Goal: Task Accomplishment & Management: Manage account settings

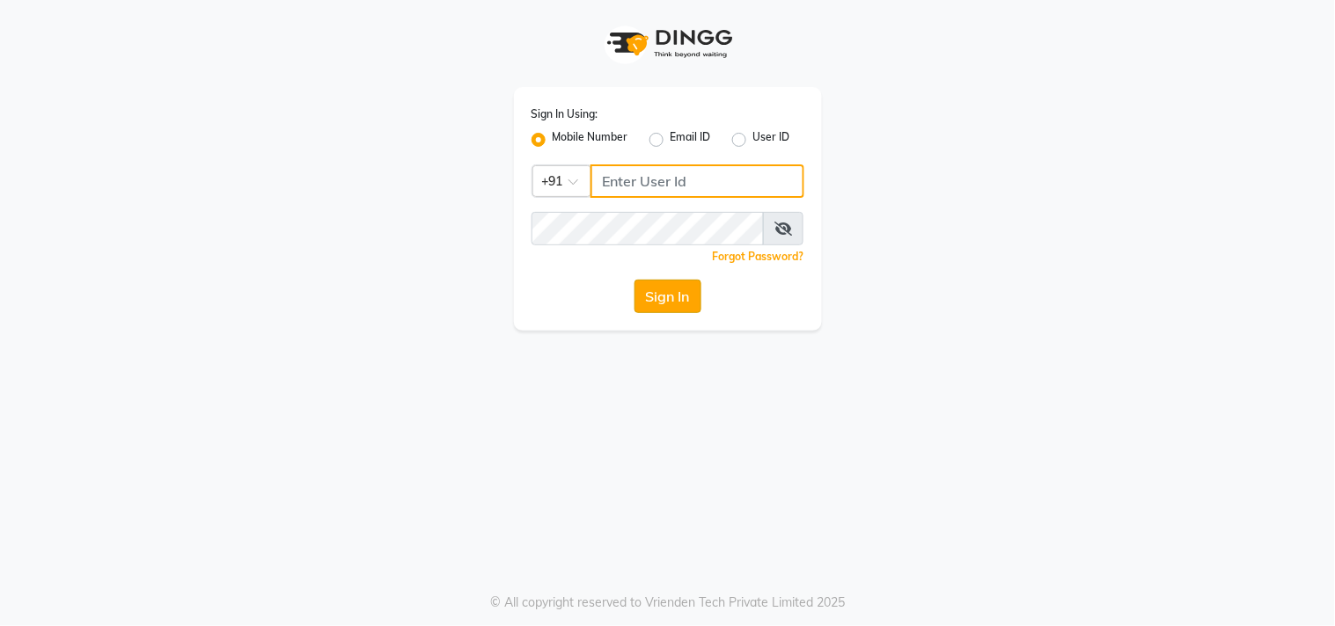
type input "9611076656"
click at [660, 305] on button "Sign In" at bounding box center [667, 296] width 67 height 33
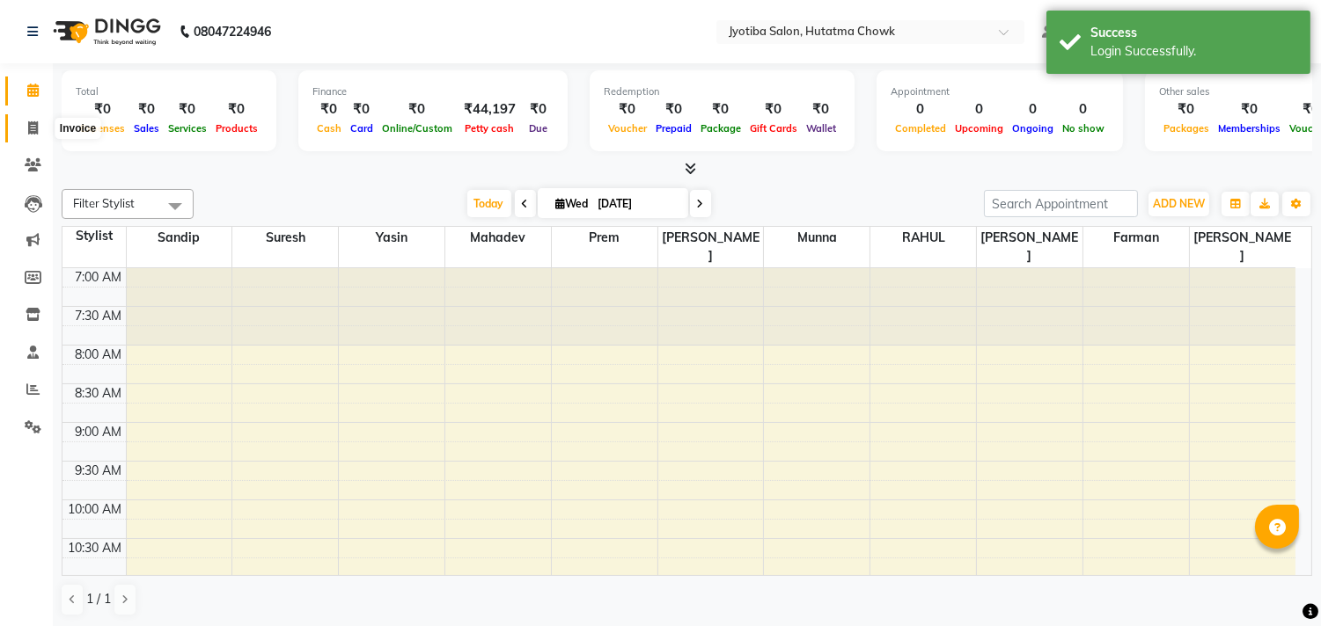
click at [30, 123] on icon at bounding box center [33, 127] width 10 height 13
select select "556"
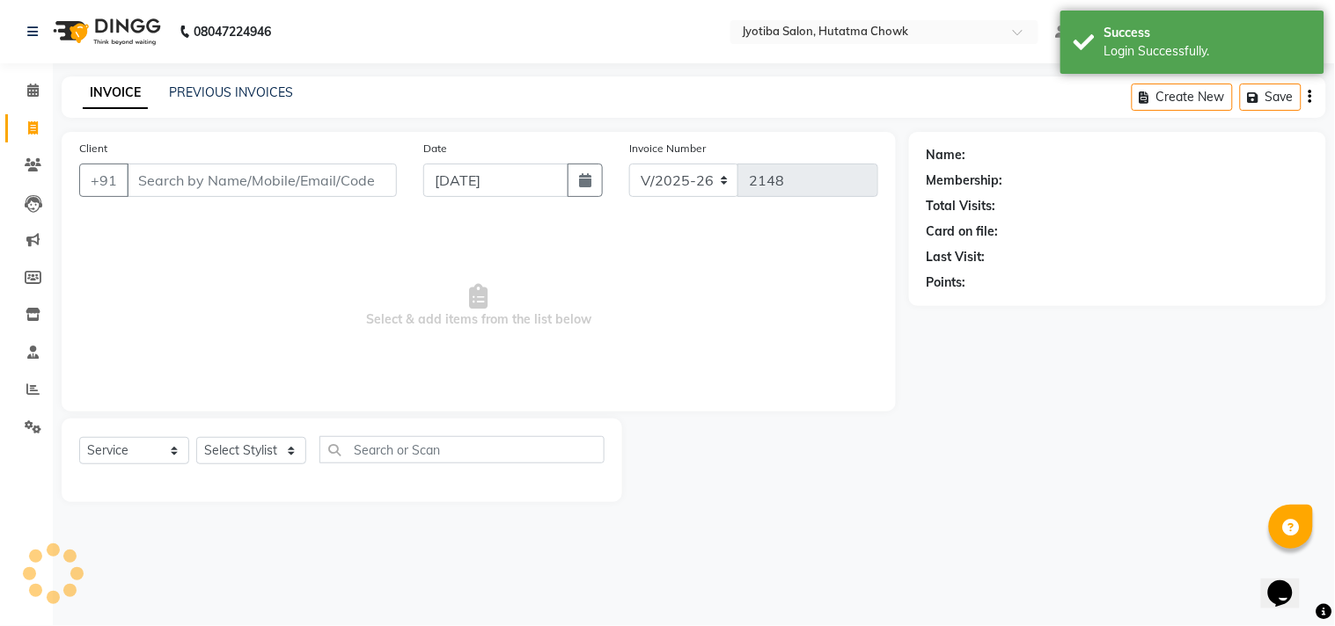
select select "membership"
click at [217, 97] on link "PREVIOUS INVOICES" at bounding box center [231, 92] width 124 height 16
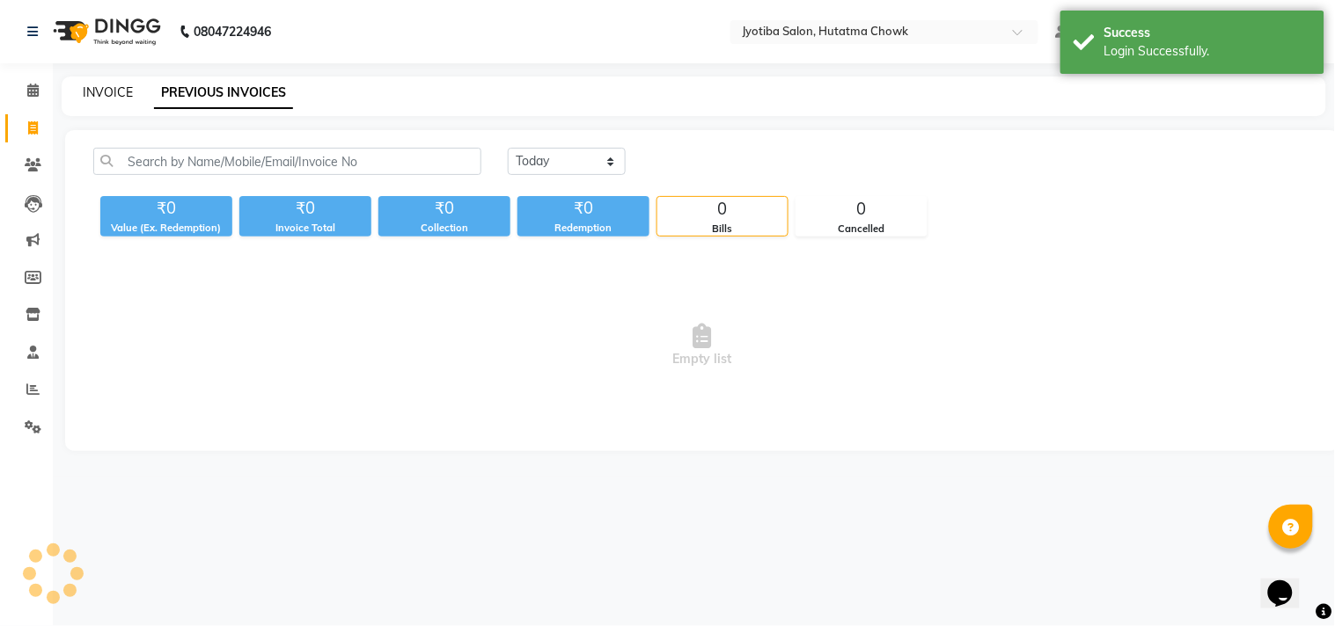
click at [102, 89] on link "INVOICE" at bounding box center [108, 92] width 50 height 16
select select "556"
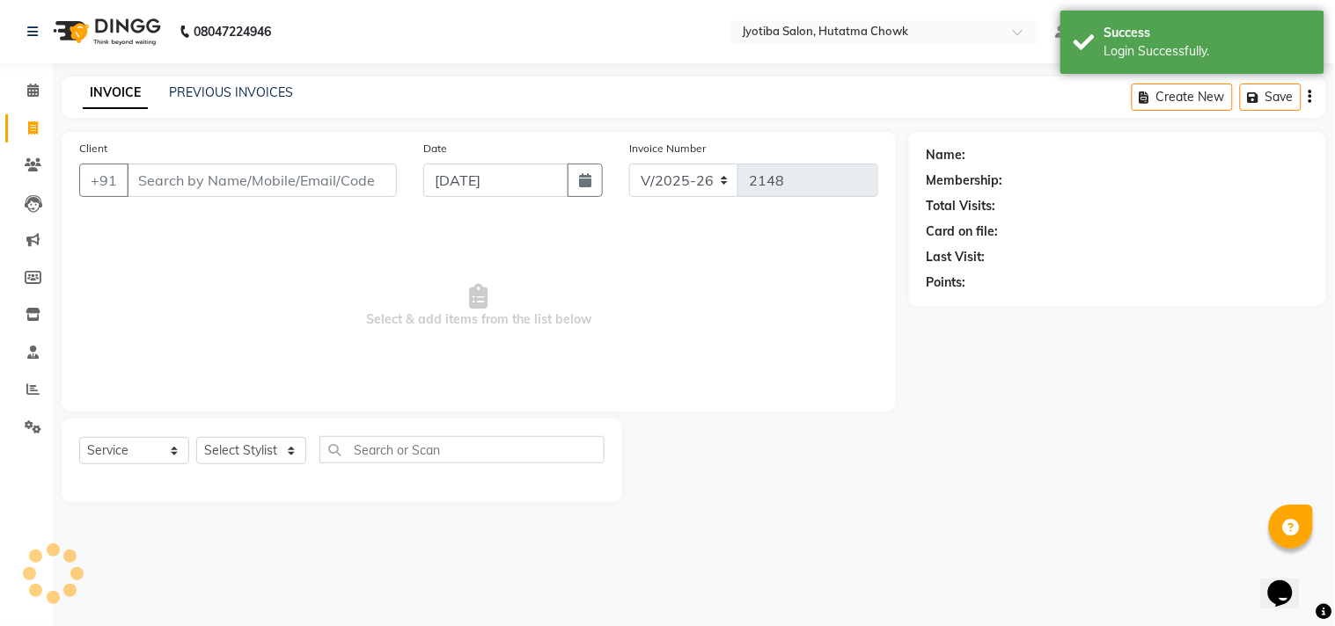
select select "membership"
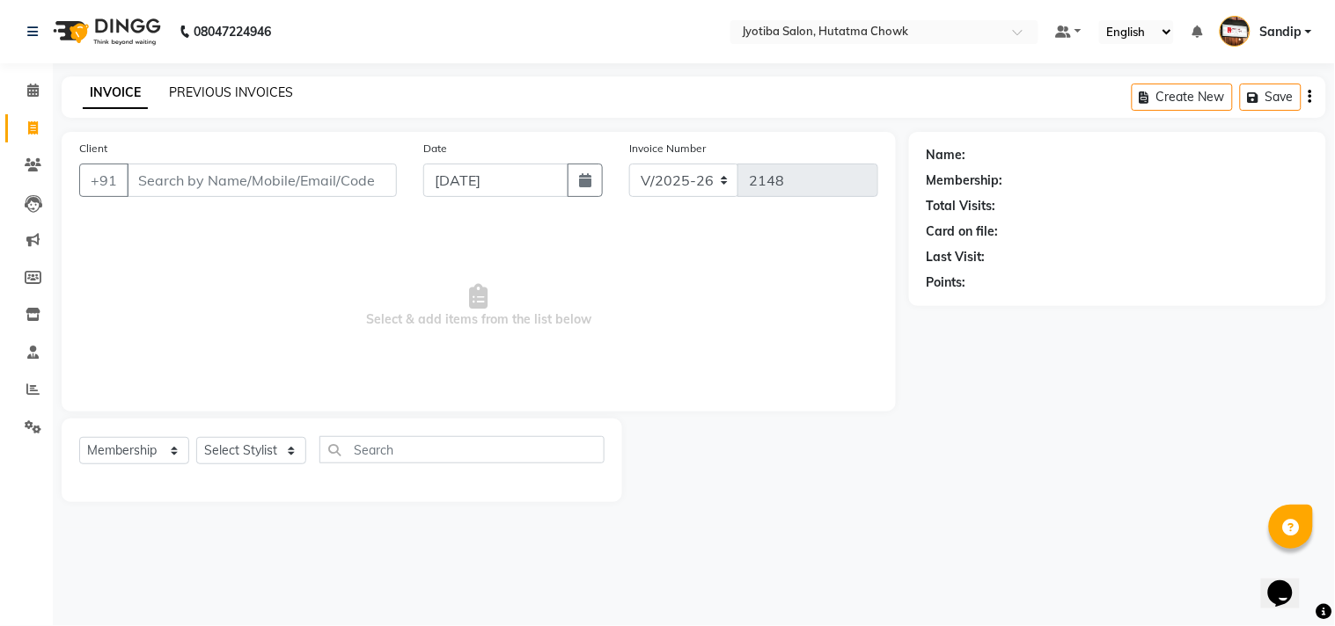
click at [230, 90] on link "PREVIOUS INVOICES" at bounding box center [231, 92] width 124 height 16
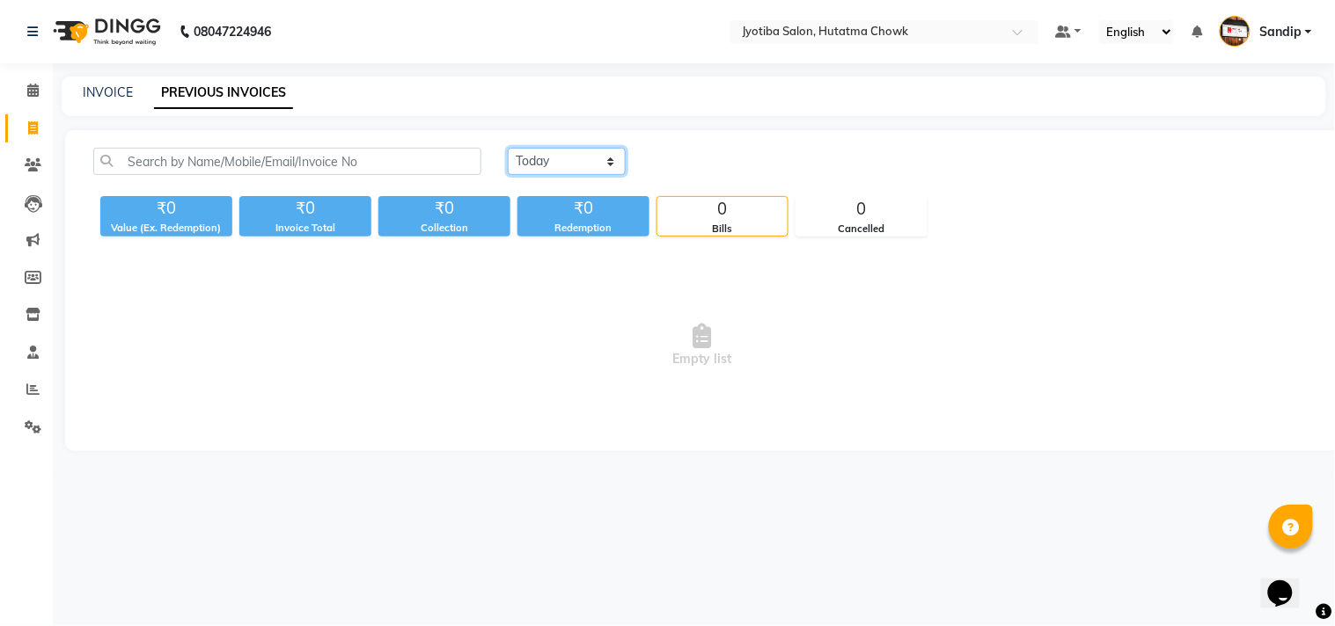
click at [561, 152] on select "Today Yesterday Custom Range" at bounding box center [567, 161] width 118 height 27
click at [508, 148] on select "Today Yesterday Custom Range" at bounding box center [567, 161] width 118 height 27
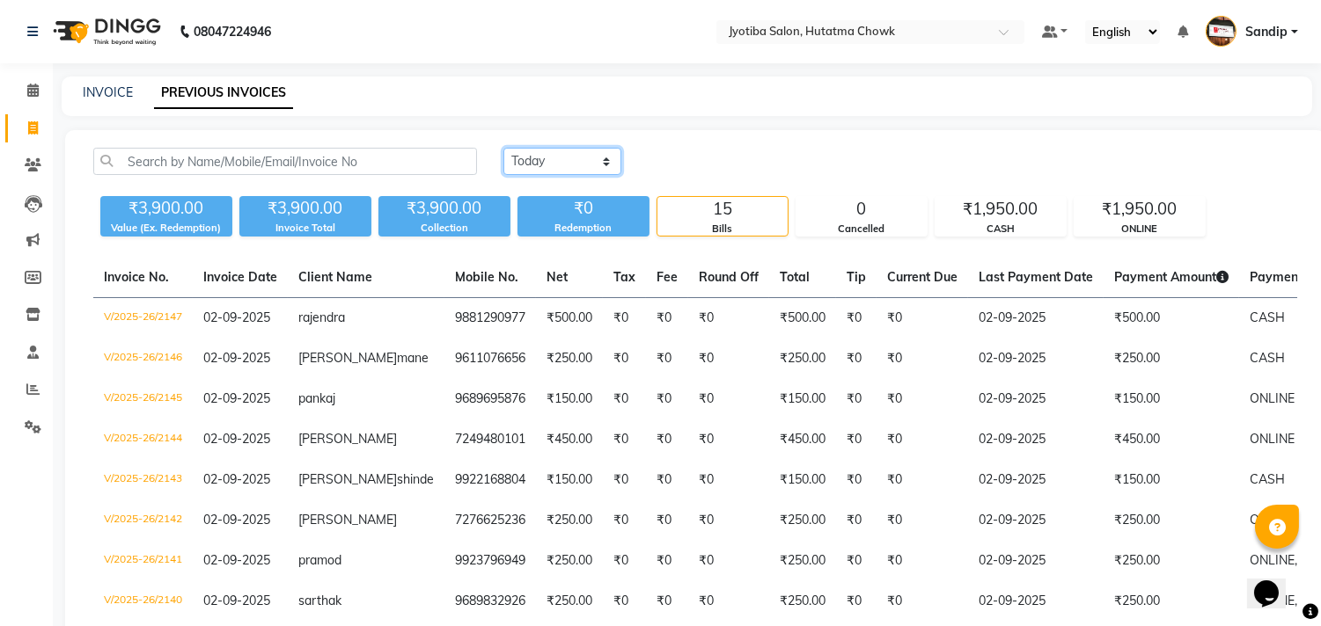
click at [582, 151] on select "Today Yesterday Custom Range" at bounding box center [562, 161] width 118 height 27
select select "today"
click at [503, 148] on select "Today Yesterday Custom Range" at bounding box center [562, 161] width 118 height 27
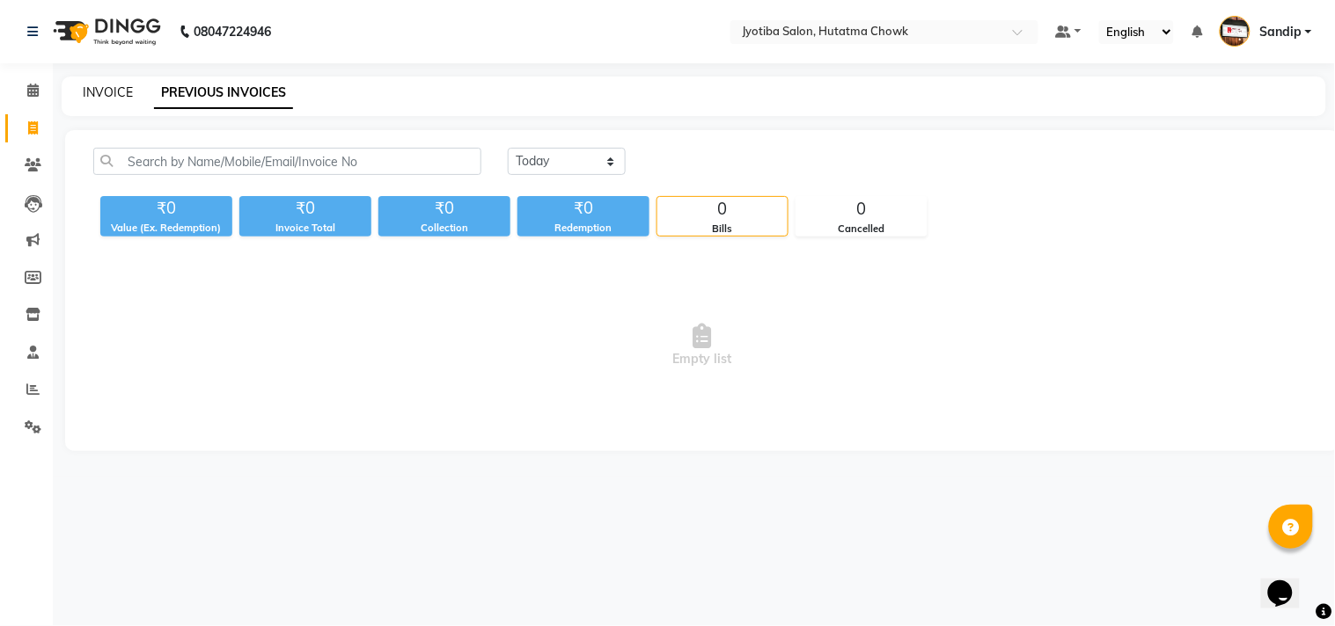
click at [109, 86] on link "INVOICE" at bounding box center [108, 92] width 50 height 16
select select "service"
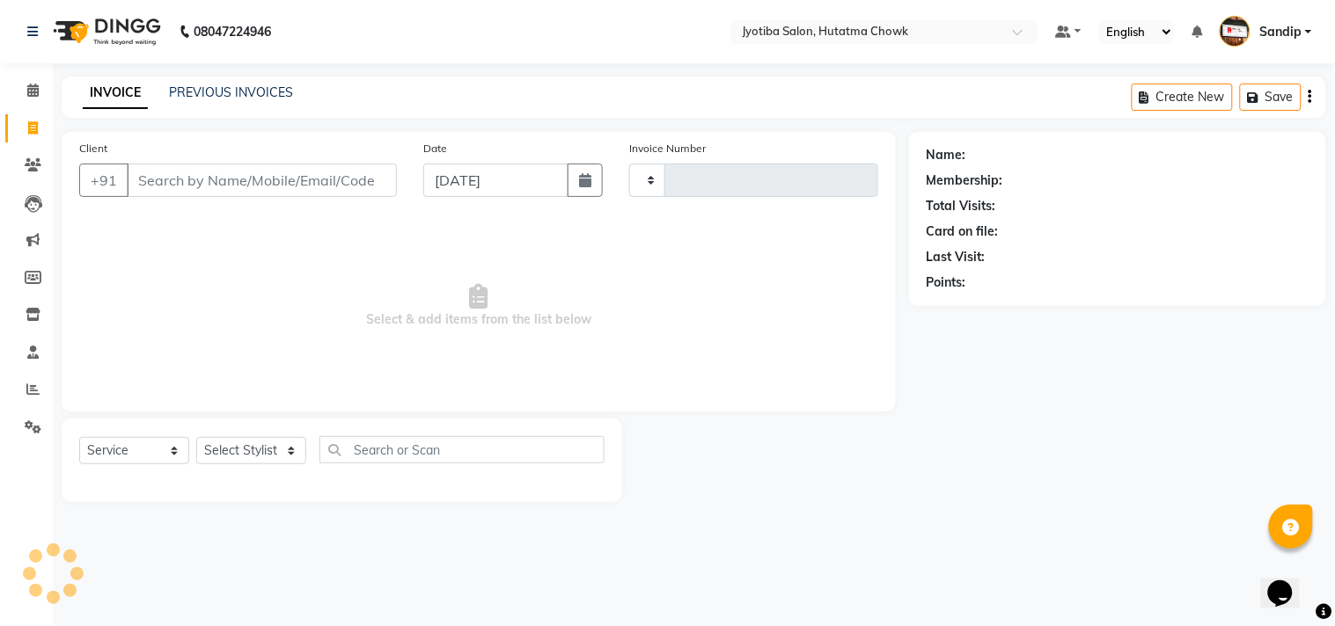
type input "2148"
select select "556"
select select "membership"
click at [235, 99] on link "PREVIOUS INVOICES" at bounding box center [231, 92] width 124 height 16
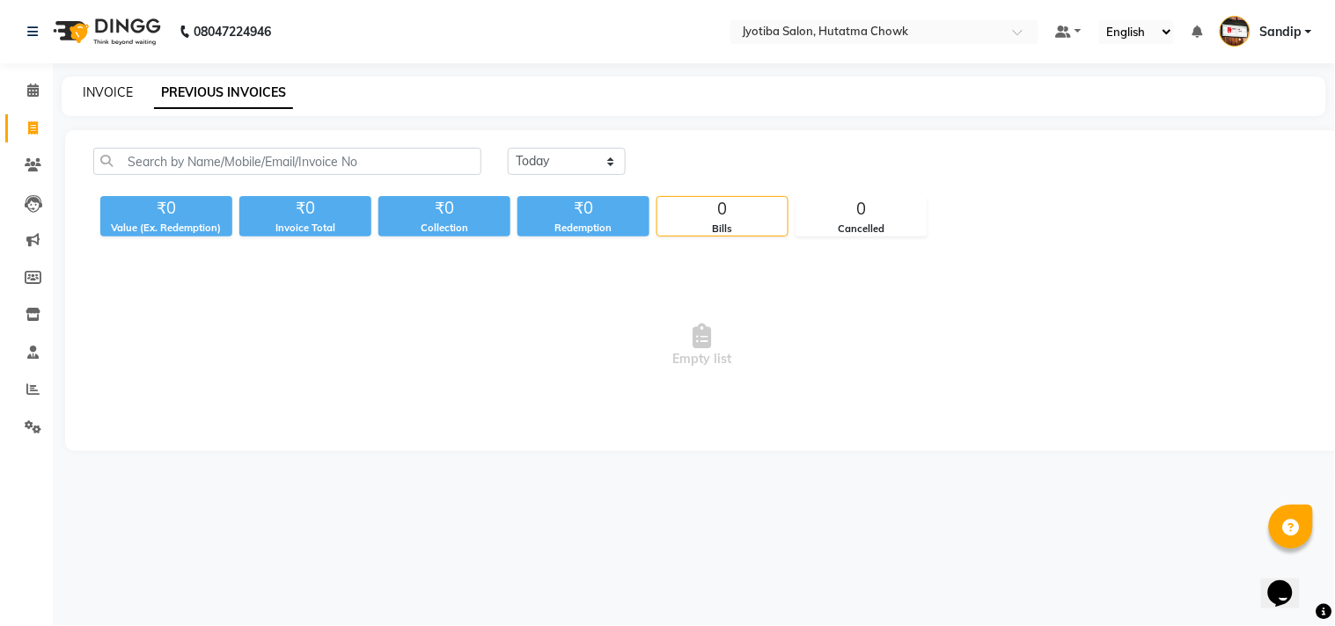
click at [106, 86] on link "INVOICE" at bounding box center [108, 92] width 50 height 16
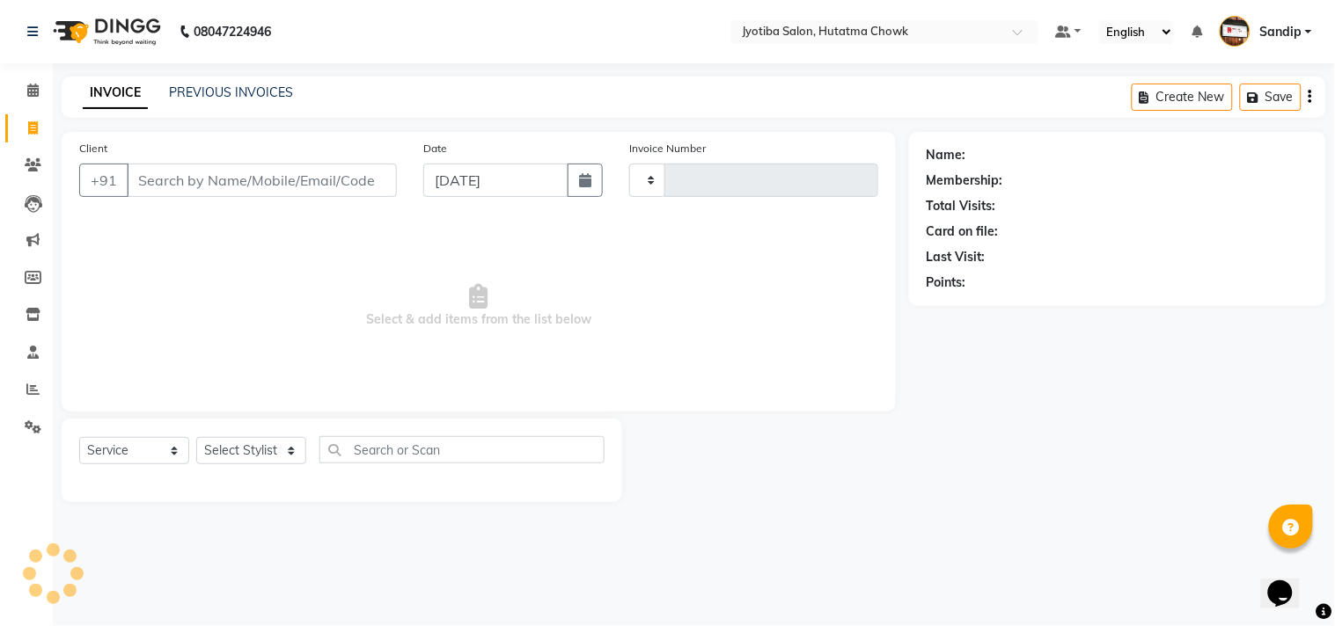
select select "membership"
type input "2148"
select select "556"
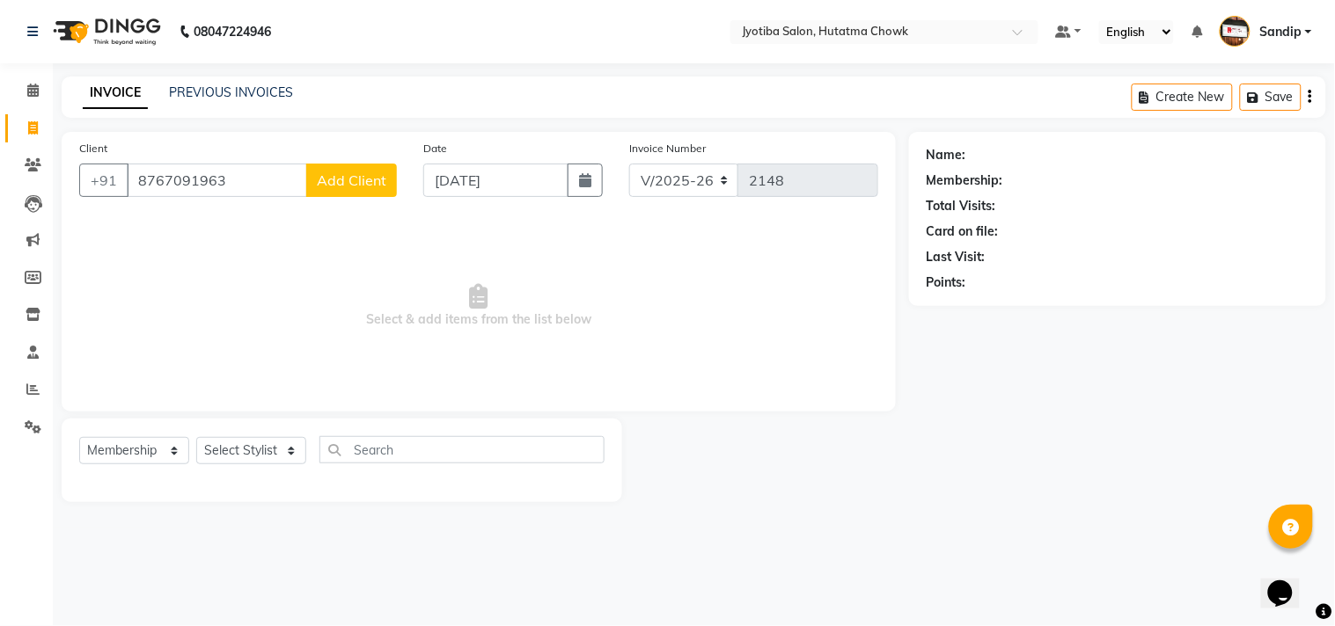
type input "8767091963"
click at [340, 189] on button "Add Client" at bounding box center [351, 180] width 91 height 33
select select "22"
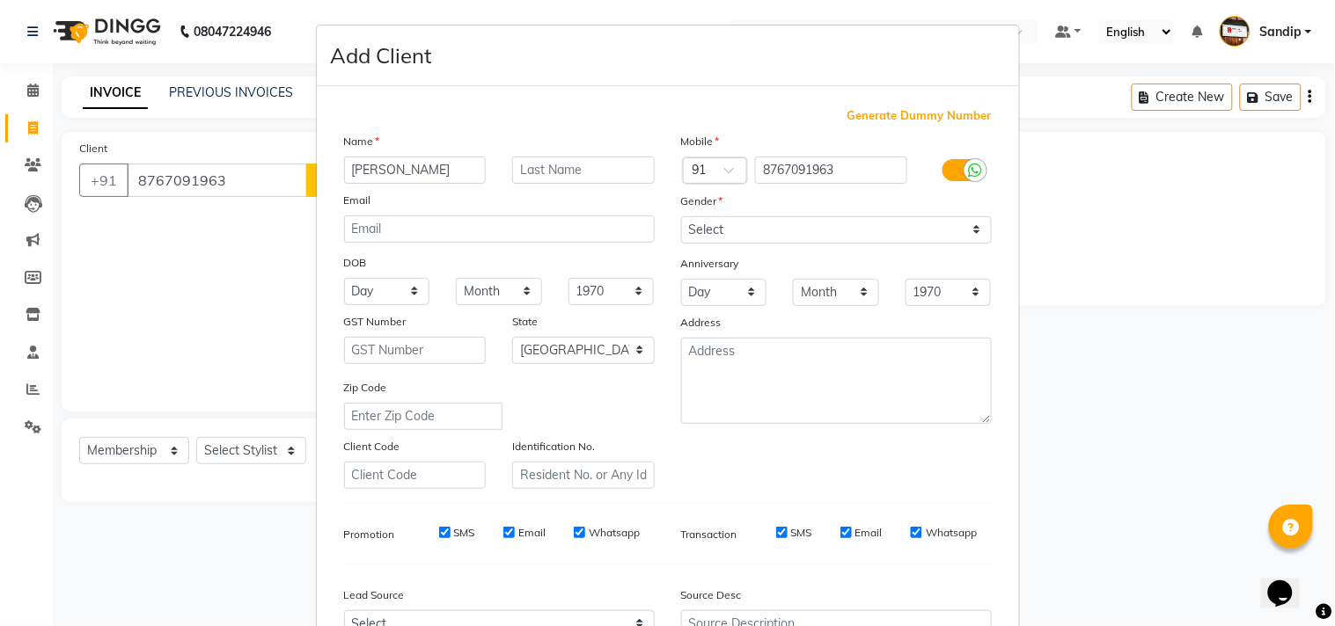
type input "[PERSON_NAME]"
click at [736, 229] on select "Select Male Female Other Prefer Not To Say" at bounding box center [836, 229] width 311 height 27
select select "male"
click at [681, 216] on select "Select Male Female Other Prefer Not To Say" at bounding box center [836, 229] width 311 height 27
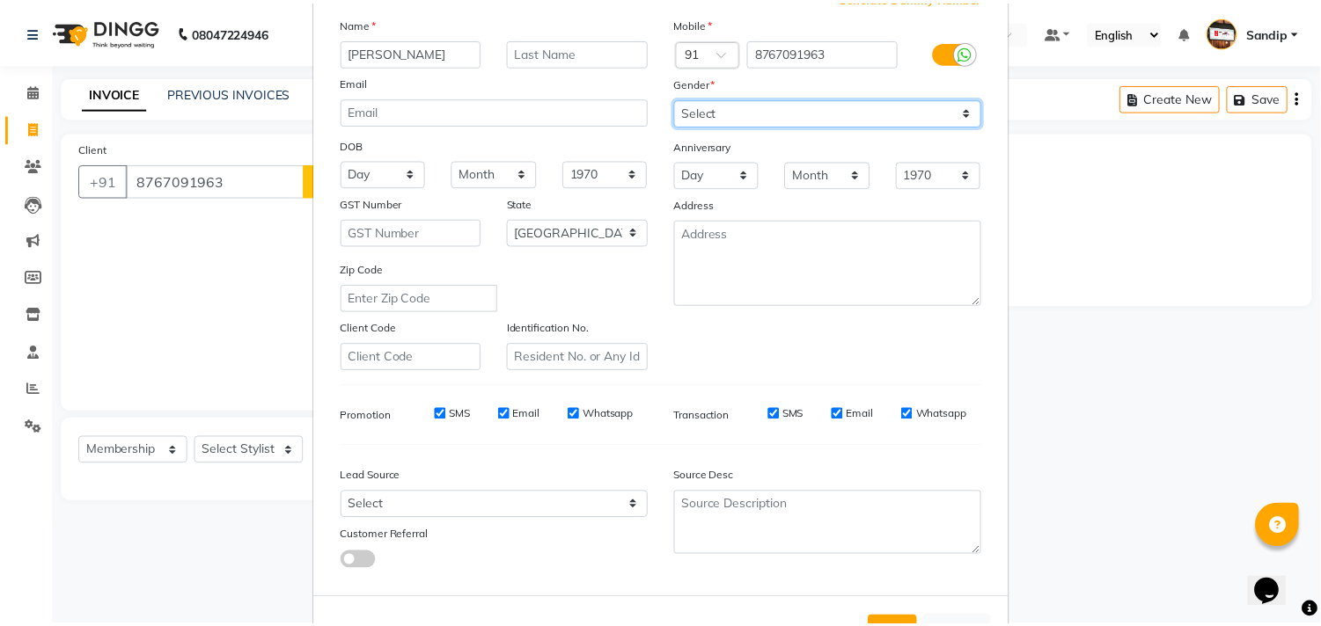
scroll to position [187, 0]
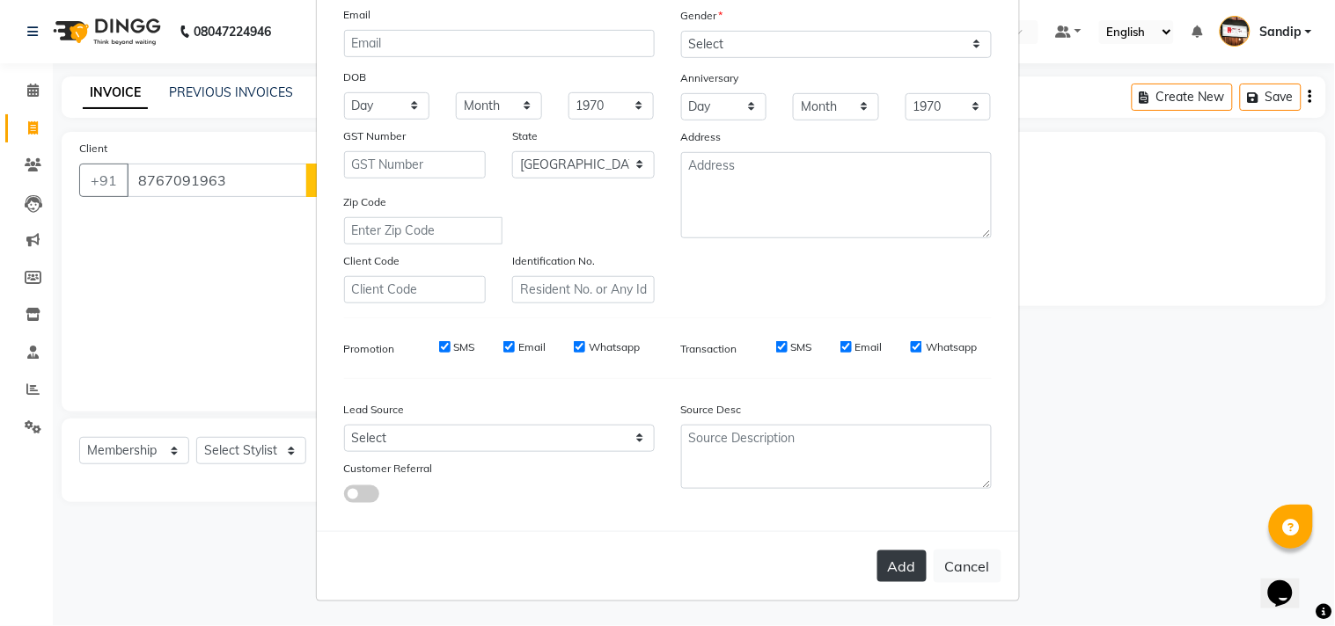
click at [881, 568] on button "Add" at bounding box center [901, 567] width 49 height 32
select select
select select "null"
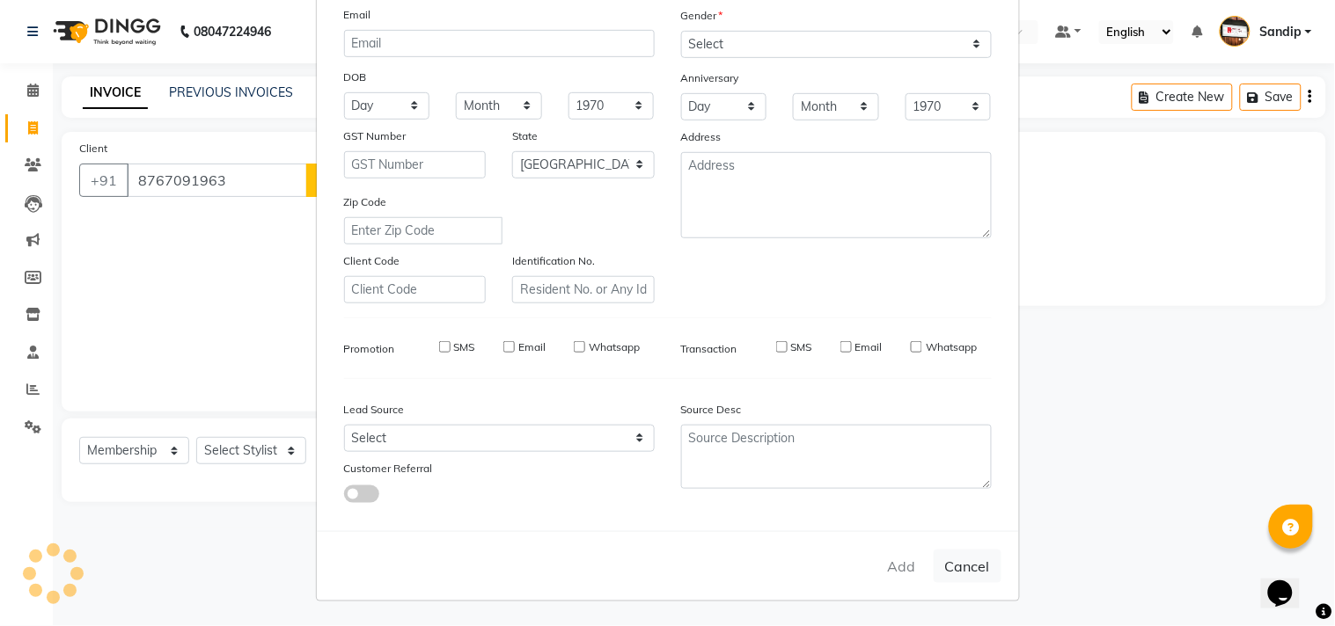
select select
checkbox input "false"
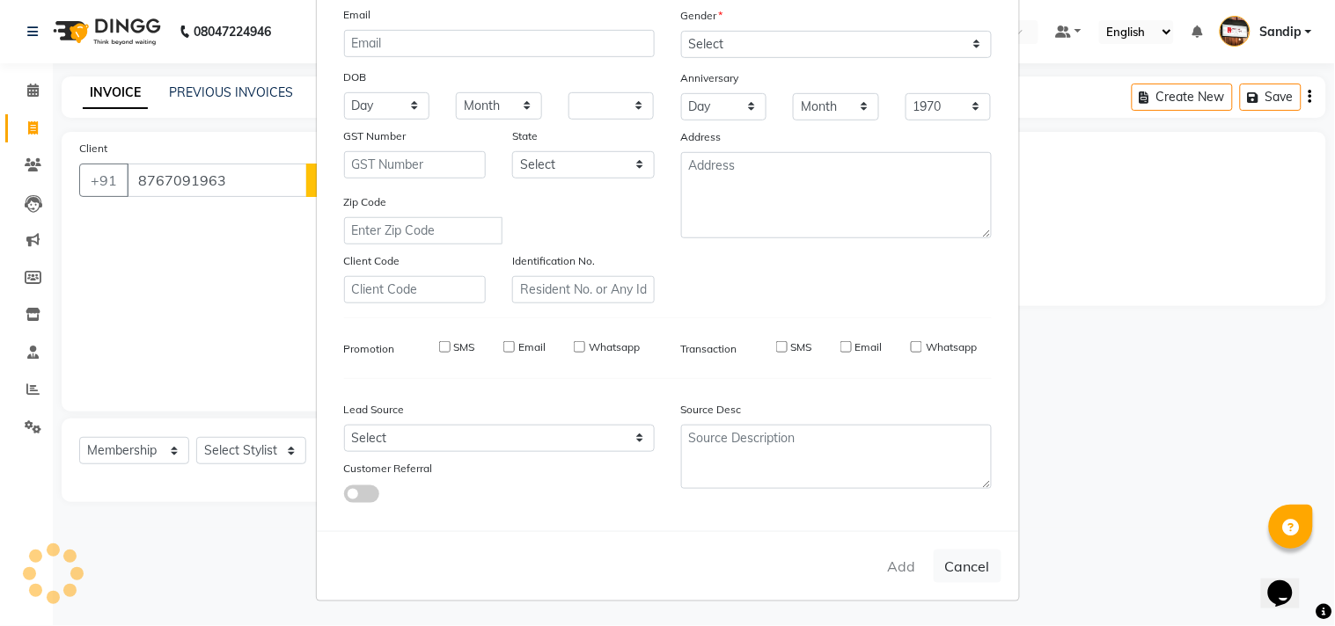
checkbox input "false"
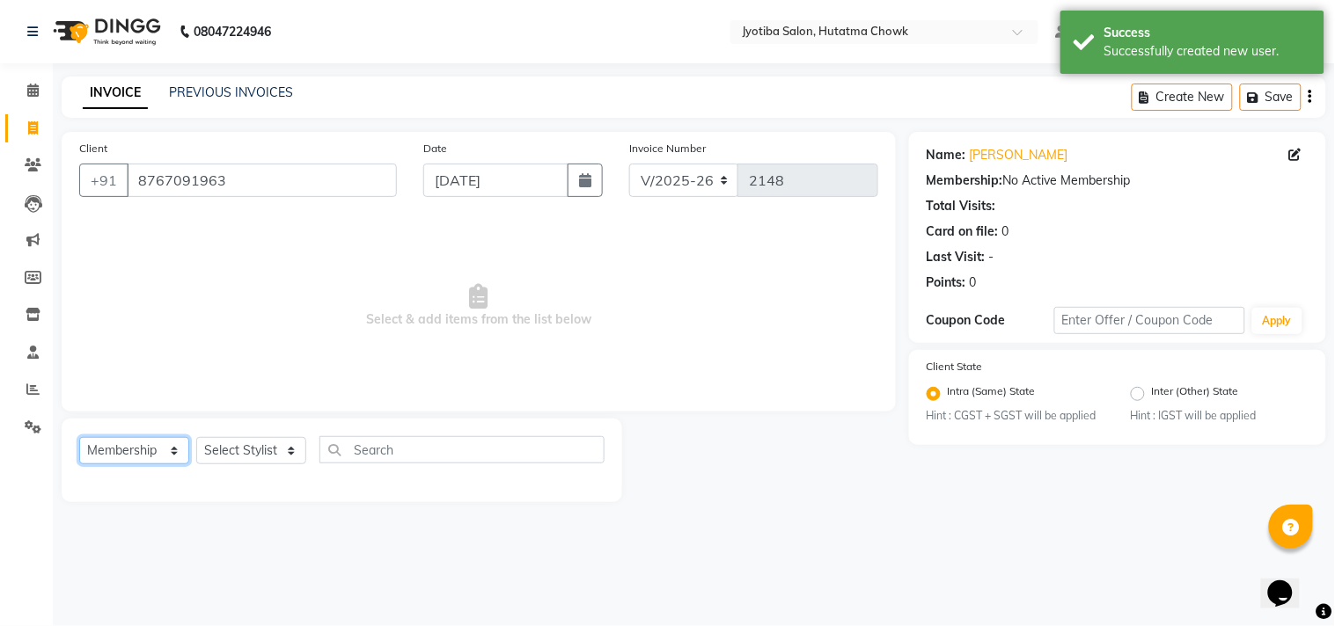
click at [144, 459] on select "Select Service Product Membership Package Voucher Prepaid Gift Card" at bounding box center [134, 450] width 110 height 27
select select "service"
click at [79, 438] on select "Select Service Product Membership Package Voucher Prepaid Gift Card" at bounding box center [134, 450] width 110 height 27
click at [236, 452] on select "Select Stylist [PERSON_NAME] [PERSON_NAME] [PERSON_NAME] [PERSON_NAME] prem RAH…" at bounding box center [251, 450] width 110 height 27
select select "36046"
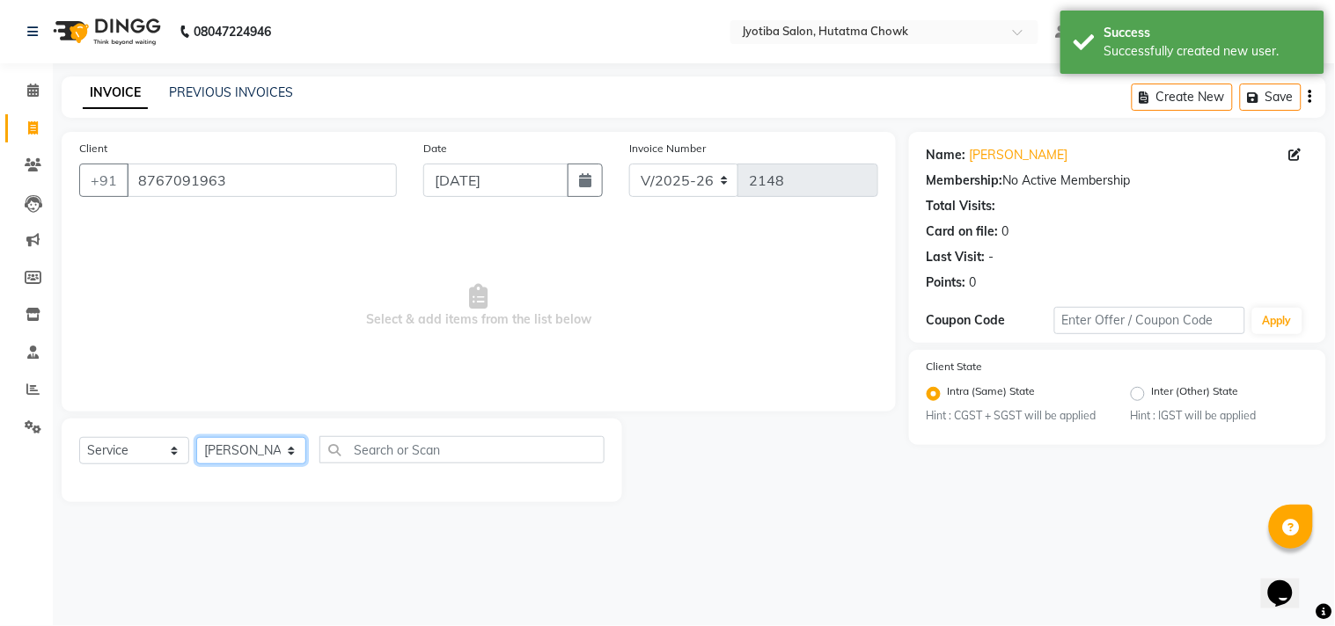
click at [196, 438] on select "Select Stylist [PERSON_NAME] [PERSON_NAME] [PERSON_NAME] [PERSON_NAME] prem RAH…" at bounding box center [251, 450] width 110 height 27
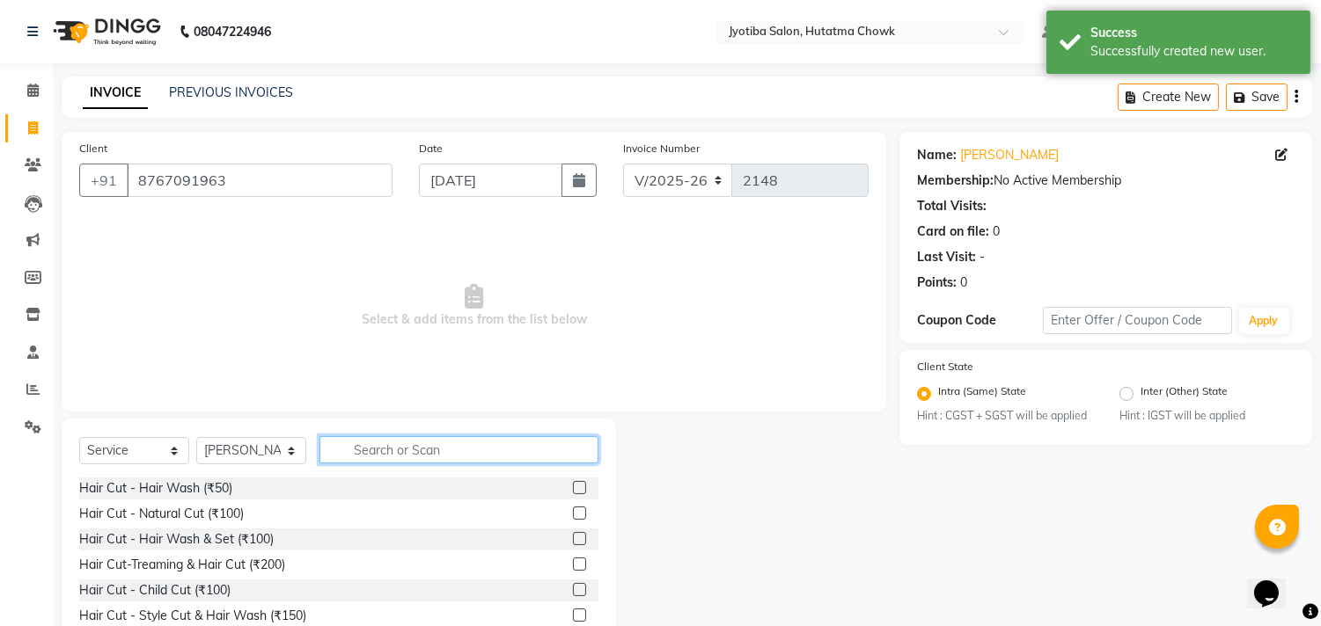
click at [366, 445] on input "text" at bounding box center [458, 449] width 279 height 27
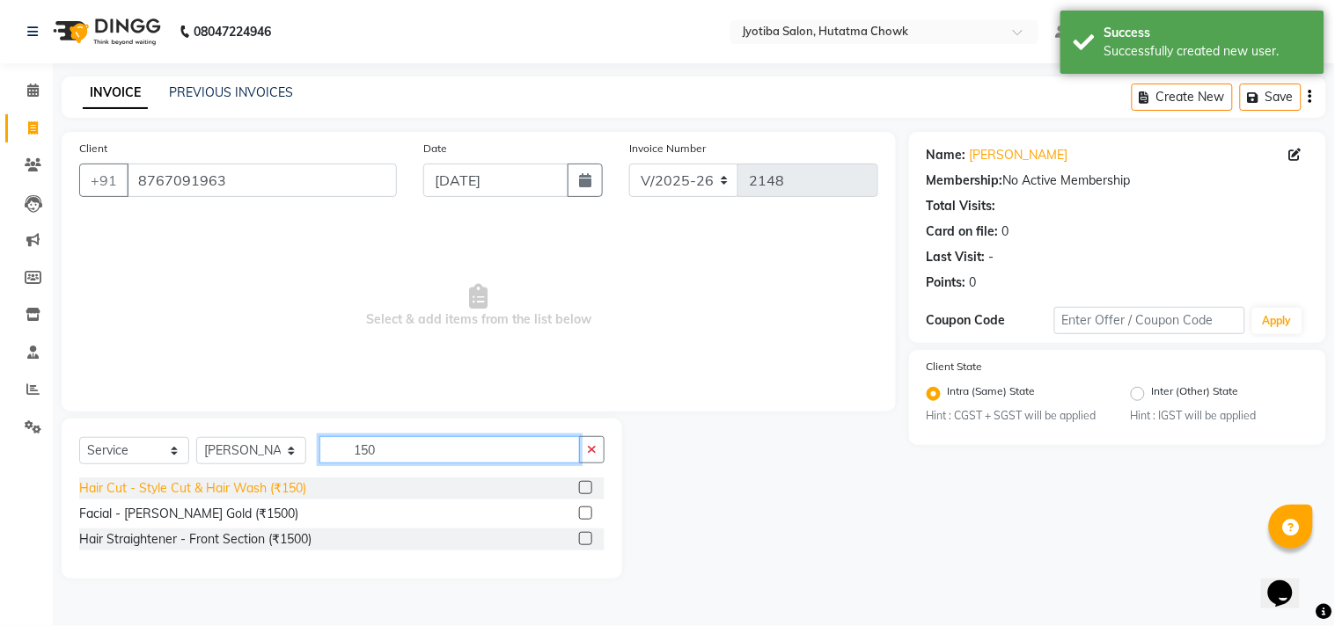
type input "150"
click at [203, 491] on div "Hair Cut - Style Cut & Hair Wash (₹150)" at bounding box center [192, 488] width 227 height 18
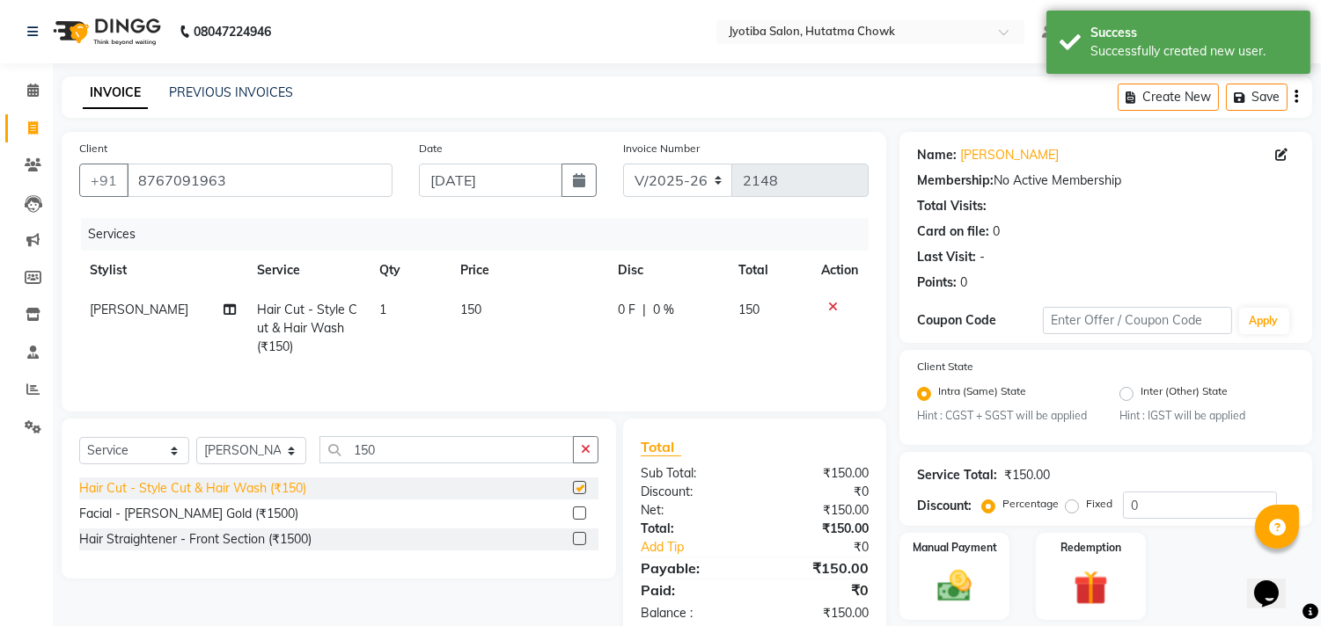
checkbox input "false"
click at [578, 449] on button "button" at bounding box center [586, 449] width 26 height 27
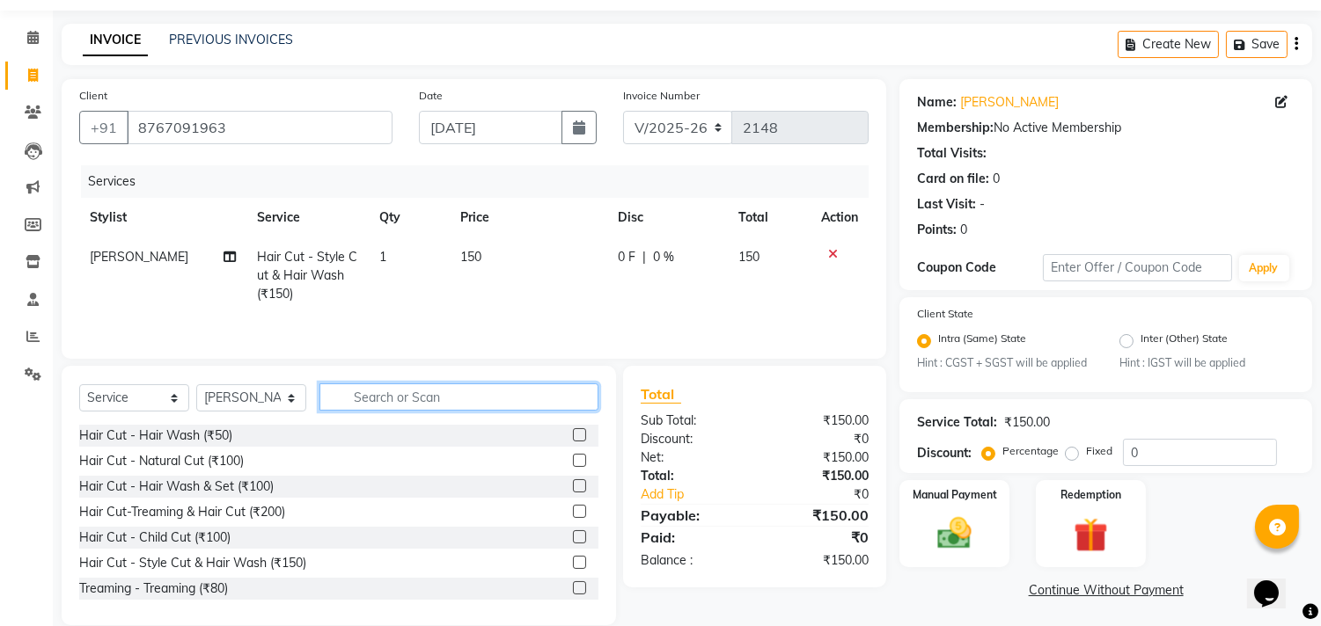
scroll to position [80, 0]
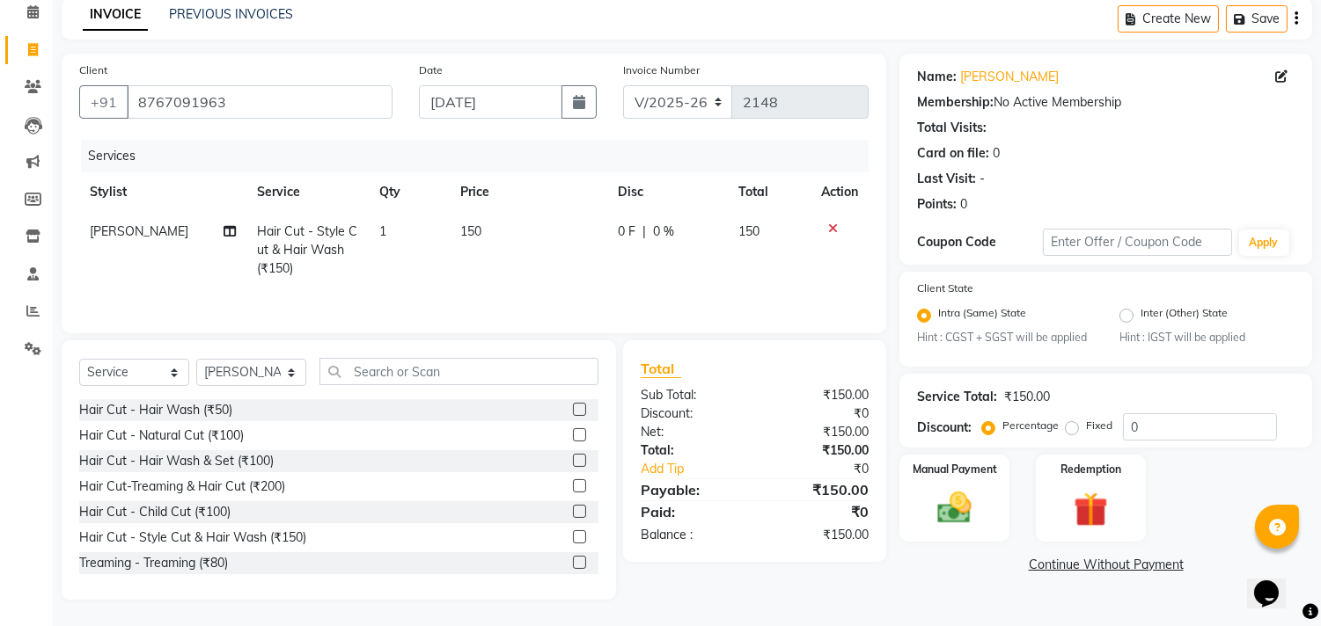
click at [1056, 567] on link "Continue Without Payment" at bounding box center [1106, 565] width 406 height 18
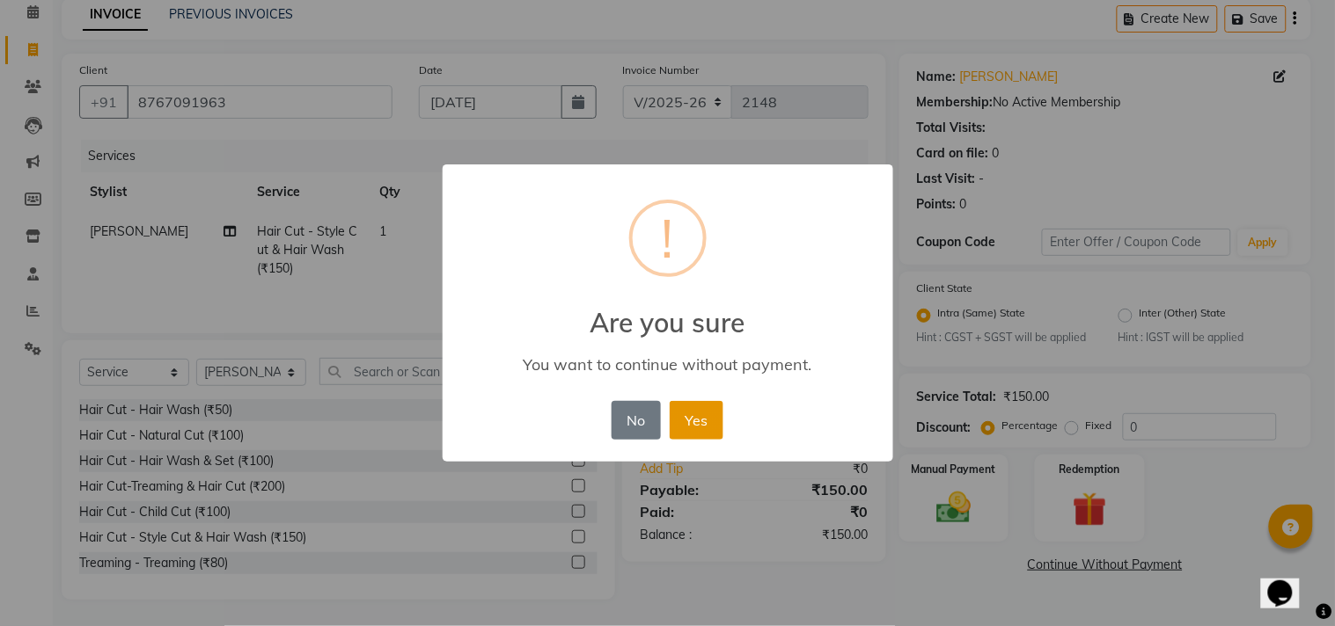
click at [689, 410] on button "Yes" at bounding box center [697, 420] width 54 height 39
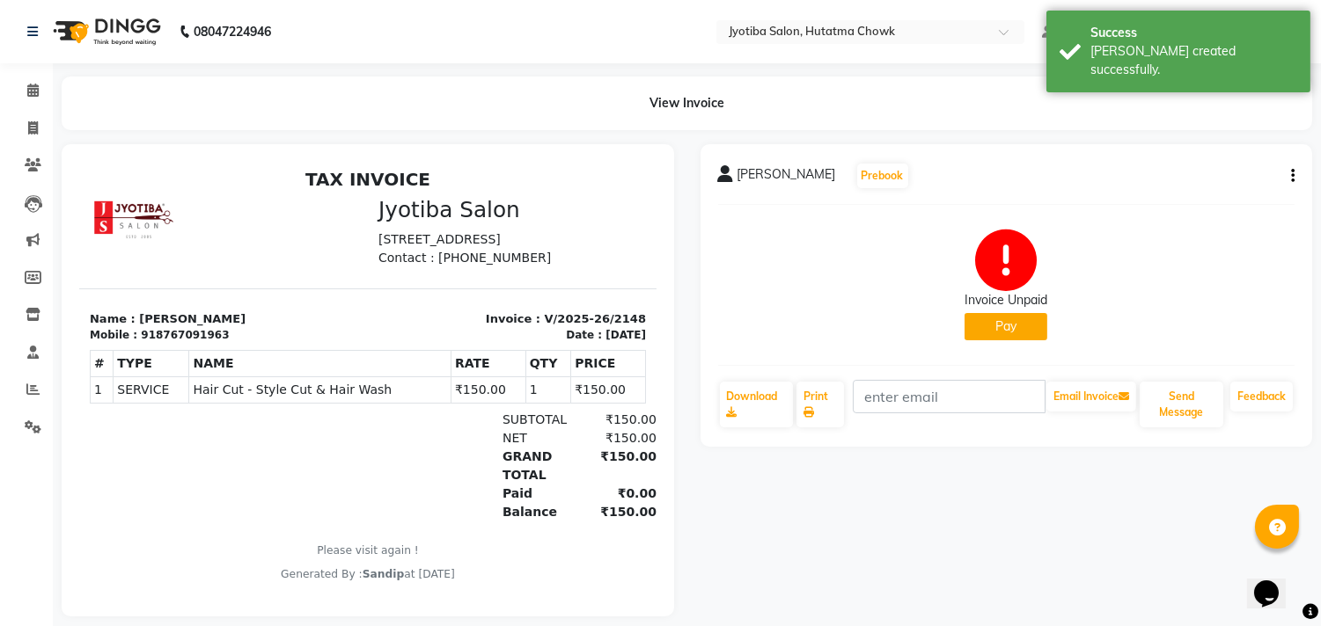
click at [984, 323] on button "Pay" at bounding box center [1005, 326] width 83 height 27
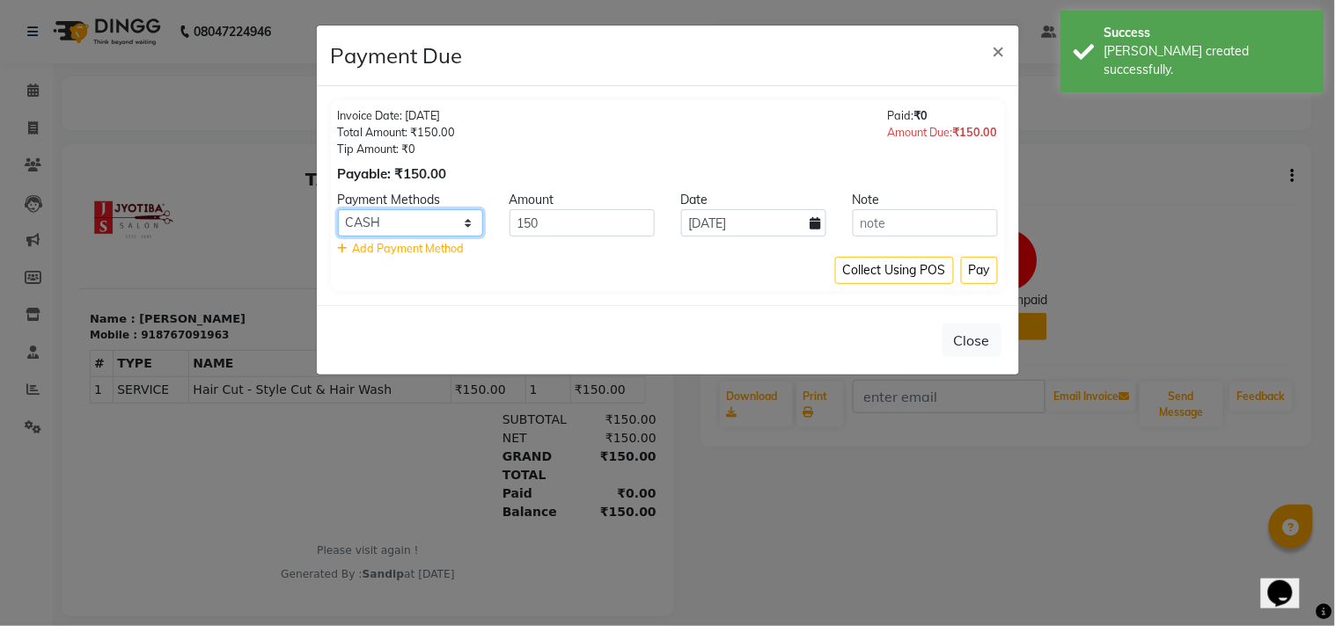
click at [421, 216] on select "CASH ONLINE CARD" at bounding box center [410, 222] width 145 height 27
select select "3"
click at [338, 209] on select "CASH ONLINE CARD" at bounding box center [410, 222] width 145 height 27
click at [972, 260] on button "Pay" at bounding box center [979, 270] width 37 height 27
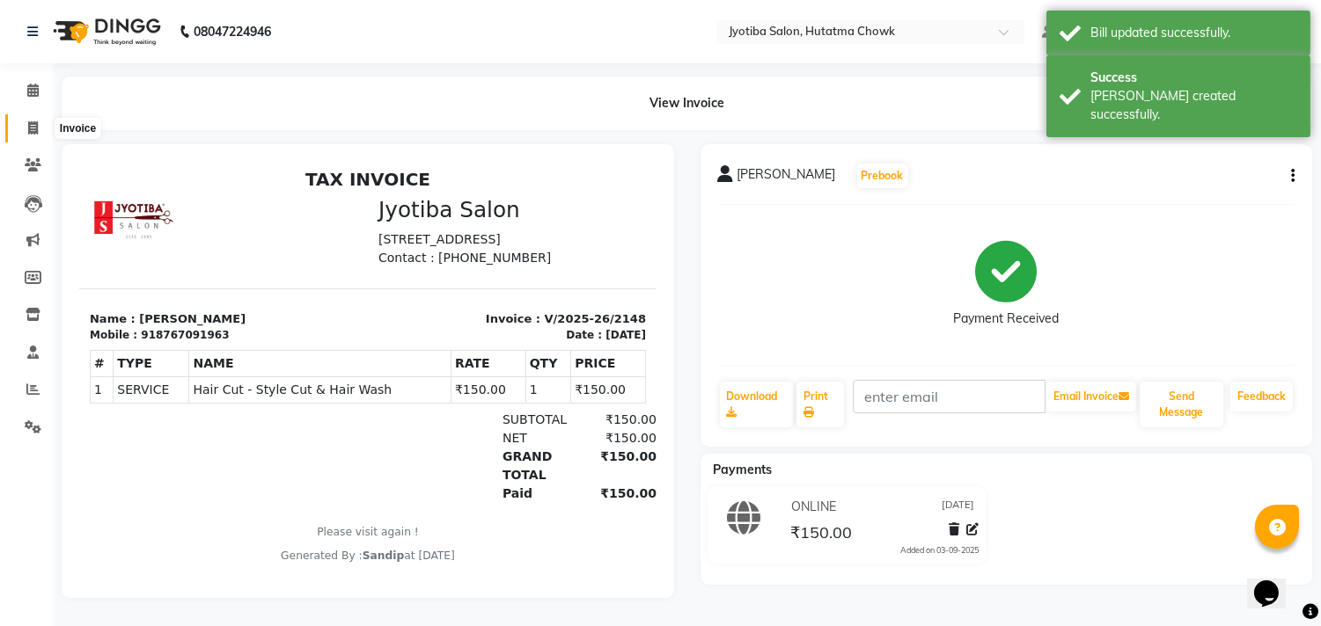
click at [30, 125] on icon at bounding box center [33, 127] width 10 height 13
select select "service"
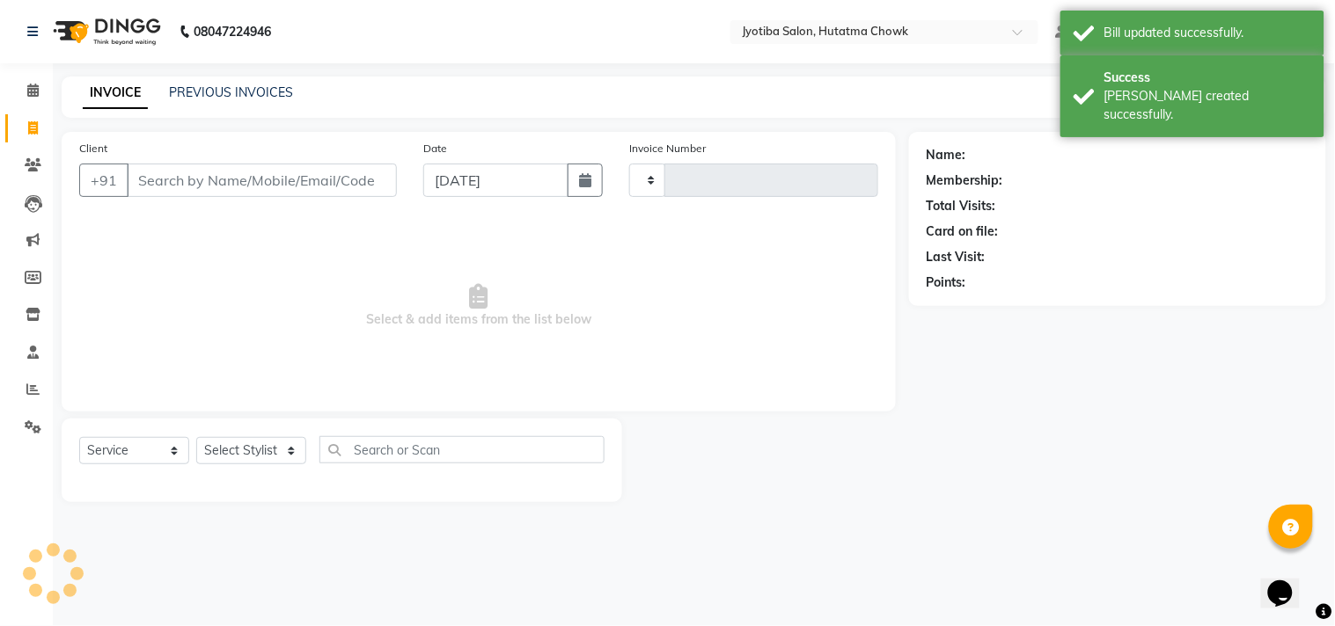
type input "2149"
select select "556"
select select "membership"
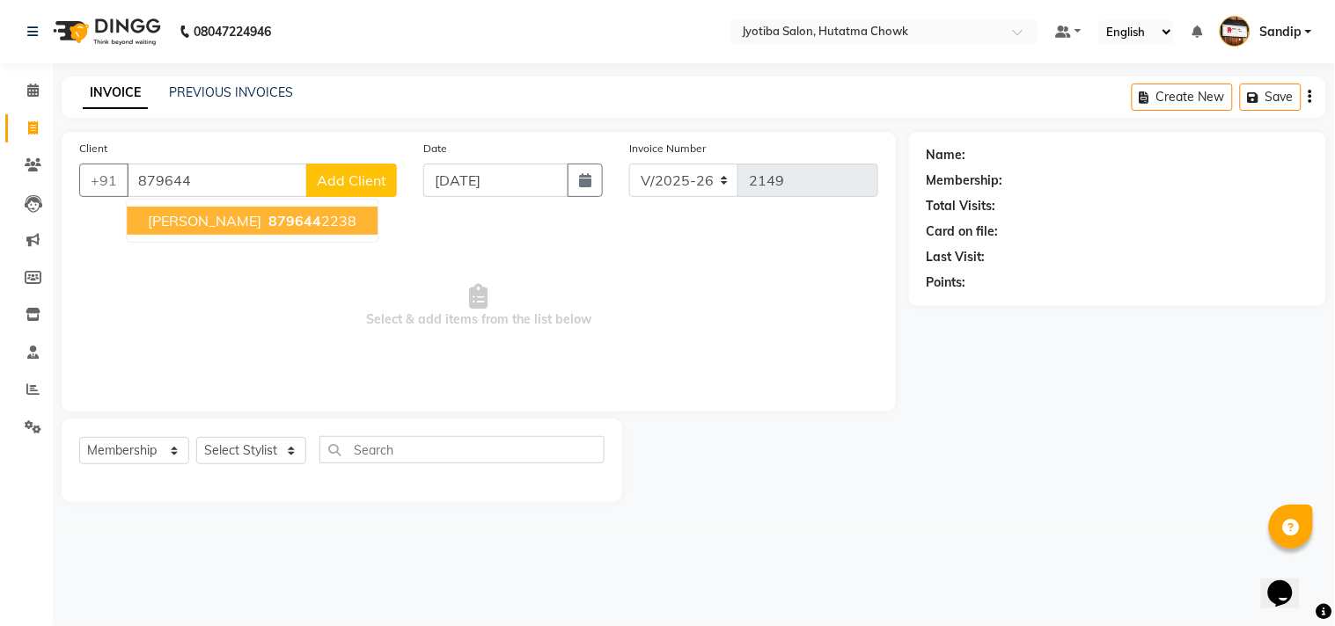
click at [282, 233] on button "suhas thakur 879644 2238" at bounding box center [252, 221] width 251 height 28
type input "8796442238"
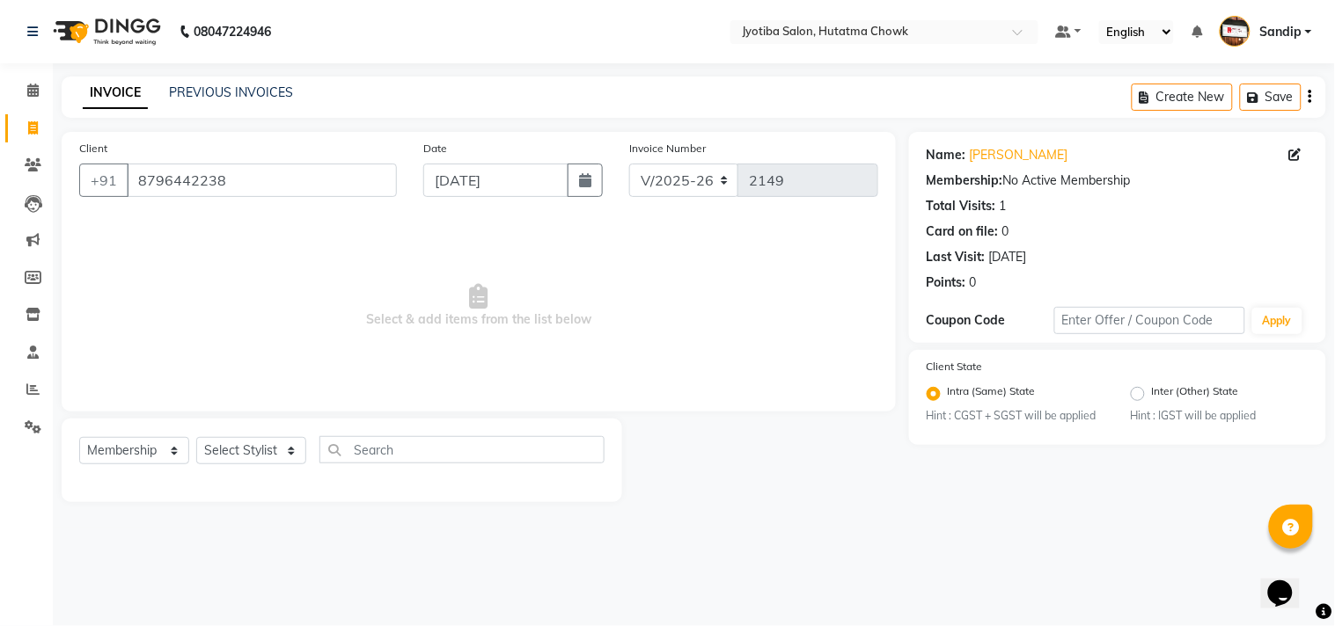
click at [101, 468] on div "Select Service Product Membership Package Voucher Prepaid Gift Card Select Styl…" at bounding box center [341, 456] width 525 height 41
click at [112, 447] on select "Select Service Product Membership Package Voucher Prepaid Gift Card" at bounding box center [134, 450] width 110 height 27
select select "service"
click at [79, 438] on select "Select Service Product Membership Package Voucher Prepaid Gift Card" at bounding box center [134, 450] width 110 height 27
click at [261, 444] on select "Select Stylist Abdul Dinesh thakur Farman Juned mahadev Munna prem RAHUL Sandip…" at bounding box center [251, 450] width 110 height 27
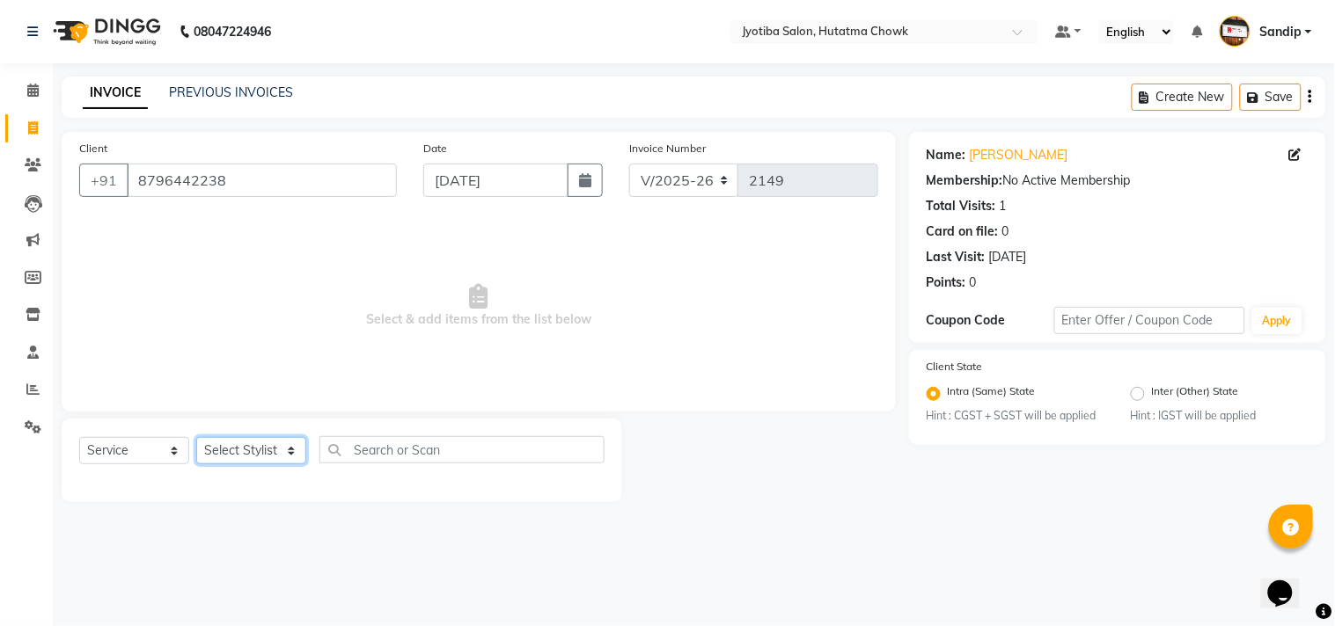
select select "84596"
click at [196, 438] on select "Select Stylist Abdul Dinesh thakur Farman Juned mahadev Munna prem RAHUL Sandip…" at bounding box center [251, 450] width 110 height 27
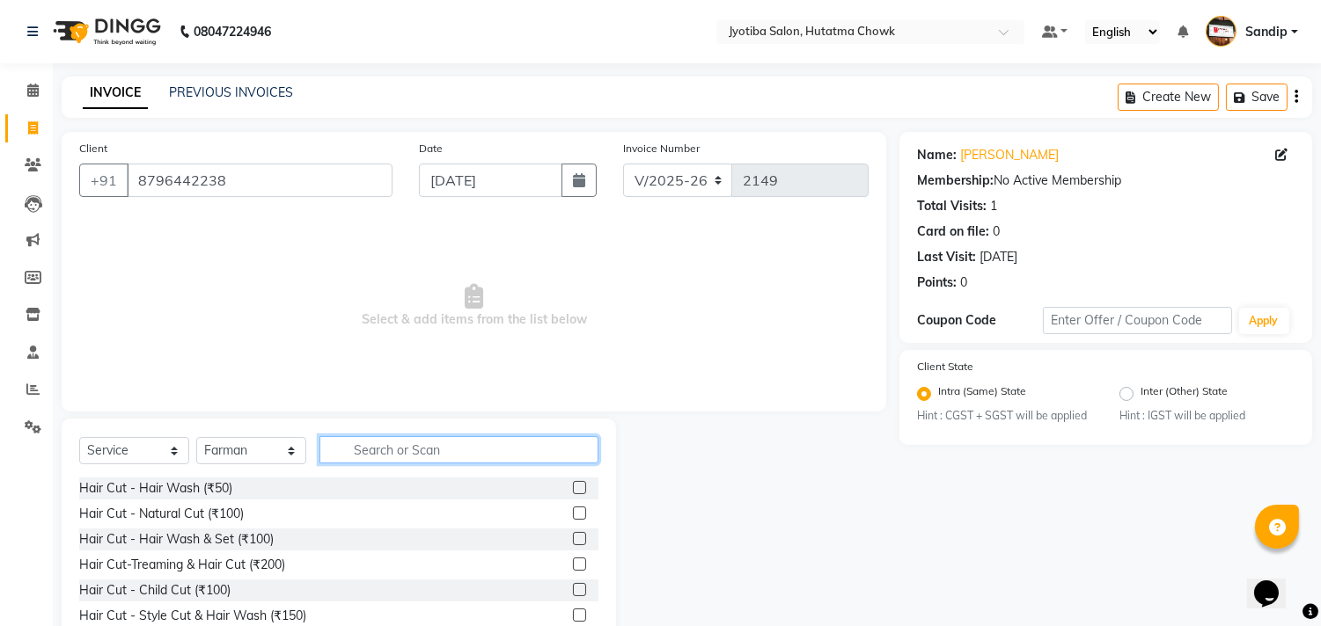
click at [390, 445] on input "text" at bounding box center [458, 449] width 279 height 27
type input "100"
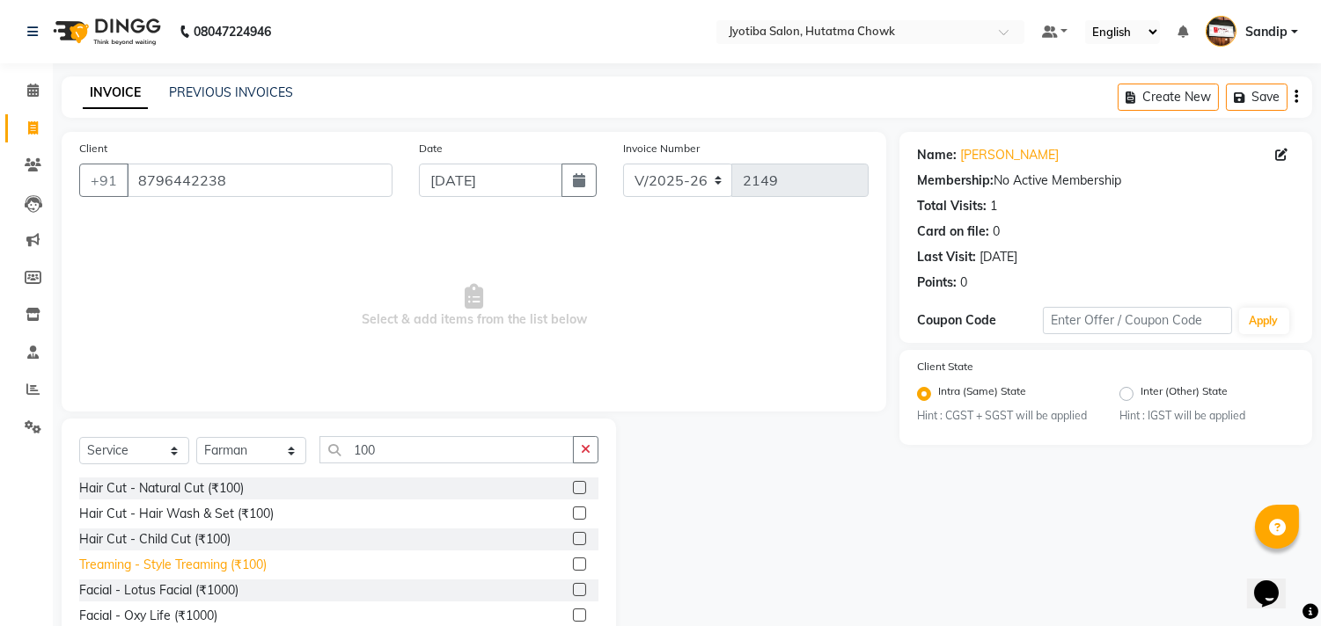
click at [178, 573] on div "Treaming - Style Treaming (₹100)" at bounding box center [172, 565] width 187 height 18
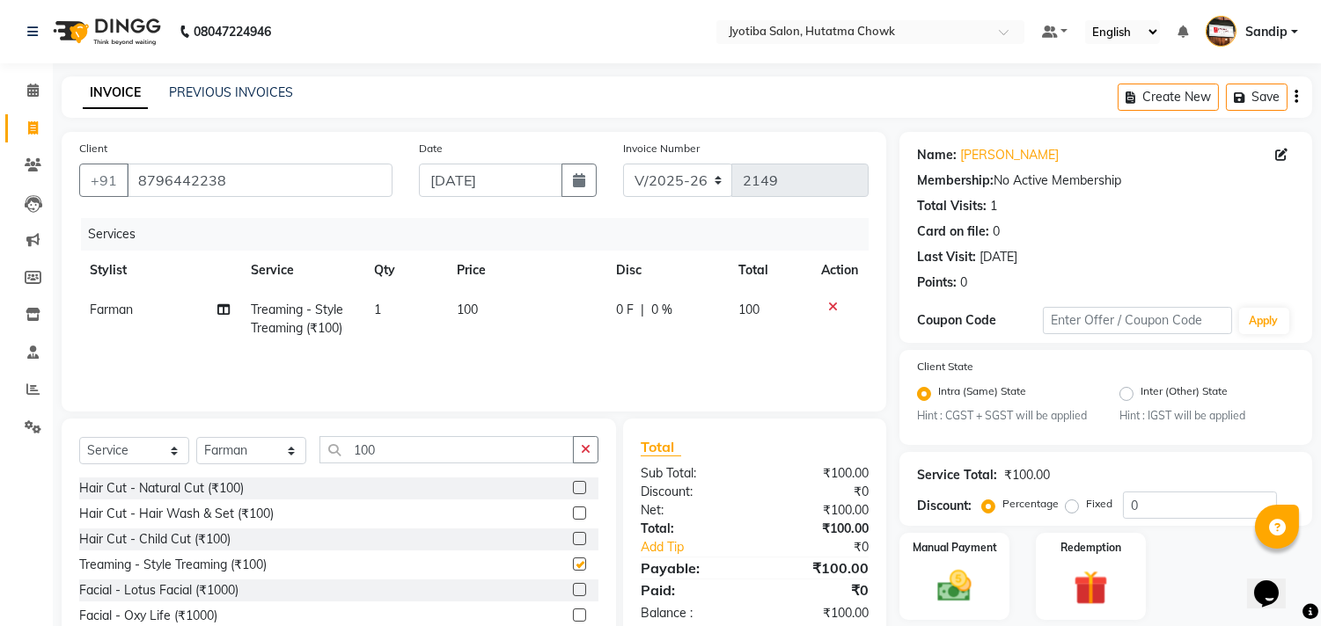
checkbox input "false"
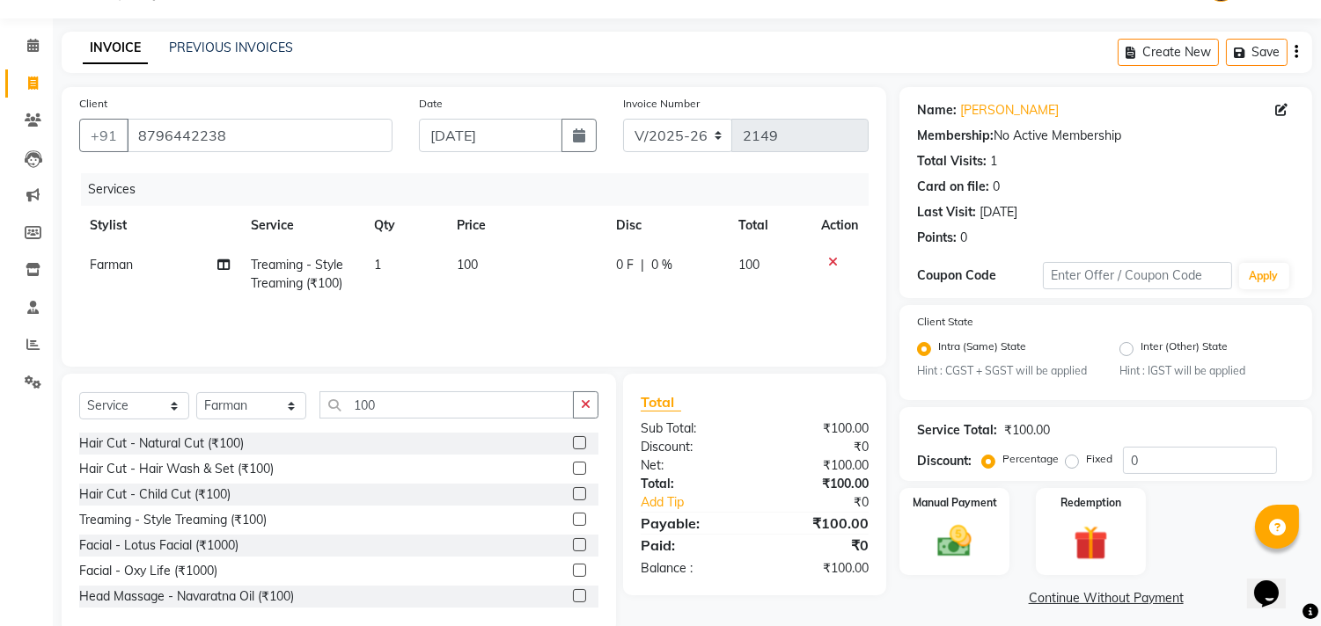
scroll to position [77, 0]
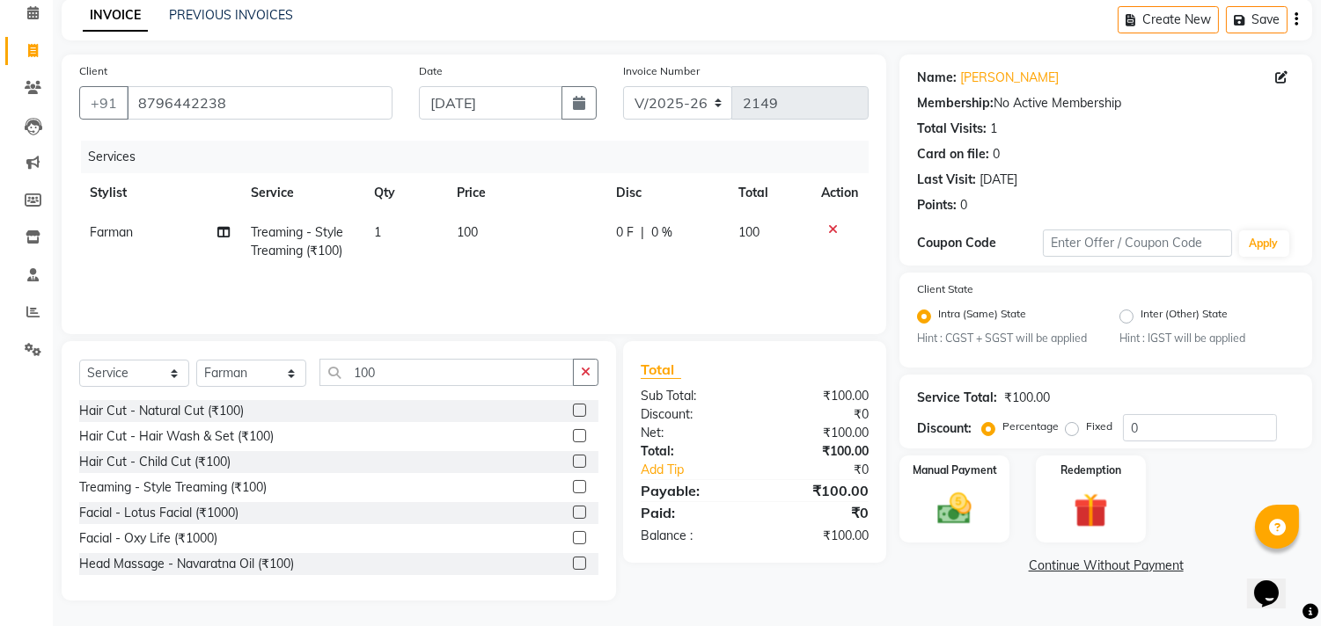
click at [1039, 561] on link "Continue Without Payment" at bounding box center [1106, 566] width 406 height 18
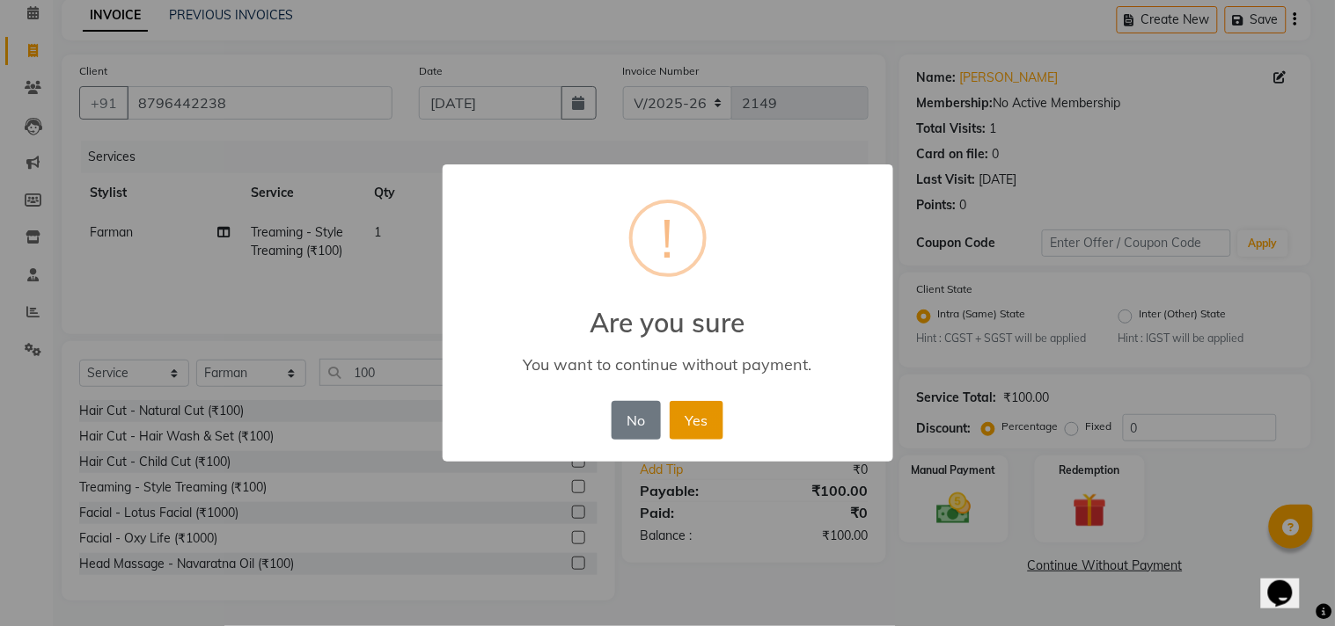
click at [678, 411] on button "Yes" at bounding box center [697, 420] width 54 height 39
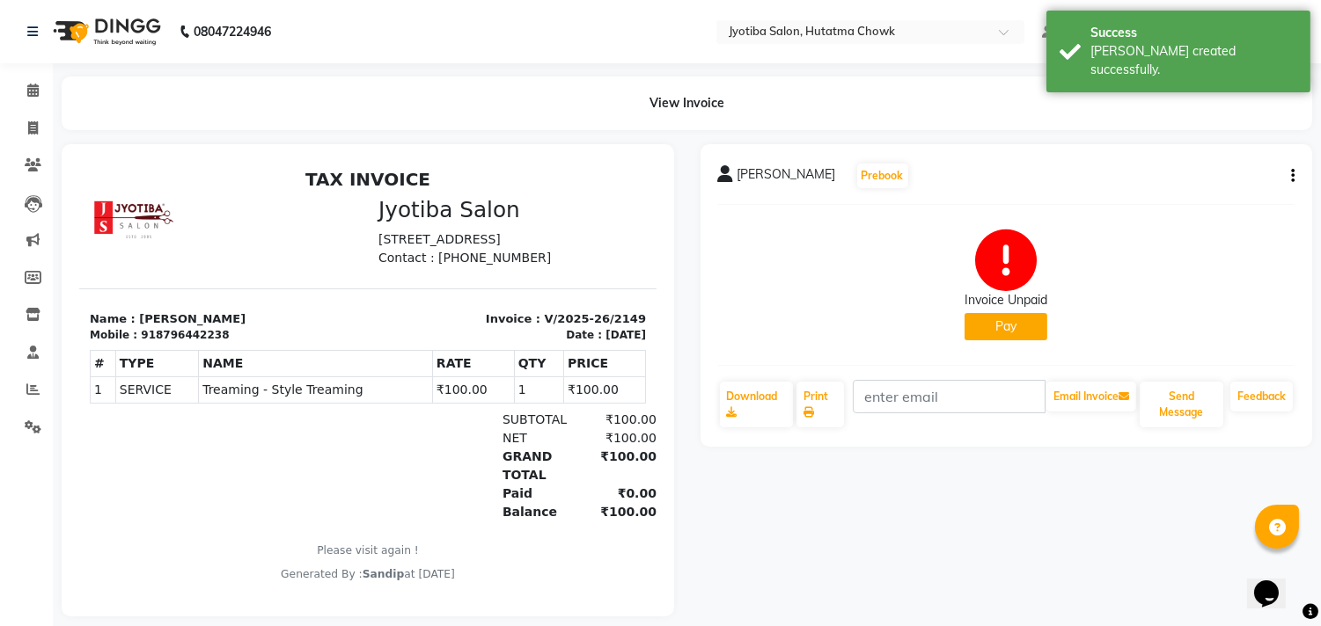
click at [991, 324] on button "Pay" at bounding box center [1005, 326] width 83 height 27
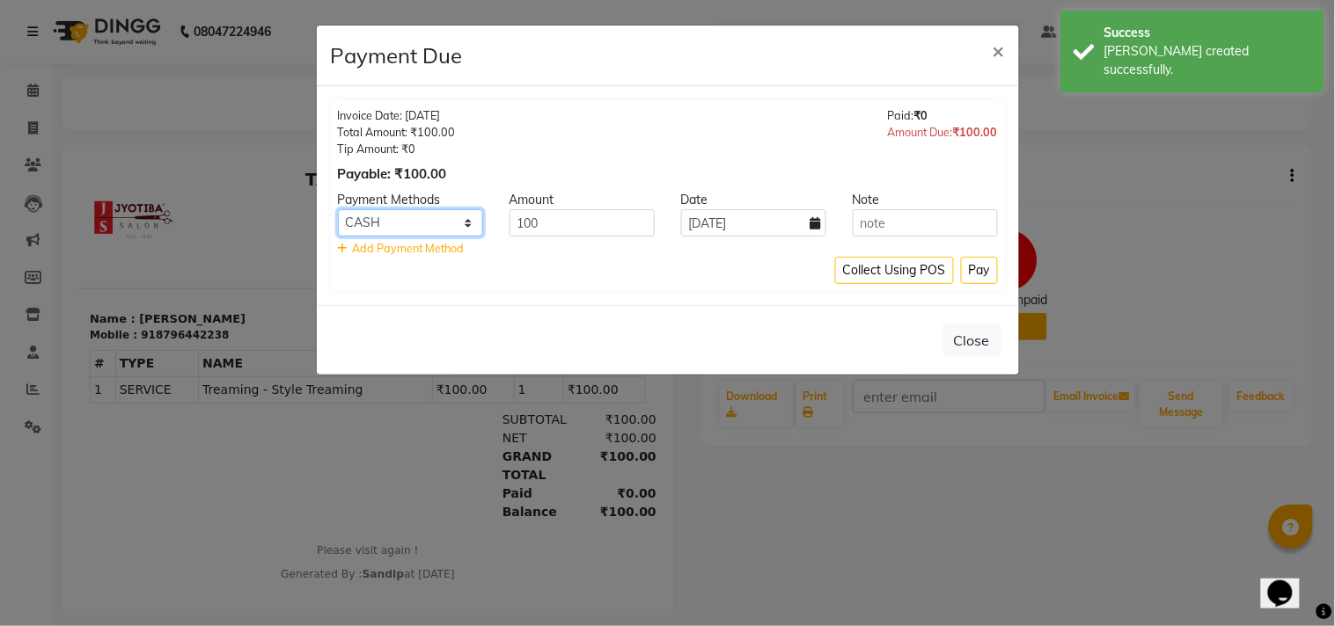
click at [401, 220] on select "CASH ONLINE CARD" at bounding box center [410, 222] width 145 height 27
select select "3"
click at [338, 209] on select "CASH ONLINE CARD" at bounding box center [410, 222] width 145 height 27
click at [973, 266] on button "Pay" at bounding box center [979, 270] width 37 height 27
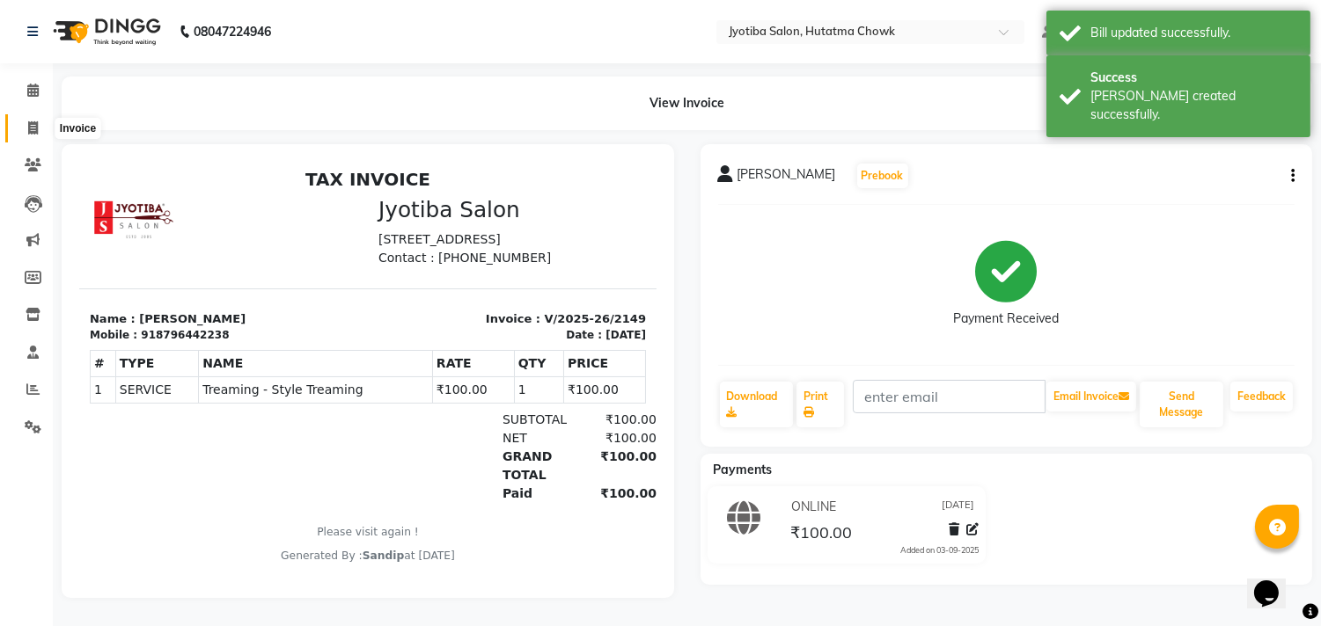
click at [33, 126] on icon at bounding box center [33, 127] width 10 height 13
select select "556"
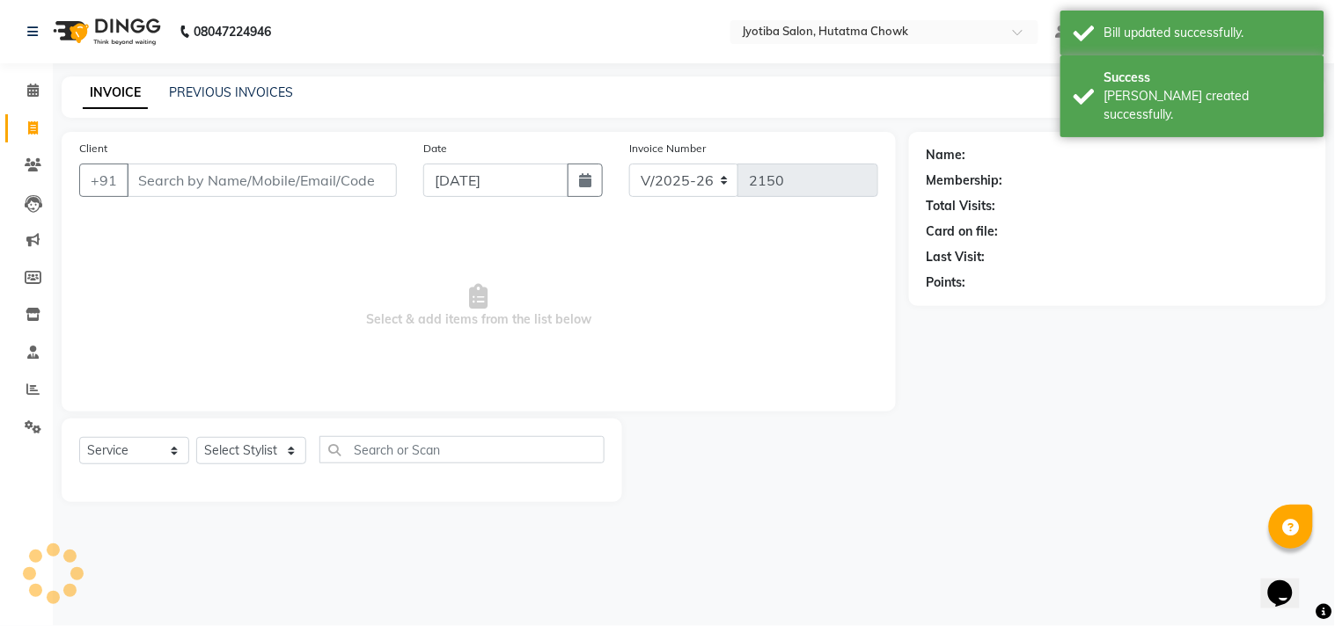
select select "membership"
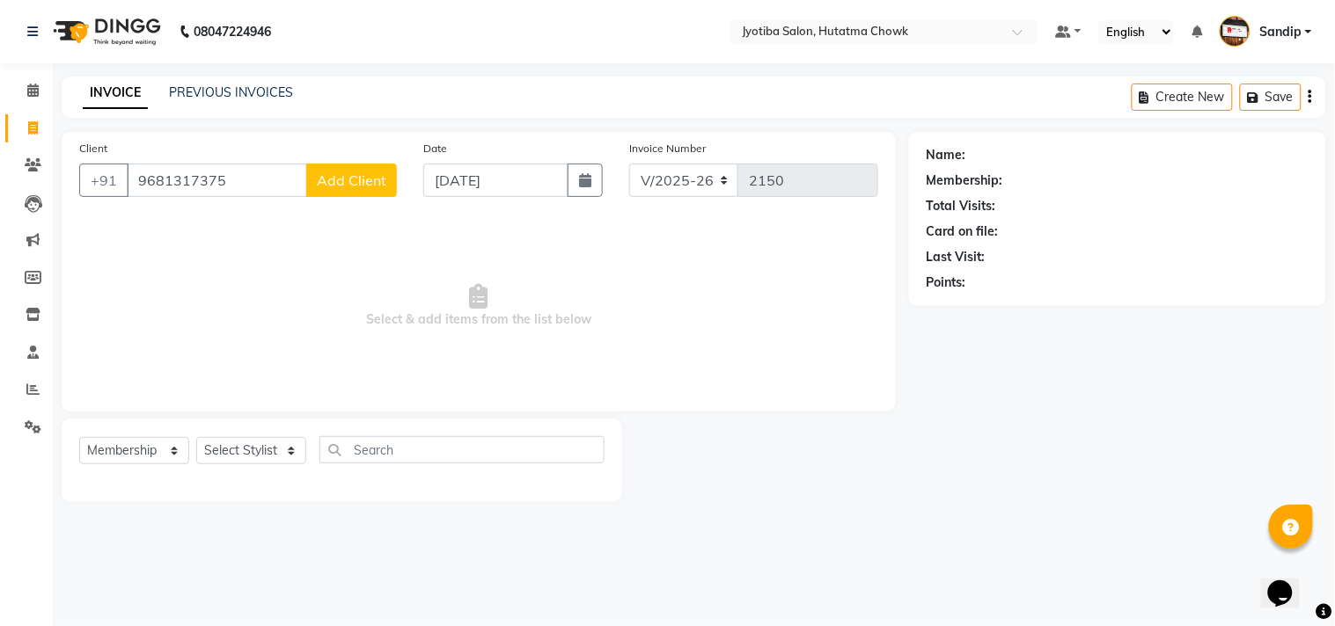
type input "9681317375"
click at [346, 168] on button "Add Client" at bounding box center [351, 180] width 91 height 33
select select "22"
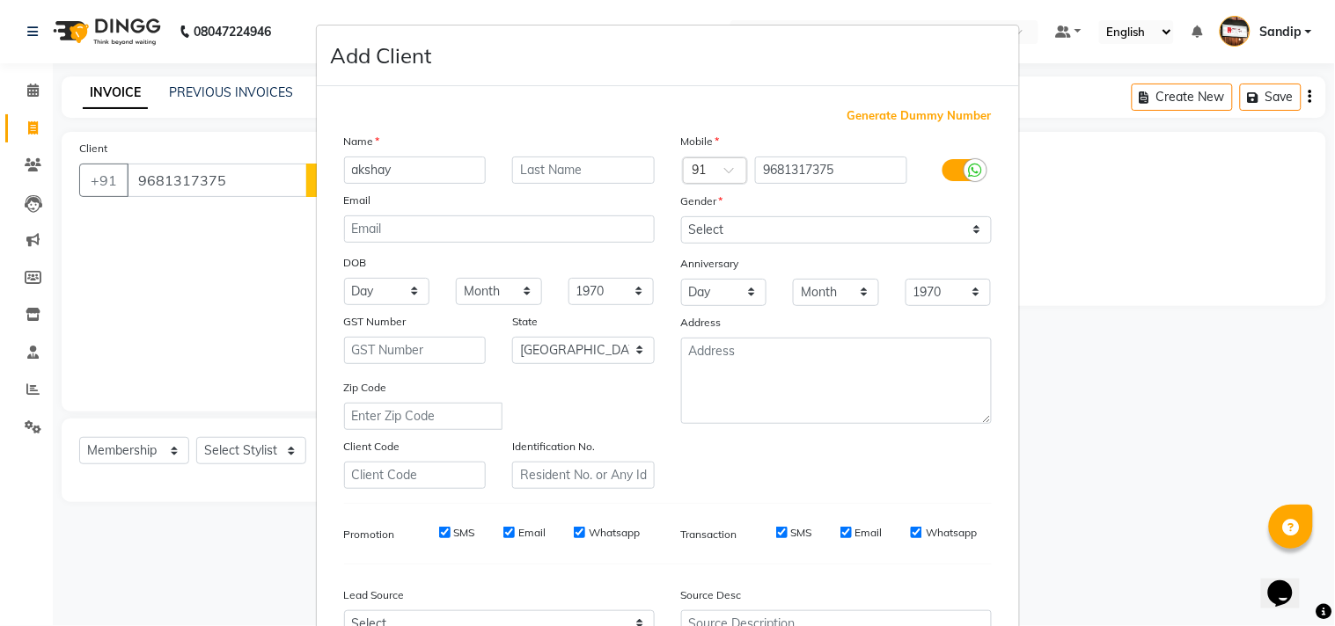
type input "akshay"
click at [785, 213] on div "Gender" at bounding box center [836, 204] width 337 height 25
click at [785, 233] on select "Select Male Female Other Prefer Not To Say" at bounding box center [836, 229] width 311 height 27
select select "male"
click at [681, 216] on select "Select Male Female Other Prefer Not To Say" at bounding box center [836, 229] width 311 height 27
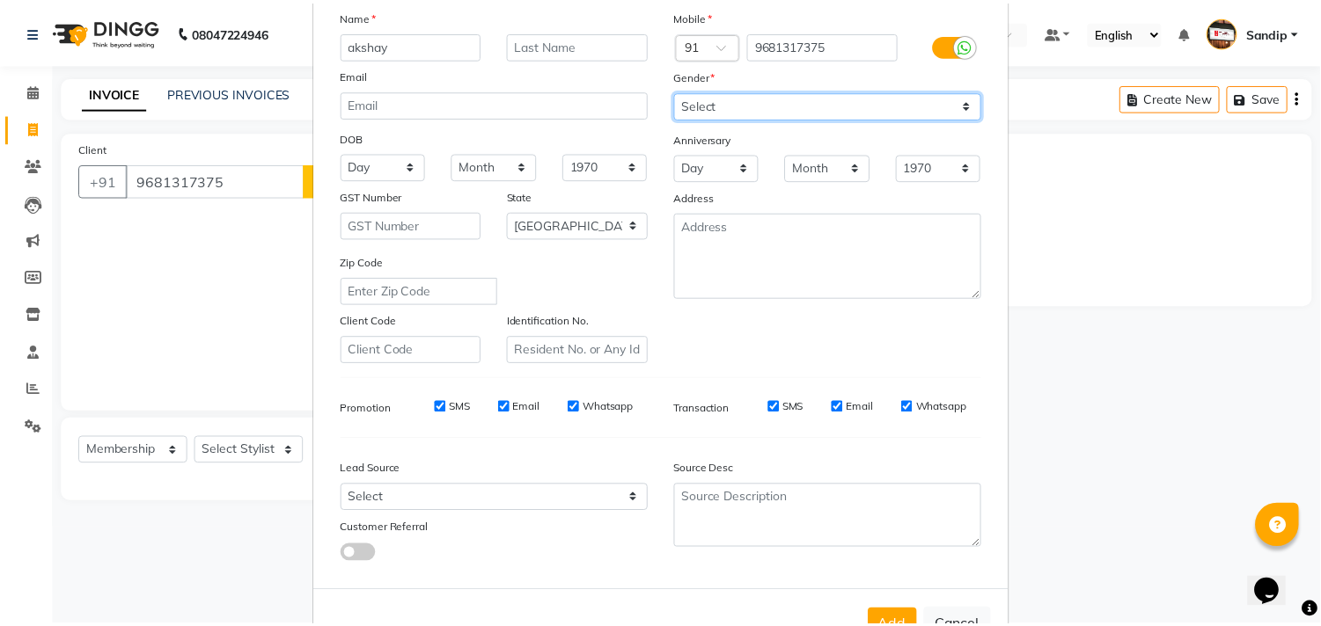
scroll to position [187, 0]
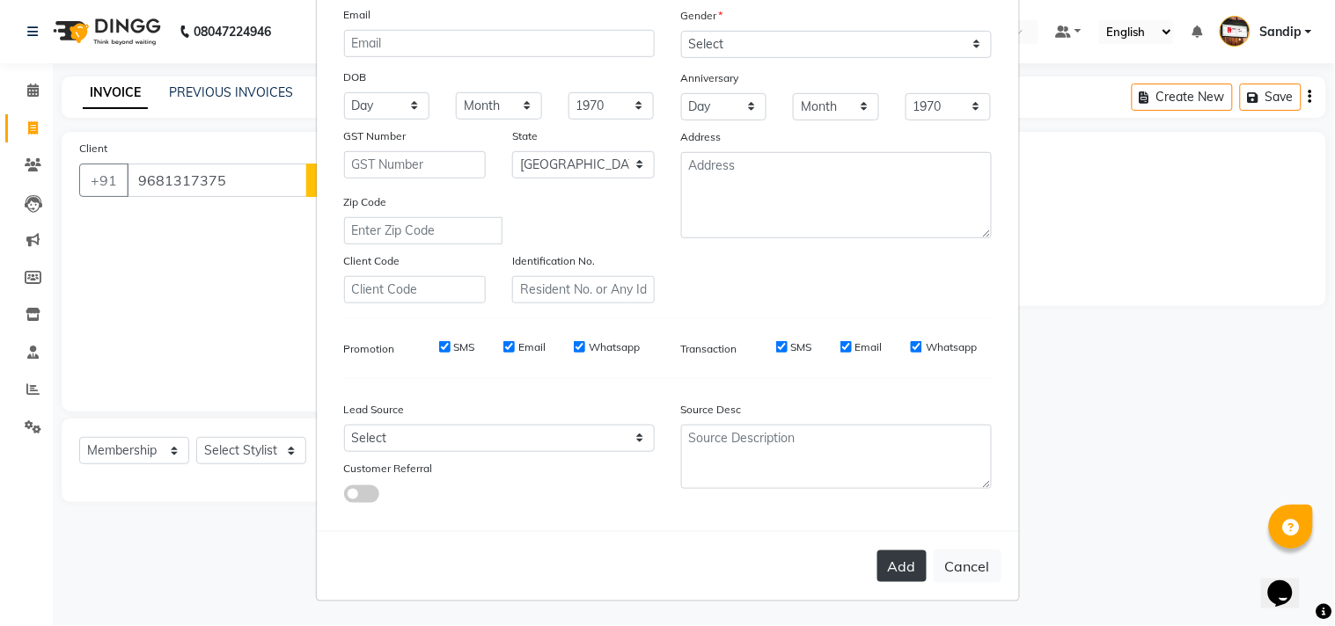
click at [899, 567] on button "Add" at bounding box center [901, 567] width 49 height 32
select select
select select "null"
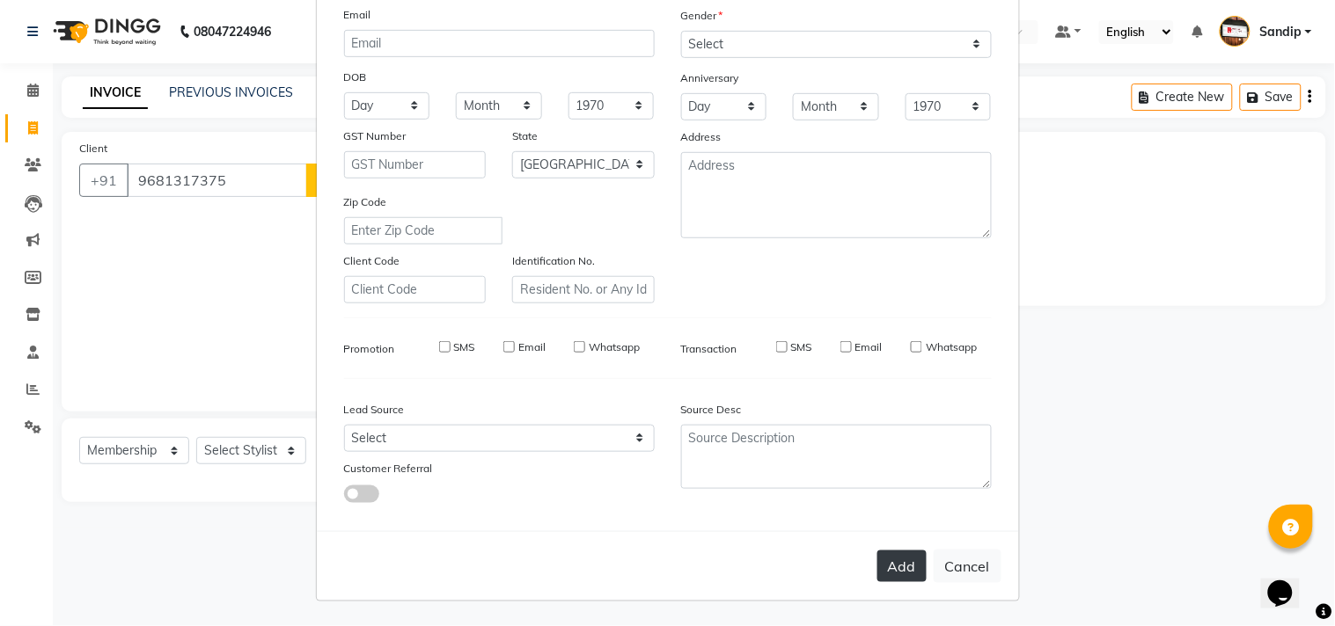
select select
checkbox input "false"
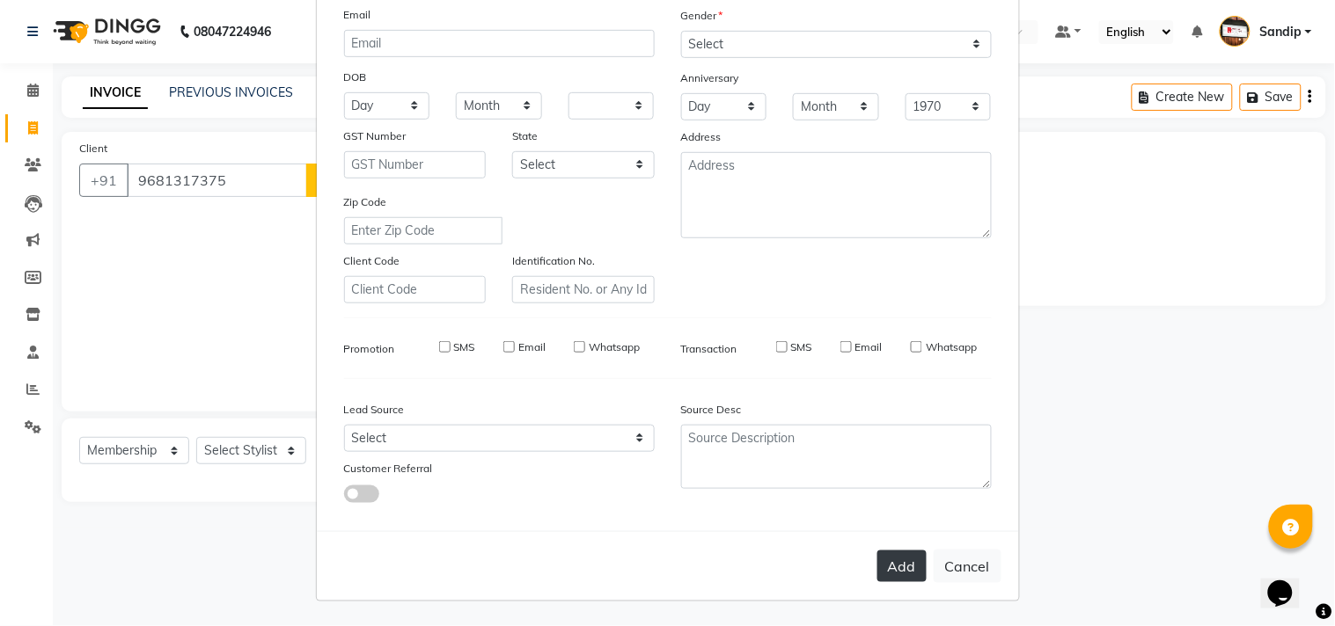
checkbox input "false"
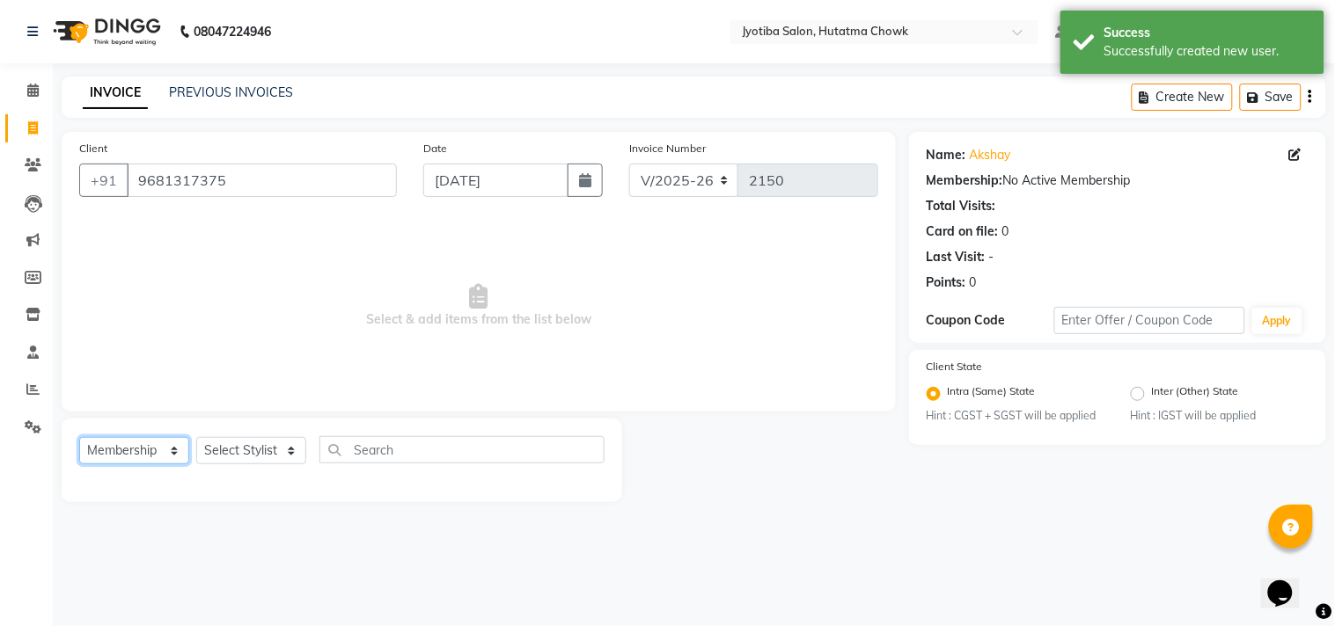
click at [135, 440] on select "Select Service Product Membership Package Voucher Prepaid Gift Card" at bounding box center [134, 450] width 110 height 27
select select "service"
click at [79, 438] on select "Select Service Product Membership Package Voucher Prepaid Gift Card" at bounding box center [134, 450] width 110 height 27
click at [245, 451] on select "Select Stylist Abdul Dinesh thakur Farman Juned mahadev Munna prem RAHUL Sandip…" at bounding box center [251, 450] width 110 height 27
select select "81229"
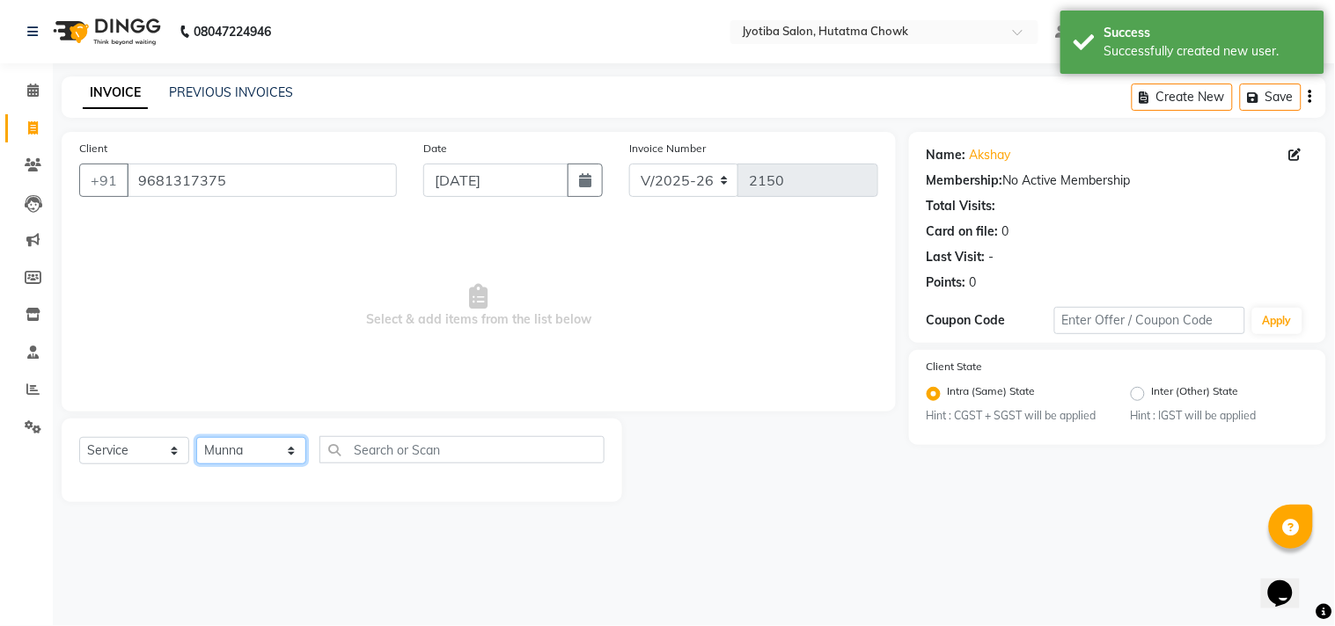
click at [196, 438] on select "Select Stylist Abdul Dinesh thakur Farman Juned mahadev Munna prem RAHUL Sandip…" at bounding box center [251, 450] width 110 height 27
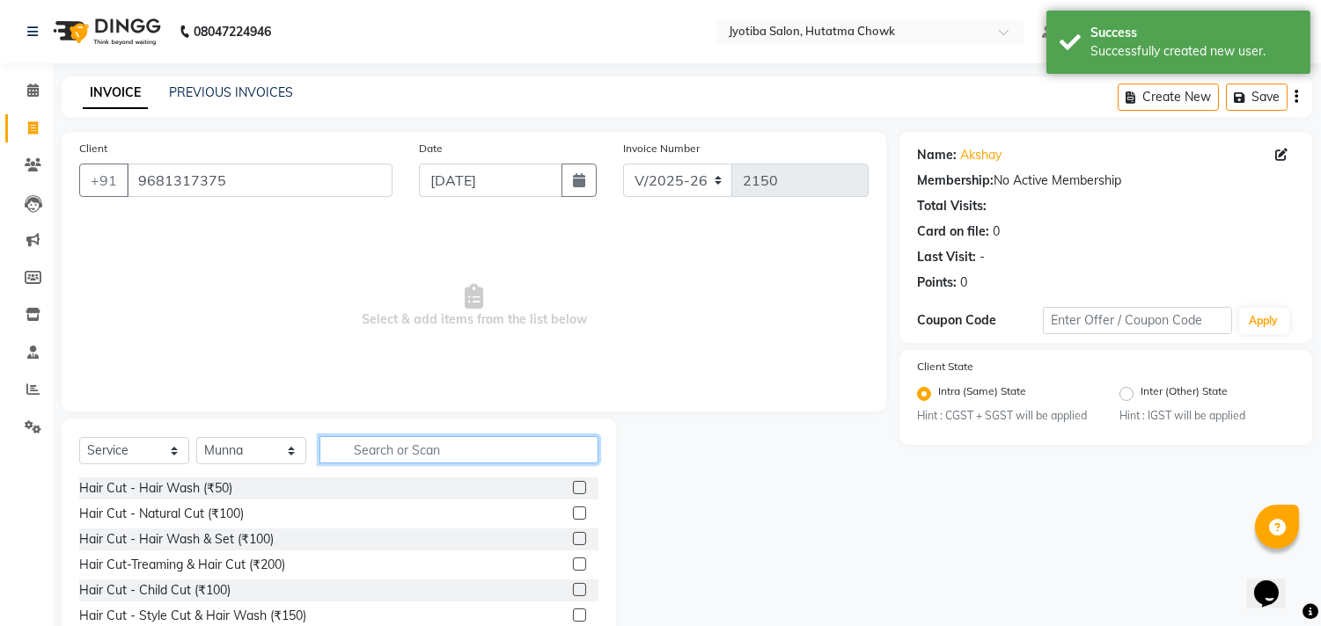
click at [388, 436] on input "text" at bounding box center [458, 449] width 279 height 27
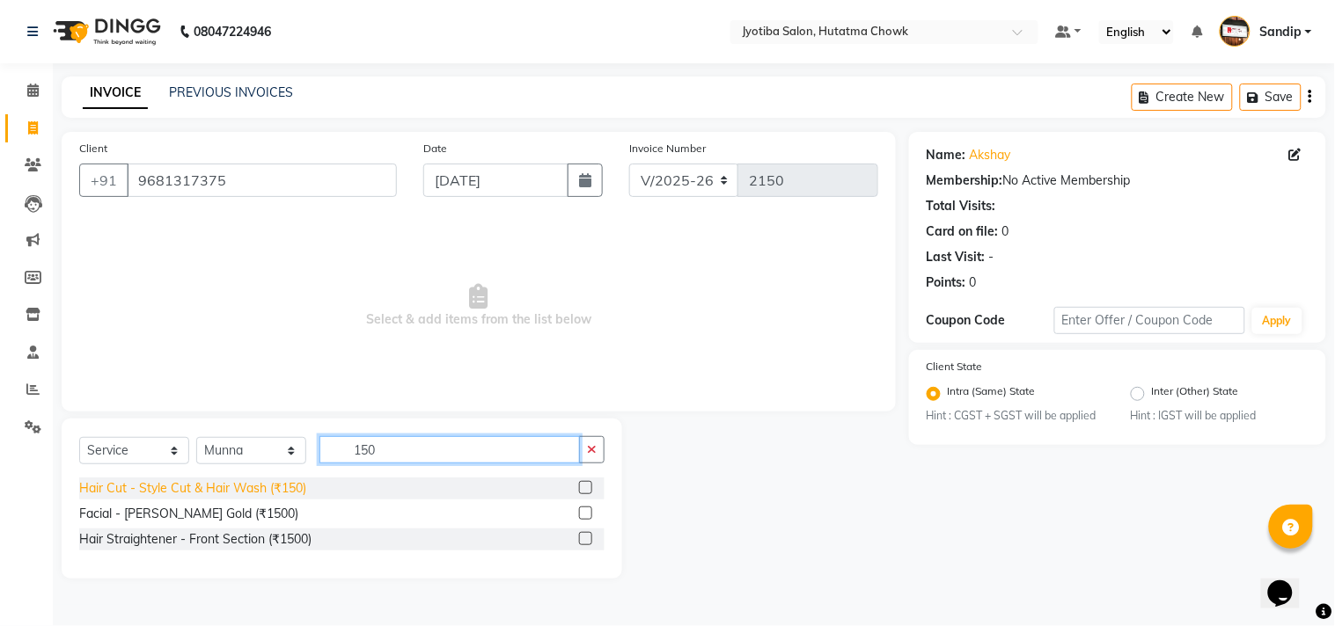
type input "150"
click at [198, 485] on div "Hair Cut - Style Cut & Hair Wash (₹150)" at bounding box center [192, 488] width 227 height 18
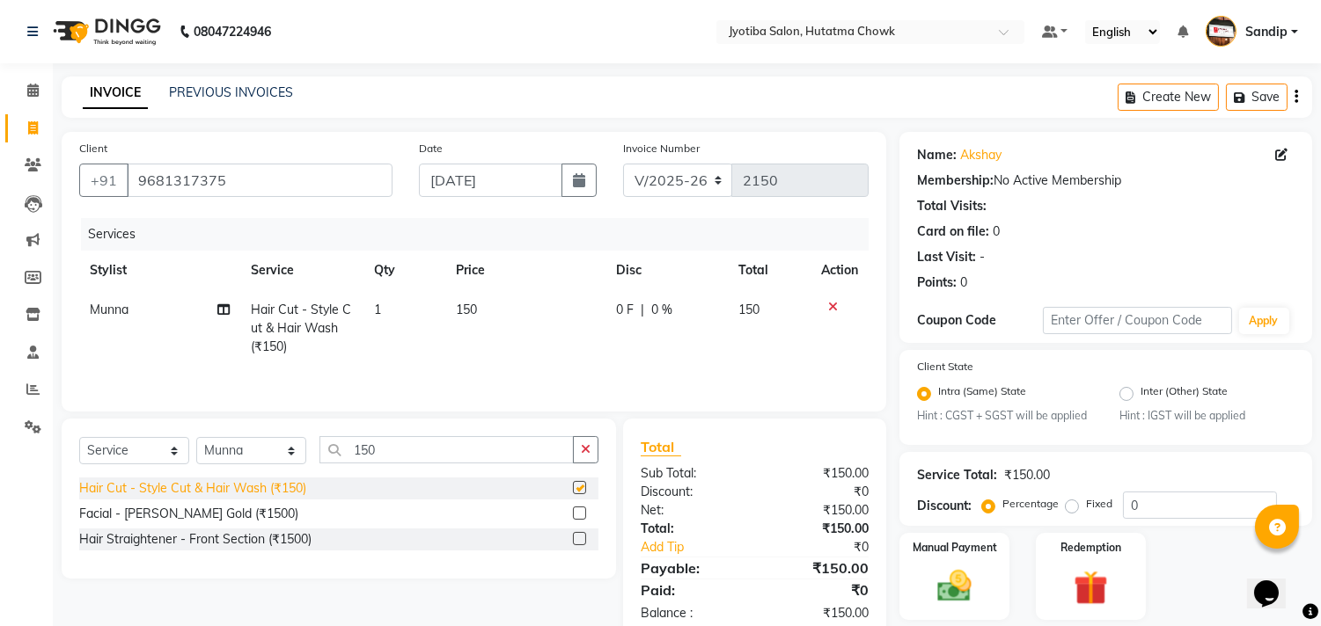
checkbox input "false"
click at [582, 447] on icon "button" at bounding box center [586, 449] width 10 height 12
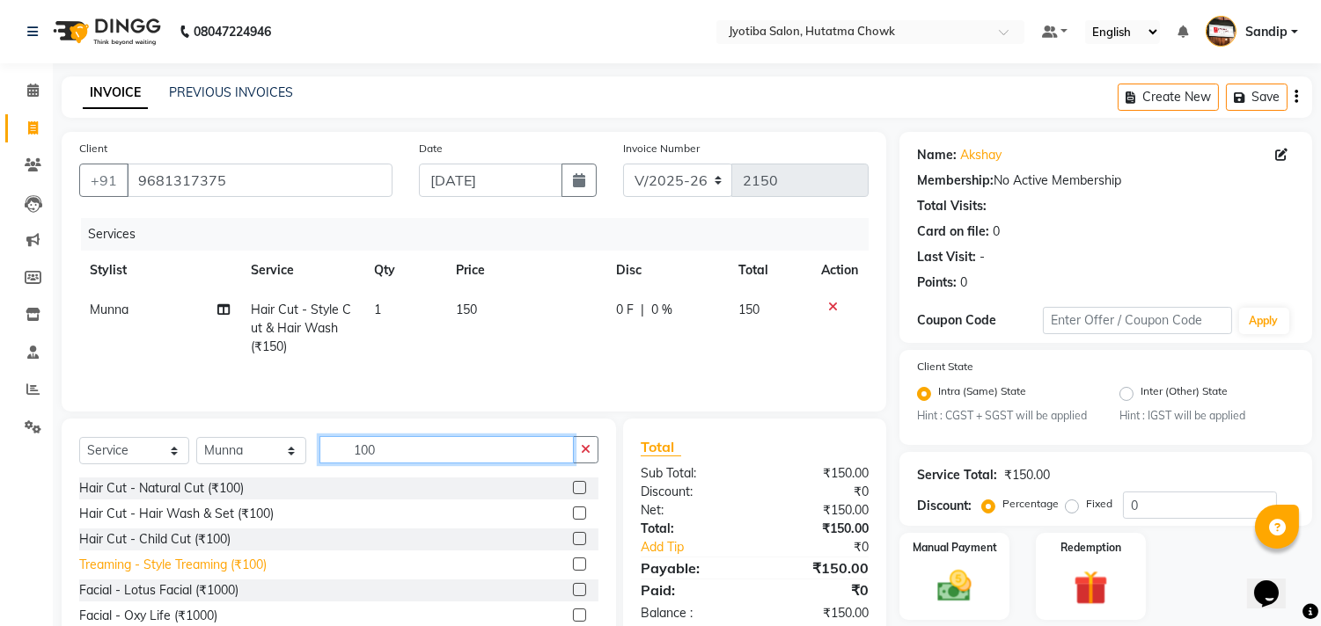
type input "100"
click at [209, 563] on div "Treaming - Style Treaming (₹100)" at bounding box center [172, 565] width 187 height 18
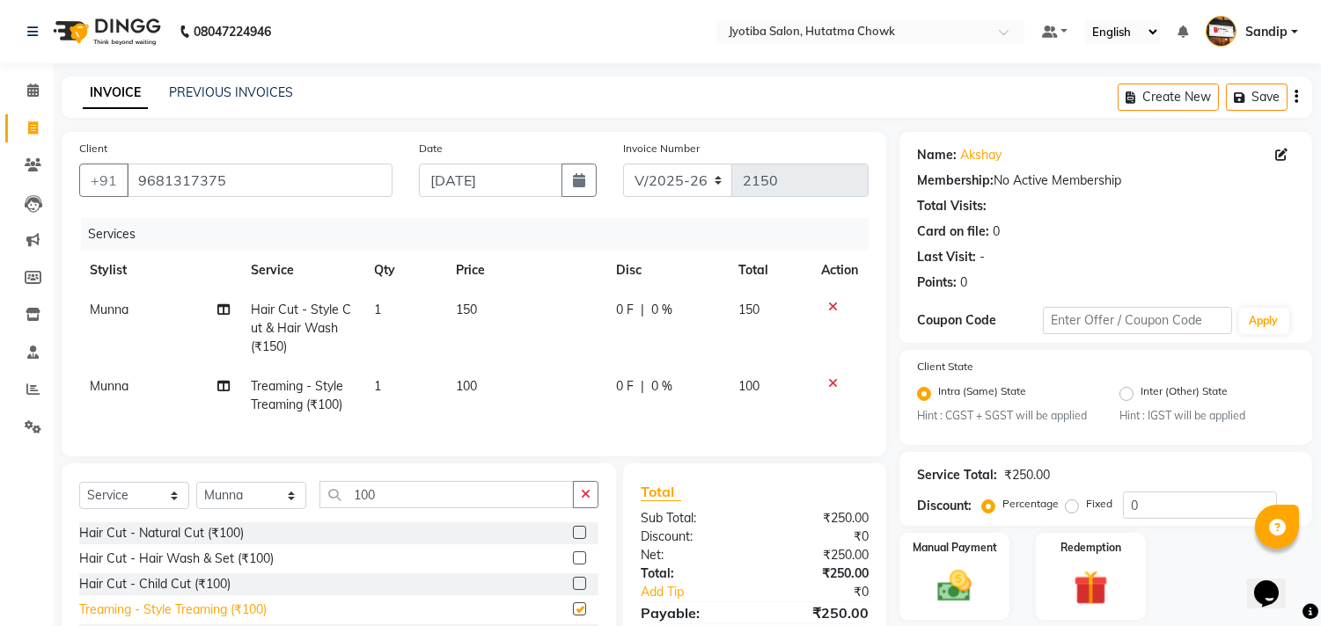
checkbox input "false"
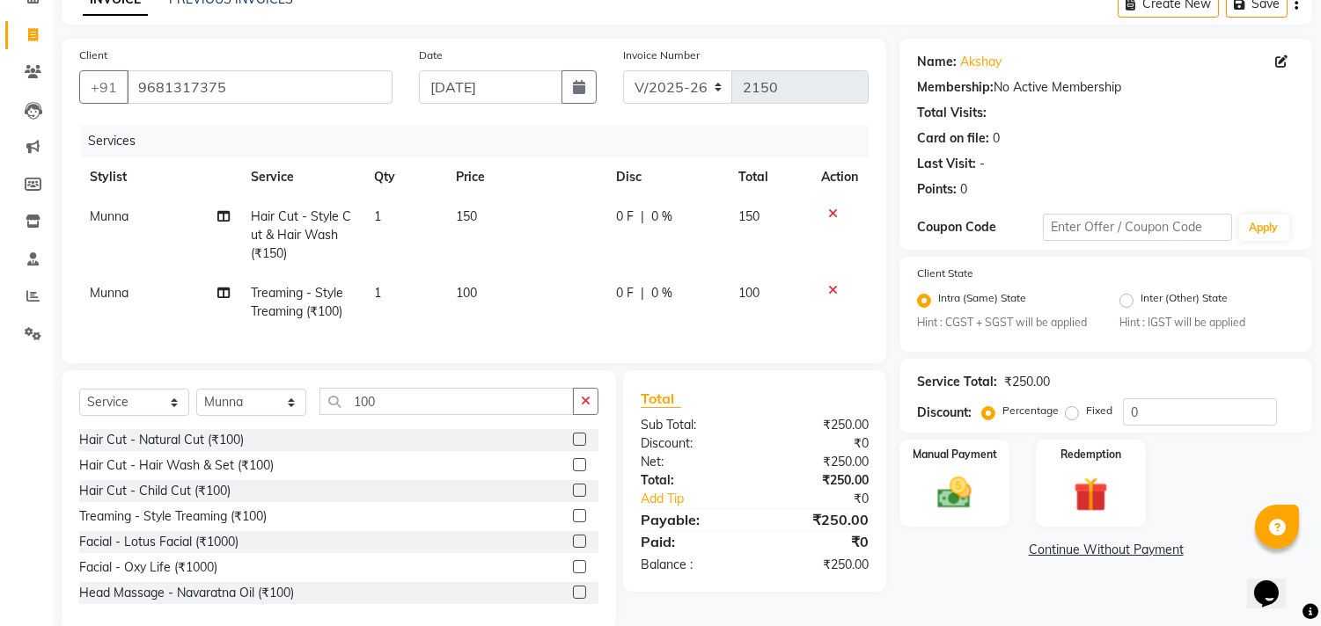
scroll to position [137, 0]
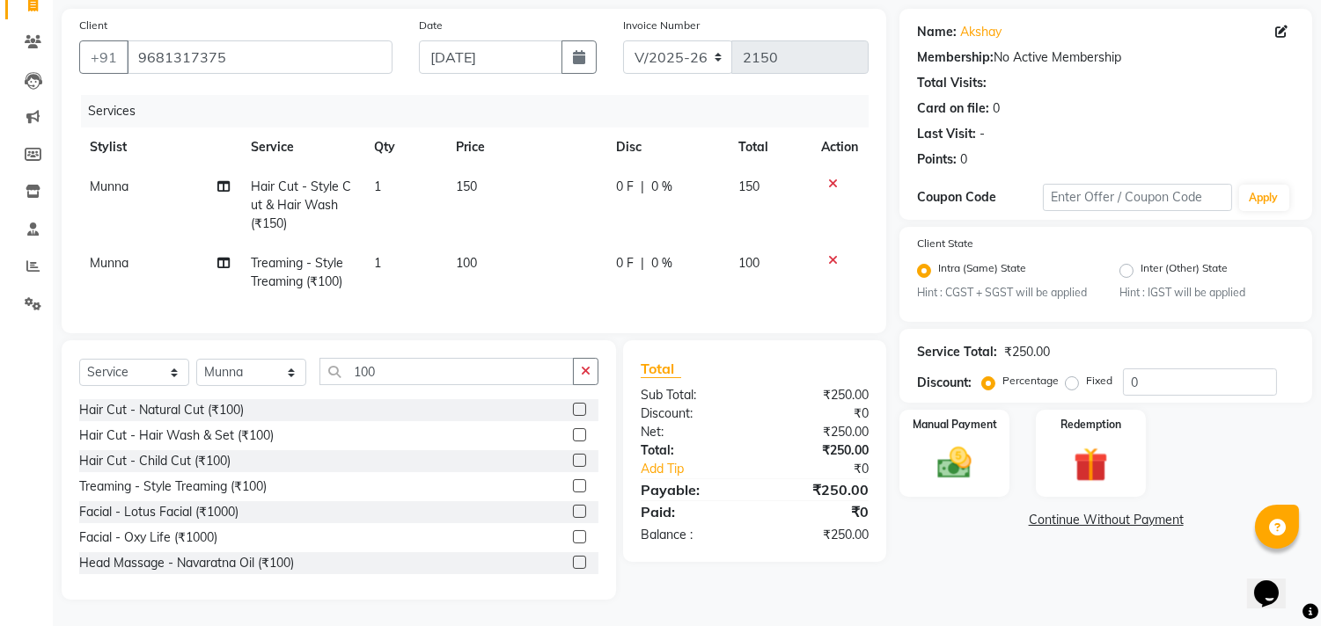
click at [1041, 511] on link "Continue Without Payment" at bounding box center [1106, 520] width 406 height 18
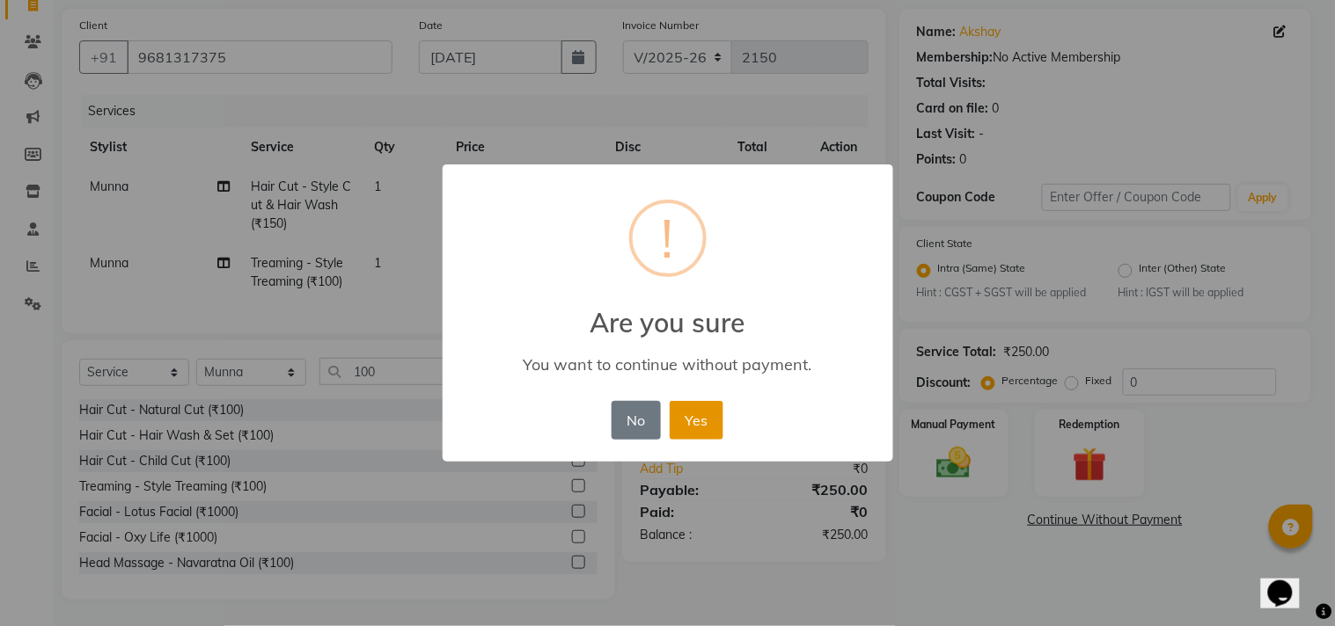
click at [690, 410] on button "Yes" at bounding box center [697, 420] width 54 height 39
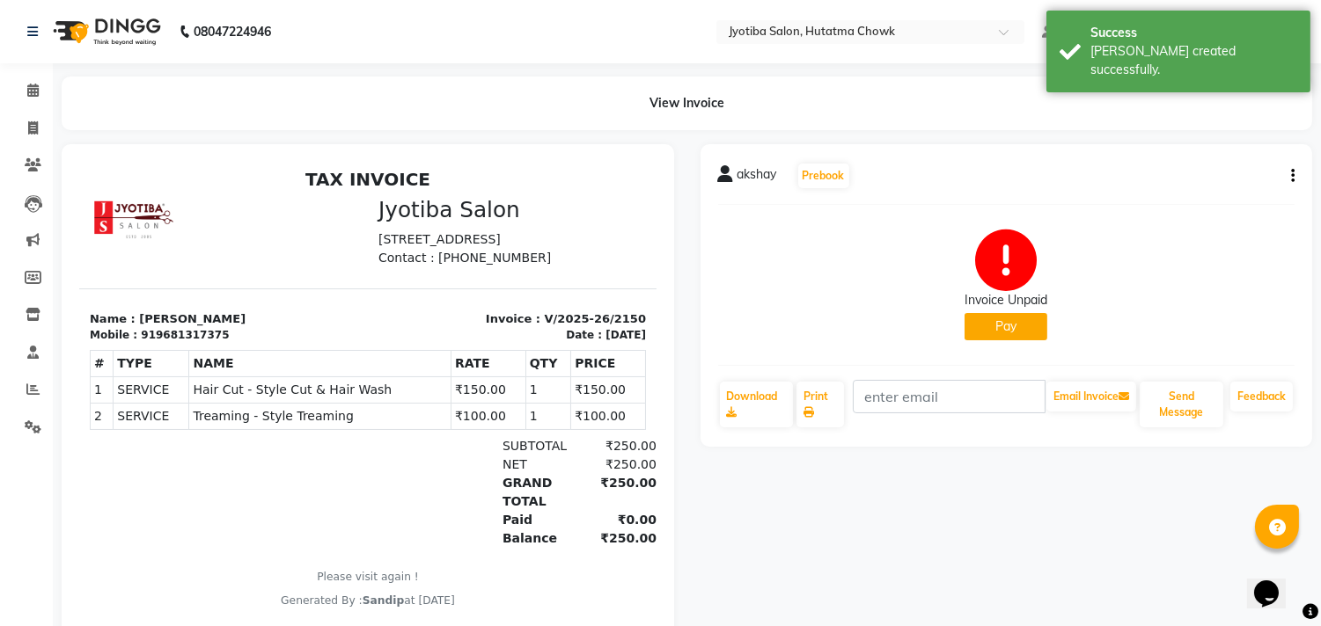
click at [1003, 338] on button "Pay" at bounding box center [1005, 326] width 83 height 27
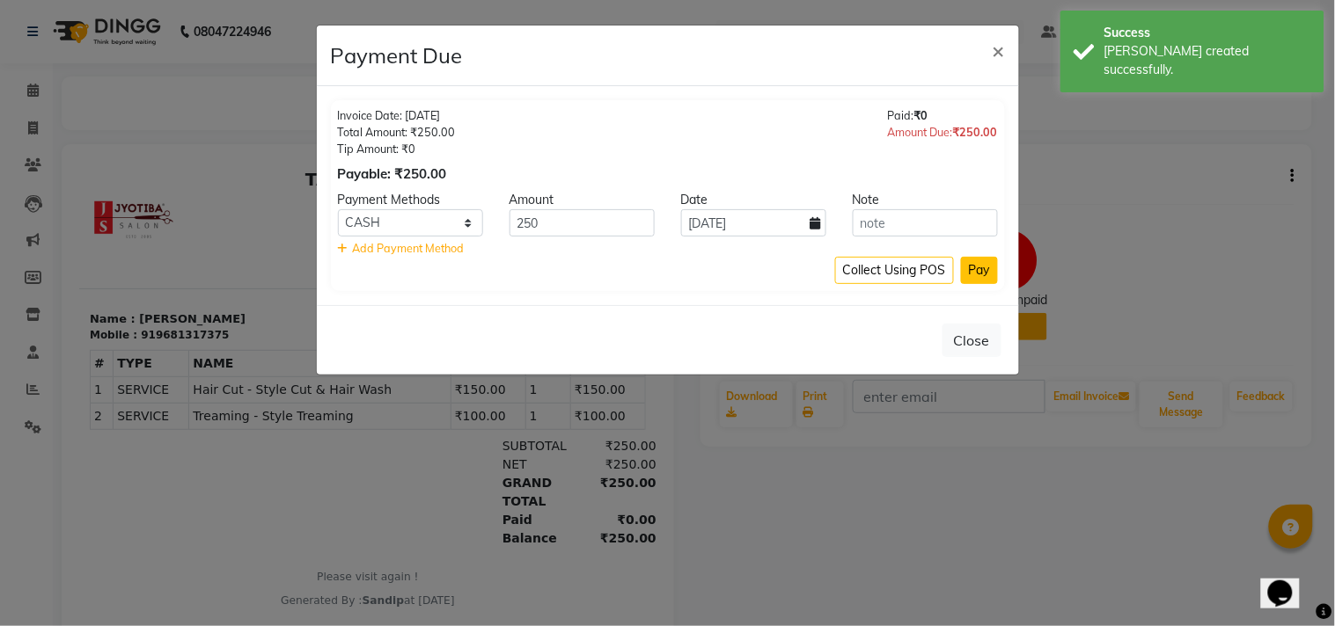
click at [983, 278] on button "Pay" at bounding box center [979, 270] width 37 height 27
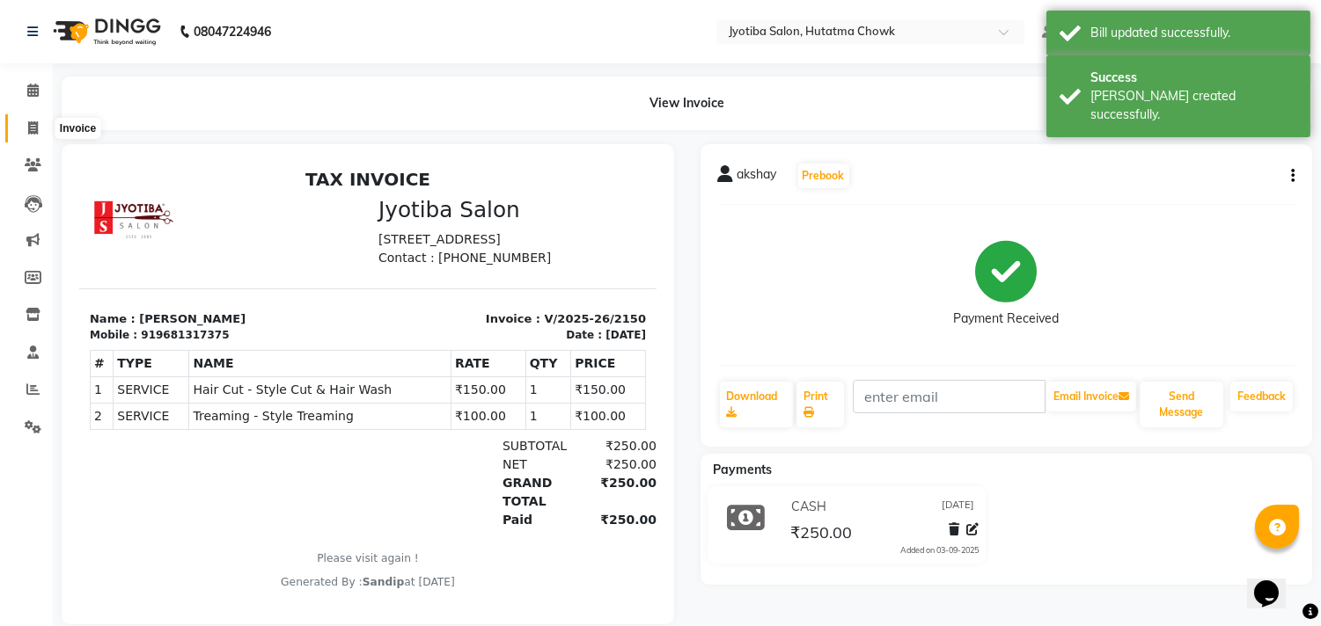
click at [31, 127] on icon at bounding box center [33, 127] width 10 height 13
select select "556"
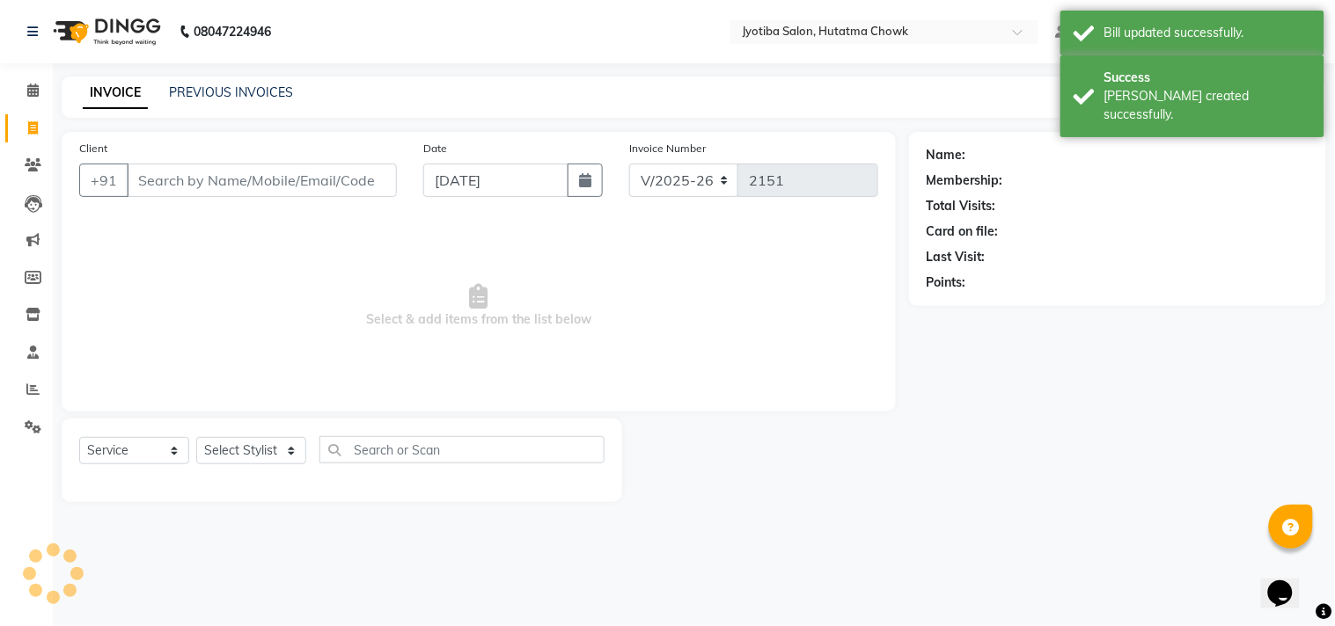
select select "membership"
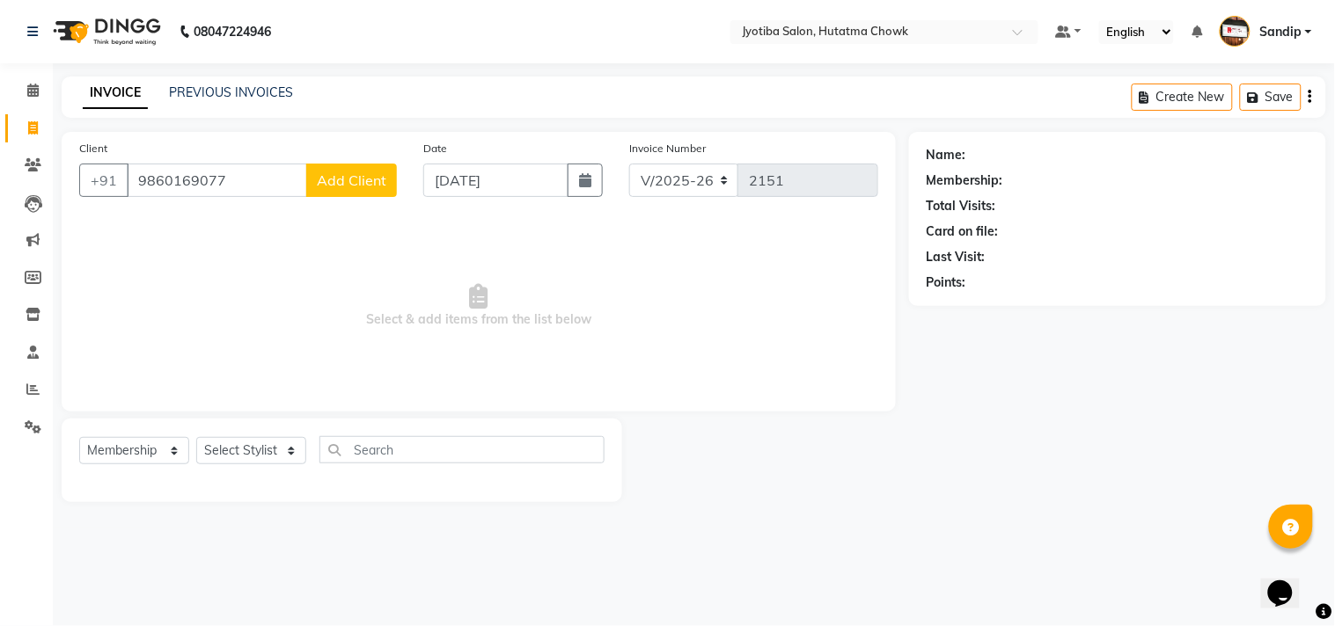
type input "9860169077"
click at [335, 192] on button "Add Client" at bounding box center [351, 180] width 91 height 33
select select "22"
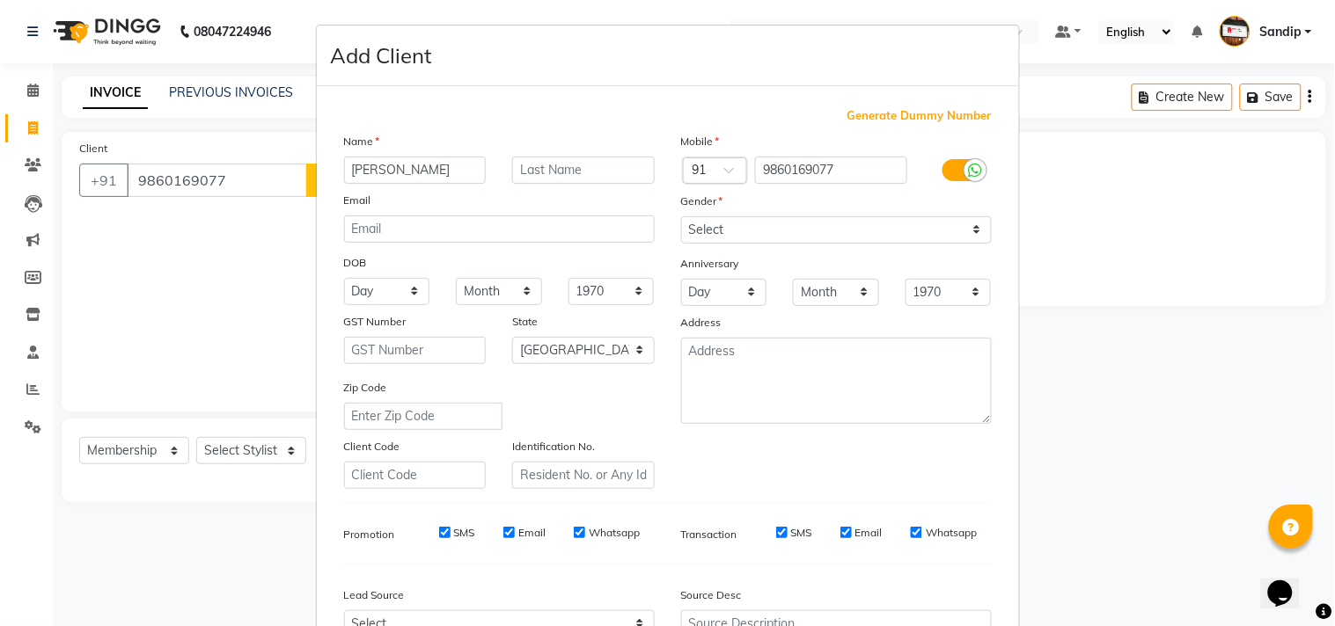
type input "[PERSON_NAME]"
click at [728, 227] on select "Select Male Female Other Prefer Not To Say" at bounding box center [836, 229] width 311 height 27
select select "male"
click at [681, 216] on select "Select Male Female Other Prefer Not To Say" at bounding box center [836, 229] width 311 height 27
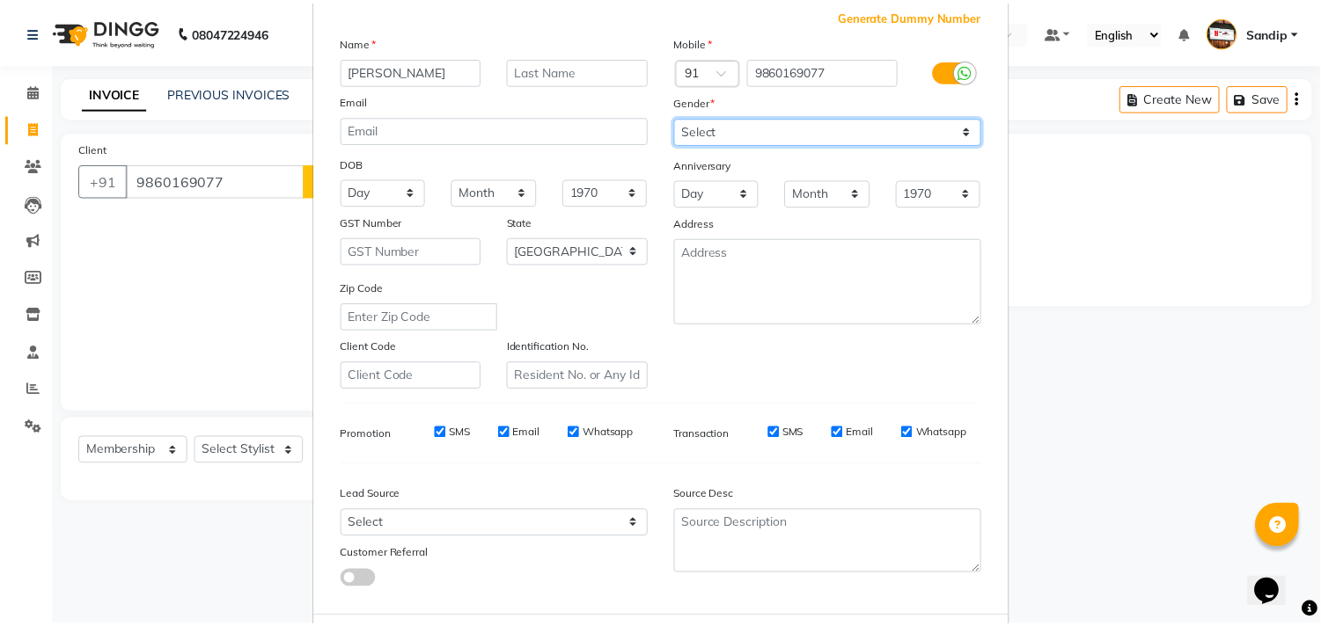
scroll to position [187, 0]
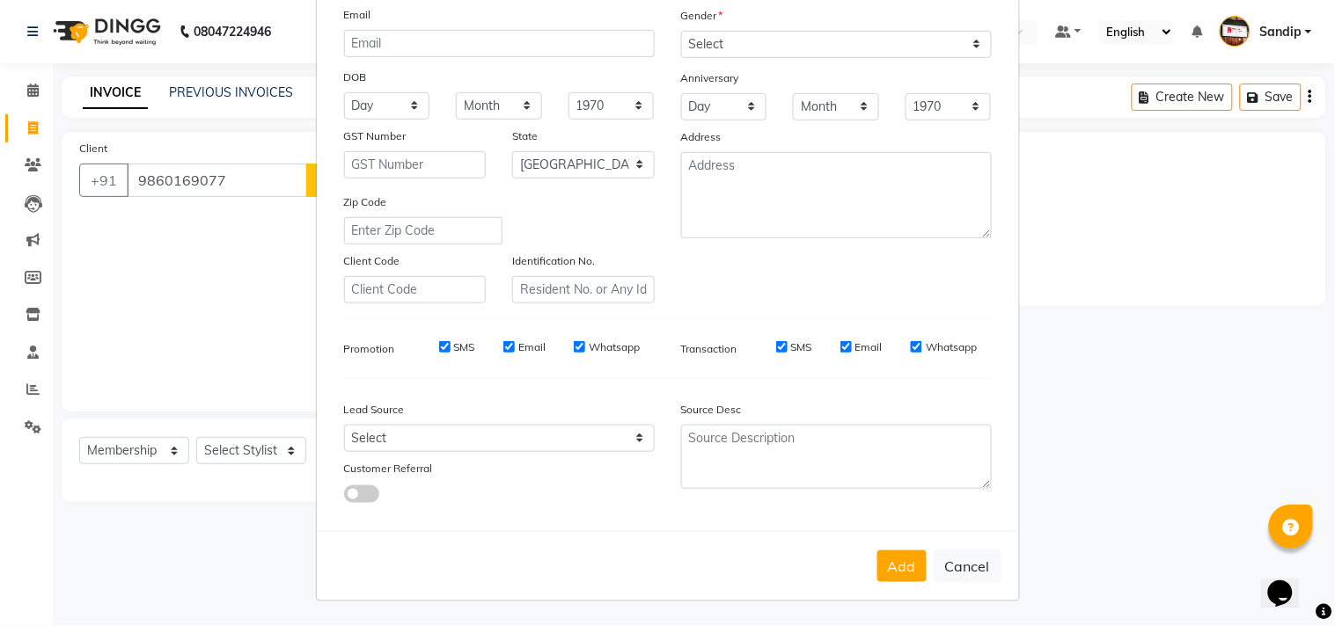
click at [902, 549] on div "Add Cancel" at bounding box center [668, 566] width 702 height 70
click at [896, 561] on button "Add" at bounding box center [901, 567] width 49 height 32
select select
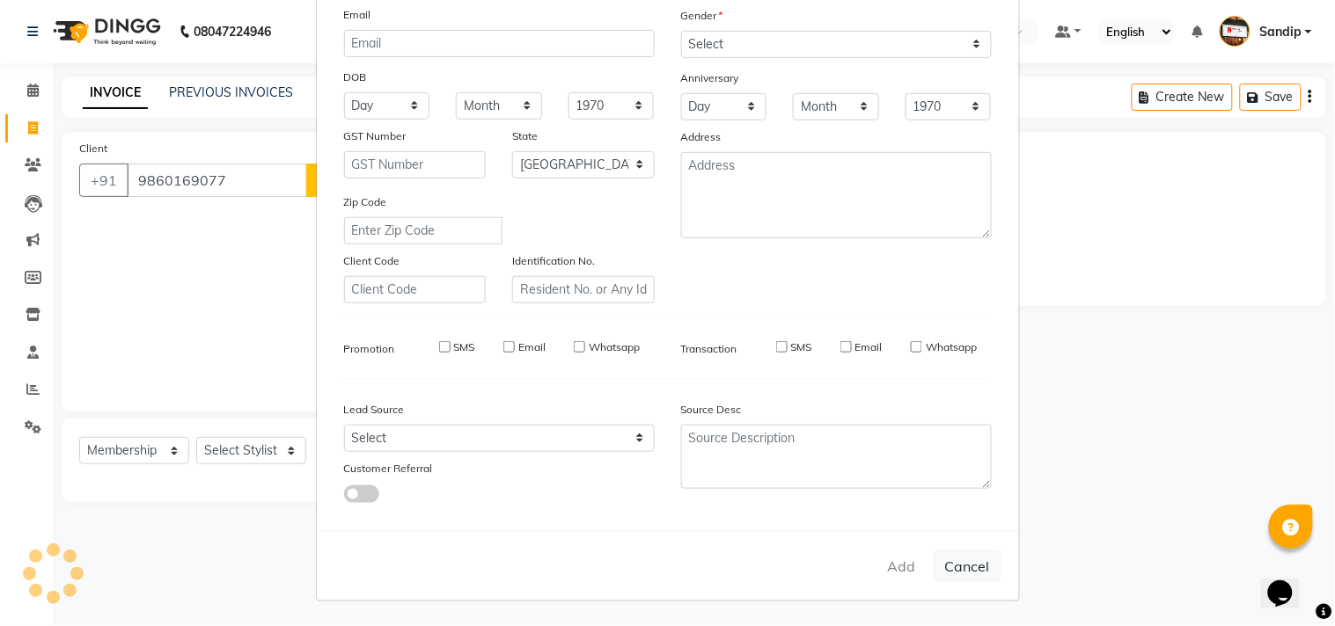
select select "null"
select select
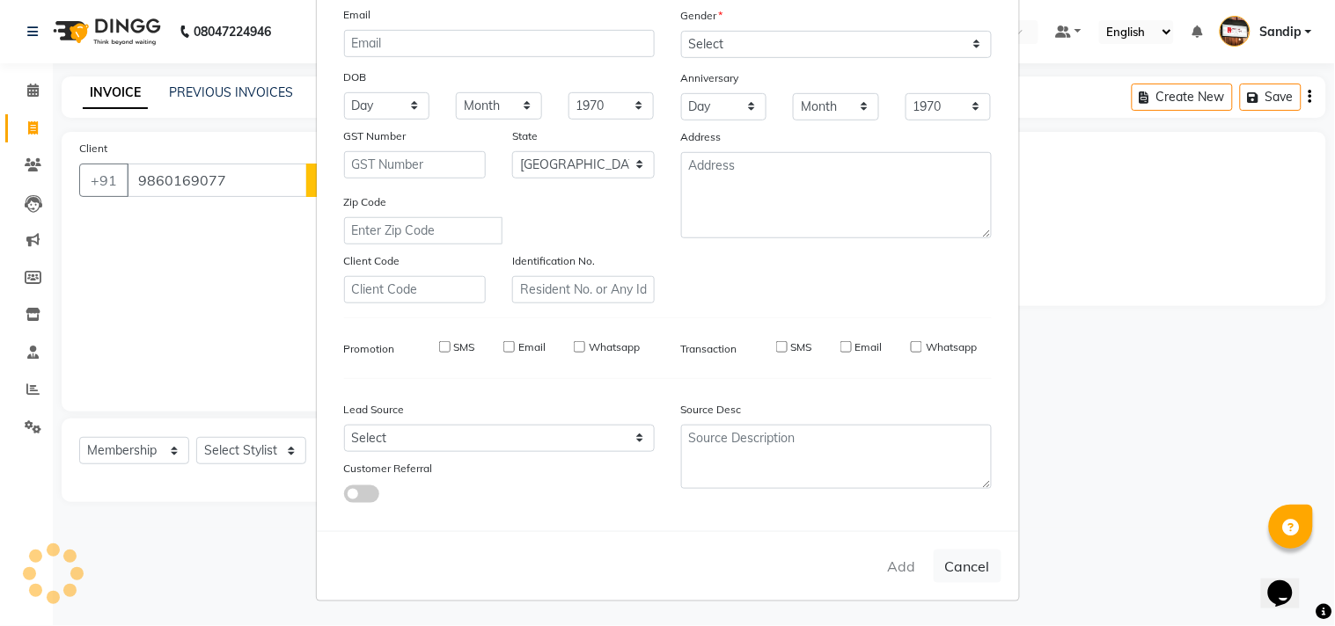
checkbox input "false"
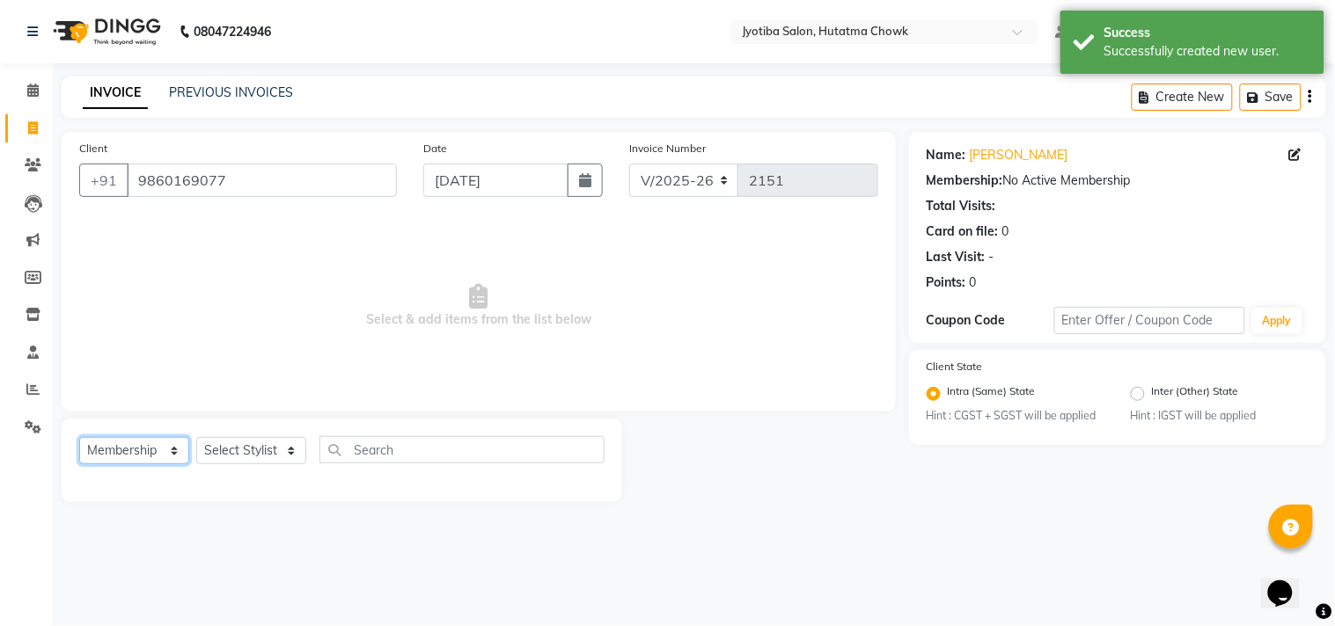
click at [125, 444] on select "Select Service Product Membership Package Voucher Prepaid Gift Card" at bounding box center [134, 450] width 110 height 27
select select "service"
click at [79, 438] on select "Select Service Product Membership Package Voucher Prepaid Gift Card" at bounding box center [134, 450] width 110 height 27
click at [245, 446] on select "Select Stylist Abdul Dinesh thakur Farman Juned mahadev Munna prem RAHUL Sandip…" at bounding box center [251, 450] width 110 height 27
select select "36046"
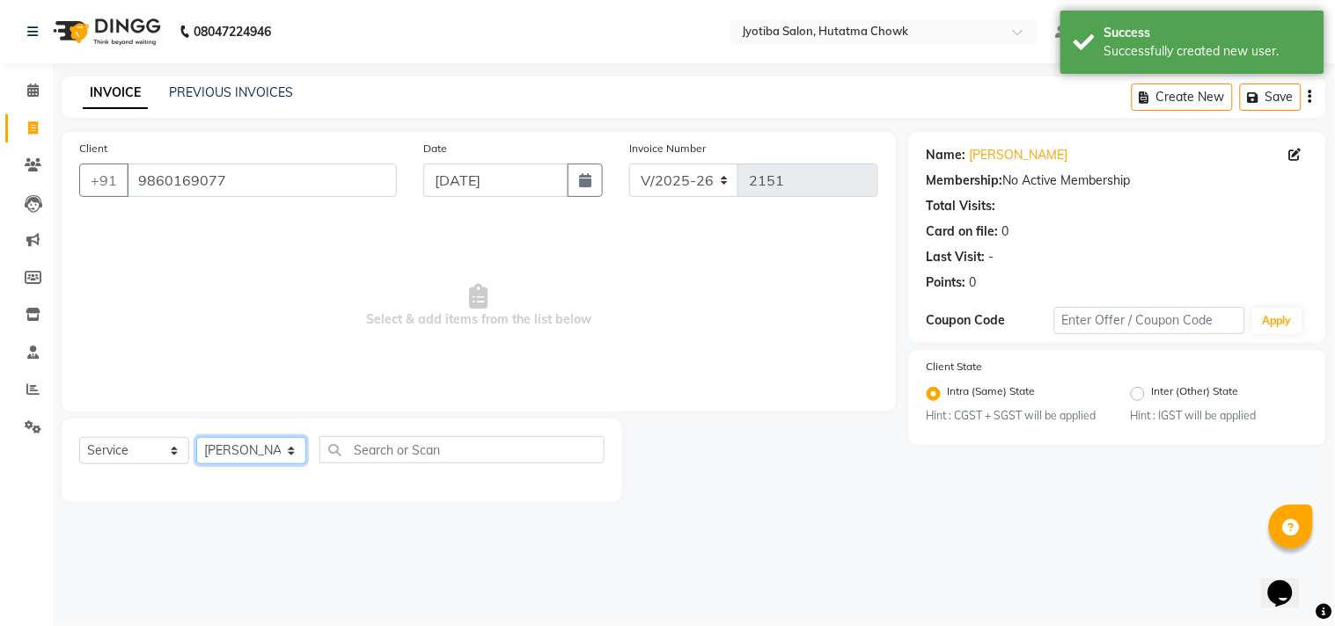
click at [196, 438] on select "Select Stylist Abdul Dinesh thakur Farman Juned mahadev Munna prem RAHUL Sandip…" at bounding box center [251, 450] width 110 height 27
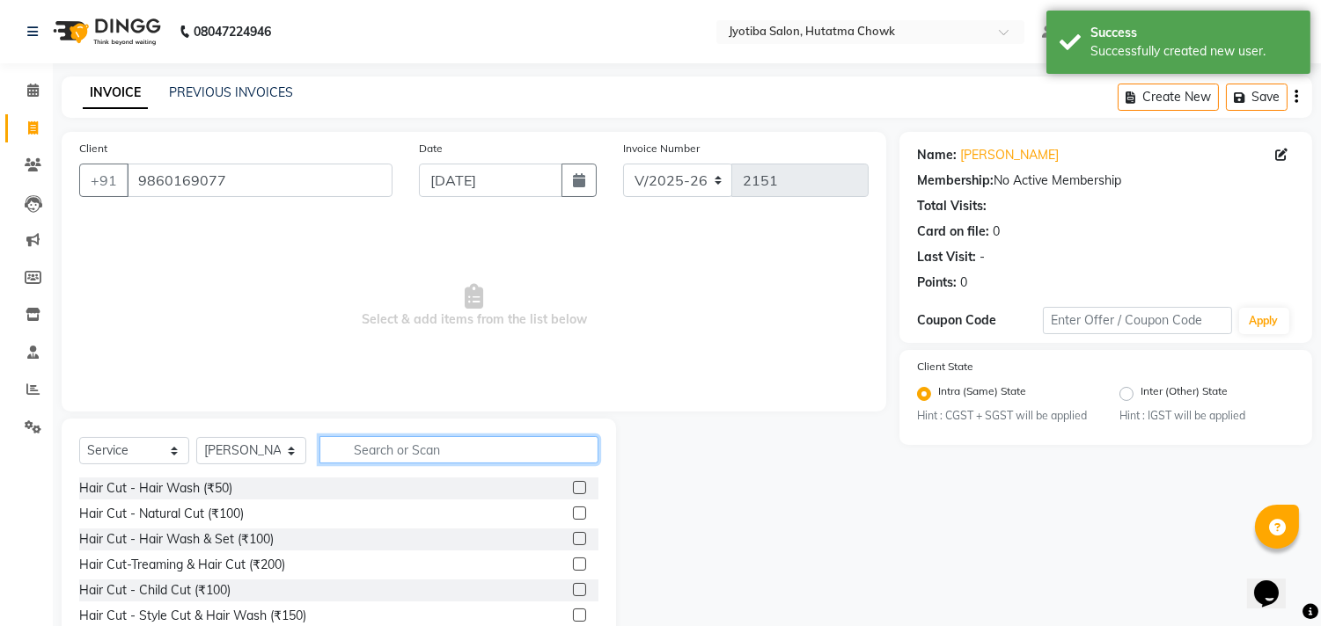
click at [381, 449] on input "text" at bounding box center [458, 449] width 279 height 27
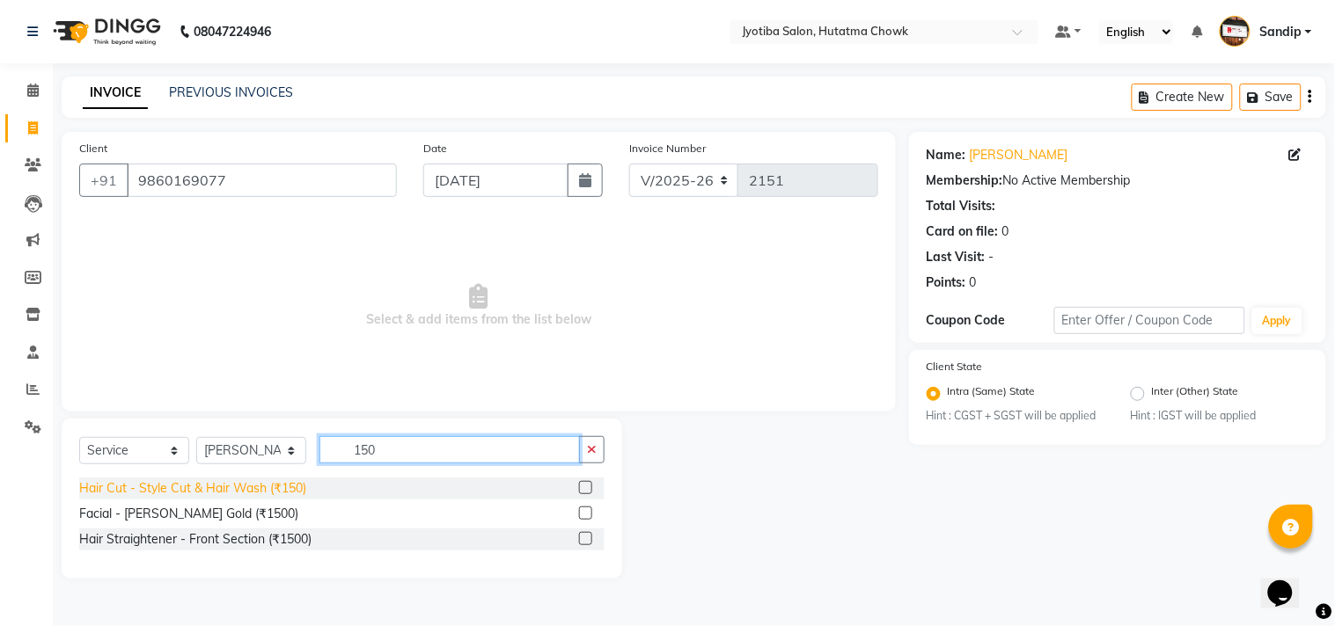
type input "150"
click at [234, 491] on div "Hair Cut - Style Cut & Hair Wash (₹150)" at bounding box center [192, 488] width 227 height 18
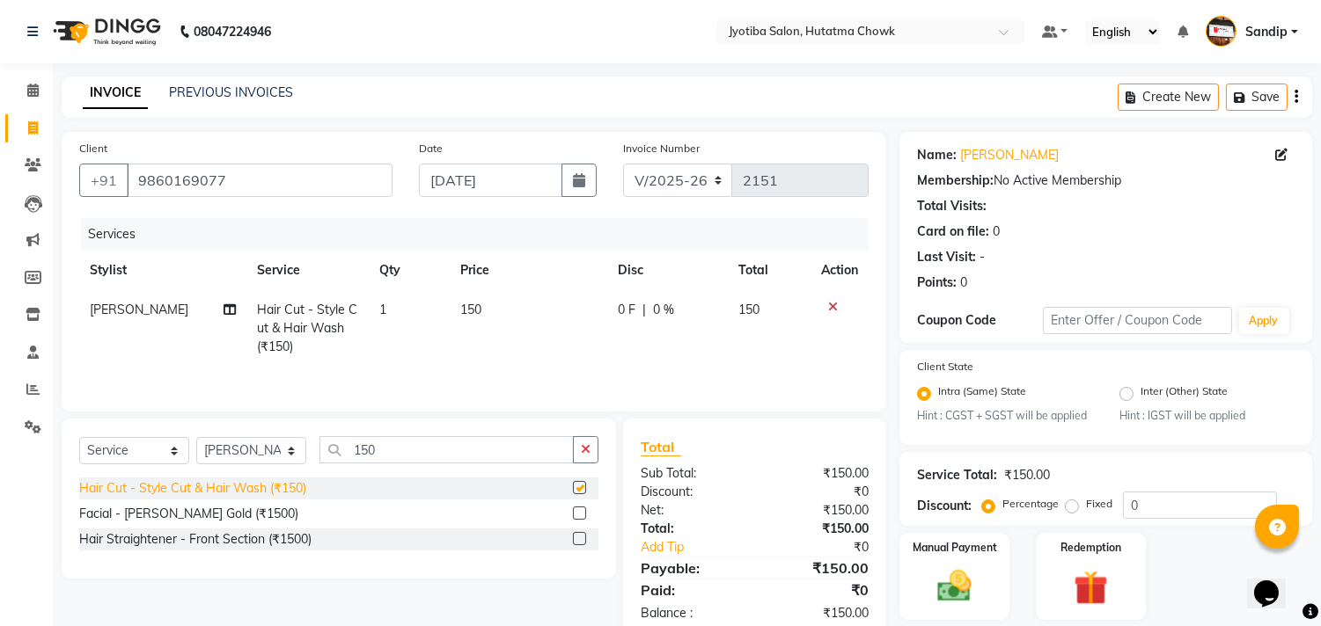
checkbox input "false"
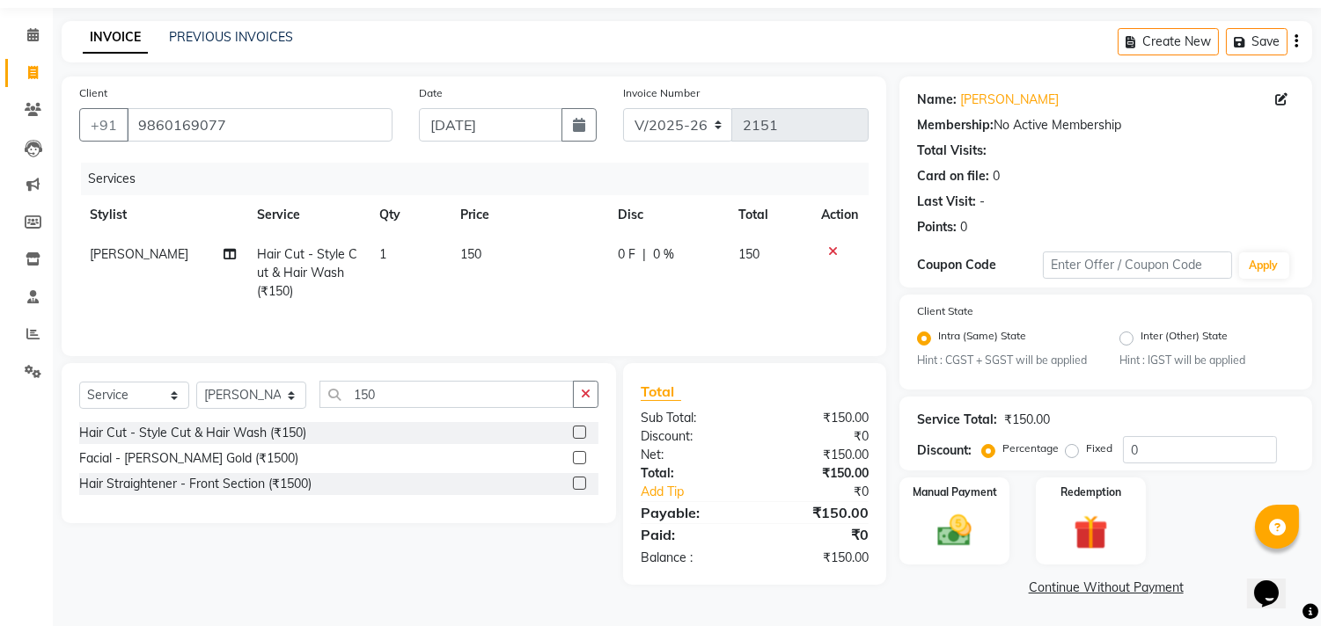
click at [1045, 587] on link "Continue Without Payment" at bounding box center [1106, 588] width 406 height 18
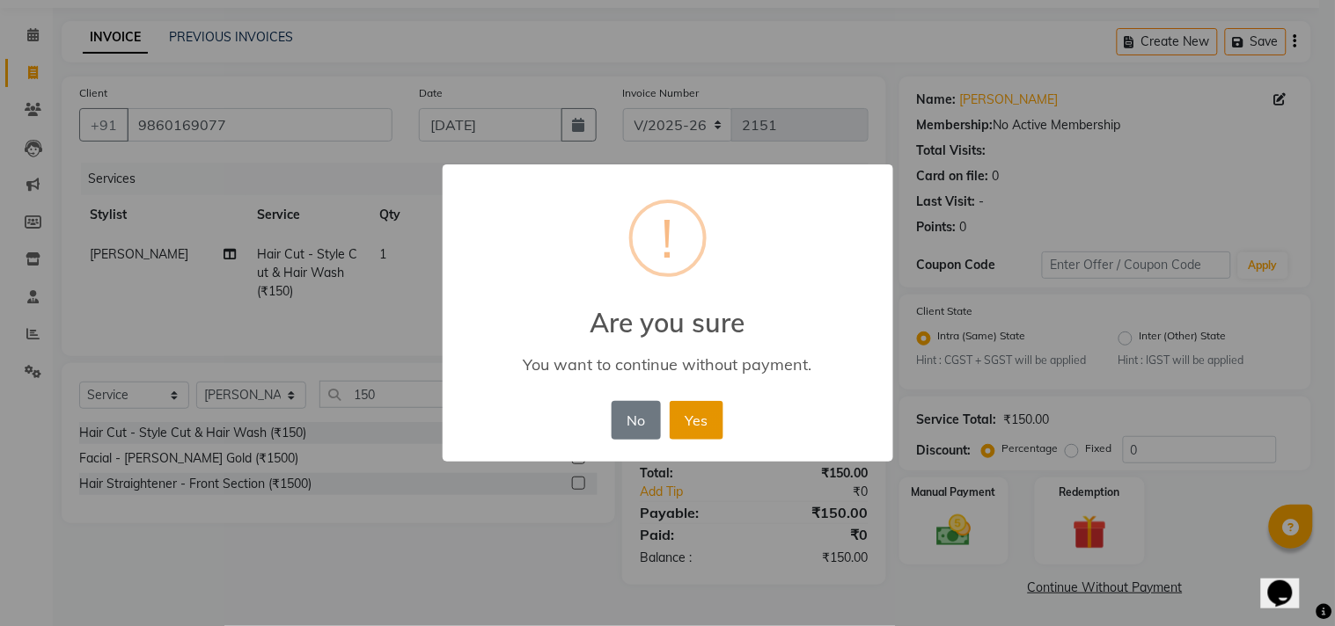
click at [701, 416] on button "Yes" at bounding box center [697, 420] width 54 height 39
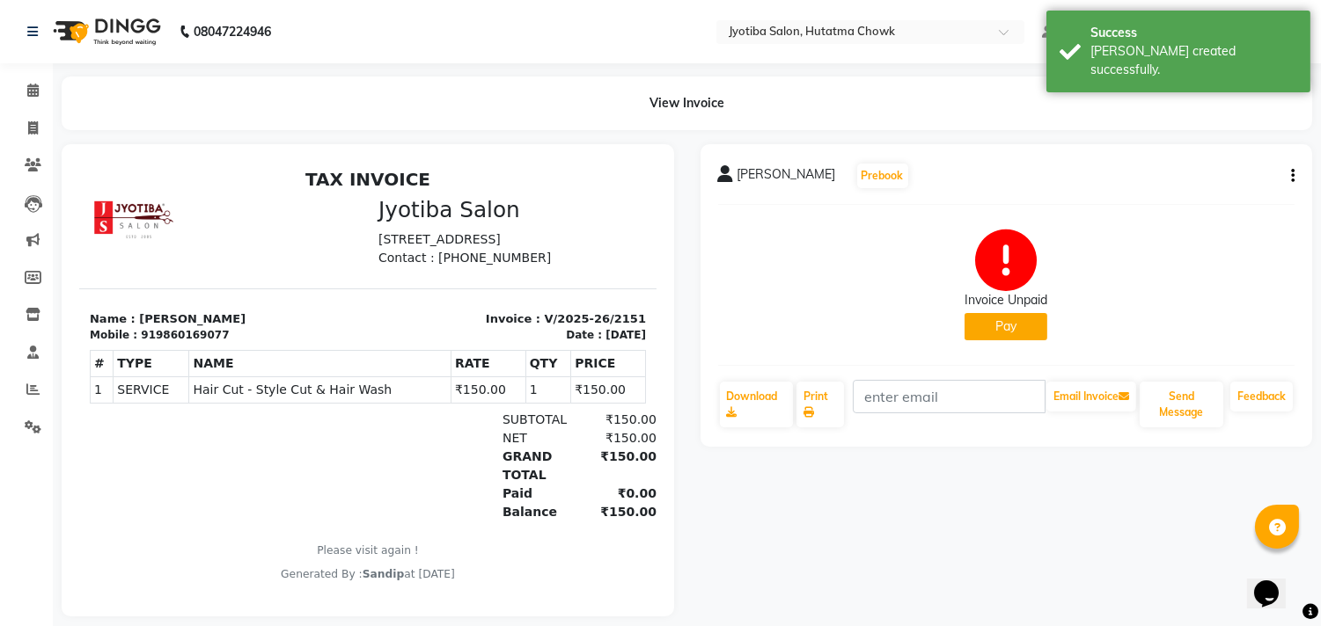
click at [994, 330] on button "Pay" at bounding box center [1005, 326] width 83 height 27
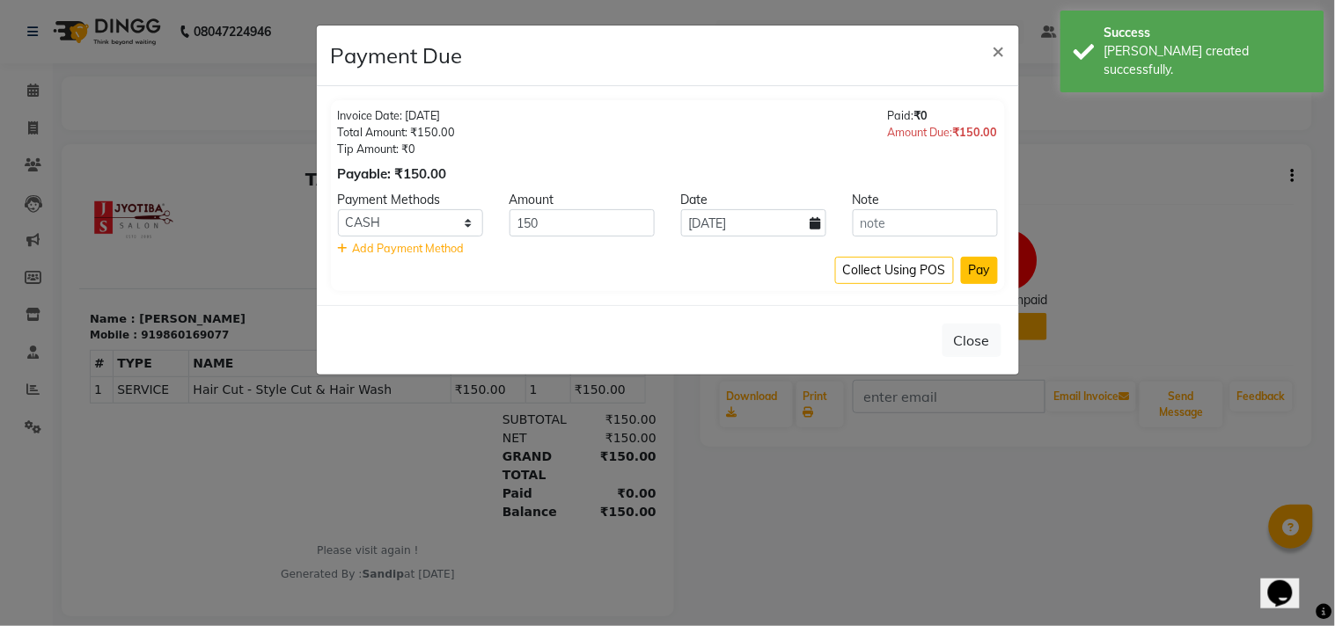
click at [977, 264] on button "Pay" at bounding box center [979, 270] width 37 height 27
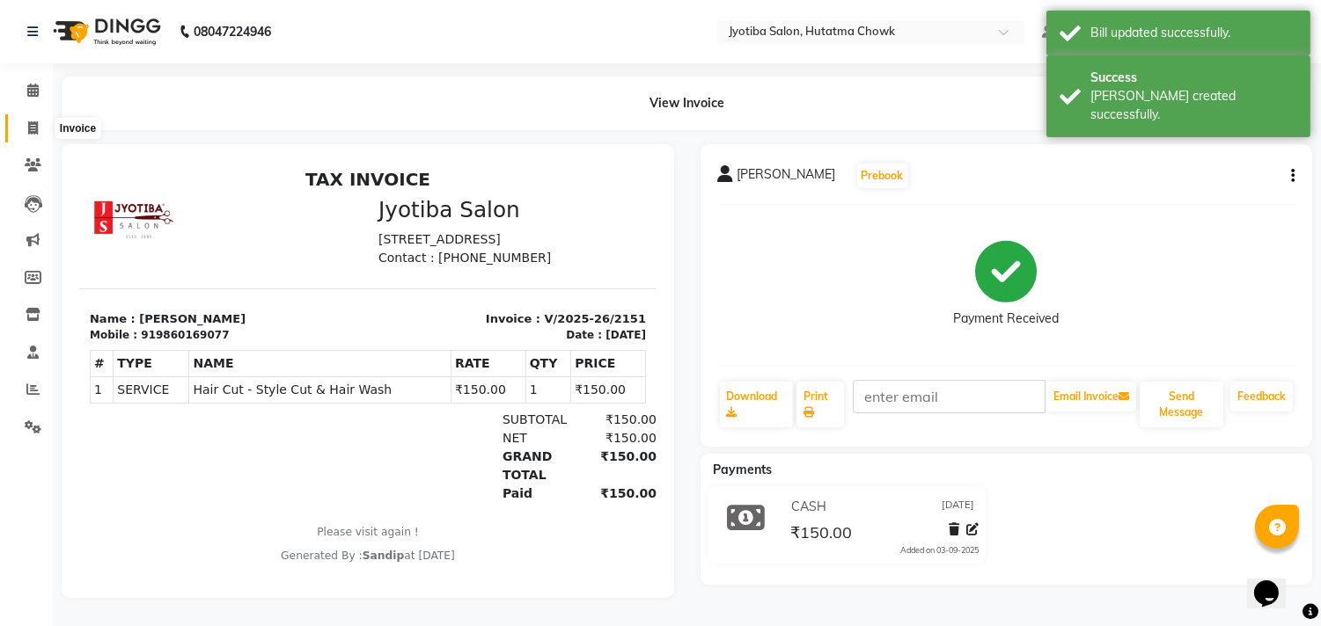
click at [29, 126] on icon at bounding box center [33, 127] width 10 height 13
select select "556"
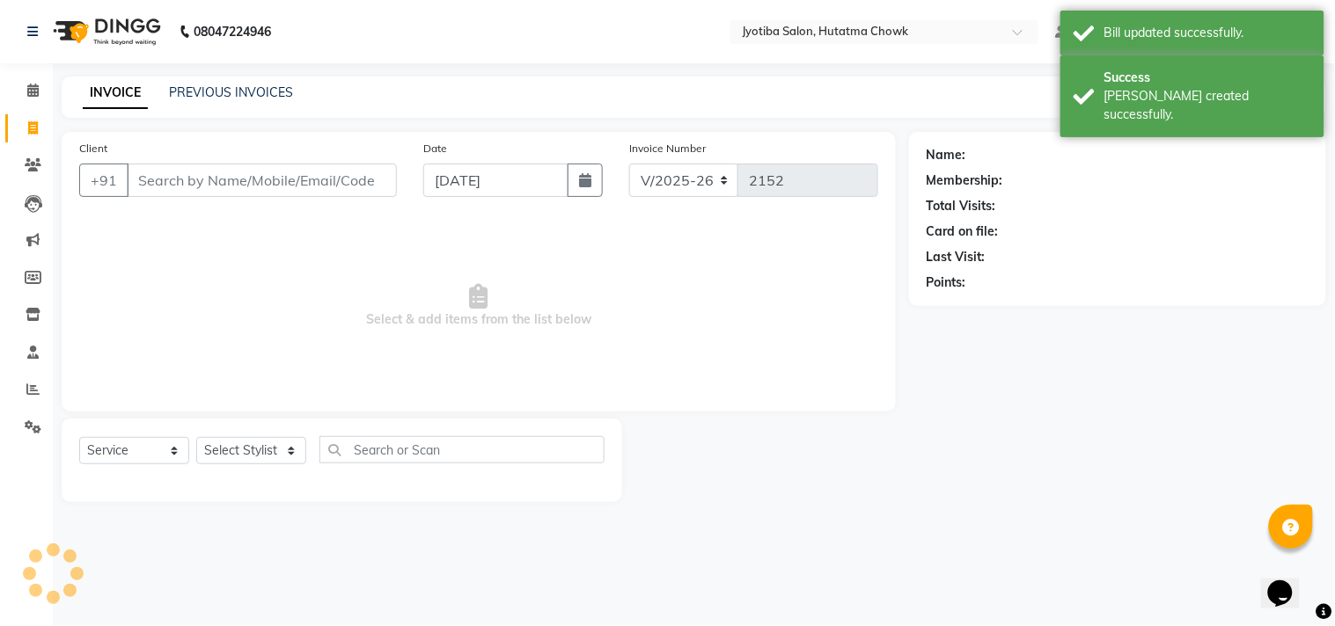
select select "membership"
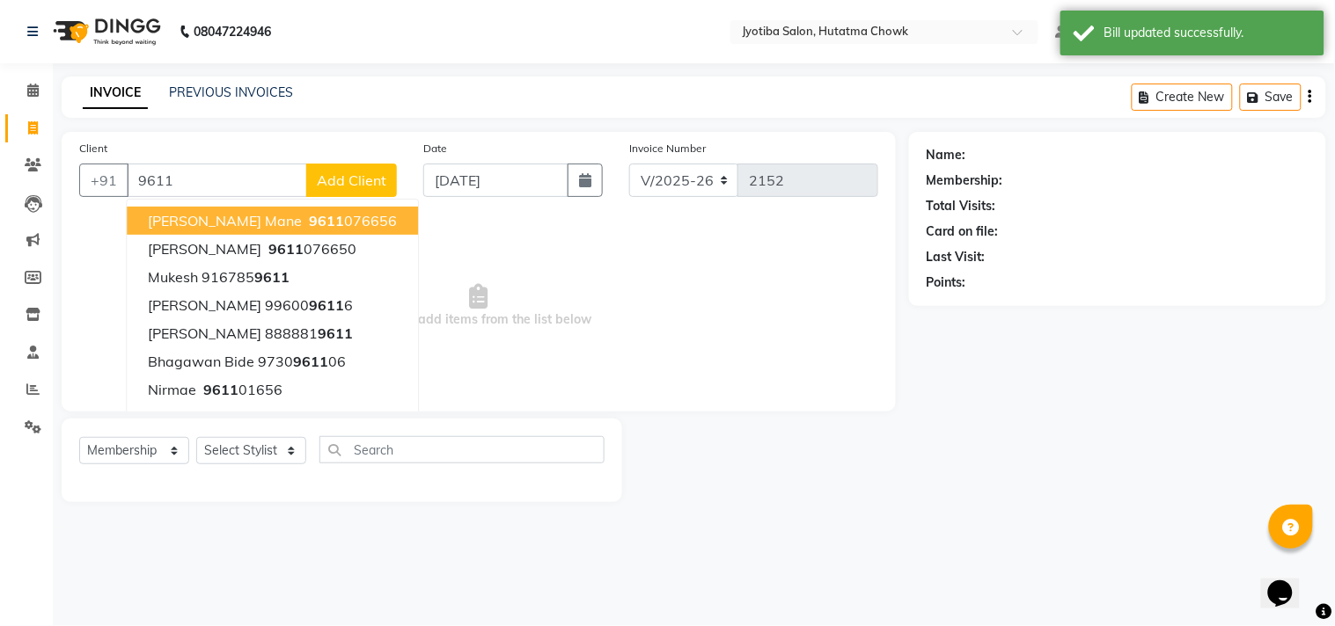
click at [309, 216] on span "9611" at bounding box center [326, 221] width 35 height 18
type input "9611076656"
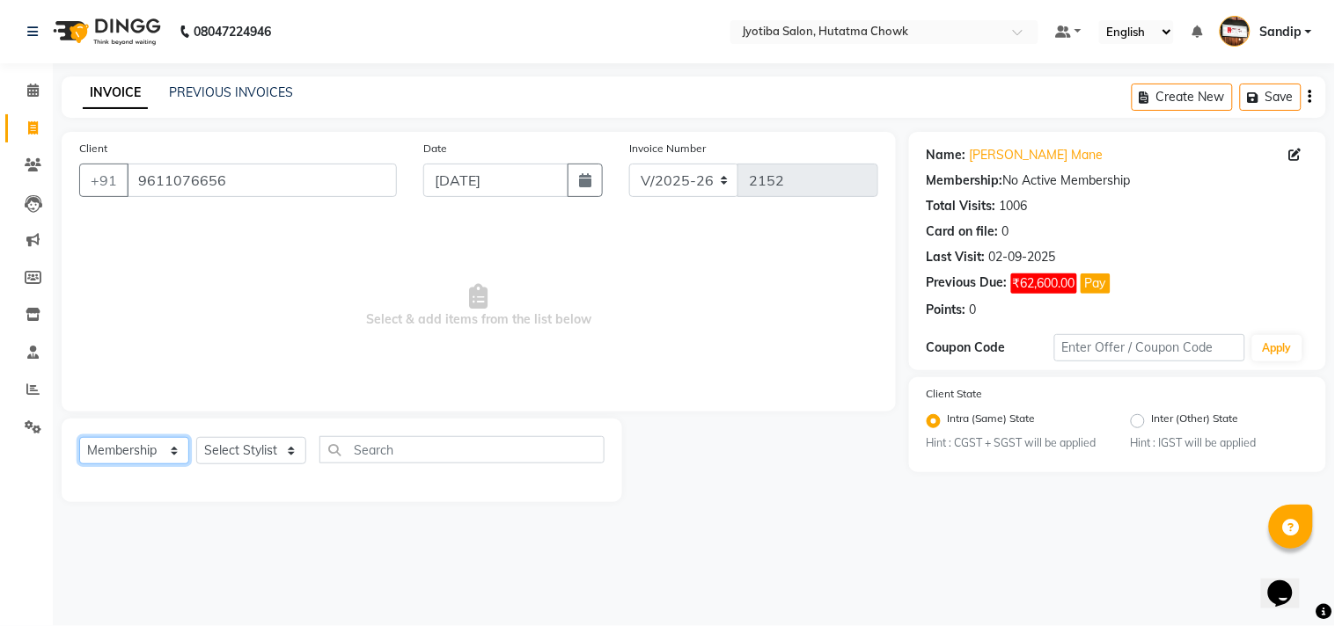
click at [134, 440] on select "Select Service Product Membership Package Voucher Prepaid Gift Card" at bounding box center [134, 450] width 110 height 27
select select "service"
click at [79, 438] on select "Select Service Product Membership Package Voucher Prepaid Gift Card" at bounding box center [134, 450] width 110 height 27
click at [248, 449] on select "Select Stylist Abdul Dinesh thakur Farman Juned mahadev Munna prem RAHUL Sandip…" at bounding box center [251, 450] width 110 height 27
select select "7206"
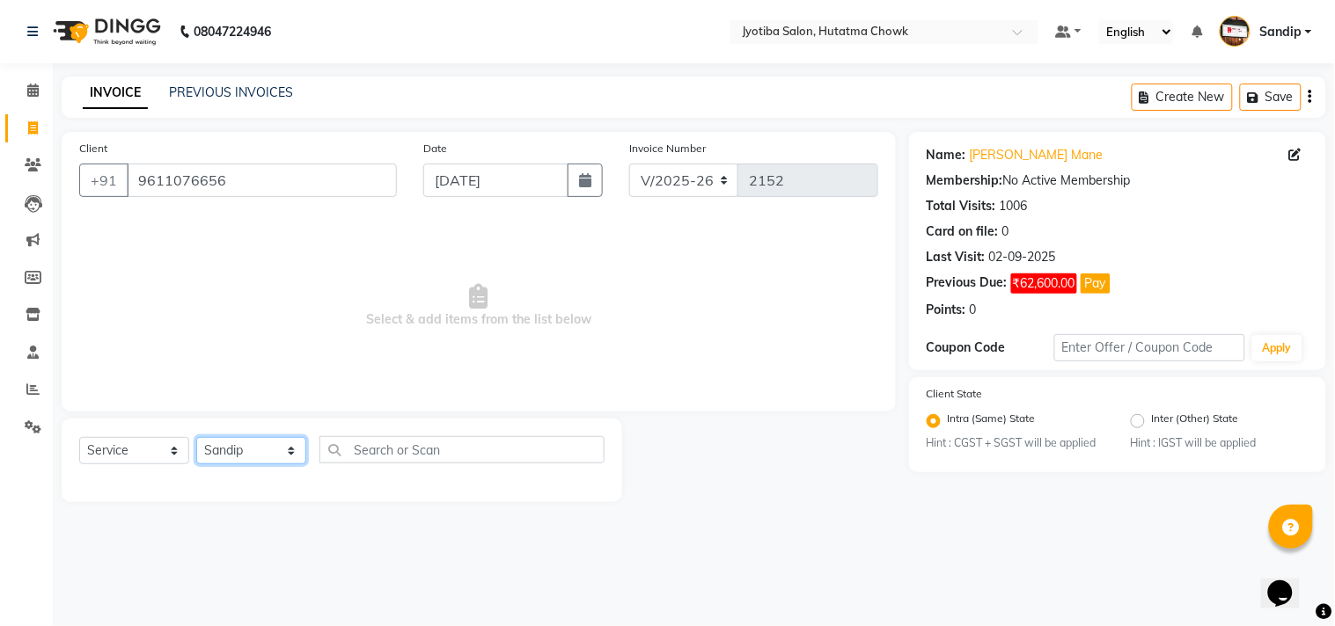
click at [196, 438] on select "Select Stylist Abdul Dinesh thakur Farman Juned mahadev Munna prem RAHUL Sandip…" at bounding box center [251, 450] width 110 height 27
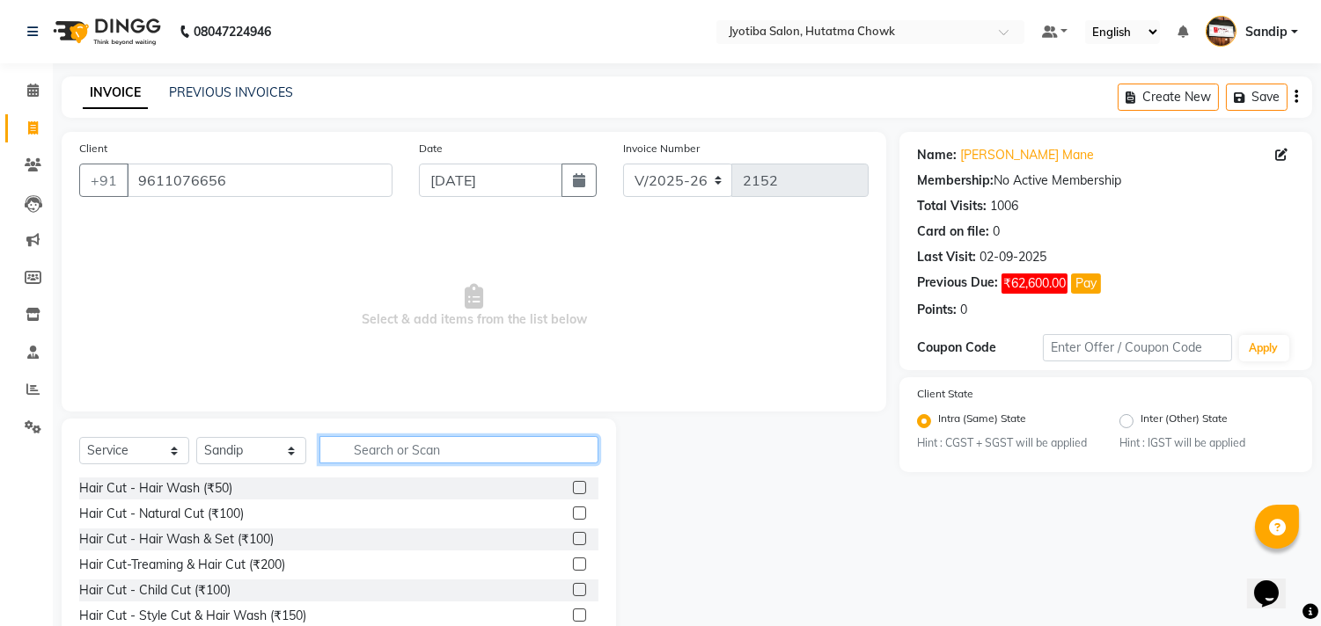
click at [370, 451] on input "text" at bounding box center [458, 449] width 279 height 27
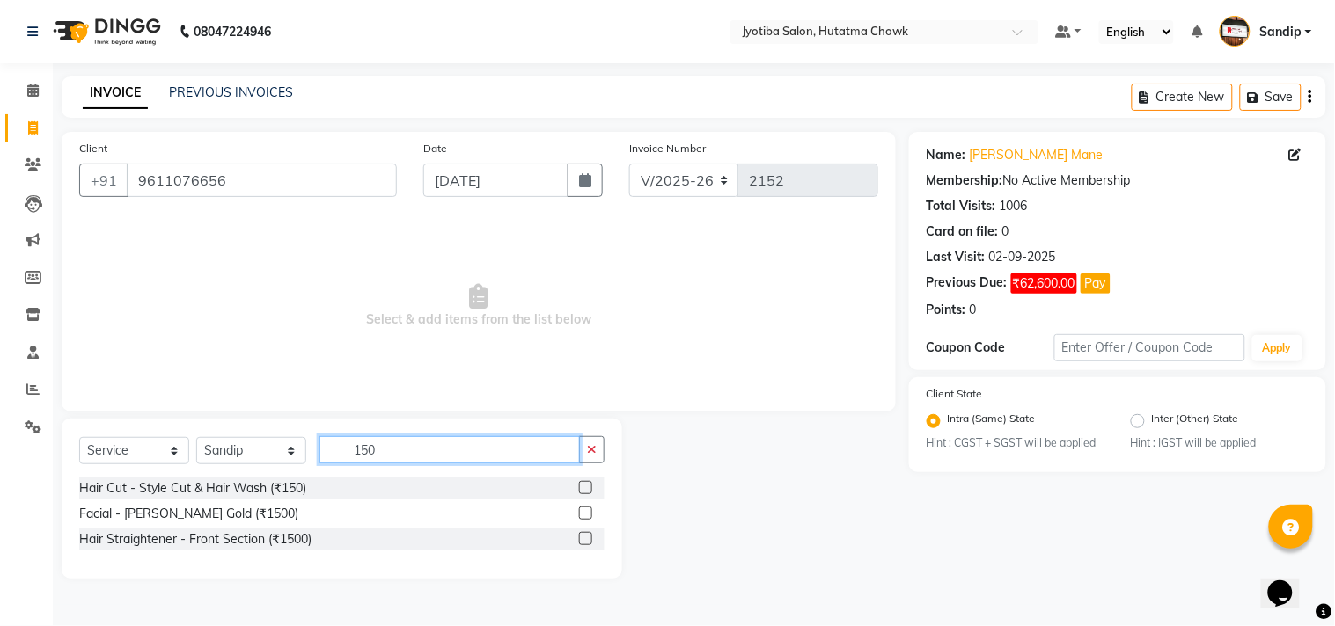
type input "150"
click at [256, 500] on div "Hair Cut - Style Cut & Hair Wash (₹150) Facial - Shahnaz Husain Gold (₹1500) Ha…" at bounding box center [341, 516] width 525 height 77
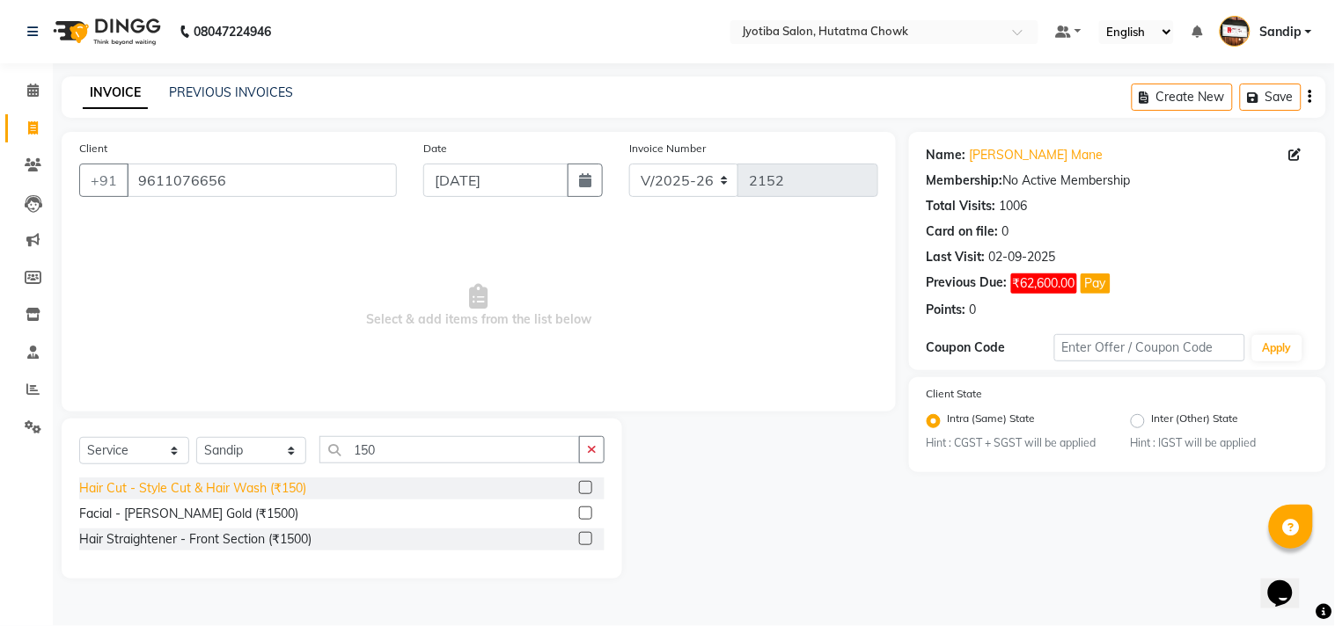
click at [244, 496] on div "Hair Cut - Style Cut & Hair Wash (₹150)" at bounding box center [192, 488] width 227 height 18
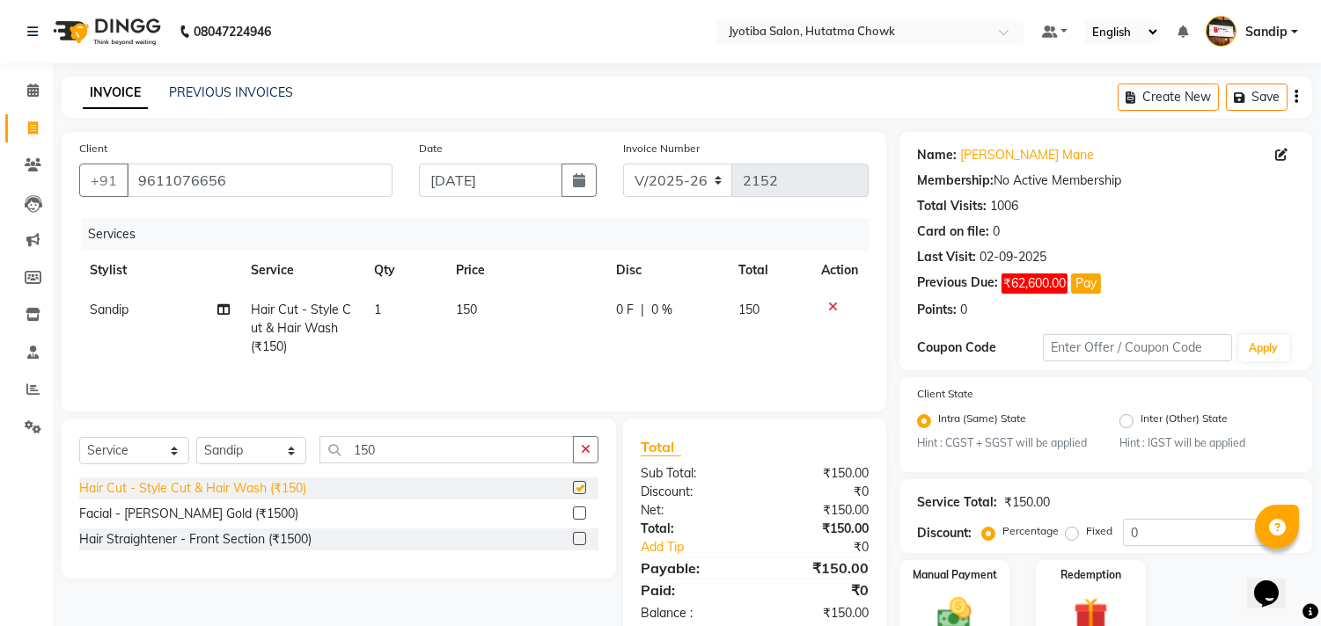
checkbox input "false"
click at [579, 450] on button "button" at bounding box center [586, 449] width 26 height 27
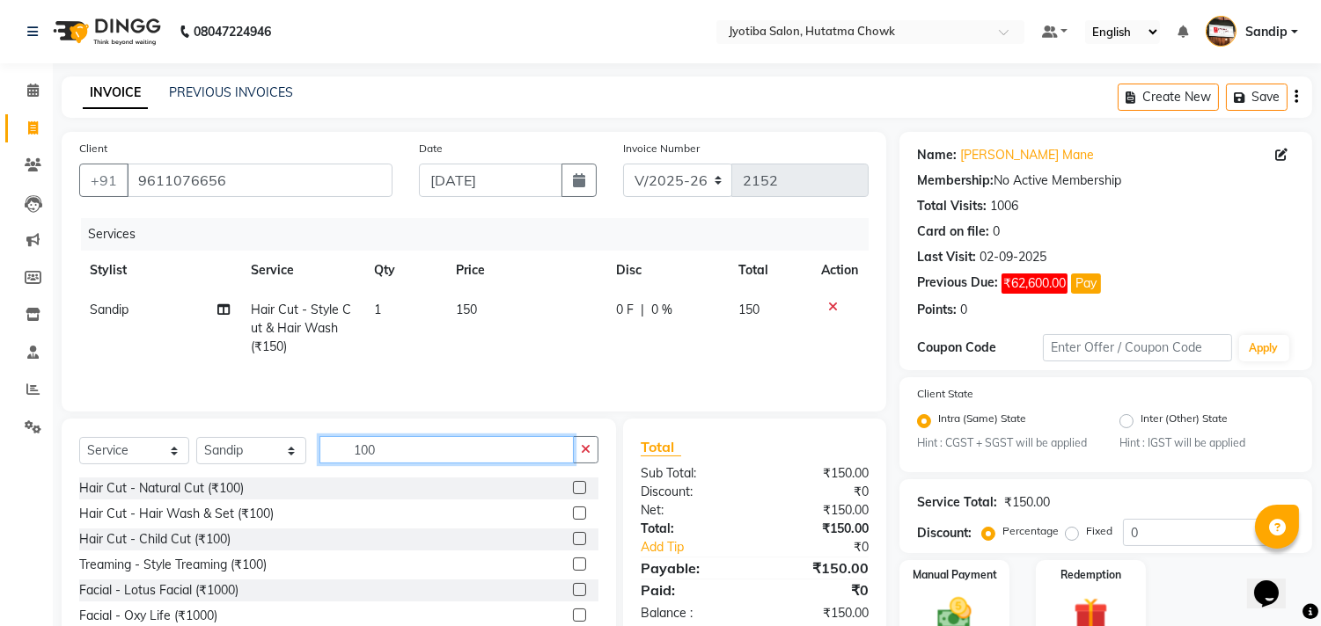
type input "100"
click at [223, 576] on div "Treaming - Style Treaming (₹100)" at bounding box center [338, 565] width 519 height 22
click at [216, 572] on div "Treaming - Style Treaming (₹100)" at bounding box center [172, 565] width 187 height 18
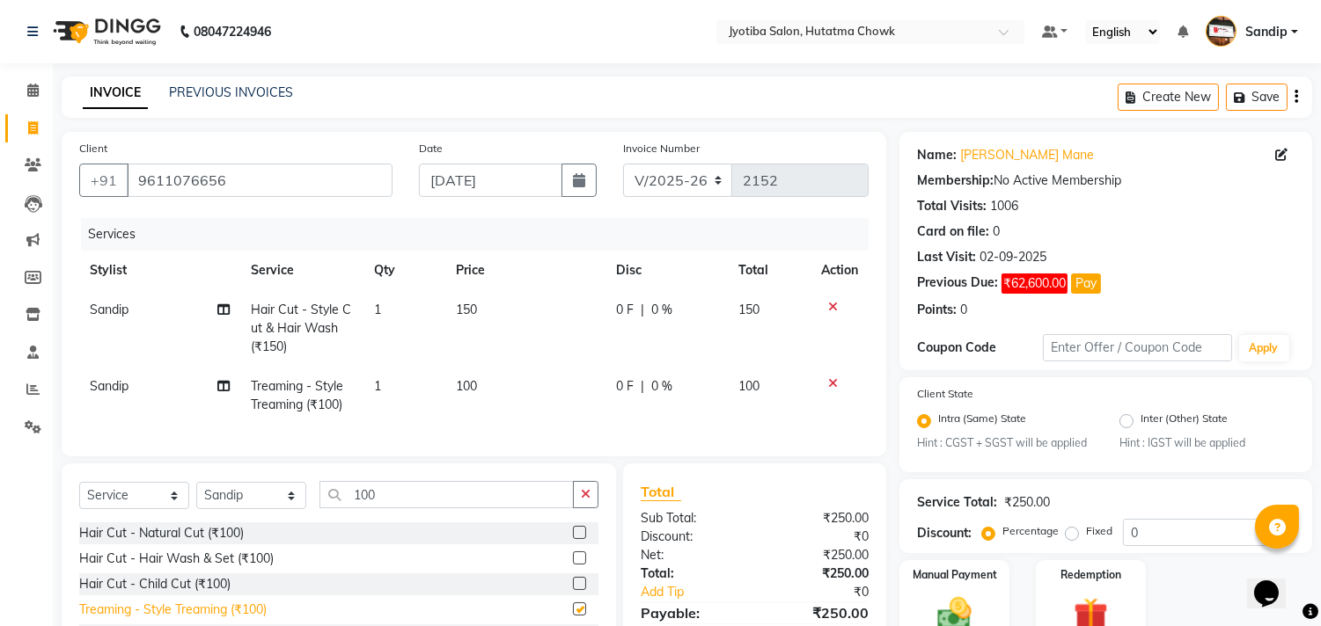
checkbox input "false"
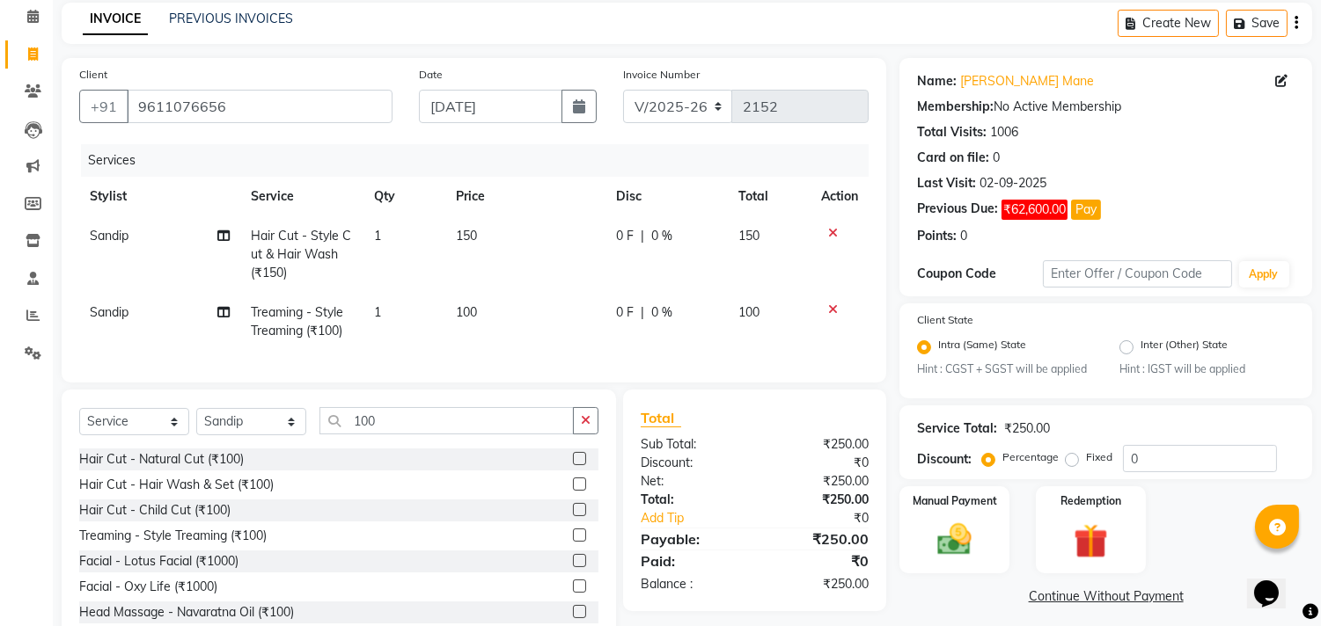
scroll to position [137, 0]
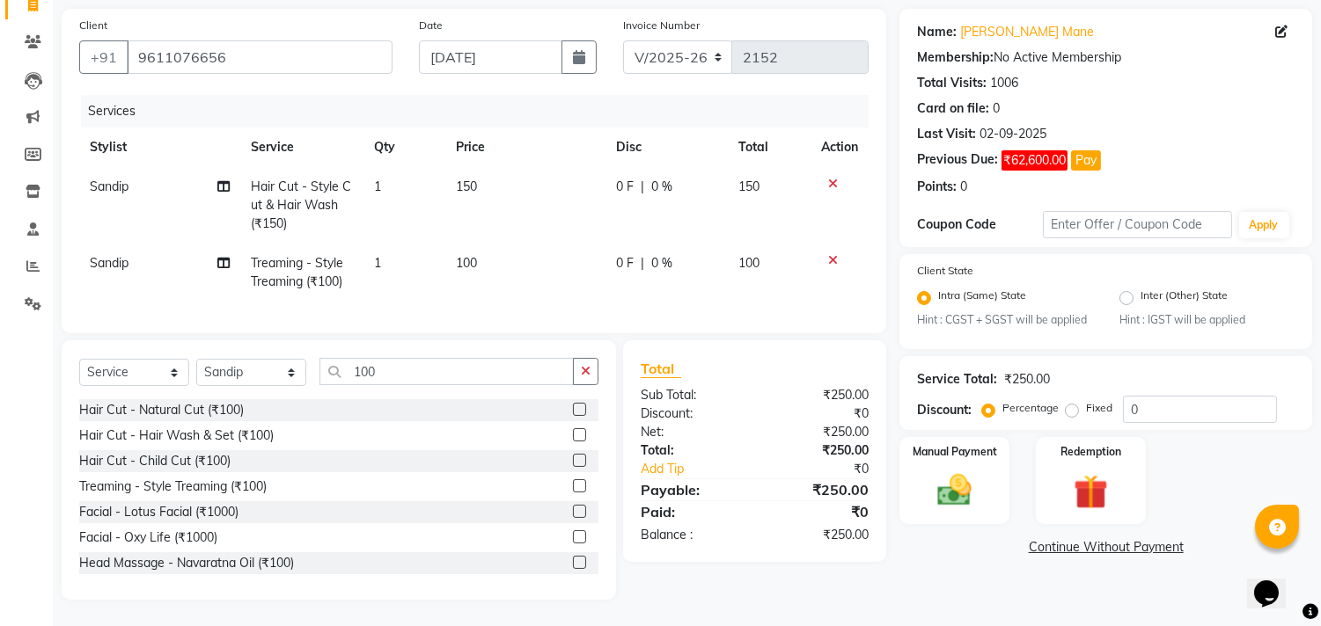
click at [1057, 538] on link "Continue Without Payment" at bounding box center [1106, 547] width 406 height 18
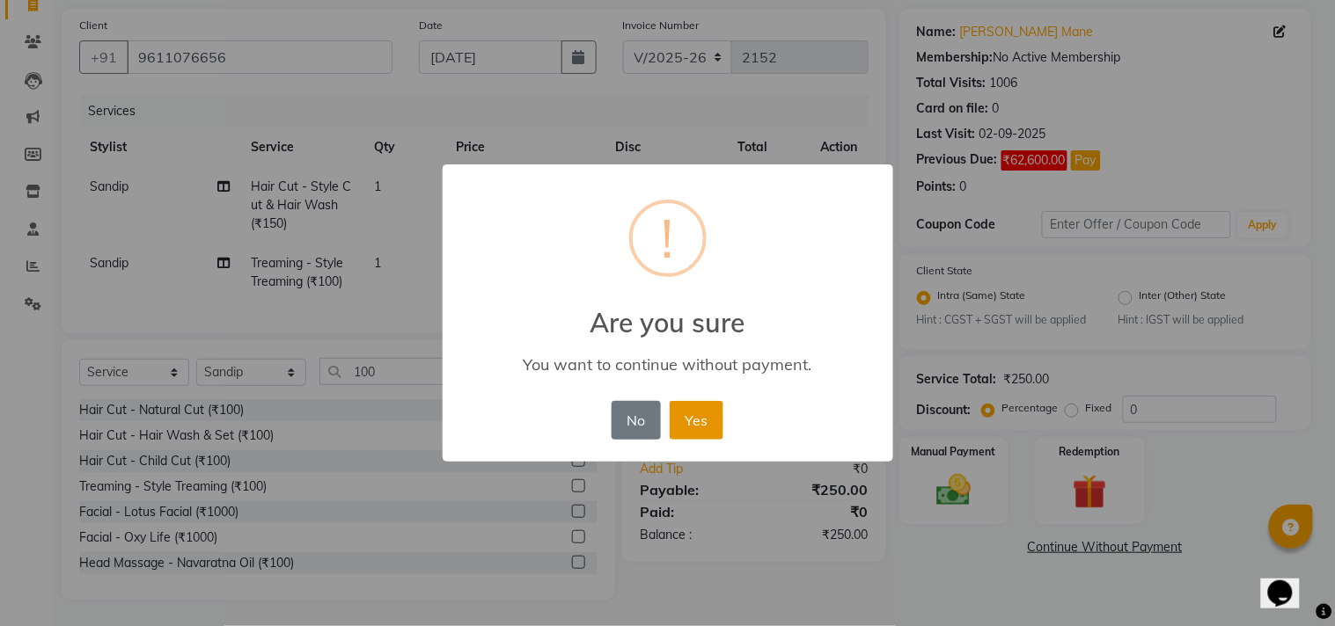
click at [688, 423] on button "Yes" at bounding box center [697, 420] width 54 height 39
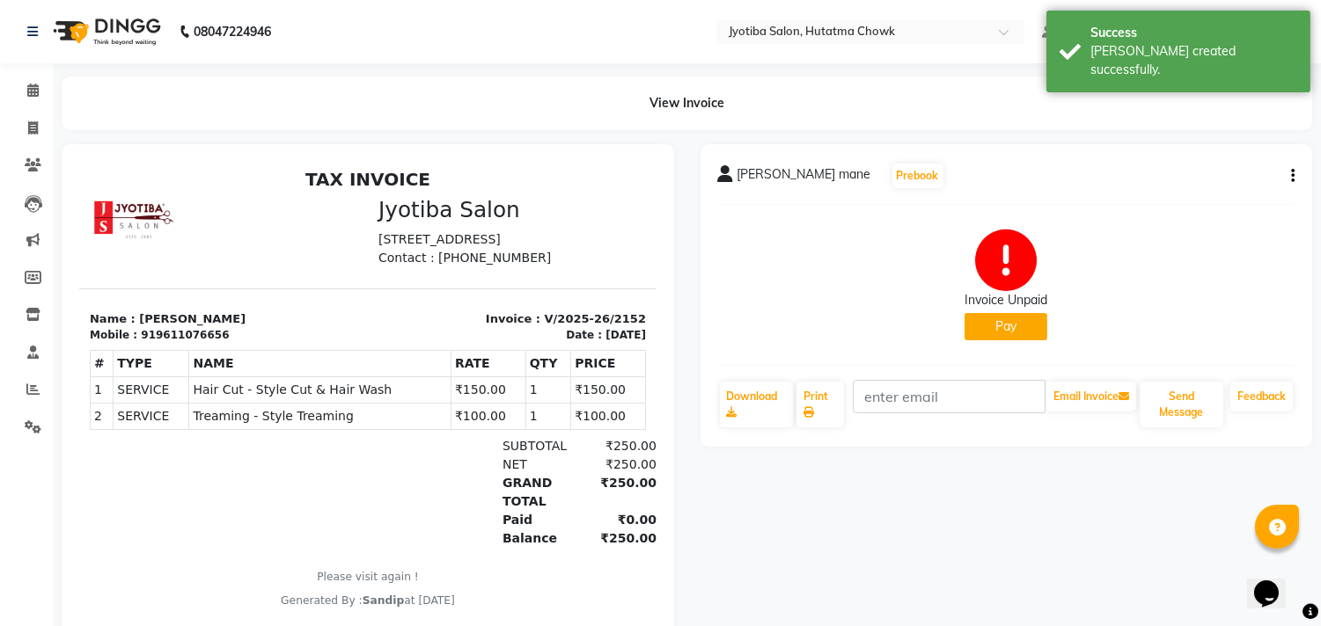
click at [990, 332] on button "Pay" at bounding box center [1005, 326] width 83 height 27
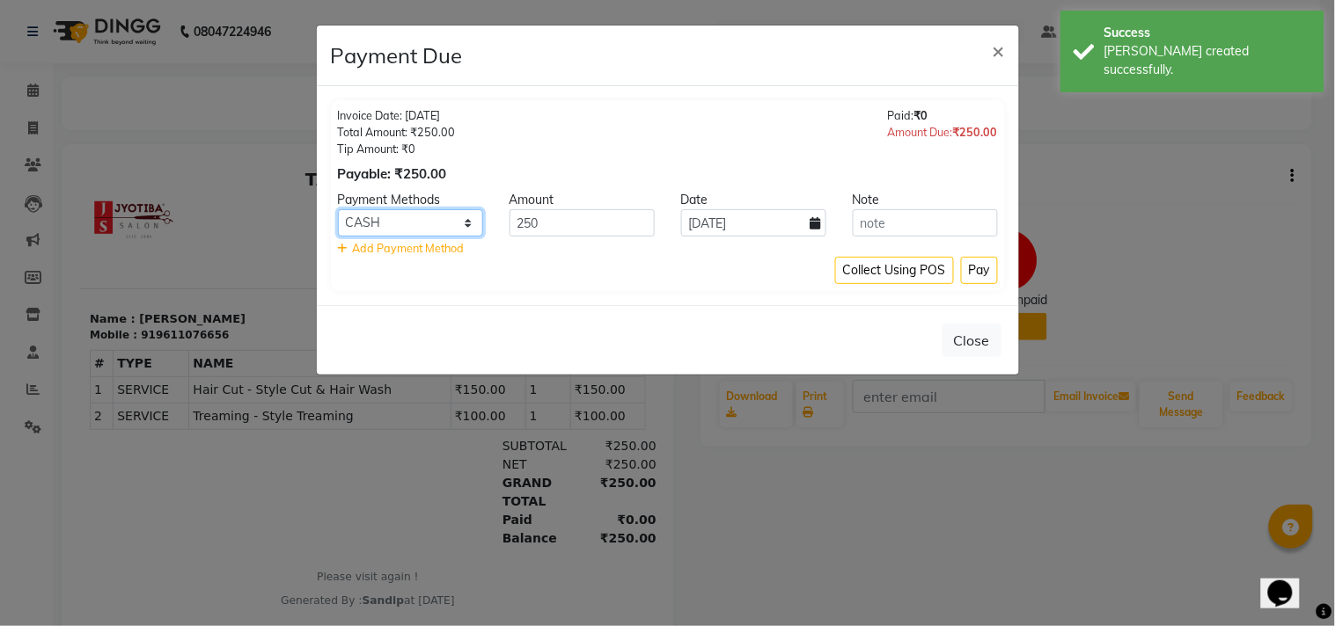
click at [414, 222] on select "CASH ONLINE CARD" at bounding box center [410, 222] width 145 height 27
select select "3"
click at [338, 209] on select "CASH ONLINE CARD" at bounding box center [410, 222] width 145 height 27
click at [989, 269] on button "Pay" at bounding box center [979, 270] width 37 height 27
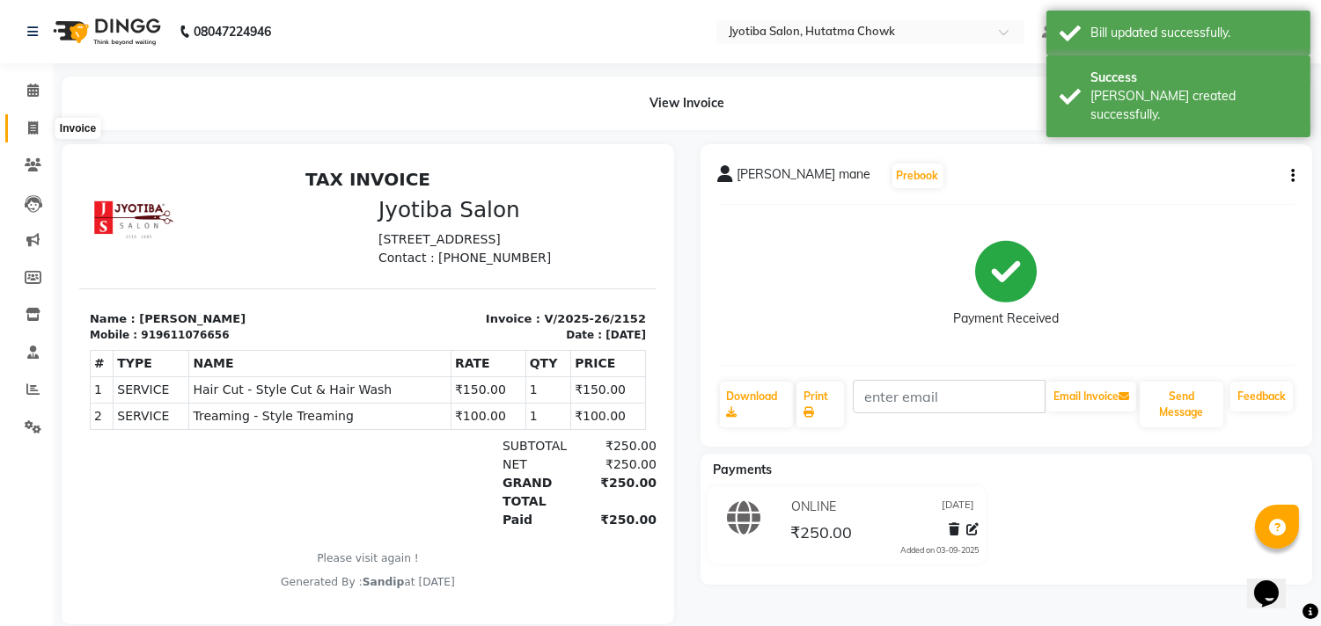
click at [28, 128] on icon at bounding box center [33, 127] width 10 height 13
select select "556"
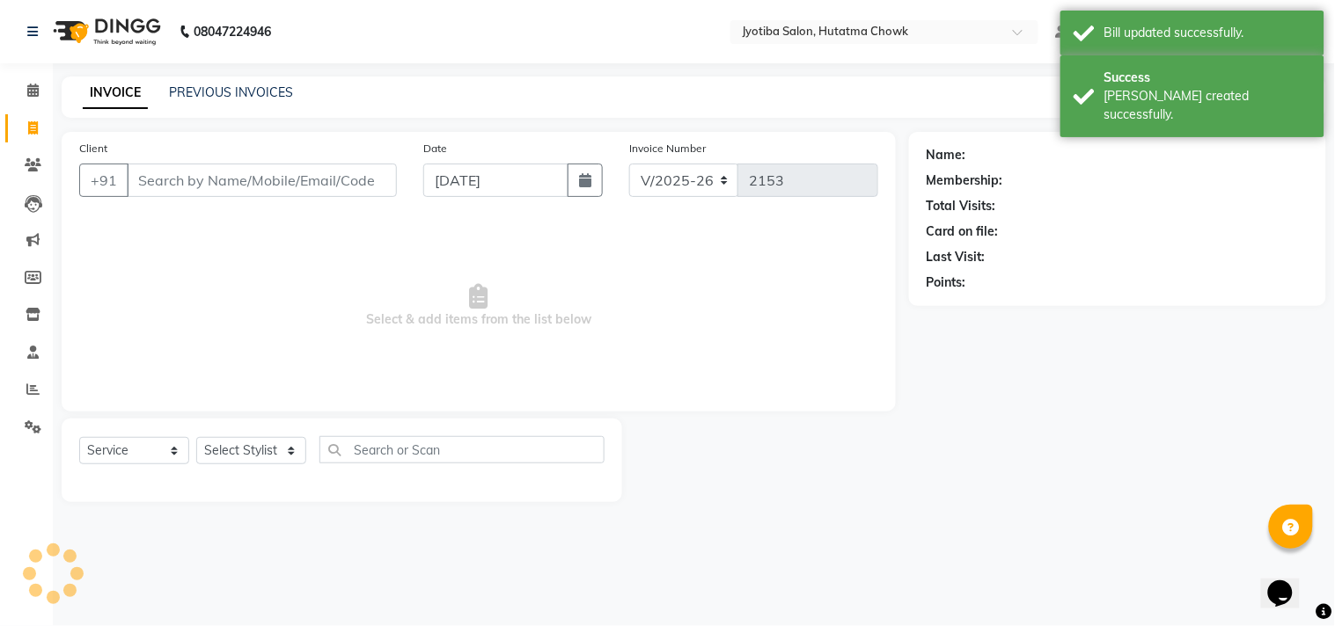
select select "membership"
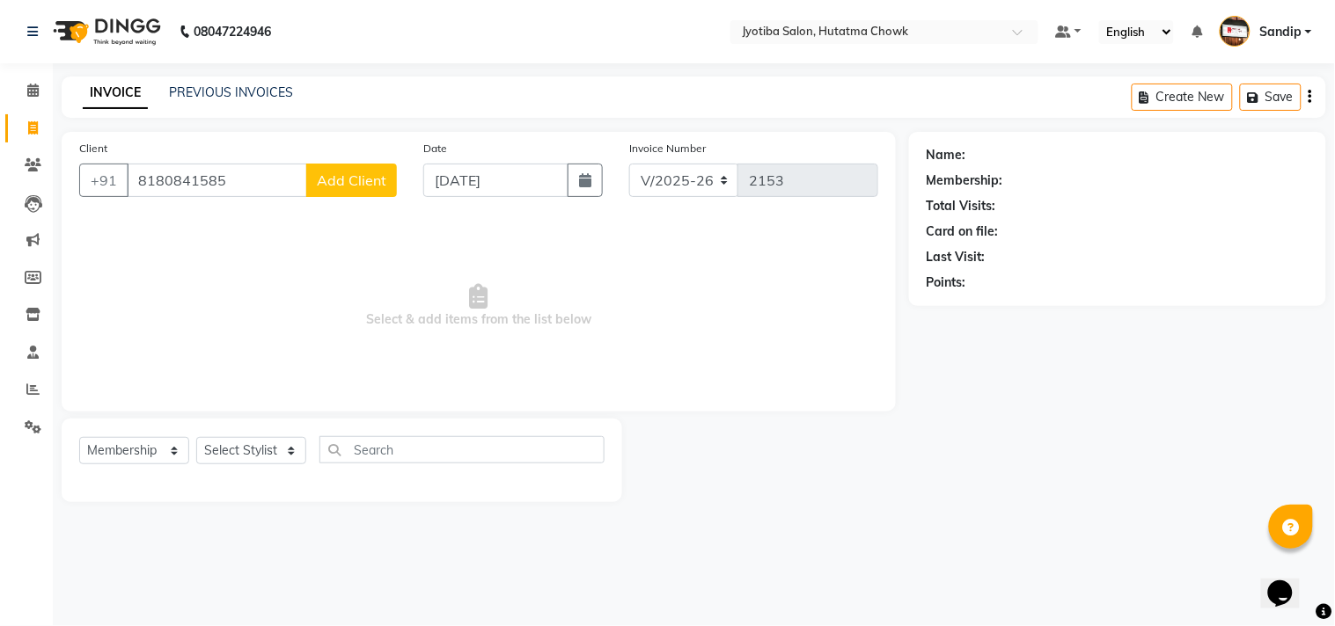
type input "8180841585"
click at [368, 179] on span "Add Client" at bounding box center [352, 181] width 70 height 18
select select "22"
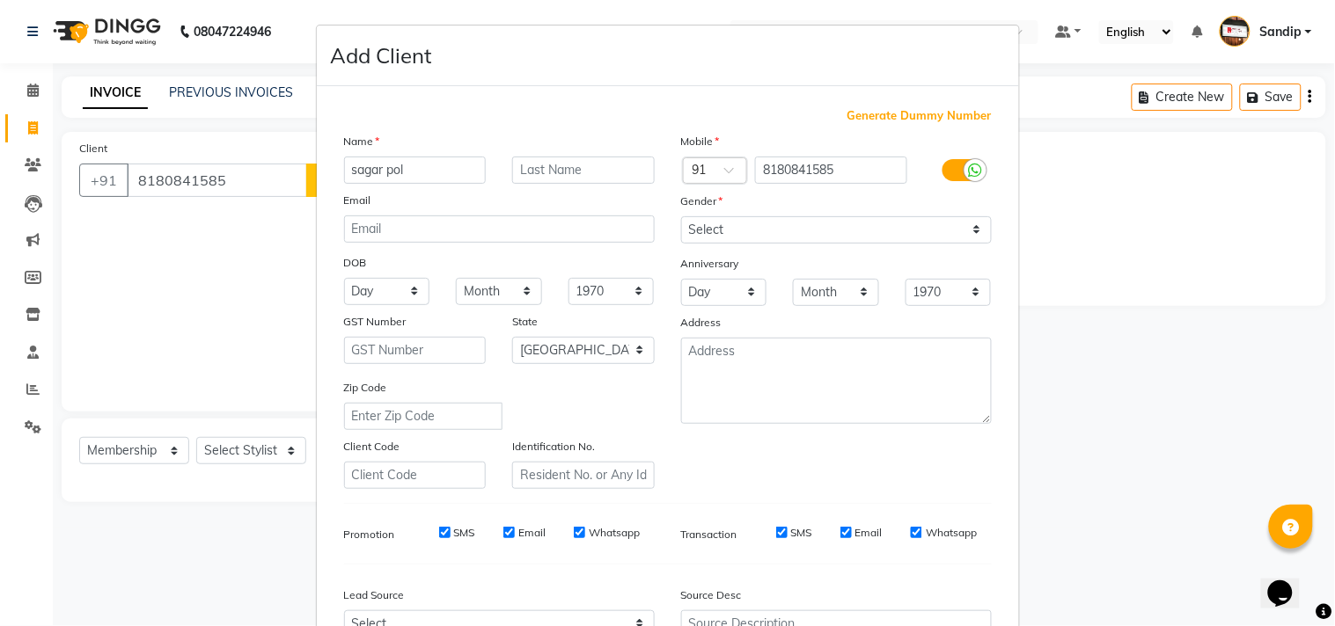
type input "sagar pol"
click at [730, 222] on select "Select Male Female Other Prefer Not To Say" at bounding box center [836, 229] width 311 height 27
select select "male"
click at [681, 216] on select "Select Male Female Other Prefer Not To Say" at bounding box center [836, 229] width 311 height 27
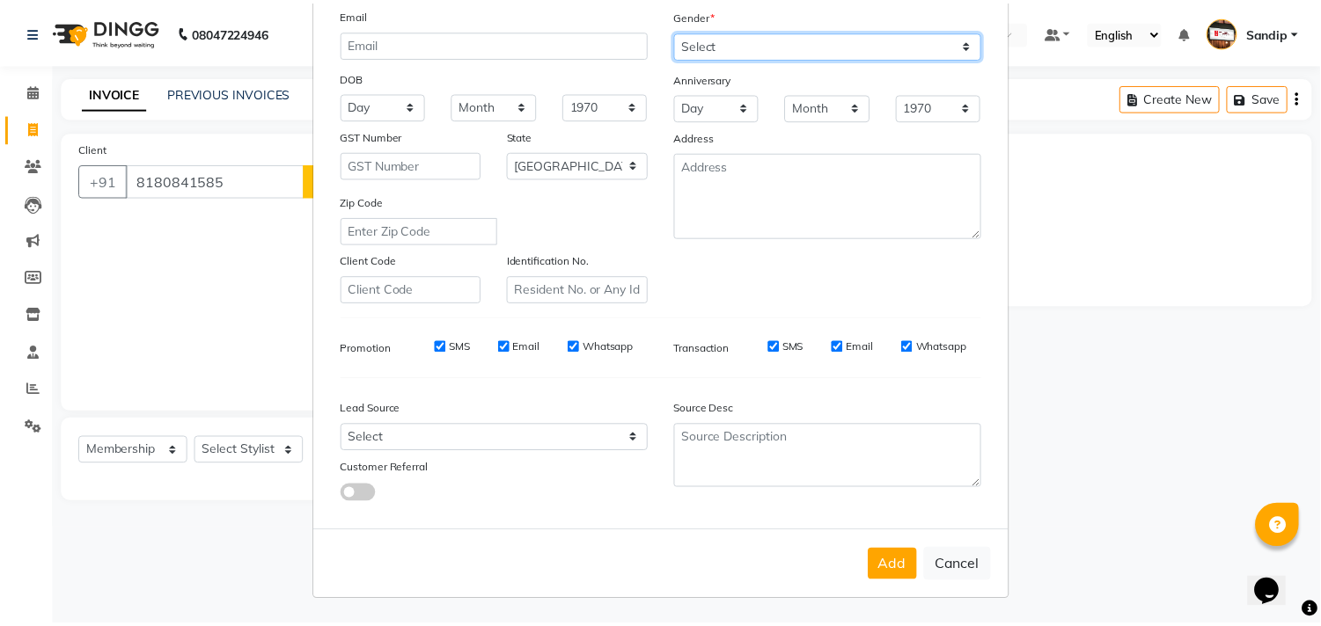
scroll to position [187, 0]
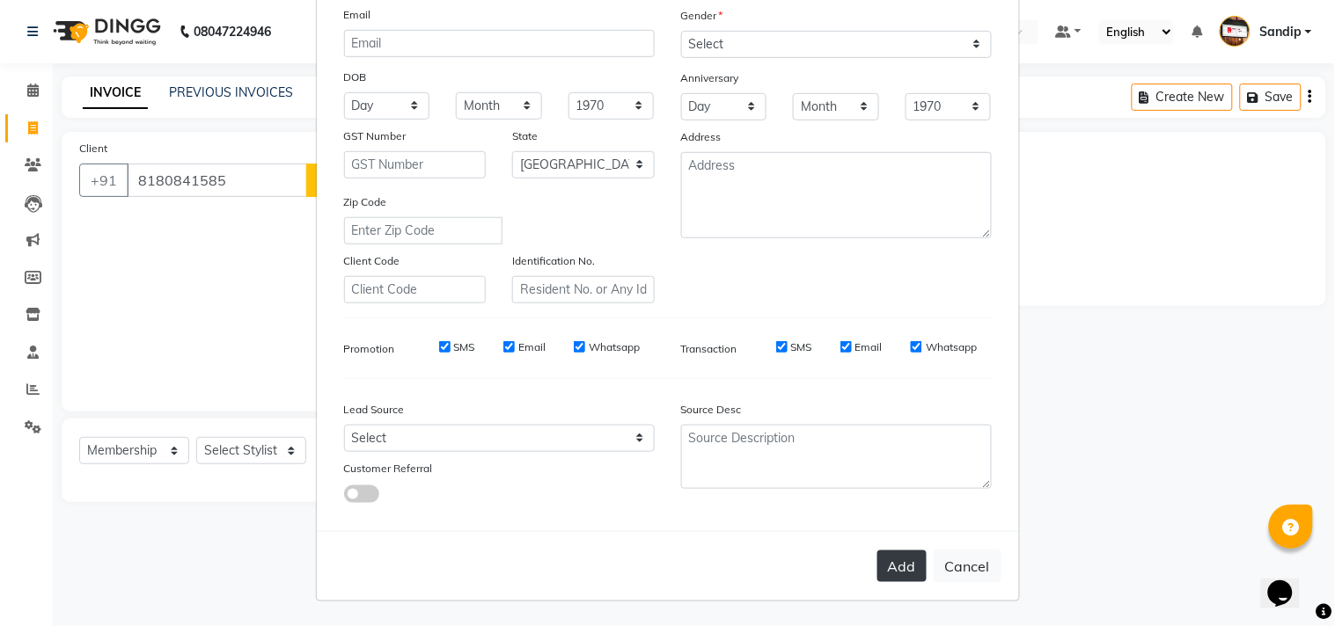
click at [882, 574] on button "Add" at bounding box center [901, 567] width 49 height 32
select select
select select "null"
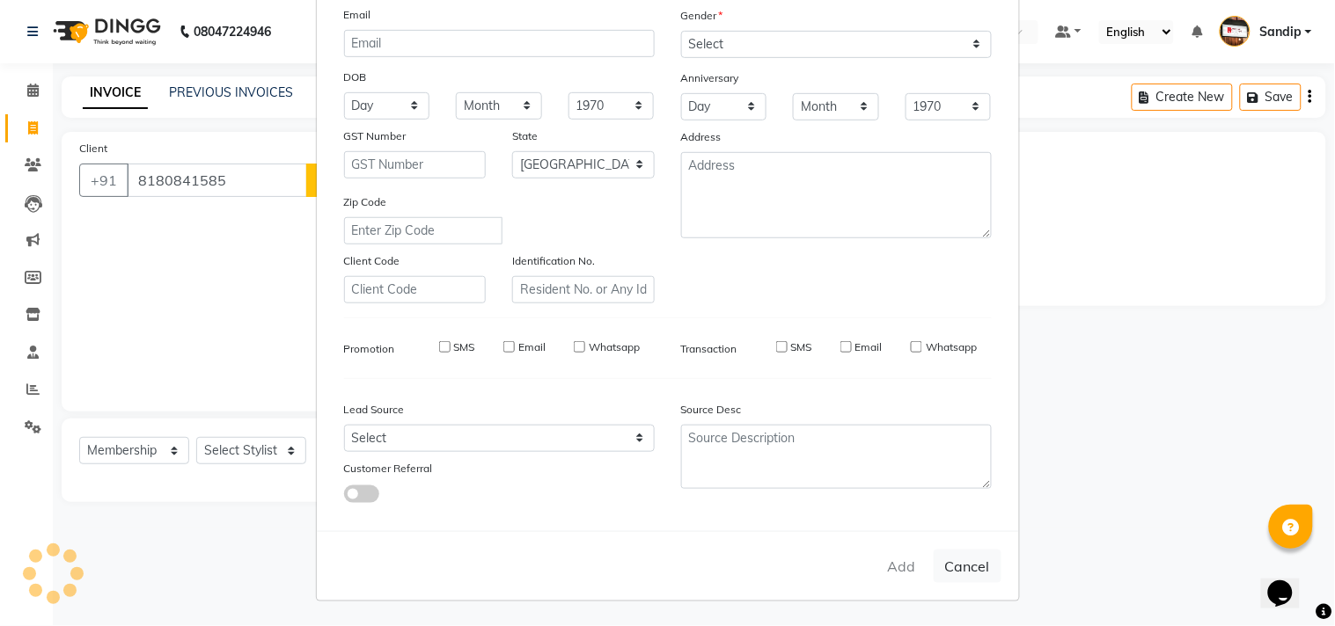
select select
checkbox input "false"
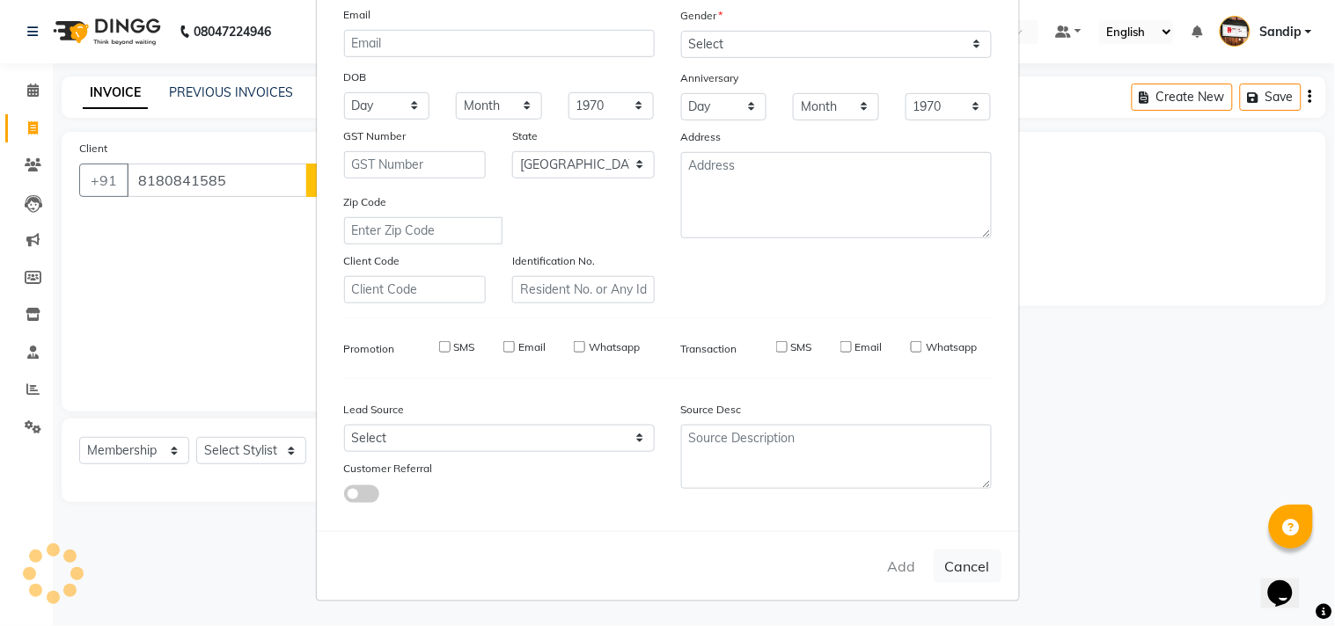
checkbox input "false"
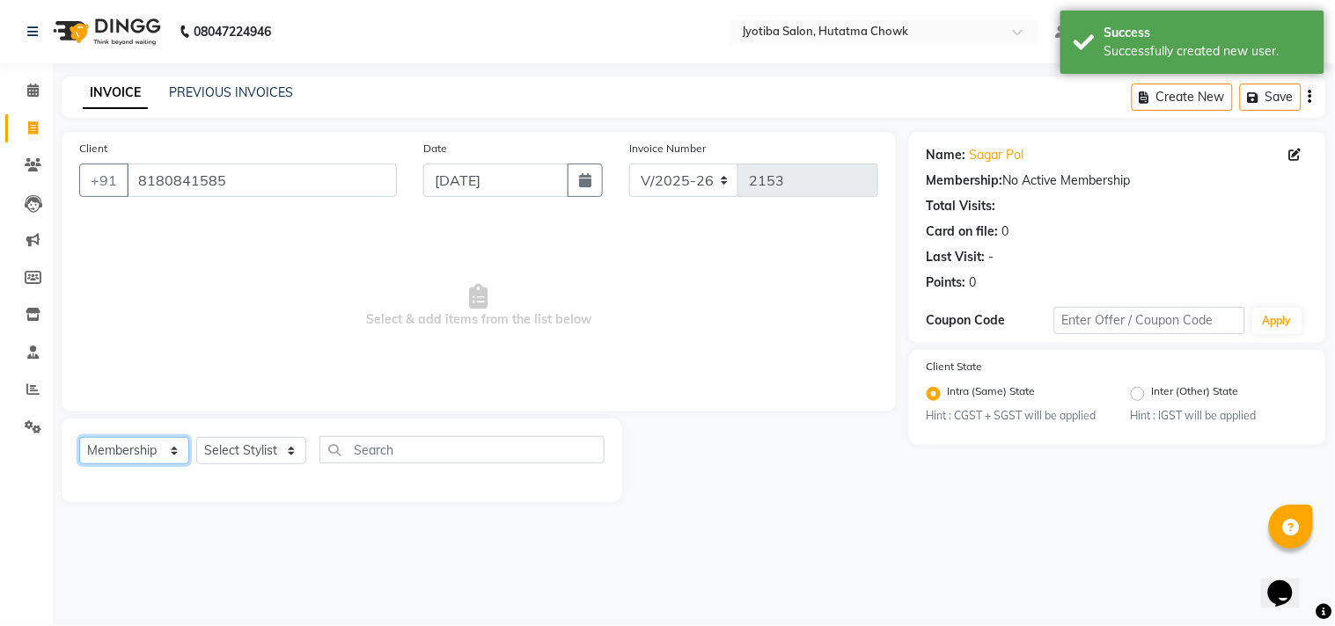
click at [169, 450] on select "Select Service Product Membership Package Voucher Prepaid Gift Card" at bounding box center [134, 450] width 110 height 27
select select "service"
click at [79, 438] on select "Select Service Product Membership Package Voucher Prepaid Gift Card" at bounding box center [134, 450] width 110 height 27
click at [240, 451] on select "Select Stylist Abdul Dinesh thakur Farman Juned mahadev Munna prem RAHUL Sandip…" at bounding box center [251, 450] width 110 height 27
select select "84596"
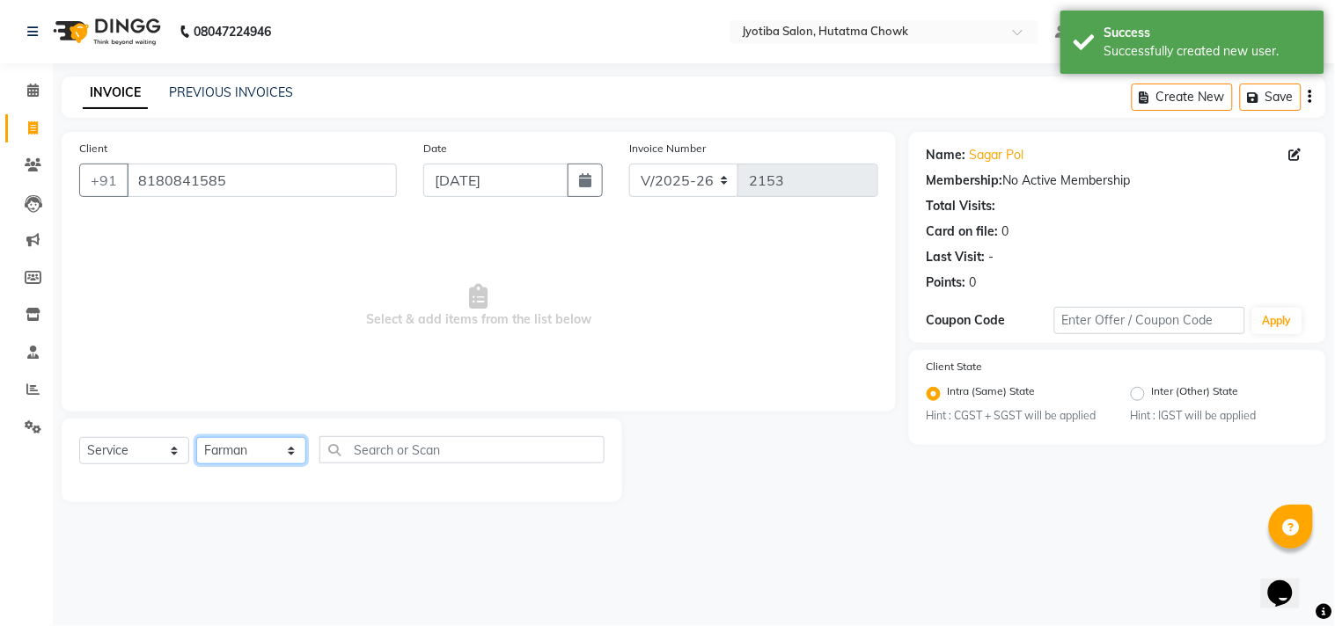
click at [196, 438] on select "Select Stylist Abdul Dinesh thakur Farman Juned mahadev Munna prem RAHUL Sandip…" at bounding box center [251, 450] width 110 height 27
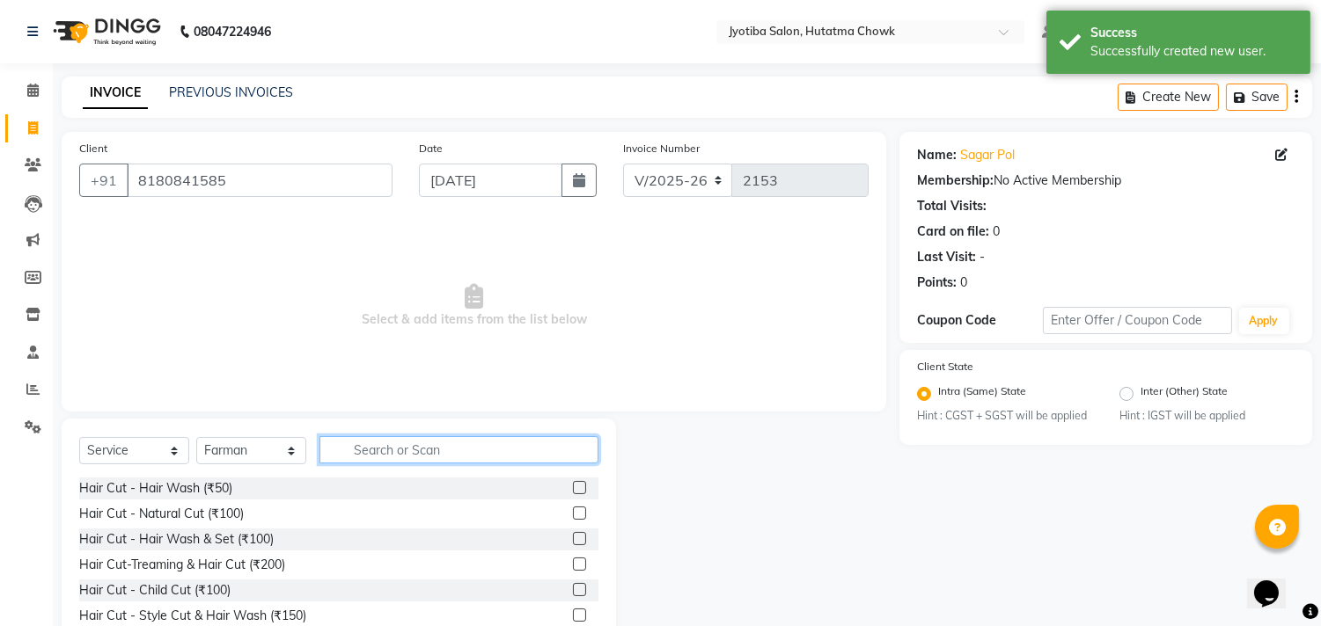
click at [387, 454] on input "text" at bounding box center [458, 449] width 279 height 27
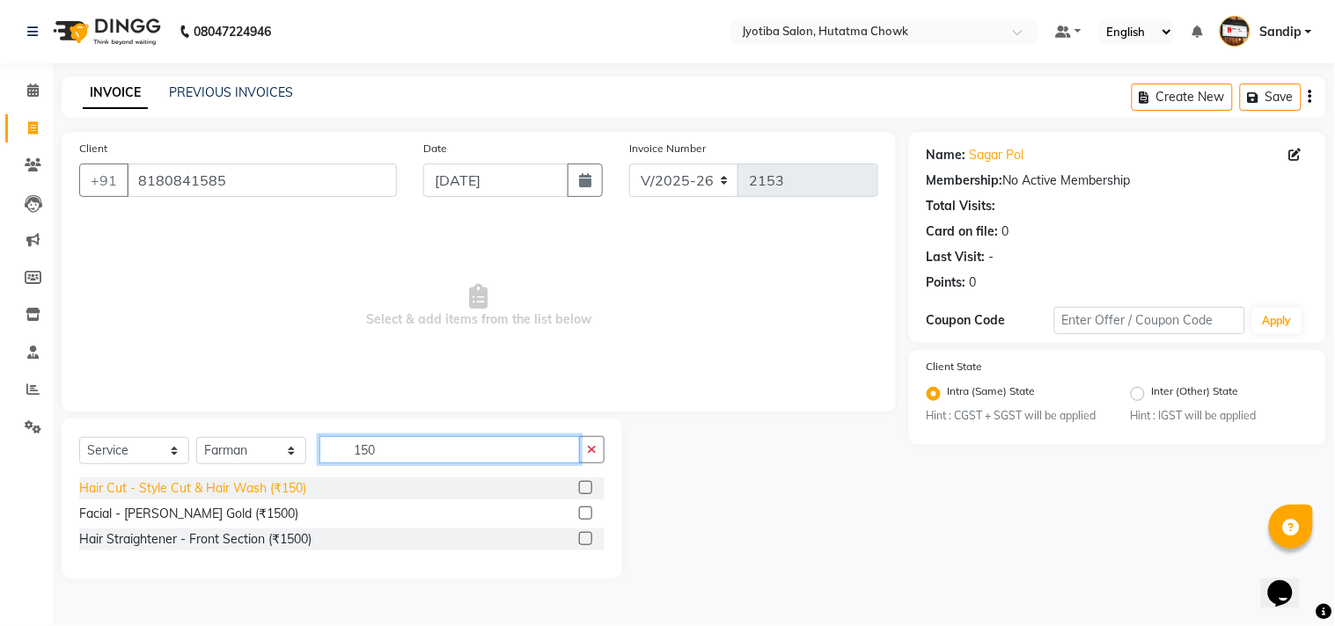
type input "150"
click at [246, 489] on div "Hair Cut - Style Cut & Hair Wash (₹150)" at bounding box center [192, 488] width 227 height 18
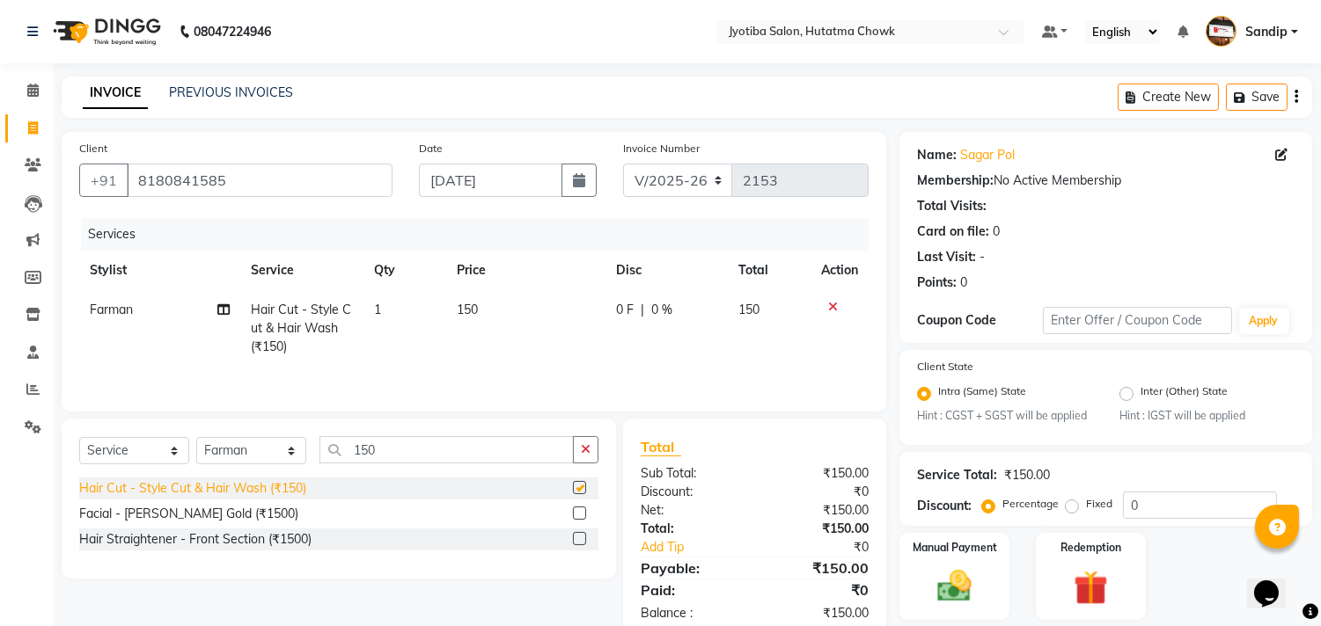
checkbox input "false"
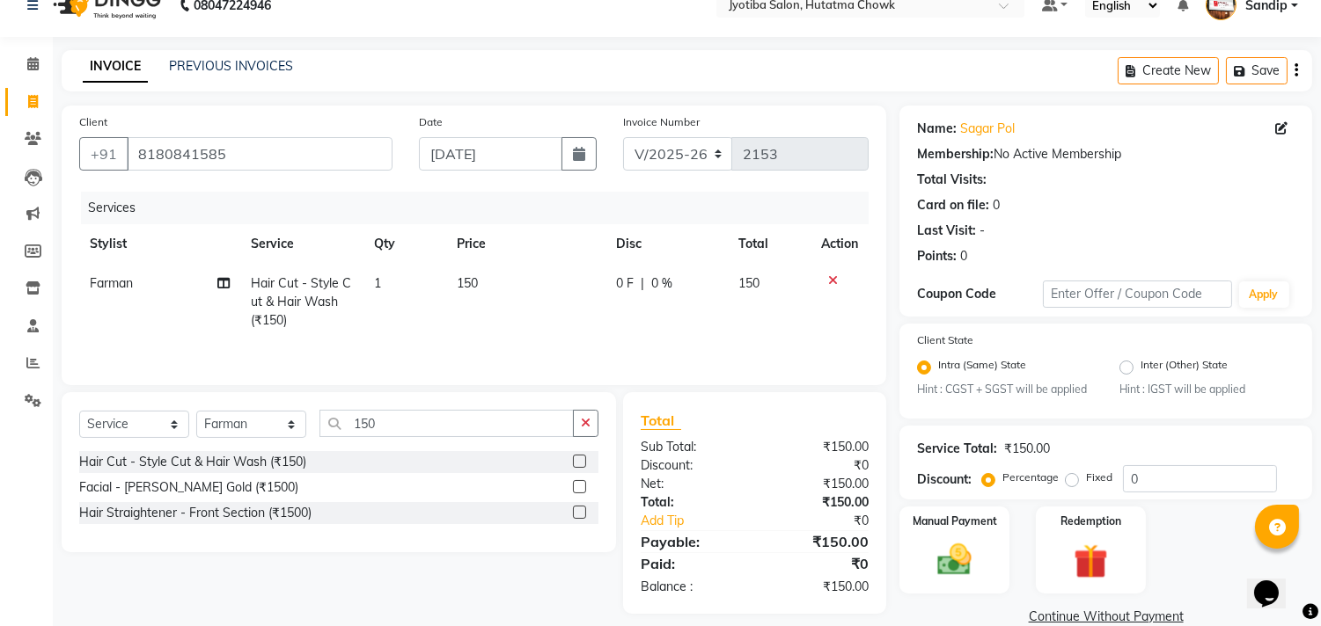
scroll to position [55, 0]
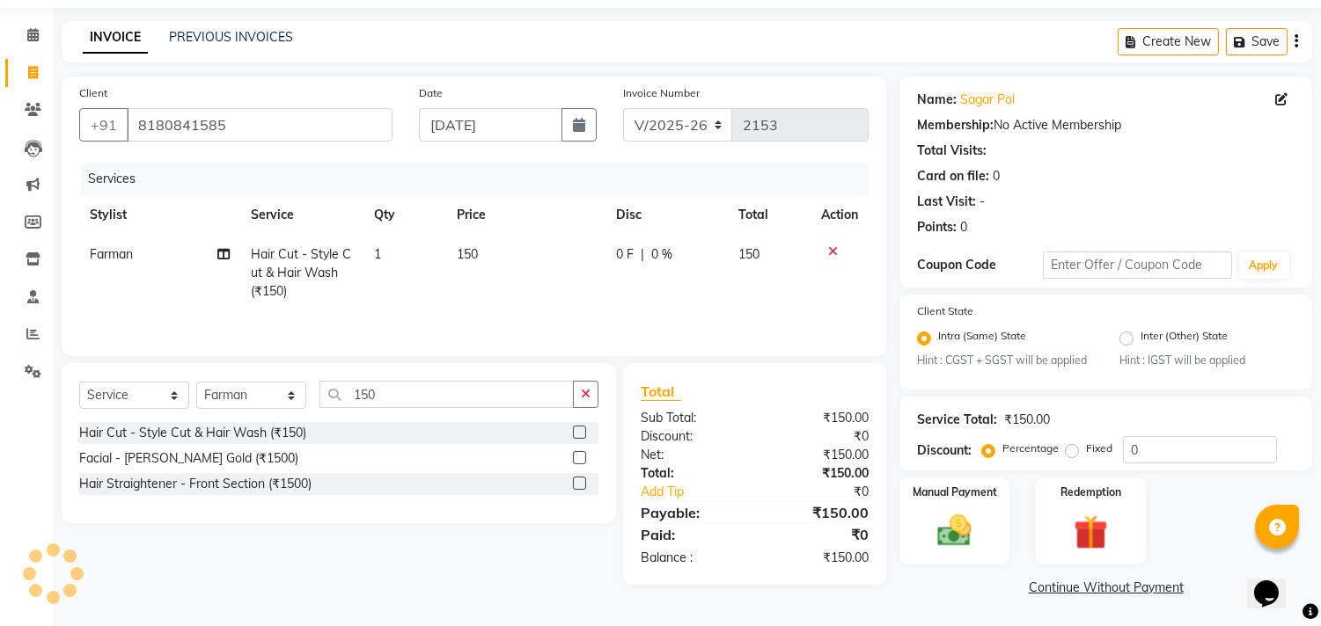
click at [1061, 589] on link "Continue Without Payment" at bounding box center [1106, 588] width 406 height 18
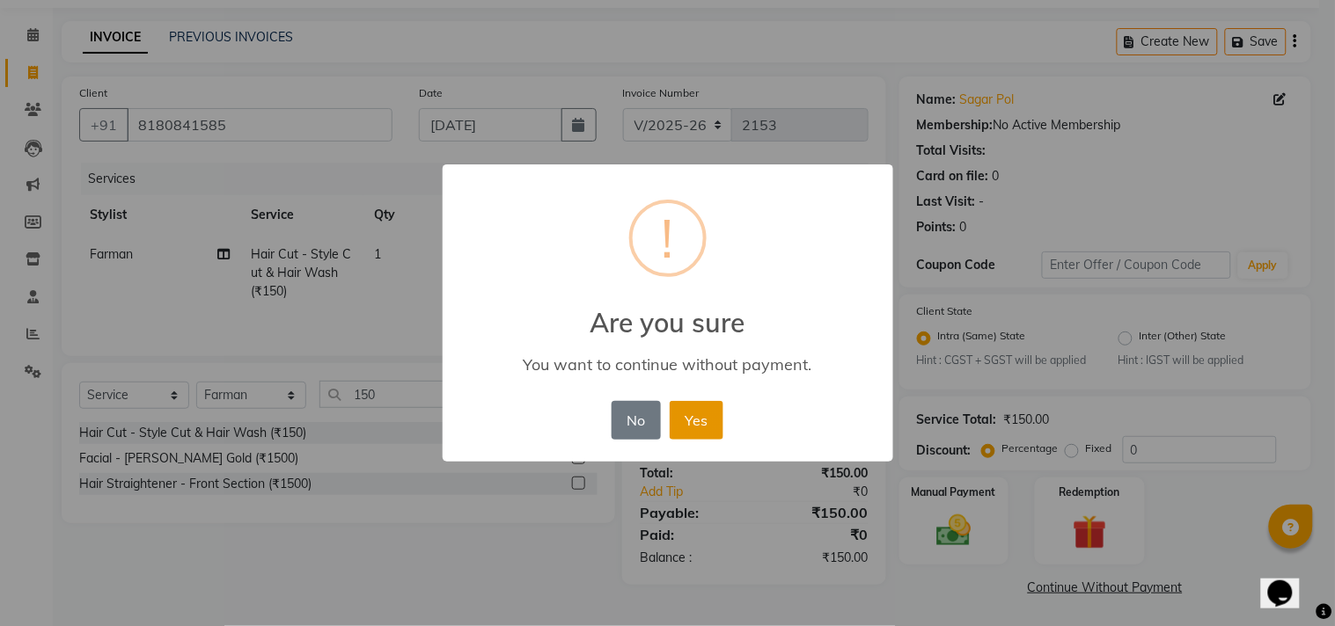
click at [682, 406] on button "Yes" at bounding box center [697, 420] width 54 height 39
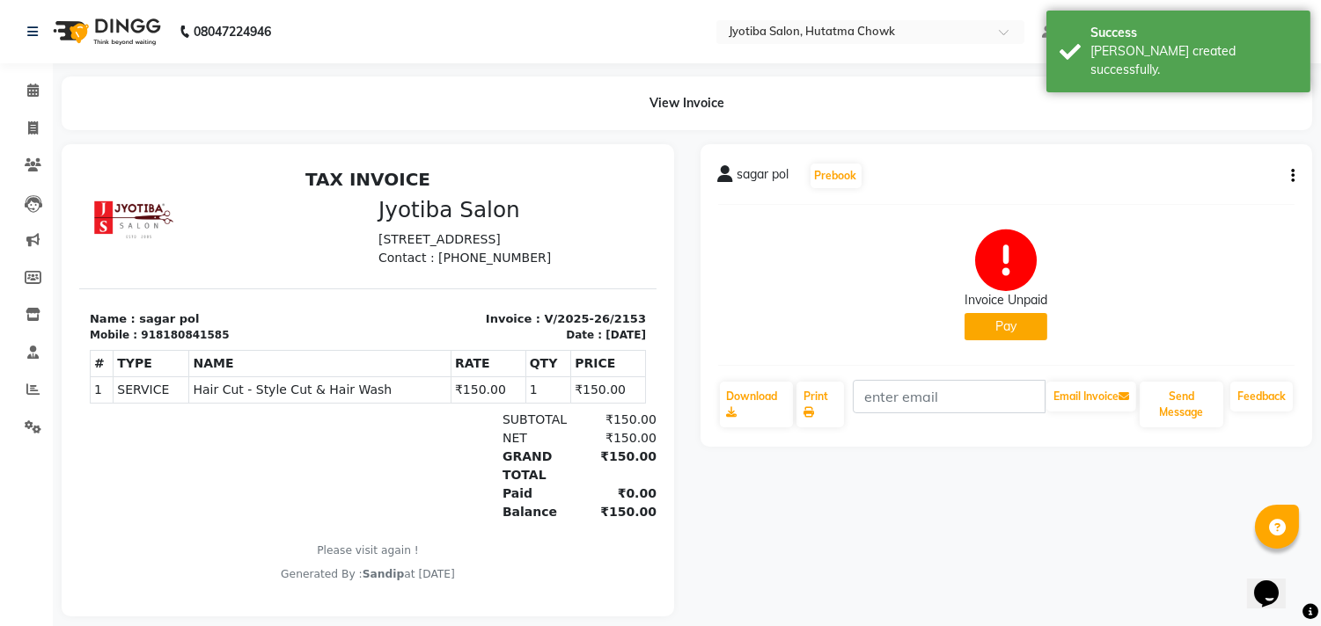
click at [997, 327] on button "Pay" at bounding box center [1005, 326] width 83 height 27
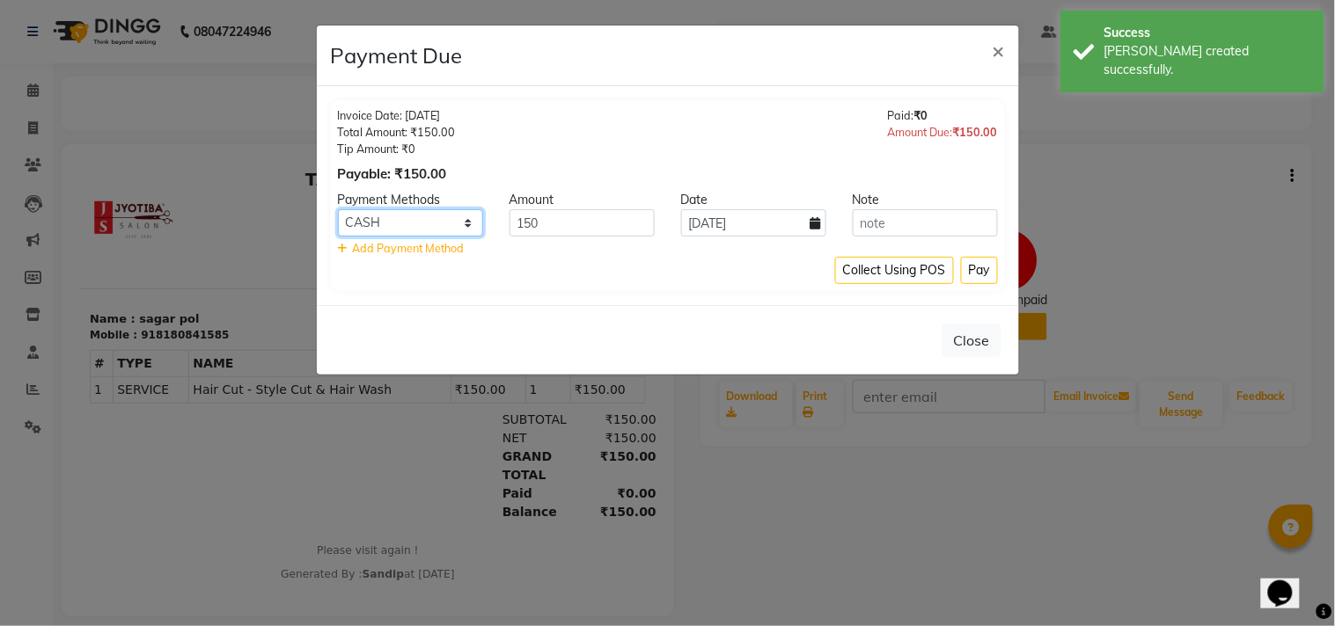
click at [418, 217] on select "CASH ONLINE CARD" at bounding box center [410, 222] width 145 height 27
select select "3"
click at [338, 209] on select "CASH ONLINE CARD" at bounding box center [410, 222] width 145 height 27
click at [981, 275] on button "Pay" at bounding box center [979, 270] width 37 height 27
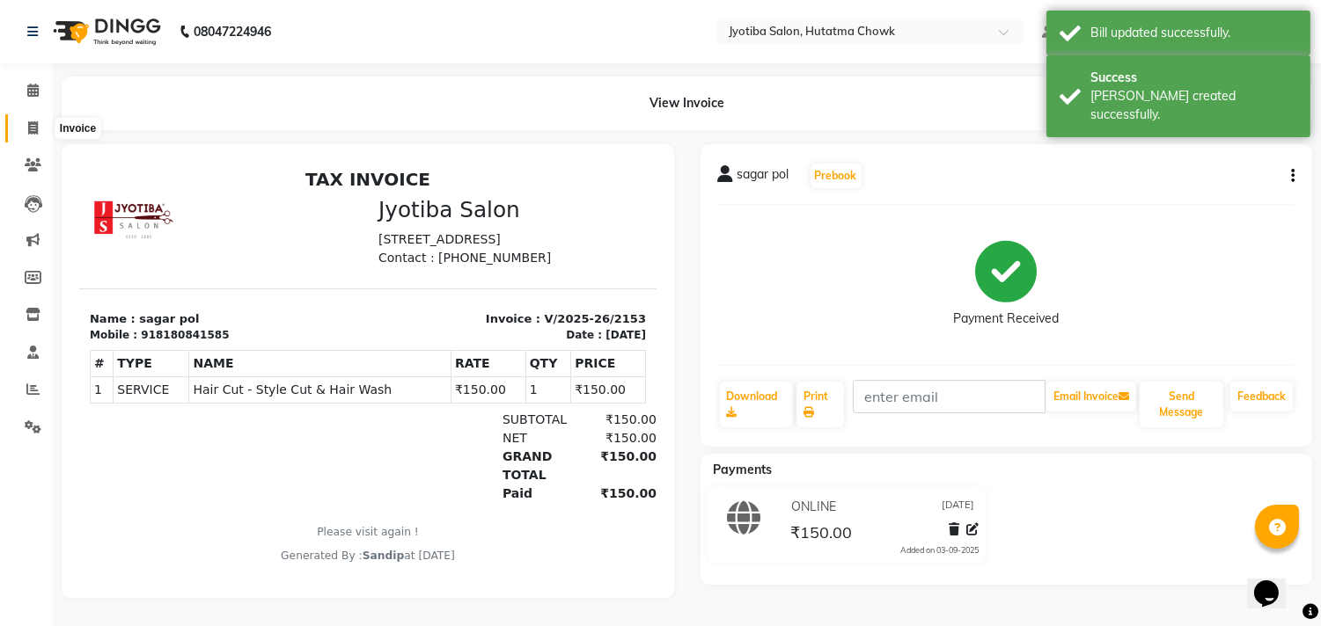
click at [31, 127] on icon at bounding box center [33, 127] width 10 height 13
select select "556"
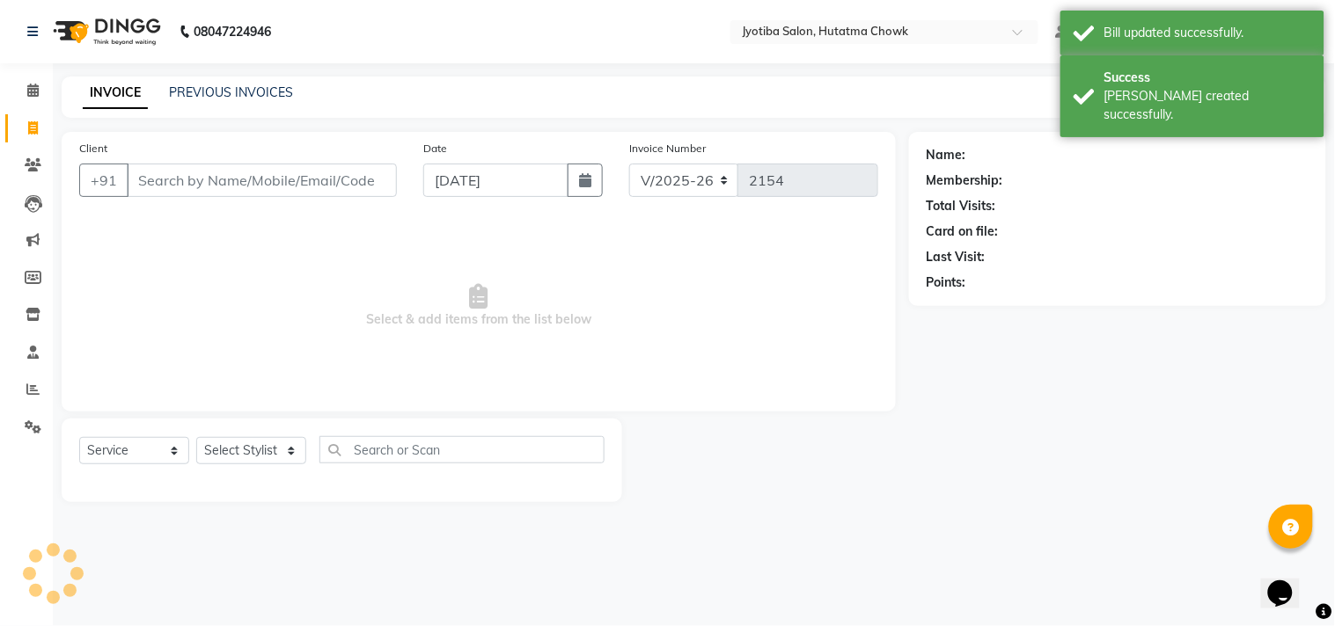
select select "membership"
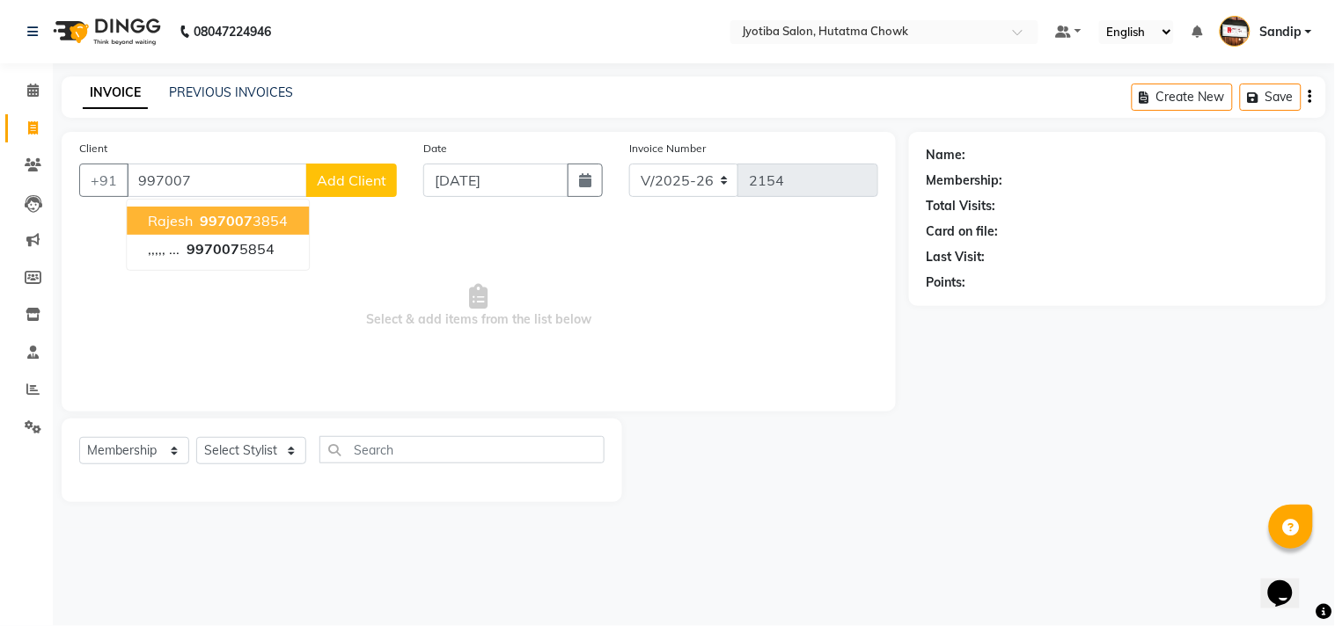
click at [224, 231] on button "rajesh 997007 3854" at bounding box center [218, 221] width 182 height 28
type input "9970073854"
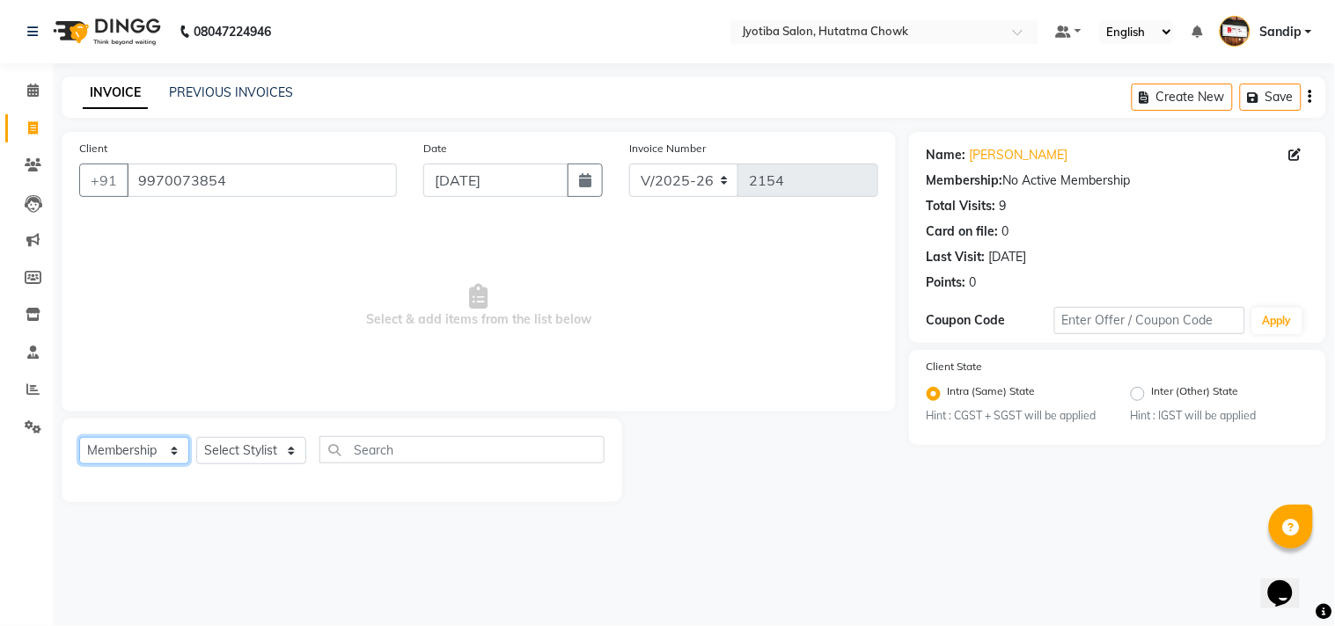
click at [137, 449] on select "Select Service Product Membership Package Voucher Prepaid Gift Card" at bounding box center [134, 450] width 110 height 27
select select "service"
click at [79, 438] on select "Select Service Product Membership Package Voucher Prepaid Gift Card" at bounding box center [134, 450] width 110 height 27
click at [255, 446] on select "Select Stylist Abdul Dinesh thakur Farman Juned mahadev Munna prem RAHUL Sandip…" at bounding box center [251, 450] width 110 height 27
select select "81229"
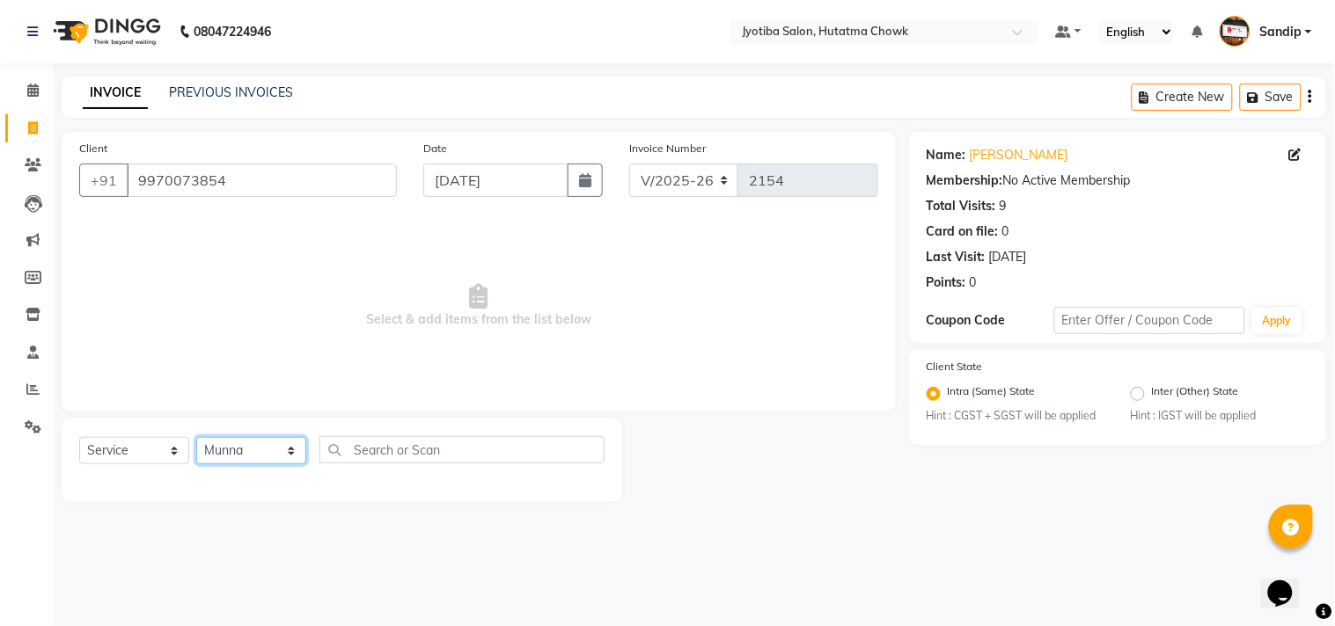
click at [196, 438] on select "Select Stylist Abdul Dinesh thakur Farman Juned mahadev Munna prem RAHUL Sandip…" at bounding box center [251, 450] width 110 height 27
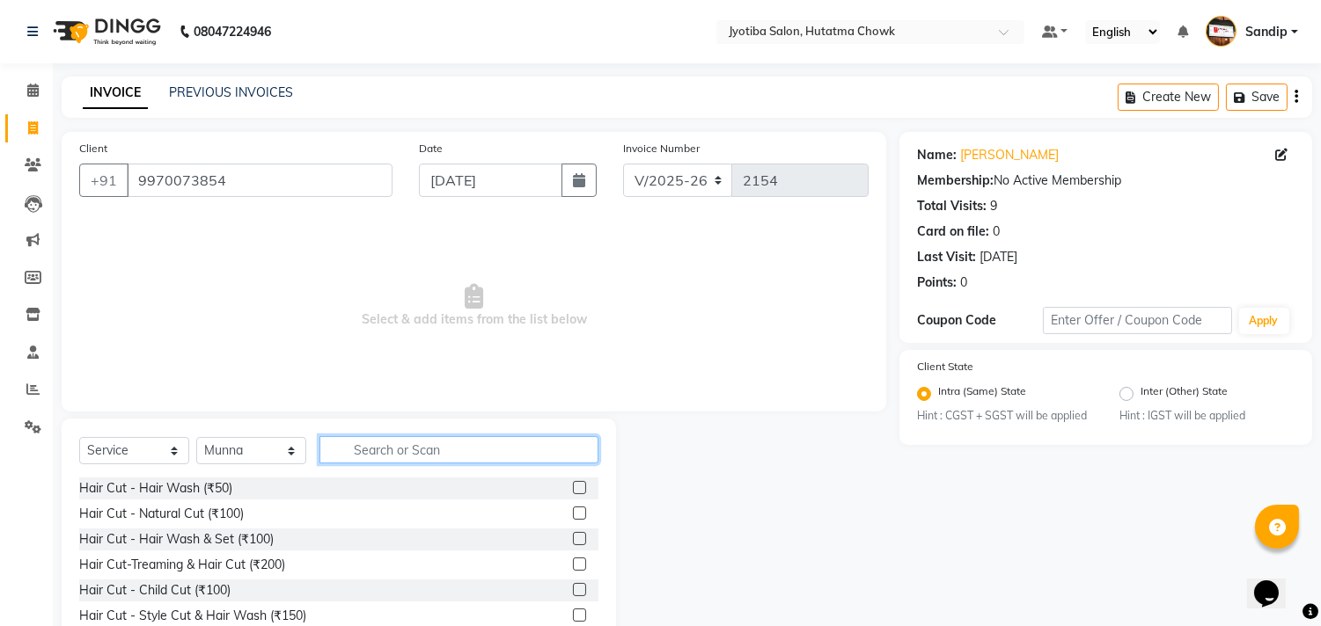
click at [368, 447] on input "text" at bounding box center [458, 449] width 279 height 27
type input "100"
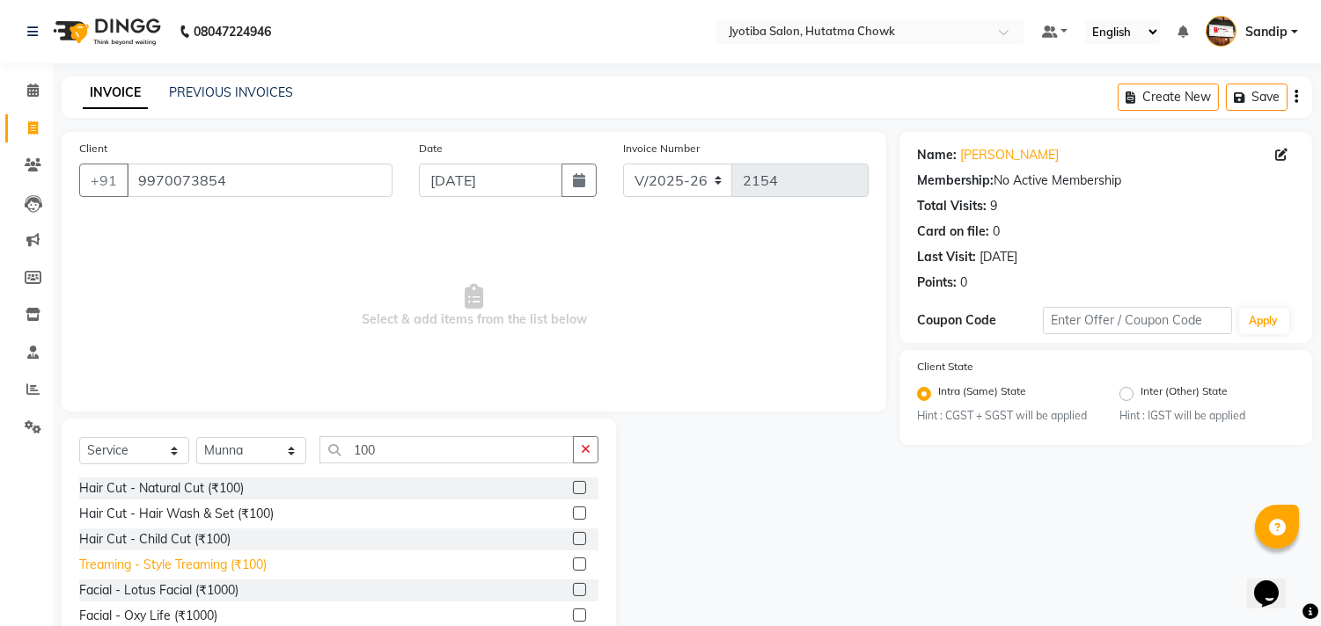
click at [176, 566] on div "Treaming - Style Treaming (₹100)" at bounding box center [172, 565] width 187 height 18
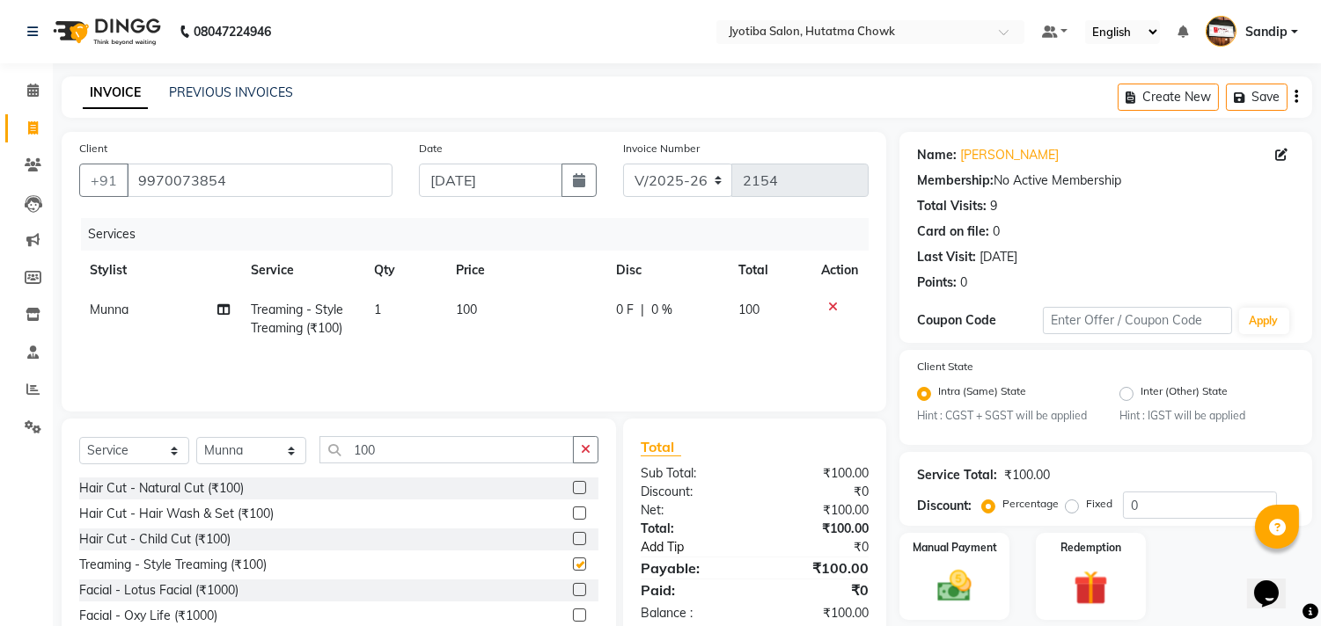
checkbox input "false"
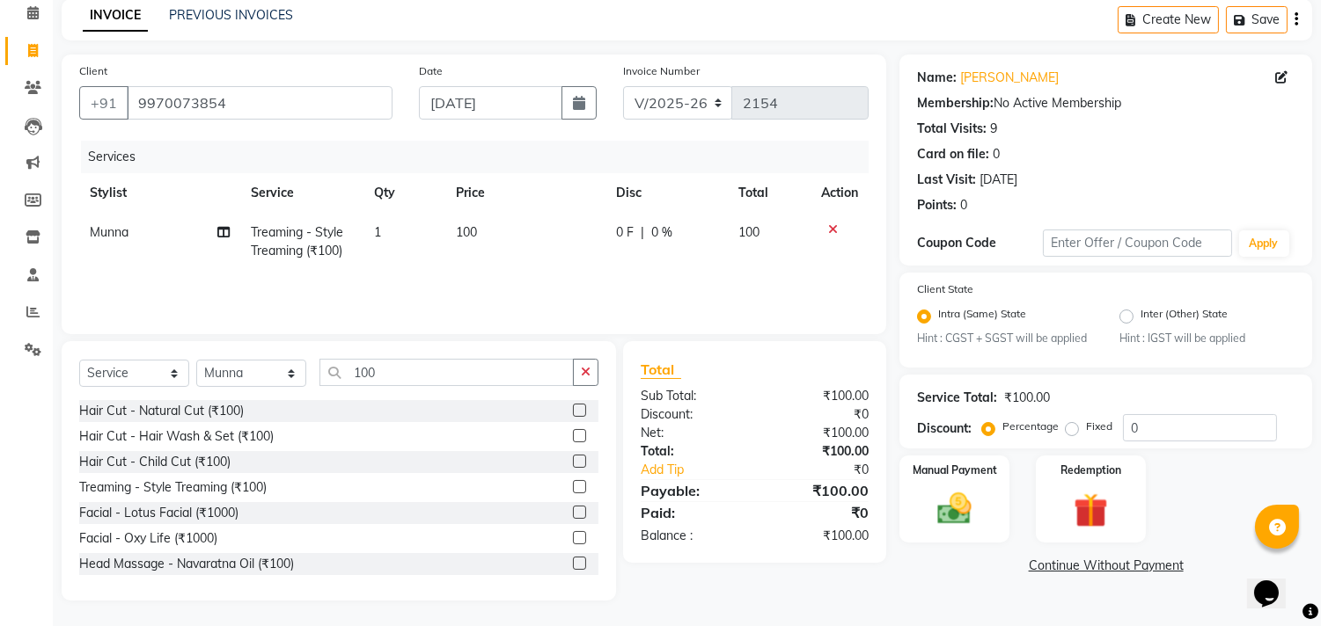
click at [1058, 575] on div "Name: Rajesh Membership: No Active Membership Total Visits: 9 Card on file: 0 L…" at bounding box center [1112, 328] width 426 height 546
click at [1040, 559] on link "Continue Without Payment" at bounding box center [1106, 566] width 406 height 18
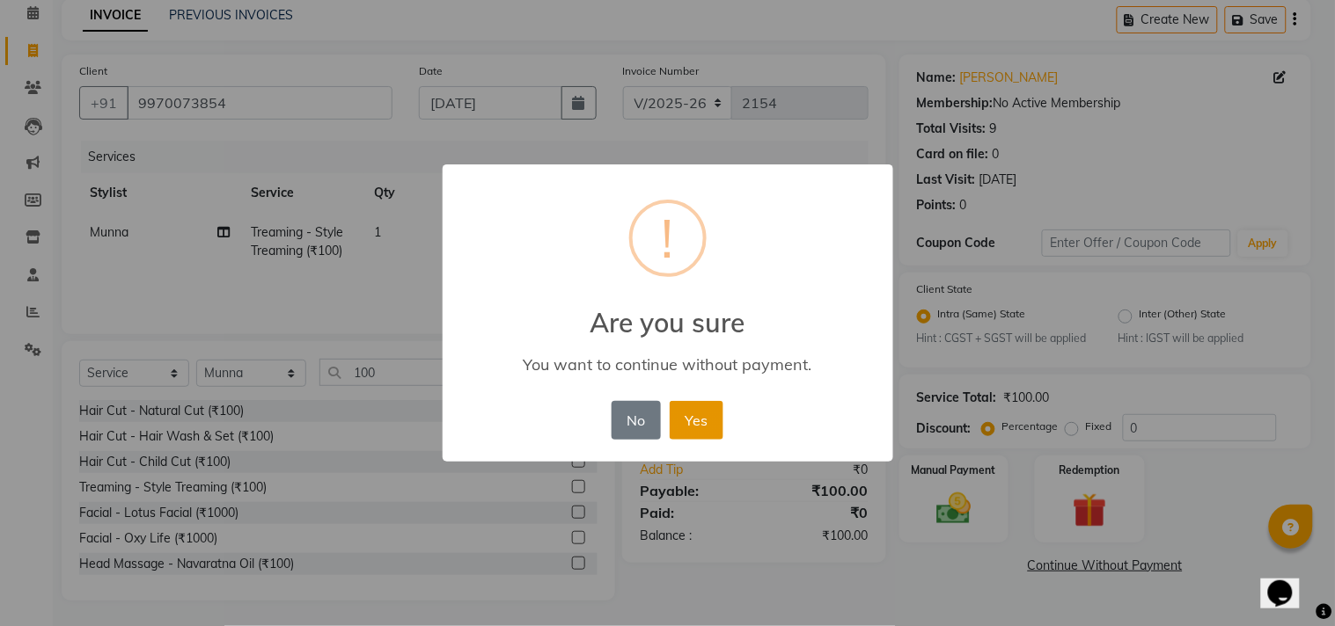
click at [688, 411] on button "Yes" at bounding box center [697, 420] width 54 height 39
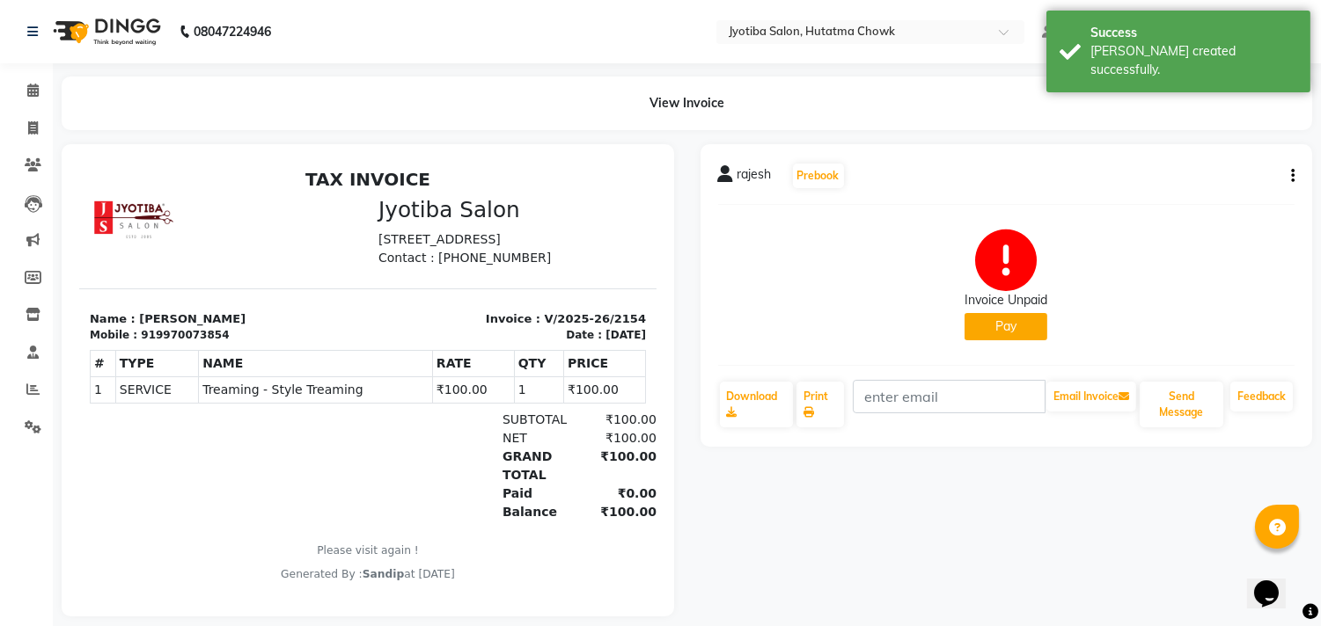
click at [1003, 322] on button "Pay" at bounding box center [1005, 326] width 83 height 27
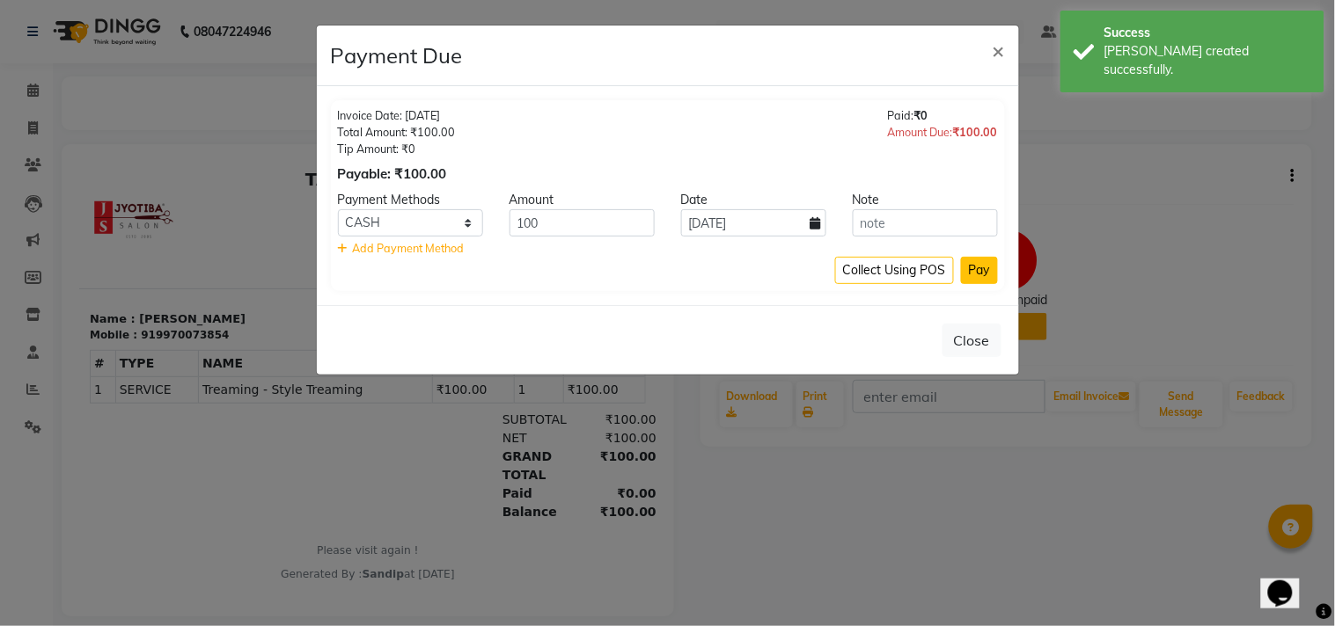
click at [971, 261] on button "Pay" at bounding box center [979, 270] width 37 height 27
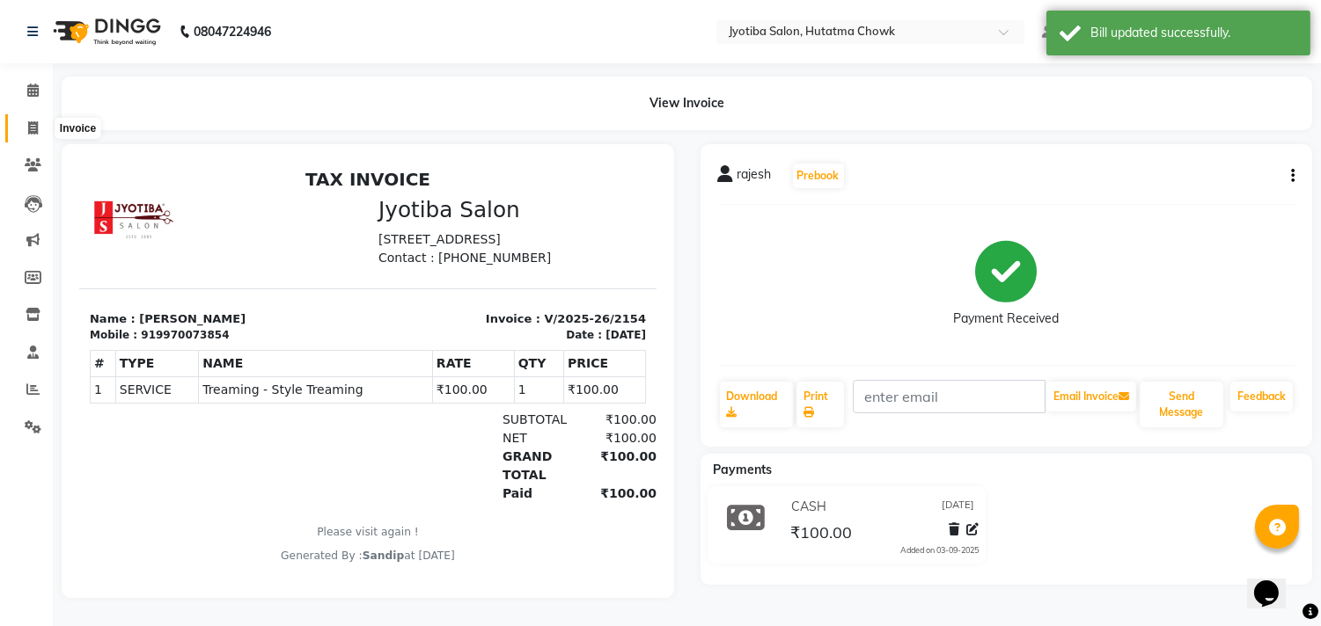
click at [31, 128] on icon at bounding box center [33, 127] width 10 height 13
select select "556"
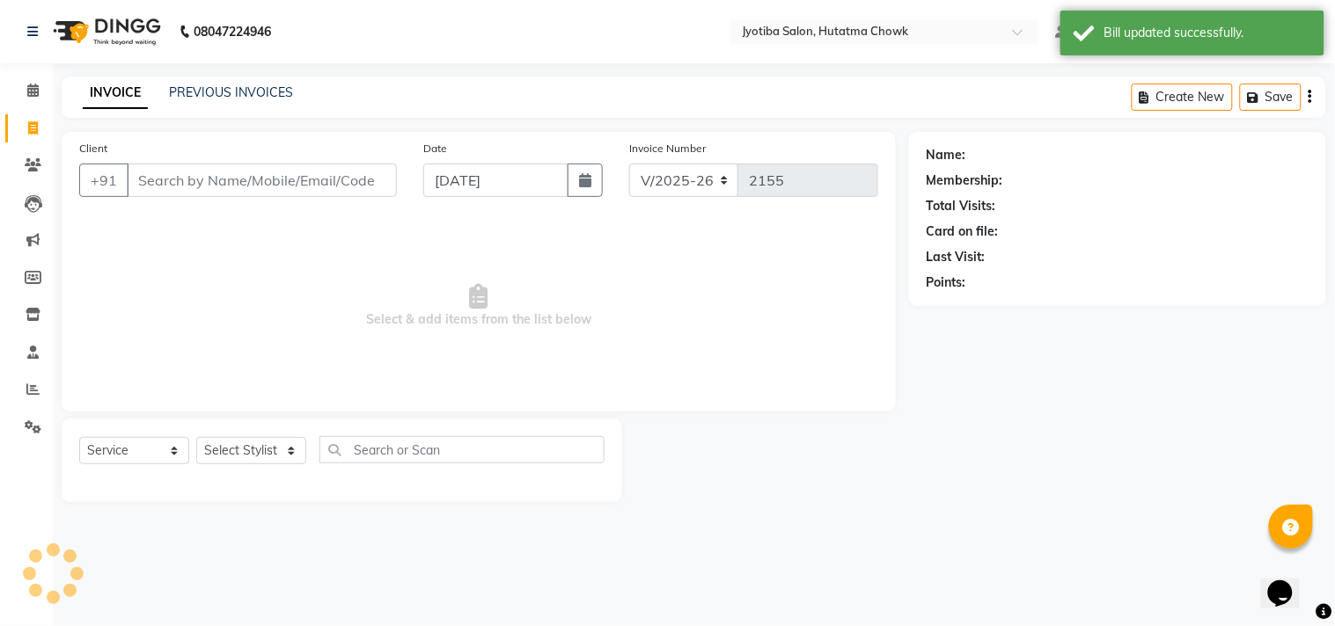
select select "membership"
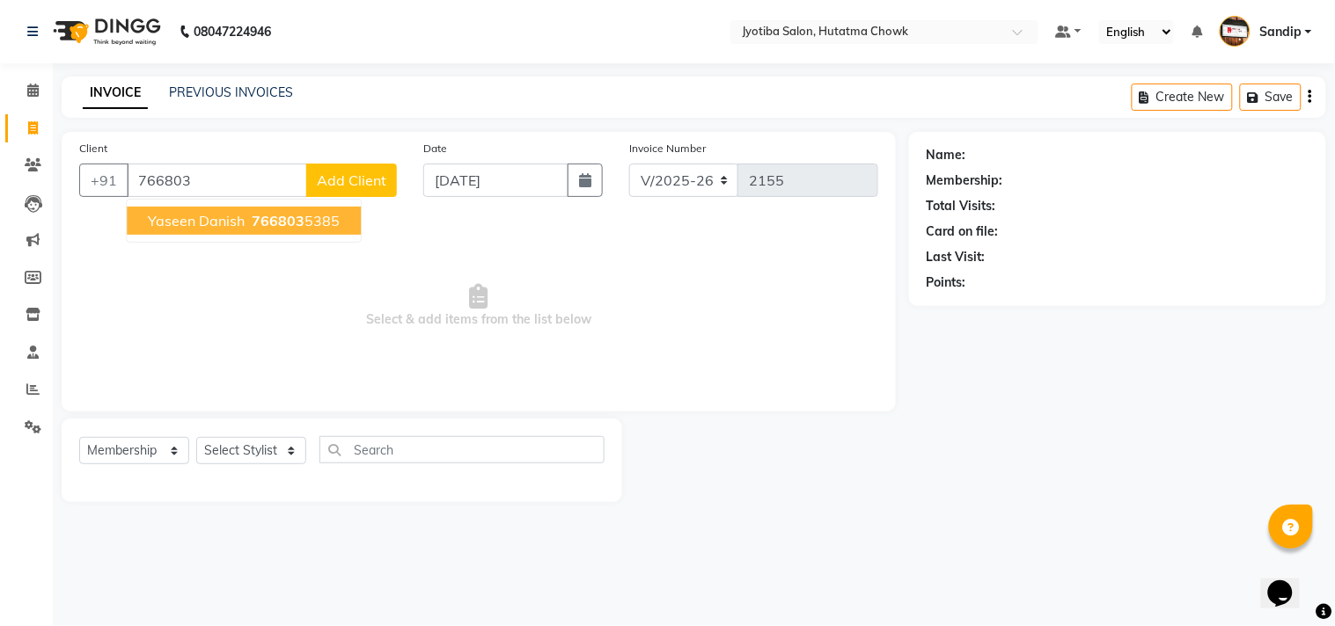
click at [302, 227] on ngb-highlight "766803 5385" at bounding box center [293, 221] width 91 height 18
type input "7668035385"
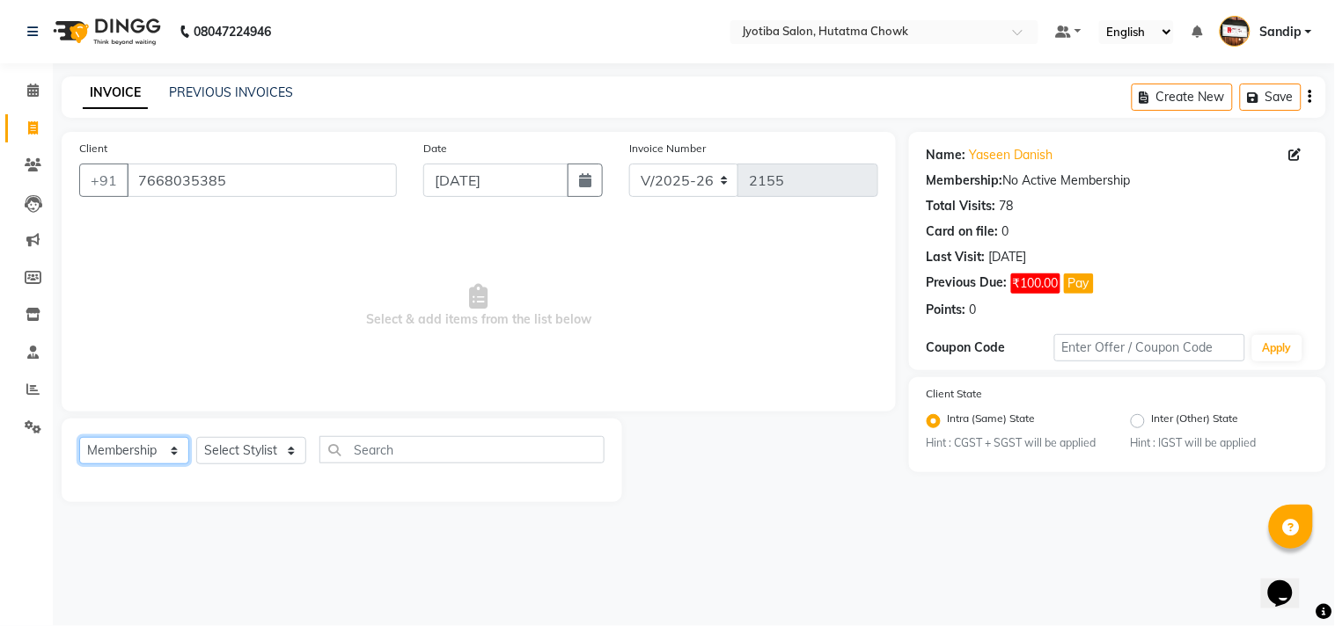
click at [126, 454] on select "Select Service Product Membership Package Voucher Prepaid Gift Card" at bounding box center [134, 450] width 110 height 27
select select "service"
click at [79, 438] on select "Select Service Product Membership Package Voucher Prepaid Gift Card" at bounding box center [134, 450] width 110 height 27
click at [259, 453] on select "Select Stylist Abdul Dinesh thakur Farman Juned mahadev Munna prem RAHUL Sandip…" at bounding box center [251, 450] width 110 height 27
select select "7208"
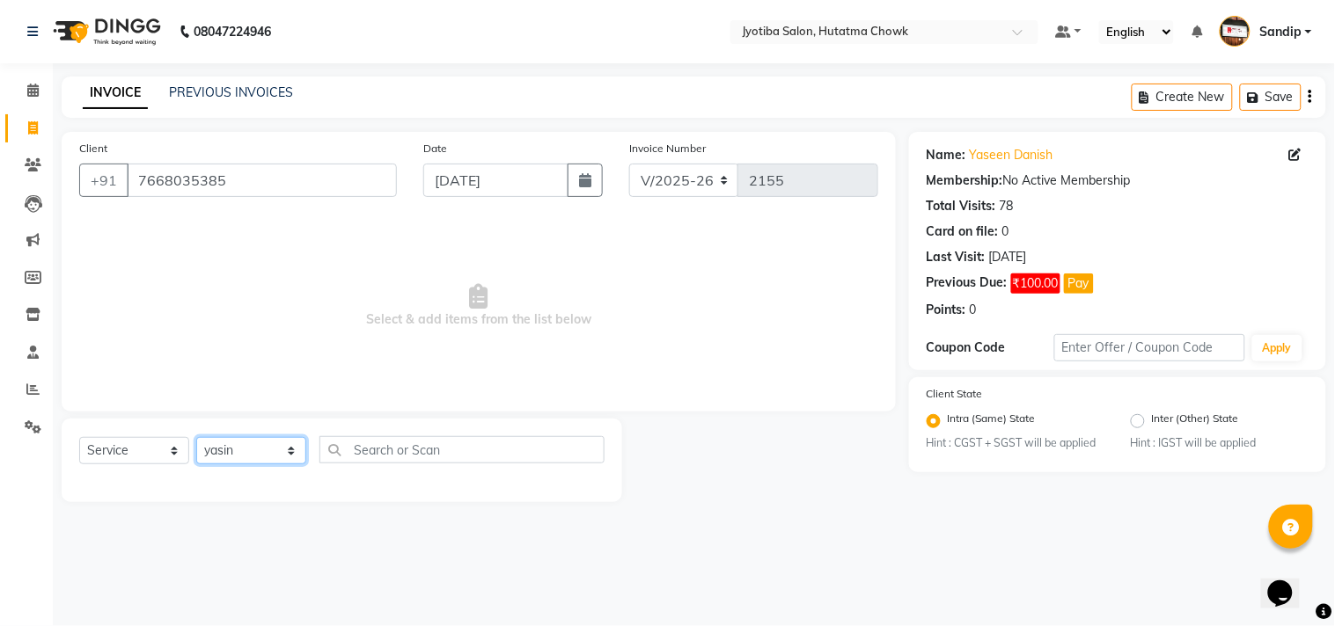
click at [196, 438] on select "Select Stylist Abdul Dinesh thakur Farman Juned mahadev Munna prem RAHUL Sandip…" at bounding box center [251, 450] width 110 height 27
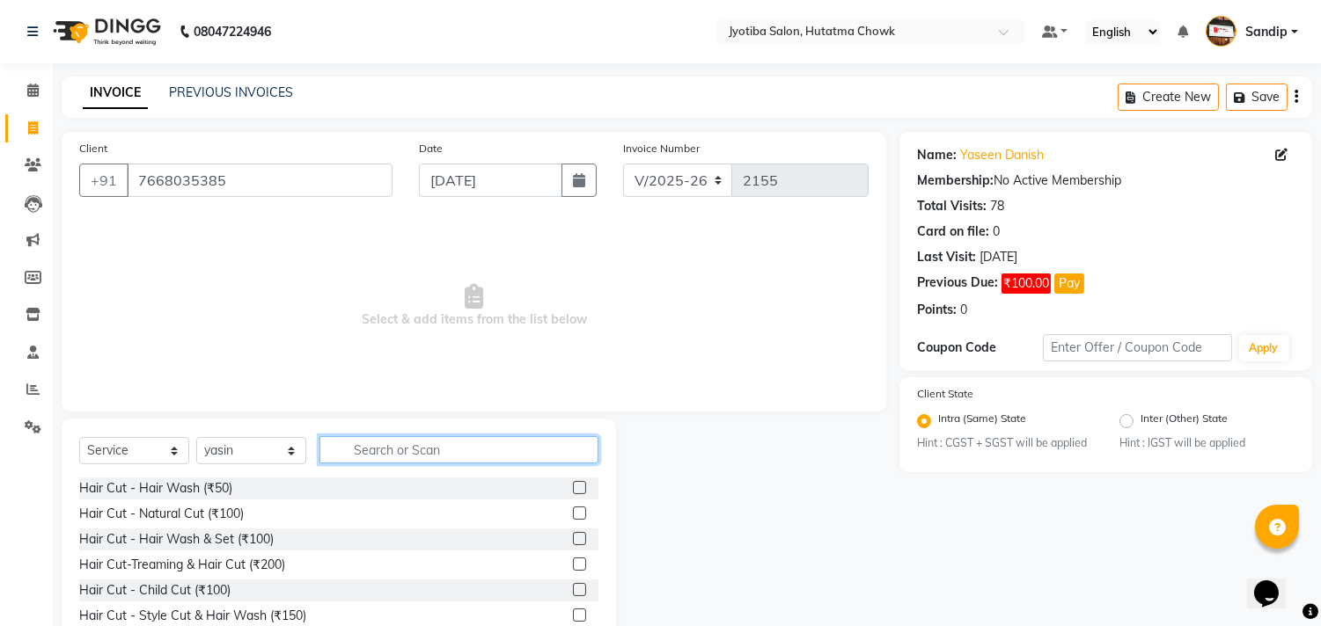
click at [403, 458] on input "text" at bounding box center [458, 449] width 279 height 27
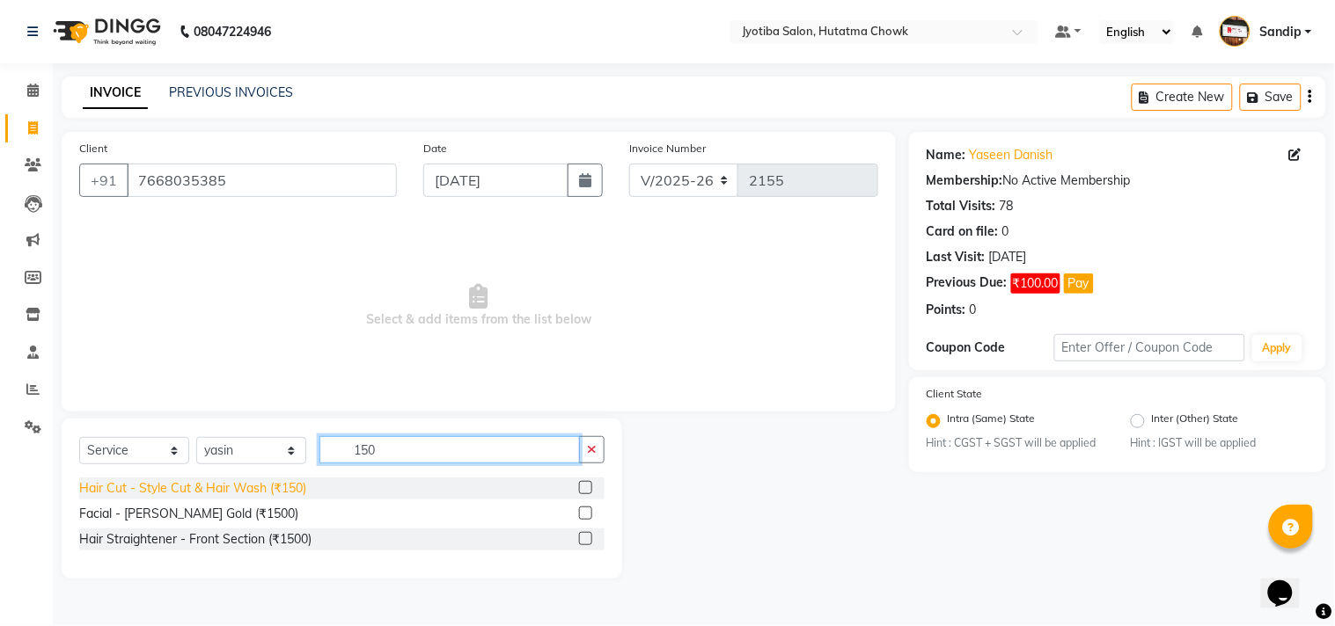
type input "150"
click at [194, 487] on div "Hair Cut - Style Cut & Hair Wash (₹150)" at bounding box center [192, 488] width 227 height 18
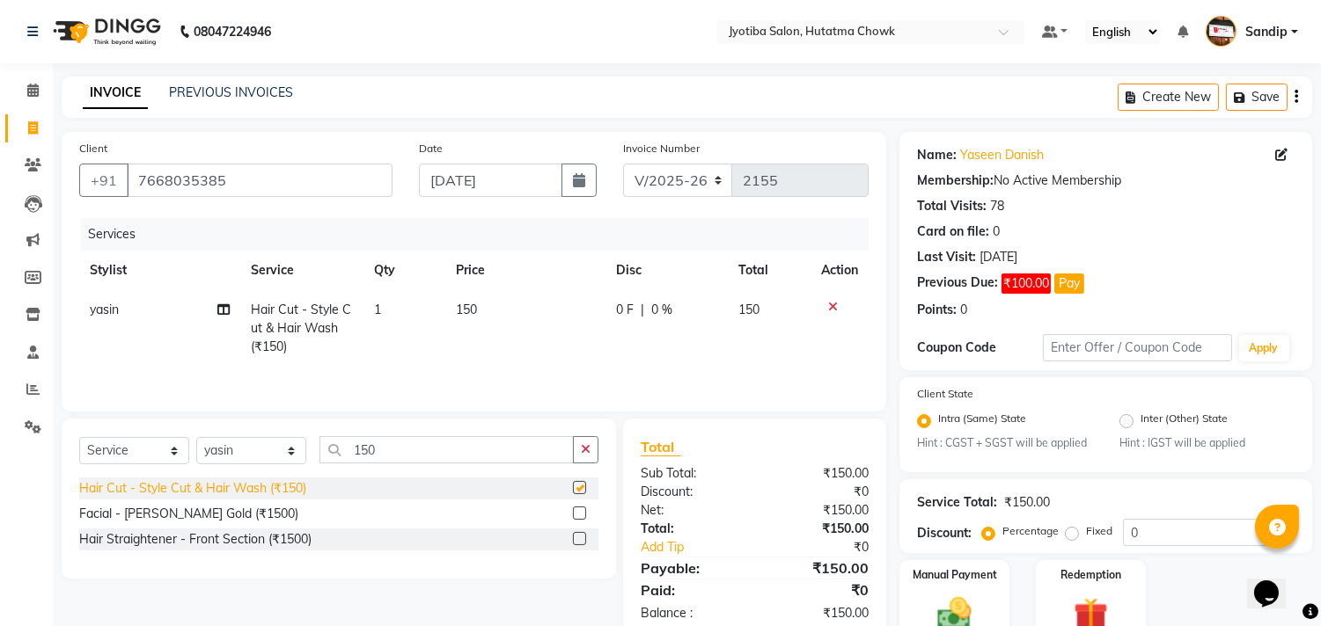
checkbox input "false"
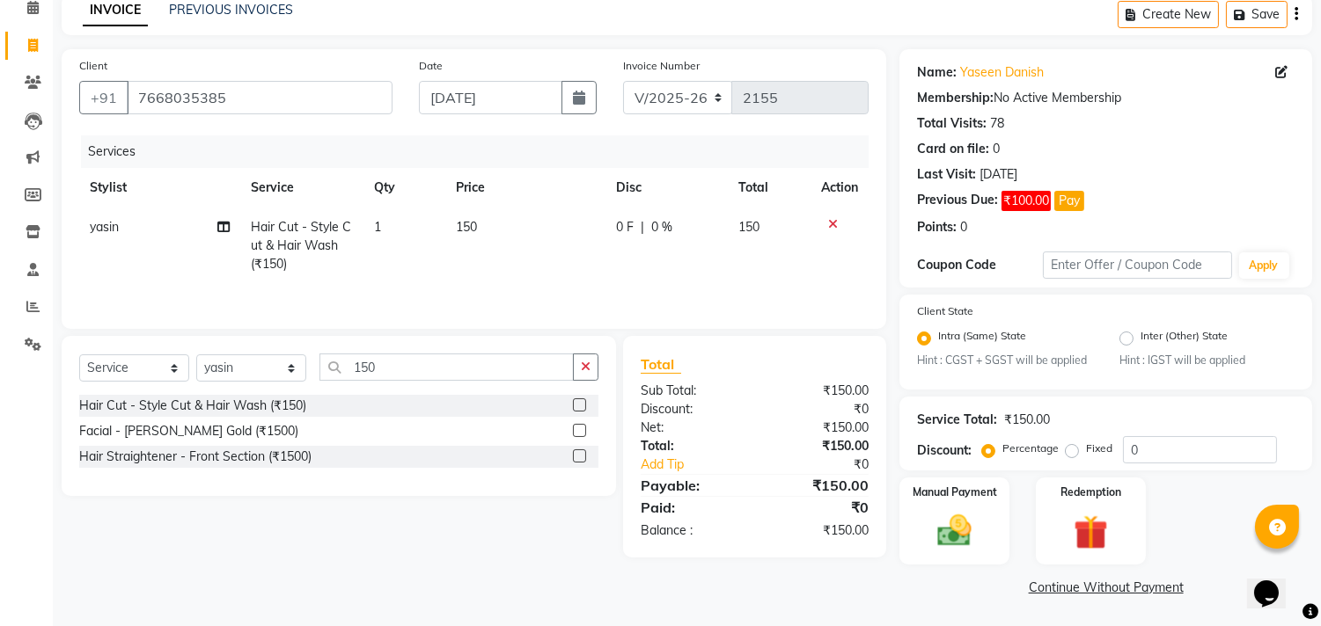
click at [1050, 592] on link "Continue Without Payment" at bounding box center [1106, 588] width 406 height 18
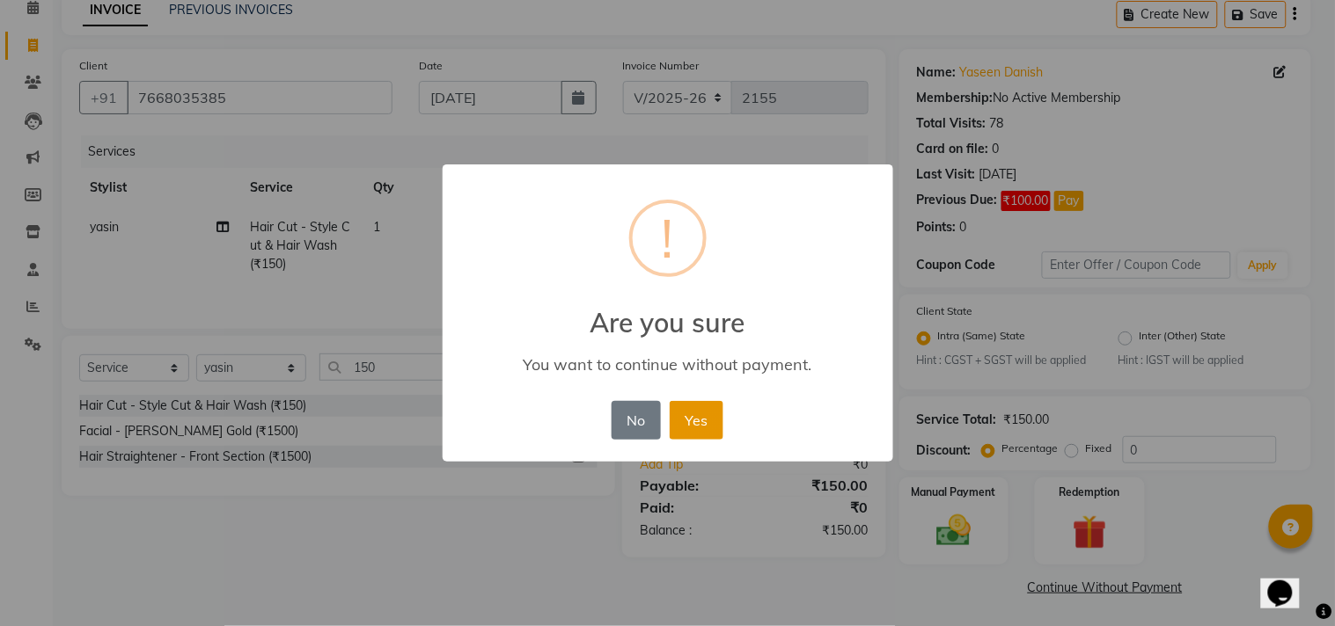
click at [702, 408] on button "Yes" at bounding box center [697, 420] width 54 height 39
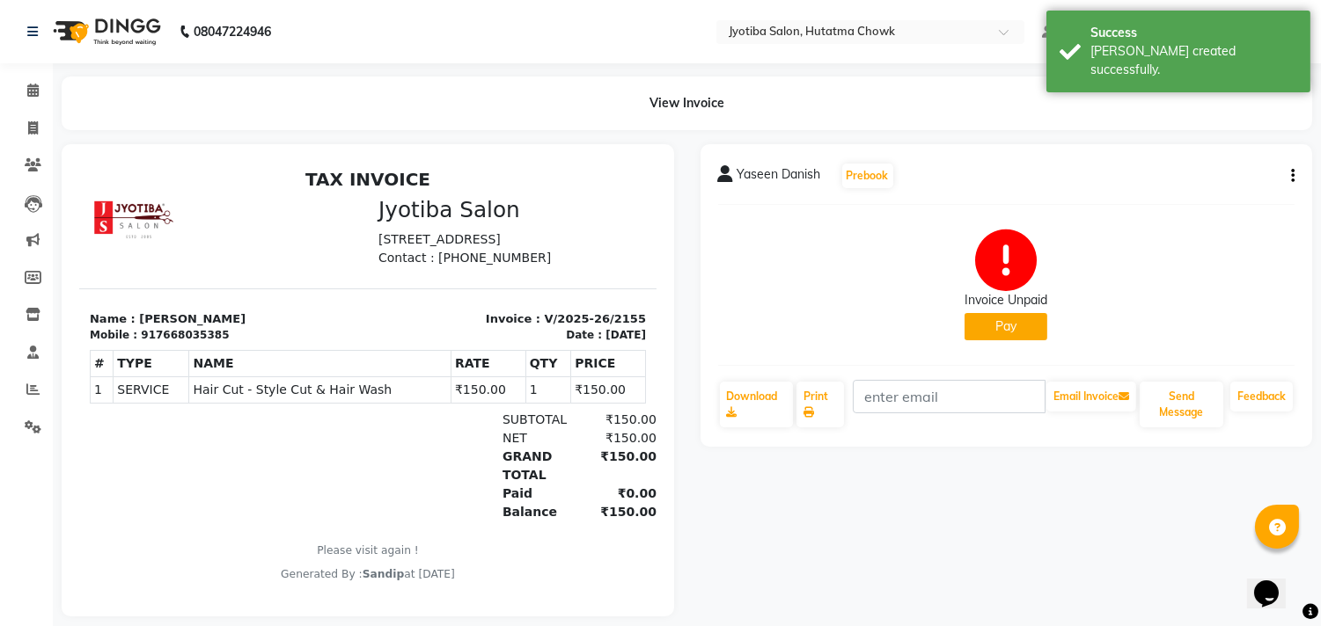
click at [977, 333] on button "Pay" at bounding box center [1005, 326] width 83 height 27
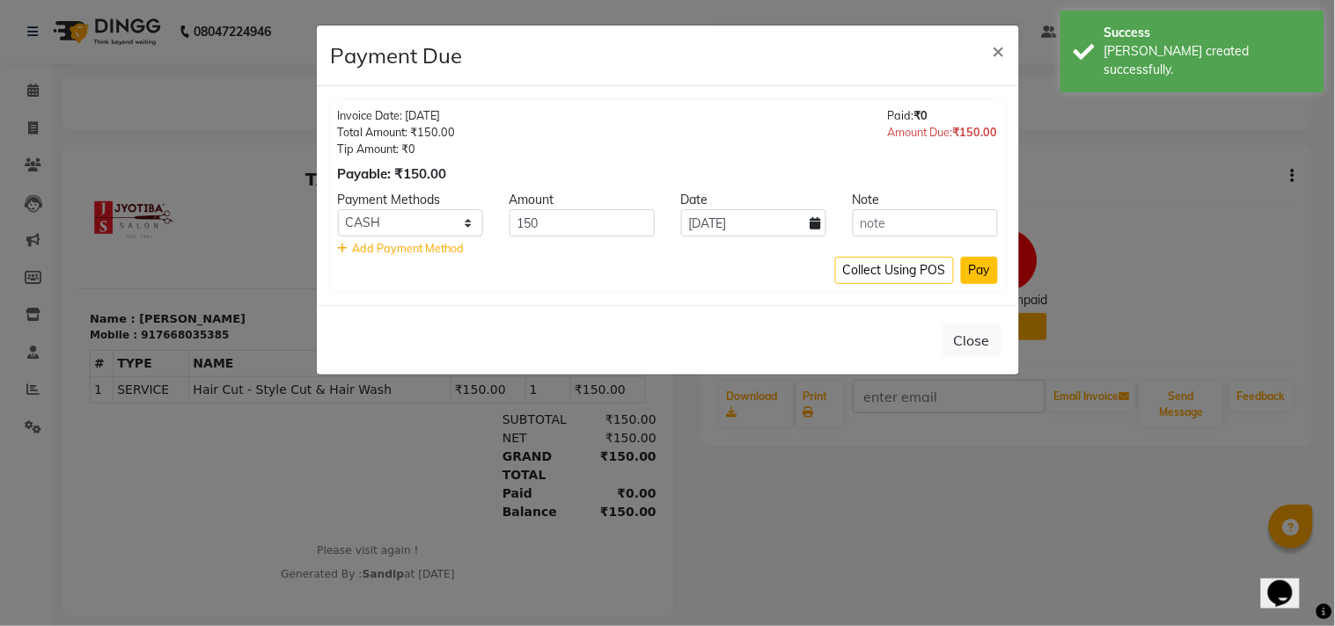
click at [977, 274] on button "Pay" at bounding box center [979, 270] width 37 height 27
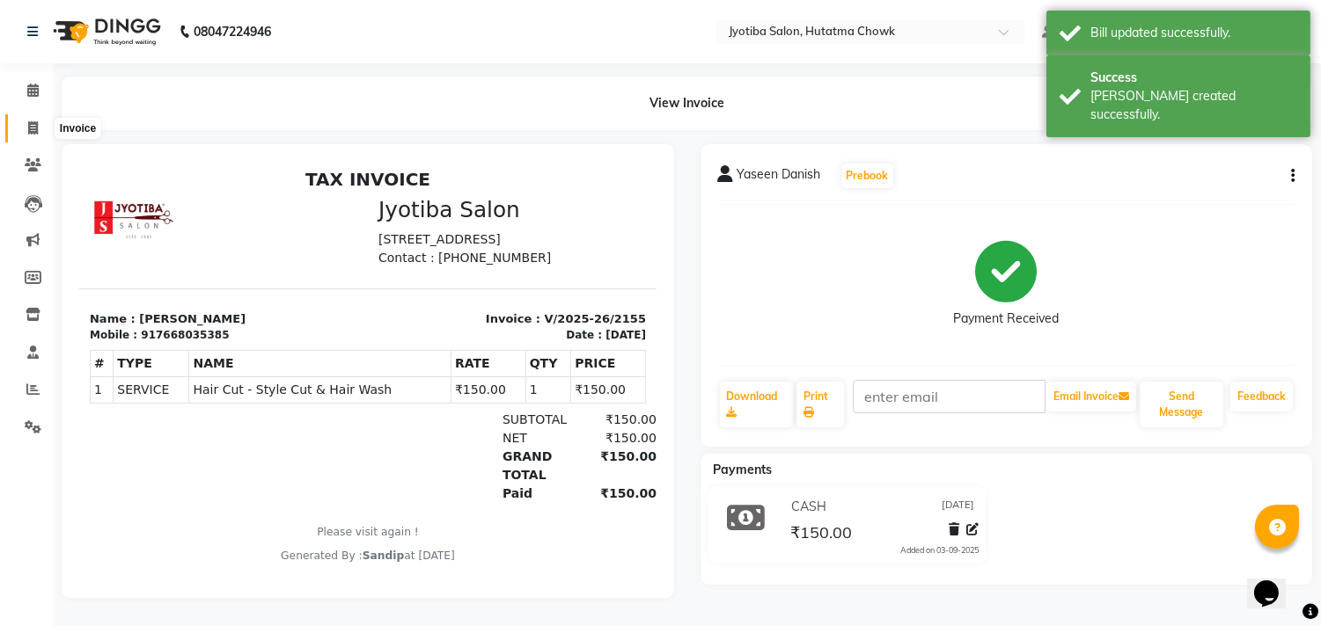
click at [31, 126] on icon at bounding box center [33, 127] width 10 height 13
select select "service"
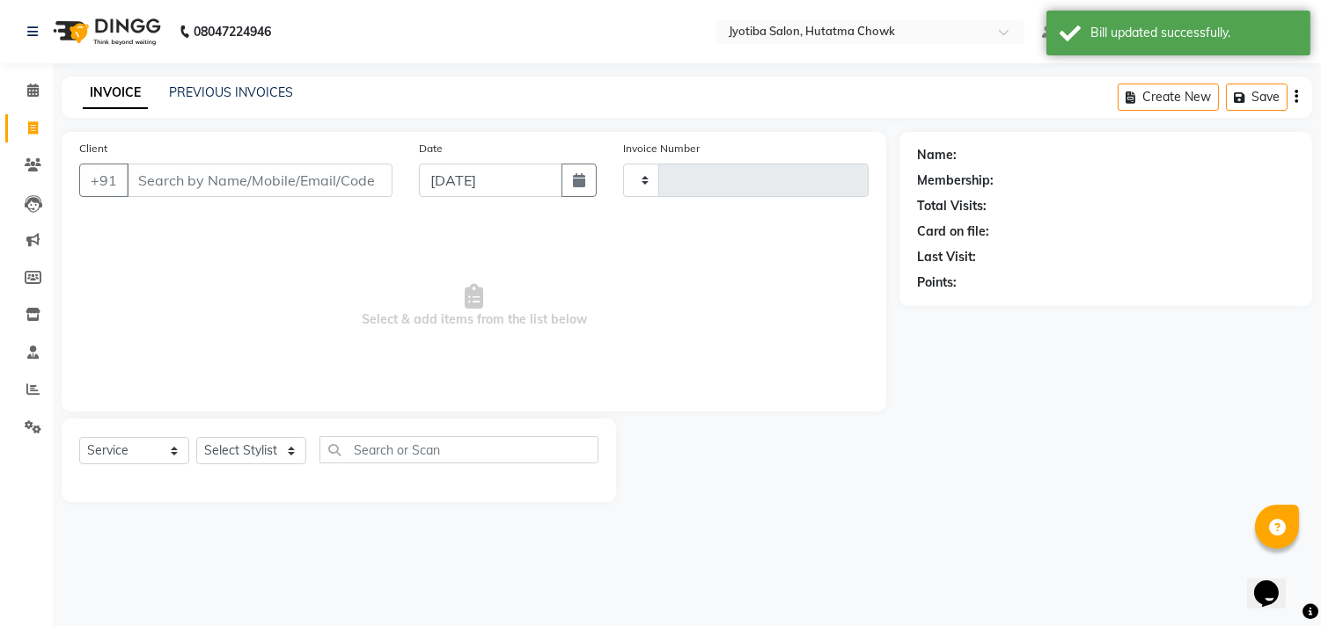
type input "2156"
select select "556"
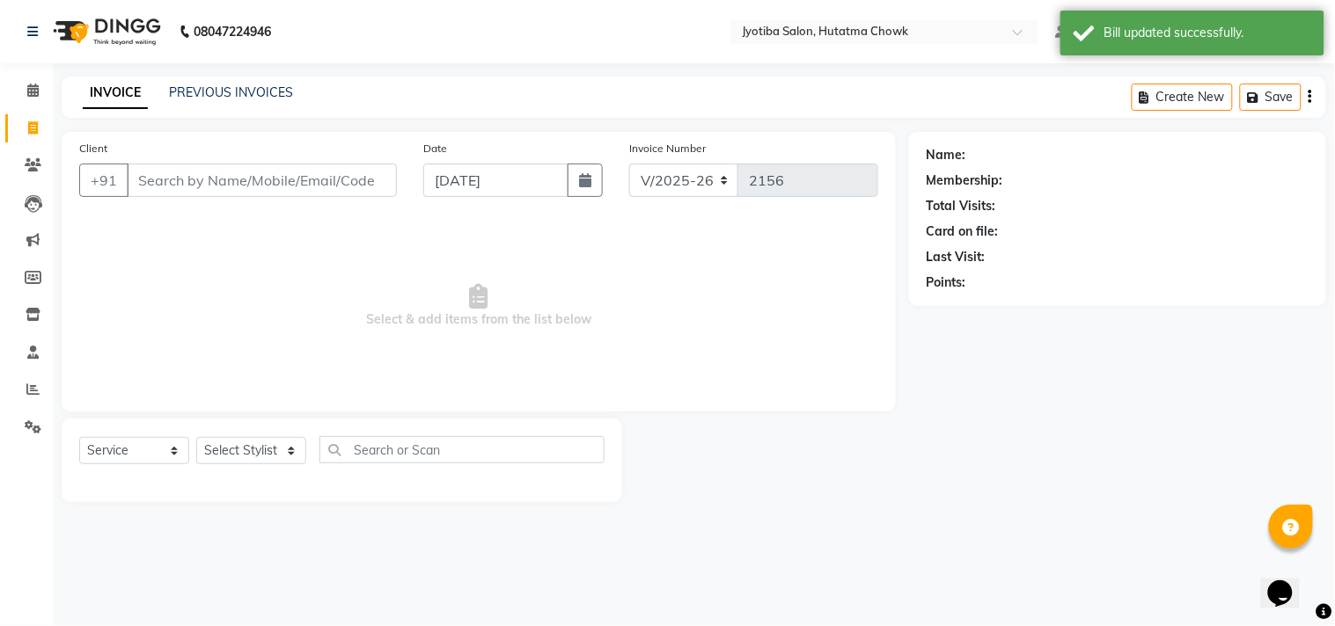
select select "membership"
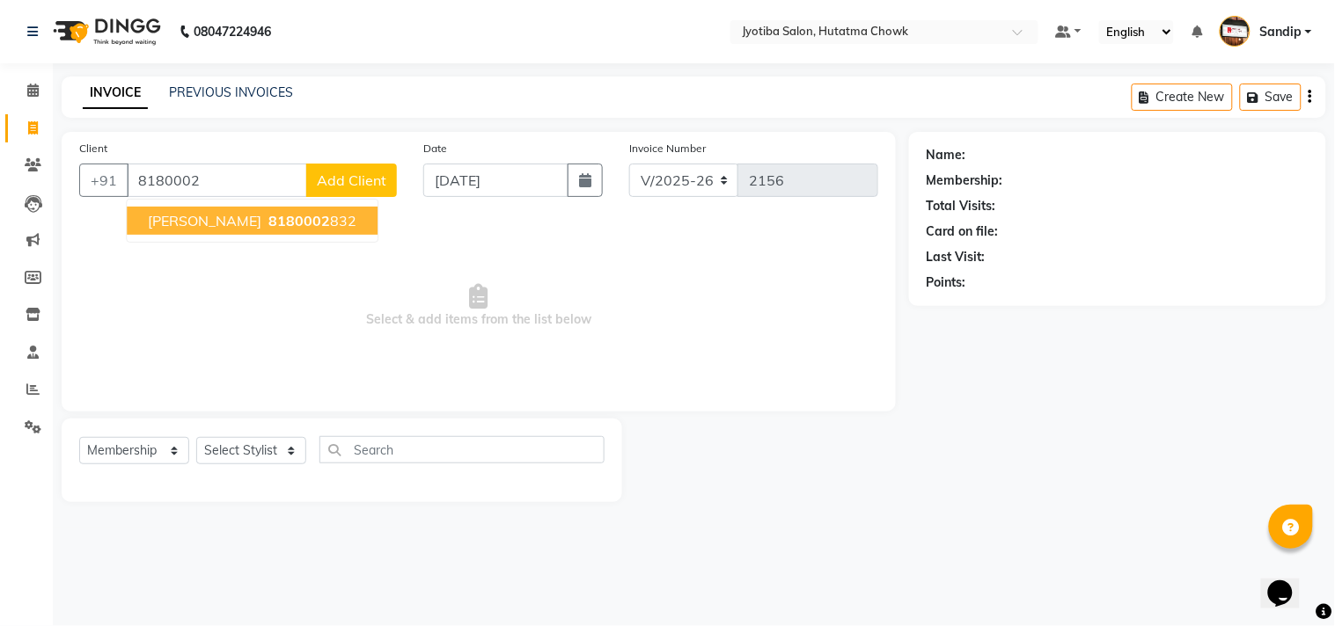
click at [214, 220] on span "Manisha Kumar" at bounding box center [204, 221] width 113 height 18
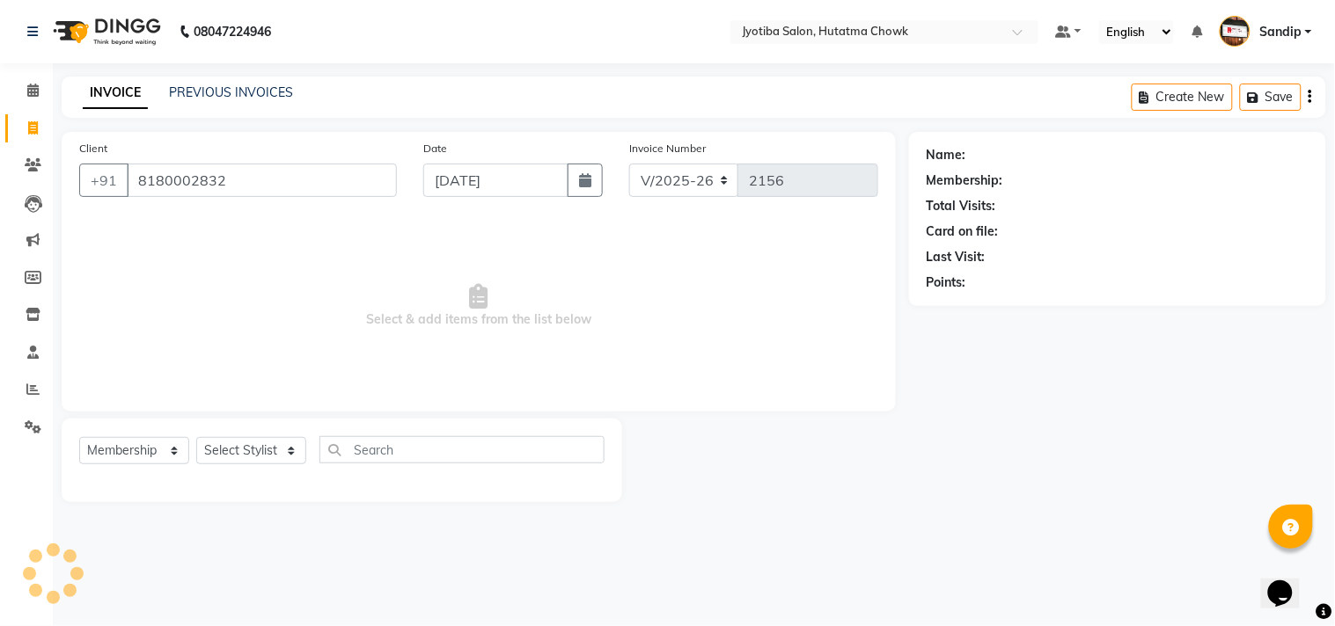
type input "8180002832"
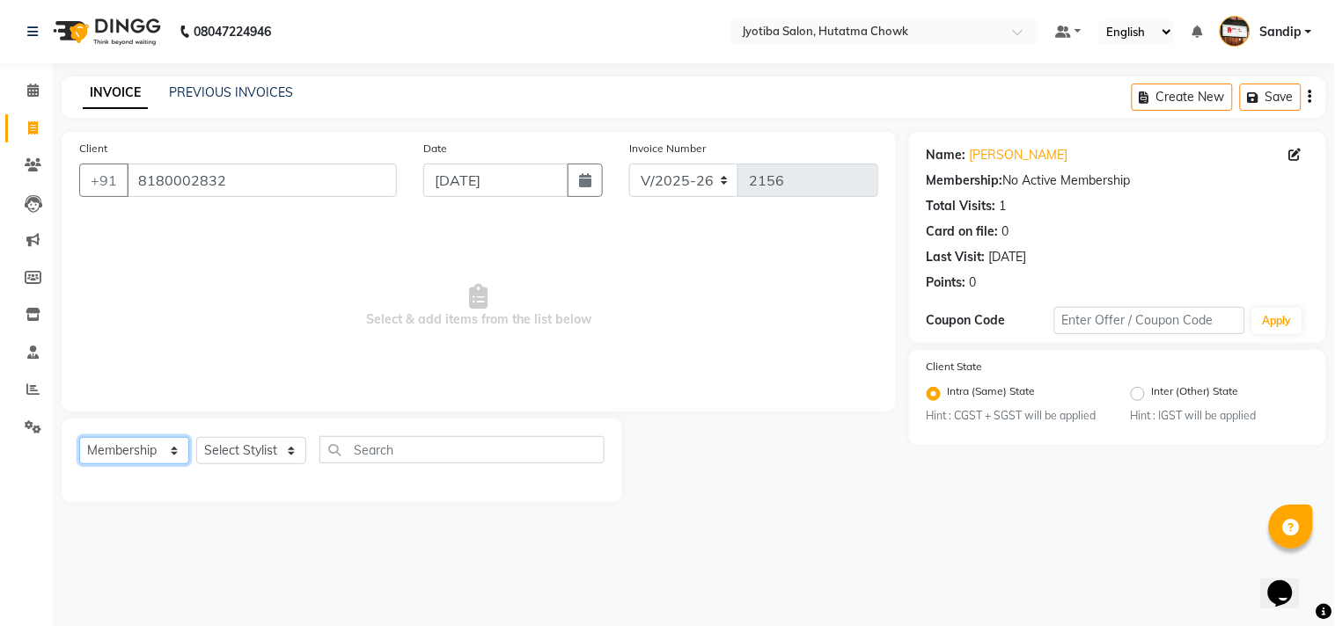
click at [136, 456] on select "Select Service Product Membership Package Voucher Prepaid Gift Card" at bounding box center [134, 450] width 110 height 27
select select "service"
click at [79, 438] on select "Select Service Product Membership Package Voucher Prepaid Gift Card" at bounding box center [134, 450] width 110 height 27
click at [242, 455] on select "Select Stylist Abdul Dinesh thakur Farman Juned mahadev Munna prem RAHUL Sandip…" at bounding box center [251, 450] width 110 height 27
select select "7206"
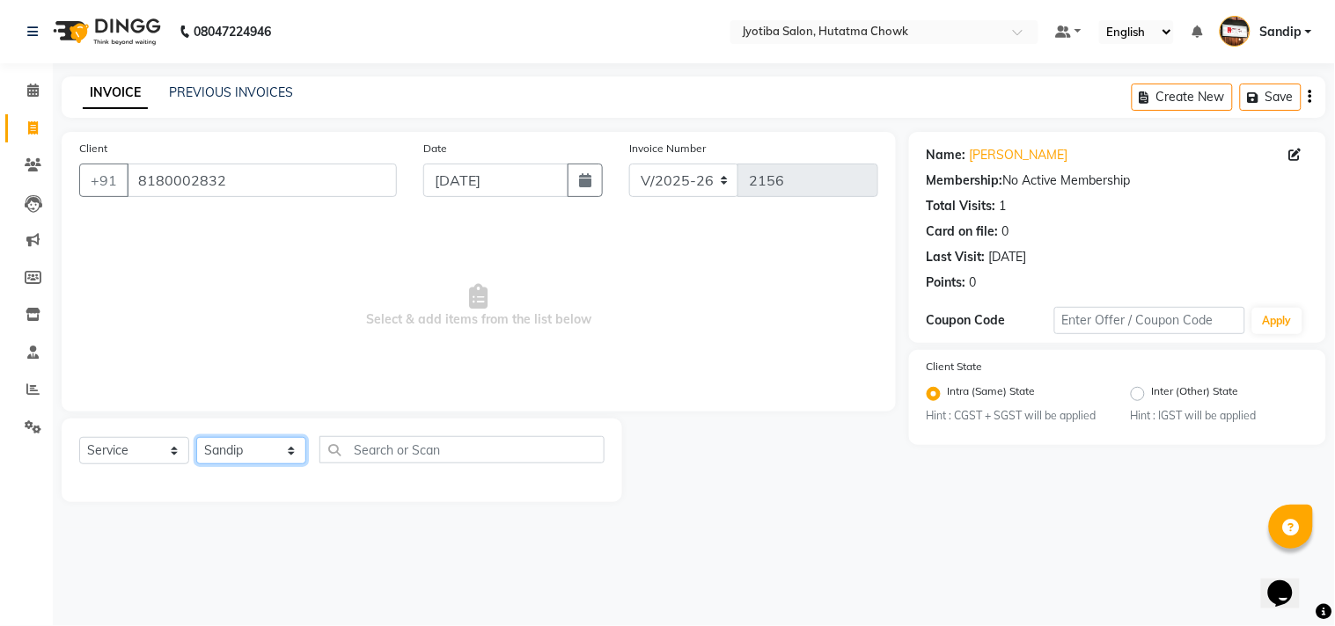
click at [196, 438] on select "Select Stylist Abdul Dinesh thakur Farman Juned mahadev Munna prem RAHUL Sandip…" at bounding box center [251, 450] width 110 height 27
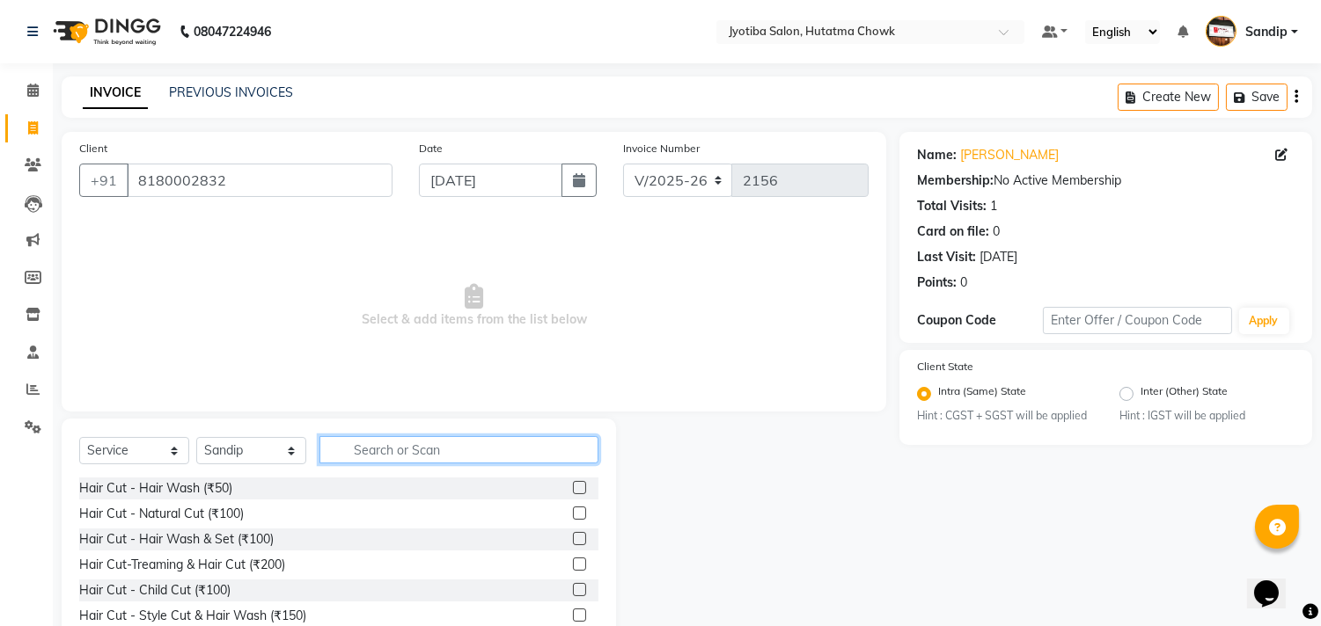
click at [364, 443] on input "text" at bounding box center [458, 449] width 279 height 27
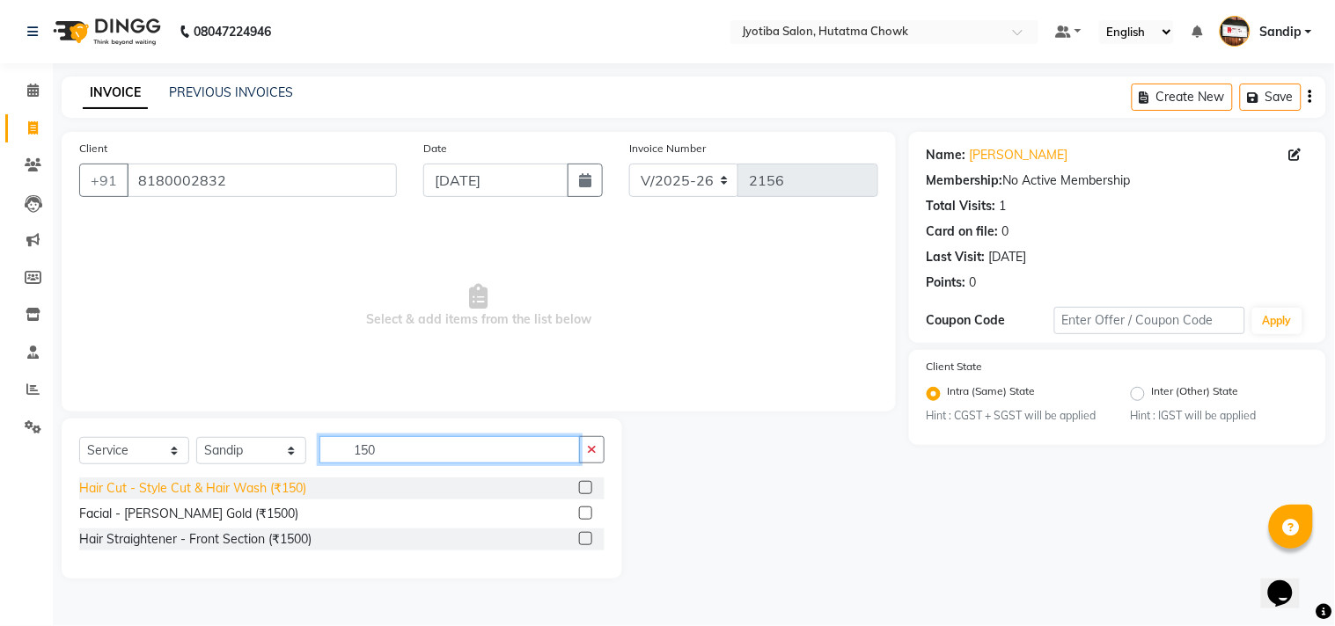
type input "150"
click at [234, 495] on div "Hair Cut - Style Cut & Hair Wash (₹150)" at bounding box center [192, 488] width 227 height 18
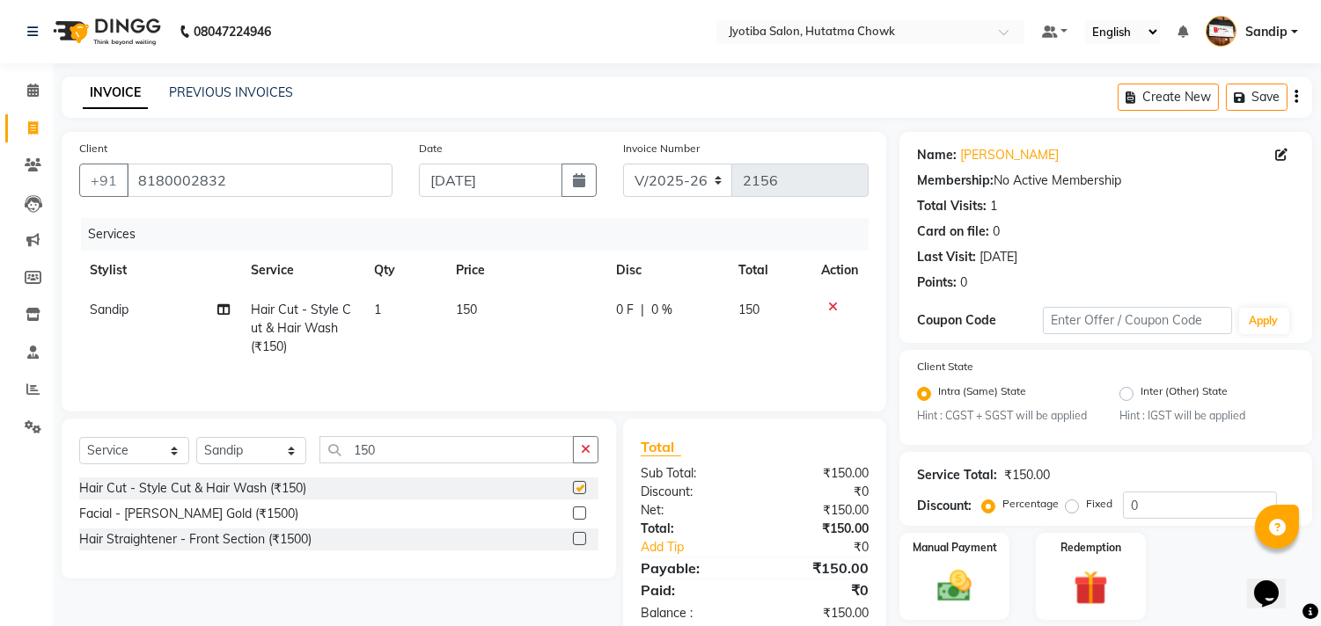
checkbox input "false"
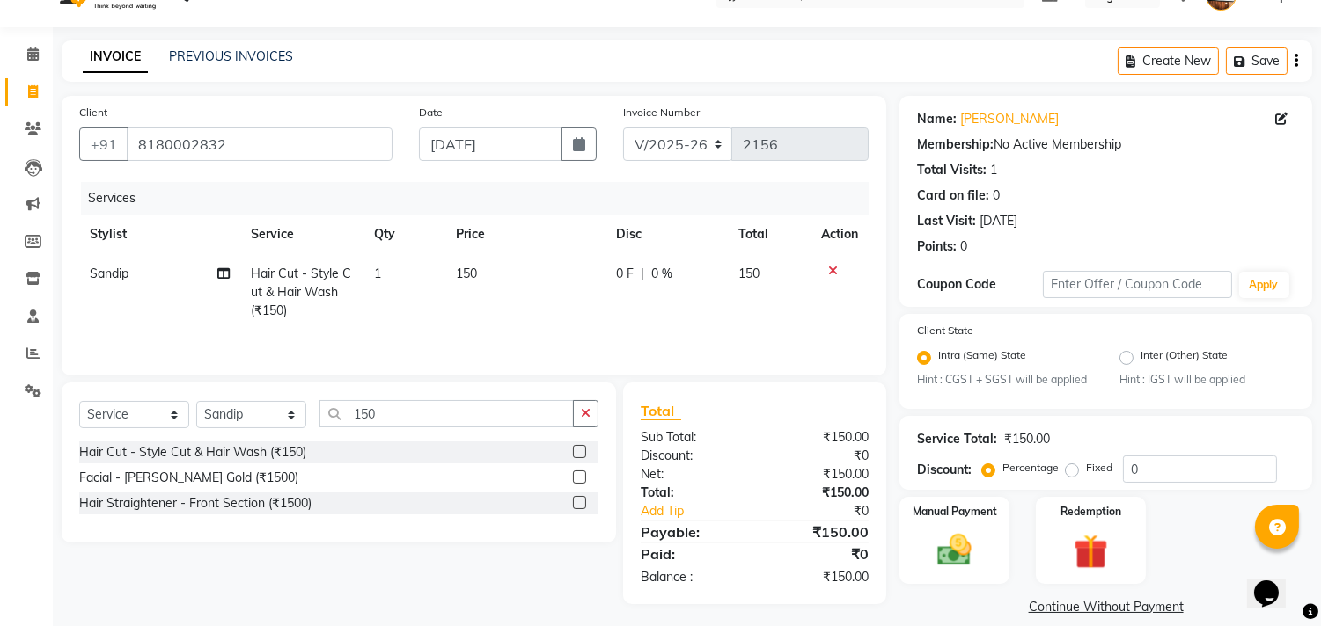
scroll to position [55, 0]
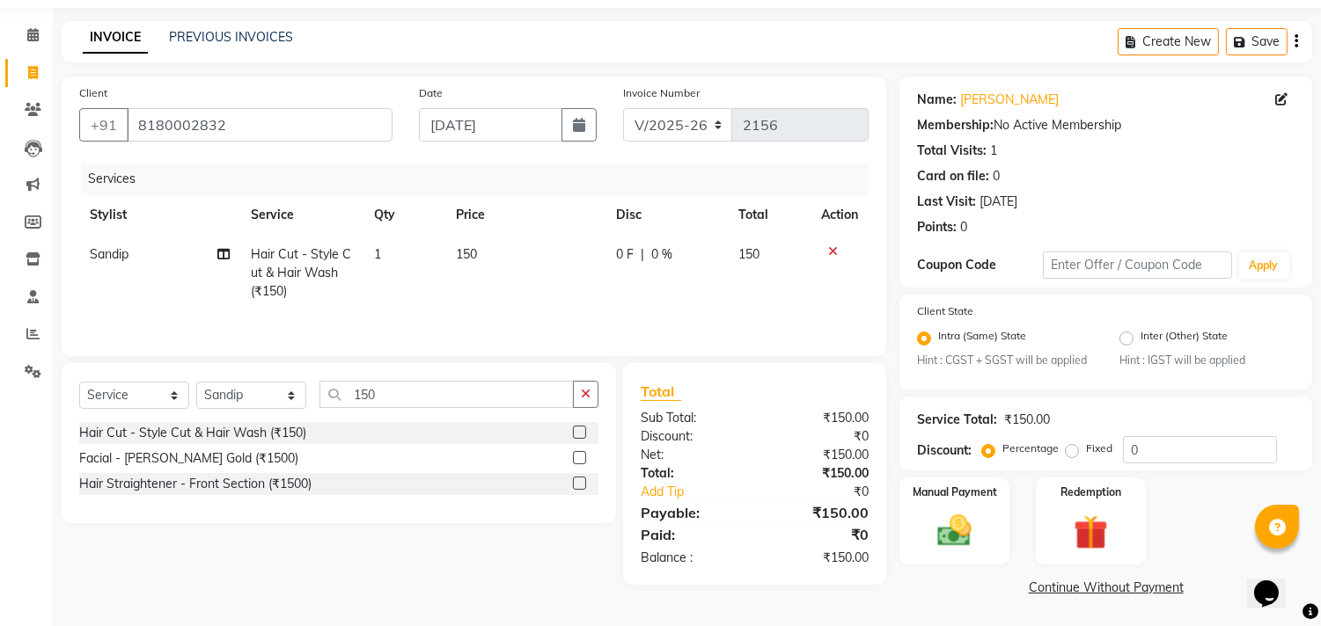
click at [1054, 592] on link "Continue Without Payment" at bounding box center [1106, 588] width 406 height 18
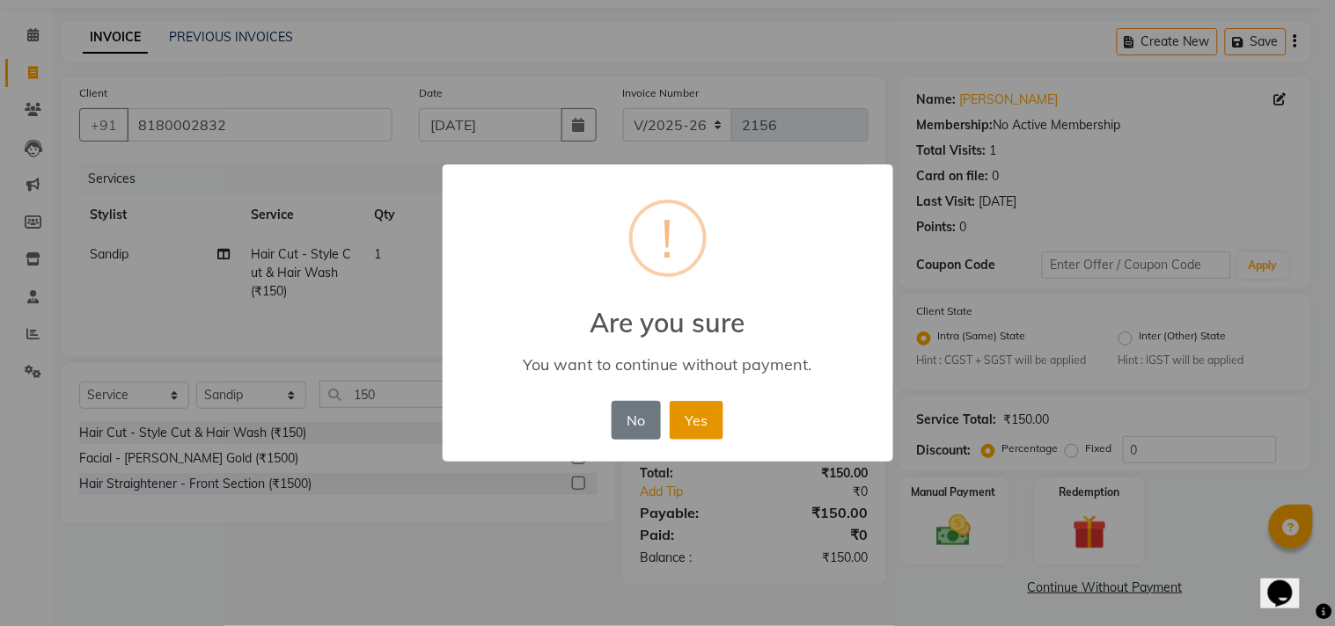
click at [701, 422] on button "Yes" at bounding box center [697, 420] width 54 height 39
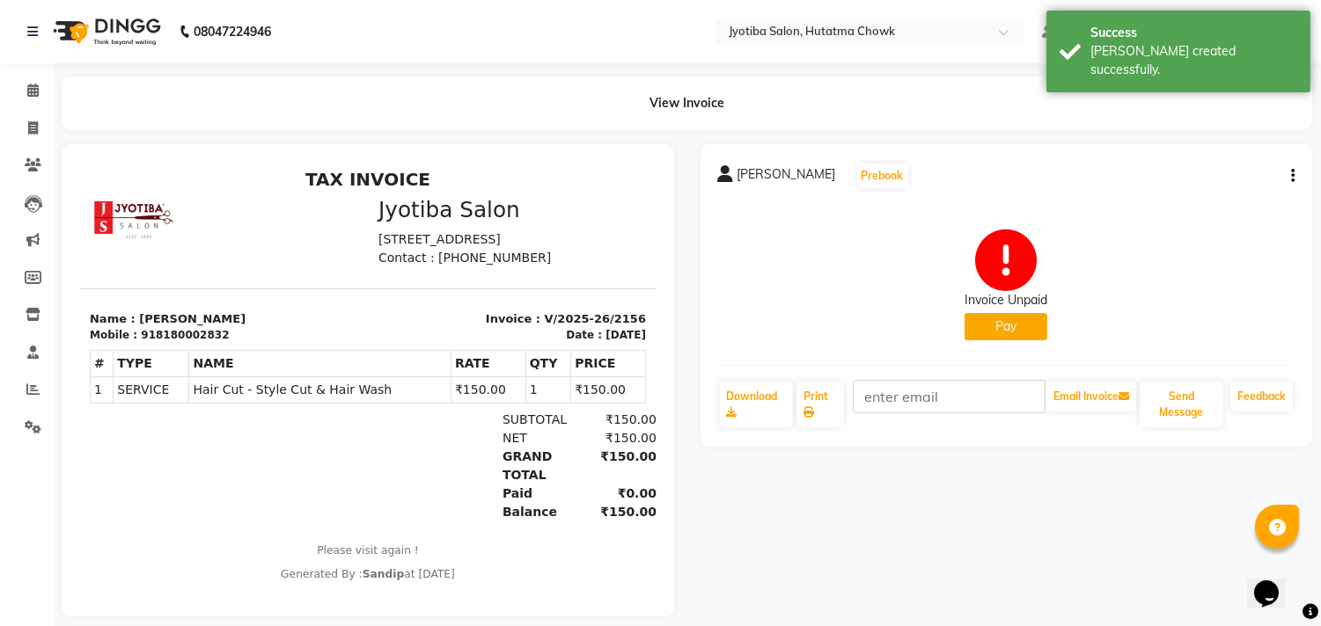
click at [994, 318] on button "Pay" at bounding box center [1005, 326] width 83 height 27
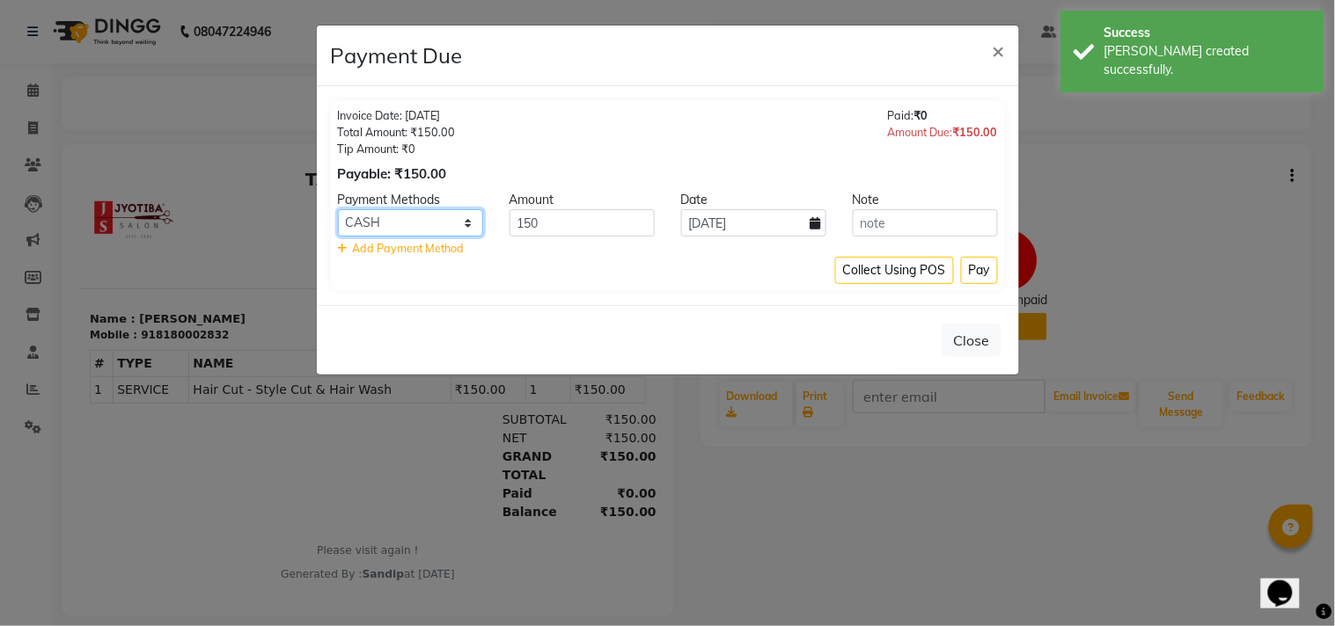
click at [388, 226] on select "CASH ONLINE CARD" at bounding box center [410, 222] width 145 height 27
select select "3"
click at [338, 209] on select "CASH ONLINE CARD" at bounding box center [410, 222] width 145 height 27
click at [978, 277] on button "Pay" at bounding box center [979, 270] width 37 height 27
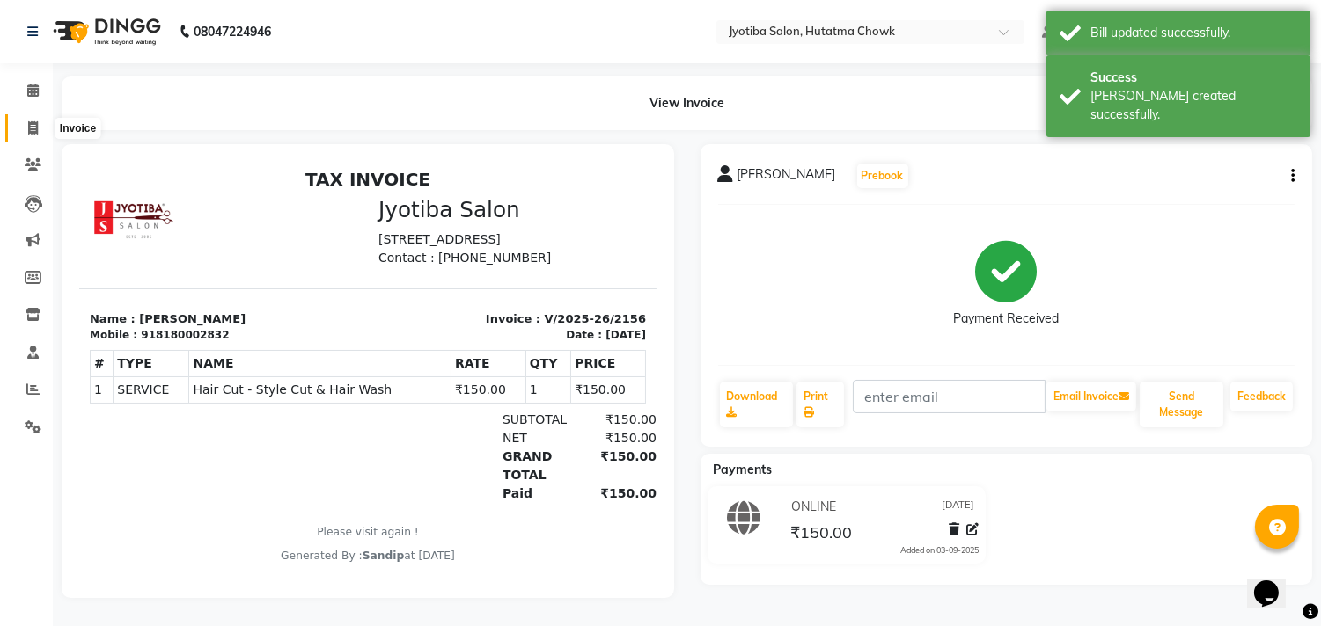
click at [30, 128] on icon at bounding box center [33, 127] width 10 height 13
select select "556"
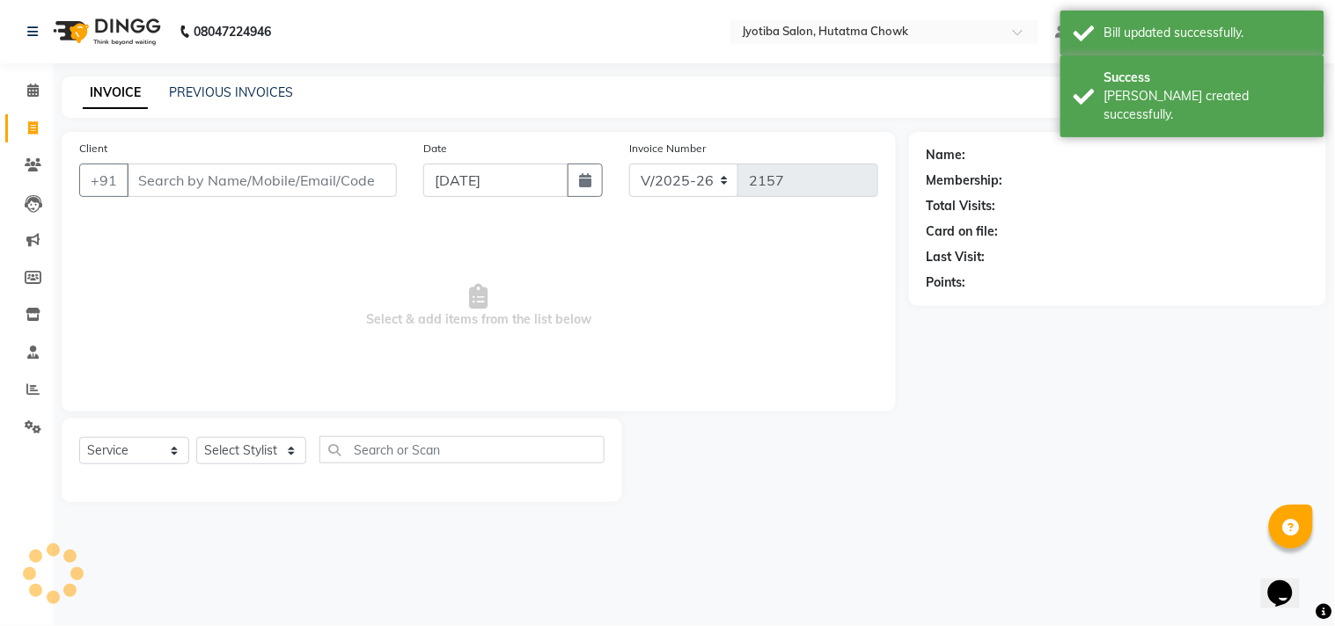
select select "membership"
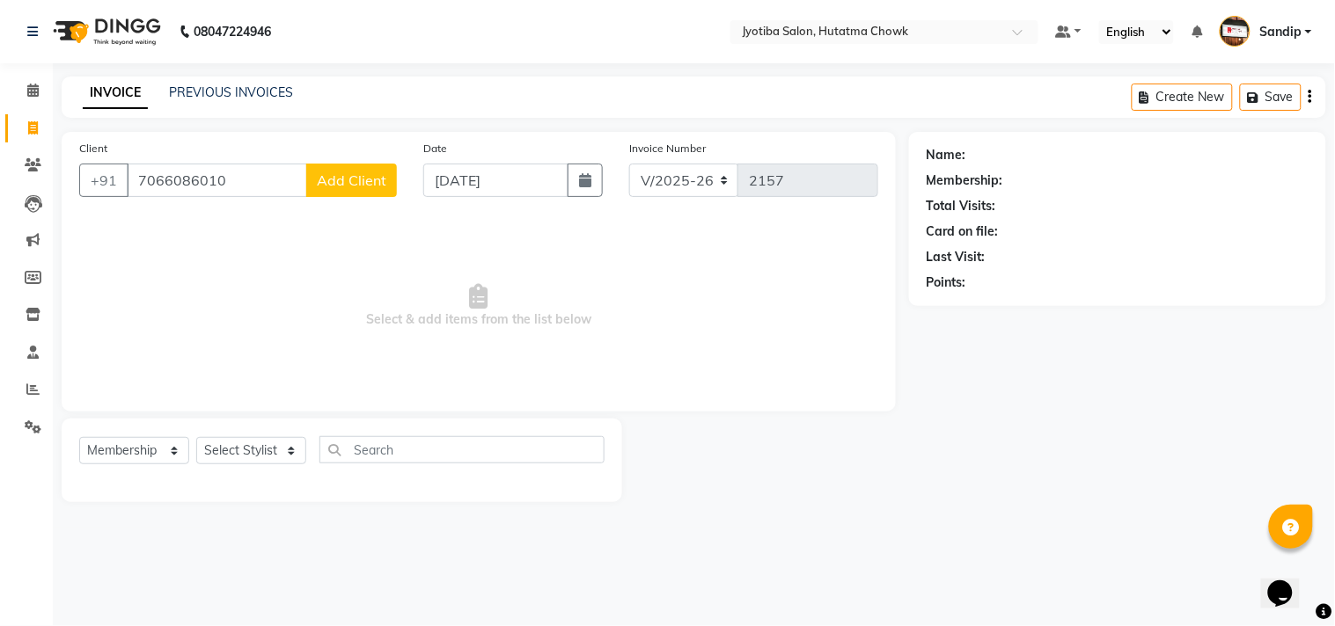
type input "7066086010"
click at [365, 179] on span "Add Client" at bounding box center [352, 181] width 70 height 18
select select "22"
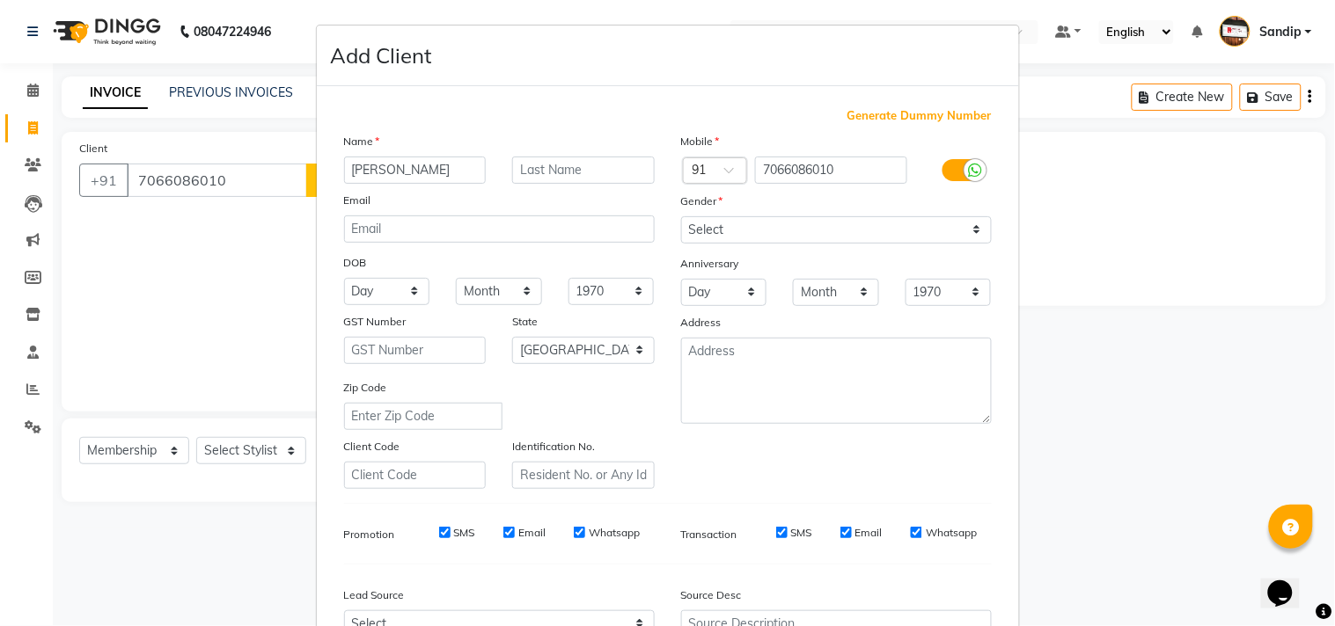
type input "[PERSON_NAME]"
click at [711, 222] on select "Select Male Female Other Prefer Not To Say" at bounding box center [836, 229] width 311 height 27
select select "male"
click at [681, 216] on select "Select Male Female Other Prefer Not To Say" at bounding box center [836, 229] width 311 height 27
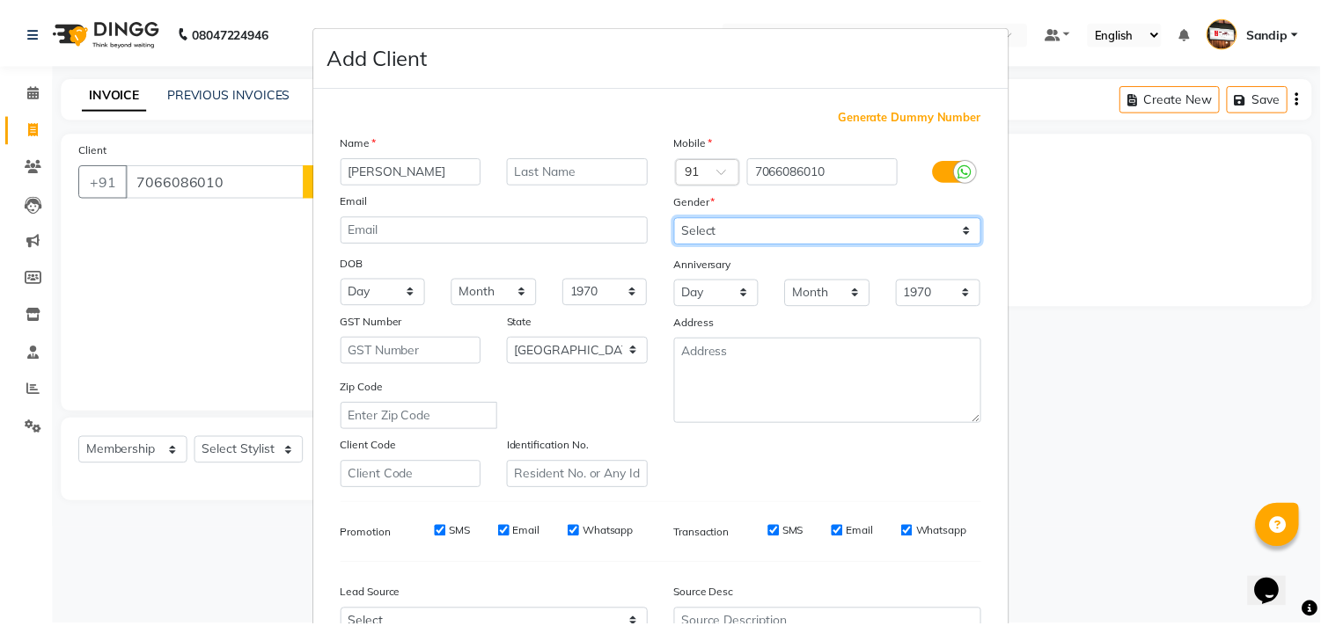
scroll to position [187, 0]
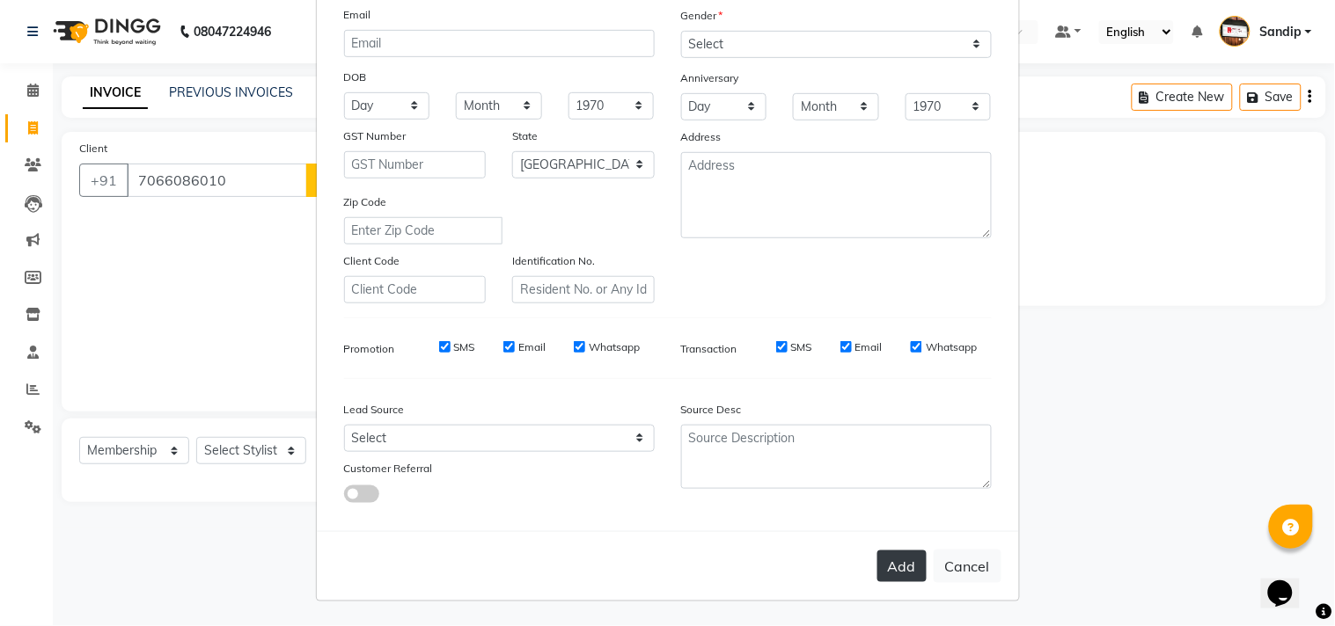
click at [892, 560] on button "Add" at bounding box center [901, 567] width 49 height 32
select select
select select "null"
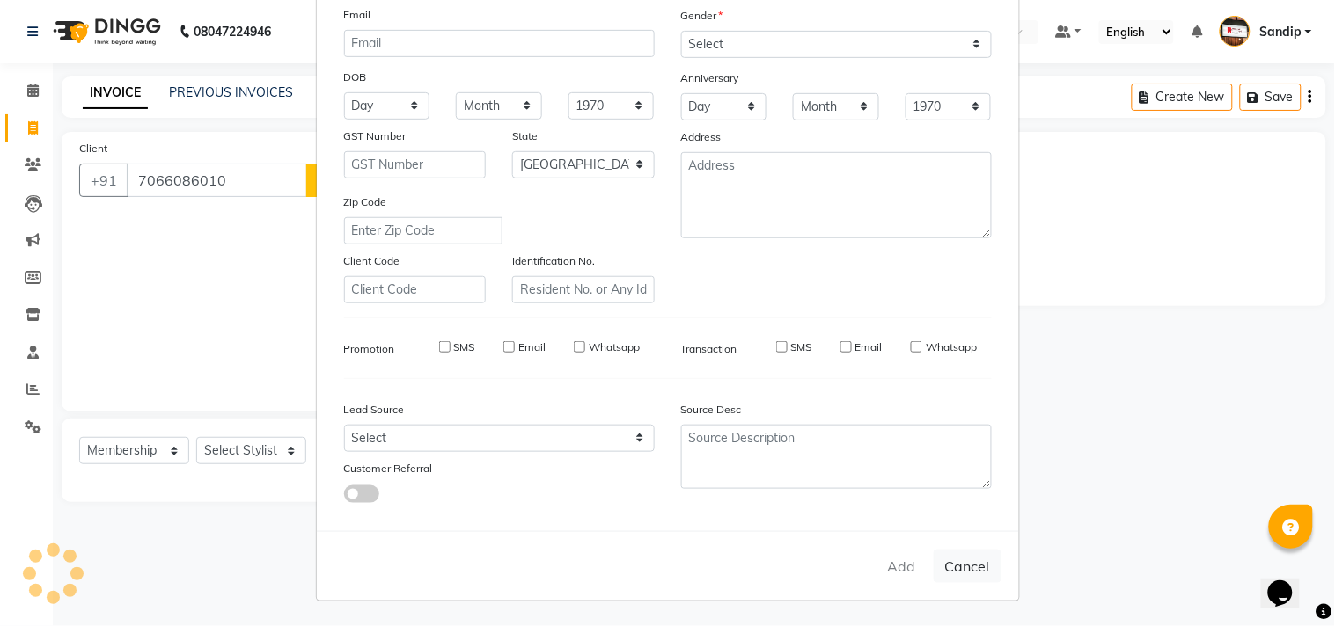
select select
checkbox input "false"
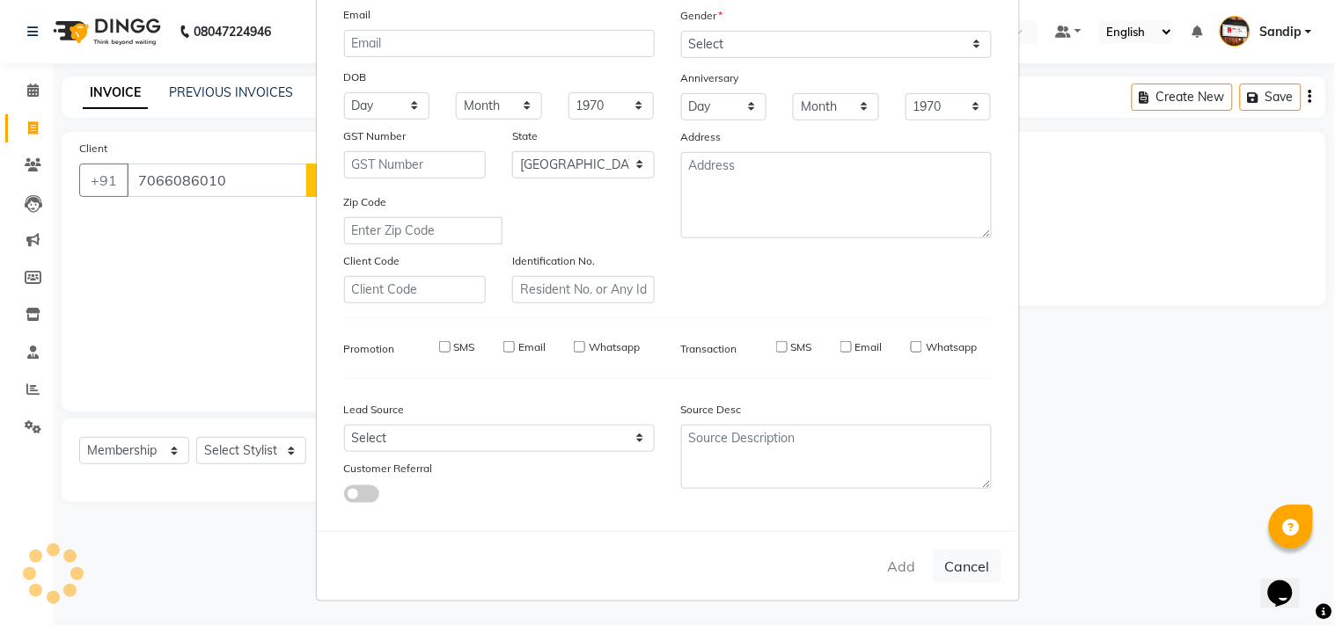
checkbox input "false"
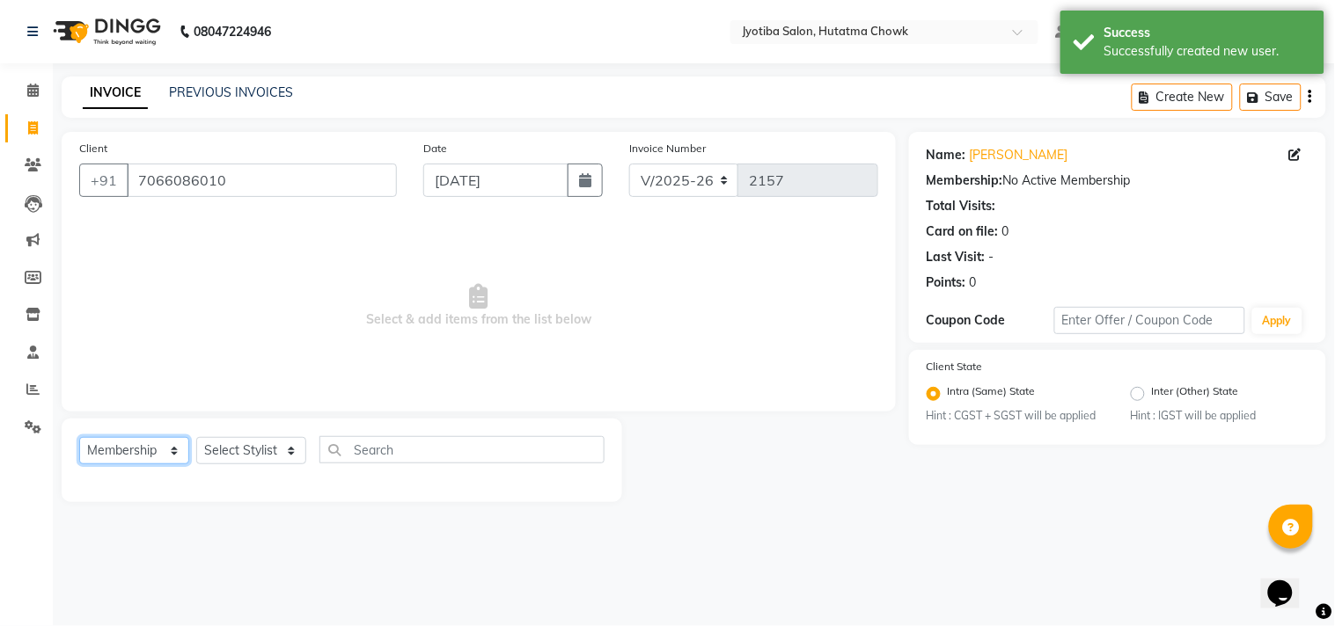
click at [141, 443] on select "Select Service Product Membership Package Voucher Prepaid Gift Card" at bounding box center [134, 450] width 110 height 27
select select "service"
click at [79, 438] on select "Select Service Product Membership Package Voucher Prepaid Gift Card" at bounding box center [134, 450] width 110 height 27
click at [267, 444] on select "Select Stylist Abdul Dinesh thakur Farman Juned mahadev Munna prem RAHUL Sandip…" at bounding box center [251, 450] width 110 height 27
select select "7208"
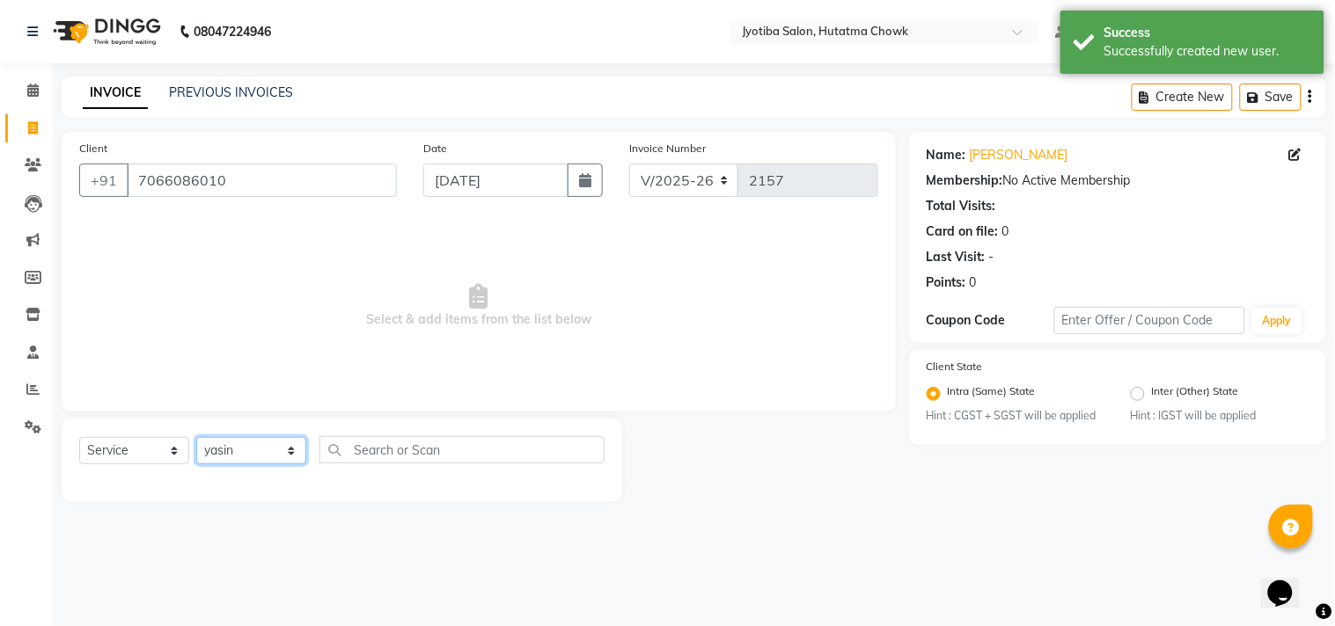
click at [196, 438] on select "Select Stylist Abdul Dinesh thakur Farman Juned mahadev Munna prem RAHUL Sandip…" at bounding box center [251, 450] width 110 height 27
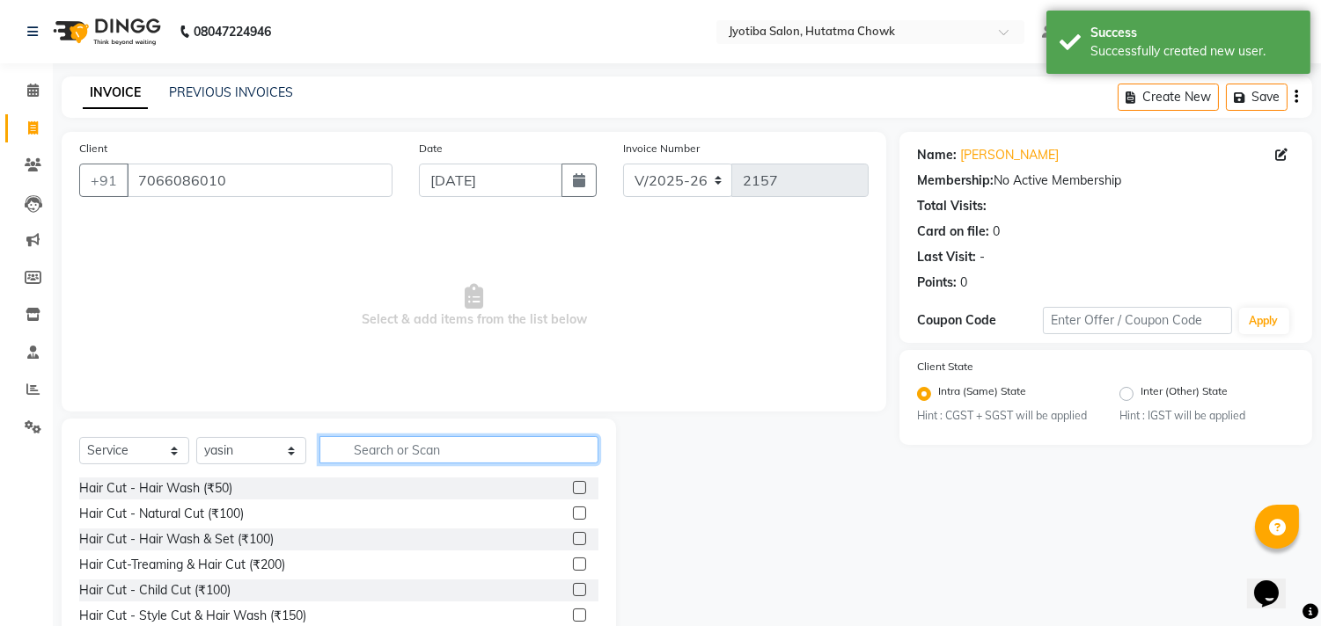
click at [383, 447] on input "text" at bounding box center [458, 449] width 279 height 27
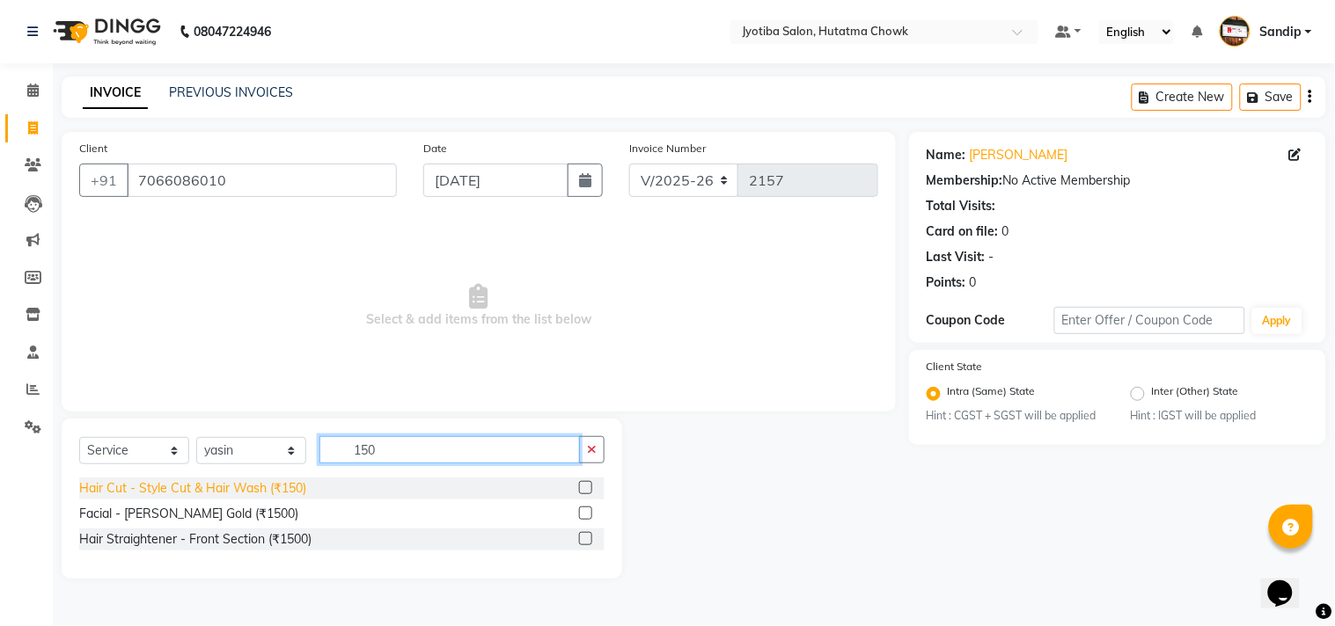
type input "150"
click at [229, 487] on div "Hair Cut - Style Cut & Hair Wash (₹150)" at bounding box center [192, 488] width 227 height 18
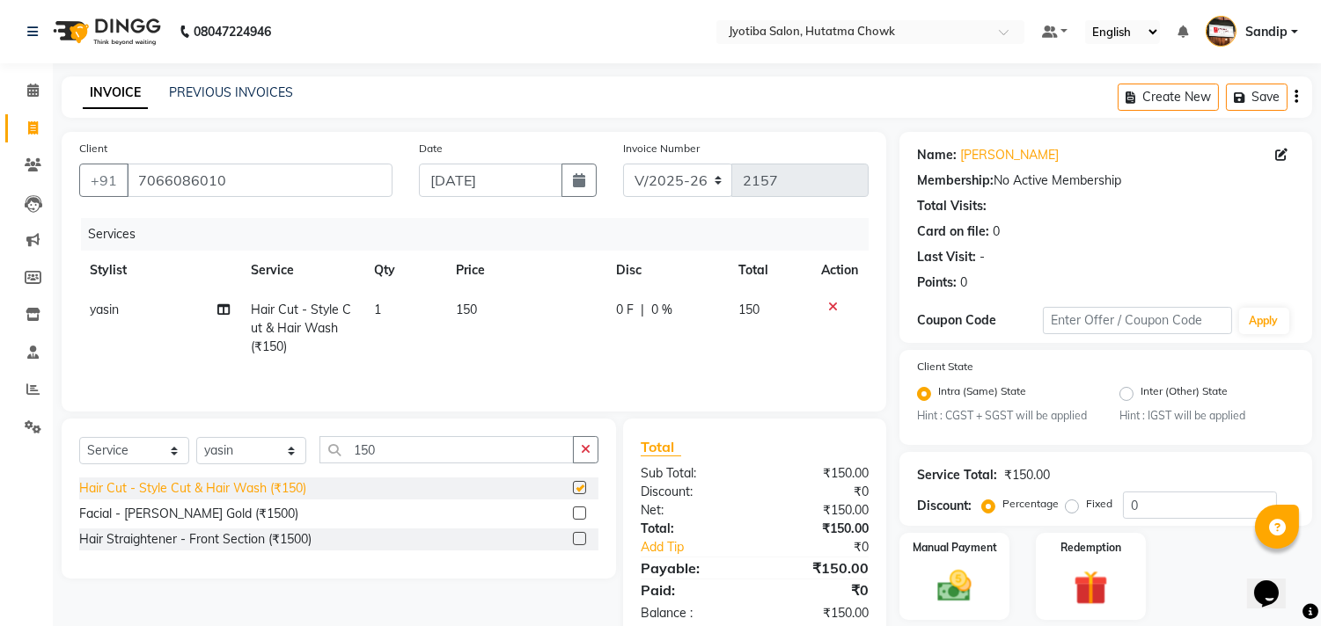
checkbox input "false"
click at [582, 454] on icon "button" at bounding box center [586, 449] width 10 height 12
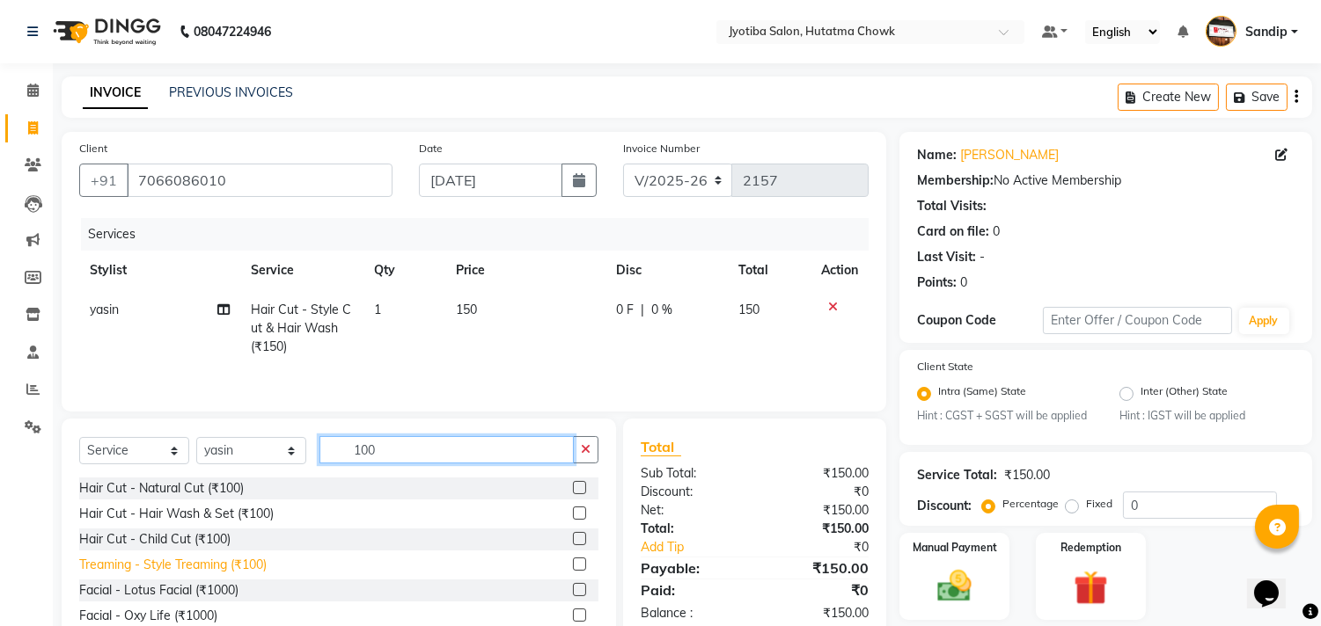
type input "100"
click at [227, 573] on div "Treaming - Style Treaming (₹100)" at bounding box center [172, 565] width 187 height 18
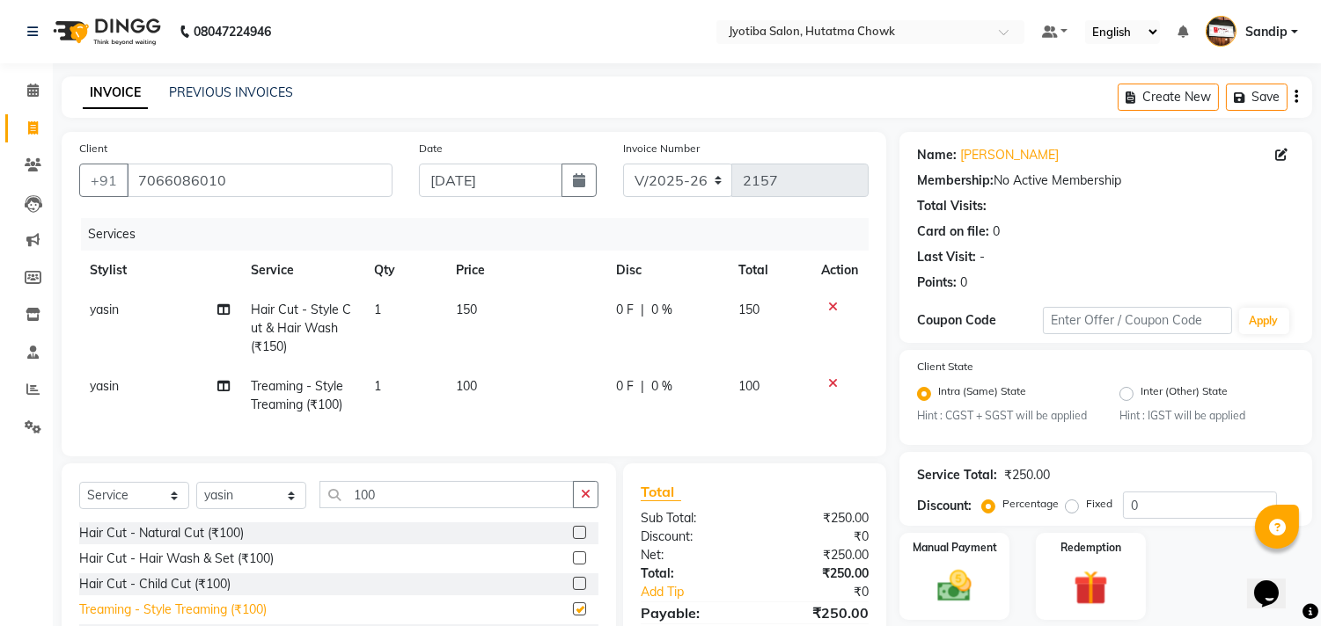
checkbox input "false"
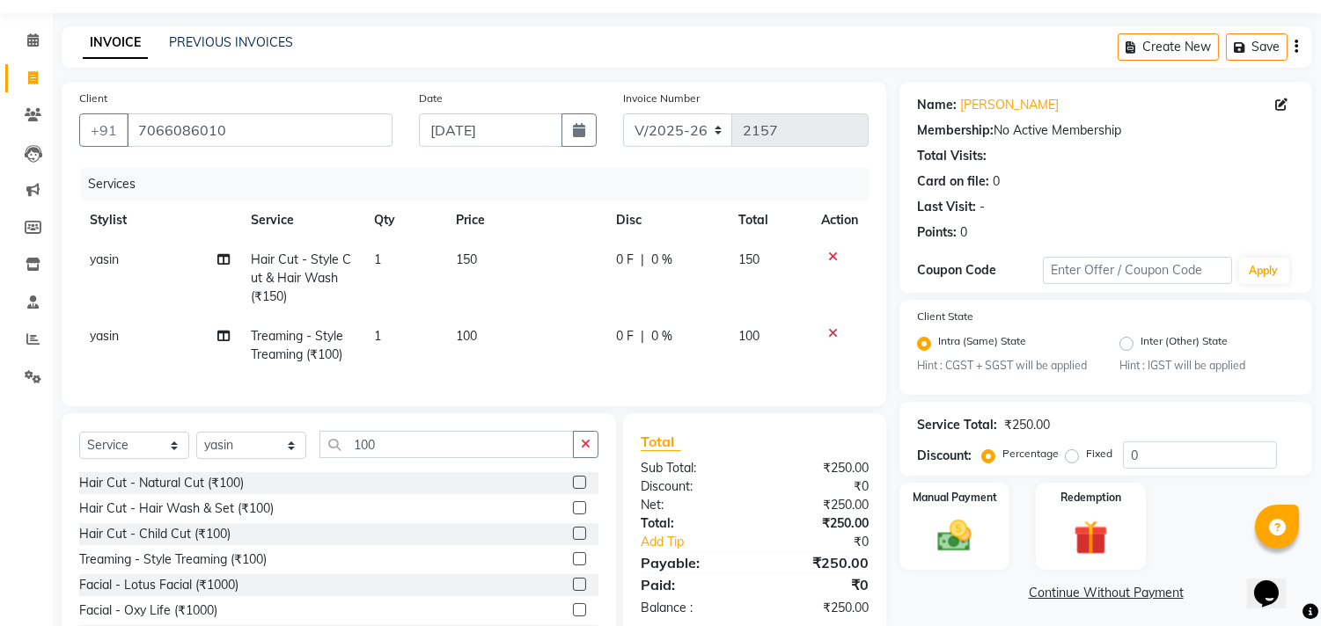
scroll to position [137, 0]
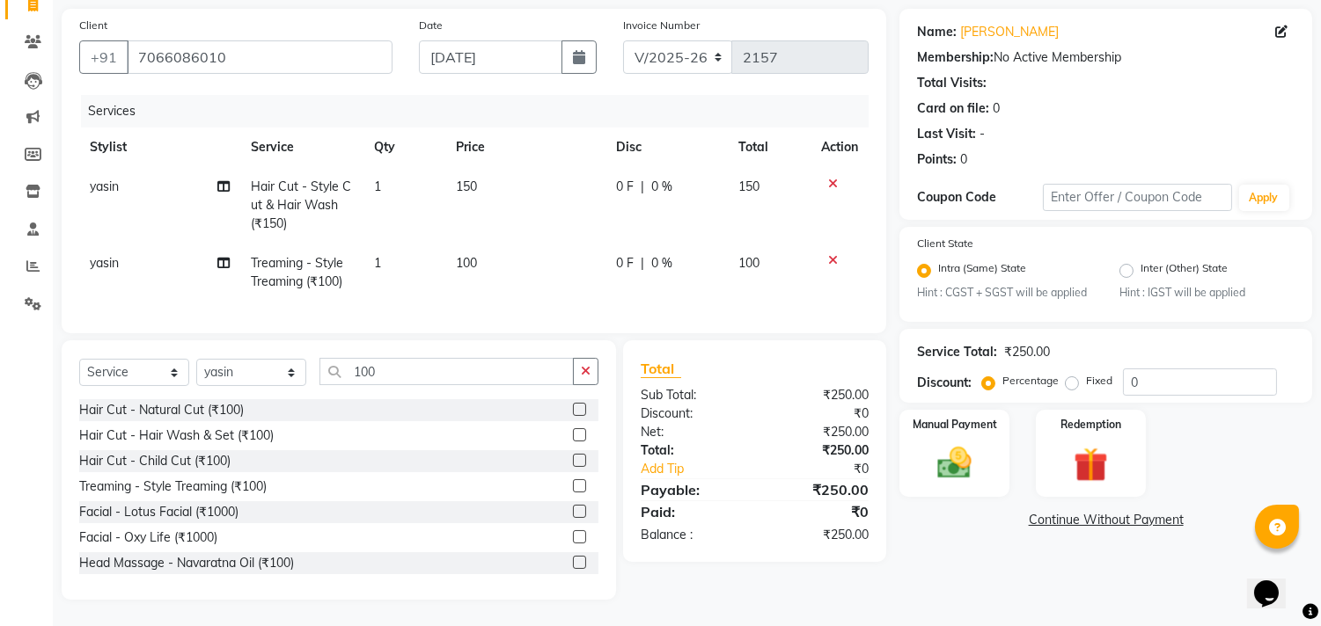
click at [1058, 511] on link "Continue Without Payment" at bounding box center [1106, 520] width 406 height 18
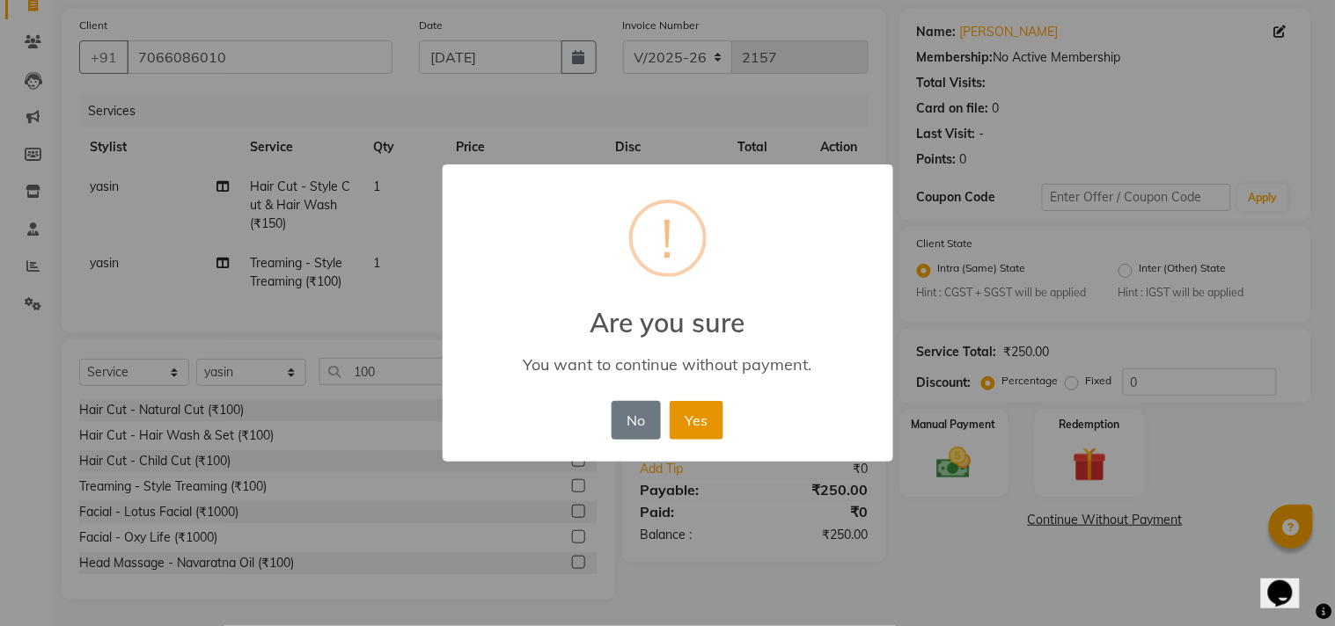
click at [699, 419] on button "Yes" at bounding box center [697, 420] width 54 height 39
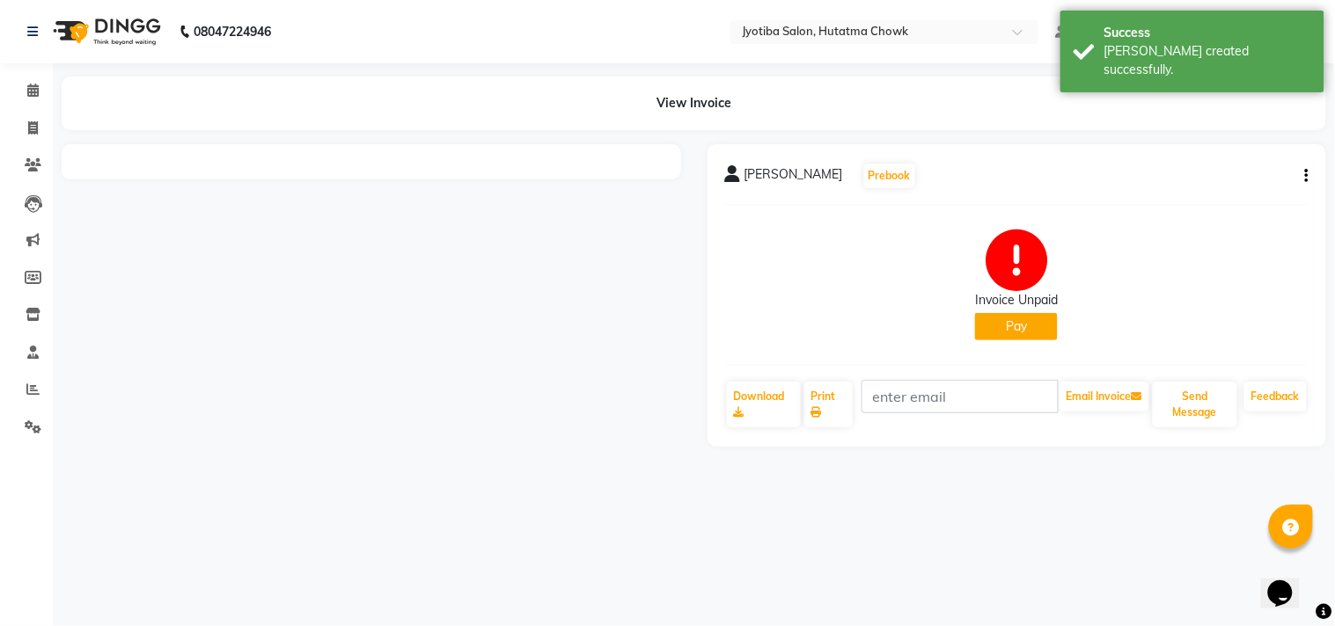
click at [1009, 323] on button "Pay" at bounding box center [1016, 326] width 83 height 27
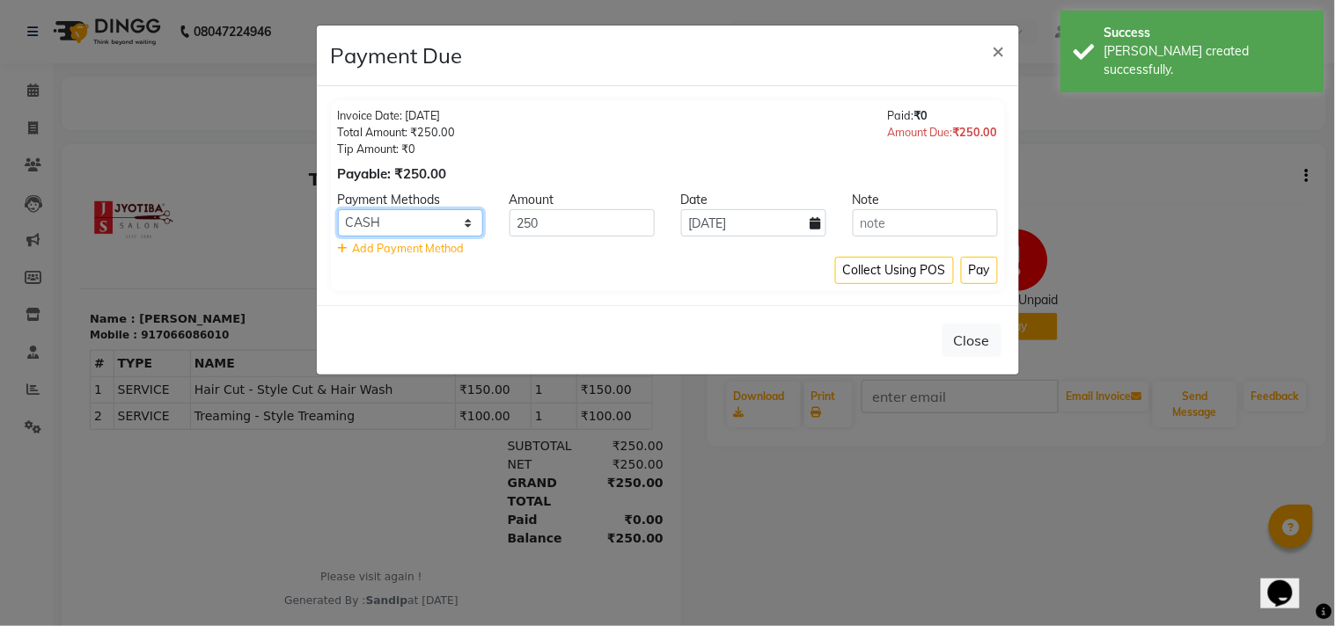
click at [419, 215] on select "CASH ONLINE CARD" at bounding box center [410, 222] width 145 height 27
select select "3"
click at [338, 209] on select "CASH ONLINE CARD" at bounding box center [410, 222] width 145 height 27
click at [978, 262] on button "Pay" at bounding box center [979, 270] width 37 height 27
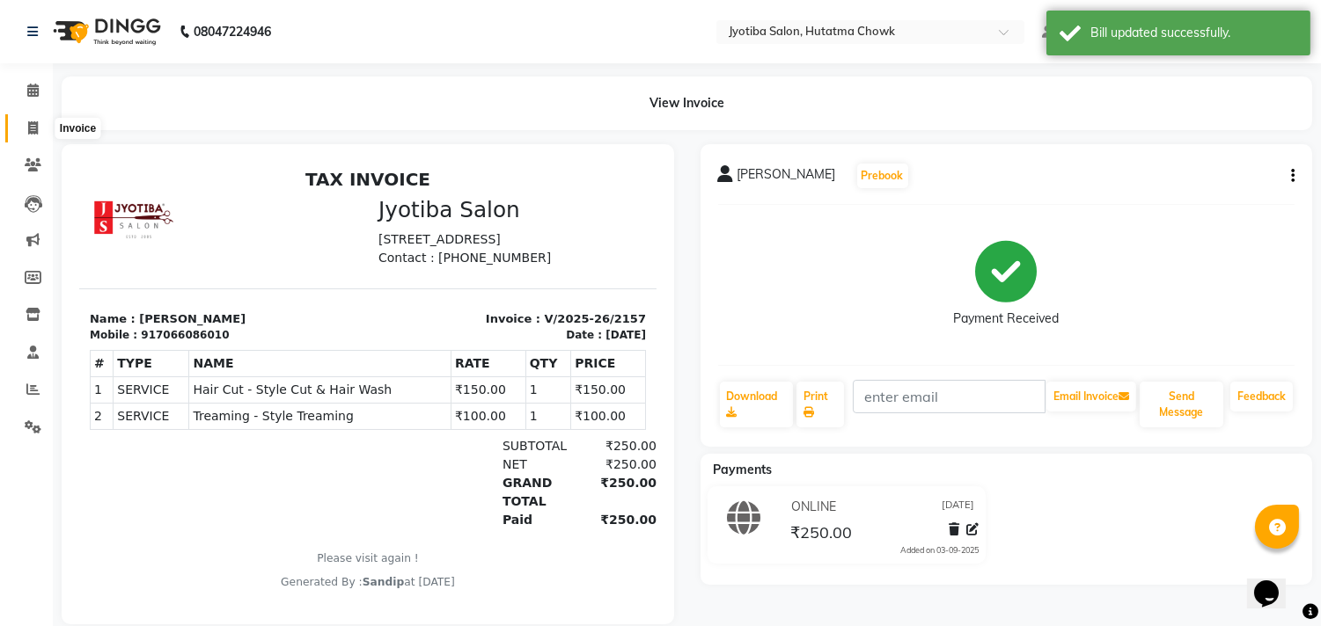
click at [32, 125] on icon at bounding box center [33, 127] width 10 height 13
select select "service"
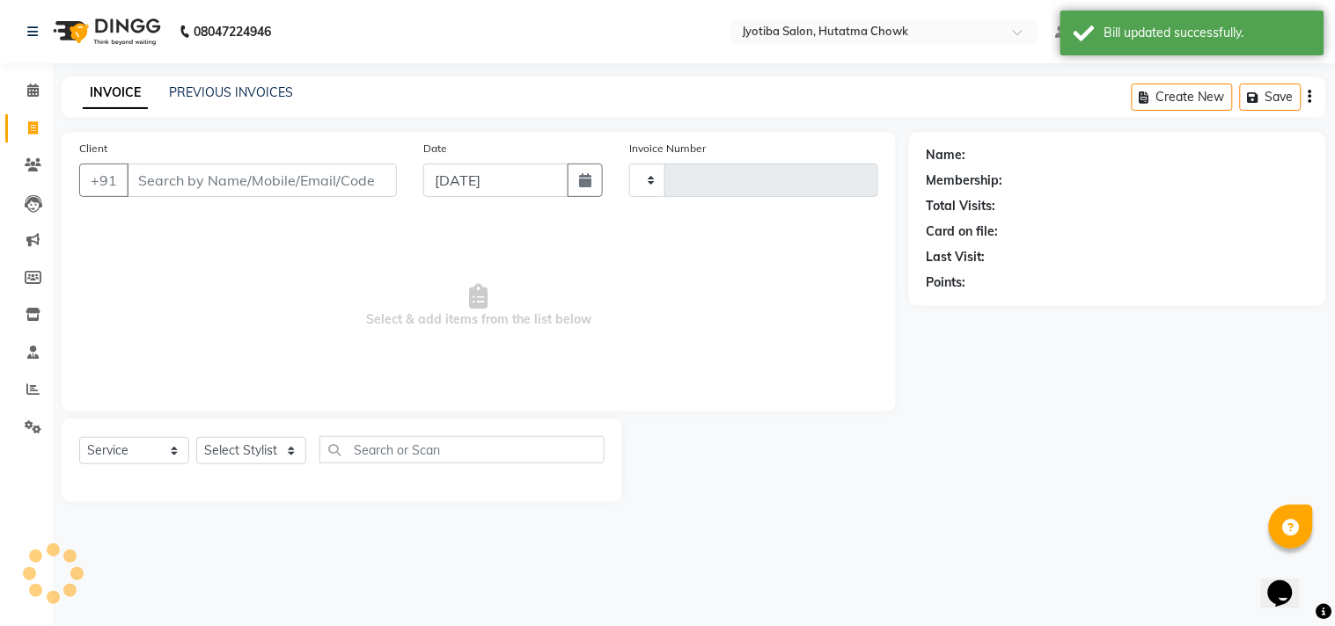
type input "2158"
select select "556"
select select "membership"
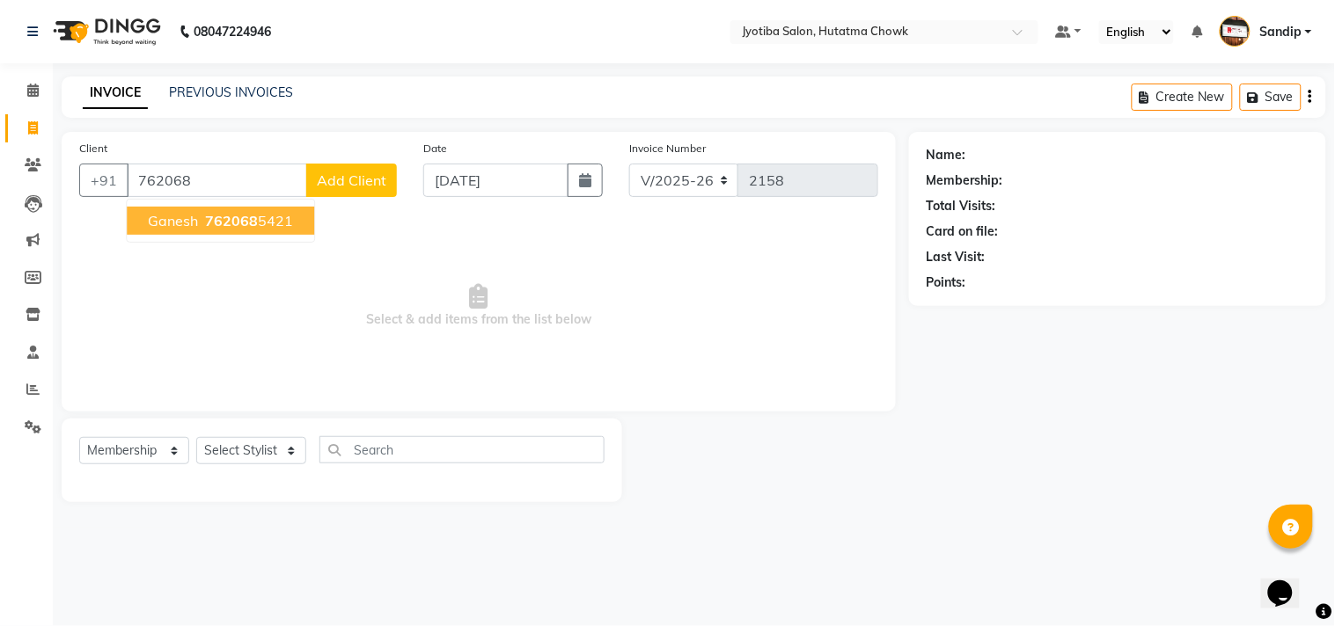
click at [197, 223] on span "ganesh" at bounding box center [173, 221] width 50 height 18
type input "7620685421"
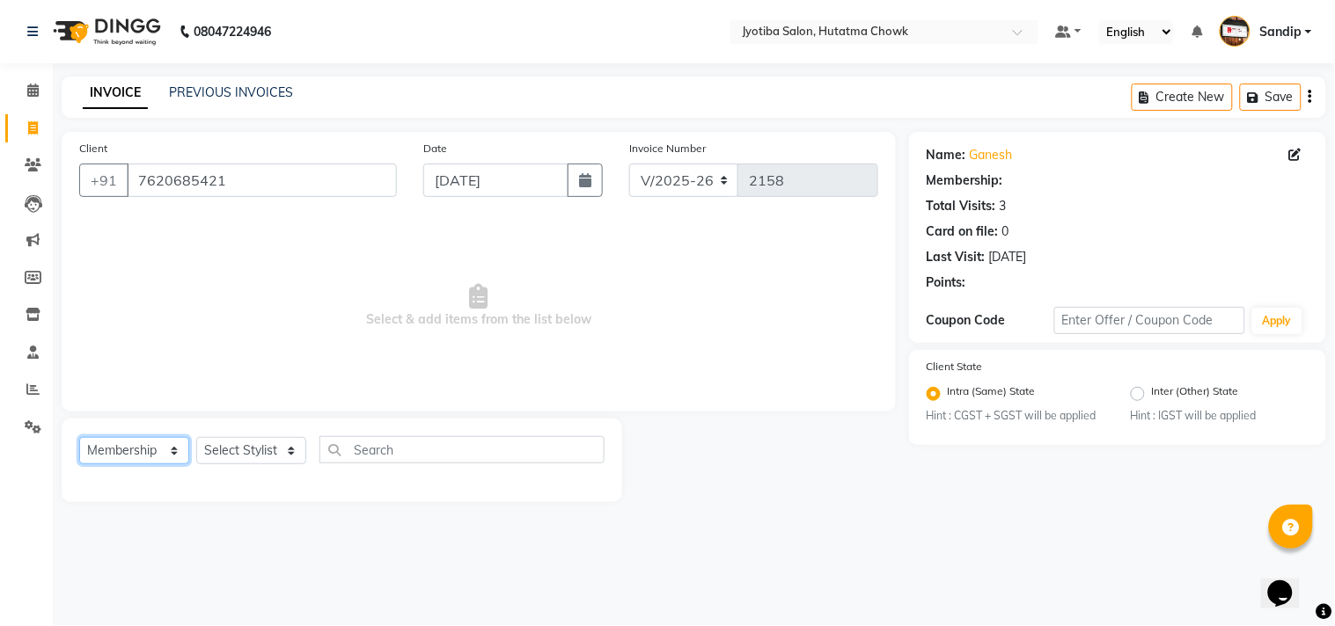
click at [124, 446] on select "Select Service Product Membership Package Voucher Prepaid Gift Card" at bounding box center [134, 450] width 110 height 27
select select "service"
click at [79, 438] on select "Select Service Product Membership Package Voucher Prepaid Gift Card" at bounding box center [134, 450] width 110 height 27
click at [225, 454] on select "Select Stylist Abdul Dinesh thakur Farman Juned mahadev Munna prem RAHUL Sandip…" at bounding box center [251, 450] width 110 height 27
select select "84596"
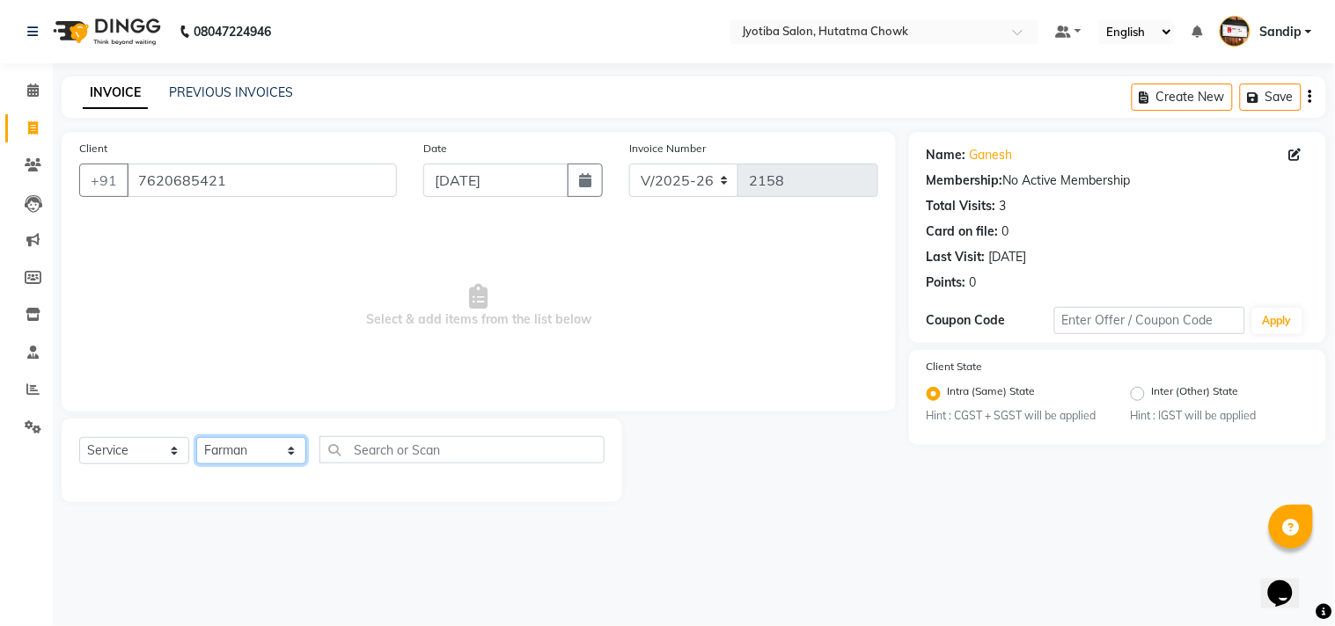
click at [196, 438] on select "Select Stylist Abdul Dinesh thakur Farman Juned mahadev Munna prem RAHUL Sandip…" at bounding box center [251, 450] width 110 height 27
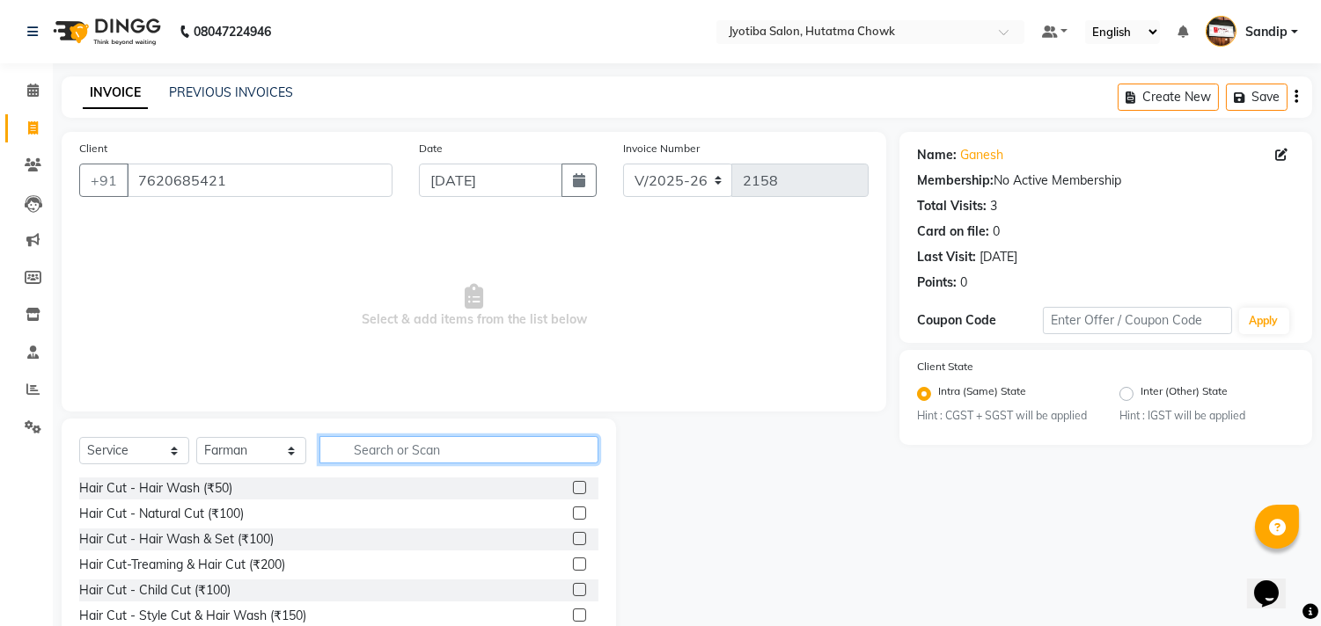
click at [355, 456] on input "text" at bounding box center [458, 449] width 279 height 27
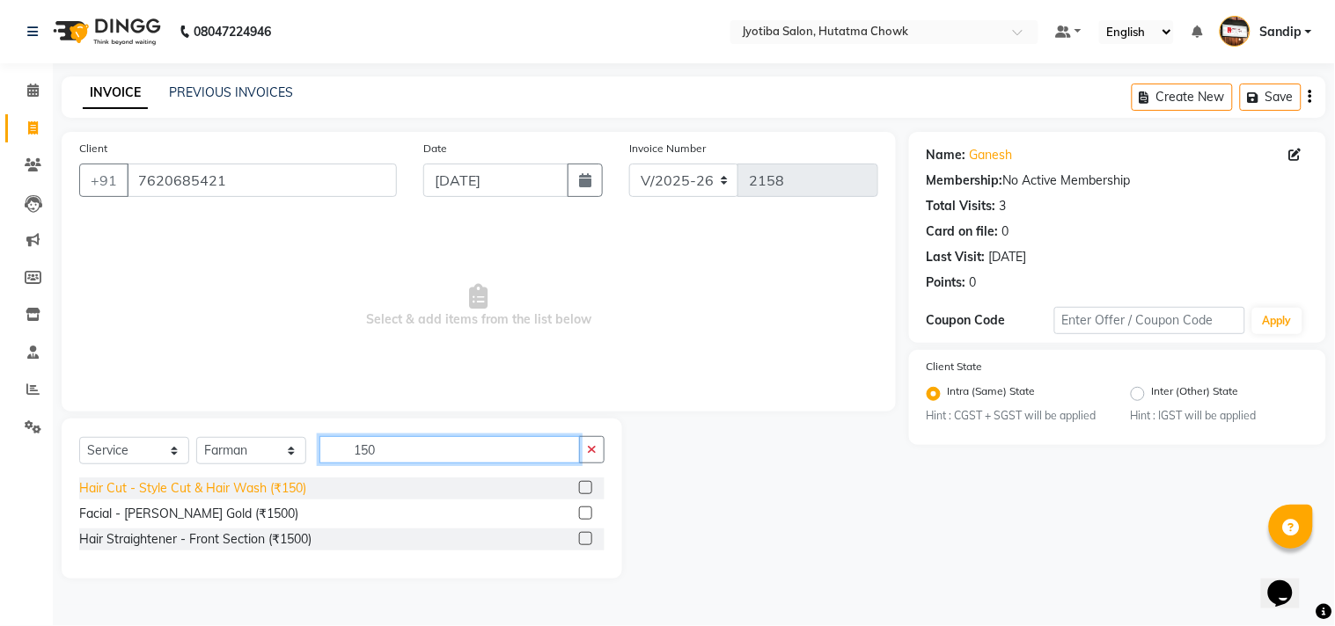
type input "150"
click at [252, 490] on div "Hair Cut - Style Cut & Hair Wash (₹150)" at bounding box center [192, 488] width 227 height 18
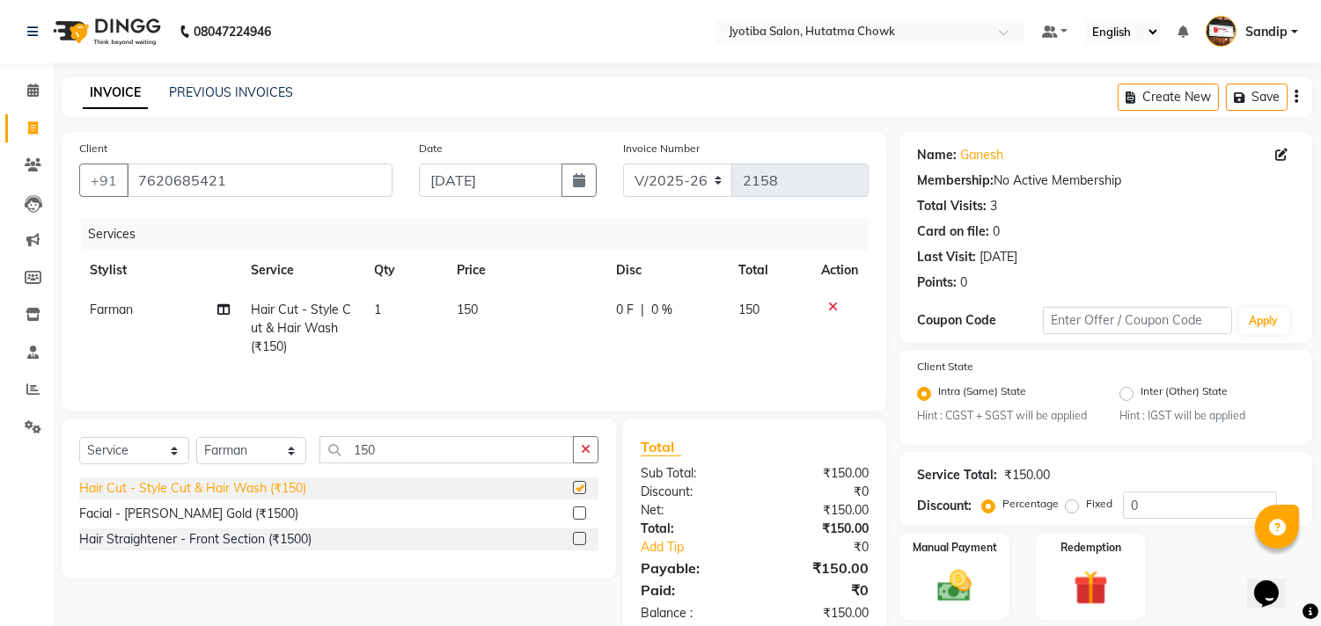
checkbox input "false"
click at [584, 456] on icon "button" at bounding box center [586, 449] width 10 height 12
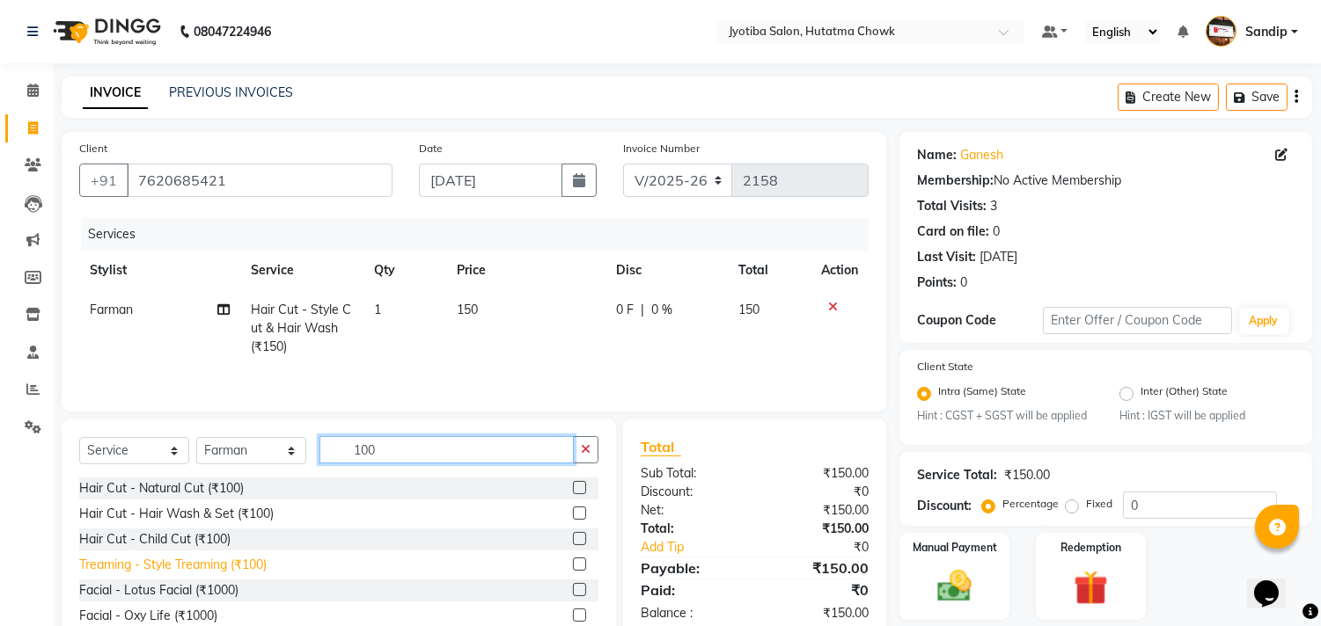
type input "100"
click at [195, 564] on div "Treaming - Style Treaming (₹100)" at bounding box center [172, 565] width 187 height 18
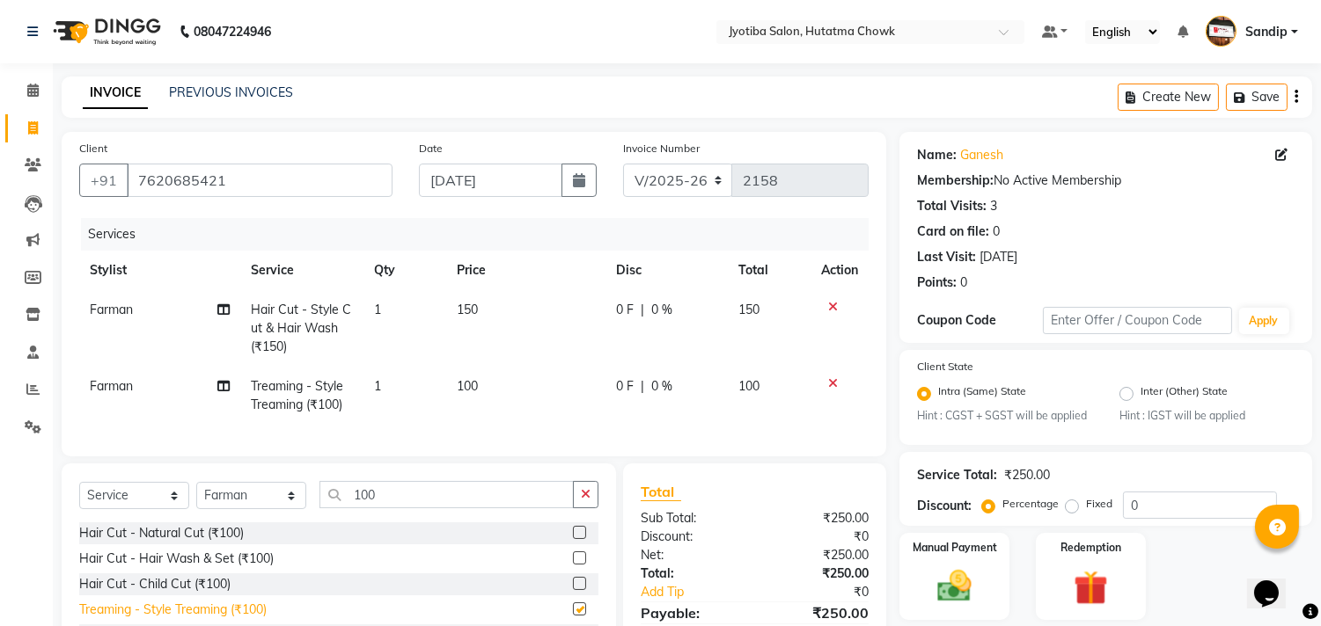
checkbox input "false"
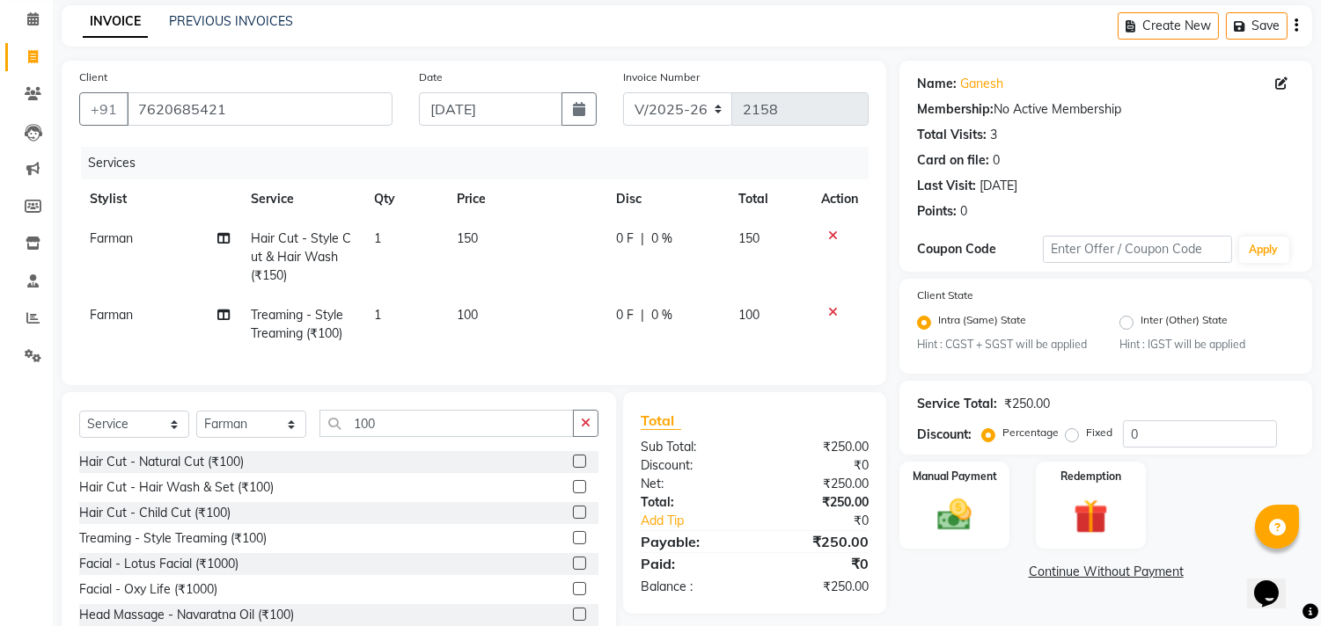
scroll to position [137, 0]
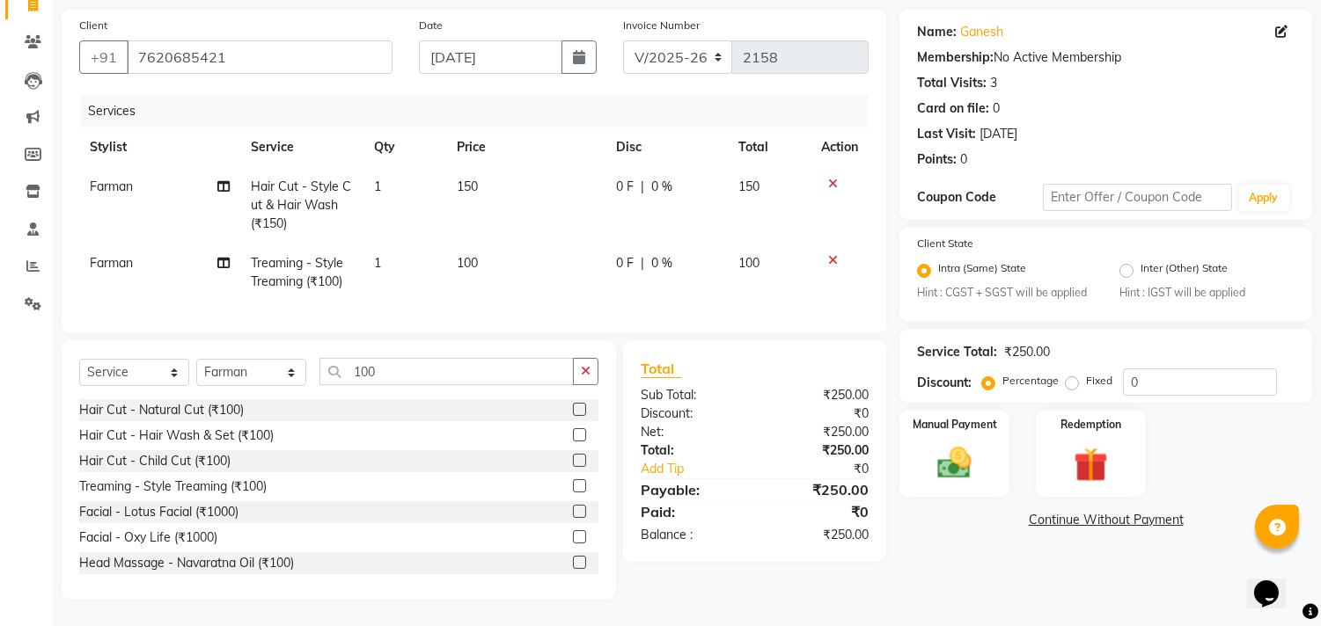
click at [1059, 511] on link "Continue Without Payment" at bounding box center [1106, 520] width 406 height 18
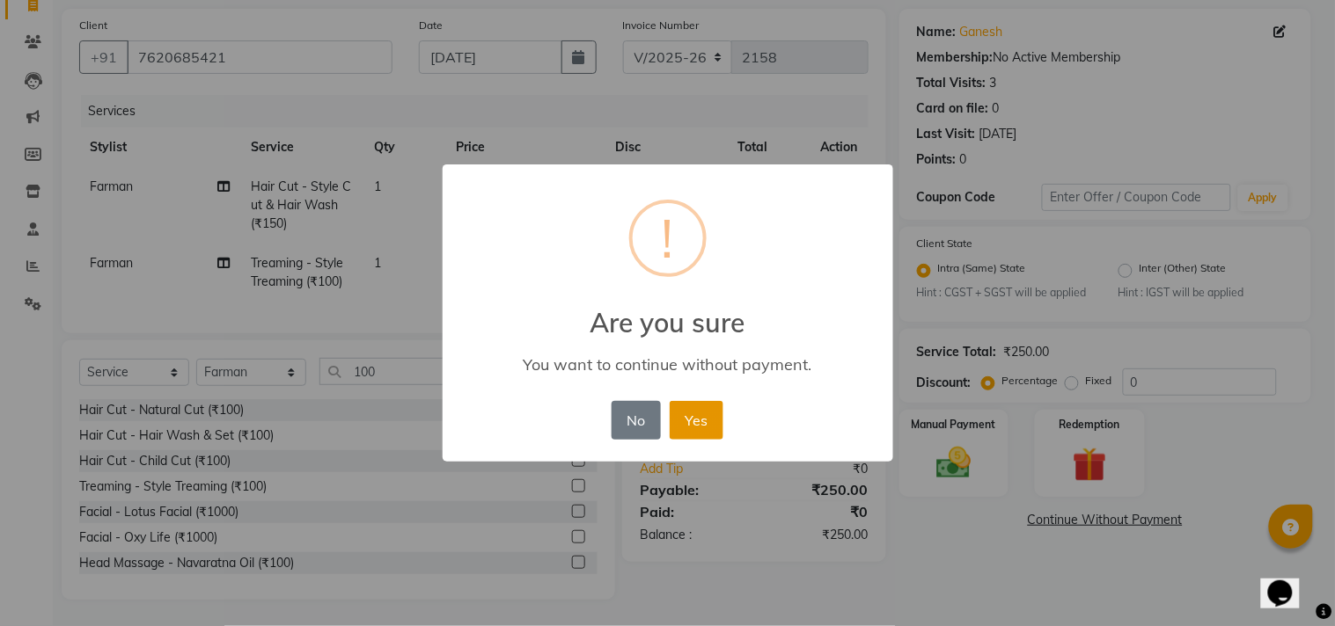
click at [707, 426] on button "Yes" at bounding box center [697, 420] width 54 height 39
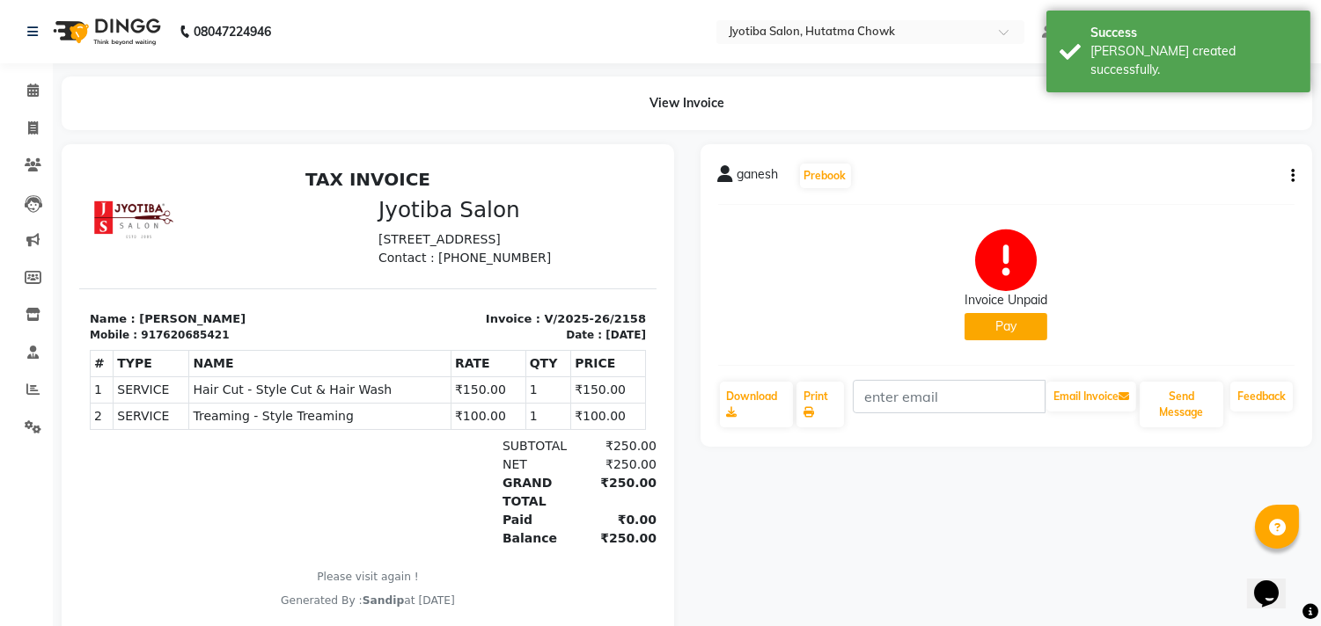
click at [988, 330] on button "Pay" at bounding box center [1005, 326] width 83 height 27
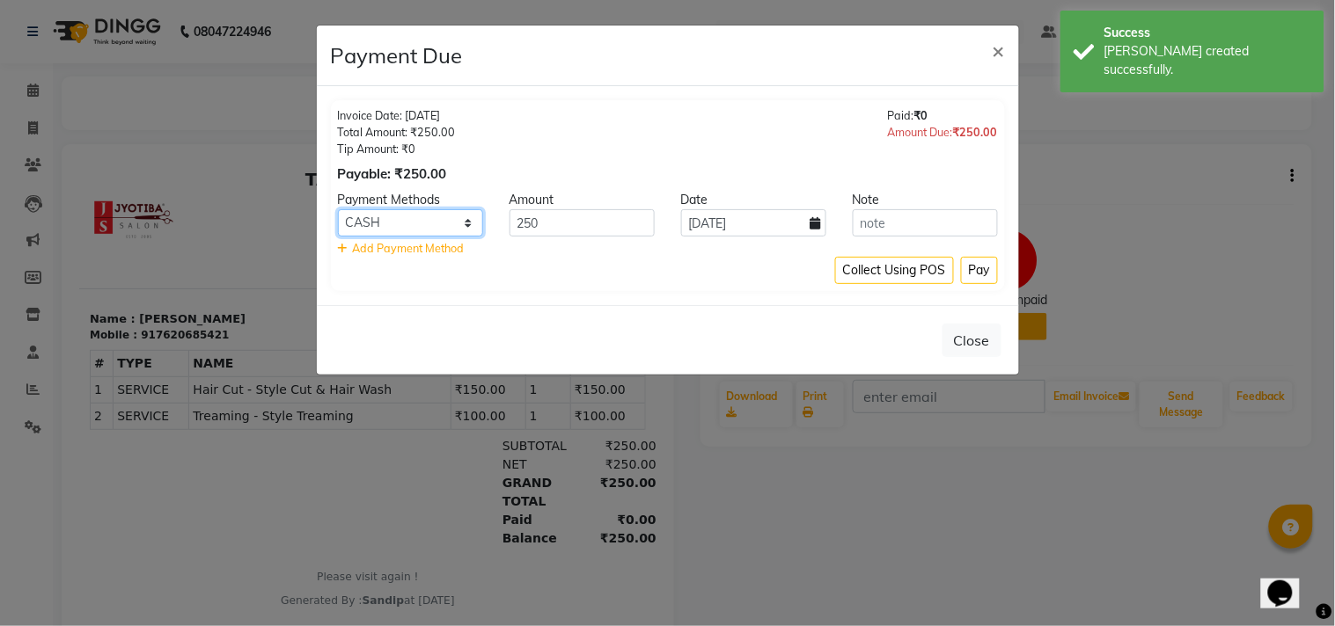
click at [428, 220] on select "CASH ONLINE CARD" at bounding box center [410, 222] width 145 height 27
select select "3"
click at [338, 209] on select "CASH ONLINE CARD" at bounding box center [410, 222] width 145 height 27
click at [437, 270] on div "Collect Using POS Pay" at bounding box center [668, 270] width 660 height 27
click at [977, 268] on button "Pay" at bounding box center [979, 270] width 37 height 27
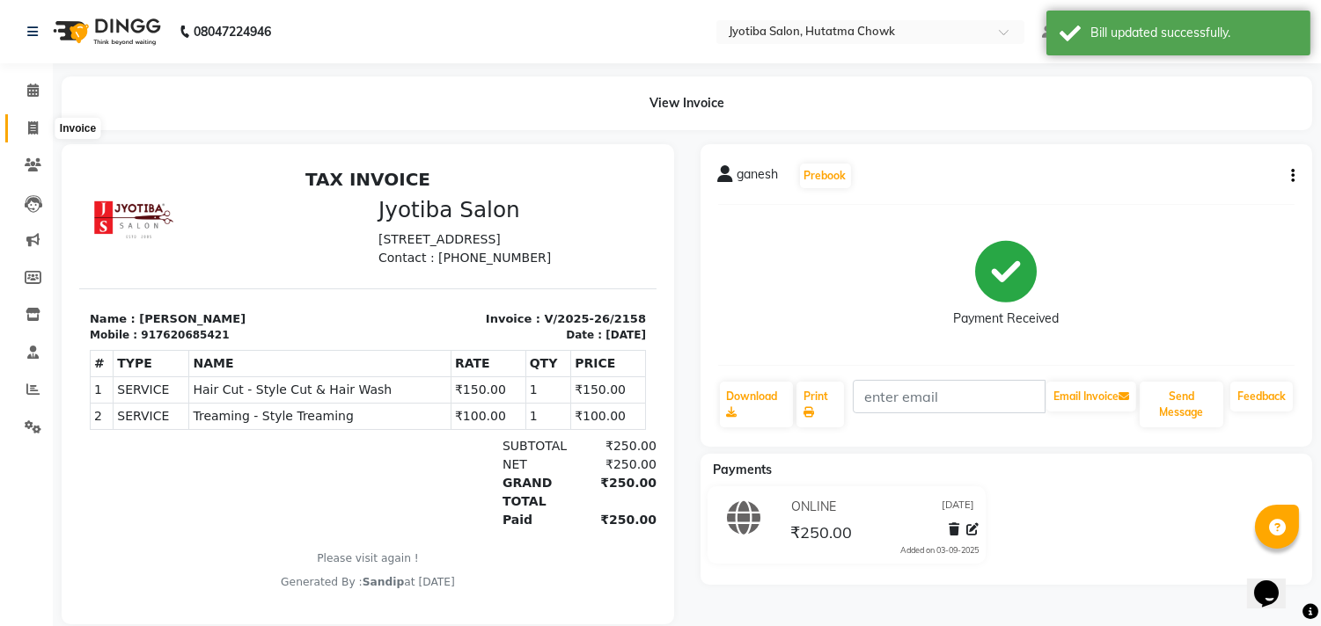
click at [29, 127] on icon at bounding box center [33, 127] width 10 height 13
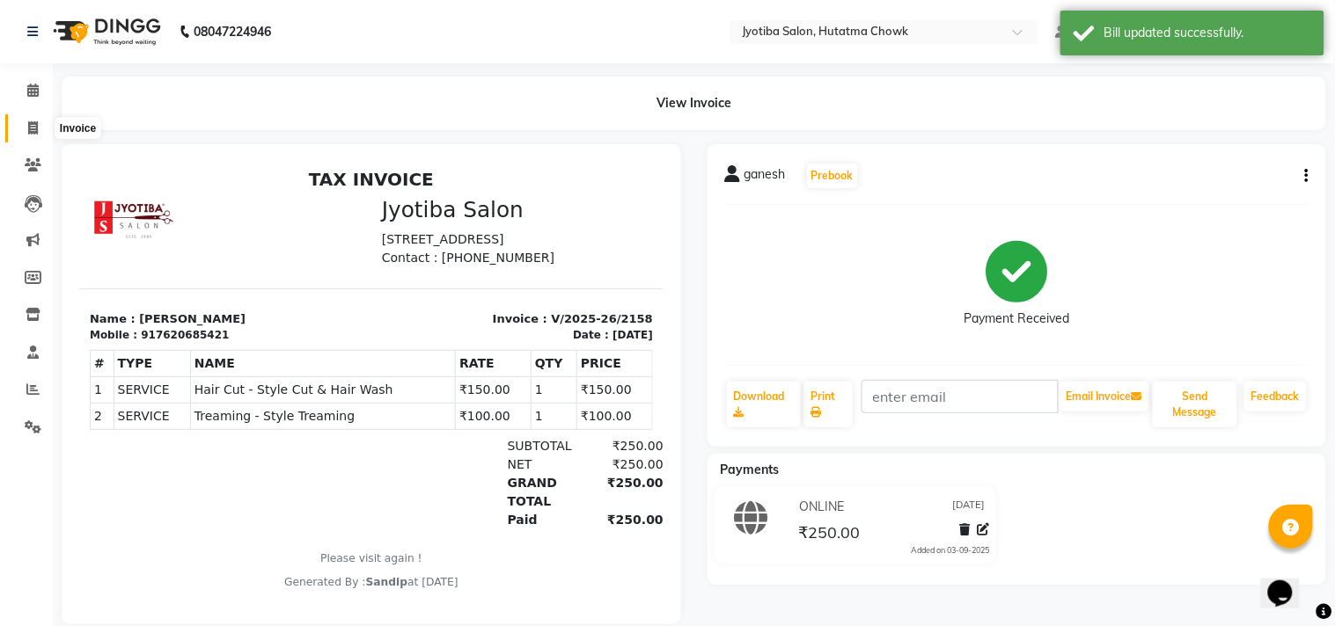
select select "556"
select select "service"
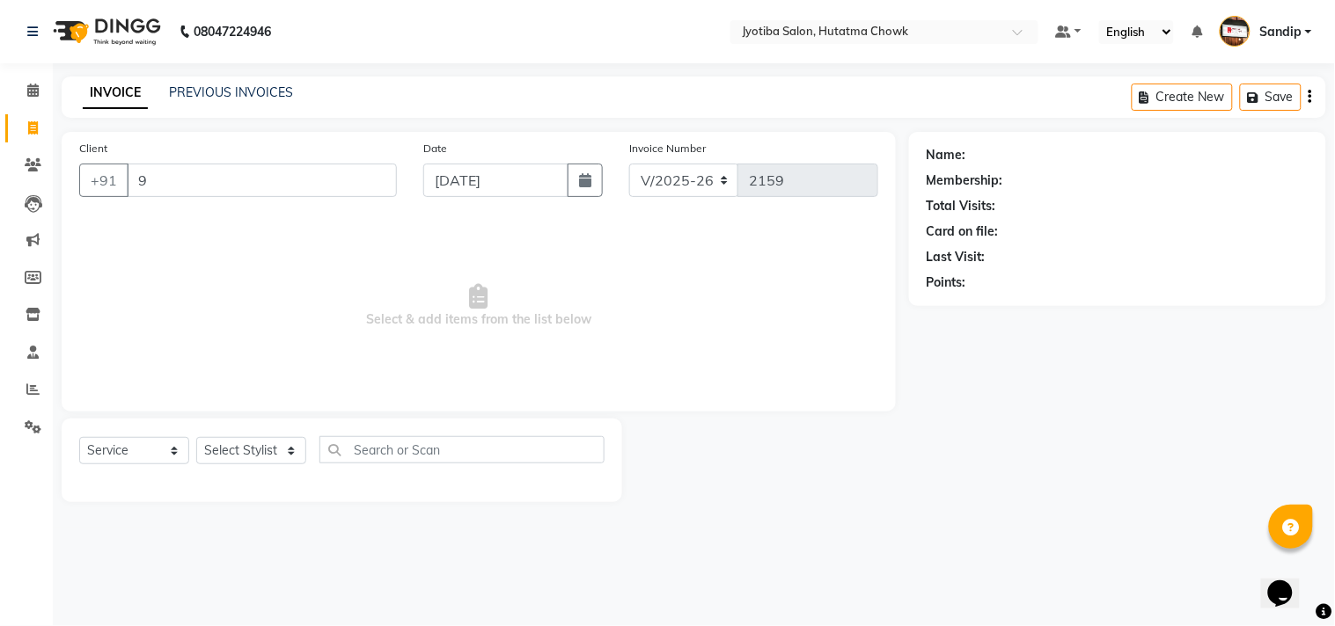
type input "96"
select select "membership"
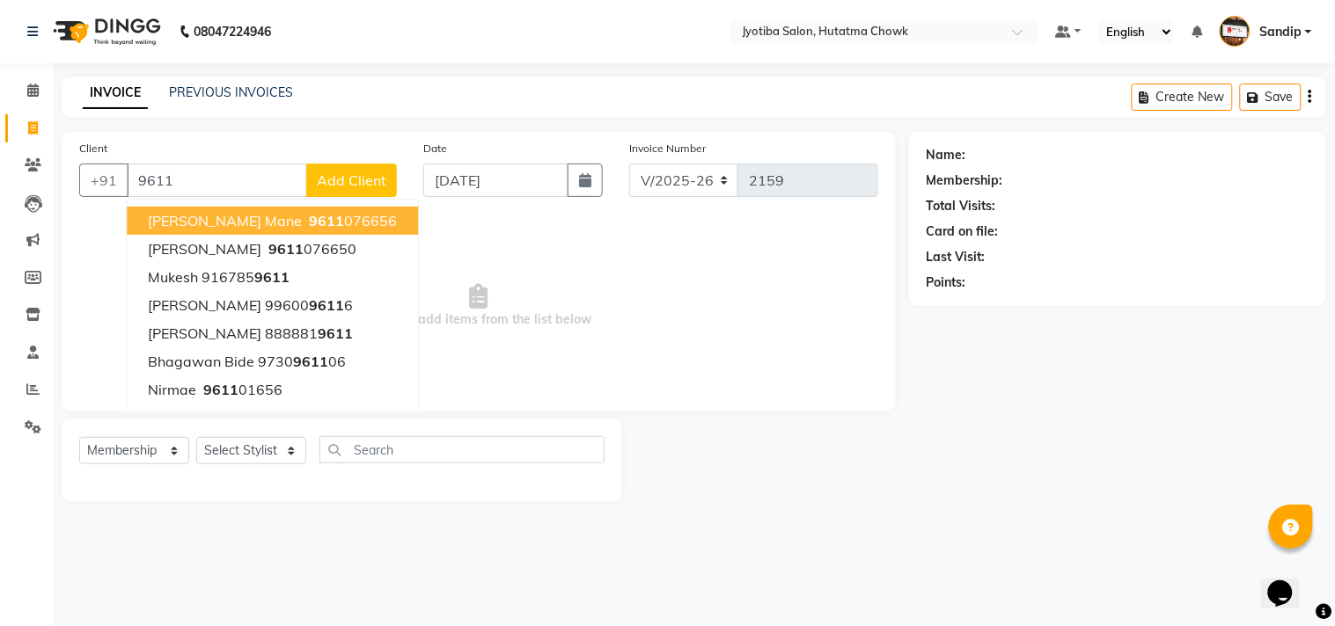
click at [246, 223] on button "SANDEP mane 9611 076656" at bounding box center [272, 221] width 291 height 28
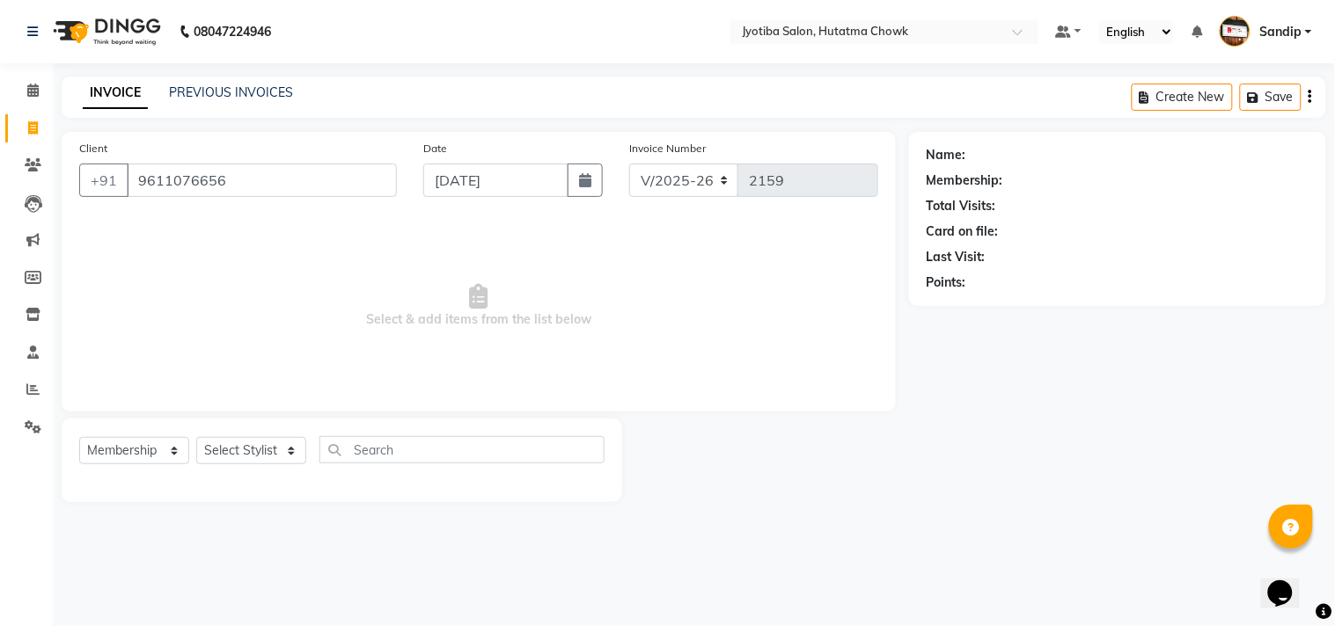
type input "9611076656"
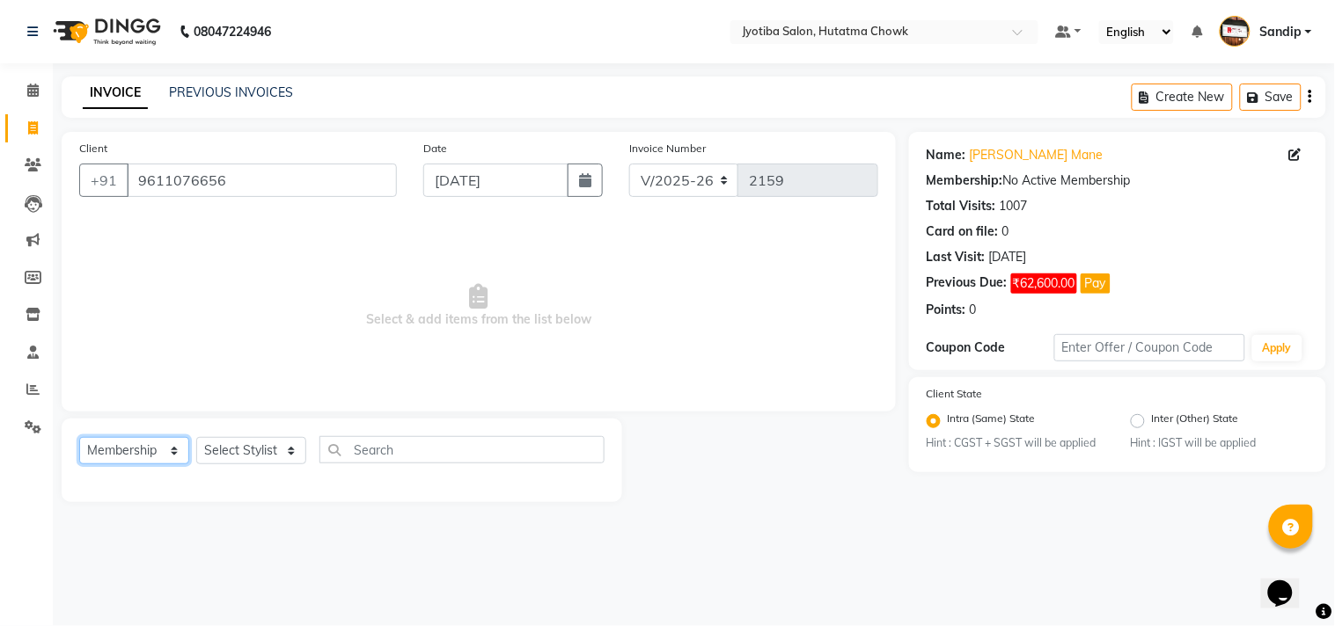
click at [135, 441] on select "Select Service Product Membership Package Voucher Prepaid Gift Card" at bounding box center [134, 450] width 110 height 27
click at [79, 438] on select "Select Service Product Membership Package Voucher Prepaid Gift Card" at bounding box center [134, 450] width 110 height 27
click at [225, 447] on select "Select Stylist Abdul Dinesh thakur Farman Juned mahadev Munna prem RAHUL Sandip…" at bounding box center [251, 450] width 110 height 27
click at [196, 438] on select "Select Stylist Abdul Dinesh thakur Farman Juned mahadev Munna prem RAHUL Sandip…" at bounding box center [251, 450] width 110 height 27
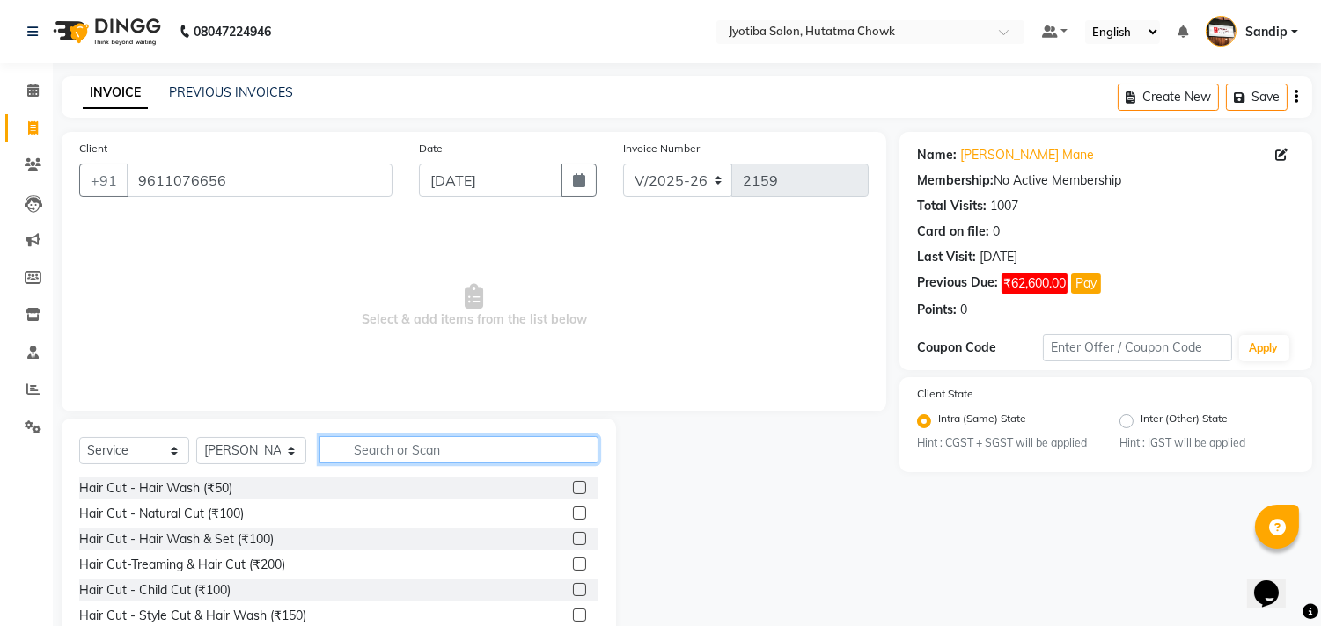
click at [390, 454] on input "text" at bounding box center [458, 449] width 279 height 27
click at [447, 450] on input "text" at bounding box center [458, 449] width 279 height 27
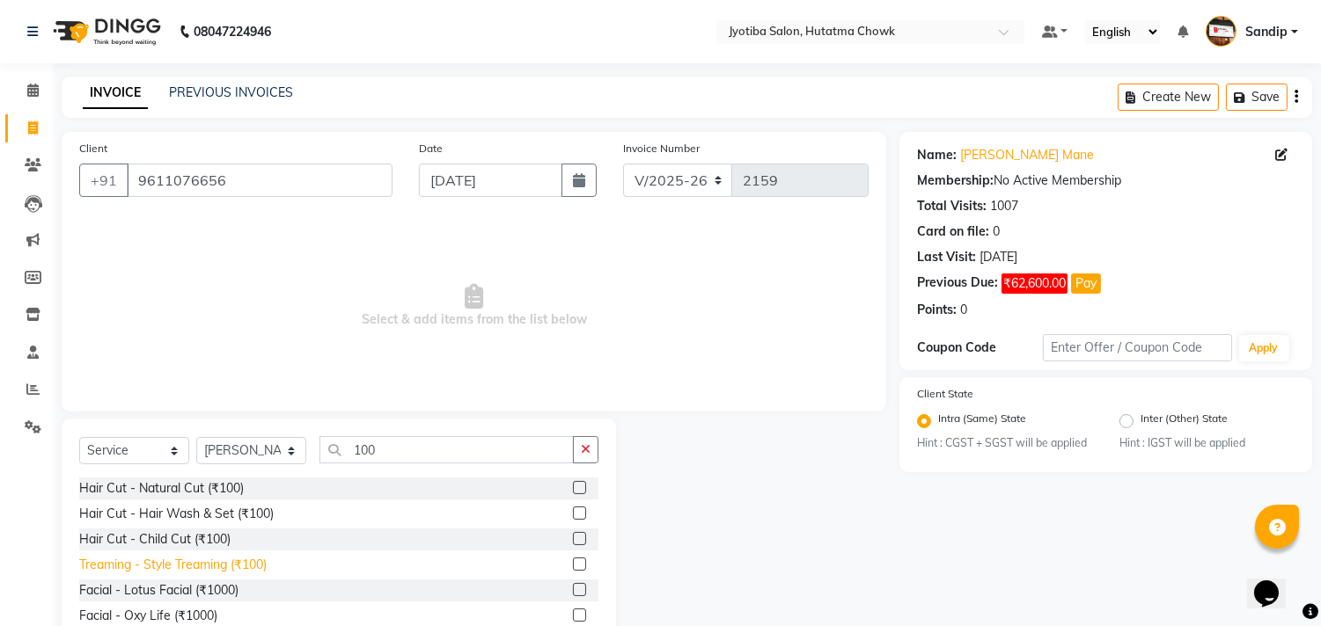
click at [171, 569] on div "Treaming - Style Treaming (₹100)" at bounding box center [172, 565] width 187 height 18
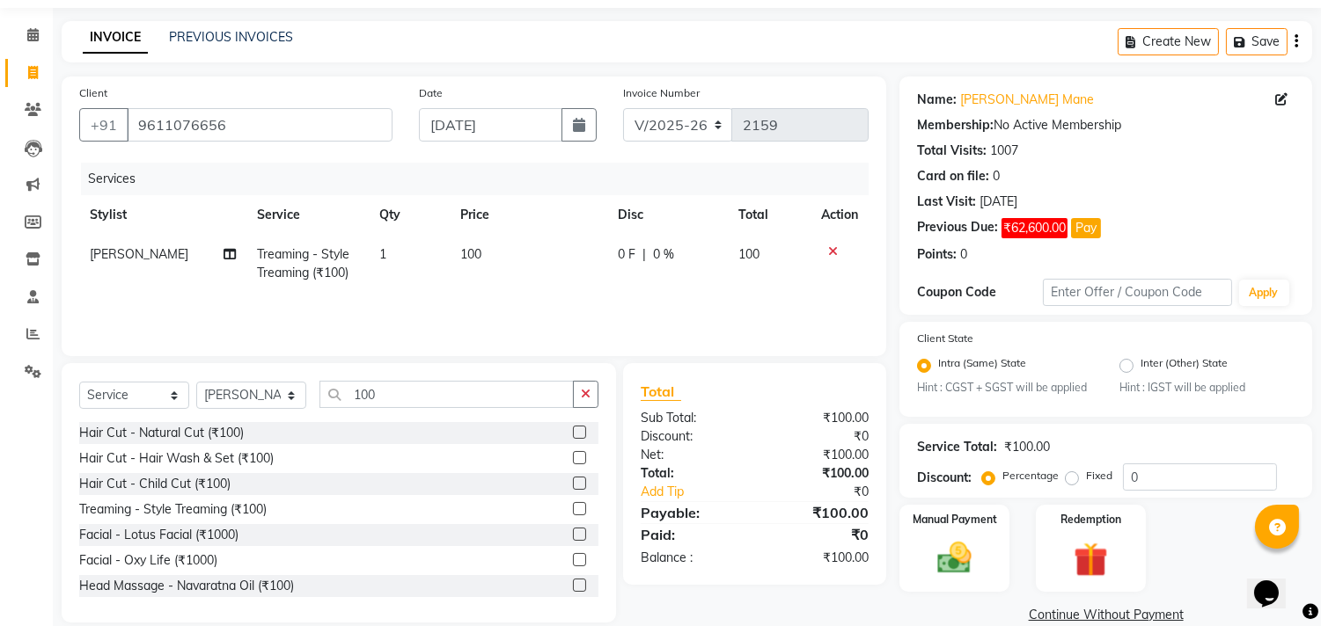
scroll to position [83, 0]
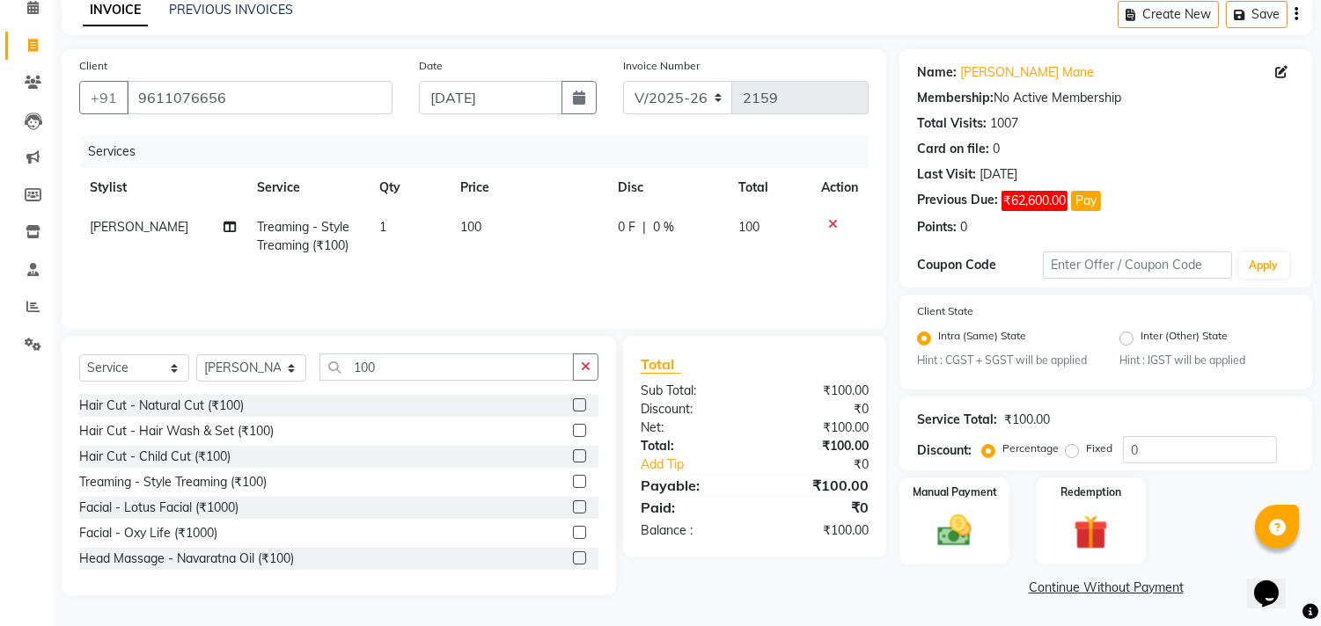
click at [1056, 588] on link "Continue Without Payment" at bounding box center [1106, 588] width 406 height 18
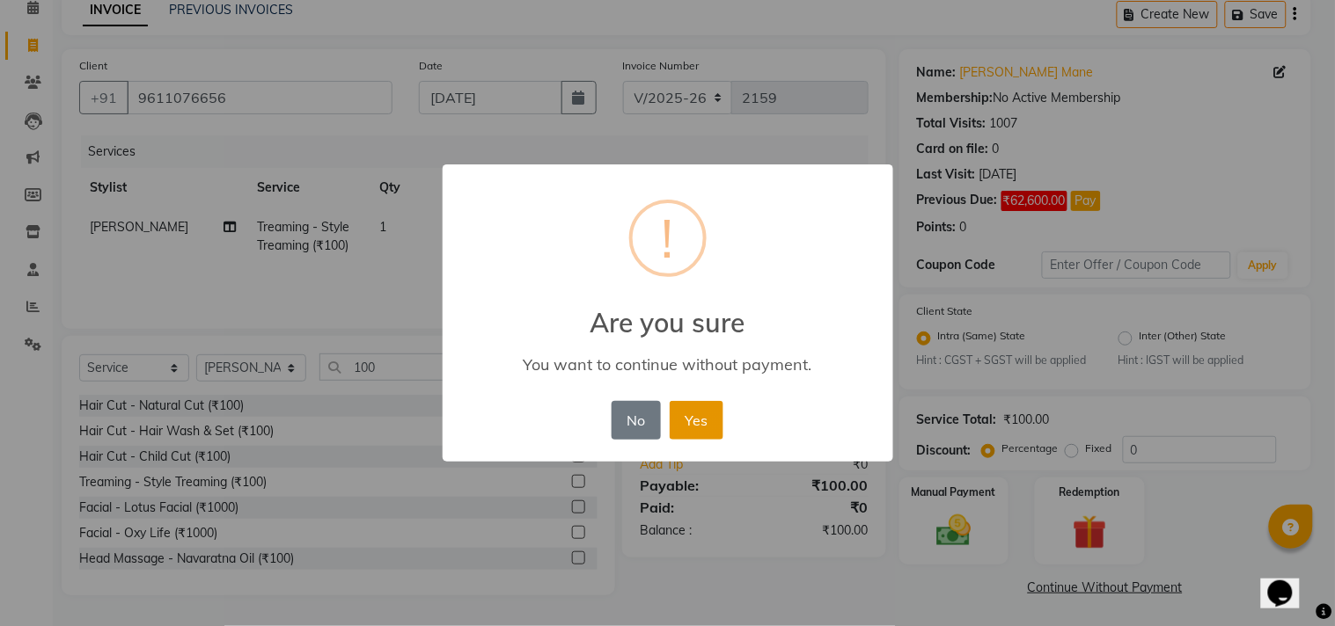
click at [695, 414] on button "Yes" at bounding box center [697, 420] width 54 height 39
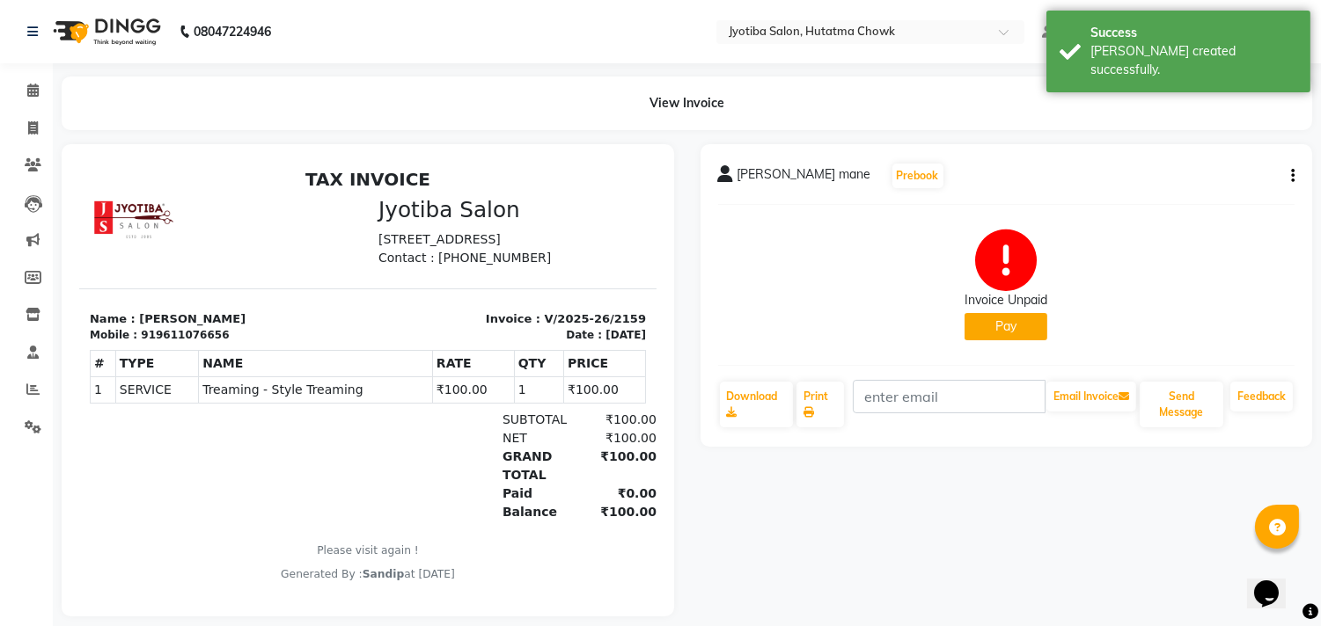
click at [1029, 326] on button "Pay" at bounding box center [1005, 326] width 83 height 27
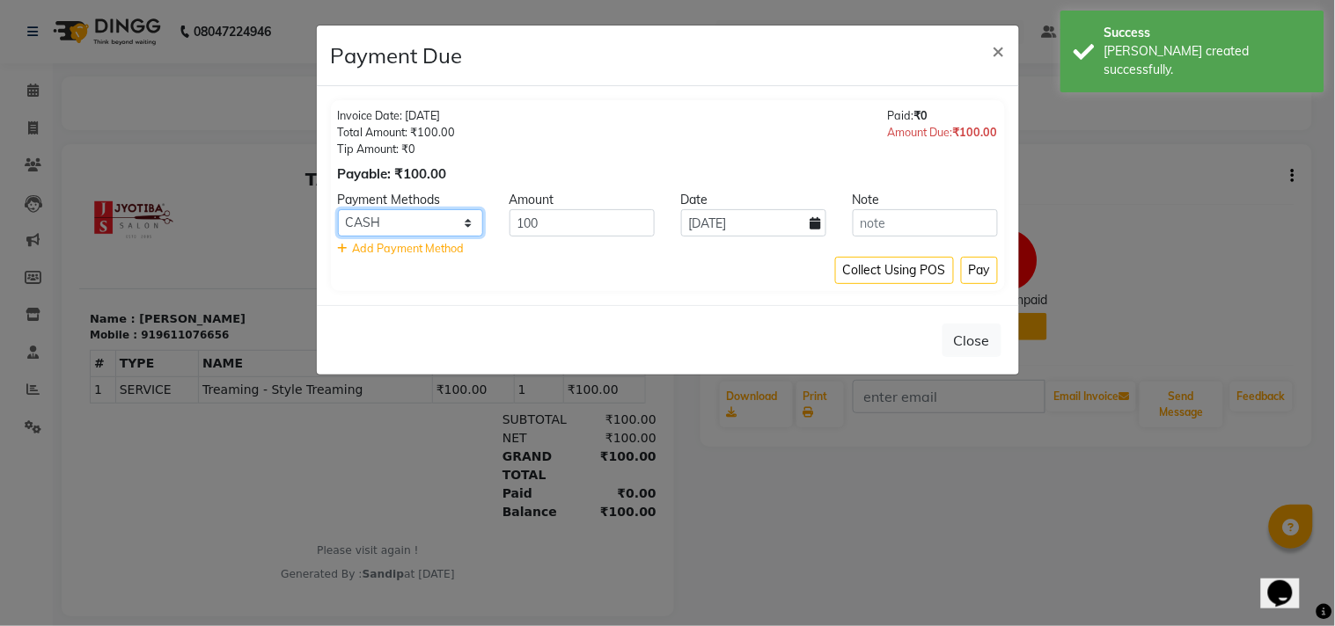
click at [418, 223] on select "CASH ONLINE CARD" at bounding box center [410, 222] width 145 height 27
click at [338, 209] on select "CASH ONLINE CARD" at bounding box center [410, 222] width 145 height 27
click at [977, 266] on button "Pay" at bounding box center [979, 270] width 37 height 27
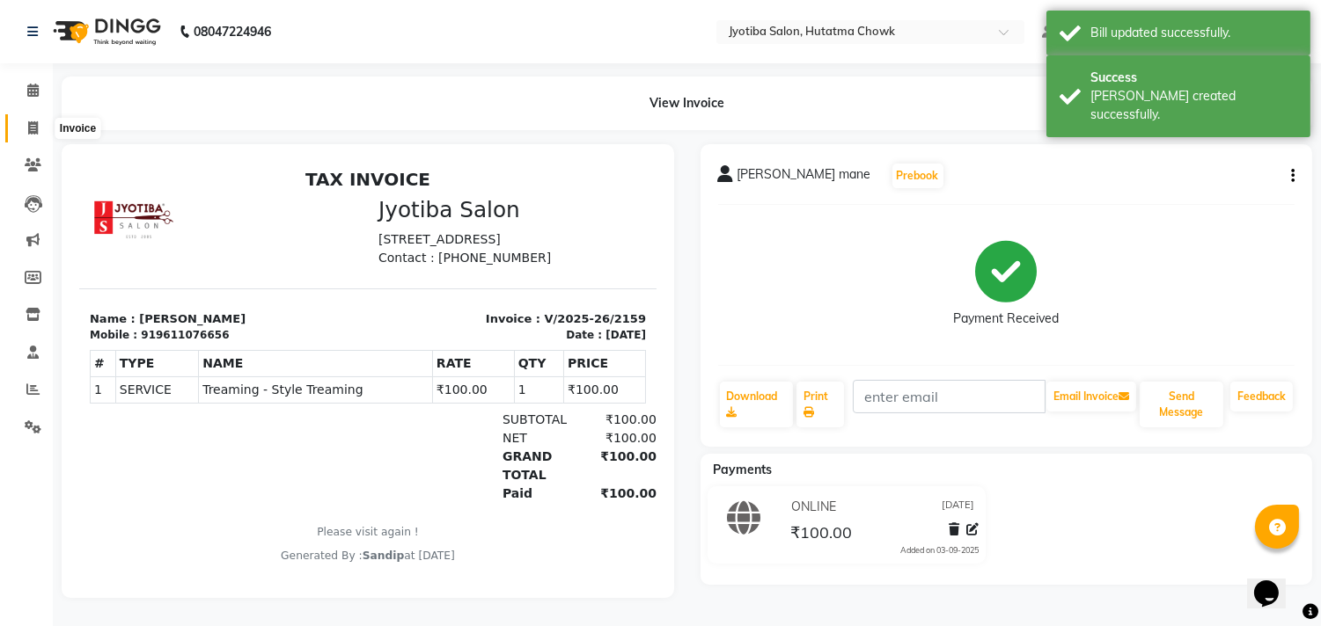
click at [30, 126] on icon at bounding box center [33, 127] width 10 height 13
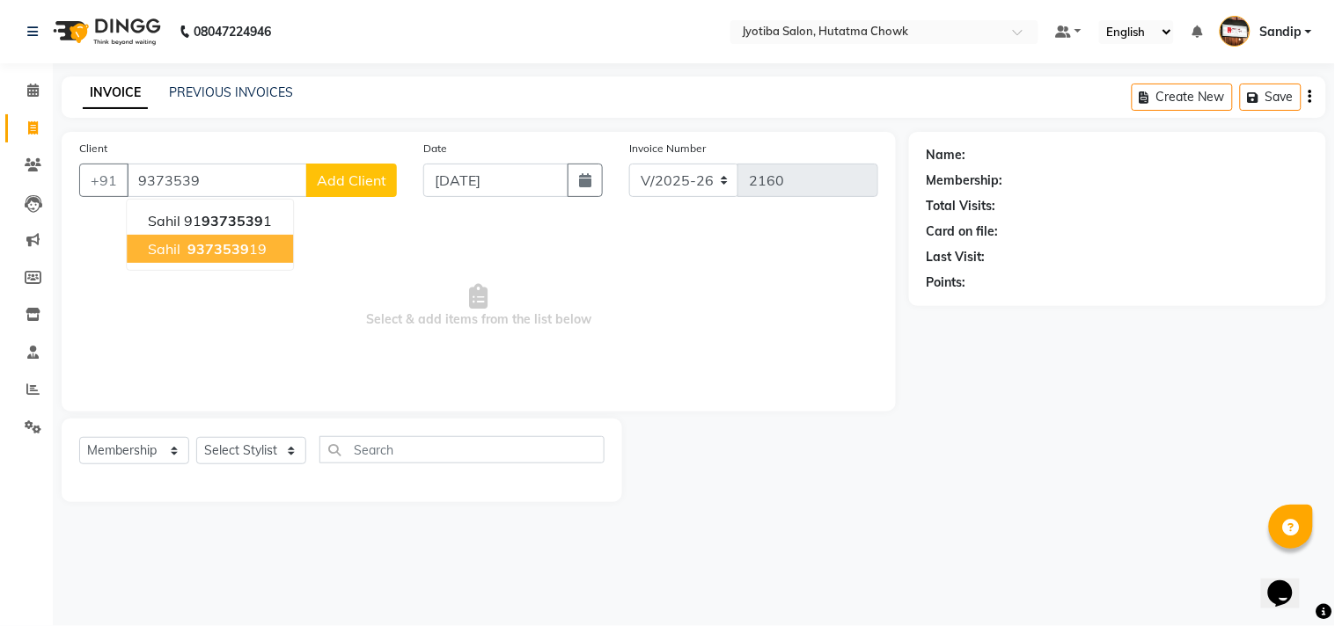
click at [246, 255] on ngb-highlight "9373539 19" at bounding box center [225, 249] width 83 height 18
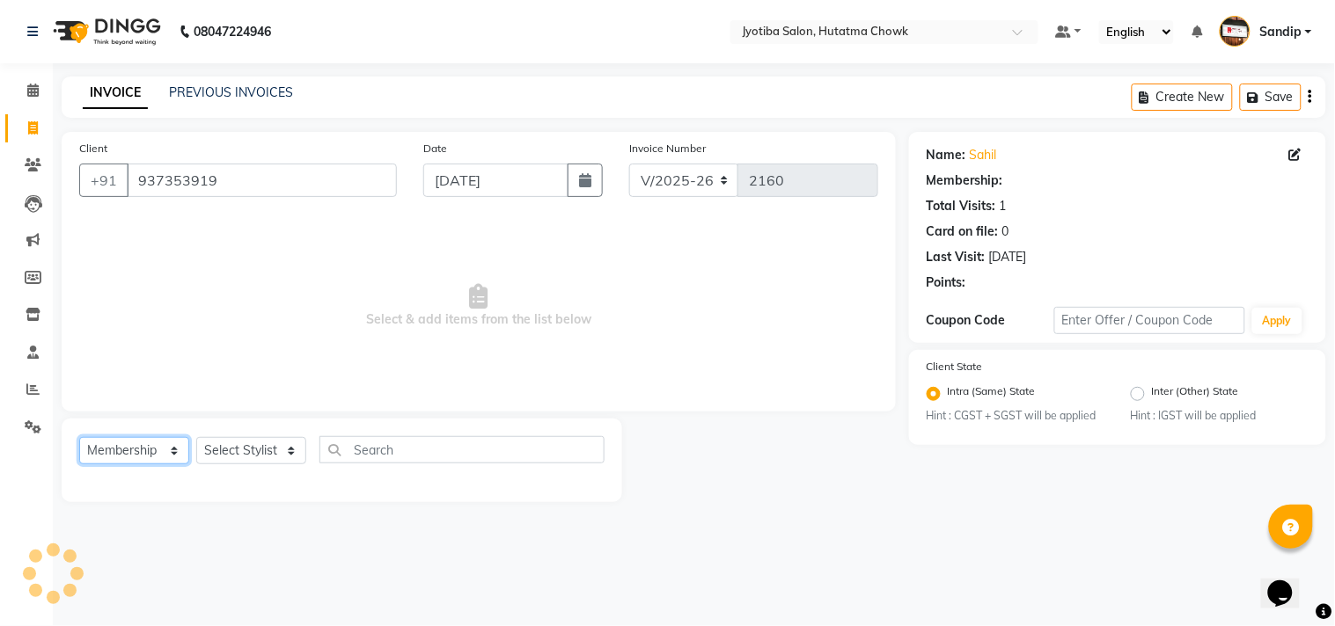
click at [129, 444] on select "Select Service Product Membership Package Voucher Prepaid Gift Card" at bounding box center [134, 450] width 110 height 27
click at [79, 438] on select "Select Service Product Membership Package Voucher Prepaid Gift Card" at bounding box center [134, 450] width 110 height 27
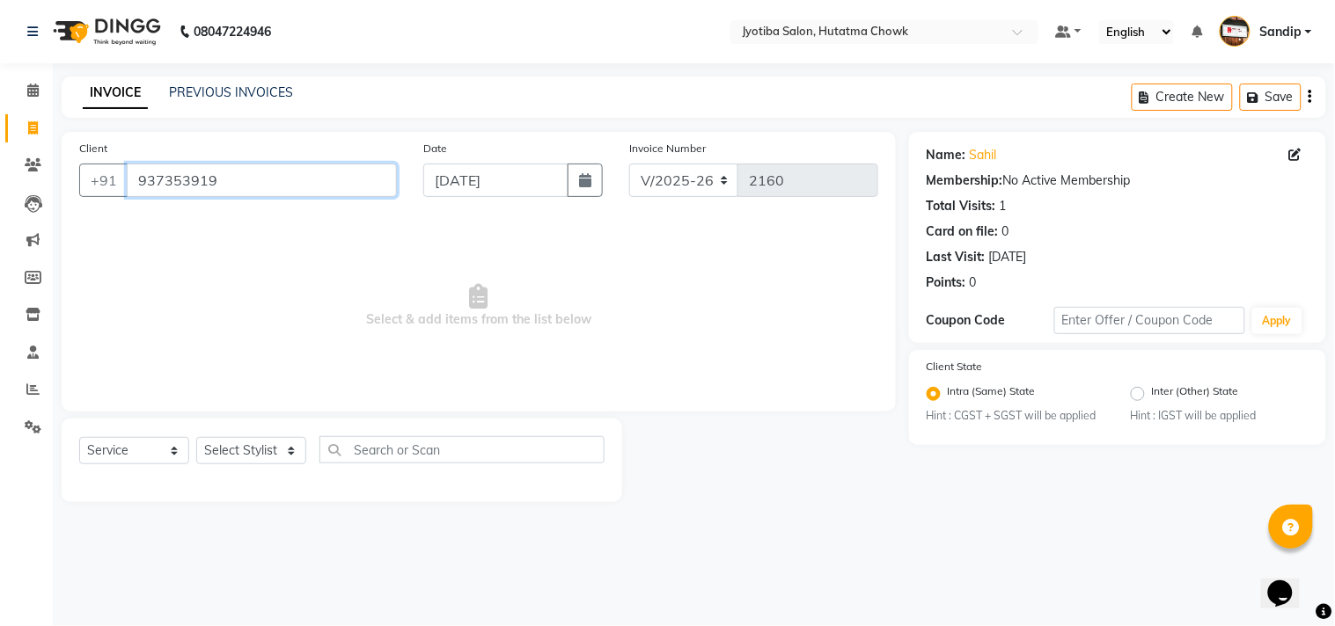
click at [238, 186] on input "937353919" at bounding box center [262, 180] width 270 height 33
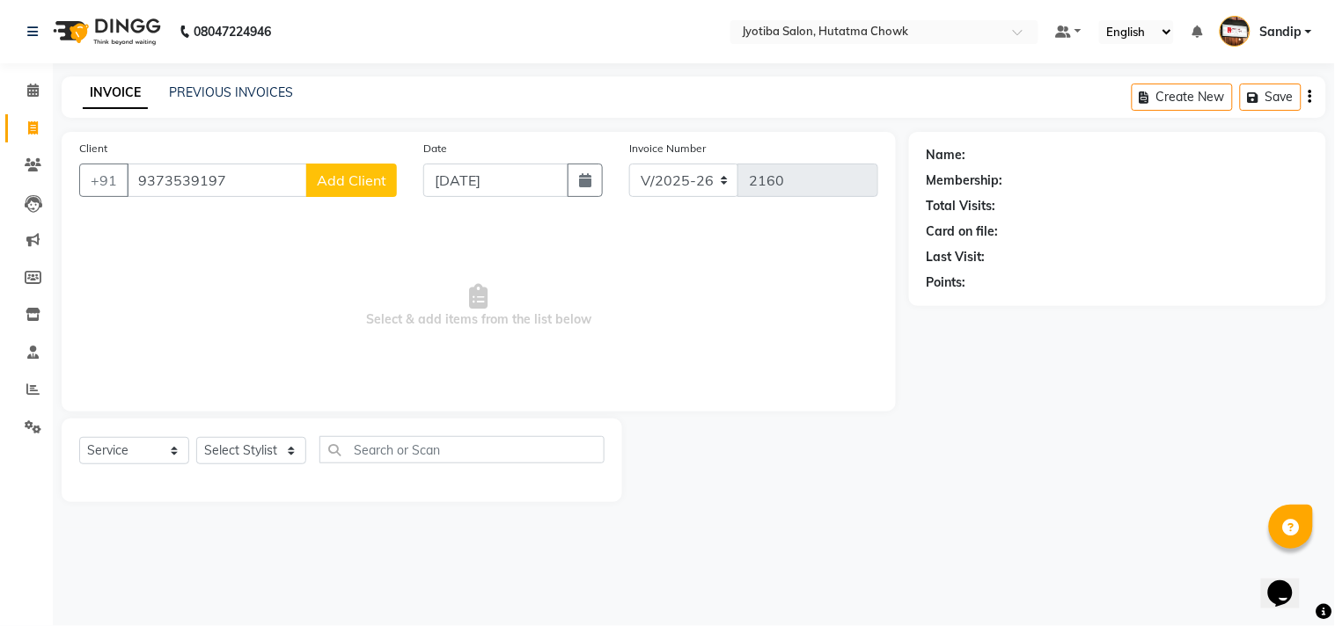
click at [352, 177] on span "Add Client" at bounding box center [352, 181] width 70 height 18
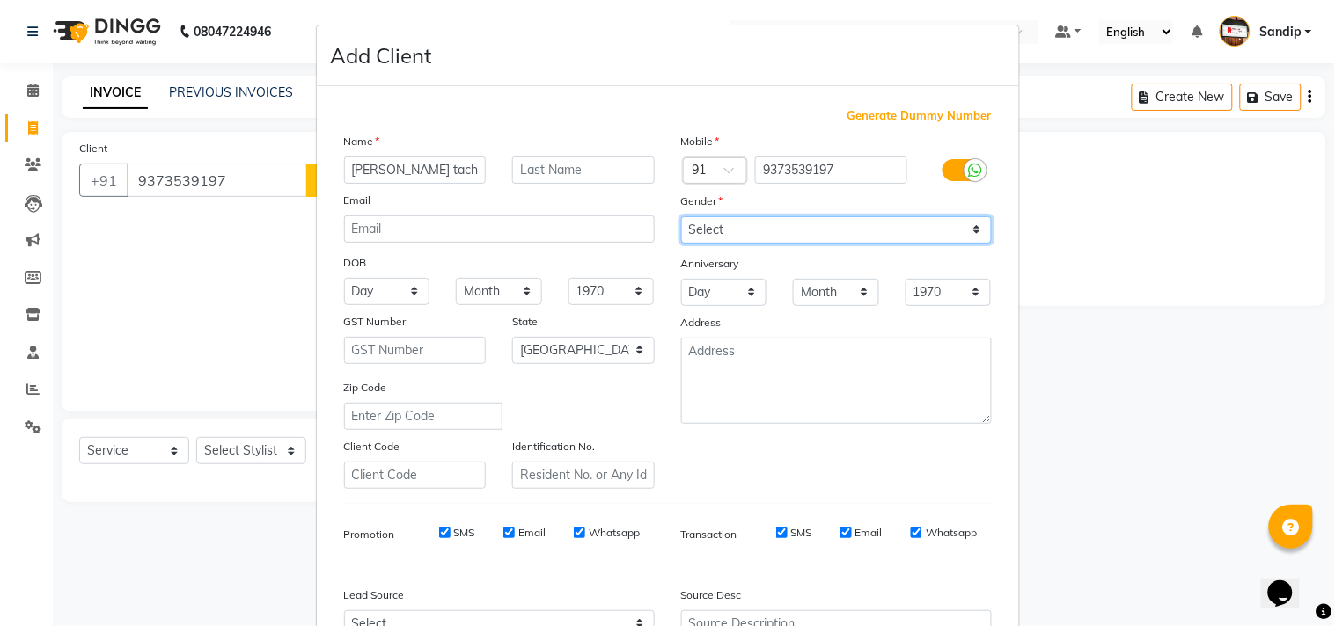
click at [736, 218] on select "Select Male Female Other Prefer Not To Say" at bounding box center [836, 229] width 311 height 27
click at [681, 216] on select "Select Male Female Other Prefer Not To Say" at bounding box center [836, 229] width 311 height 27
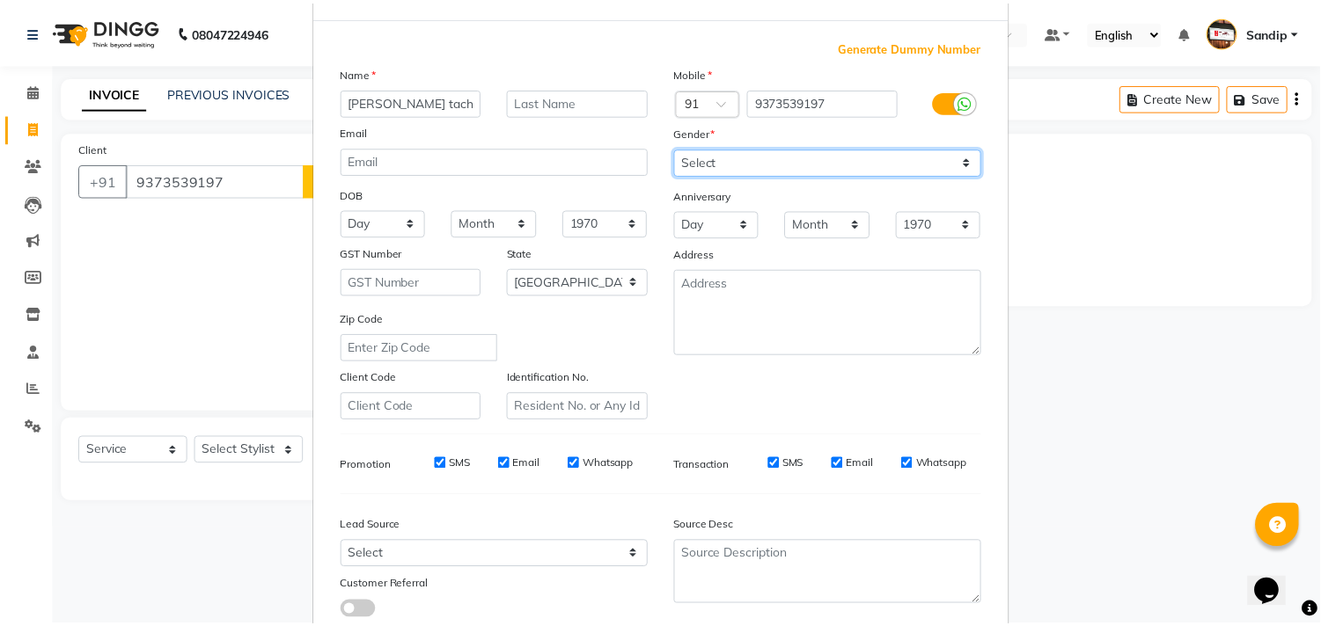
scroll to position [187, 0]
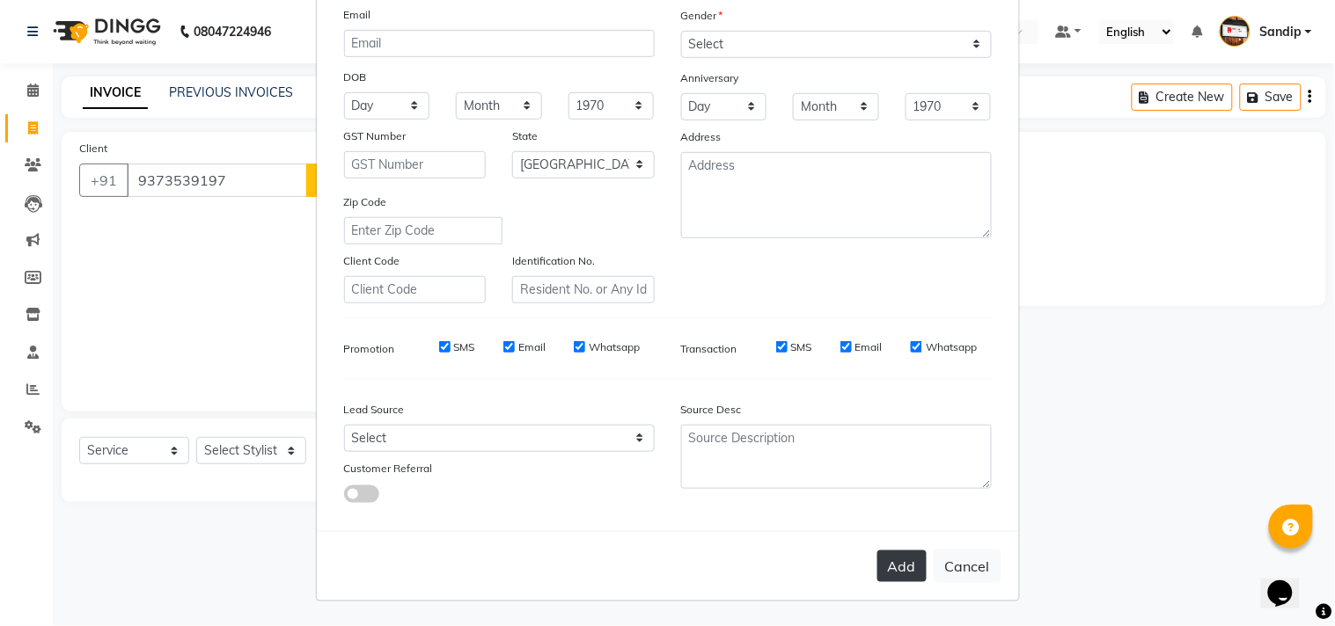
click at [892, 558] on button "Add" at bounding box center [901, 567] width 49 height 32
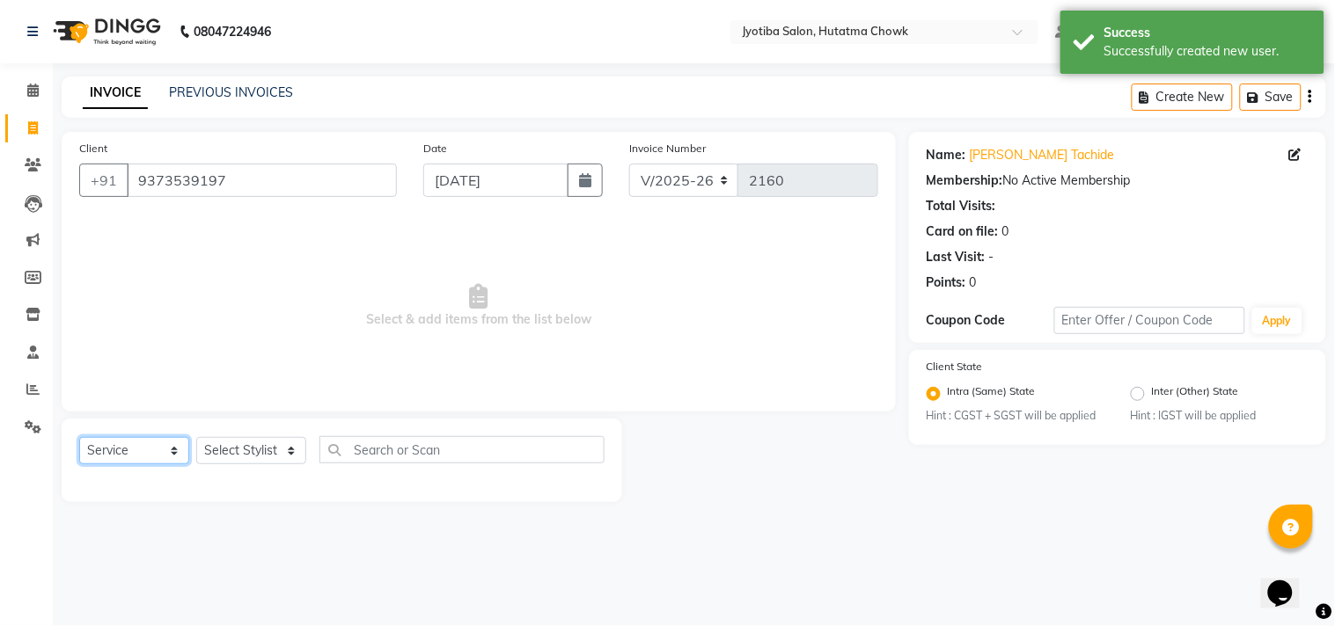
click at [124, 450] on select "Select Service Product Membership Package Voucher Prepaid Gift Card" at bounding box center [134, 450] width 110 height 27
click at [79, 438] on select "Select Service Product Membership Package Voucher Prepaid Gift Card" at bounding box center [134, 450] width 110 height 27
click at [239, 453] on select "Select Stylist Abdul Dinesh thakur Farman Juned mahadev Munna prem RAHUL Sandip…" at bounding box center [251, 450] width 110 height 27
click at [196, 438] on select "Select Stylist Abdul Dinesh thakur Farman Juned mahadev Munna prem RAHUL Sandip…" at bounding box center [251, 450] width 110 height 27
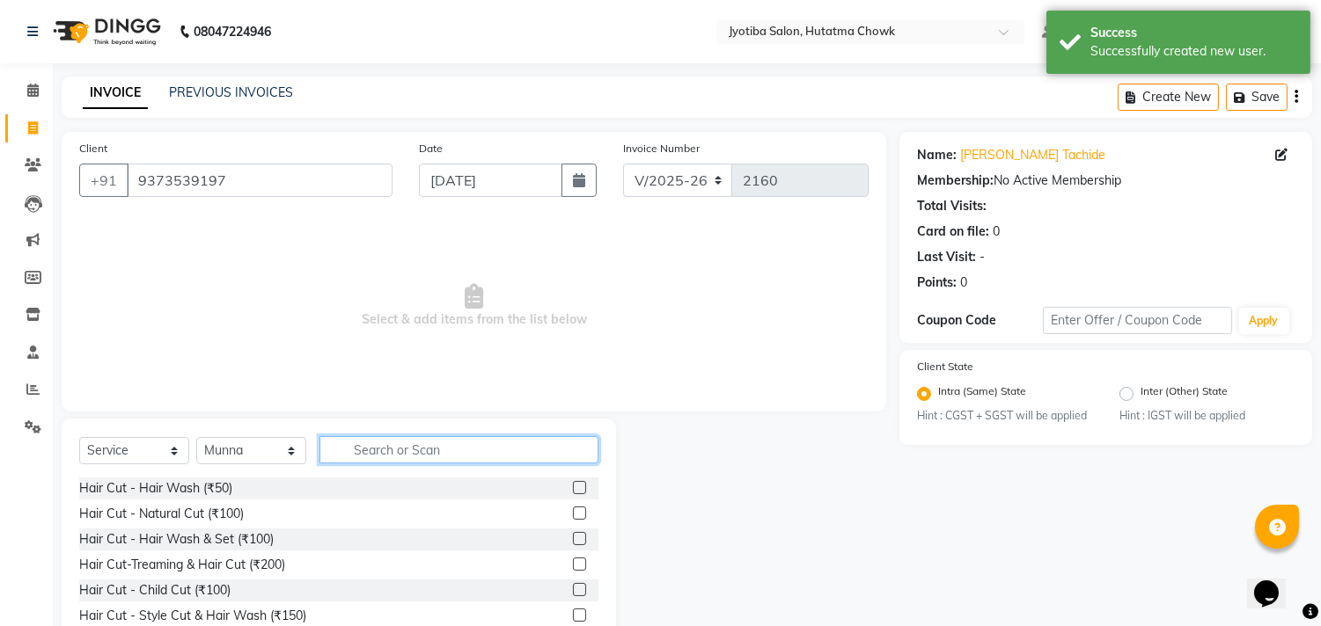
click at [376, 449] on input "text" at bounding box center [458, 449] width 279 height 27
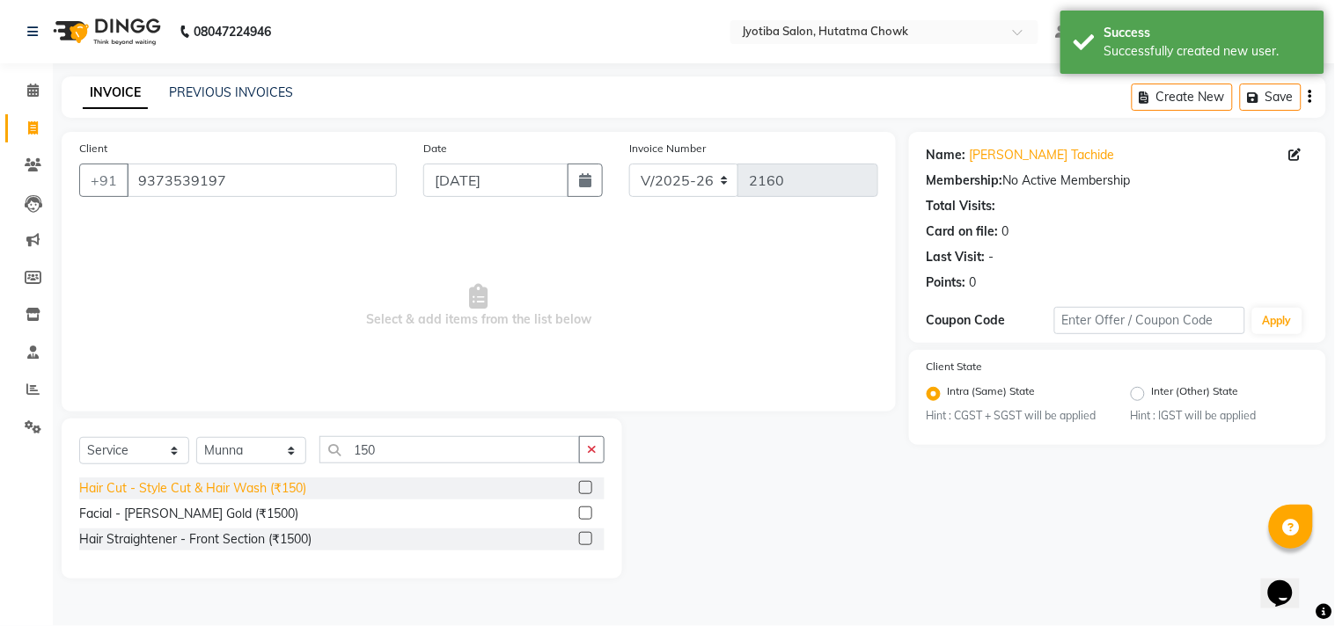
click at [251, 493] on div "Hair Cut - Style Cut & Hair Wash (₹150)" at bounding box center [192, 488] width 227 height 18
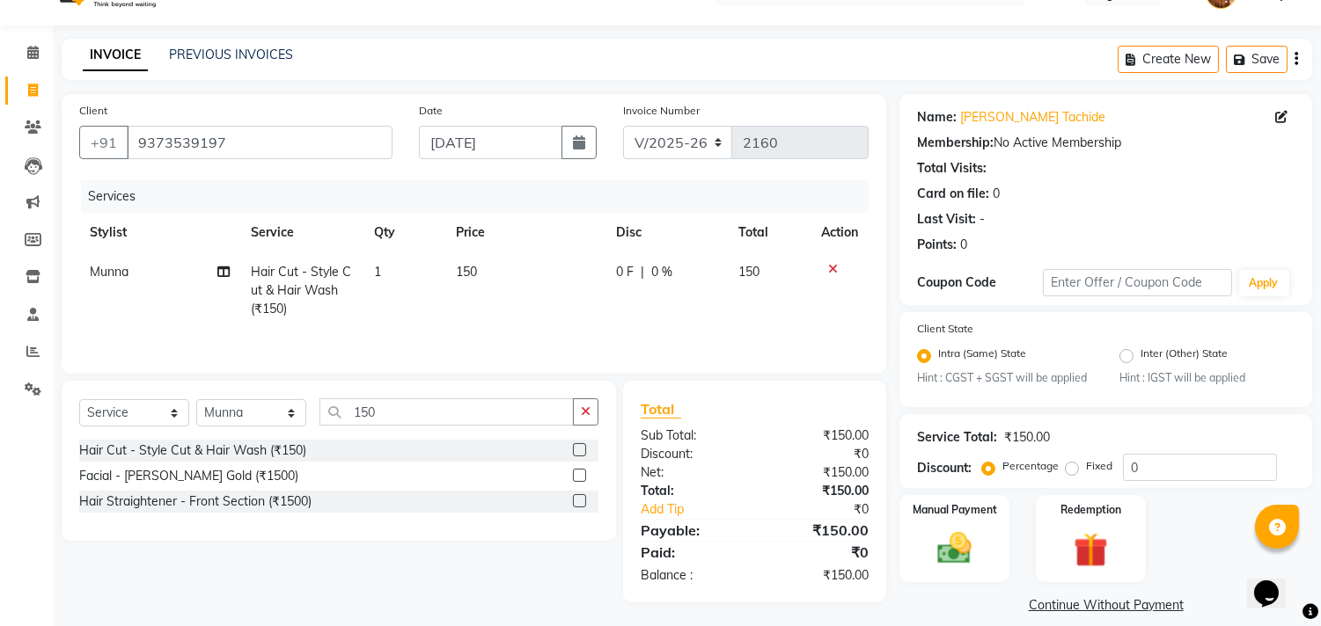
scroll to position [55, 0]
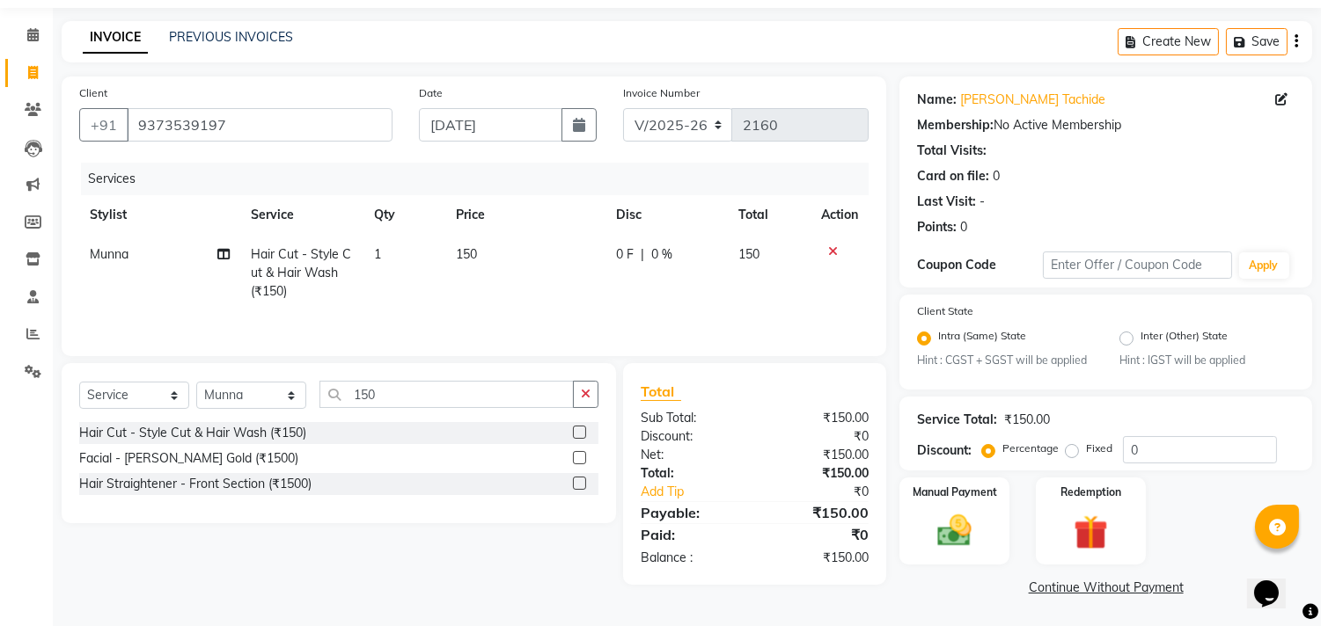
click at [1057, 589] on link "Continue Without Payment" at bounding box center [1106, 588] width 406 height 18
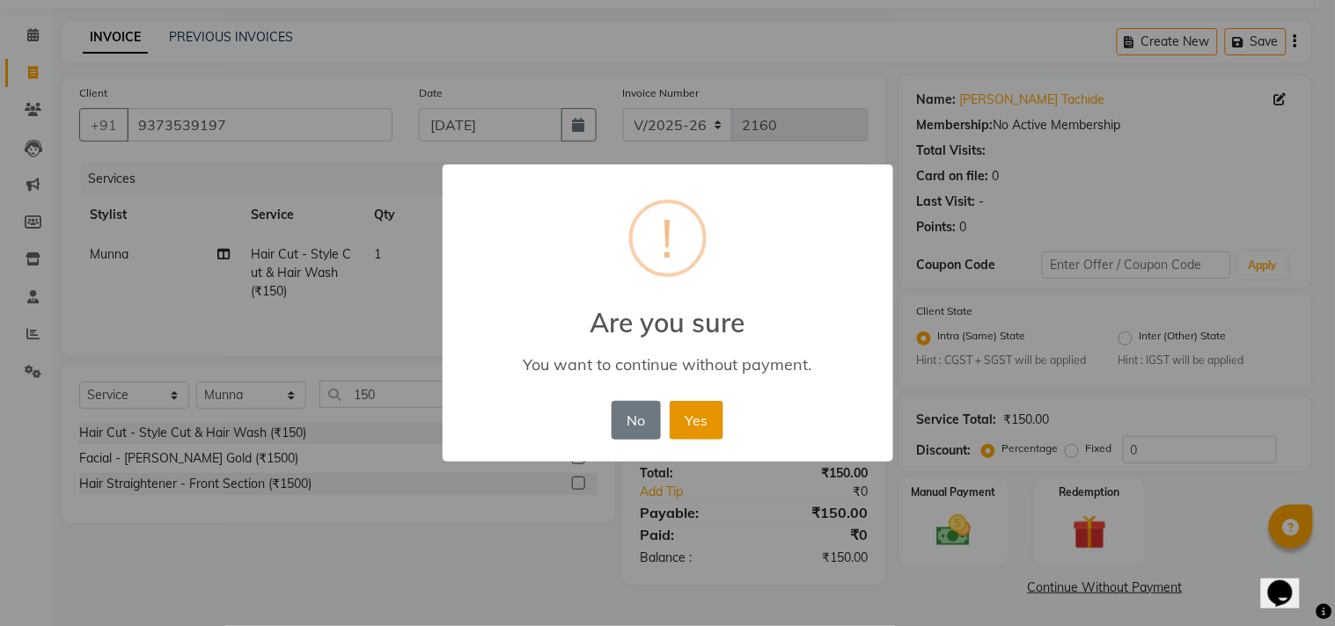
click at [692, 408] on button "Yes" at bounding box center [697, 420] width 54 height 39
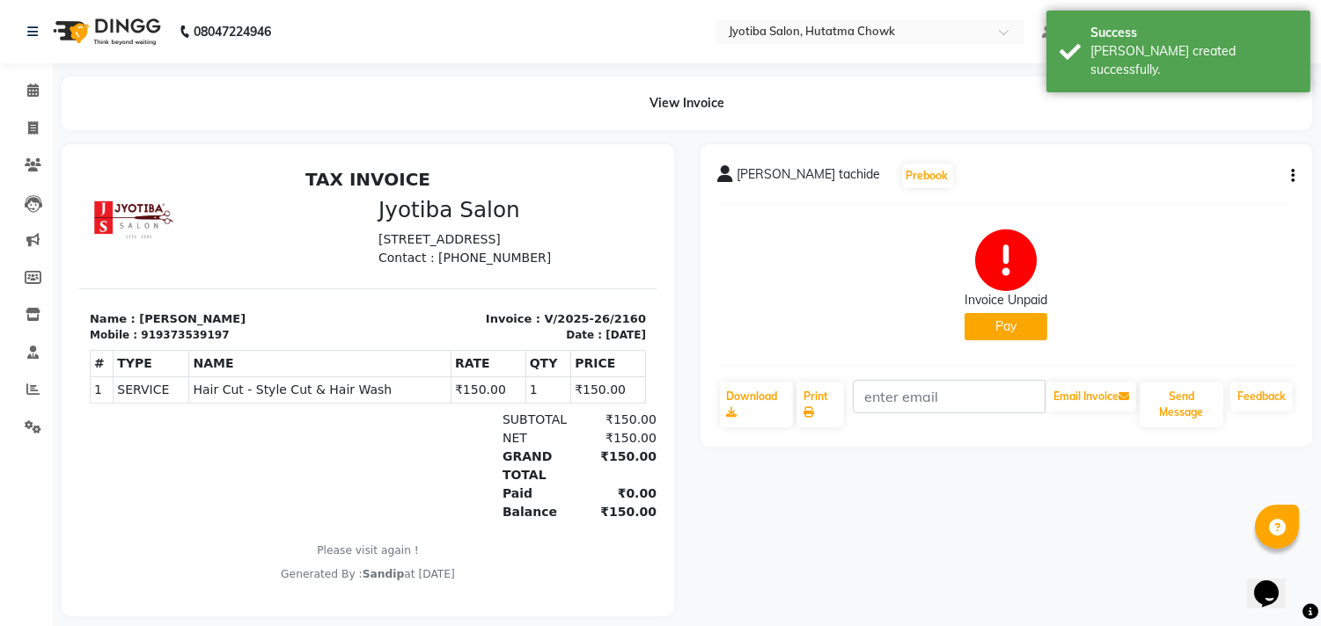
click at [982, 332] on button "Pay" at bounding box center [1005, 326] width 83 height 27
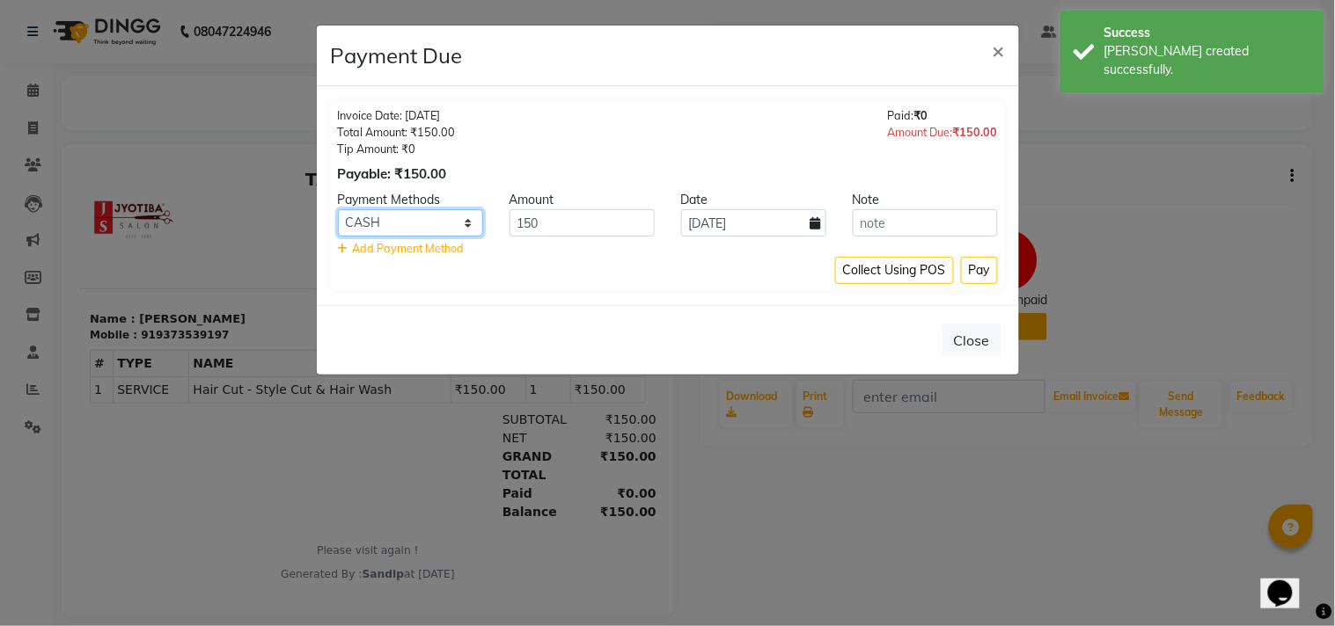
click at [402, 216] on select "CASH ONLINE CARD" at bounding box center [410, 222] width 145 height 27
click at [338, 209] on select "CASH ONLINE CARD" at bounding box center [410, 222] width 145 height 27
click at [975, 260] on button "Pay" at bounding box center [979, 270] width 37 height 27
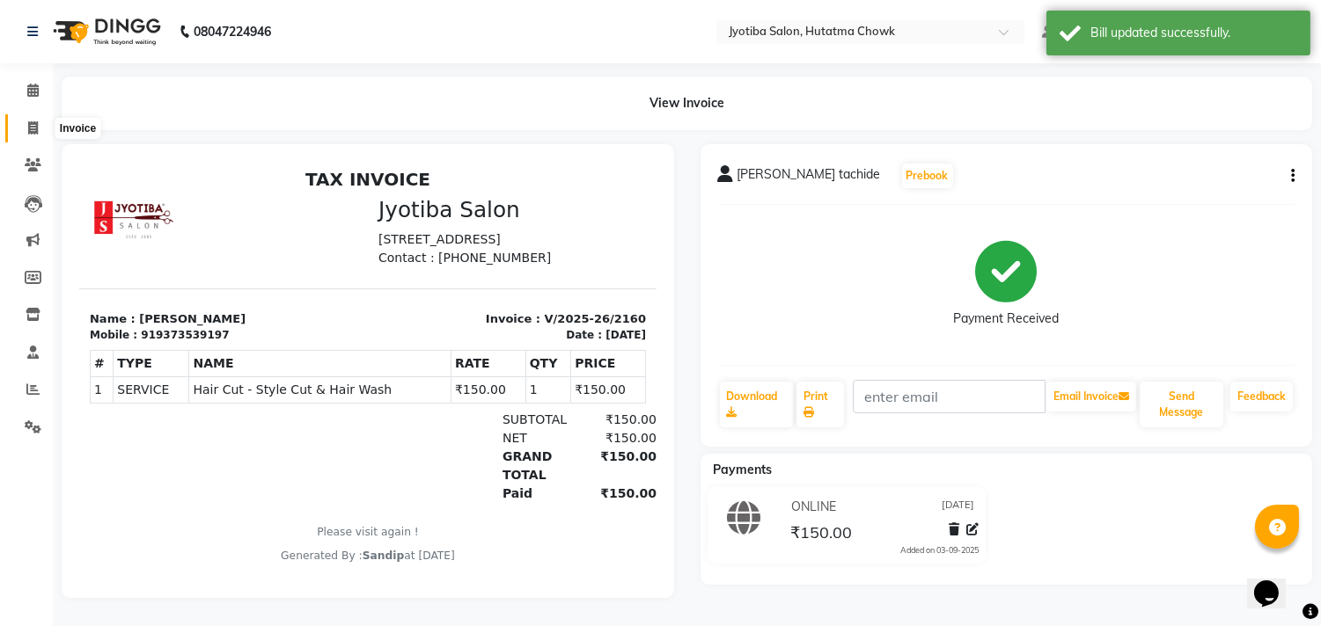
click at [29, 135] on span at bounding box center [33, 129] width 31 height 20
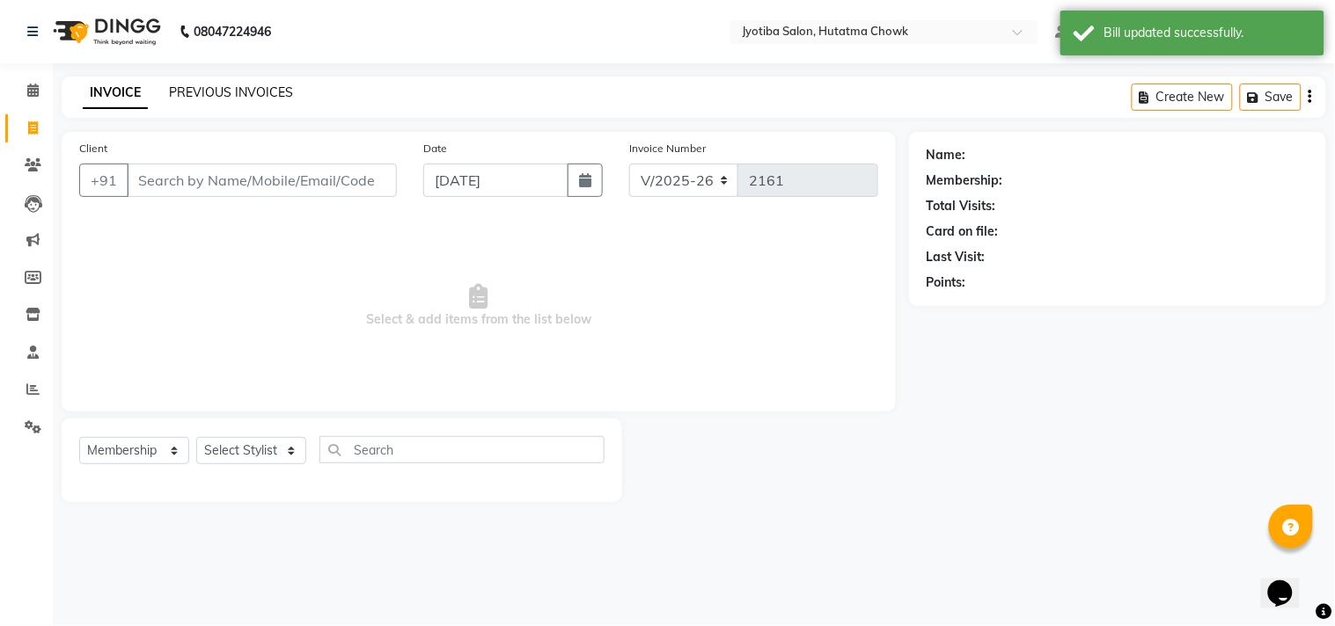
click at [229, 95] on link "PREVIOUS INVOICES" at bounding box center [231, 92] width 124 height 16
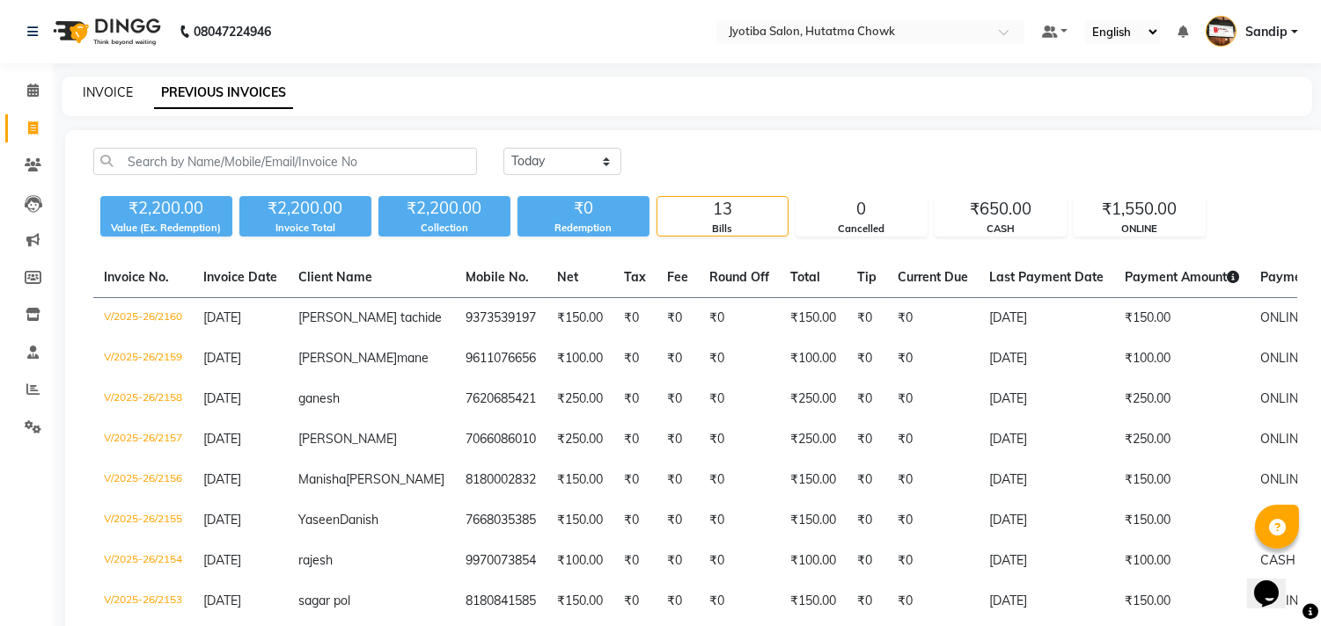
click at [106, 88] on link "INVOICE" at bounding box center [108, 92] width 50 height 16
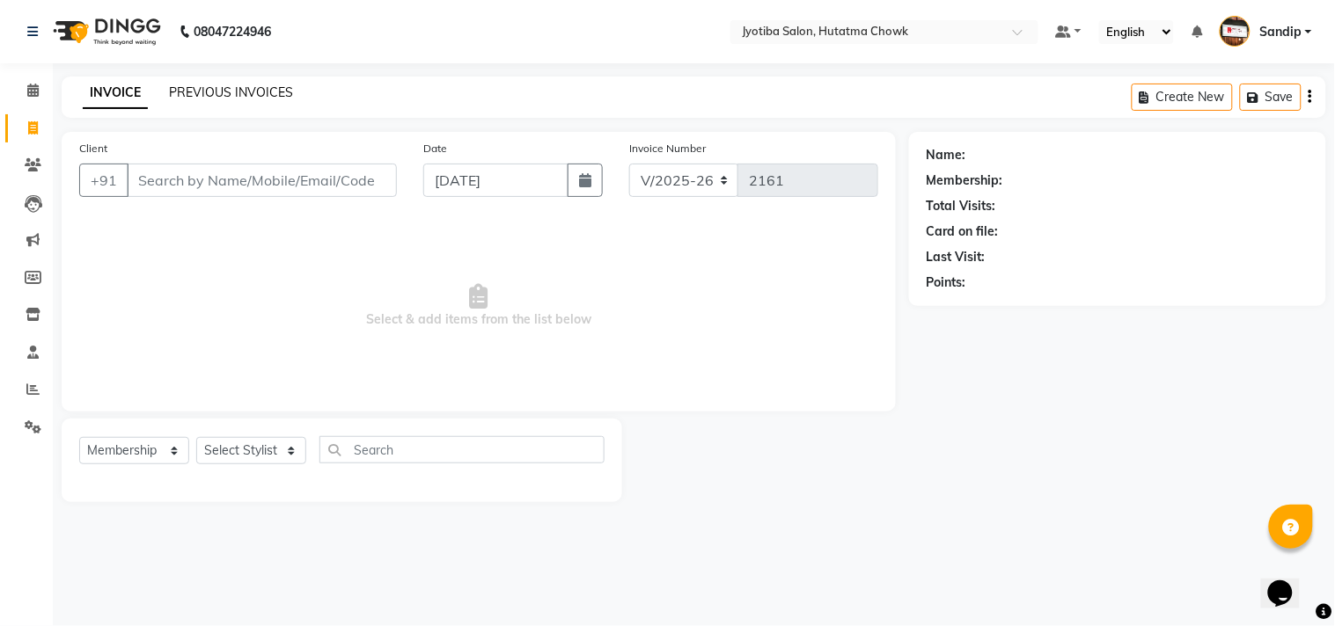
click at [231, 89] on link "PREVIOUS INVOICES" at bounding box center [231, 92] width 124 height 16
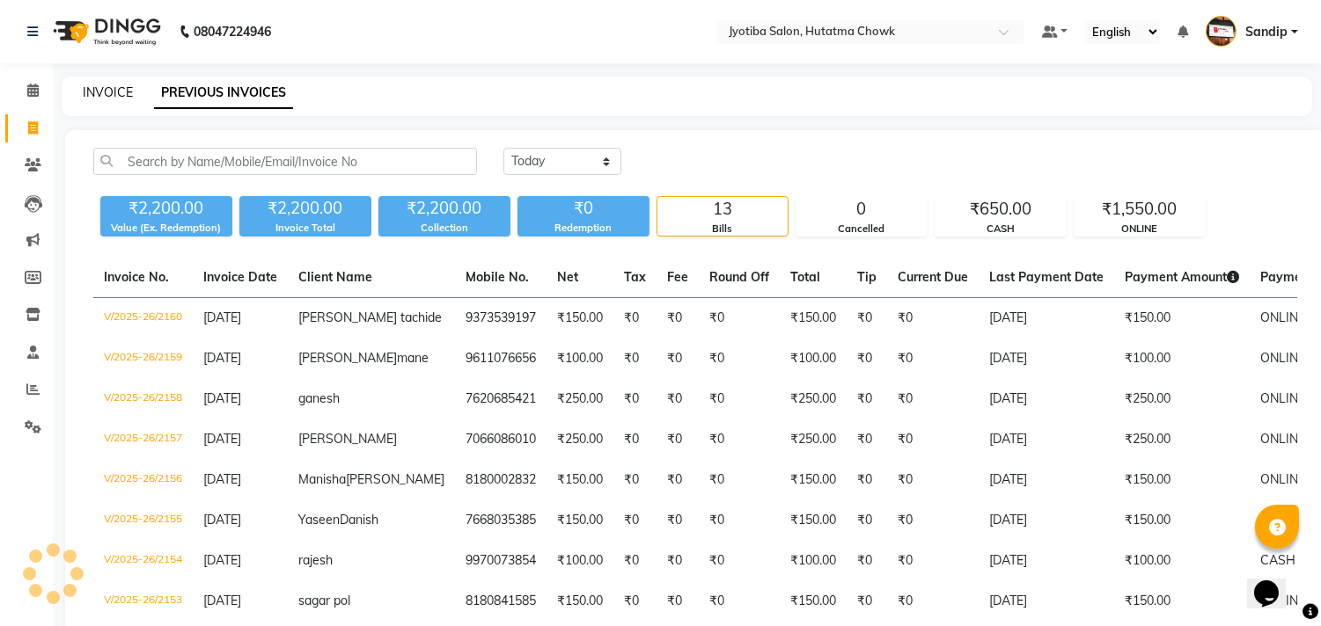
click at [107, 88] on link "INVOICE" at bounding box center [108, 92] width 50 height 16
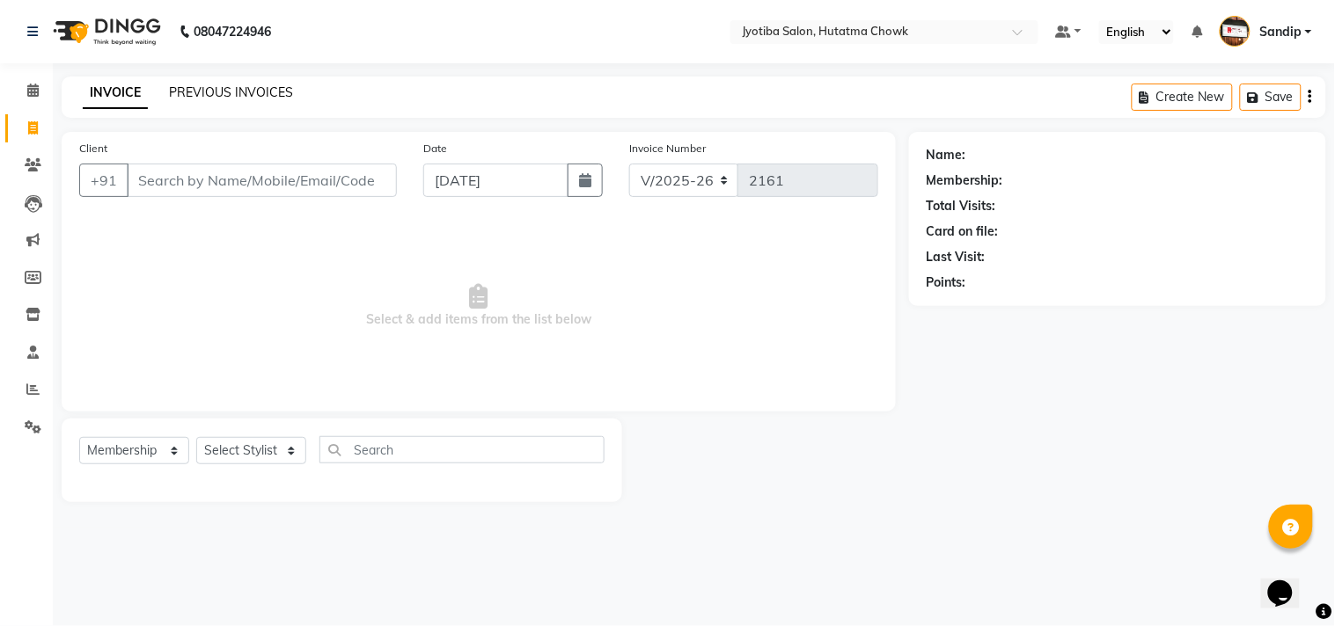
click at [231, 89] on link "PREVIOUS INVOICES" at bounding box center [231, 92] width 124 height 16
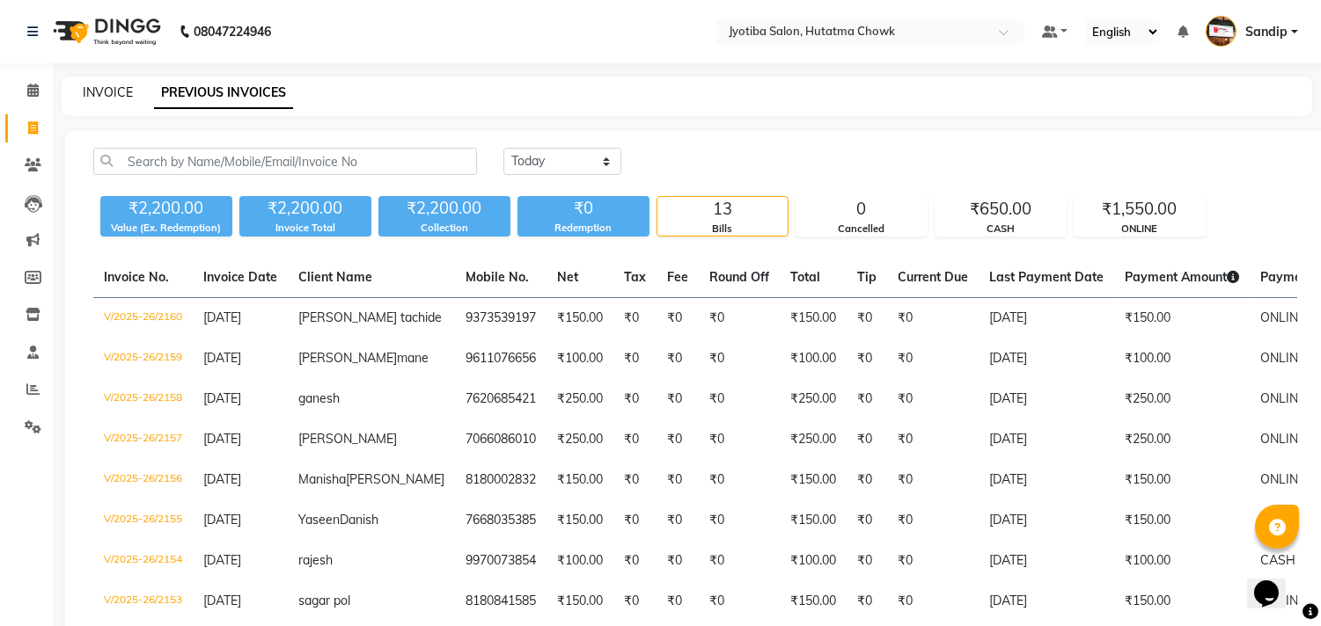
click at [106, 88] on link "INVOICE" at bounding box center [108, 92] width 50 height 16
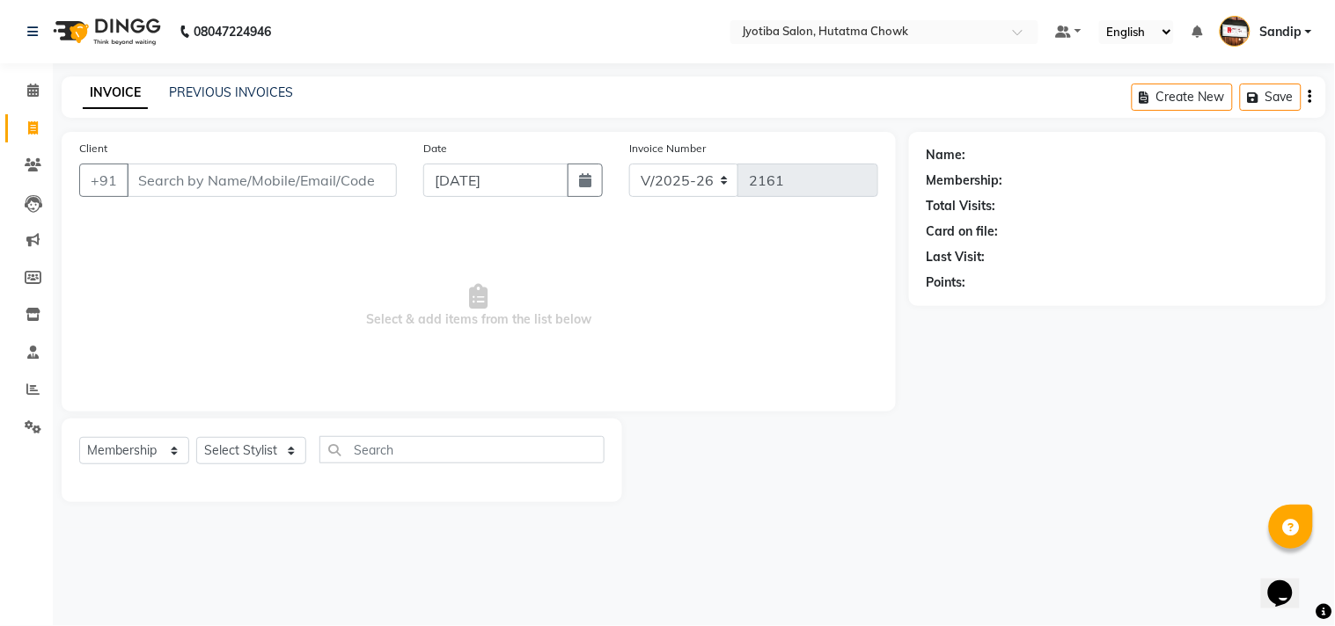
click at [1094, 472] on div "Name: Membership: Total Visits: Card on file: Last Visit: Points:" at bounding box center [1124, 317] width 430 height 370
click at [253, 183] on input "Client" at bounding box center [262, 180] width 270 height 33
click at [30, 392] on icon at bounding box center [32, 389] width 13 height 13
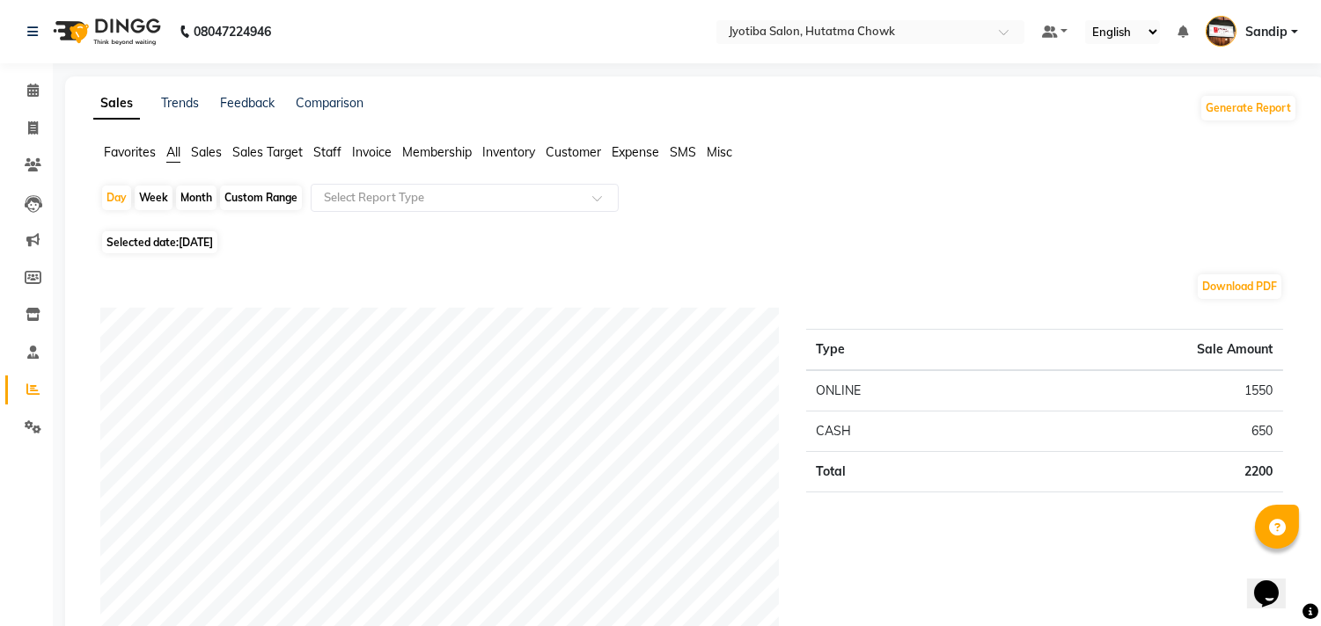
click at [191, 194] on div "Month" at bounding box center [196, 198] width 40 height 25
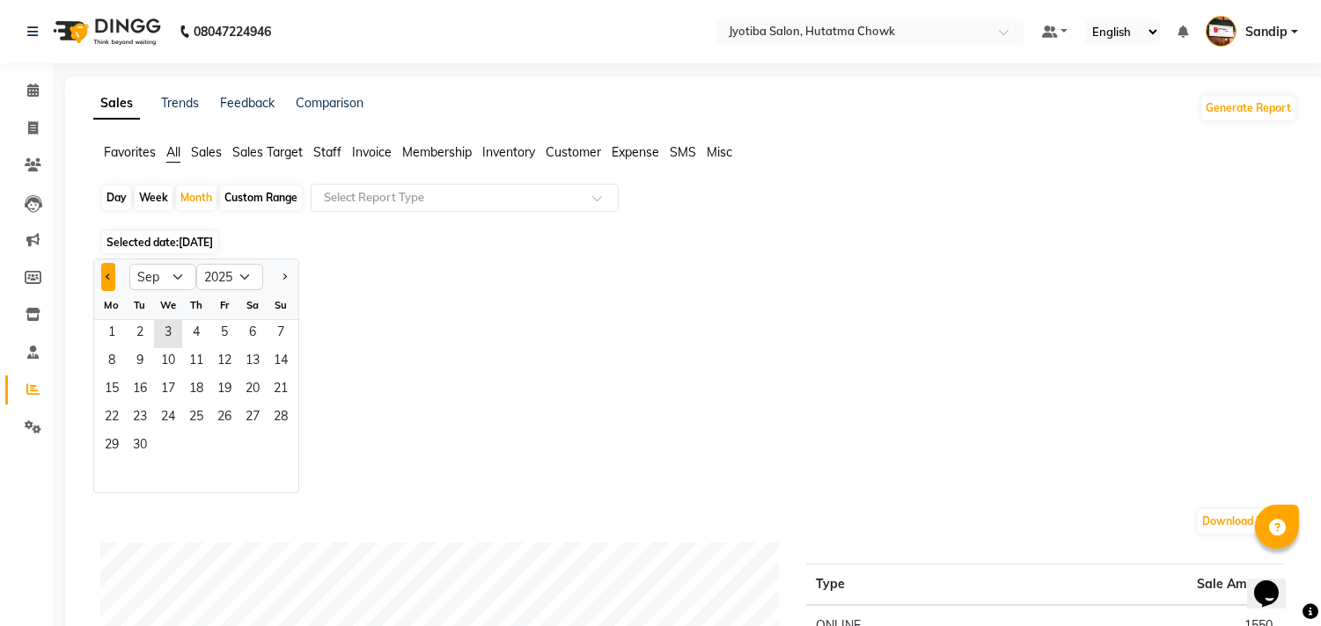
click at [106, 282] on button "Previous month" at bounding box center [108, 277] width 14 height 28
click at [216, 332] on span "1" at bounding box center [224, 334] width 28 height 28
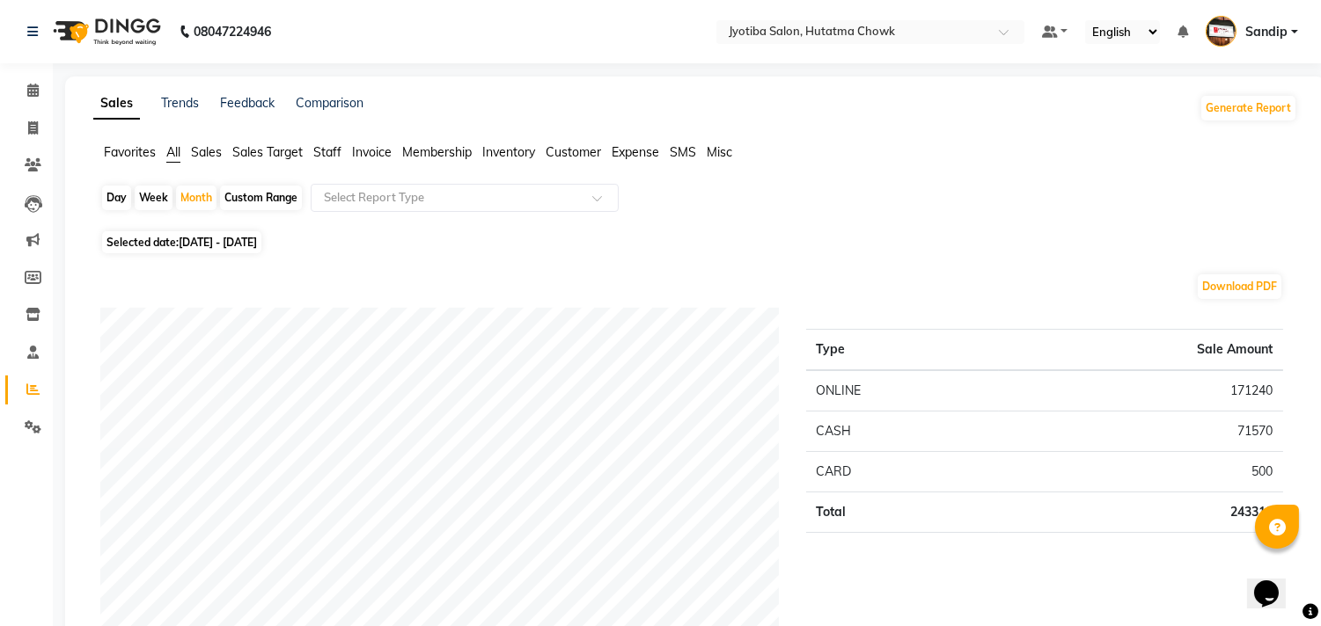
click at [631, 153] on span "Expense" at bounding box center [635, 152] width 48 height 16
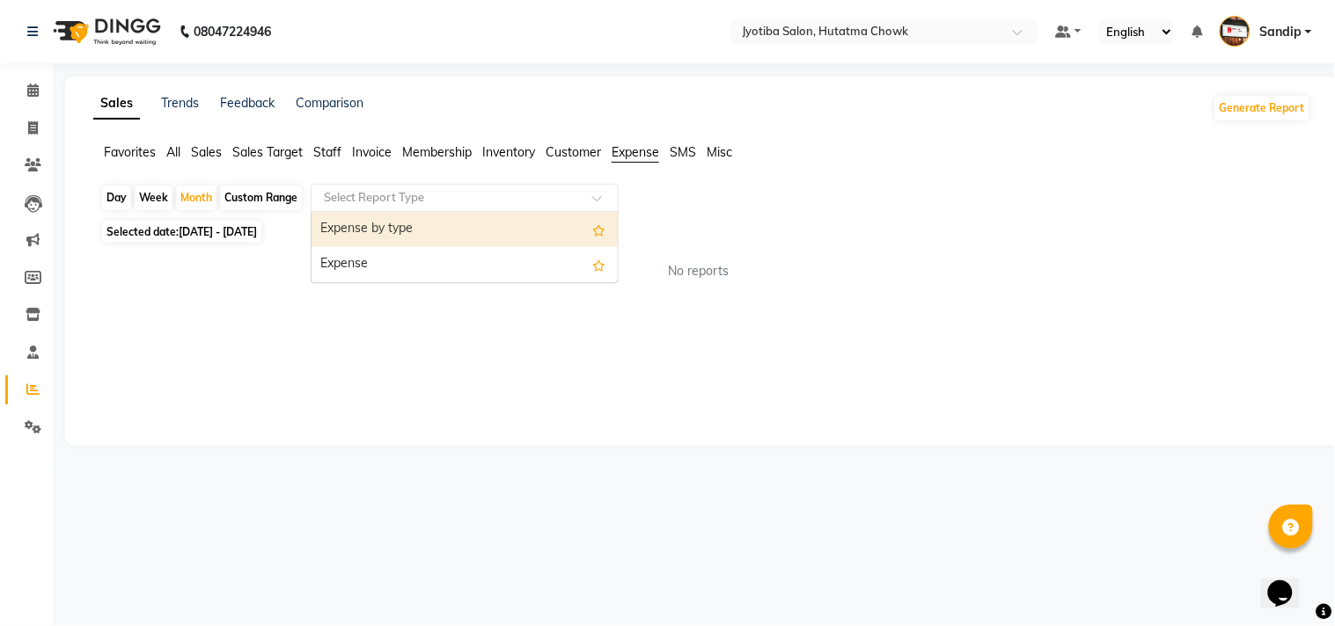
click at [475, 198] on input "text" at bounding box center [446, 198] width 253 height 18
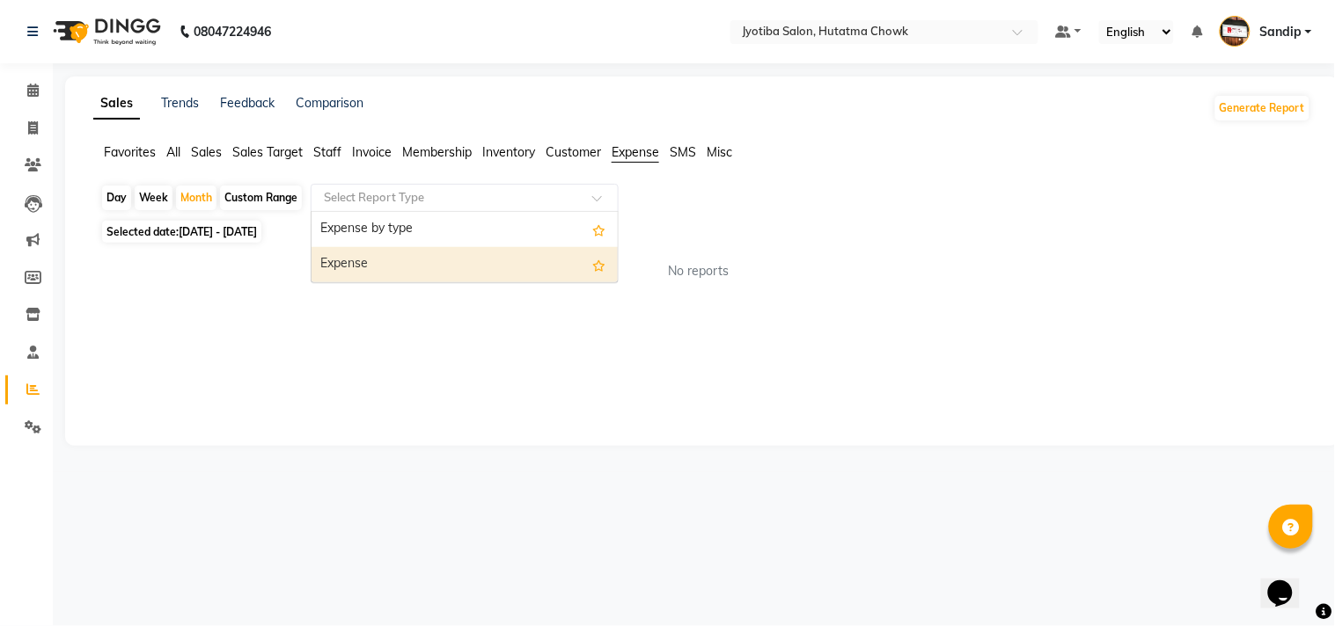
click at [481, 260] on div "Expense" at bounding box center [464, 264] width 306 height 35
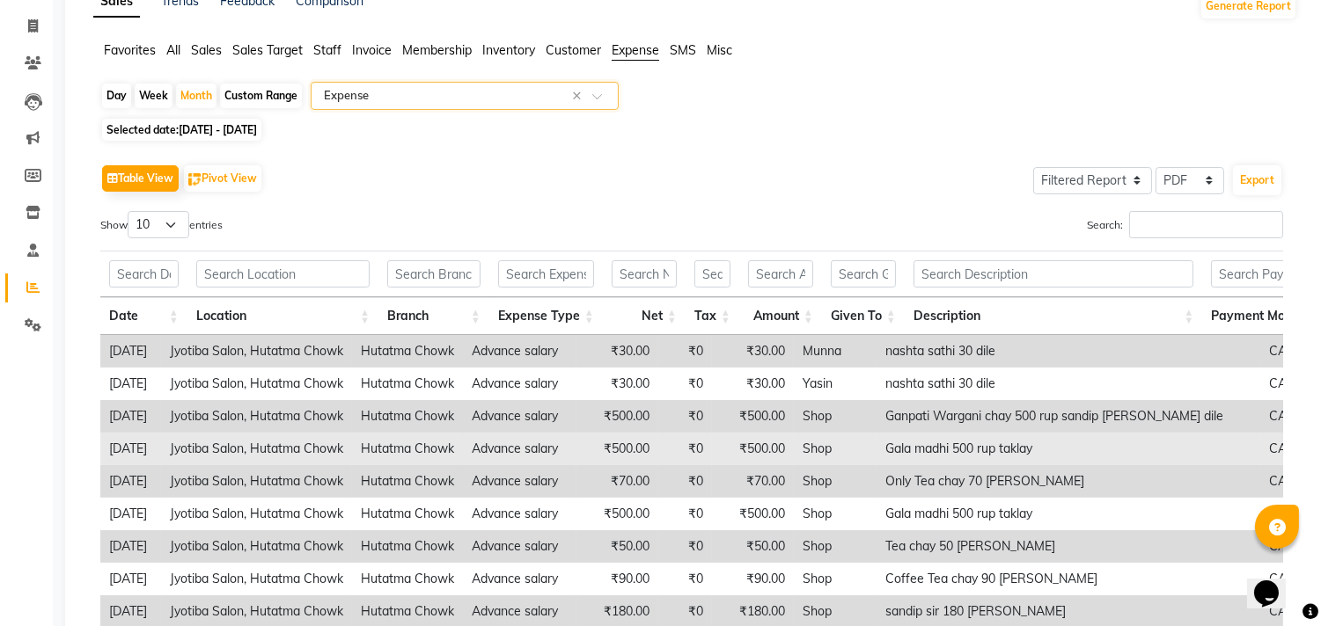
scroll to position [91, 0]
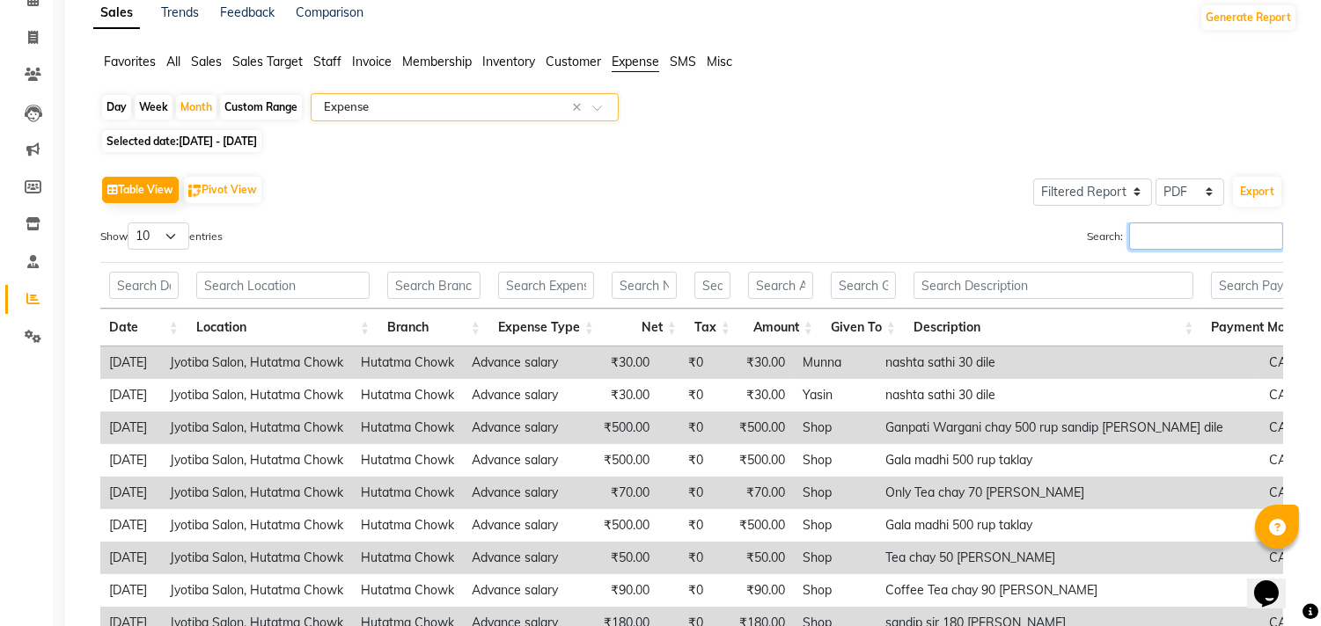
click at [1173, 240] on input "Search:" at bounding box center [1206, 236] width 154 height 27
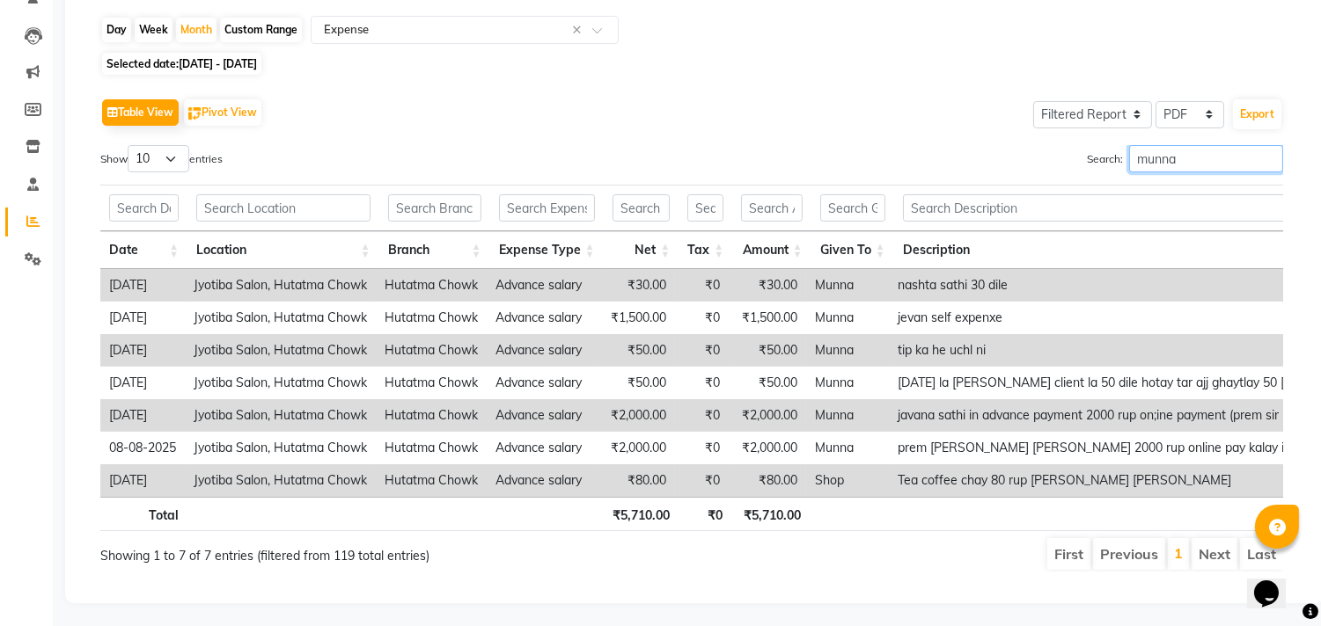
scroll to position [202, 0]
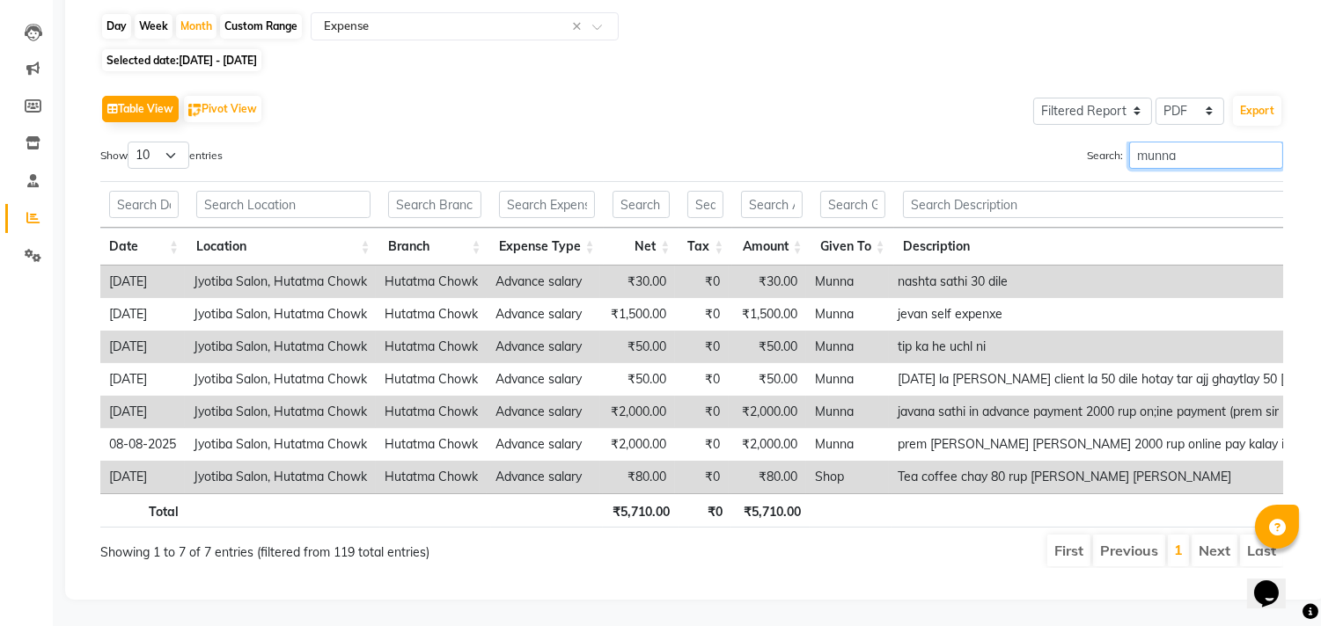
click at [1268, 142] on input "munna" at bounding box center [1206, 155] width 154 height 27
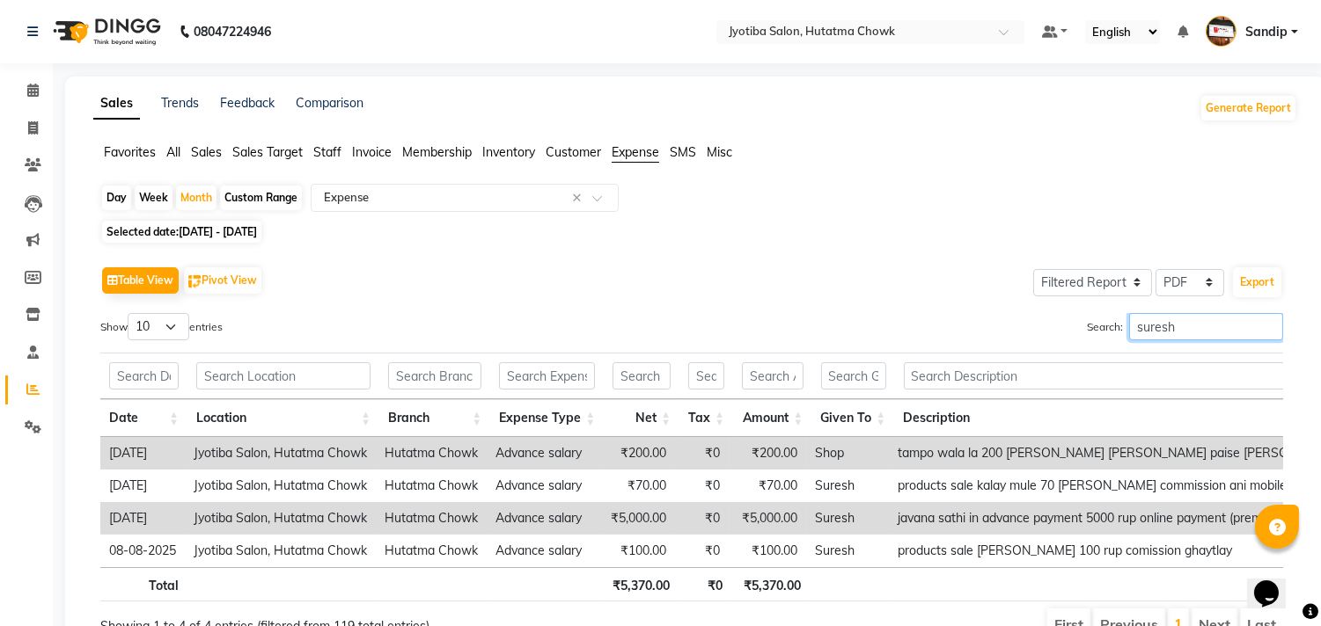
scroll to position [104, 0]
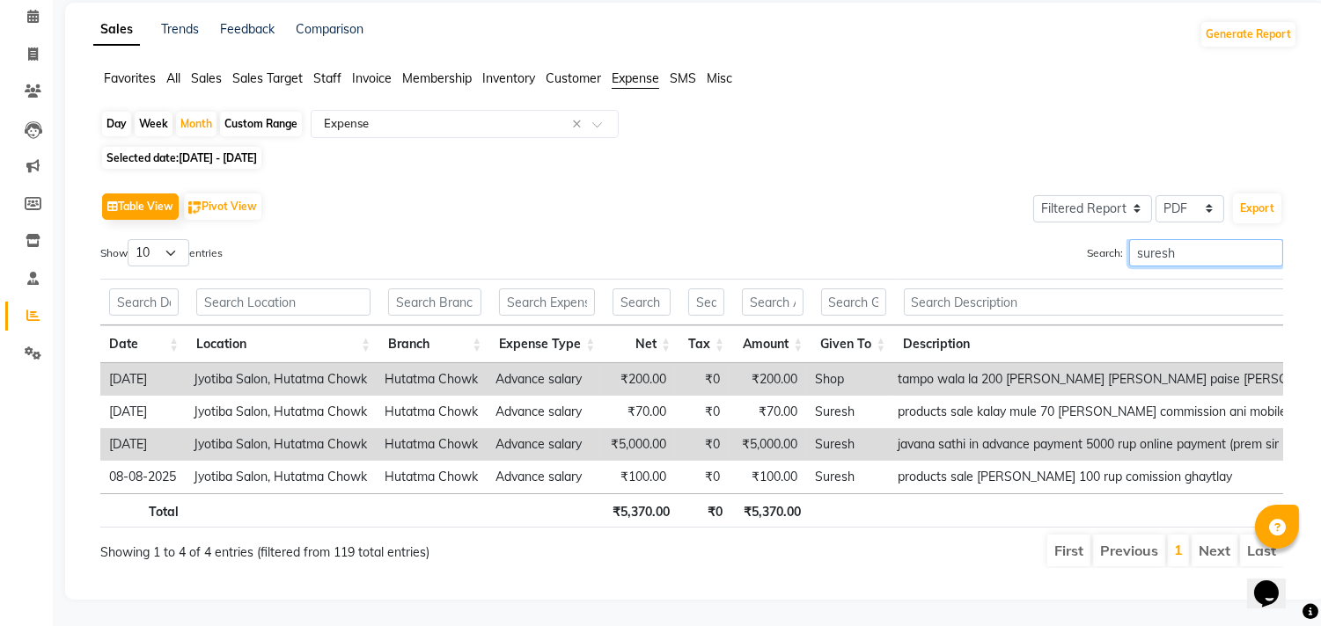
click at [1268, 239] on input "suresh" at bounding box center [1206, 252] width 154 height 27
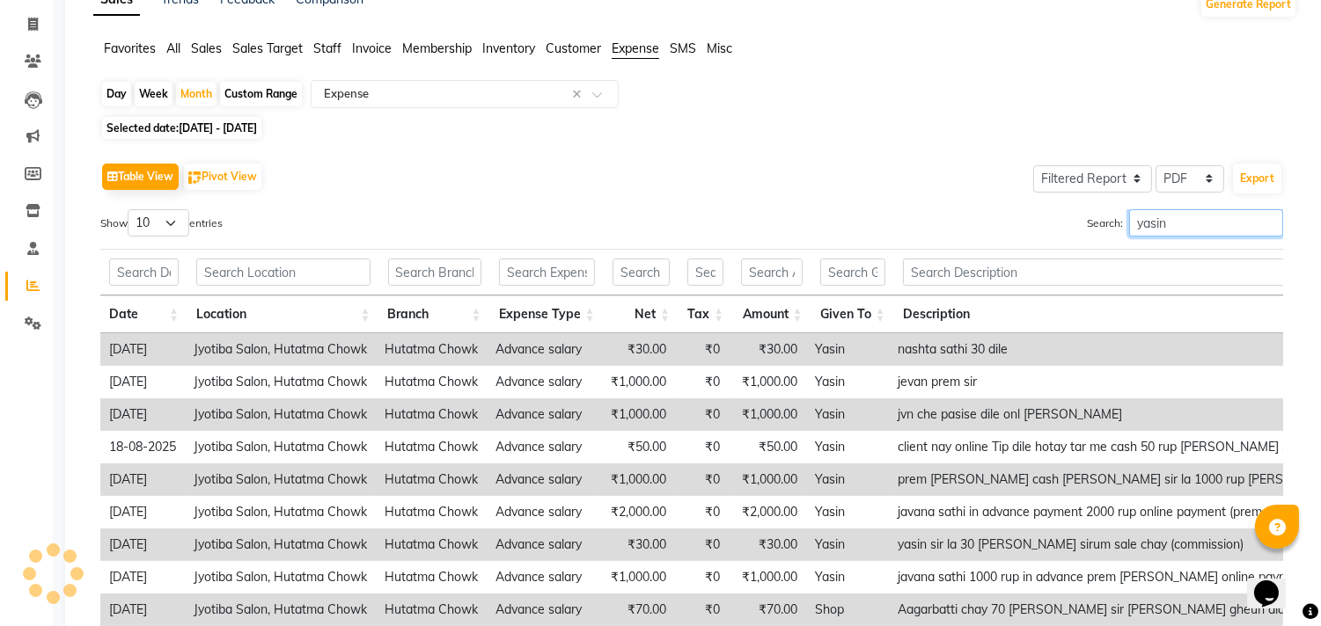
click at [1265, 222] on input "yasin" at bounding box center [1206, 222] width 154 height 27
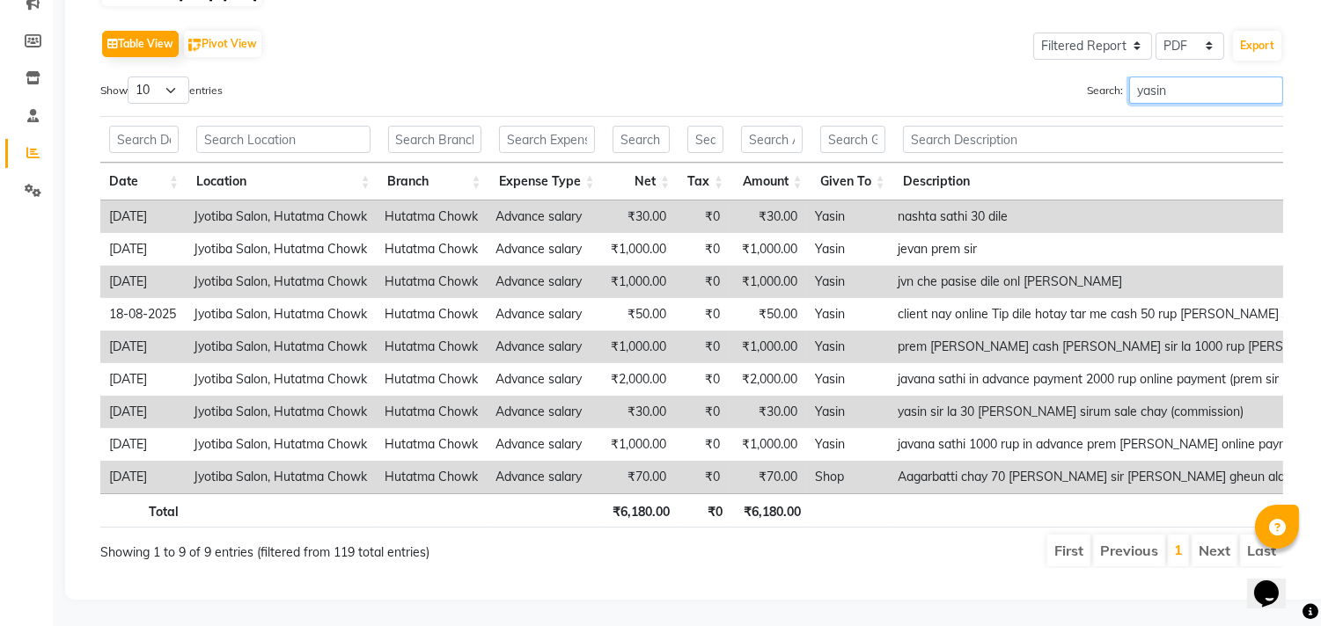
scroll to position [0, 0]
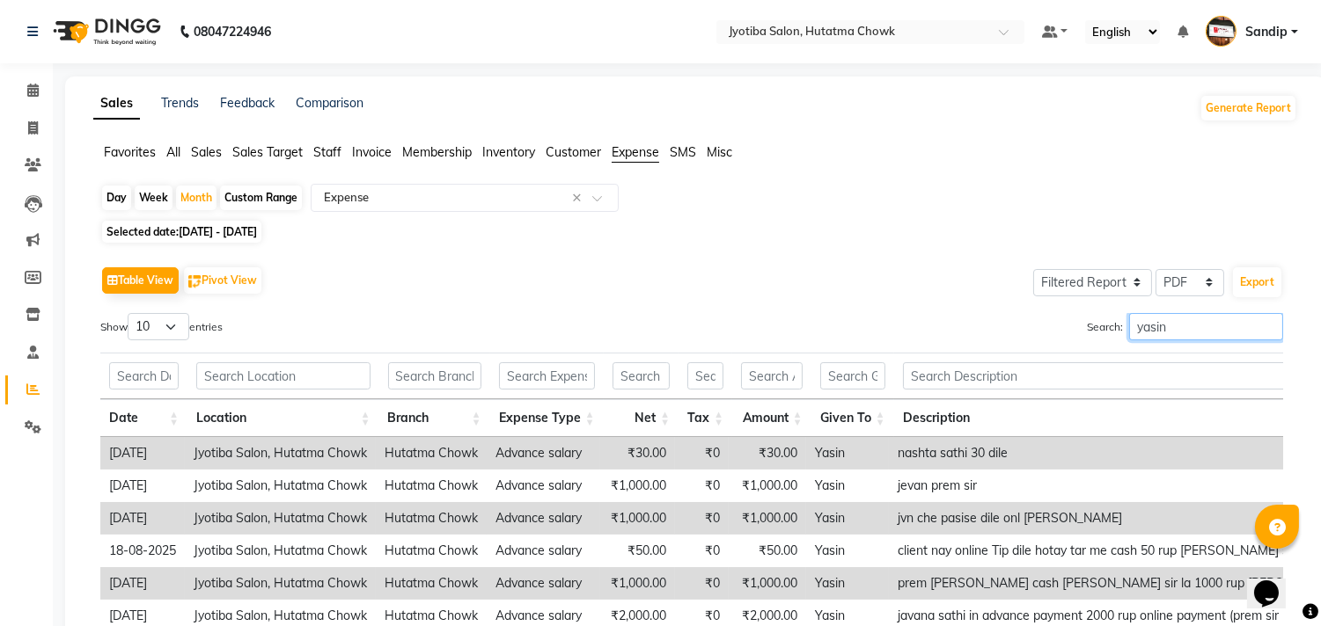
click at [1270, 329] on input "yasin" at bounding box center [1206, 326] width 154 height 27
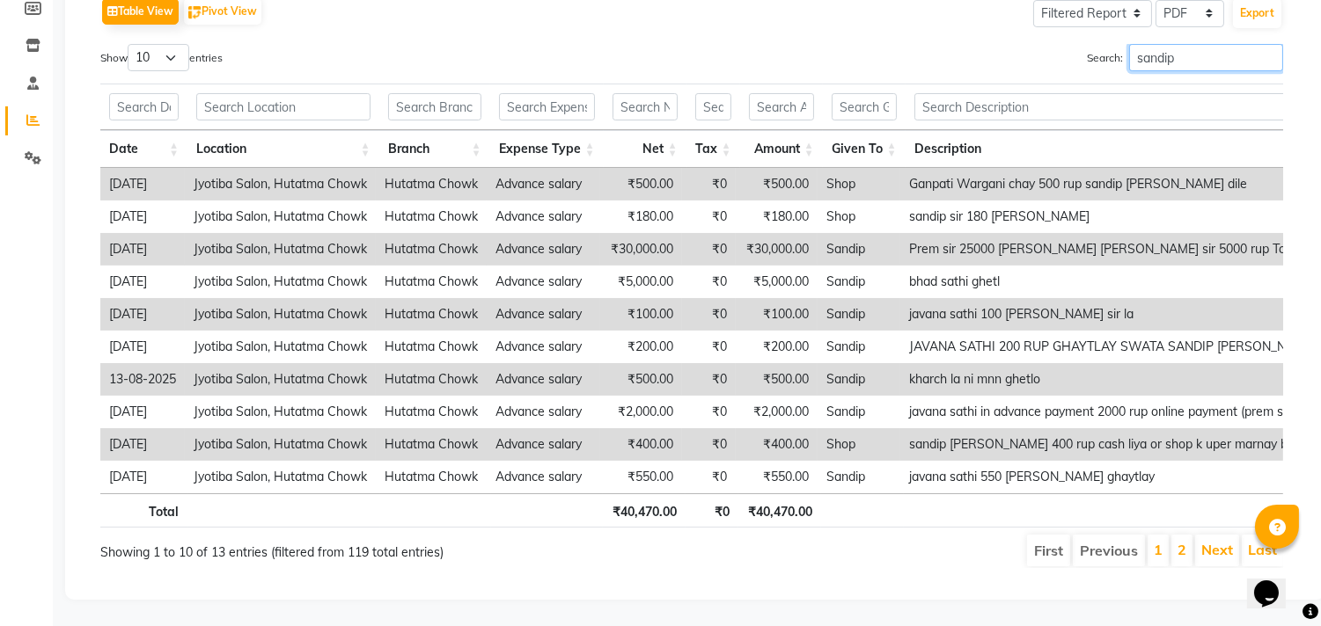
scroll to position [299, 0]
click at [1268, 44] on input "sandip" at bounding box center [1206, 57] width 154 height 27
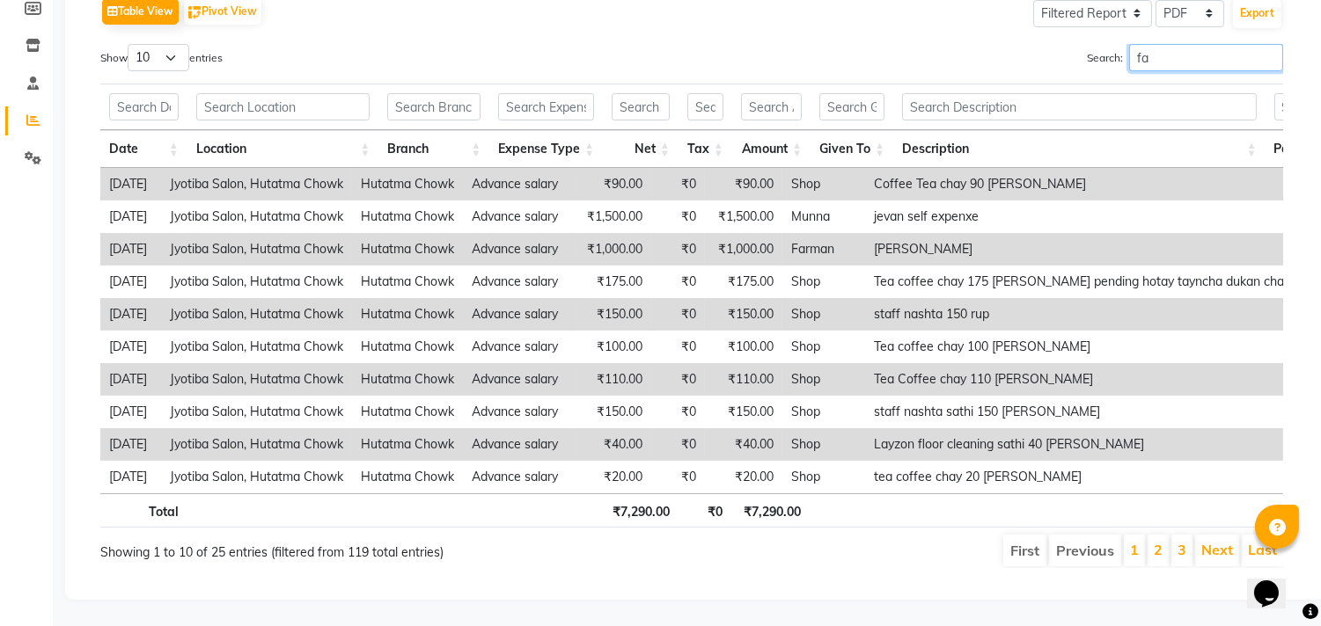
scroll to position [72, 0]
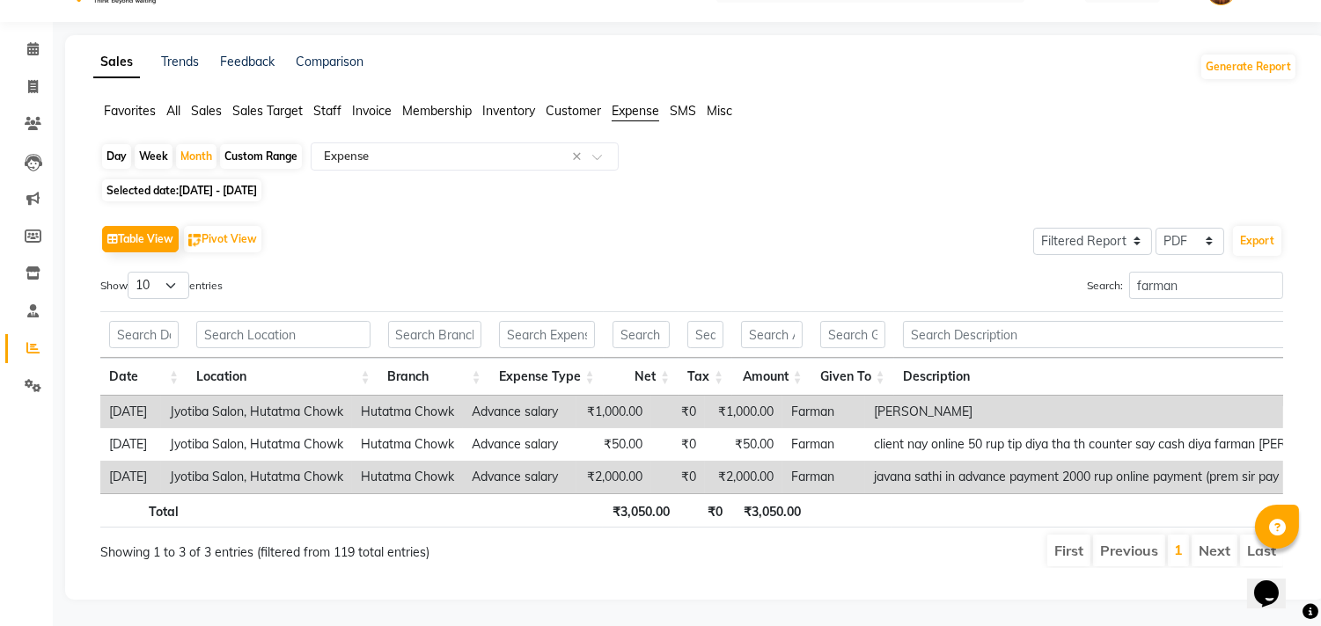
click at [587, 272] on div "Show 10 25 50 100 entries" at bounding box center [389, 289] width 578 height 34
click at [1185, 272] on input "farman" at bounding box center [1206, 285] width 154 height 27
click at [1268, 272] on input "farman" at bounding box center [1206, 285] width 154 height 27
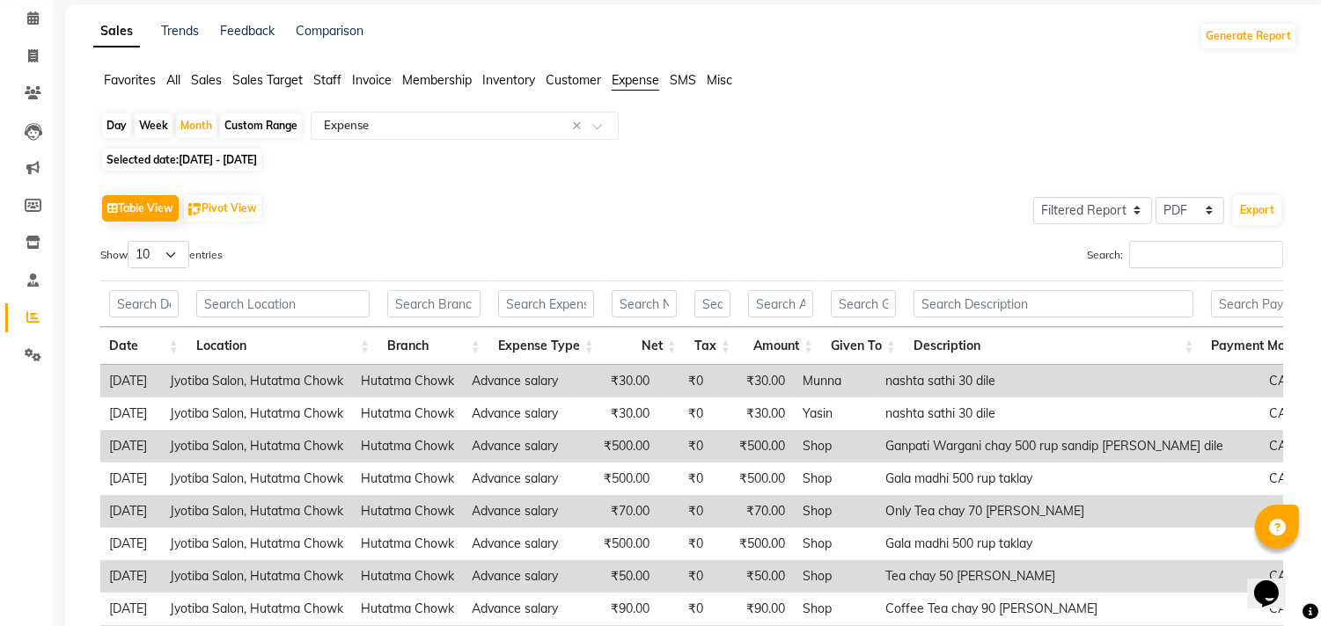
click at [666, 180] on div "Table View Pivot View Select Full Report Filtered Report Select CSV PDF Export …" at bounding box center [691, 478] width 1211 height 604
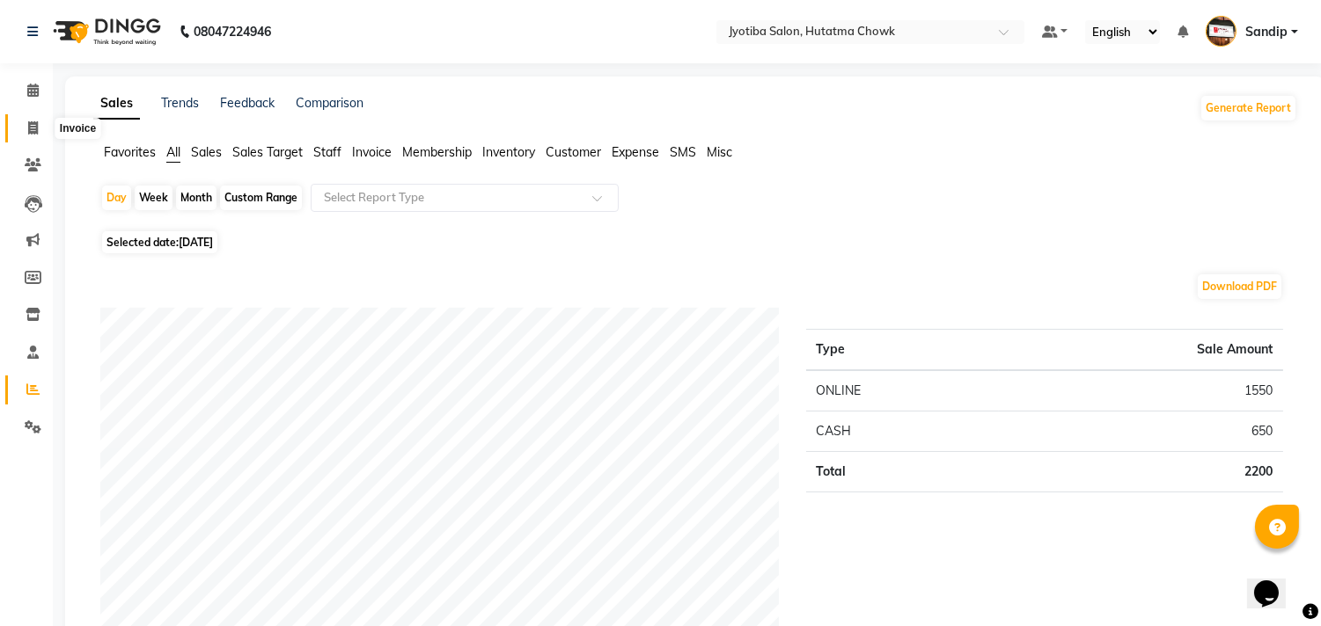
click at [30, 124] on icon at bounding box center [33, 127] width 10 height 13
select select "service"
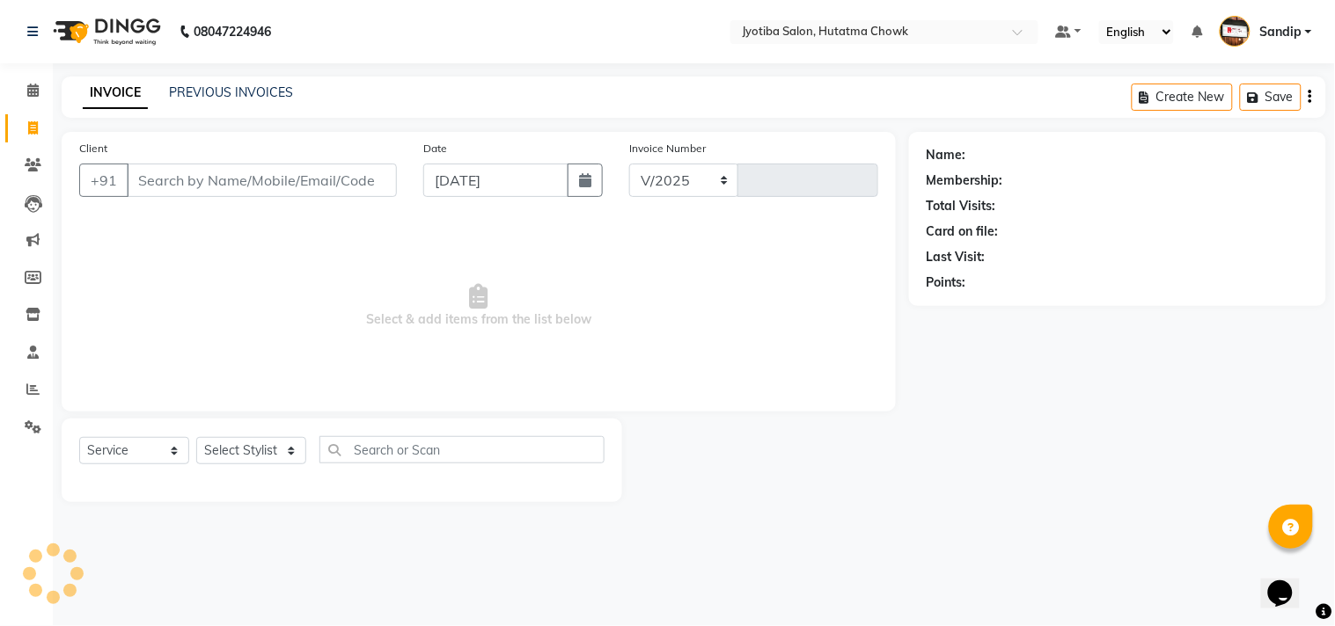
select select "556"
type input "2161"
select select "membership"
click at [225, 94] on link "PREVIOUS INVOICES" at bounding box center [231, 92] width 124 height 16
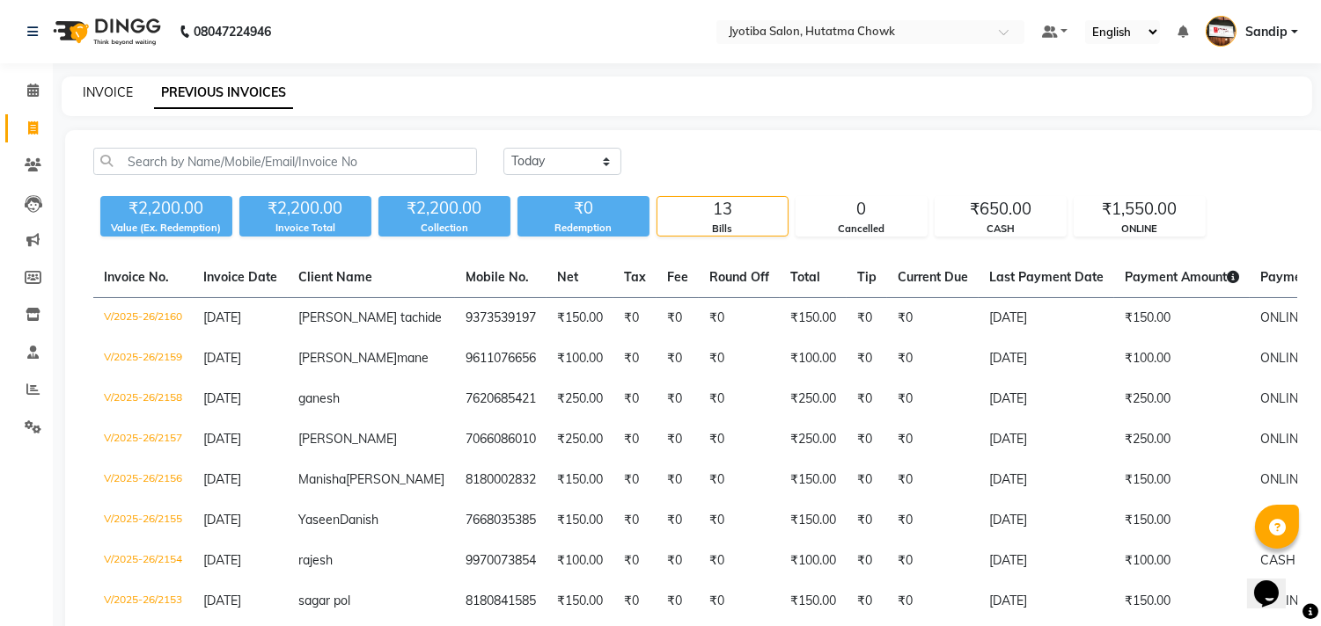
click at [108, 88] on link "INVOICE" at bounding box center [108, 92] width 50 height 16
select select "service"
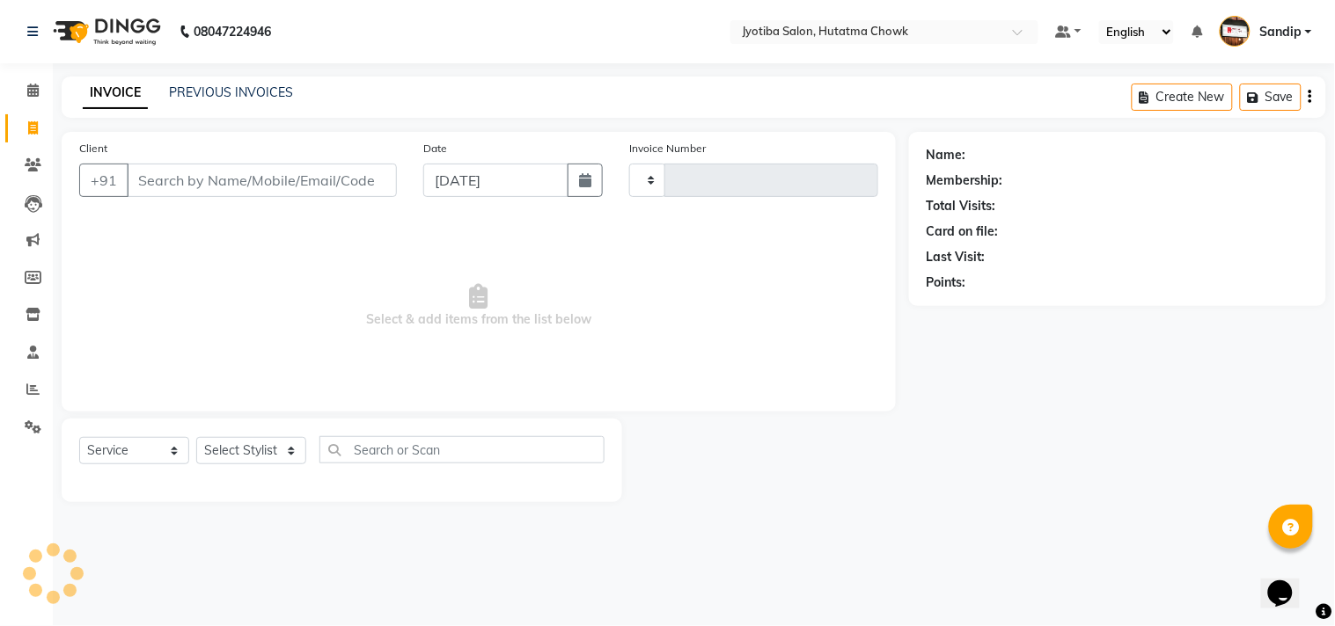
type input "2161"
select select "556"
select select "membership"
click at [19, 399] on span at bounding box center [33, 390] width 31 height 20
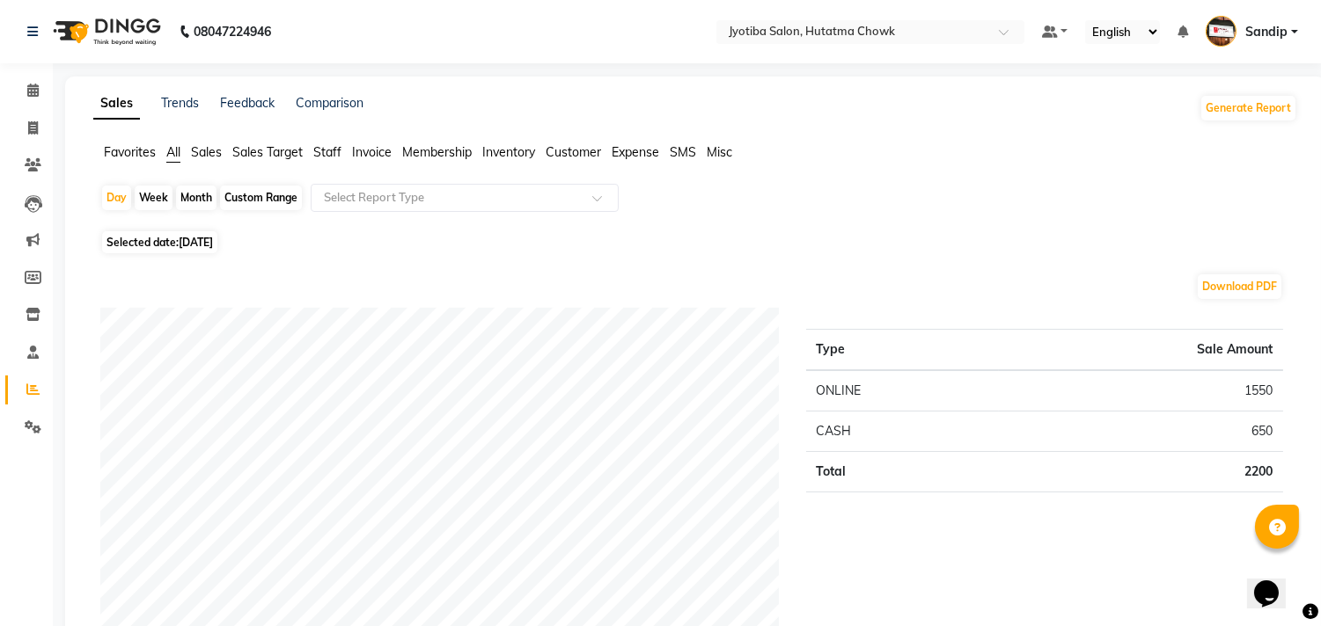
click at [196, 248] on span "[DATE]" at bounding box center [196, 242] width 34 height 13
select select "9"
select select "2025"
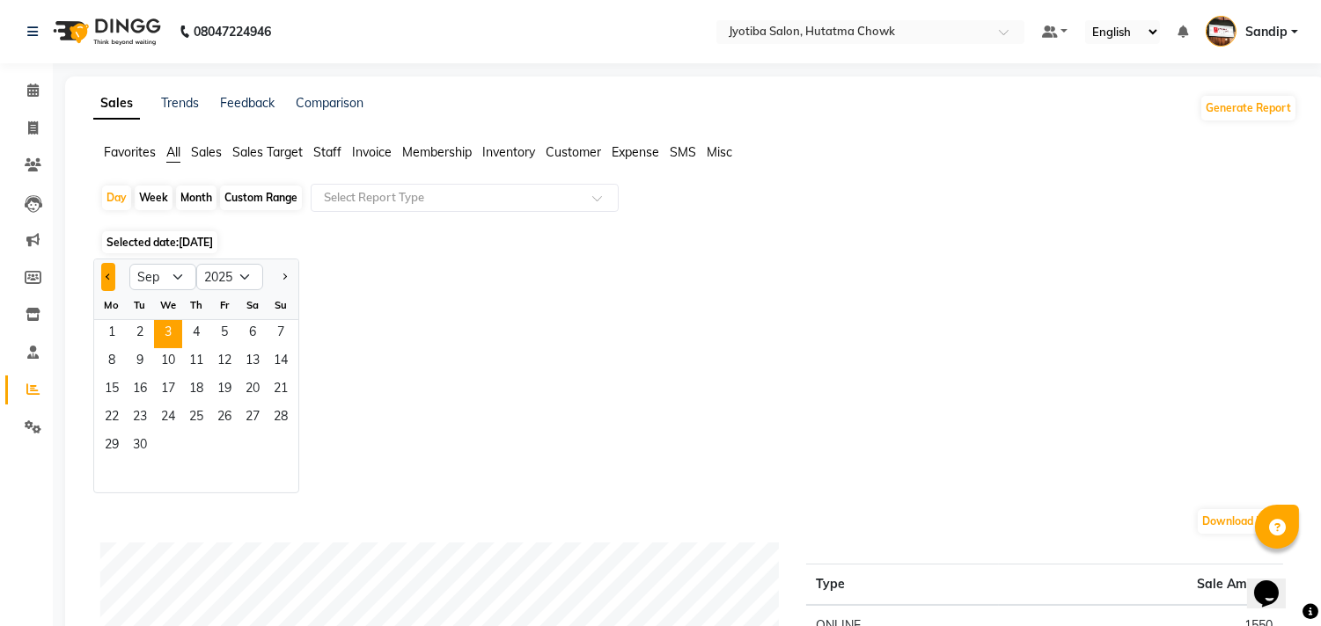
click at [110, 269] on button "Previous month" at bounding box center [108, 277] width 14 height 28
select select "8"
click at [222, 335] on span "1" at bounding box center [224, 334] width 28 height 28
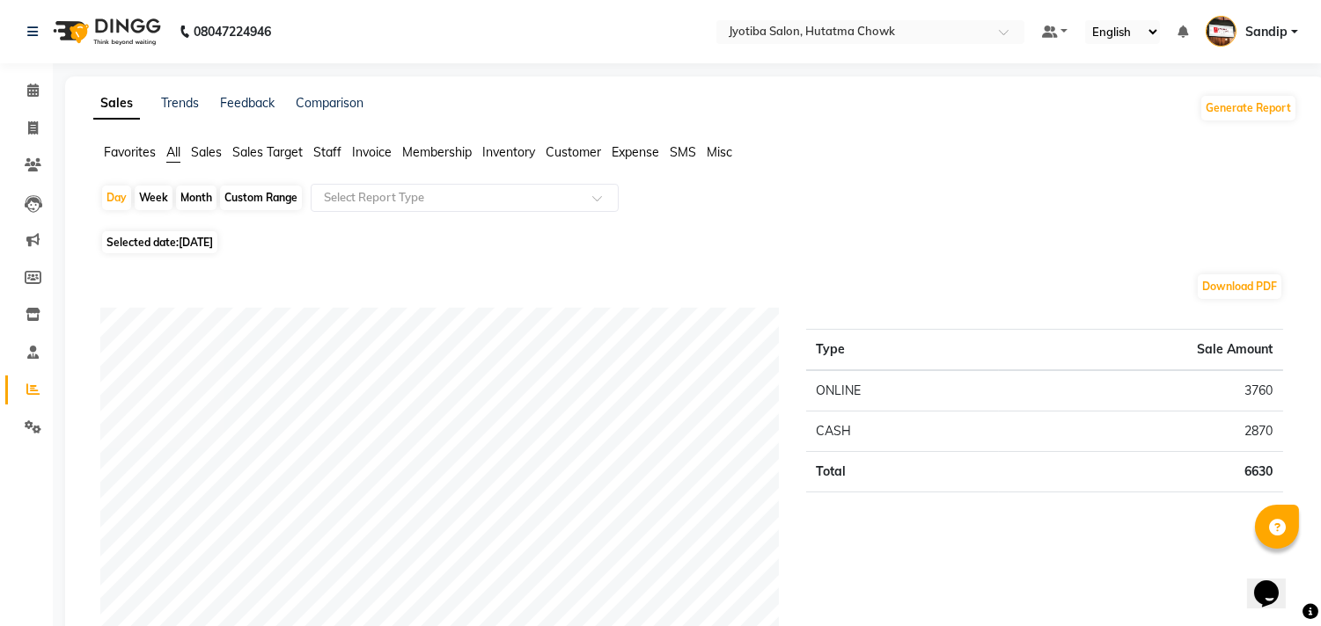
click at [165, 246] on span "Selected date: 01-08-2025" at bounding box center [159, 242] width 115 height 22
select select "8"
select select "2025"
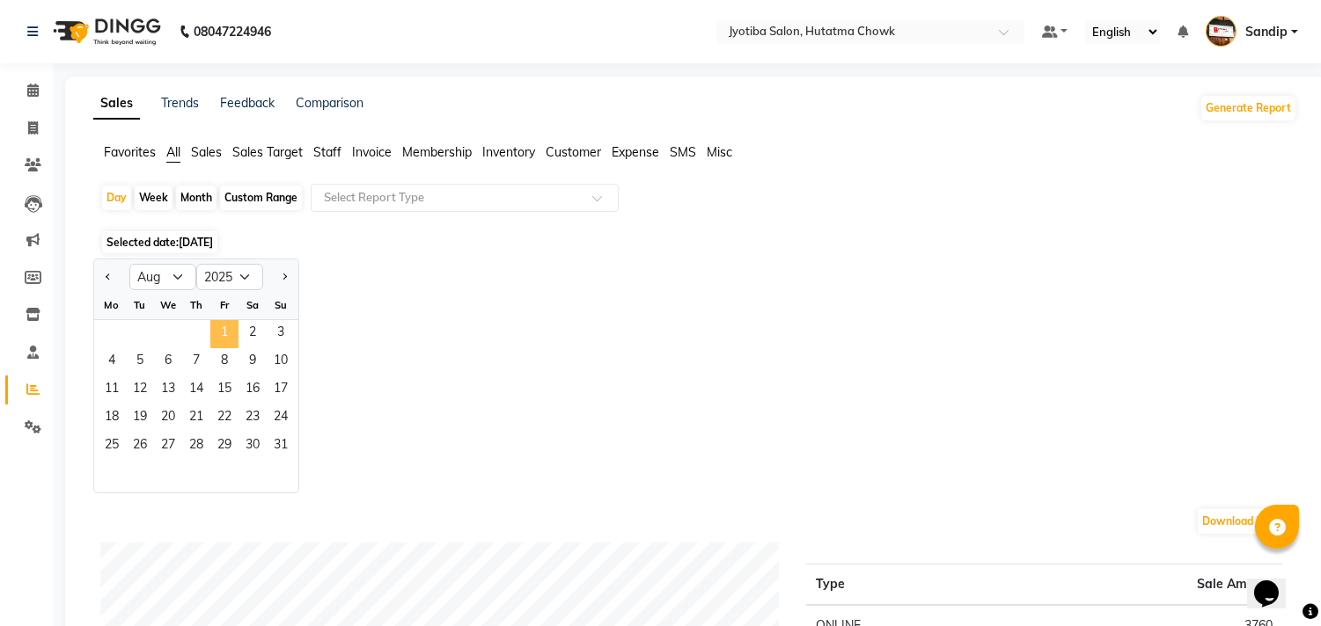
click at [223, 340] on span "1" at bounding box center [224, 334] width 28 height 28
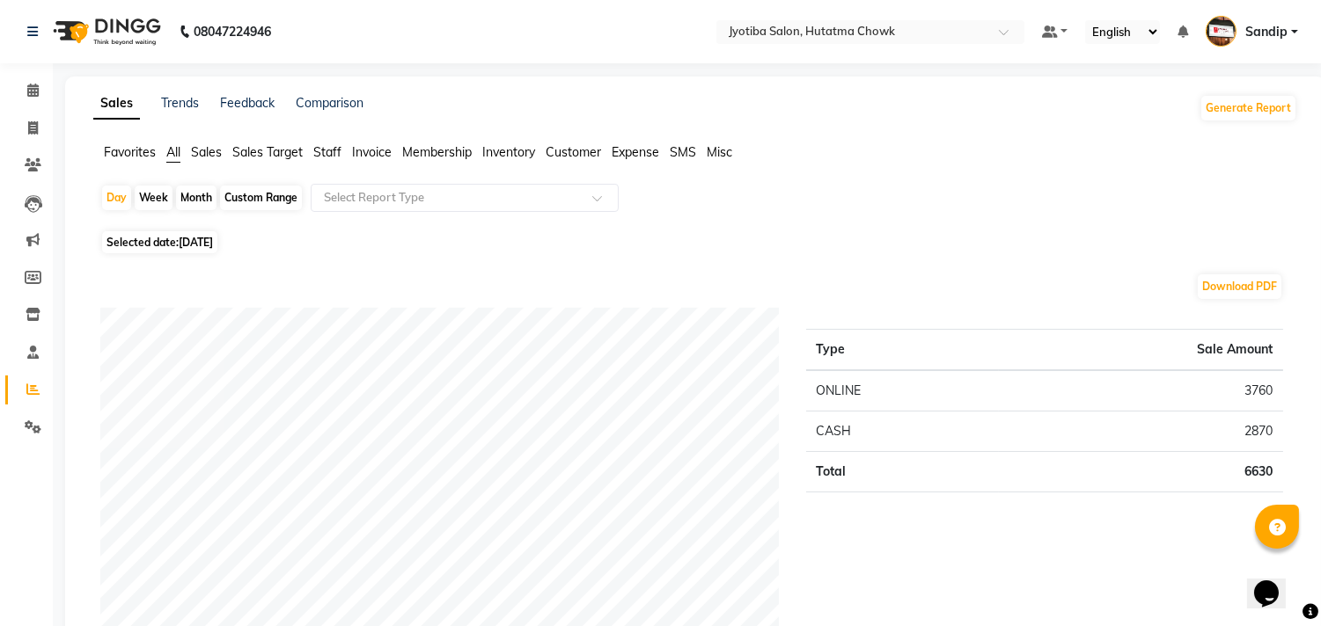
click at [194, 198] on div "Month" at bounding box center [196, 198] width 40 height 25
select select "8"
select select "2025"
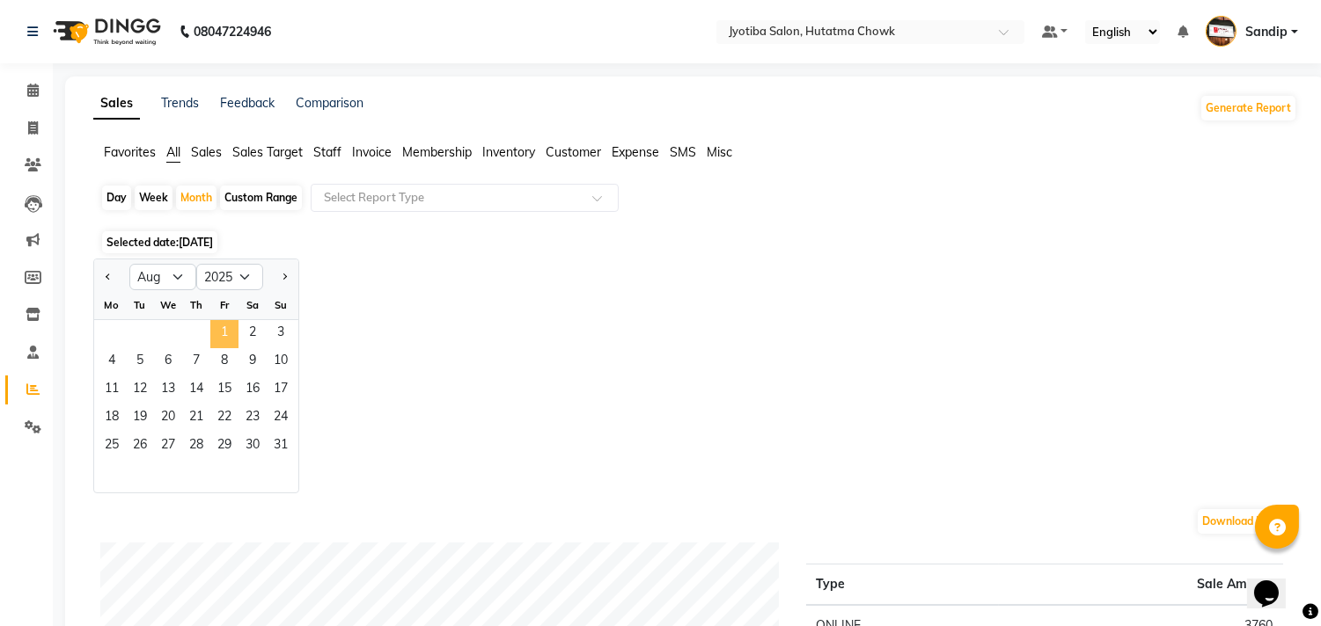
click at [223, 330] on span "1" at bounding box center [224, 334] width 28 height 28
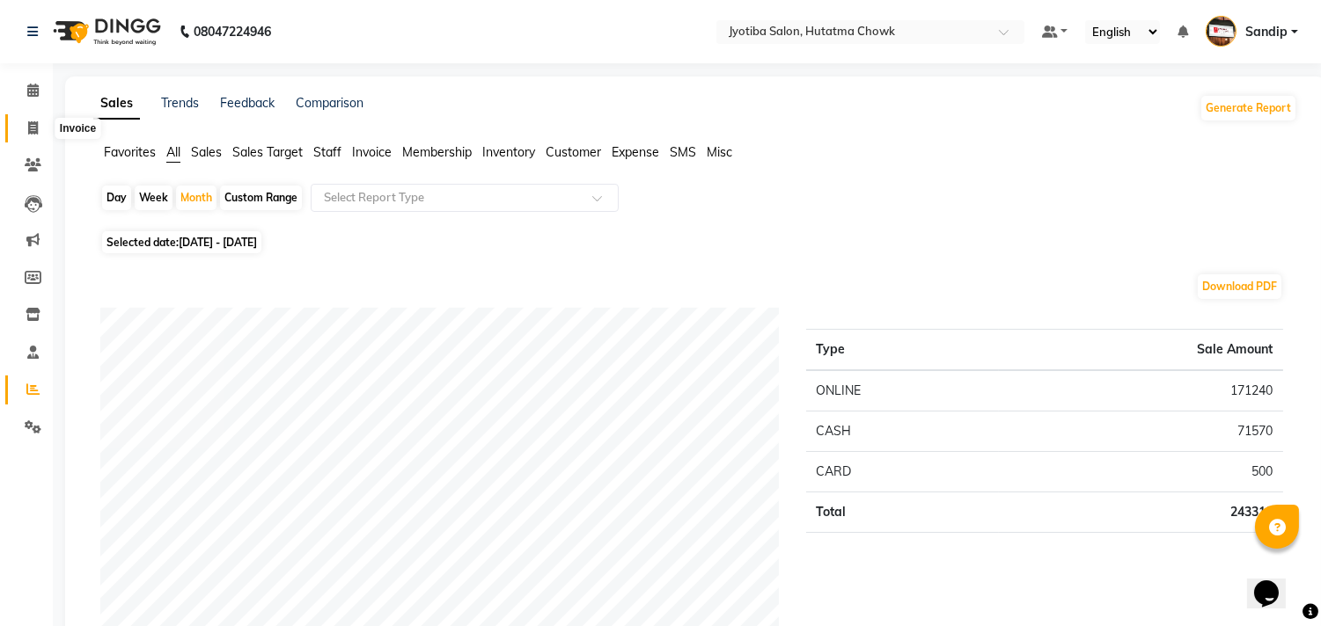
click at [36, 124] on icon at bounding box center [33, 127] width 10 height 13
select select "556"
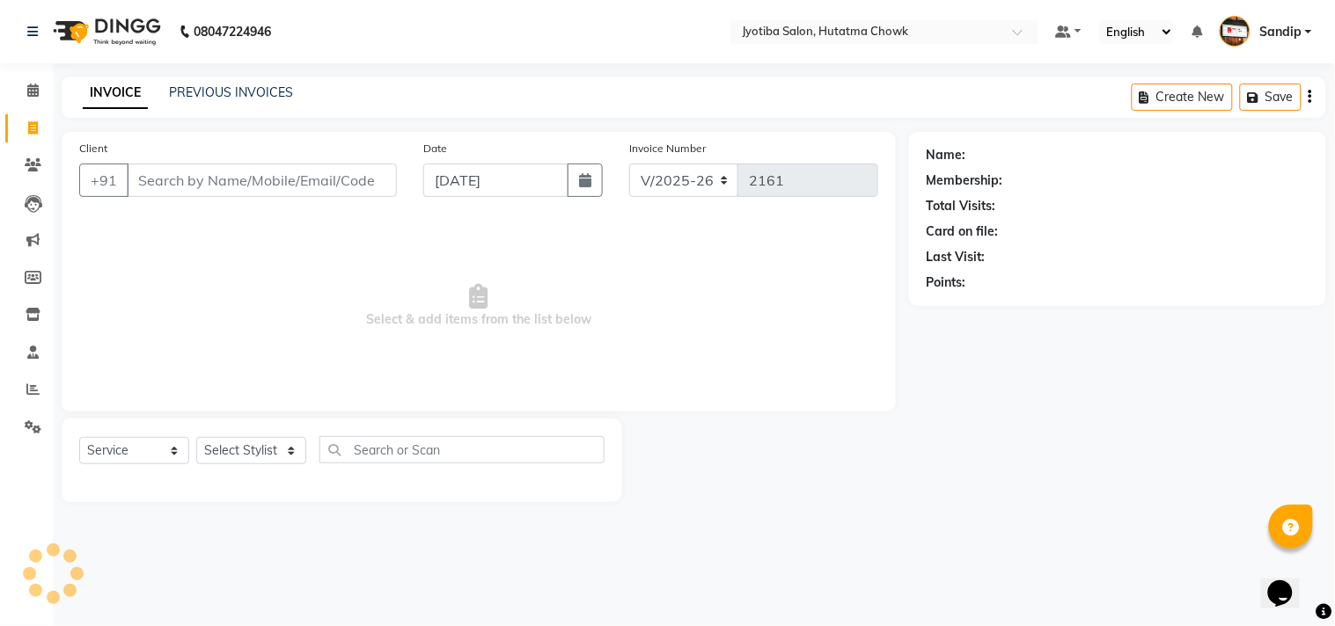
select select "membership"
click at [229, 90] on link "PREVIOUS INVOICES" at bounding box center [231, 92] width 124 height 16
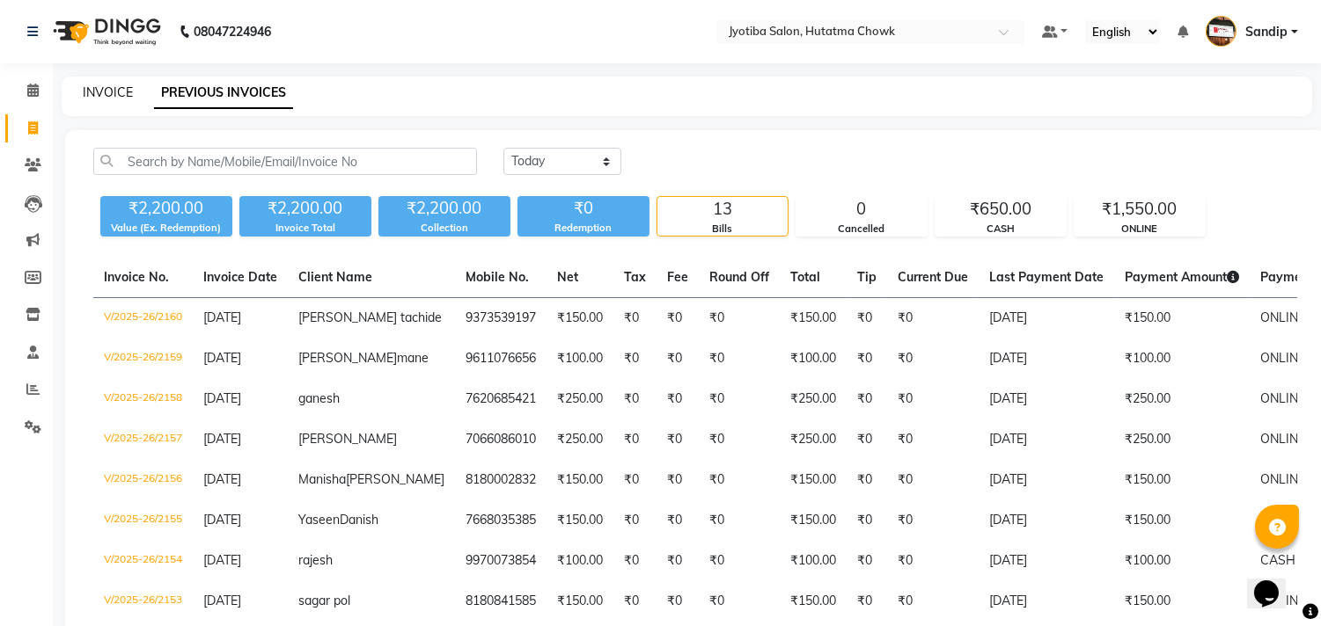
click at [108, 90] on link "INVOICE" at bounding box center [108, 92] width 50 height 16
select select "556"
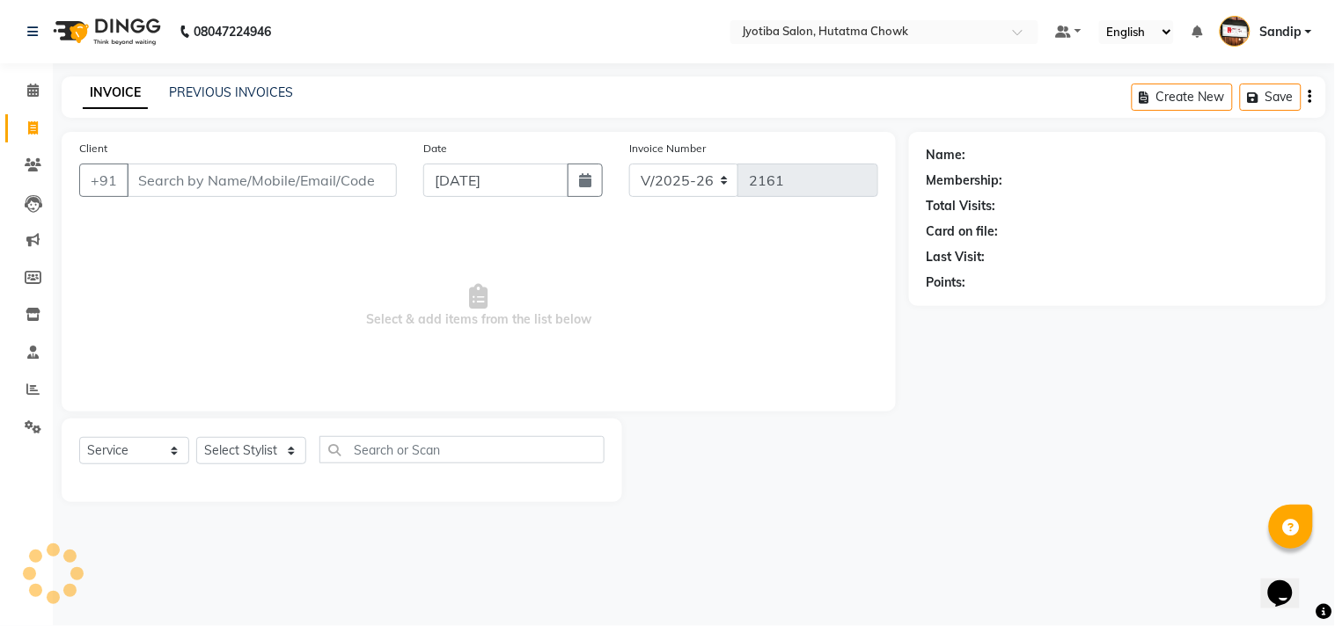
select select "membership"
click at [230, 89] on link "PREVIOUS INVOICES" at bounding box center [231, 92] width 124 height 16
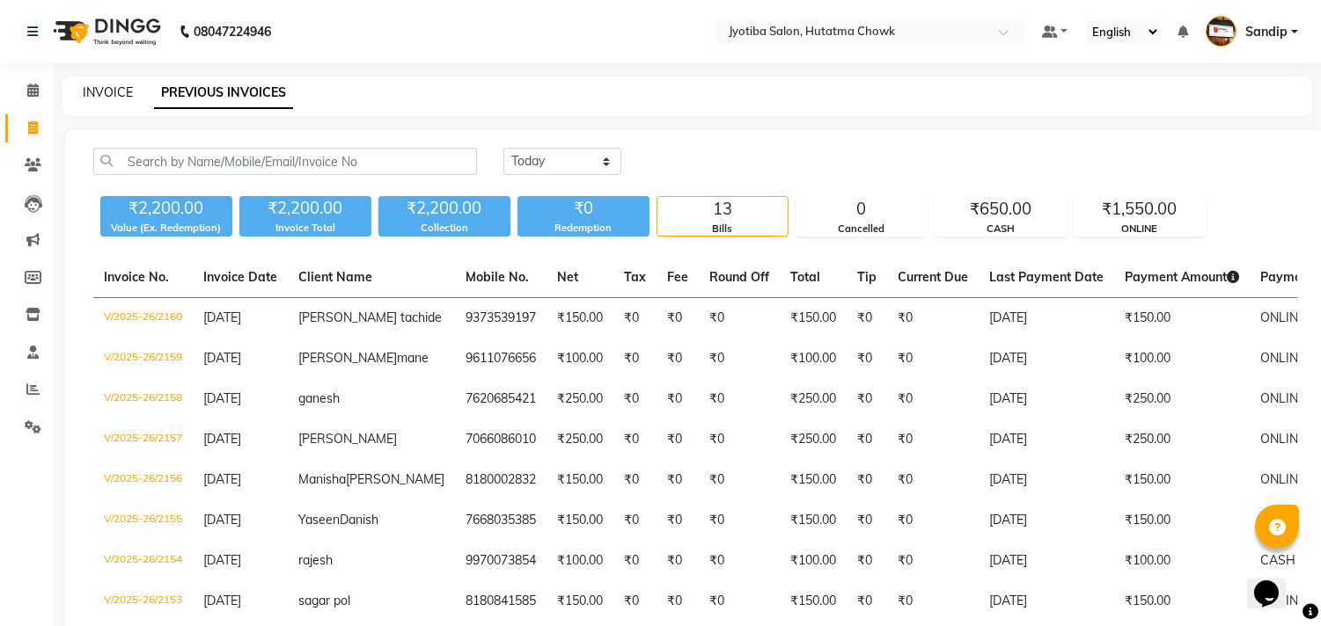
click at [107, 88] on link "INVOICE" at bounding box center [108, 92] width 50 height 16
select select "556"
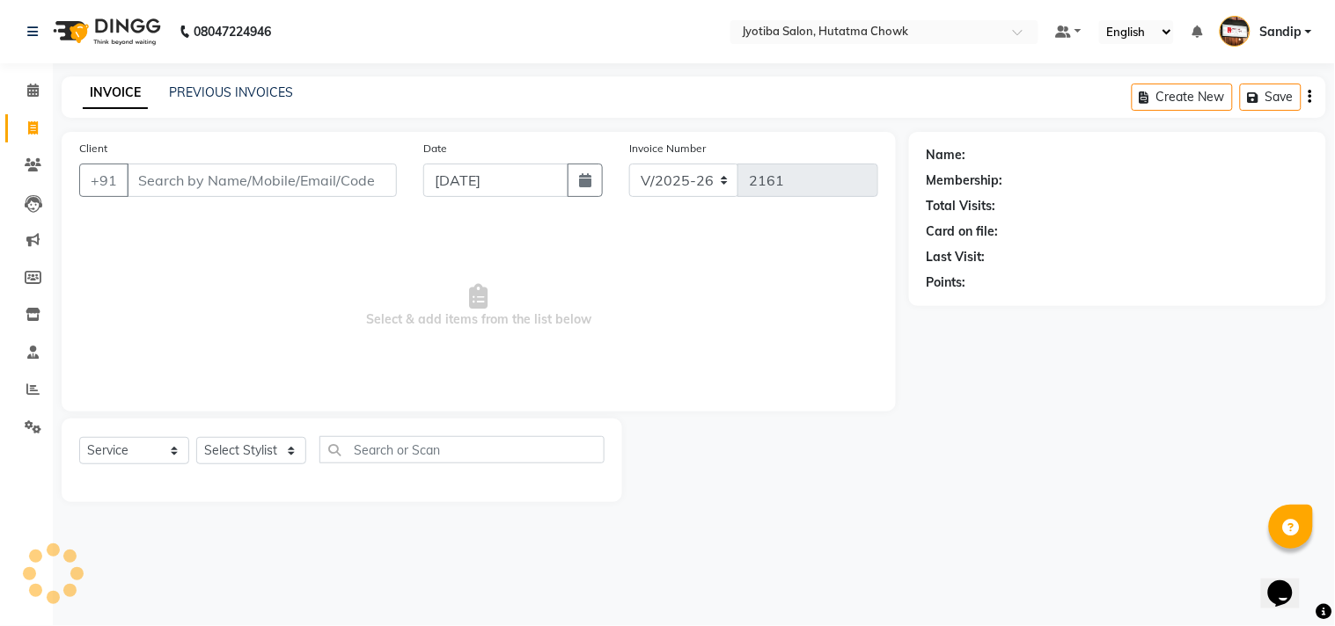
select select "membership"
click at [231, 84] on link "PREVIOUS INVOICES" at bounding box center [231, 92] width 124 height 16
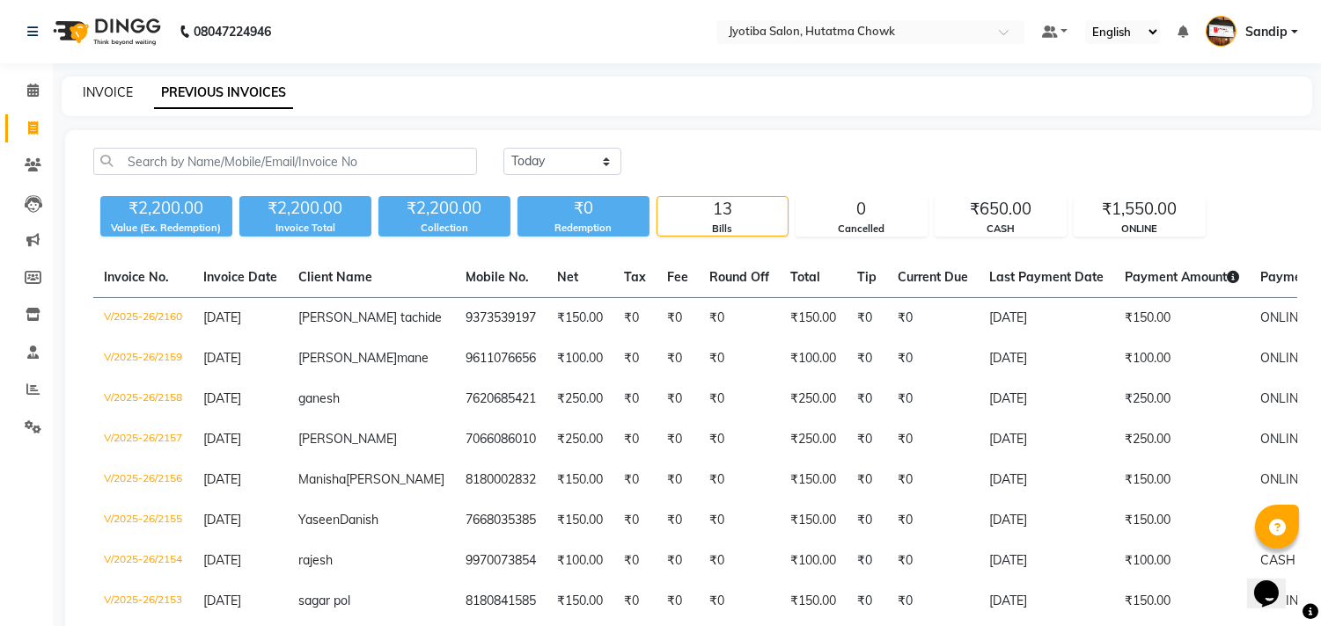
click at [106, 88] on link "INVOICE" at bounding box center [108, 92] width 50 height 16
select select "service"
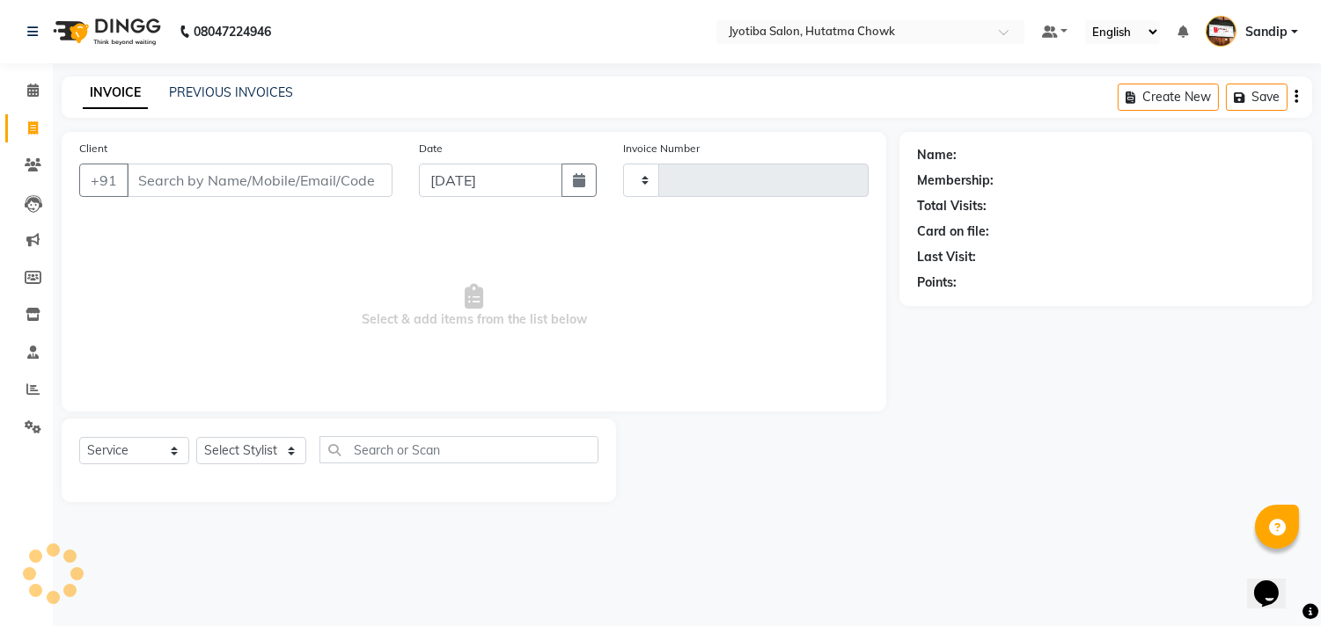
type input "2161"
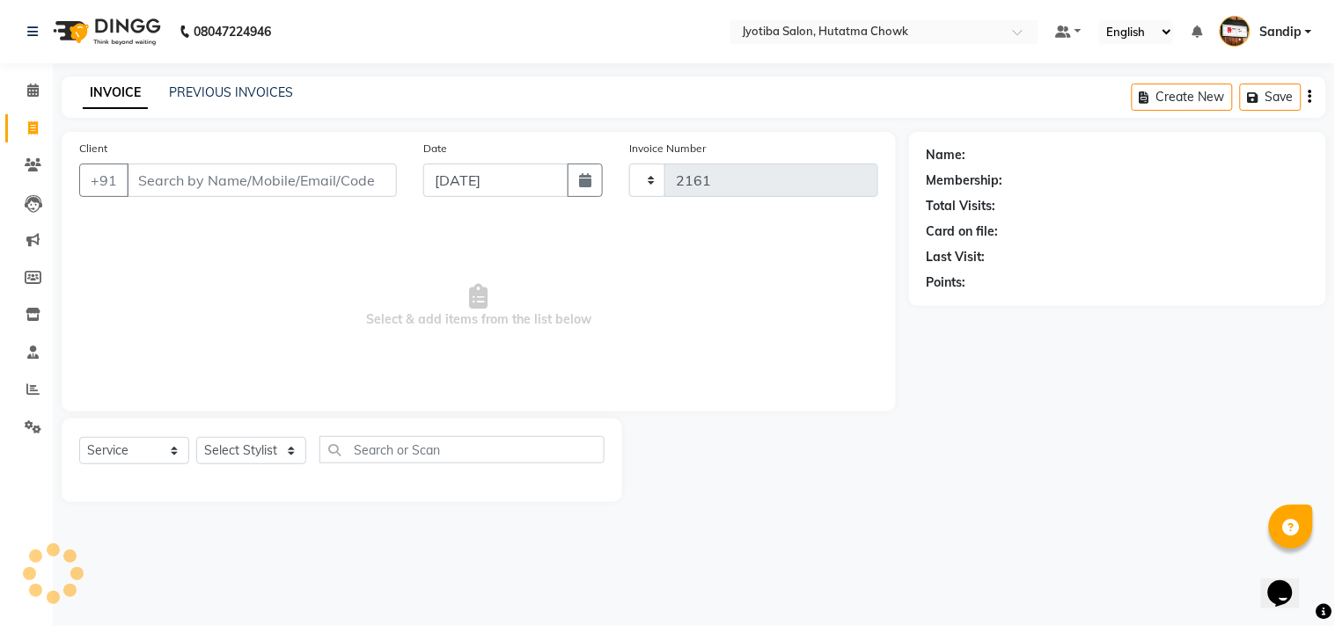
select select "556"
select select "membership"
click at [33, 429] on icon at bounding box center [33, 427] width 17 height 13
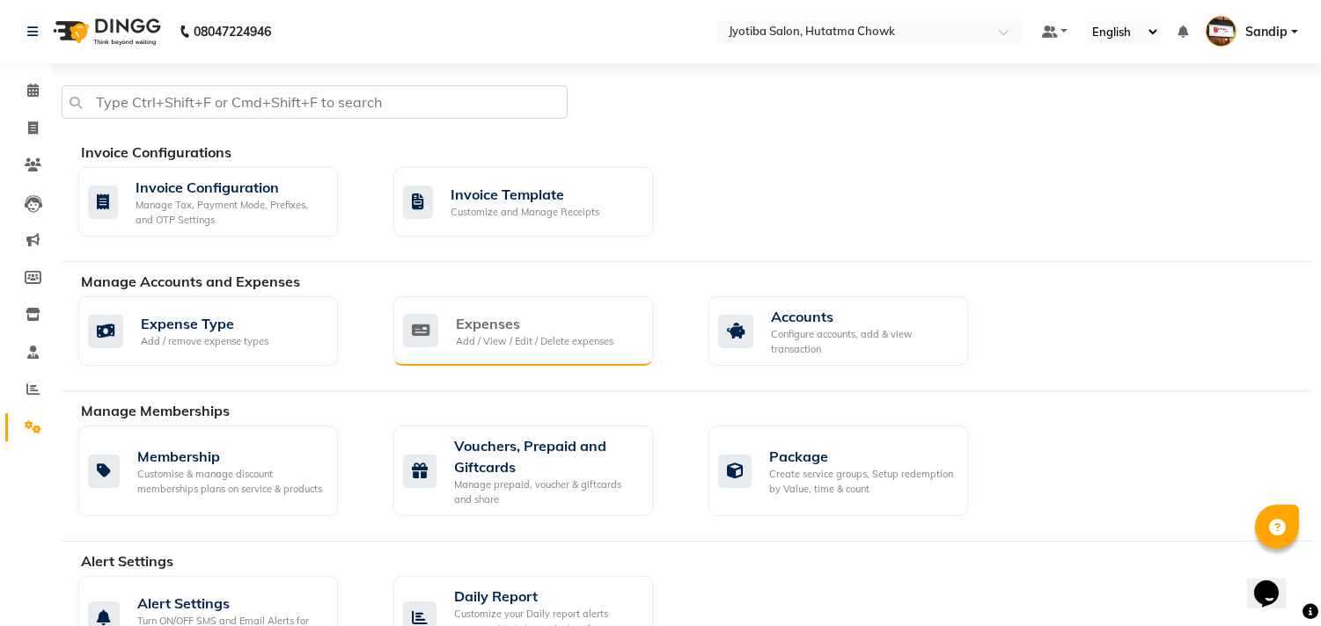
click at [555, 308] on div "Expenses Add / View / Edit / Delete expenses" at bounding box center [523, 331] width 260 height 70
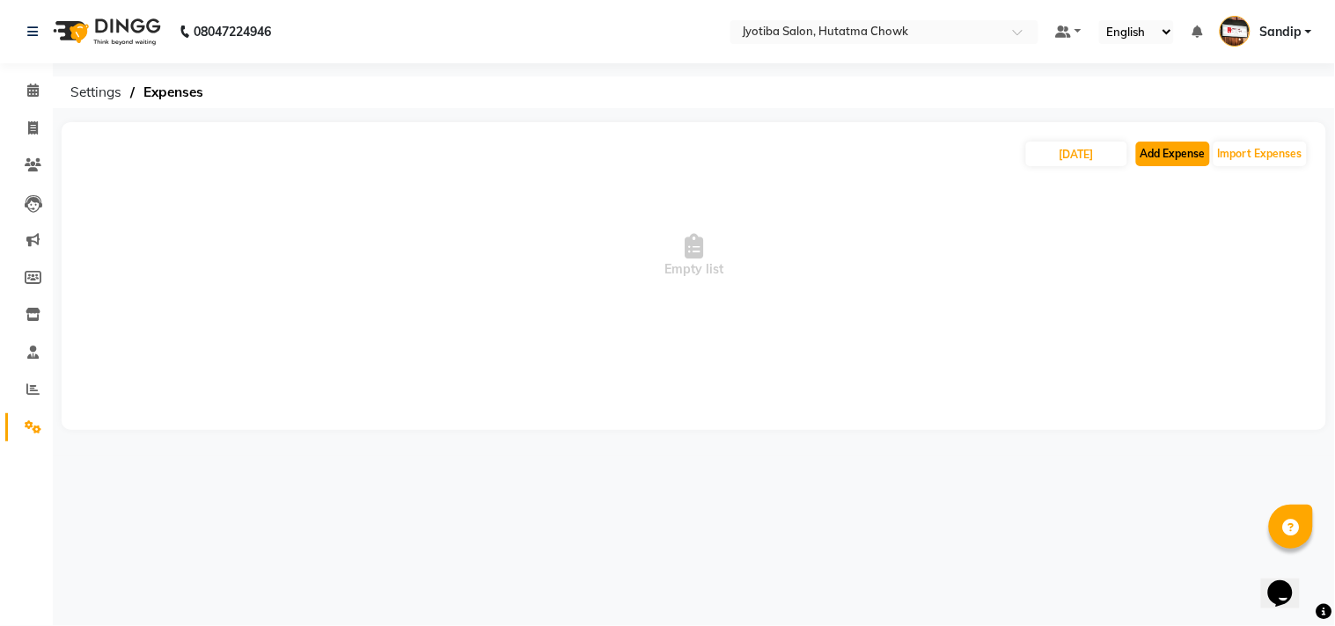
click at [1157, 162] on button "Add Expense" at bounding box center [1173, 154] width 74 height 25
select select "1"
select select "1663"
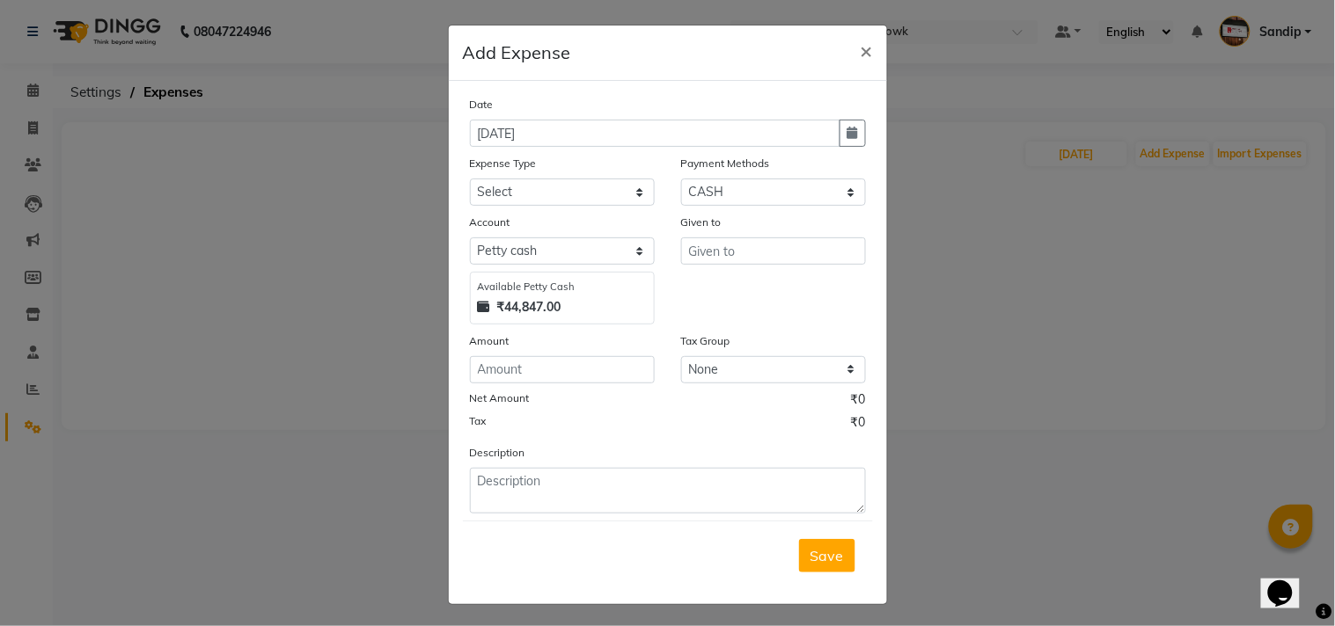
click at [1004, 256] on ngb-modal-window "Add Expense × Date 03-09-2025 Expense Type Select Advance salary Advance salary…" at bounding box center [667, 313] width 1335 height 626
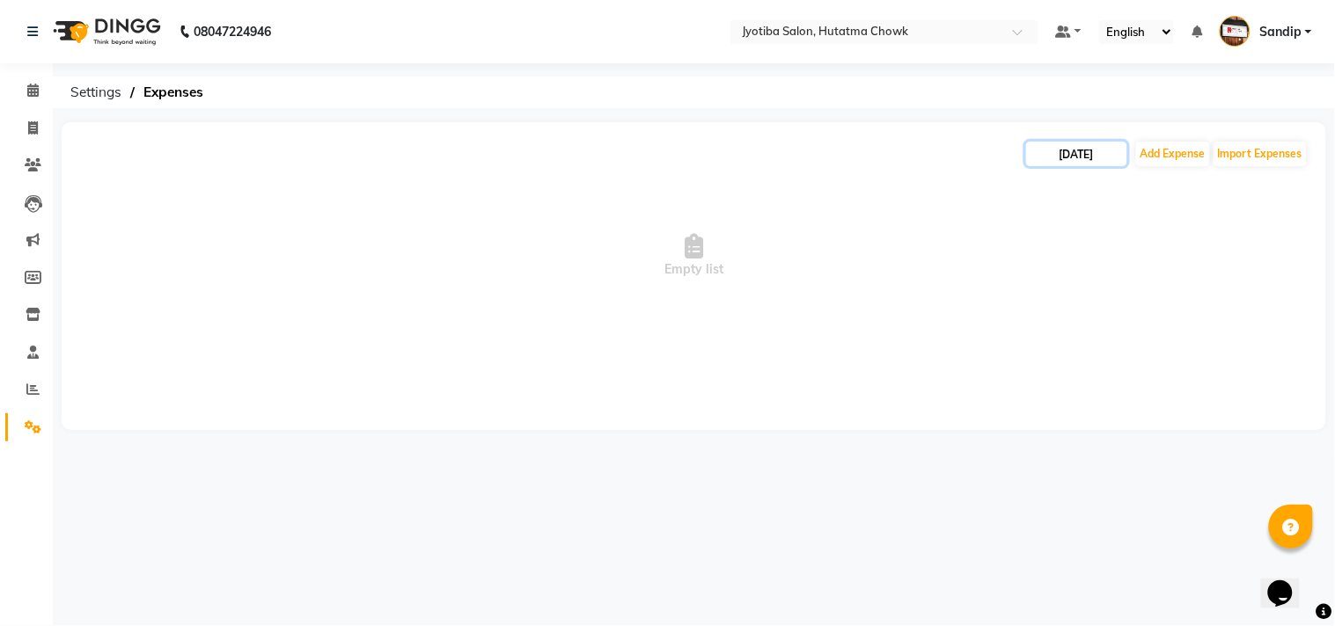
click at [1054, 146] on input "[DATE]" at bounding box center [1076, 154] width 101 height 25
select select "9"
select select "2025"
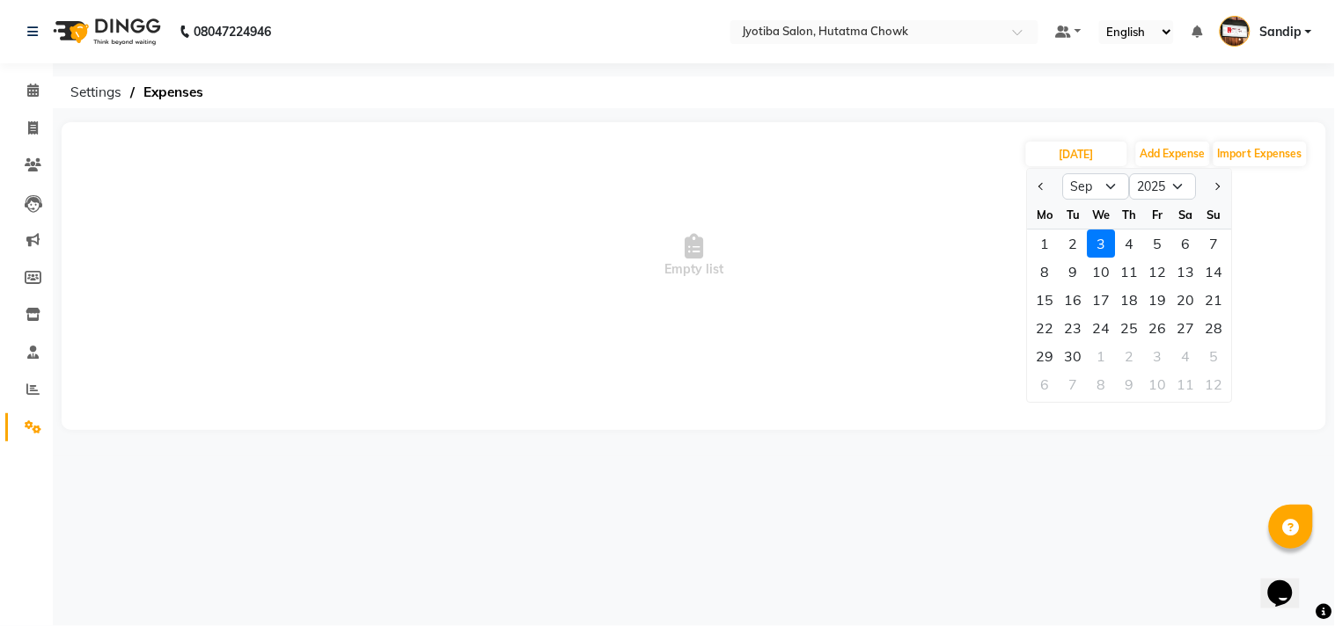
click at [994, 289] on span "Empty list" at bounding box center [693, 256] width 1229 height 176
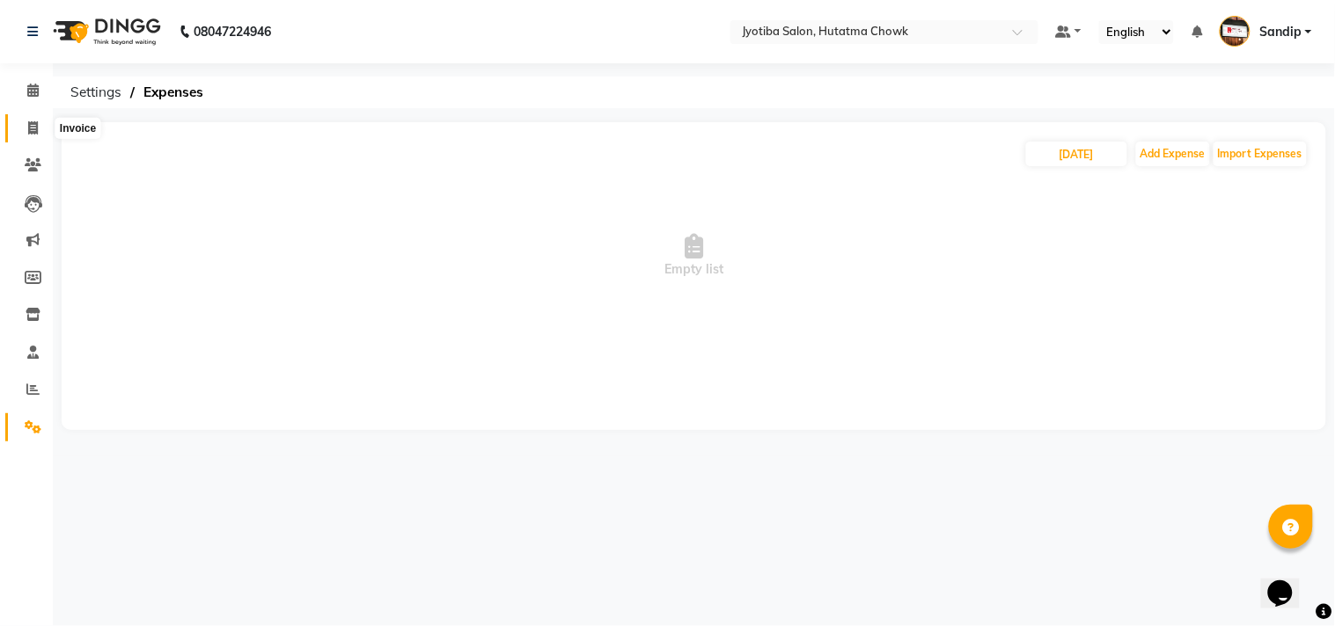
click at [25, 127] on span at bounding box center [33, 129] width 31 height 20
select select "service"
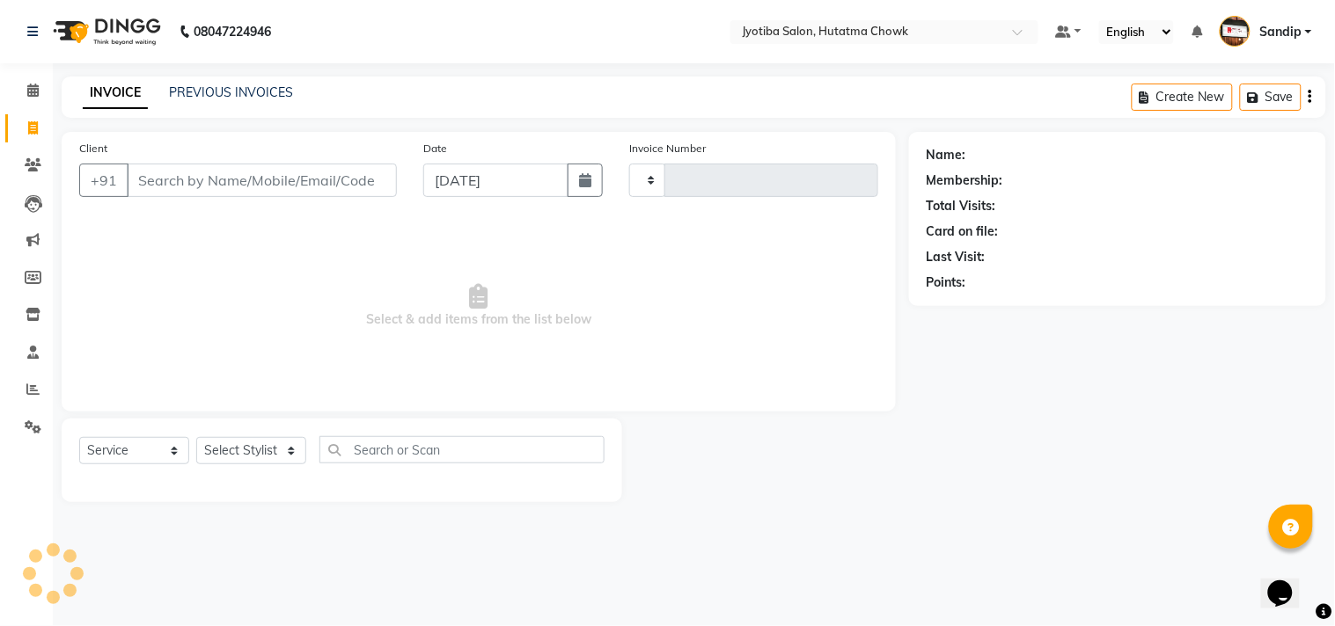
type input "2161"
select select "556"
select select "membership"
click at [26, 432] on icon at bounding box center [33, 427] width 17 height 13
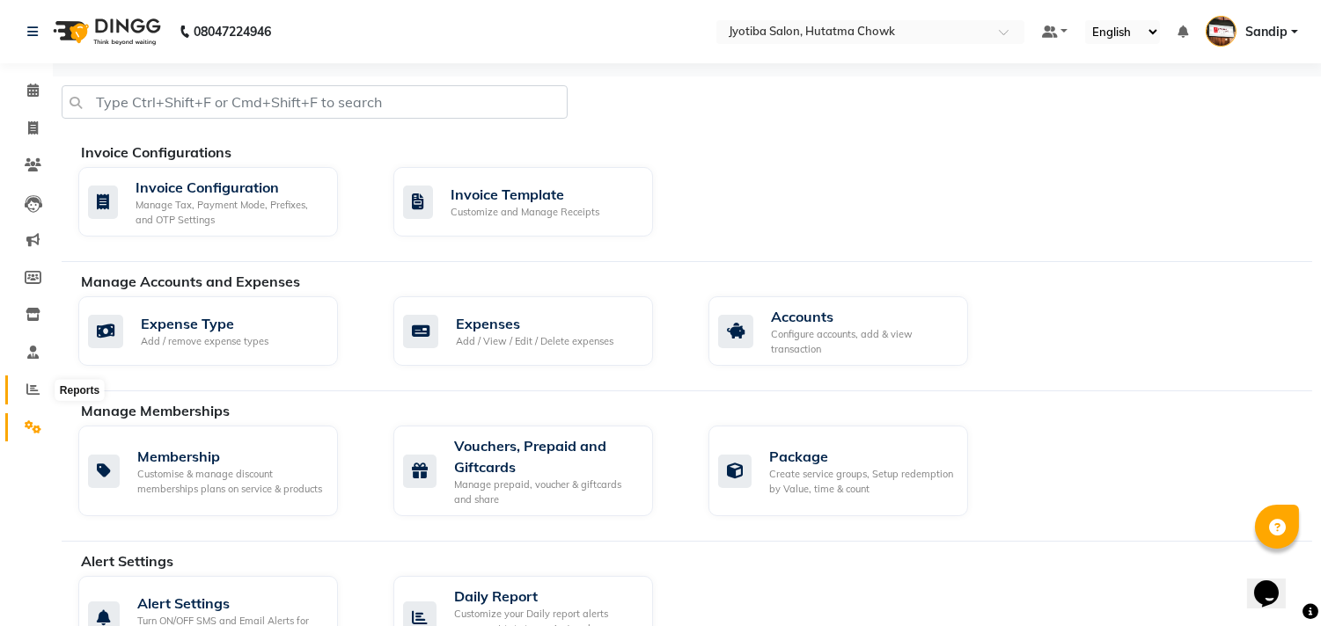
click at [30, 394] on icon at bounding box center [32, 389] width 13 height 13
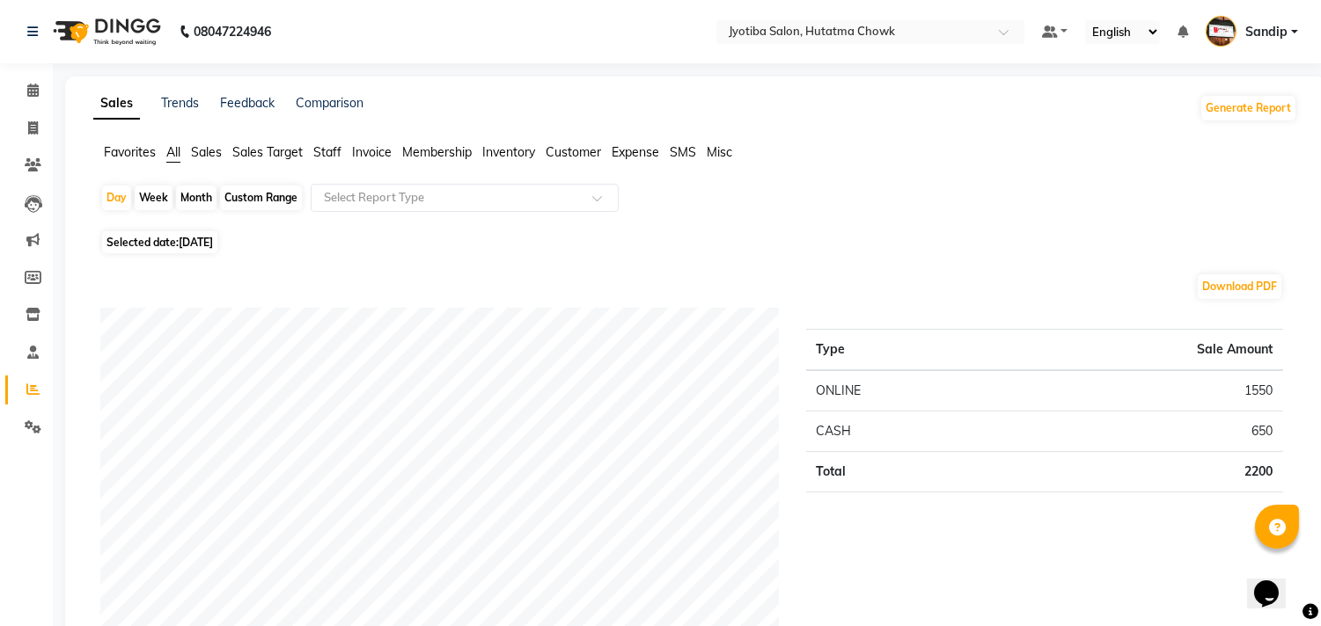
click at [633, 153] on span "Expense" at bounding box center [635, 152] width 48 height 16
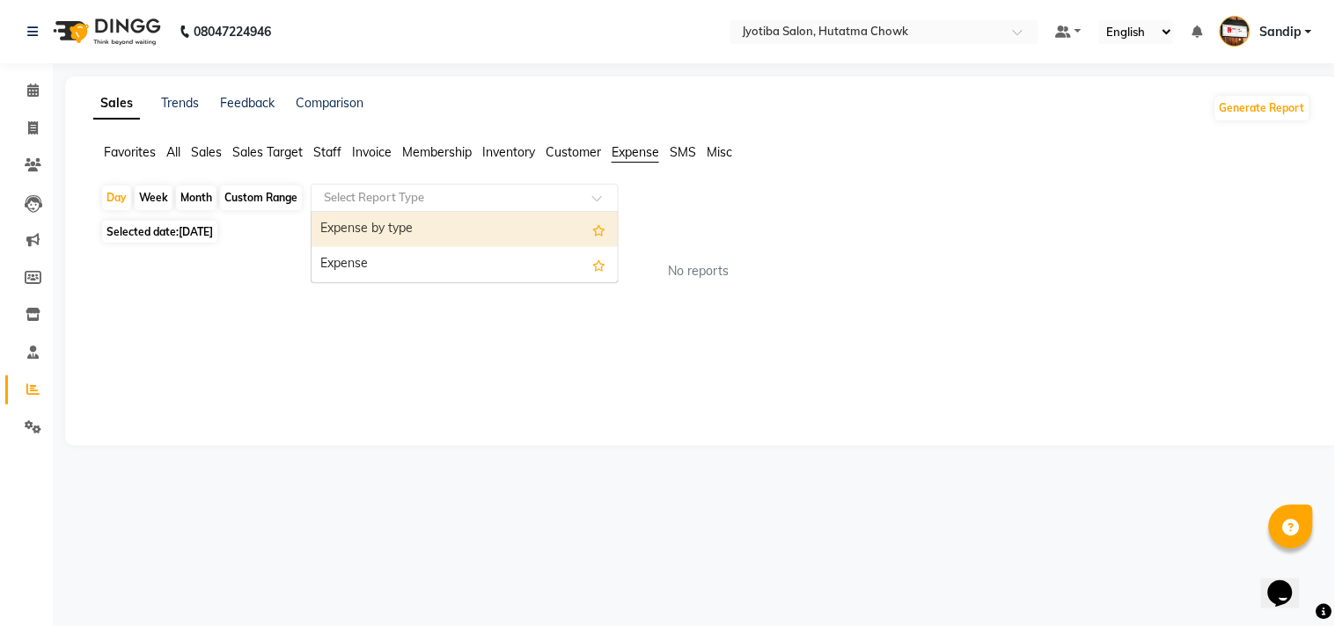
click at [459, 192] on input "text" at bounding box center [446, 198] width 253 height 18
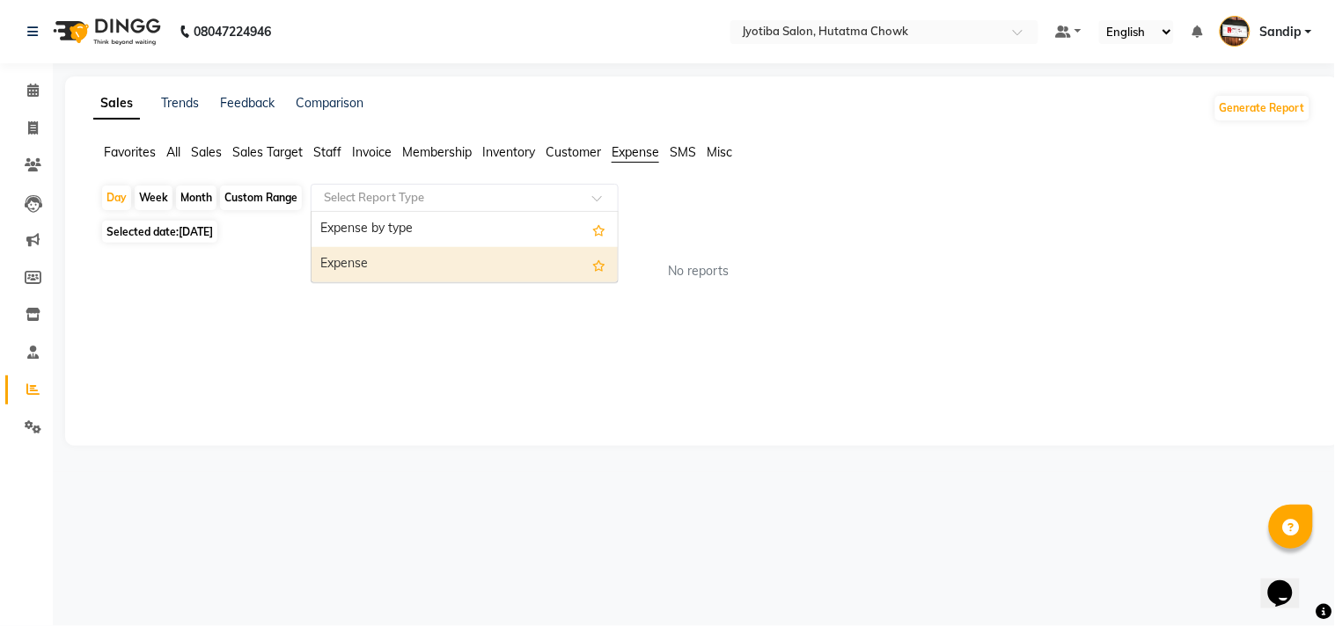
click at [467, 274] on div "Expense" at bounding box center [464, 264] width 306 height 35
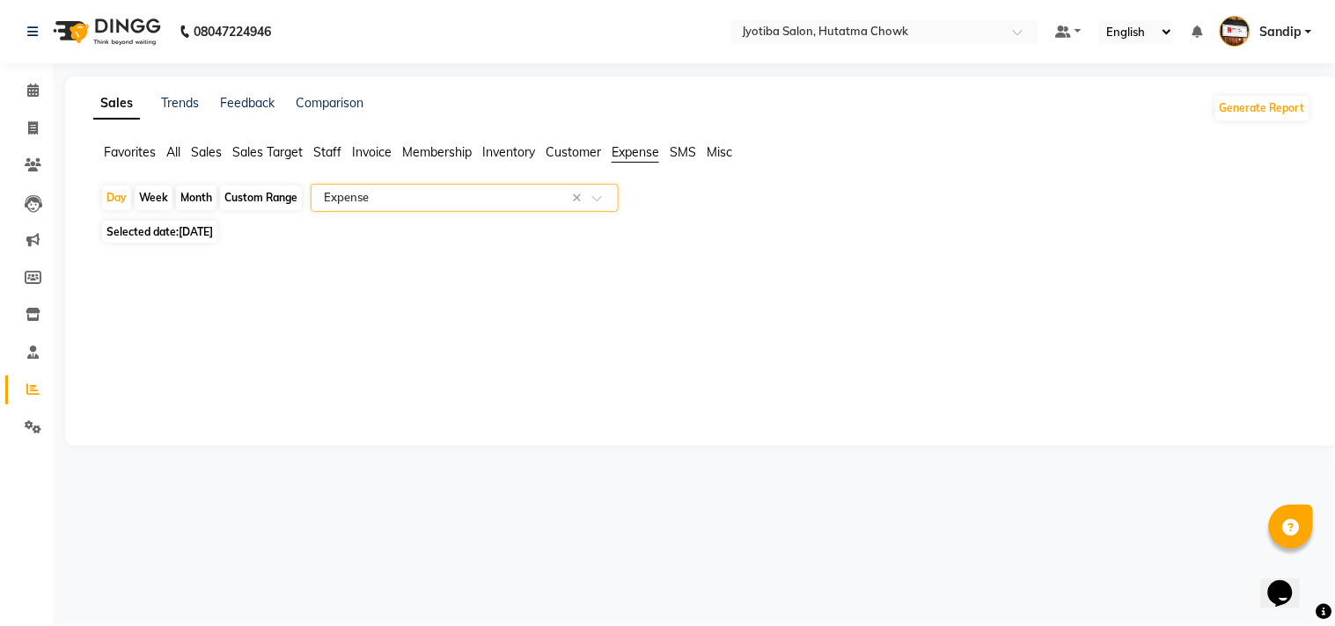
click at [198, 203] on div "Month" at bounding box center [196, 198] width 40 height 25
select select "9"
select select "2025"
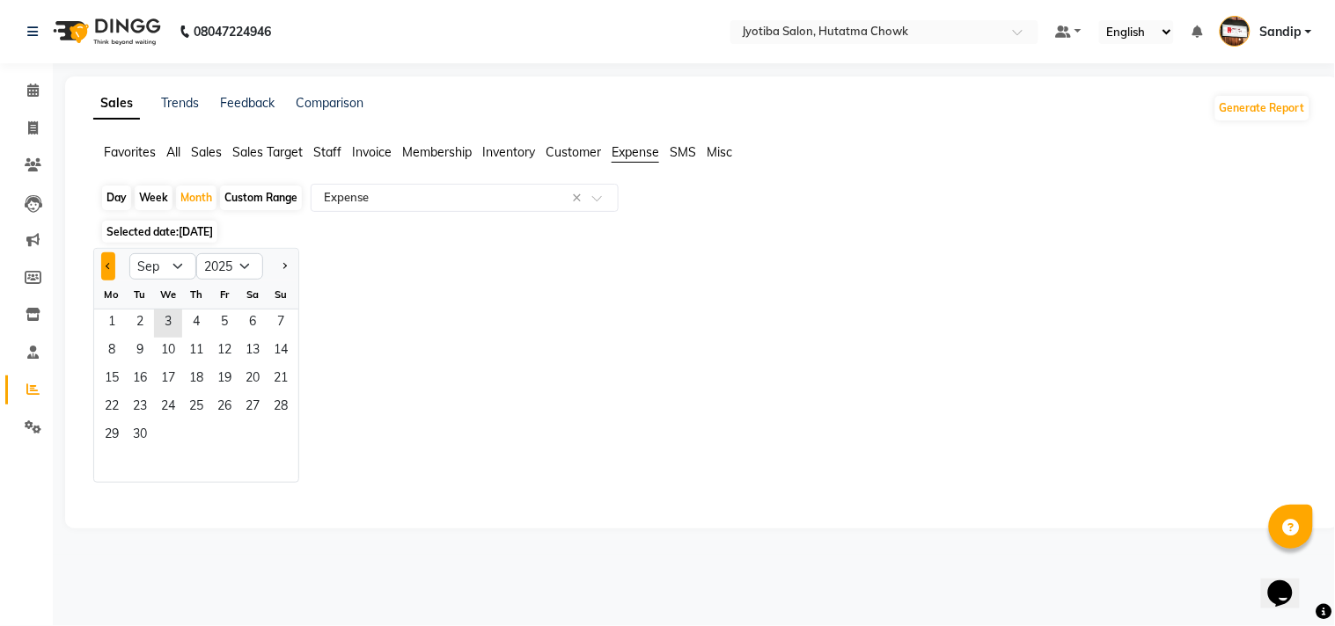
click at [108, 270] on button "Previous month" at bounding box center [108, 267] width 14 height 28
select select "8"
click at [218, 322] on span "1" at bounding box center [224, 324] width 28 height 28
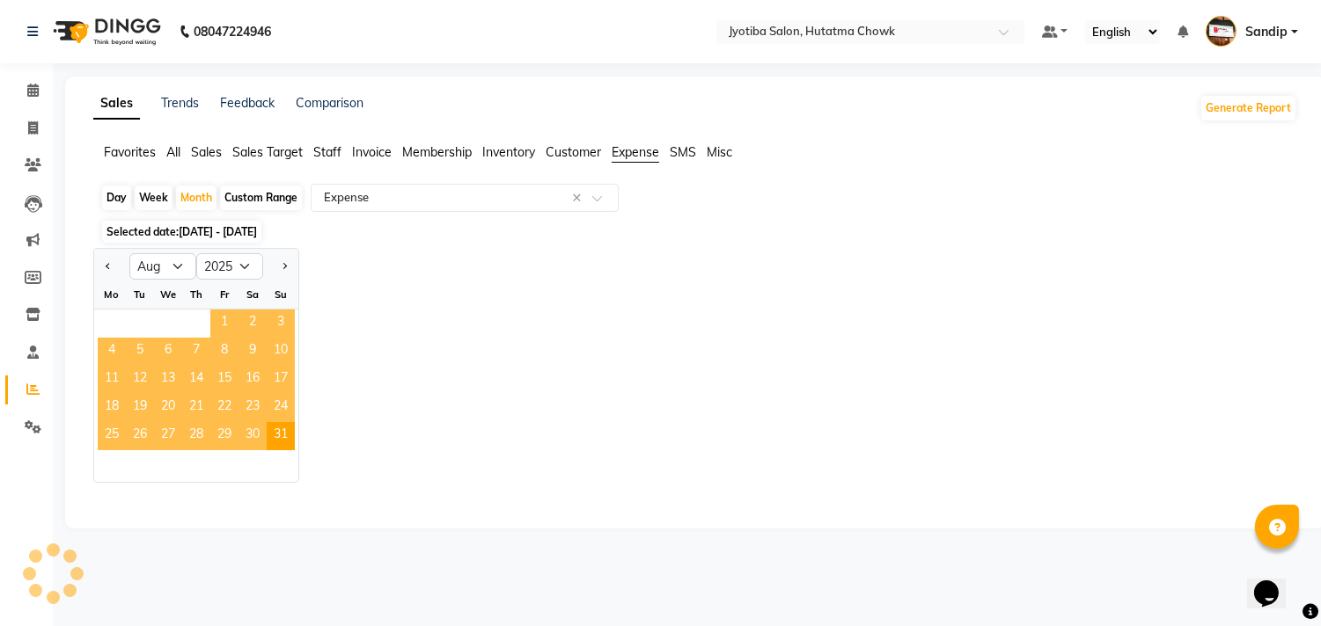
select select "filtered_report"
select select "pdf"
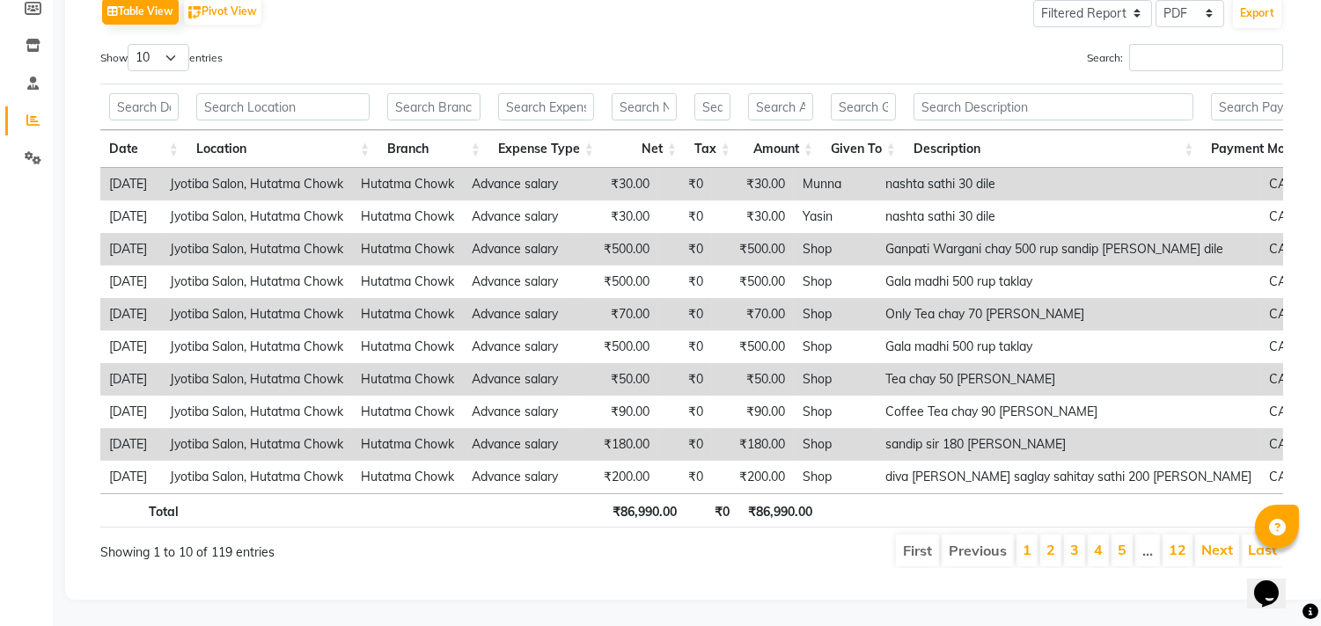
scroll to position [299, 0]
click at [1161, 44] on input "Search:" at bounding box center [1206, 57] width 154 height 27
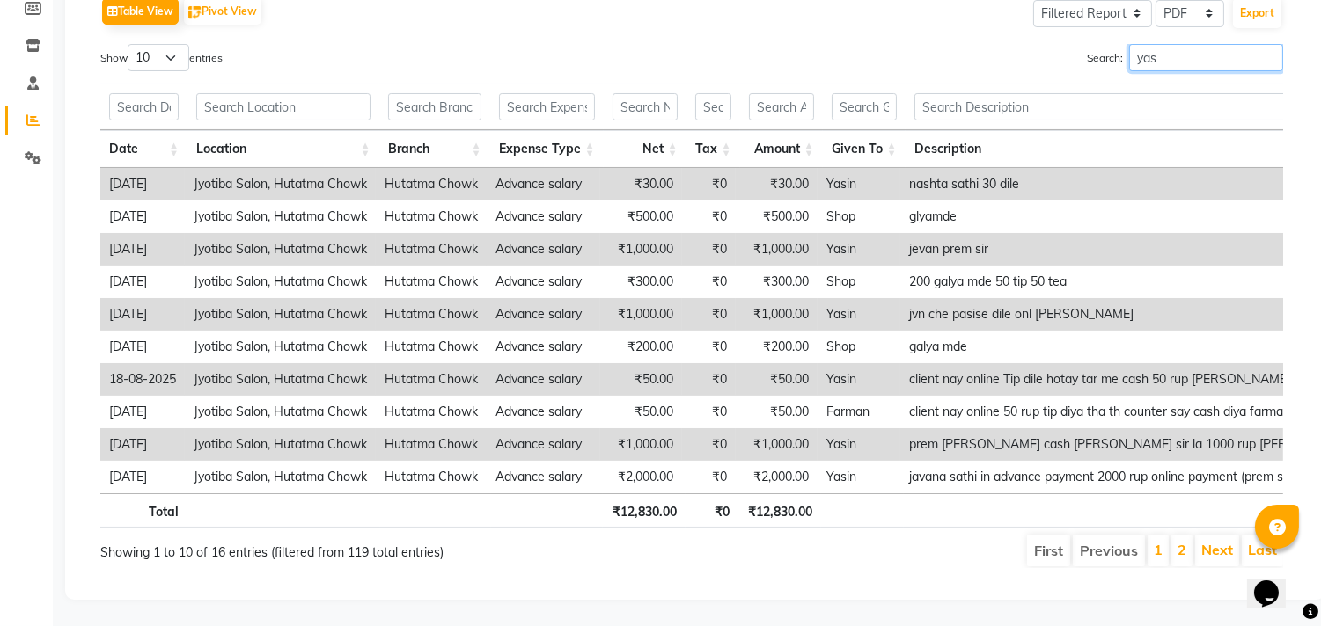
scroll to position [267, 0]
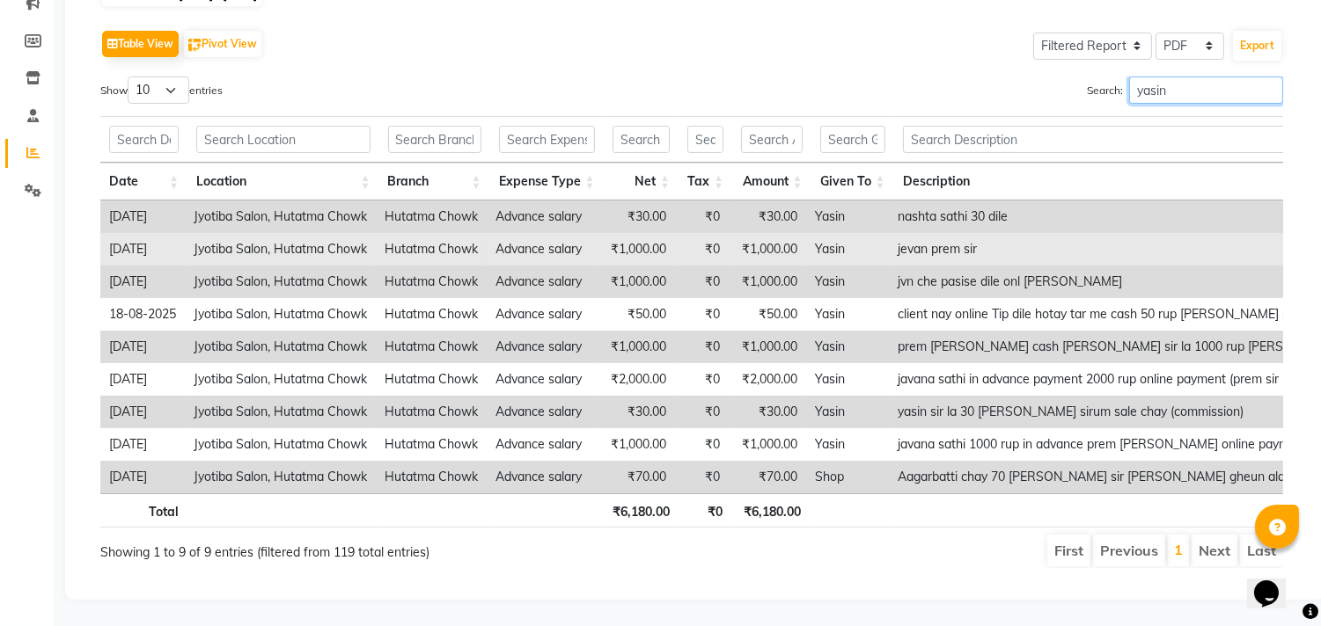
type input "yasin"
click at [1027, 233] on td "jevan prem sir" at bounding box center [1122, 249] width 466 height 33
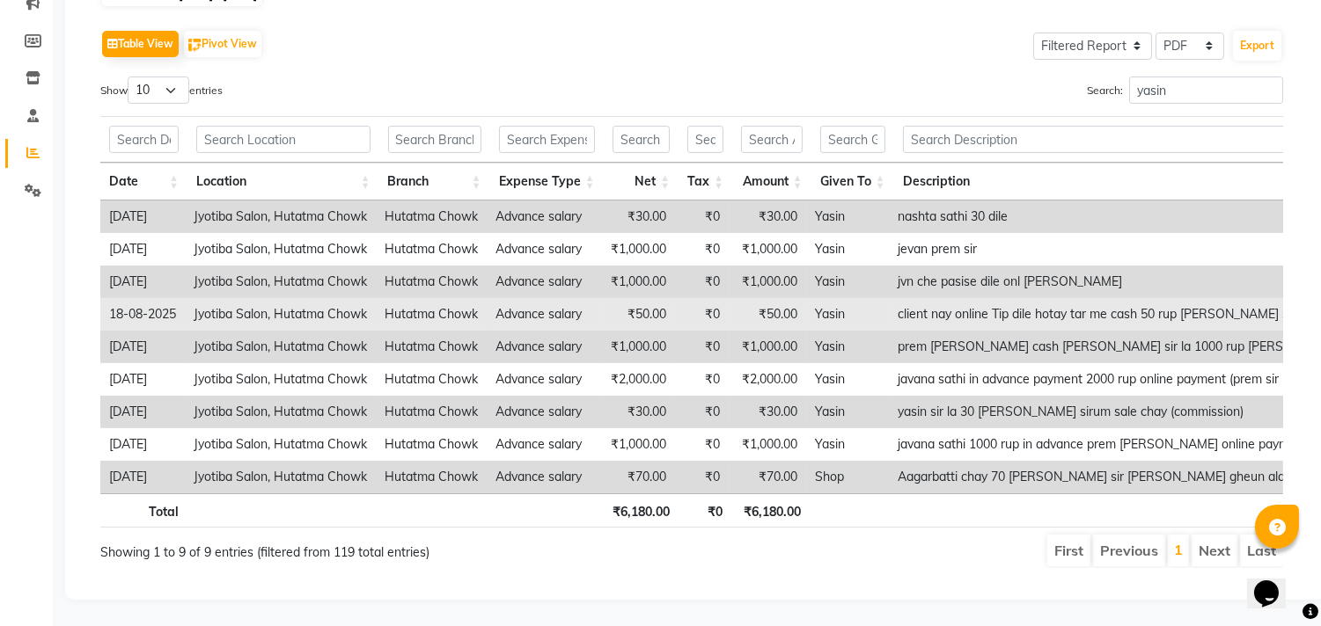
click at [875, 298] on td "Yasin" at bounding box center [847, 314] width 83 height 33
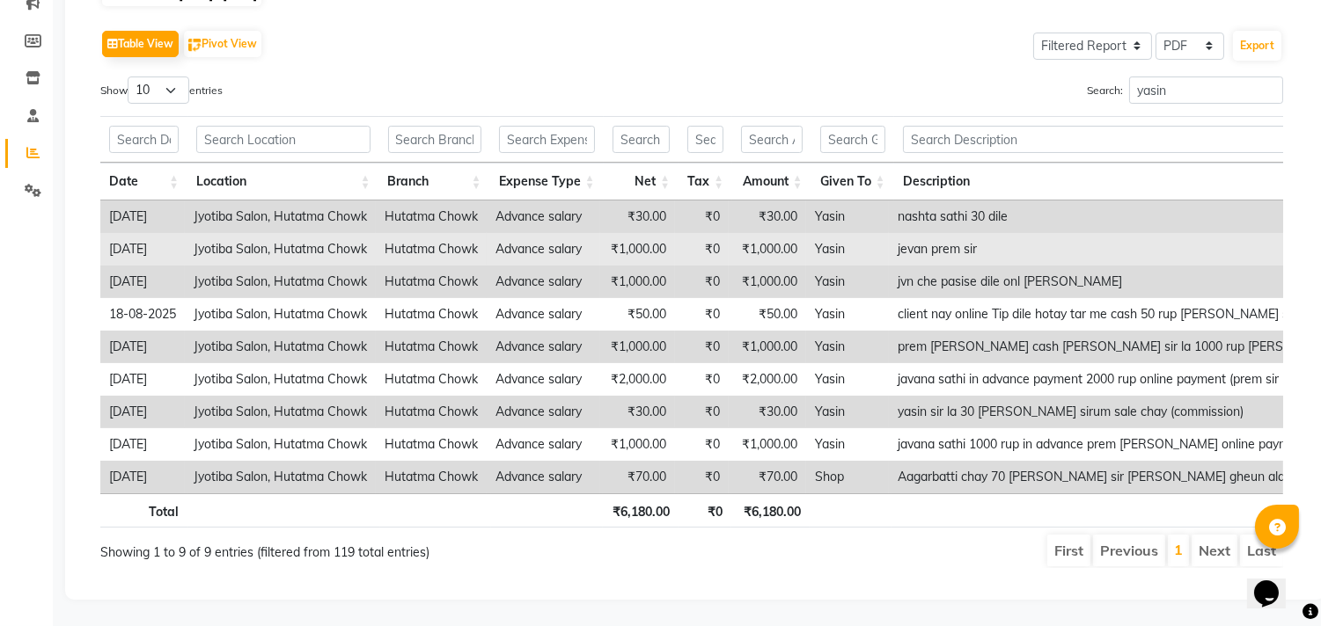
click at [877, 233] on td "Yasin" at bounding box center [847, 249] width 83 height 33
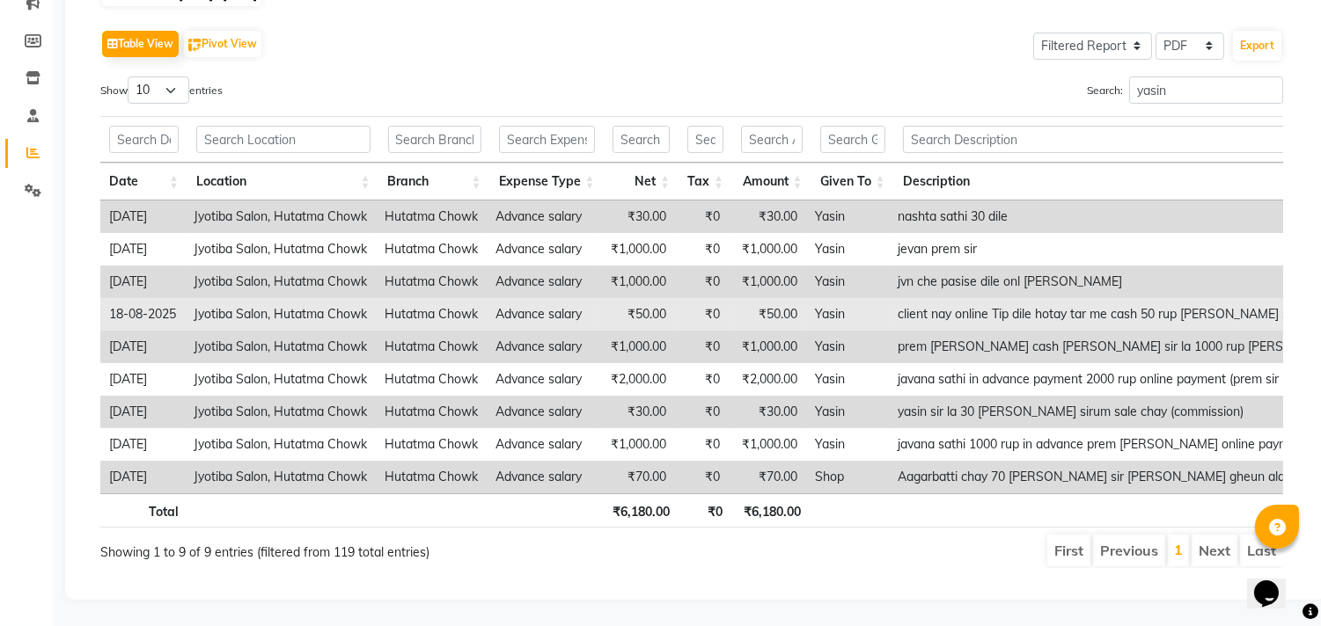
click at [872, 298] on td "Yasin" at bounding box center [847, 314] width 83 height 33
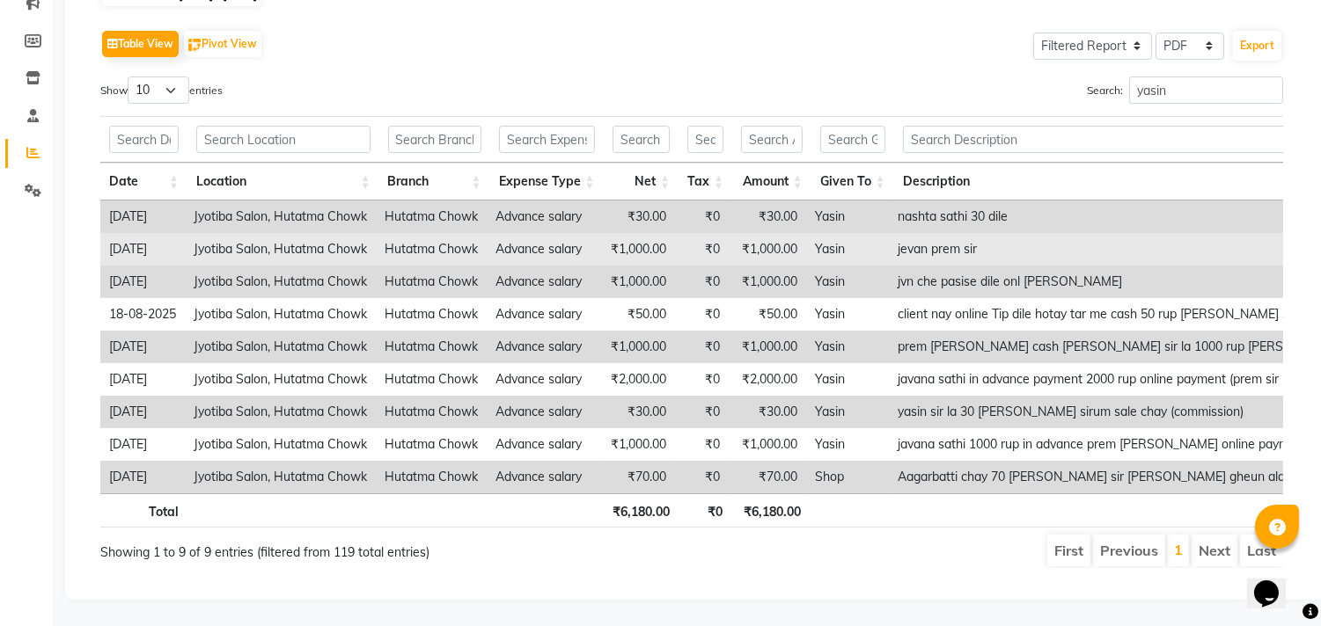
click at [860, 233] on td "Yasin" at bounding box center [847, 249] width 83 height 33
click at [864, 233] on td "Yasin" at bounding box center [847, 249] width 83 height 33
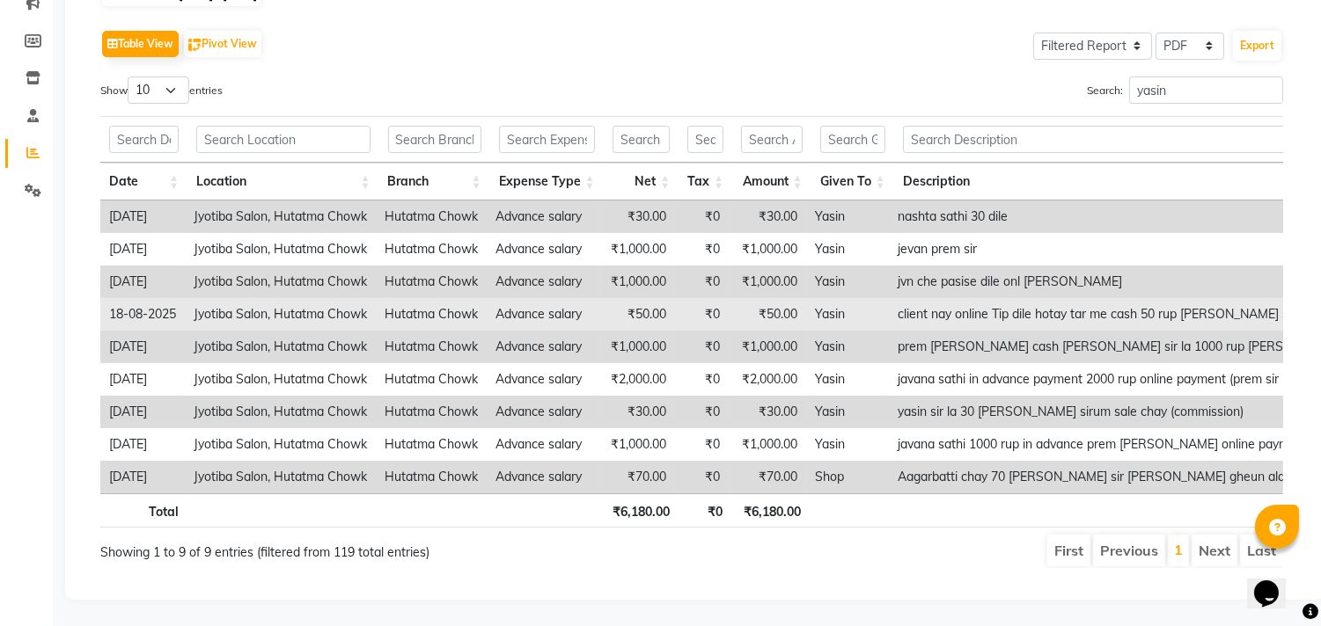
click at [866, 298] on td "Yasin" at bounding box center [847, 314] width 83 height 33
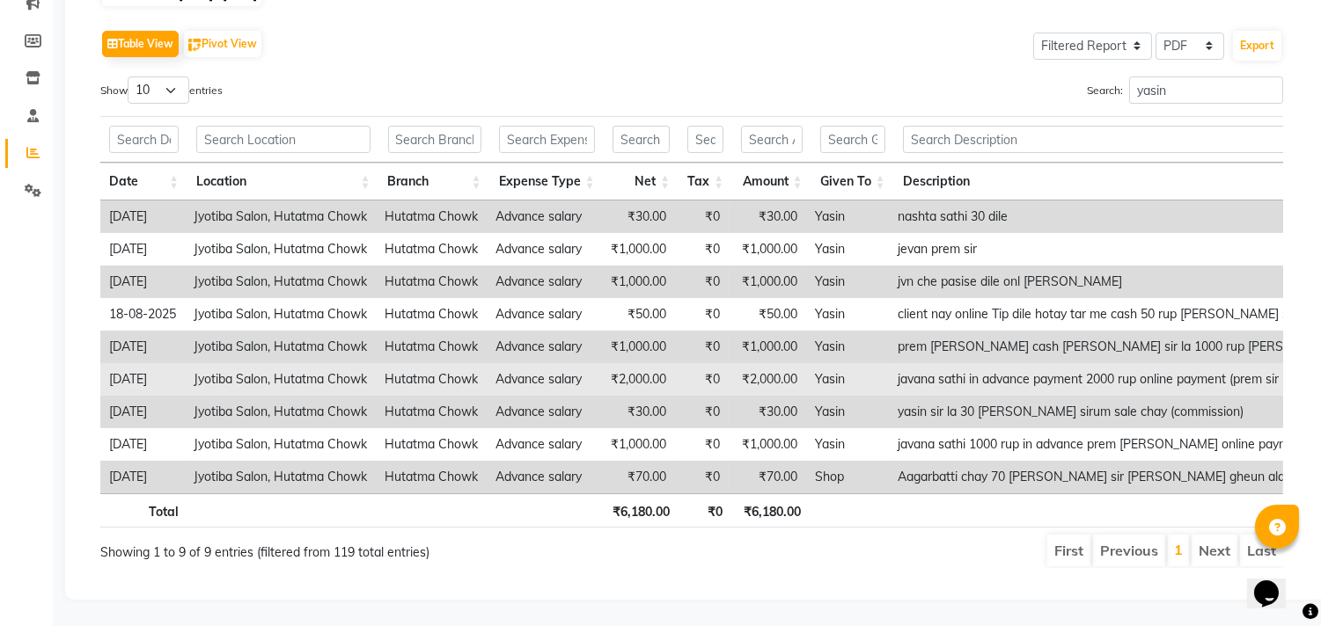
click at [867, 363] on td "Yasin" at bounding box center [847, 379] width 83 height 33
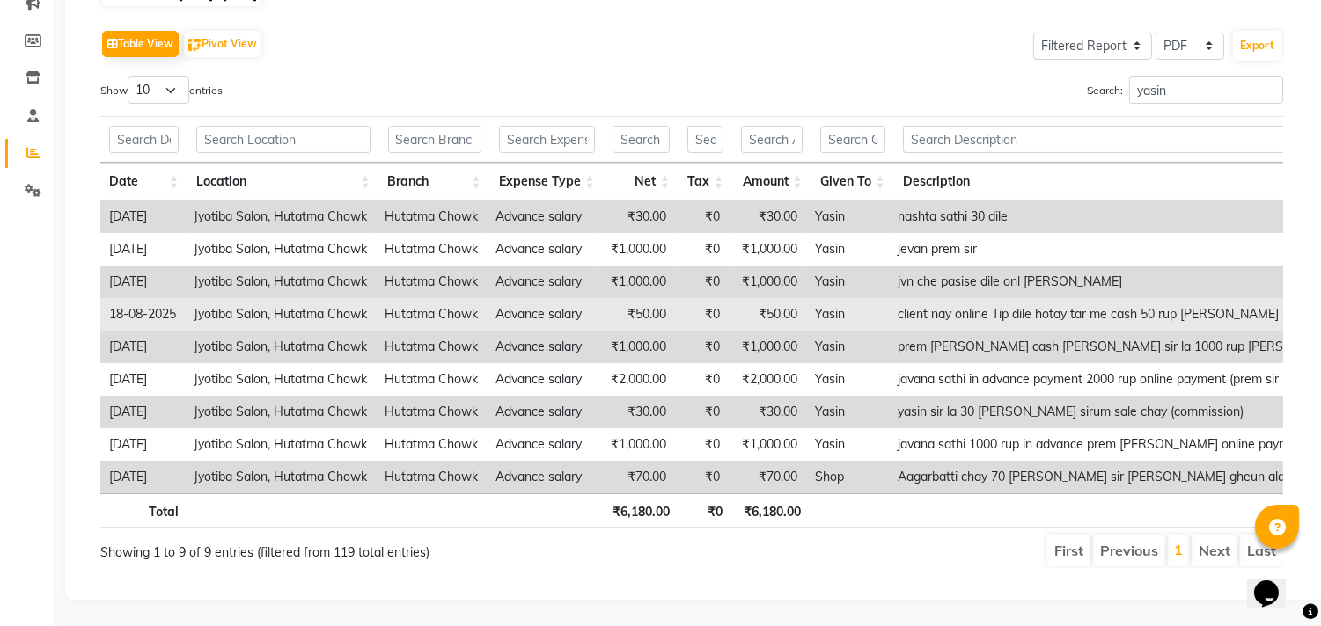
click at [862, 298] on td "Yasin" at bounding box center [847, 314] width 83 height 33
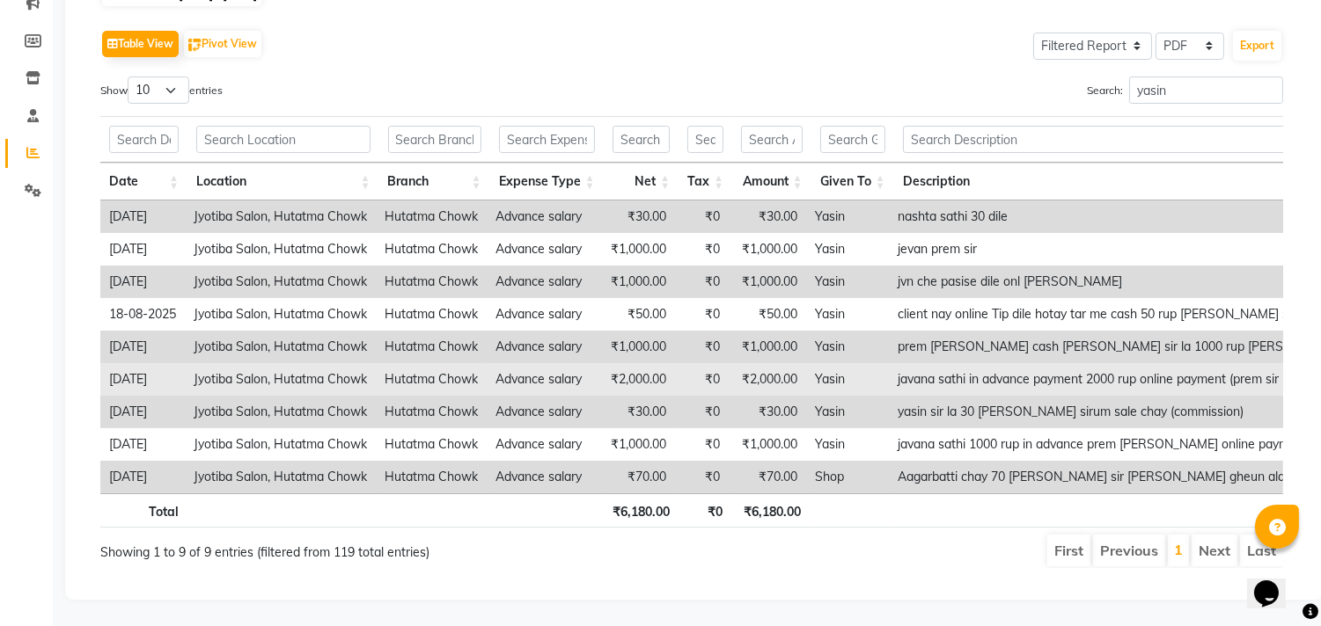
click at [855, 363] on td "Yasin" at bounding box center [847, 379] width 83 height 33
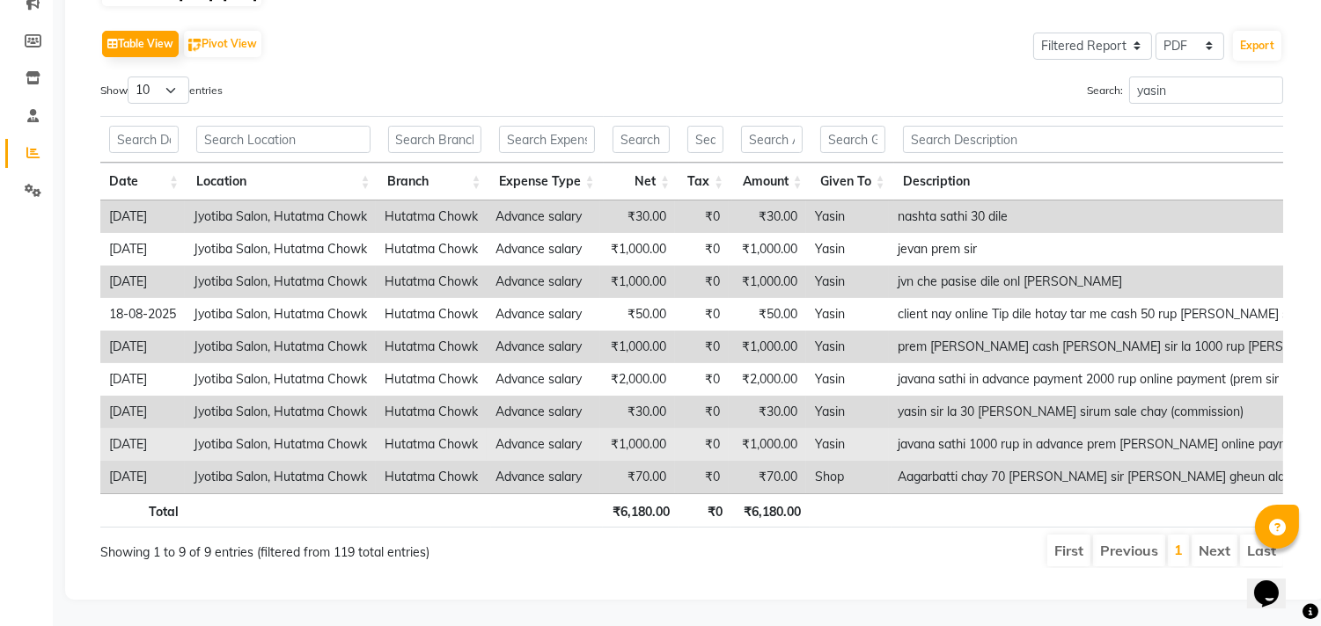
click at [864, 428] on td "Yasin" at bounding box center [847, 444] width 83 height 33
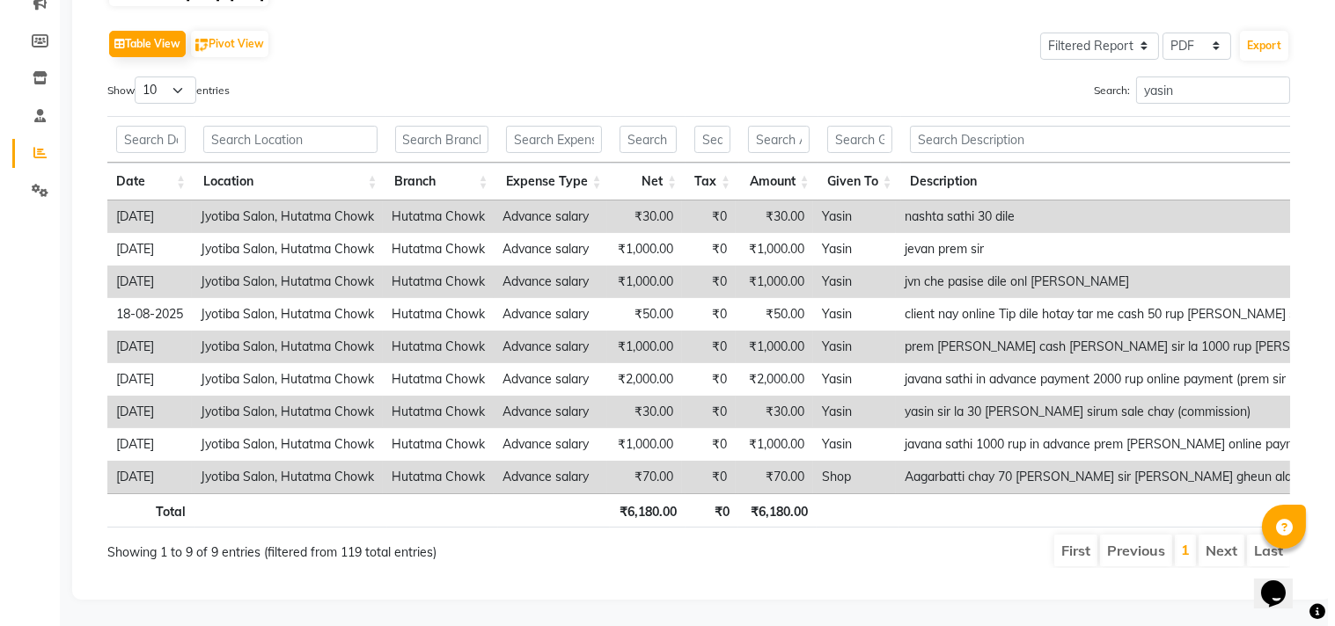
scroll to position [0, 0]
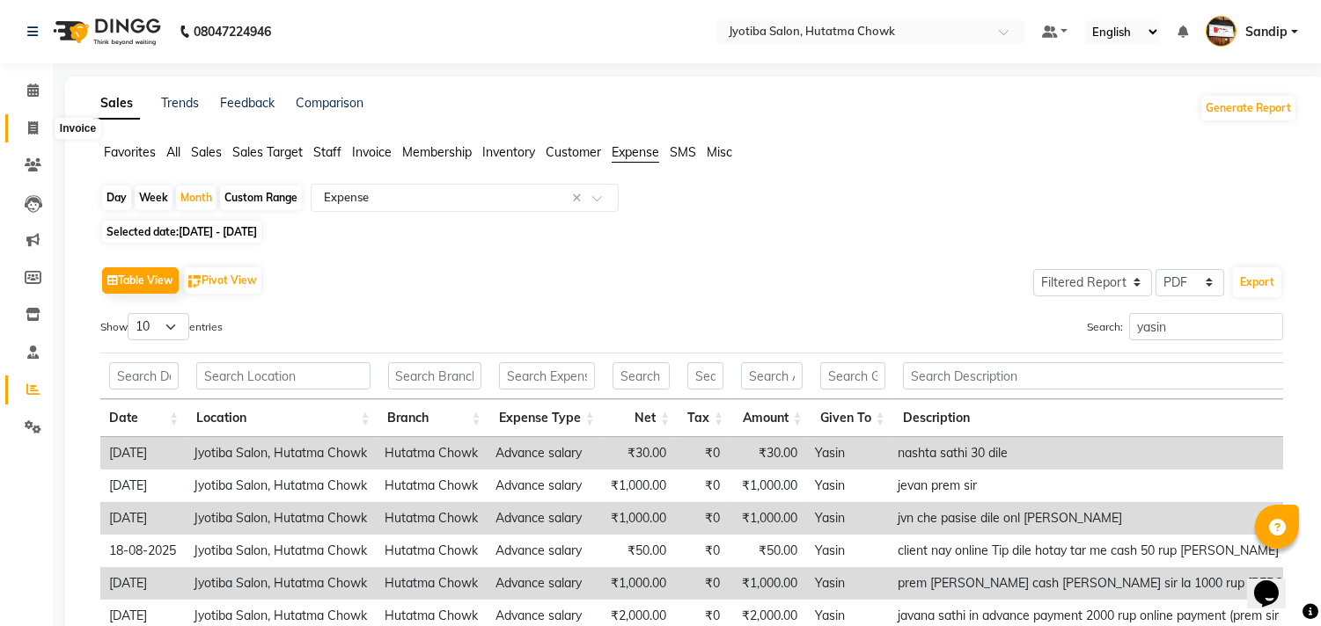
click at [28, 135] on icon at bounding box center [33, 127] width 10 height 13
select select "556"
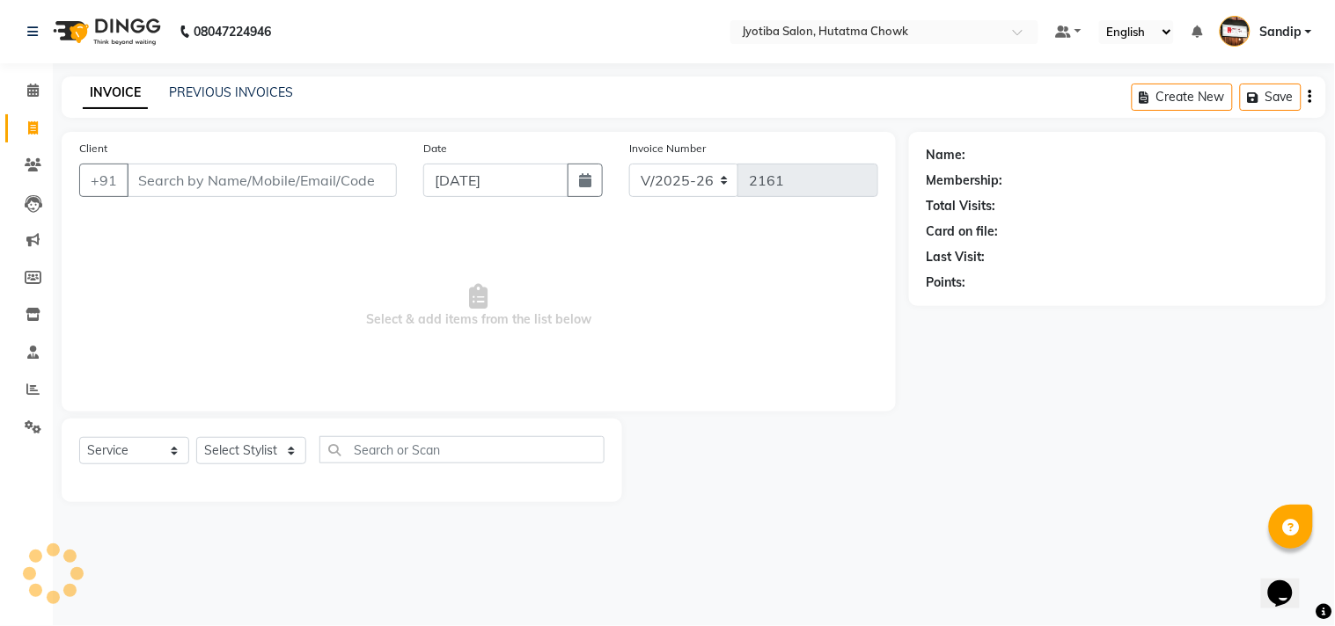
select select "membership"
click at [32, 431] on icon at bounding box center [33, 427] width 17 height 13
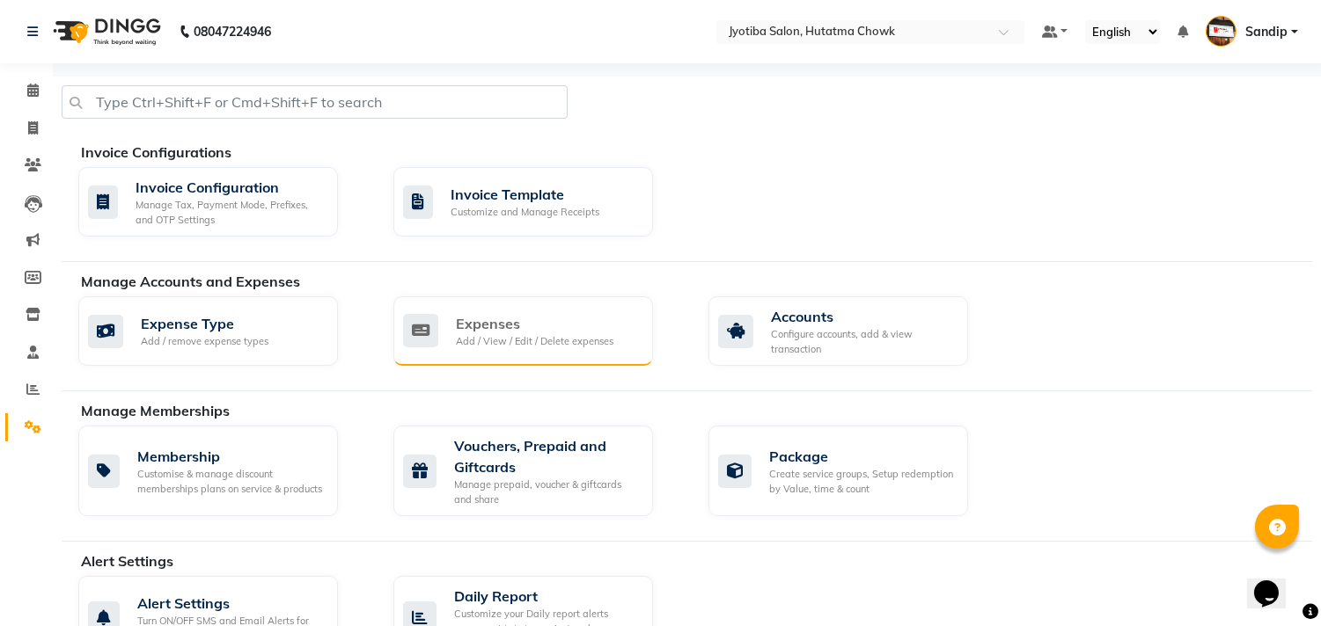
click at [560, 315] on div "Expenses" at bounding box center [534, 323] width 157 height 21
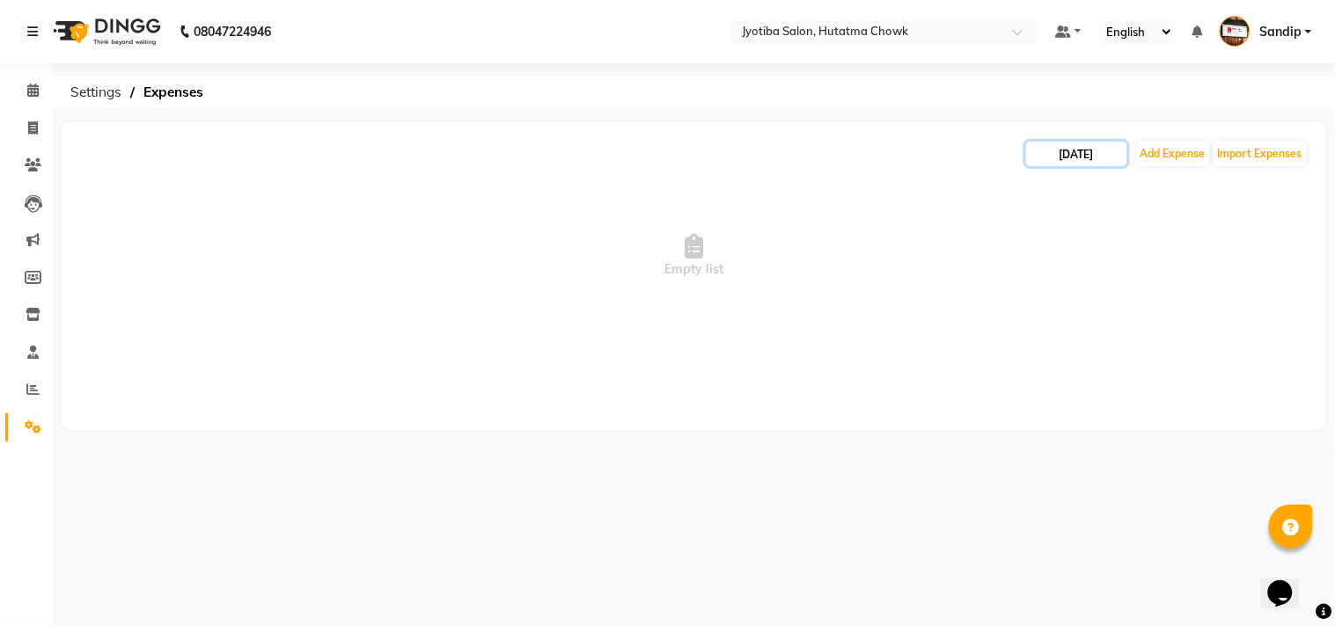
click at [1080, 160] on input "[DATE]" at bounding box center [1076, 154] width 101 height 25
select select "9"
select select "2025"
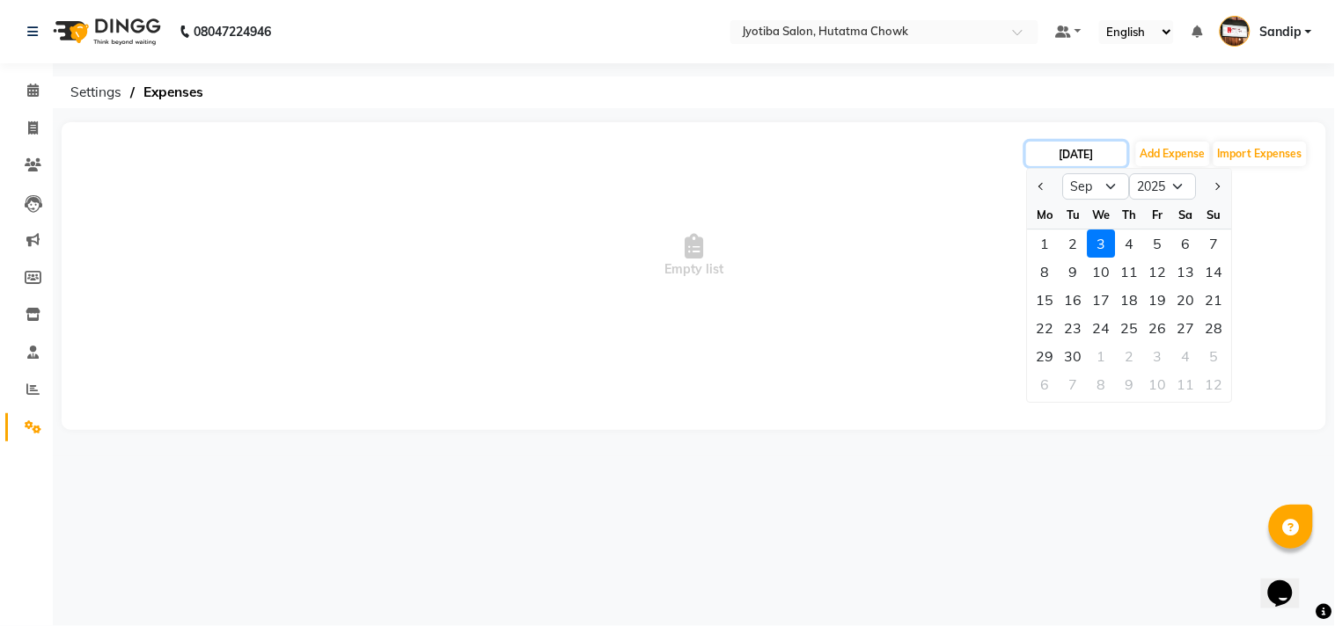
click at [1079, 159] on input "[DATE]" at bounding box center [1076, 154] width 101 height 25
click at [1038, 187] on button "Previous month" at bounding box center [1042, 186] width 15 height 28
select select "8"
click at [1128, 355] on div "28" at bounding box center [1130, 356] width 28 height 28
type input "28-08-2025"
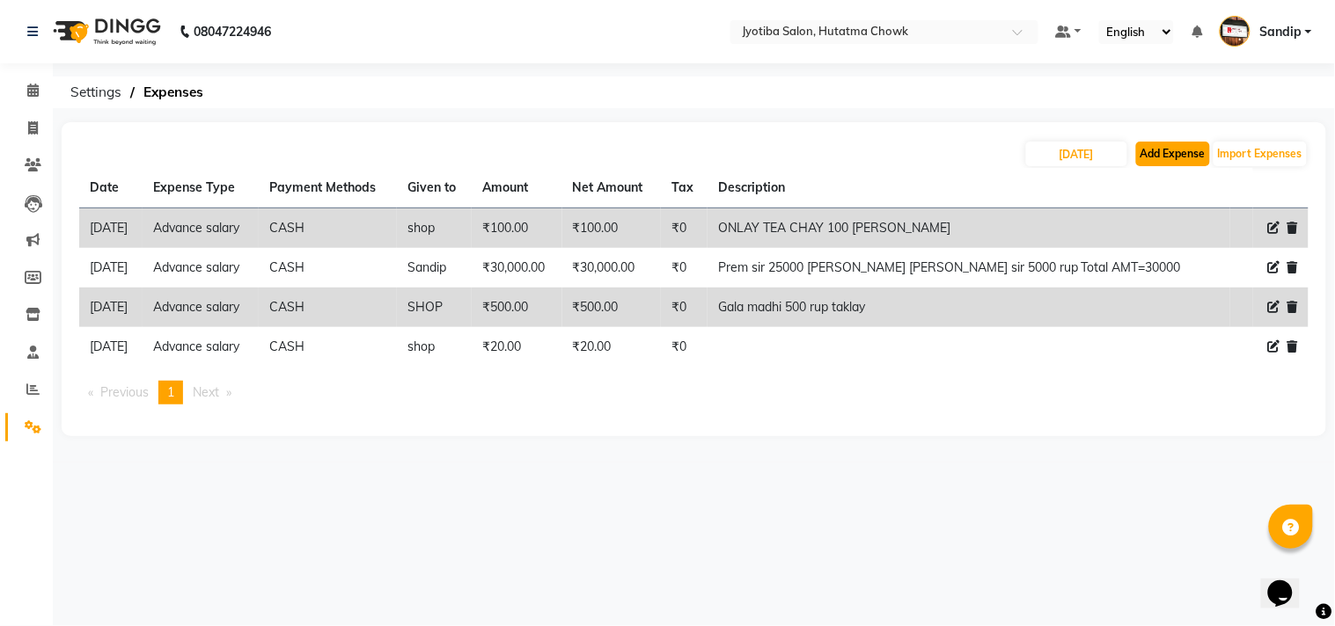
click at [1159, 161] on button "Add Expense" at bounding box center [1173, 154] width 74 height 25
select select "1"
select select "1663"
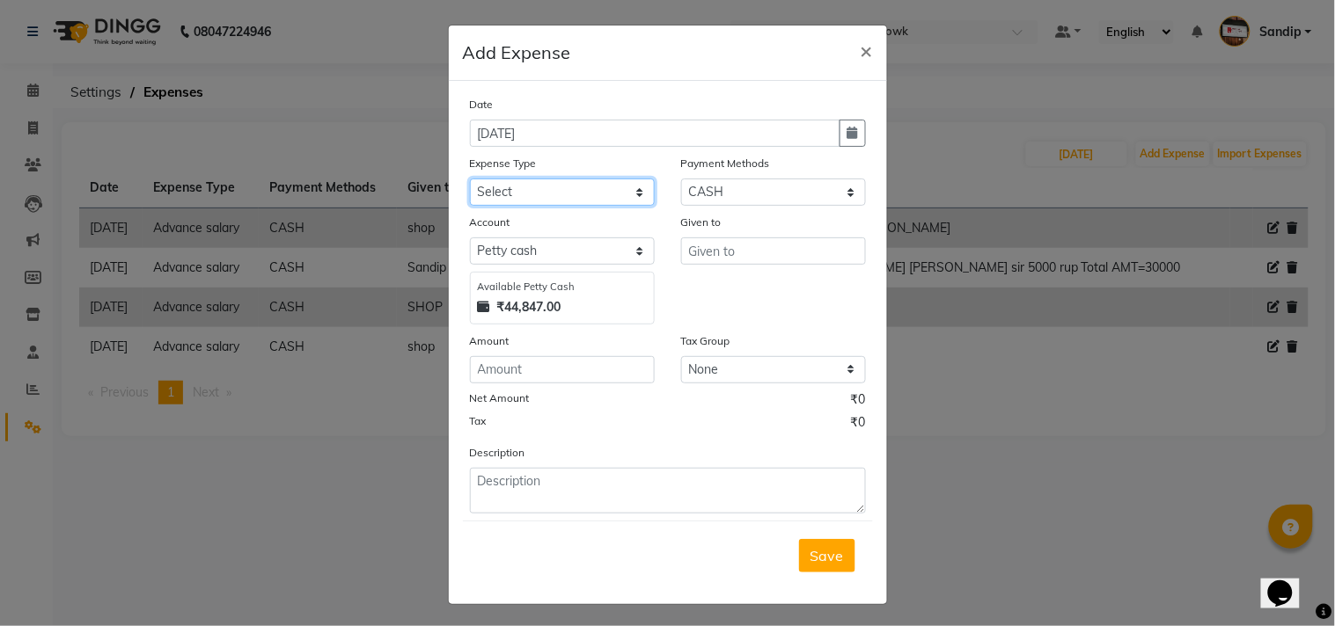
click at [545, 192] on select "Select Advance salary Advance salary ajaj Bank charges Car maintenance Cash tra…" at bounding box center [562, 192] width 185 height 27
select select "18043"
click at [470, 179] on select "Select Advance salary Advance salary ajaj Bank charges Car maintenance Cash tra…" at bounding box center [562, 192] width 185 height 27
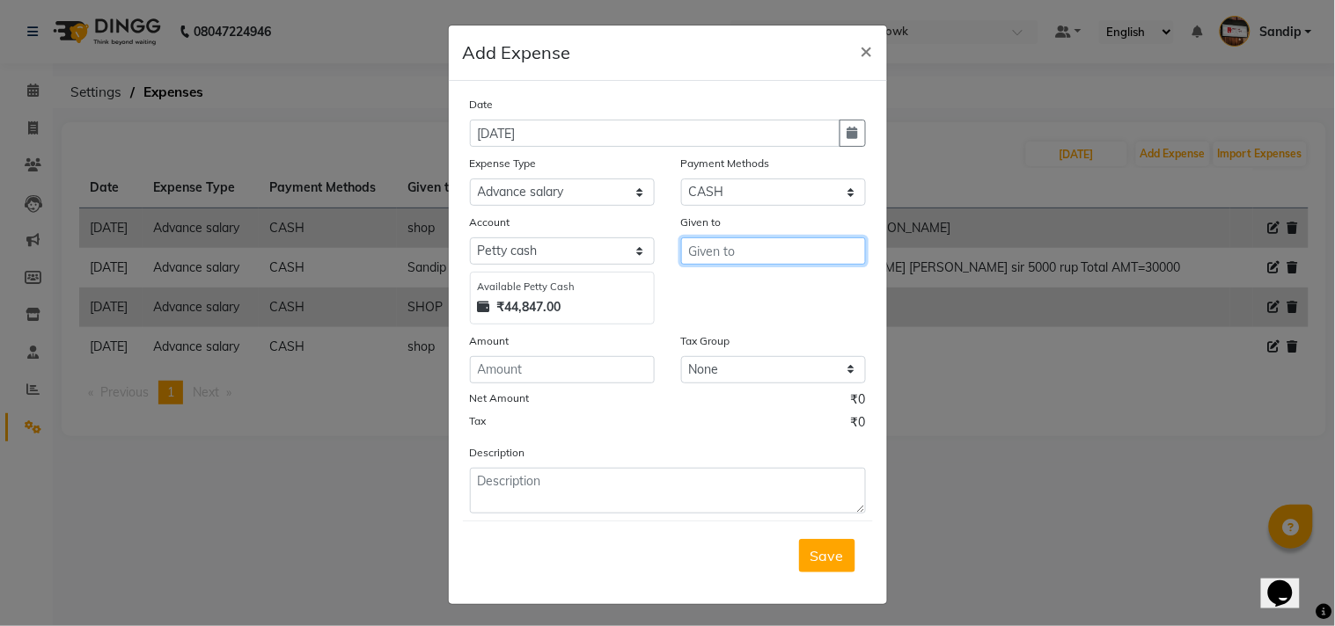
click at [724, 247] on input "text" at bounding box center [773, 251] width 185 height 27
click at [723, 280] on span "yasin" at bounding box center [720, 289] width 36 height 18
type input "yasin"
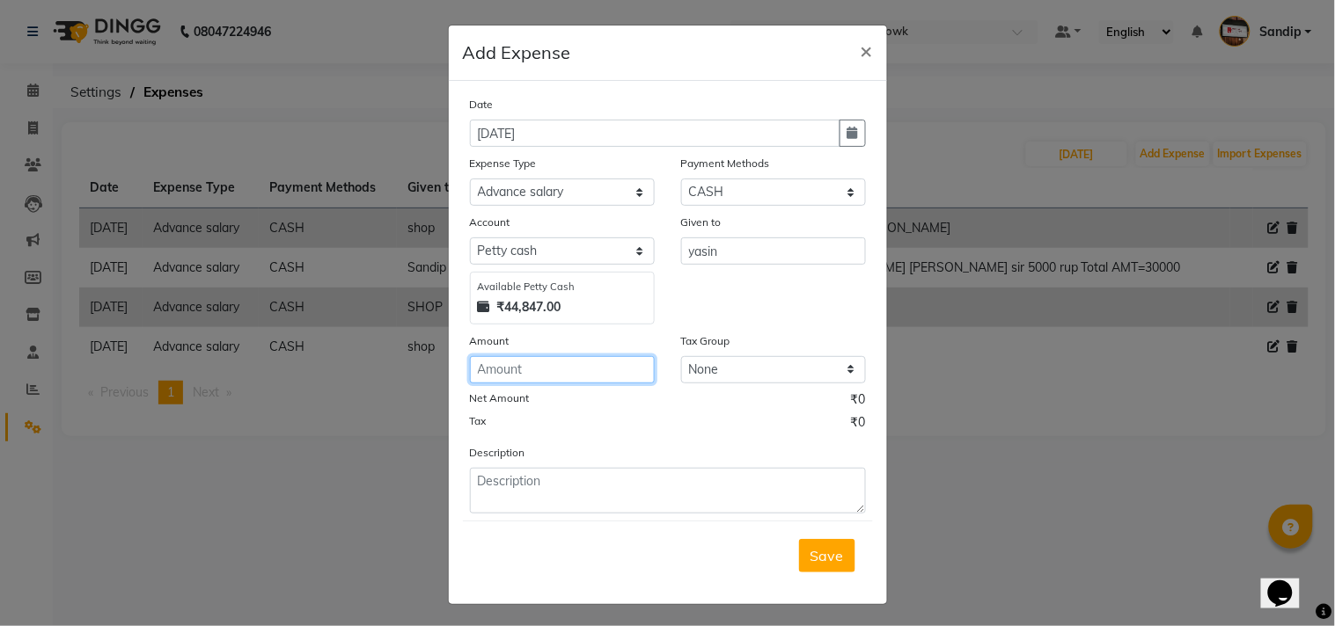
click at [531, 370] on input "number" at bounding box center [562, 369] width 185 height 27
type input "1000"
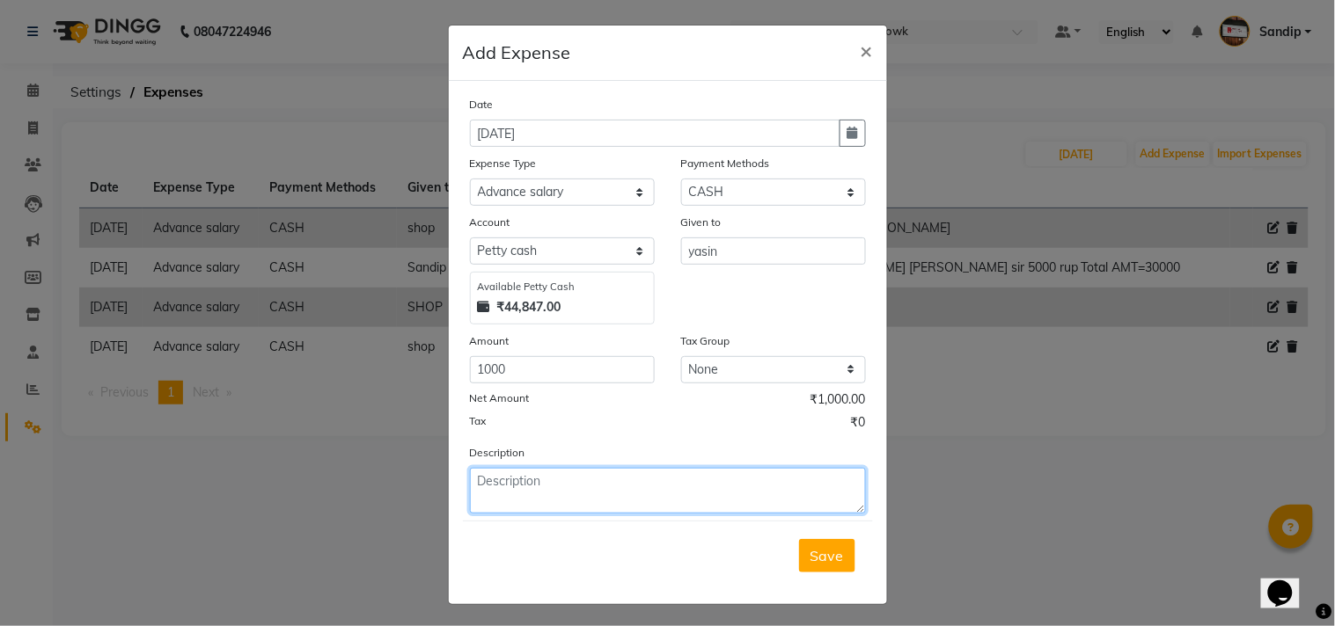
click at [553, 489] on textarea at bounding box center [668, 491] width 396 height 46
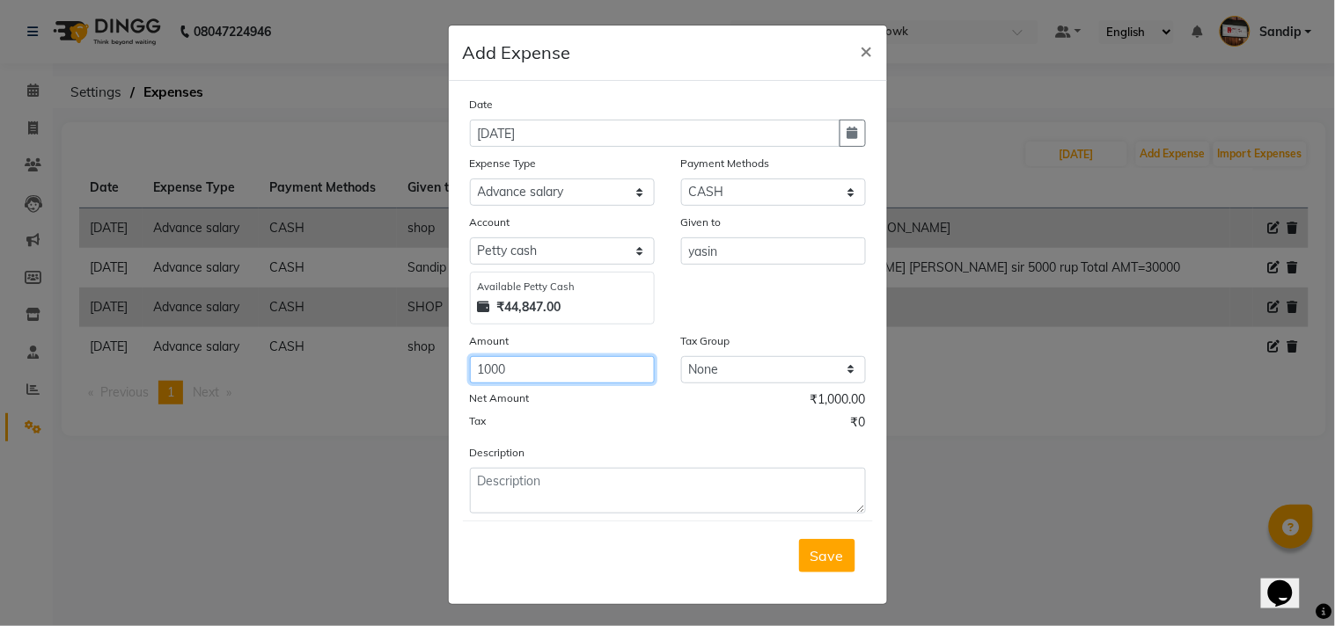
click at [522, 363] on input "1000" at bounding box center [562, 369] width 185 height 27
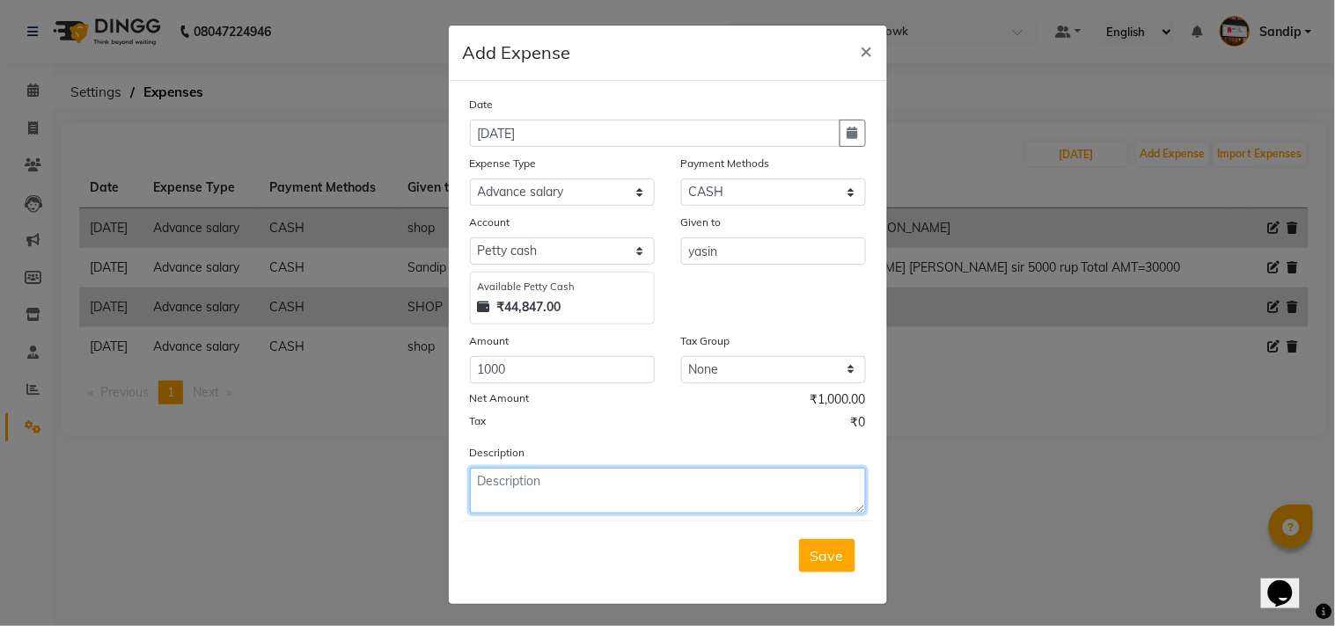
click at [570, 494] on textarea at bounding box center [668, 491] width 396 height 46
click at [570, 487] on textarea at bounding box center [668, 491] width 396 height 46
type textarea "prem sir 1000 rup dile yasin sir la Notebook sathi online pay kalay"
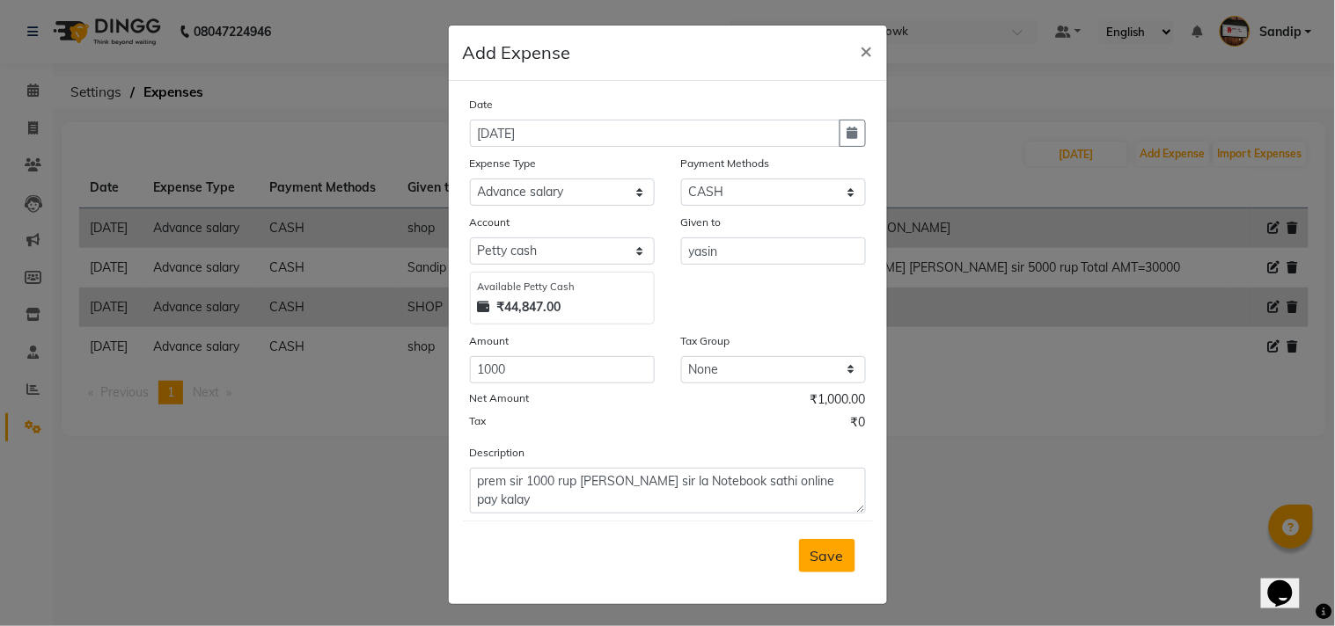
click at [818, 553] on span "Save" at bounding box center [826, 556] width 33 height 18
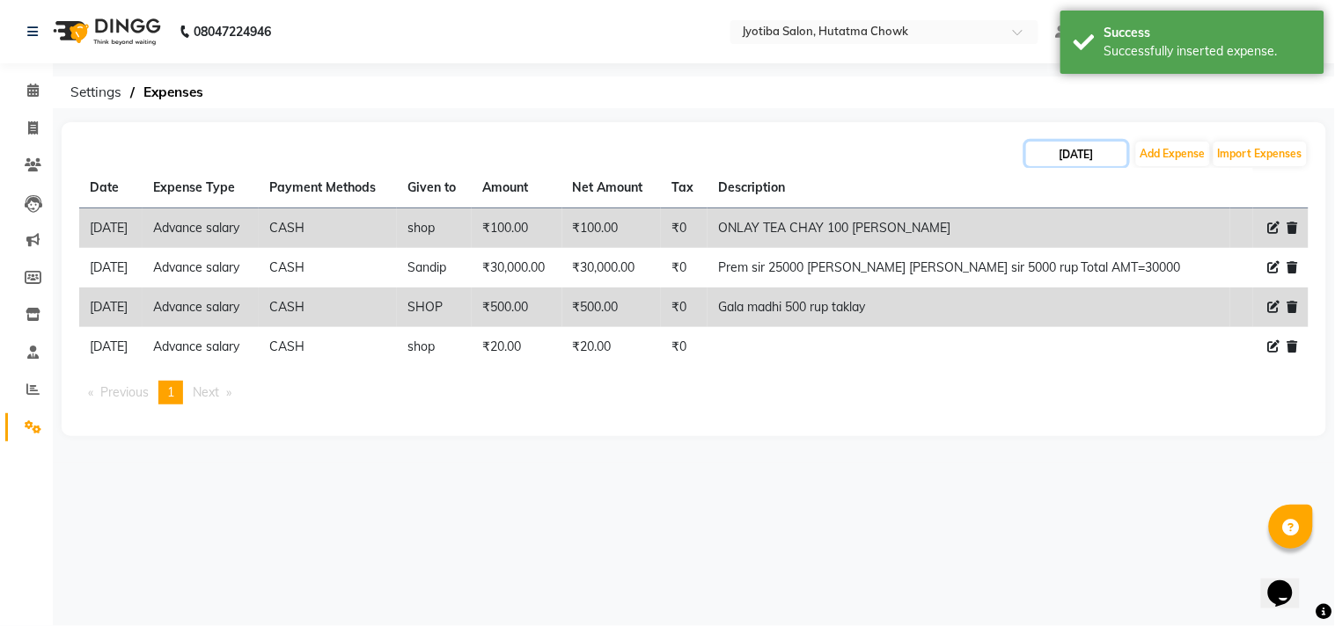
click at [1088, 151] on input "28-08-2025" at bounding box center [1076, 154] width 101 height 25
select select "8"
select select "2025"
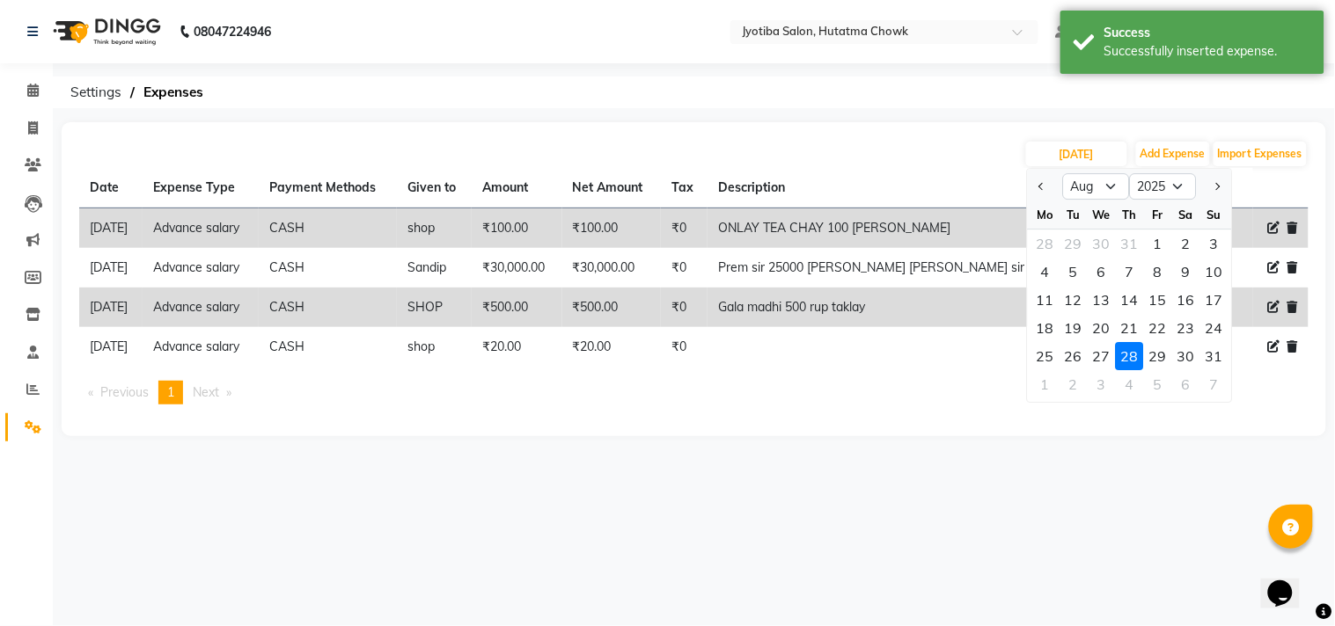
click at [1131, 355] on div "28" at bounding box center [1130, 356] width 28 height 28
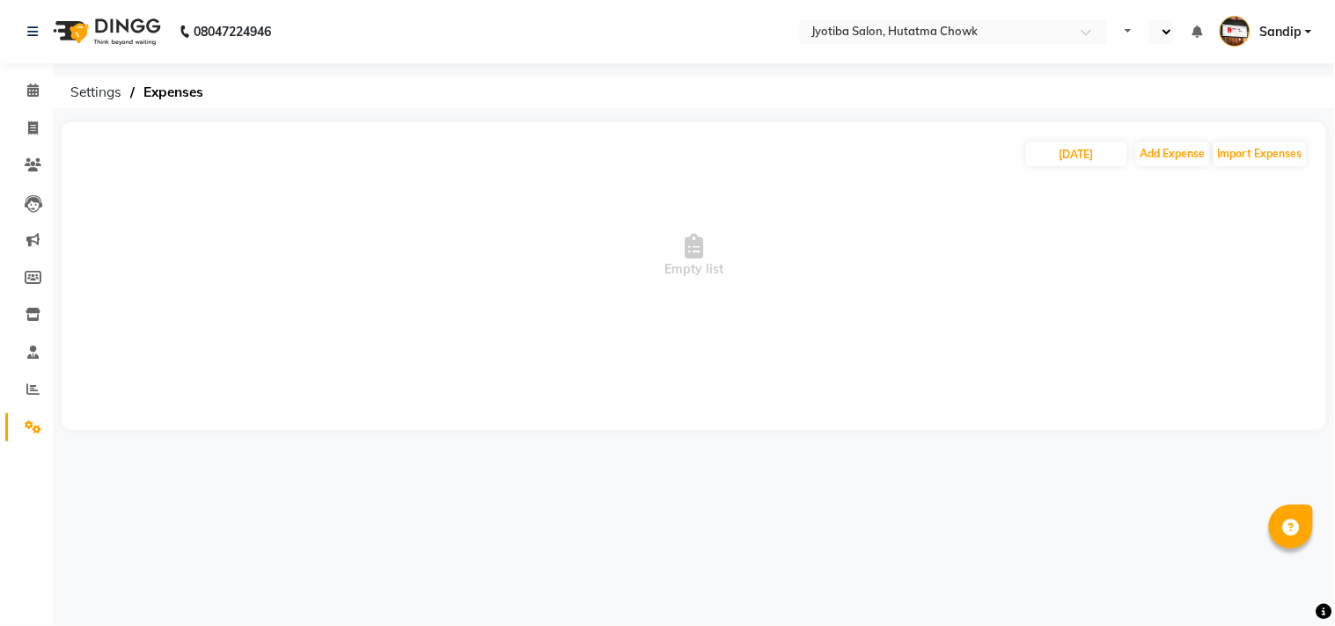
select select "en"
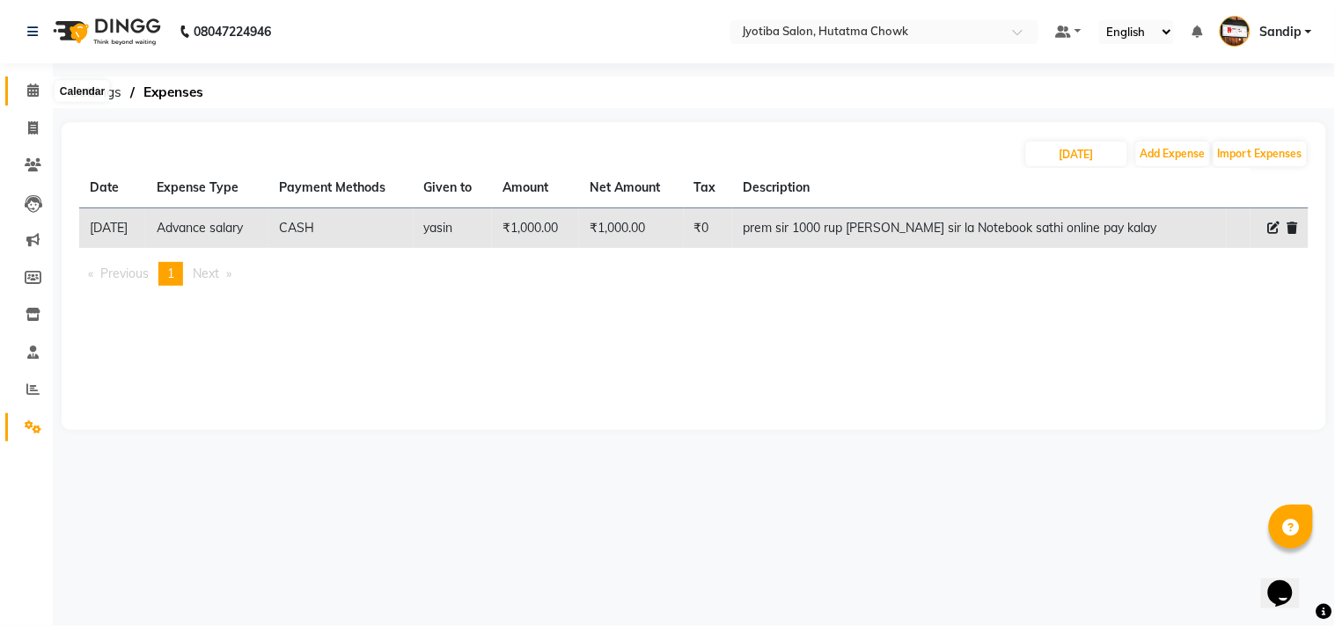
click at [33, 95] on icon at bounding box center [32, 90] width 11 height 13
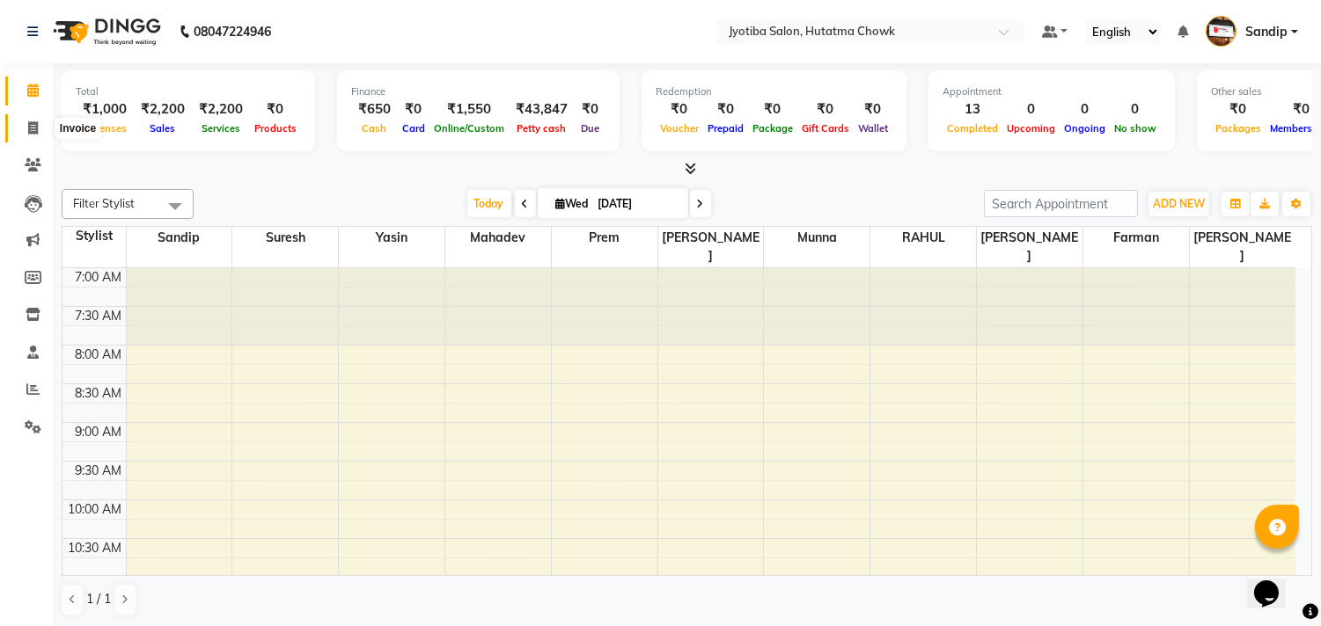
click at [32, 129] on icon at bounding box center [33, 127] width 10 height 13
select select "556"
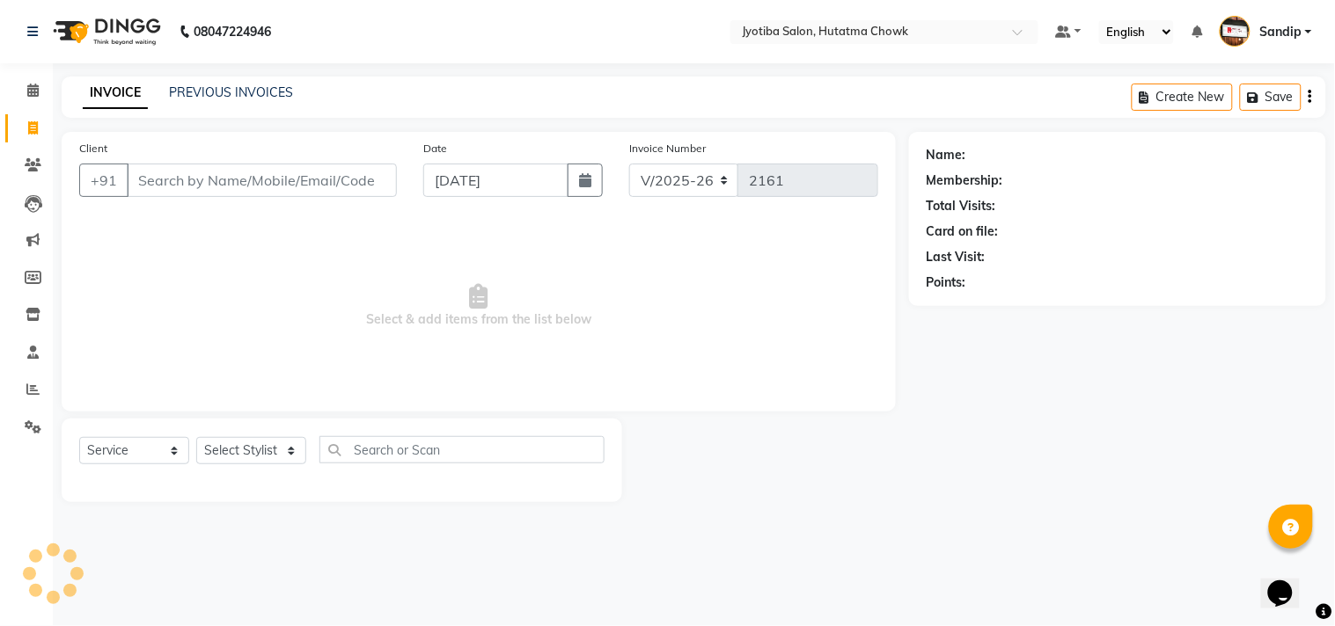
select select "membership"
click at [33, 436] on span at bounding box center [33, 428] width 31 height 20
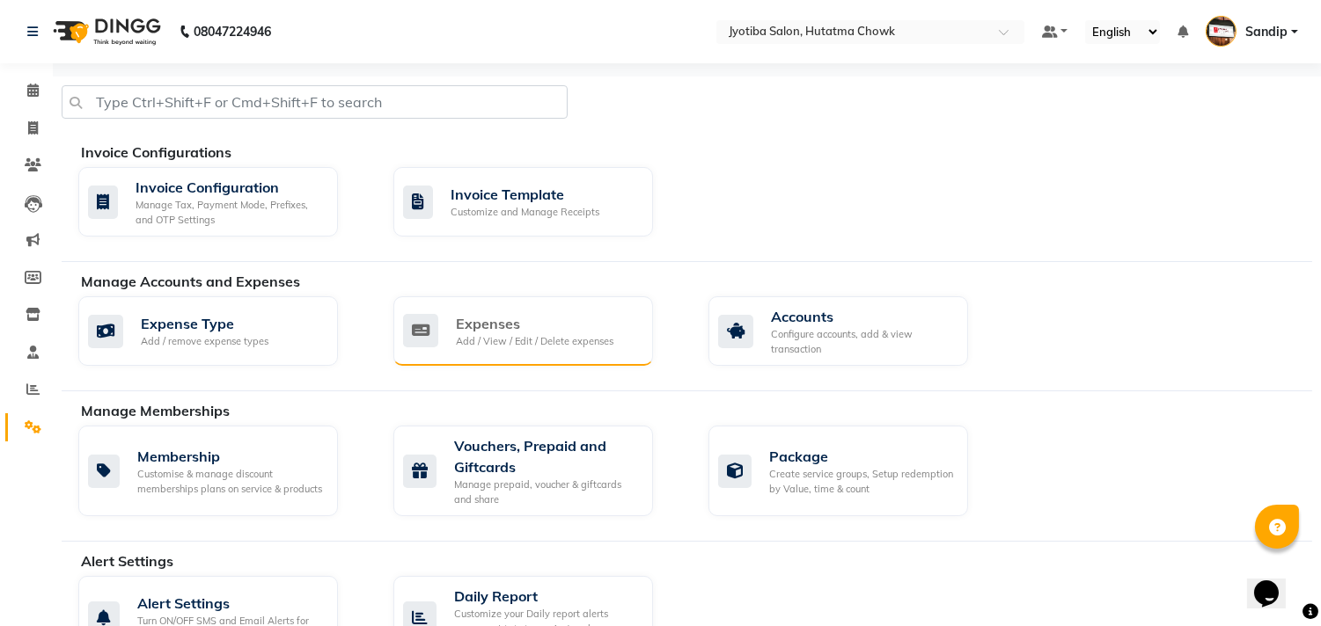
click at [532, 330] on div "Expenses" at bounding box center [534, 323] width 157 height 21
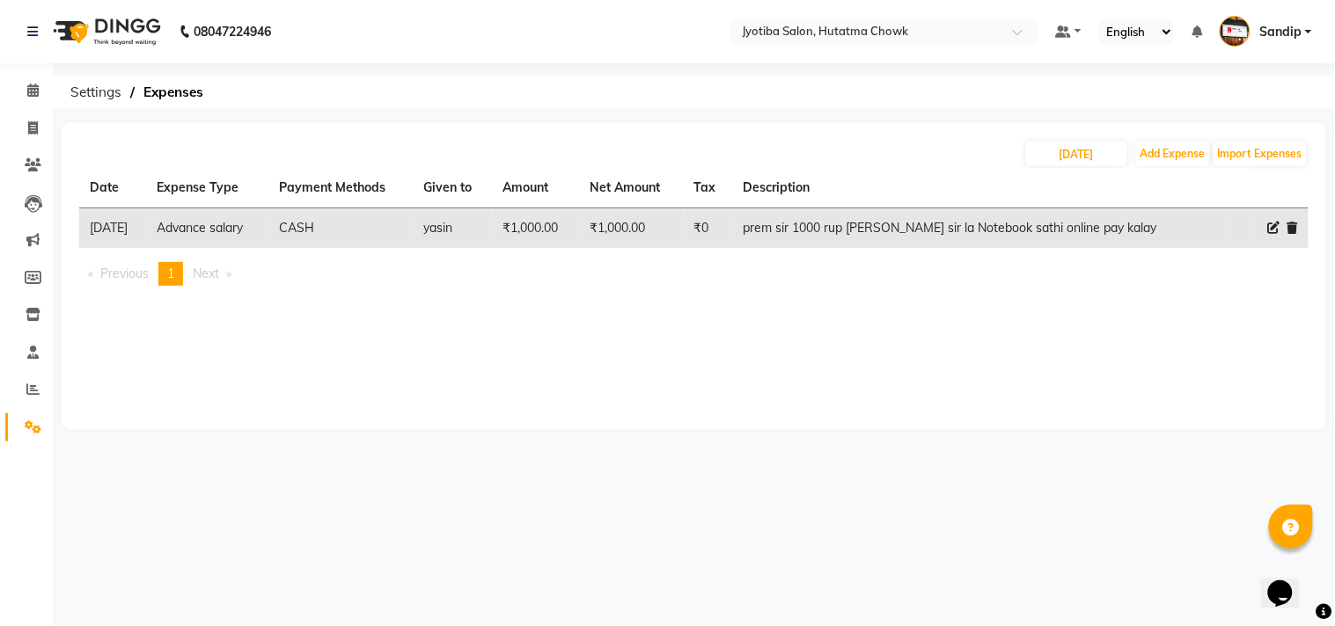
click at [1274, 224] on icon at bounding box center [1274, 228] width 12 height 12
select select "18043"
select select "1"
select select "1663"
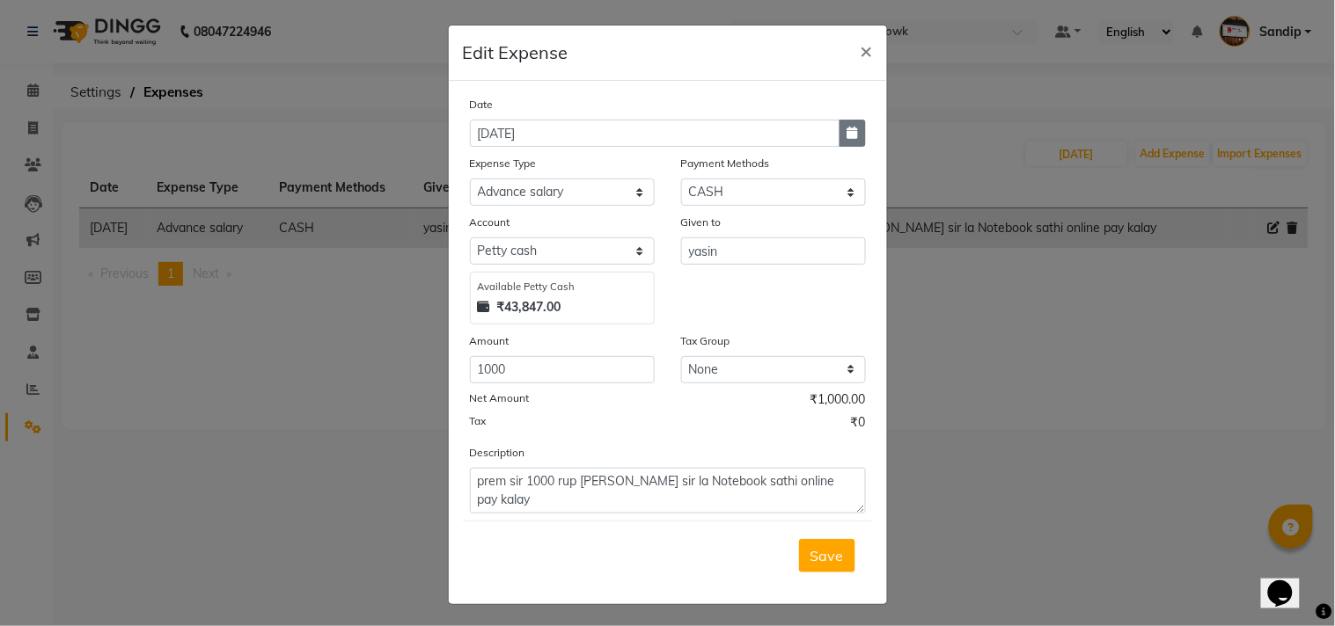
click at [847, 132] on icon "button" at bounding box center [852, 133] width 11 height 12
select select "9"
select select "2025"
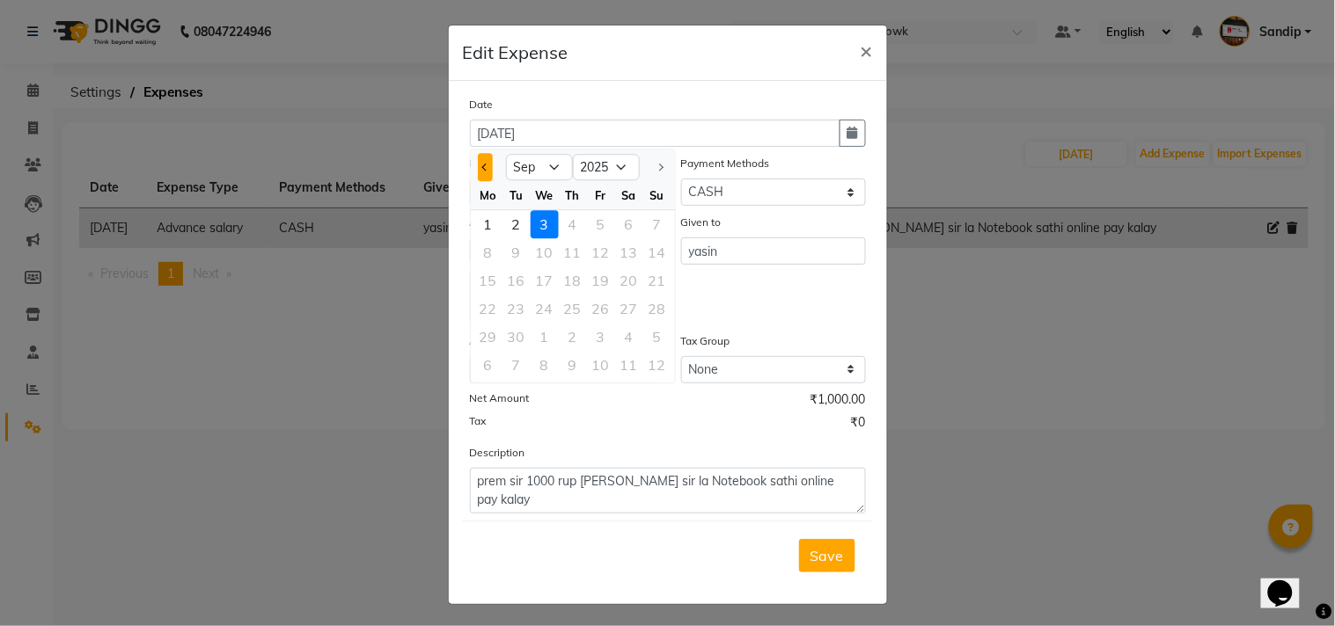
click at [478, 157] on button "Previous month" at bounding box center [485, 167] width 15 height 28
select select "8"
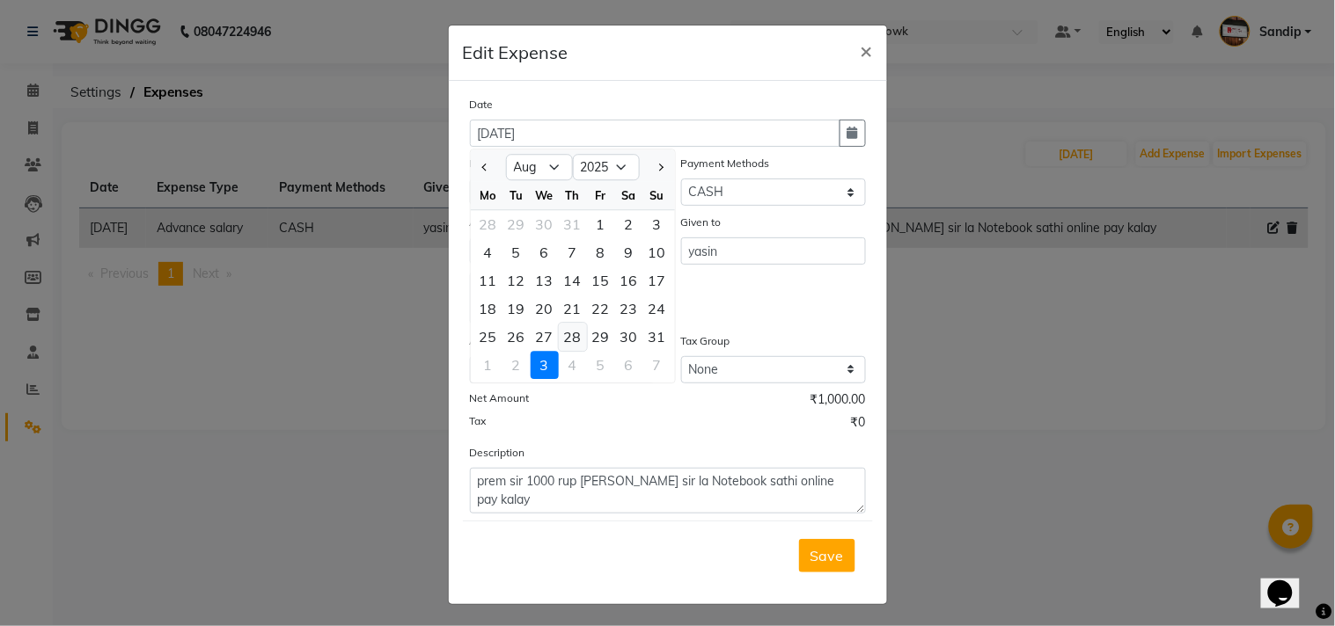
click at [574, 335] on div "28" at bounding box center [573, 337] width 28 height 28
type input "28-08-2025"
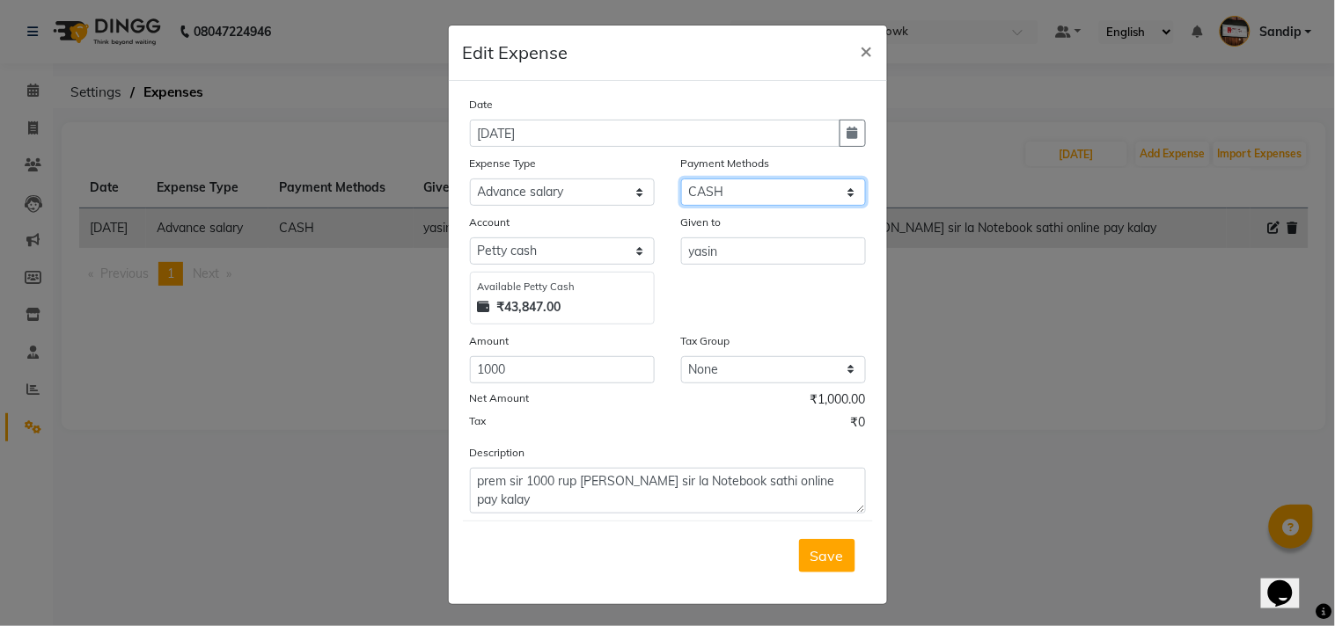
click at [736, 187] on select "Select CASH ONLINE CARD" at bounding box center [773, 192] width 185 height 27
select select "3"
click at [681, 179] on select "Select CASH ONLINE CARD" at bounding box center [773, 192] width 185 height 27
select select "566"
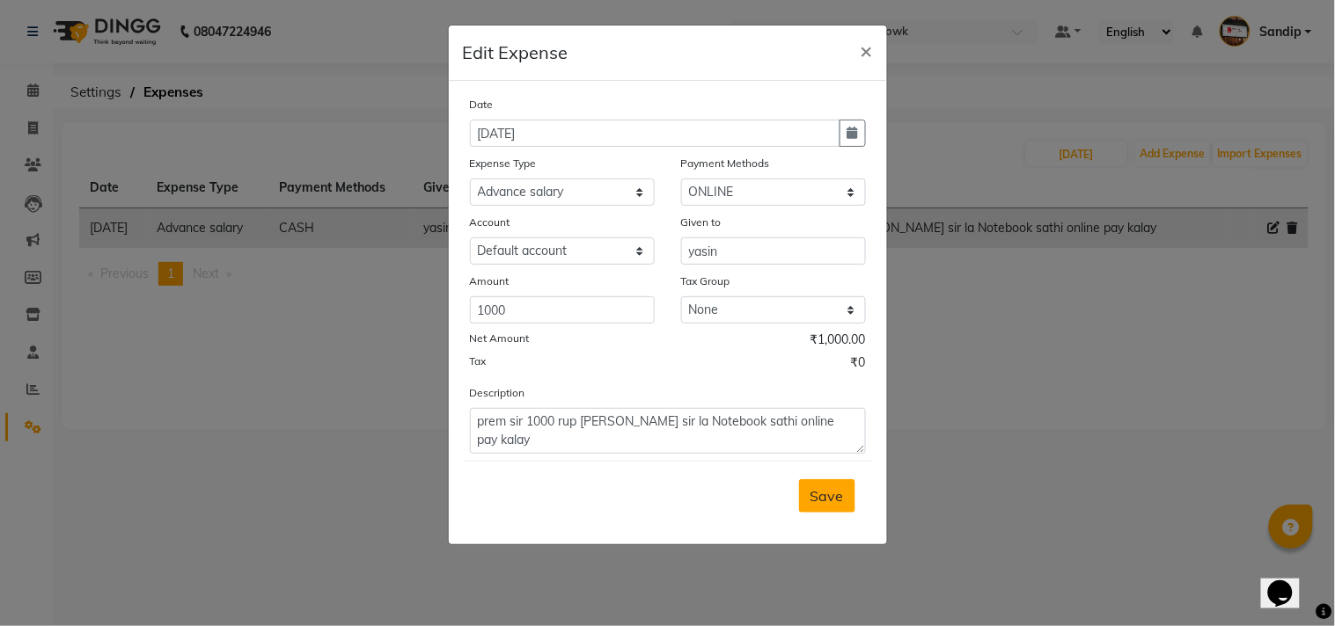
click at [821, 494] on span "Save" at bounding box center [826, 496] width 33 height 18
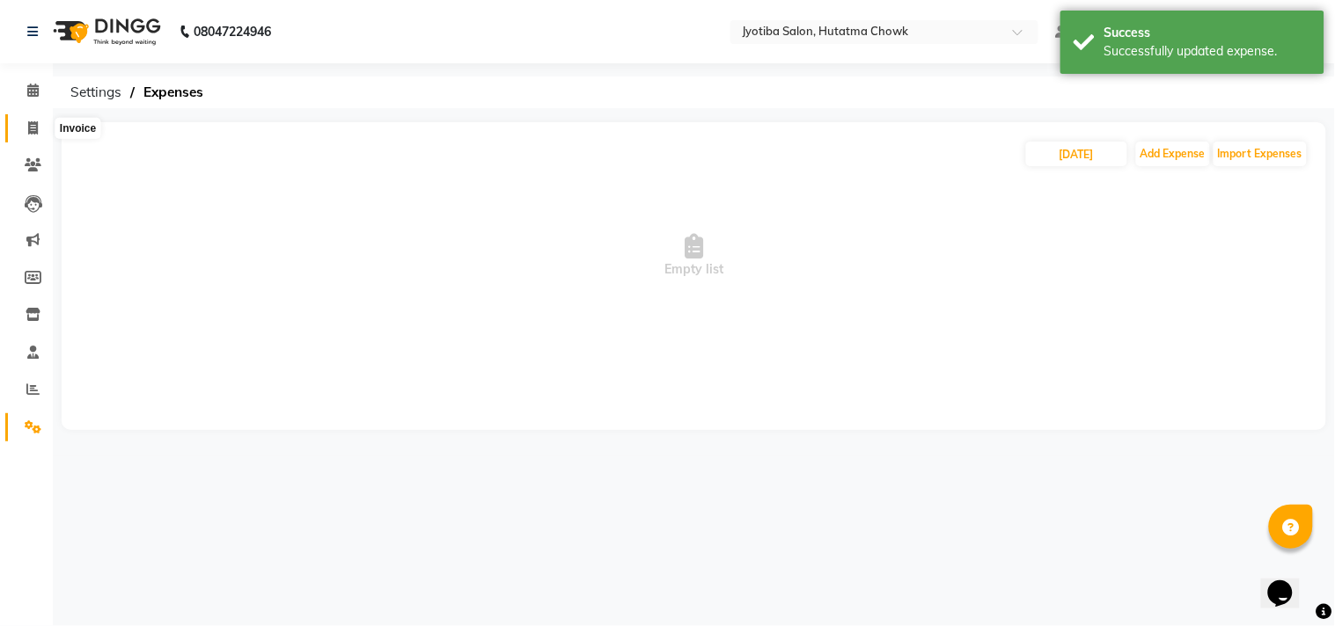
click at [31, 125] on icon at bounding box center [33, 127] width 10 height 13
select select "556"
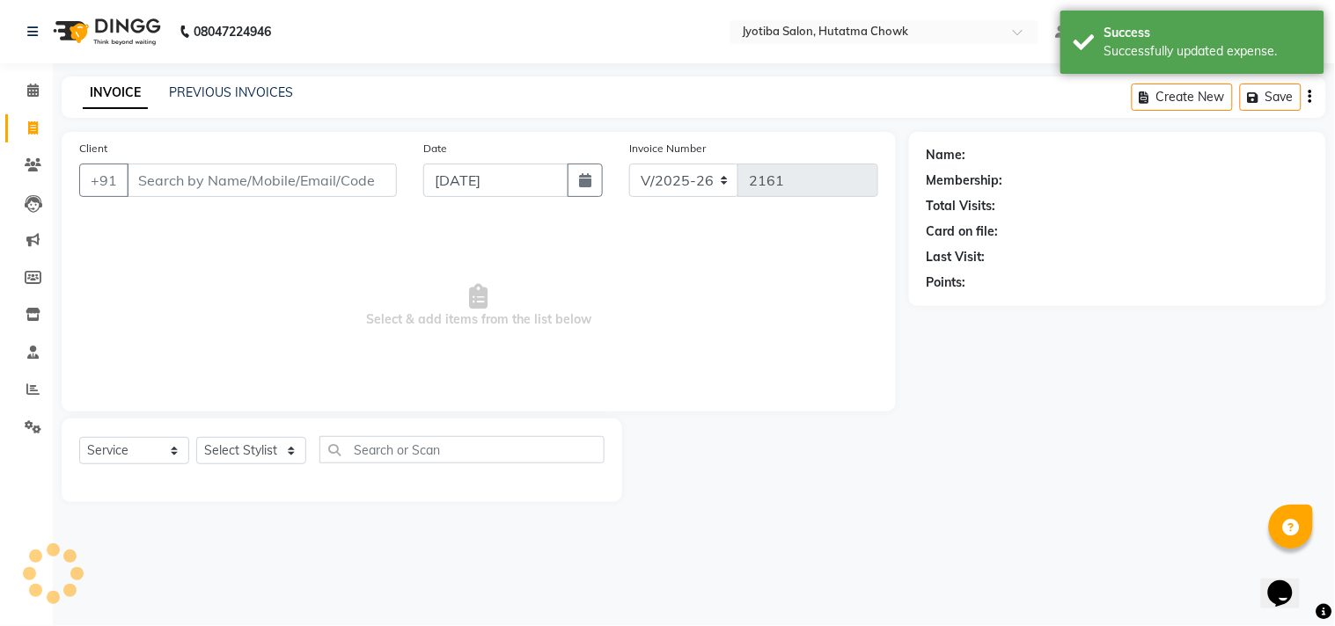
select select "membership"
click at [224, 88] on link "PREVIOUS INVOICES" at bounding box center [231, 92] width 124 height 16
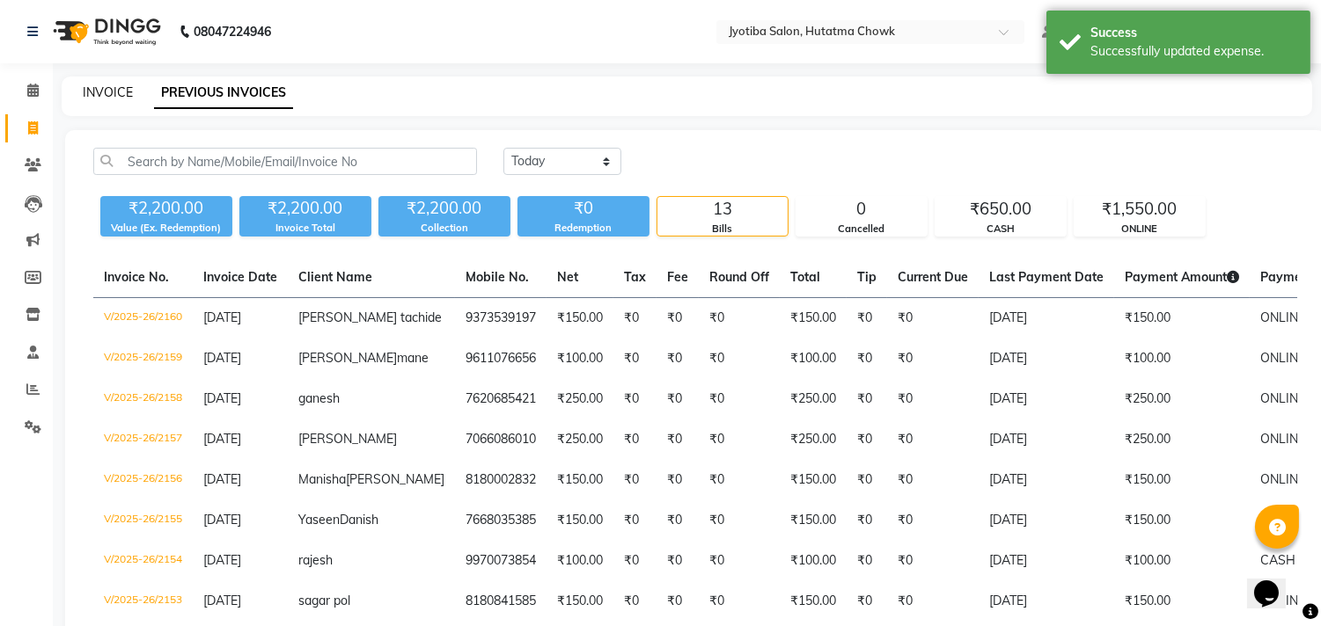
click at [108, 95] on link "INVOICE" at bounding box center [108, 92] width 50 height 16
select select "556"
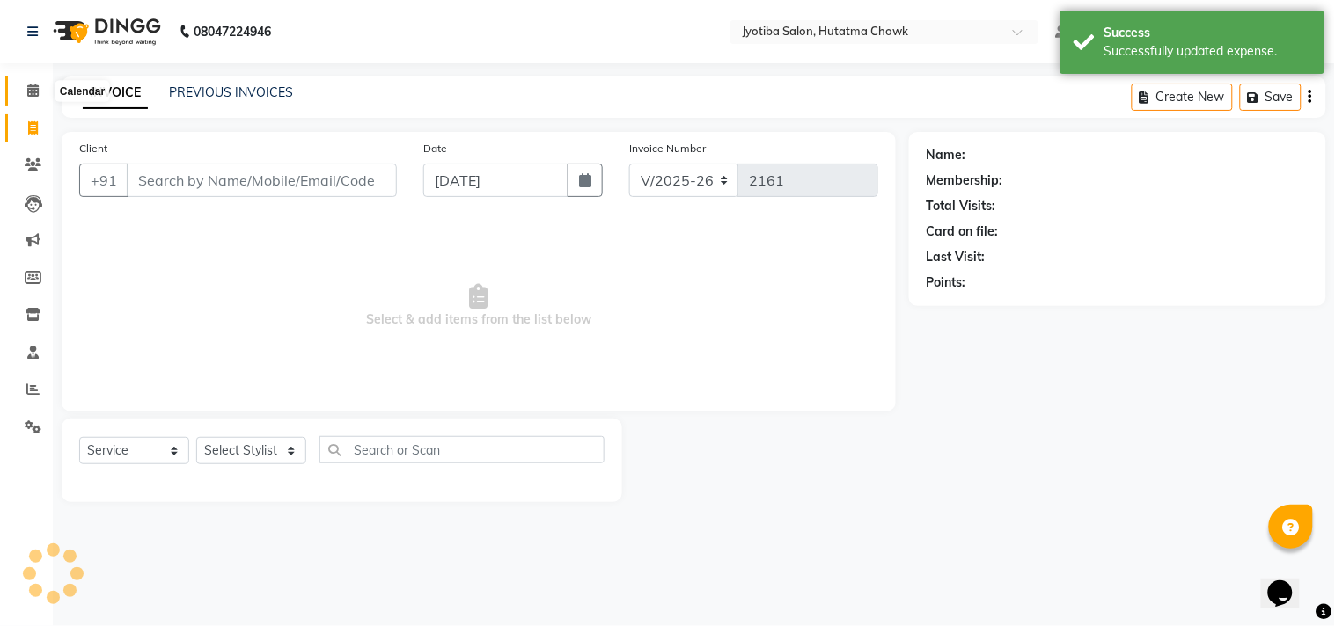
select select "membership"
click at [27, 85] on icon at bounding box center [32, 90] width 11 height 13
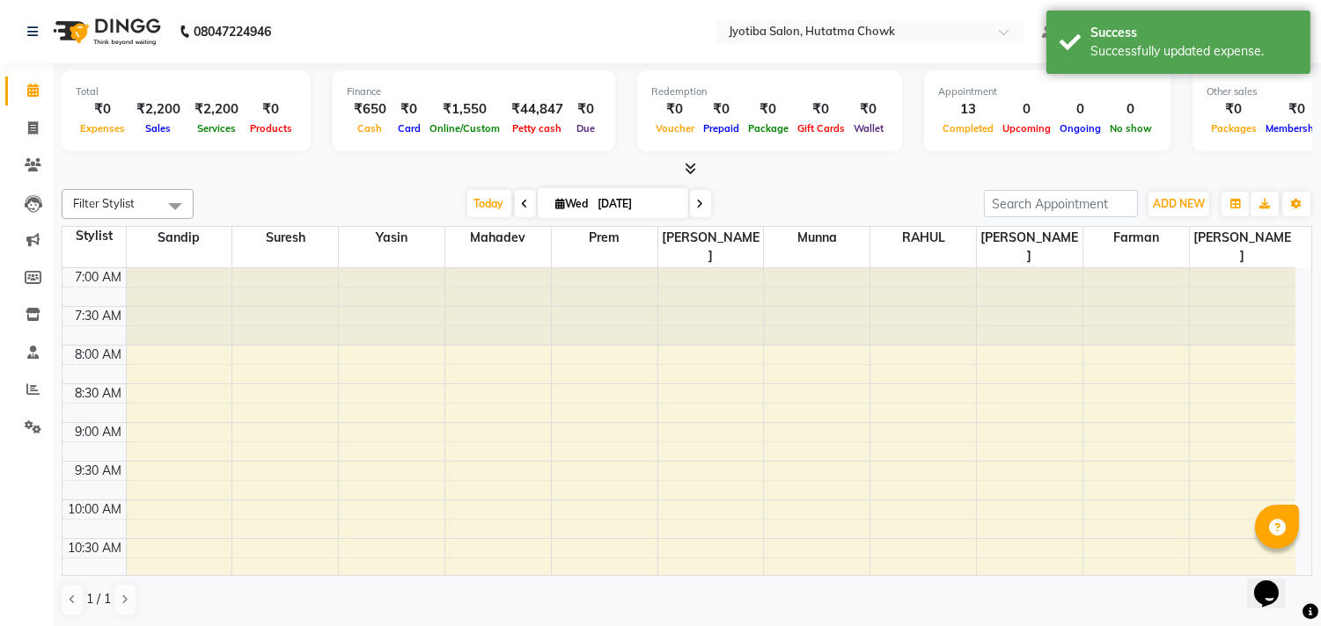
scroll to position [622, 0]
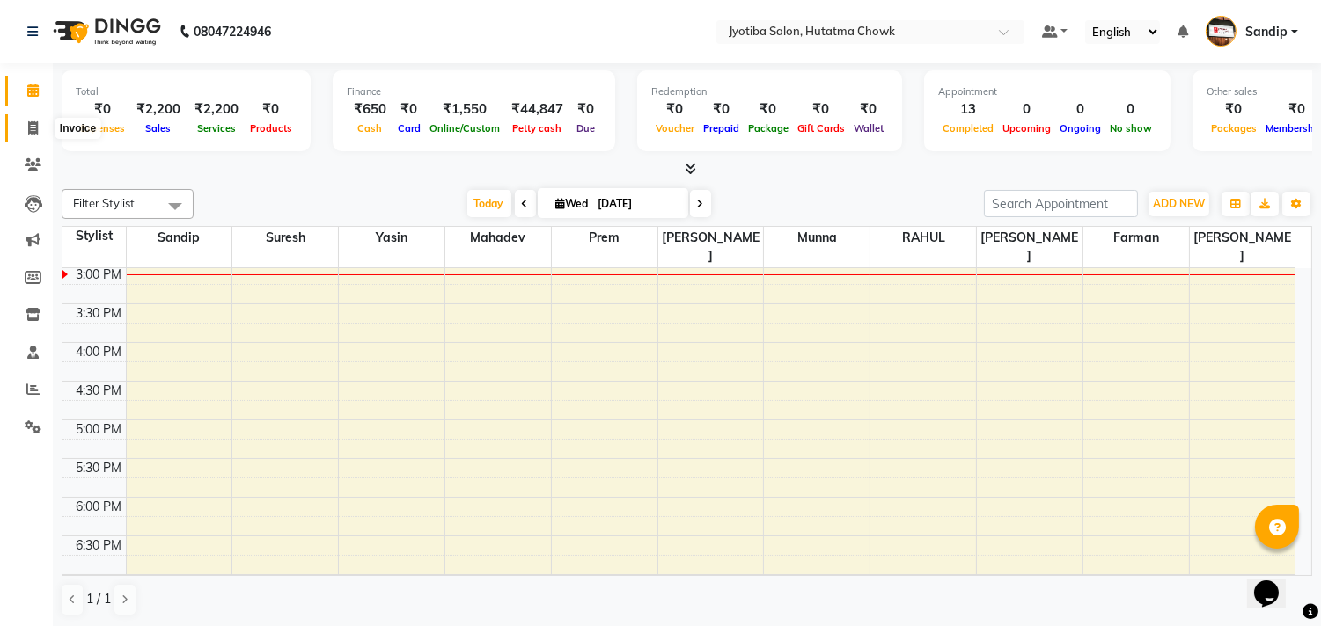
click at [33, 129] on icon at bounding box center [33, 127] width 10 height 13
select select "service"
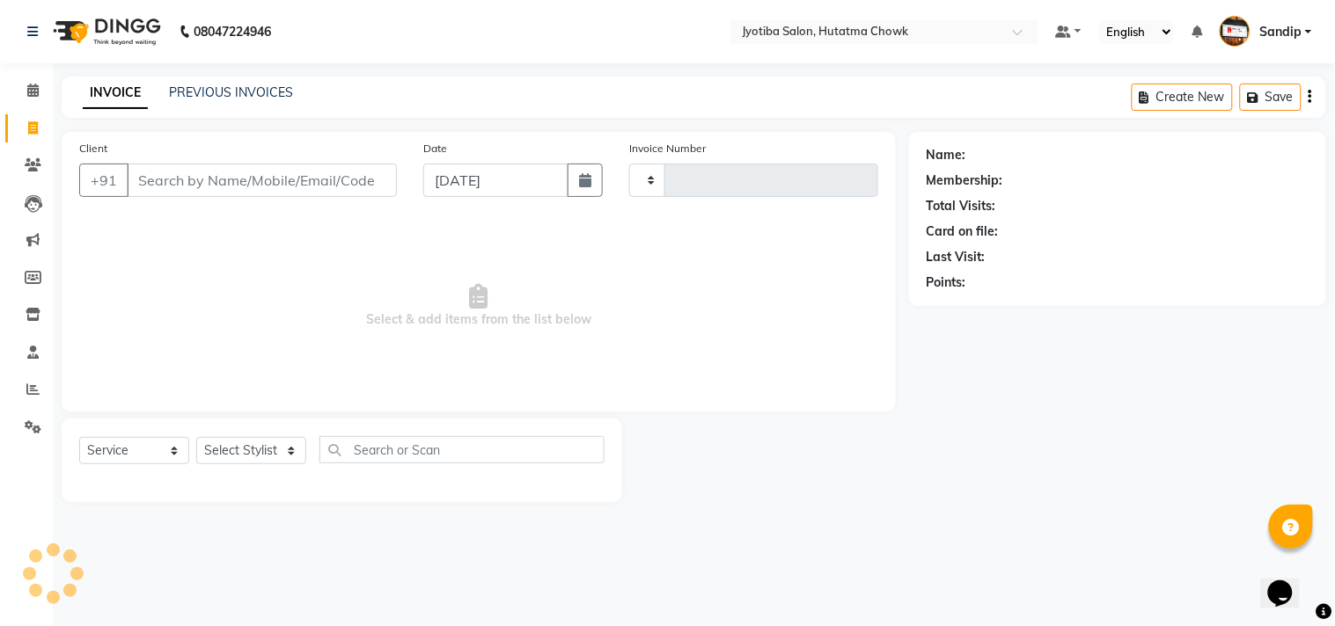
type input "2161"
select select "556"
select select "membership"
click at [29, 422] on icon at bounding box center [33, 427] width 17 height 13
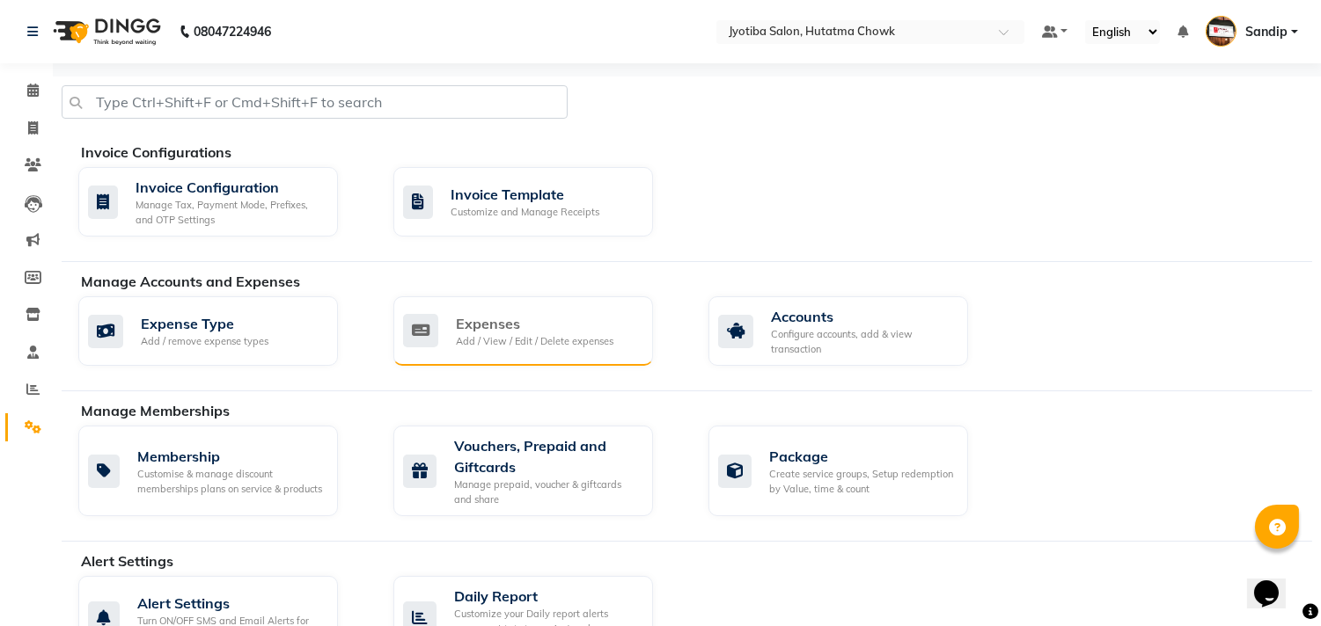
click at [526, 311] on div "Expenses Add / View / Edit / Delete expenses" at bounding box center [523, 331] width 260 height 70
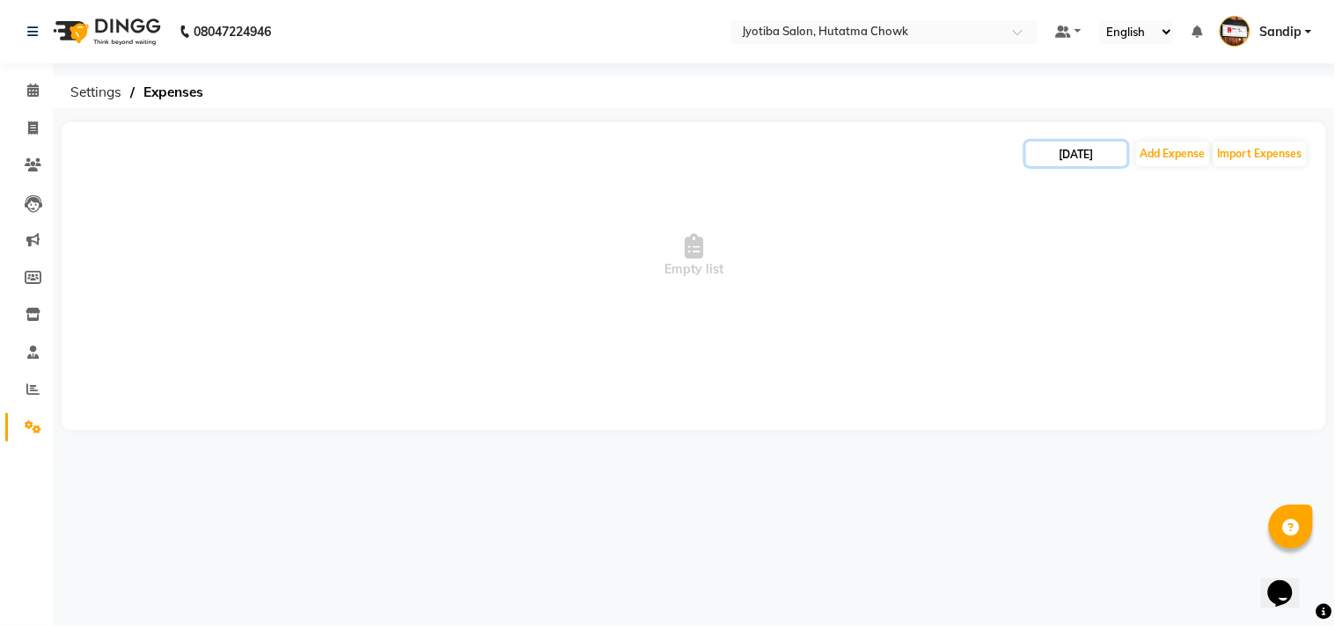
click at [1066, 161] on input "[DATE]" at bounding box center [1076, 154] width 101 height 25
select select "9"
select select "2025"
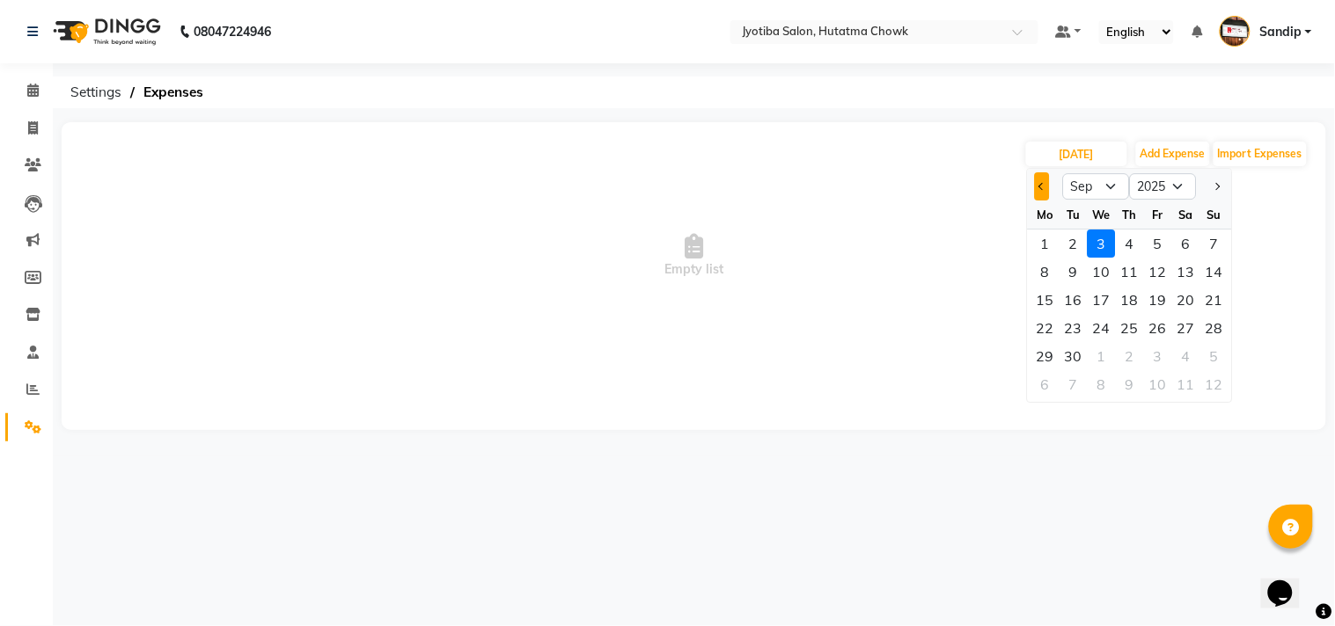
click at [1041, 185] on span "Previous month" at bounding box center [1041, 186] width 7 height 7
select select "8"
click at [1131, 358] on div "28" at bounding box center [1130, 356] width 28 height 28
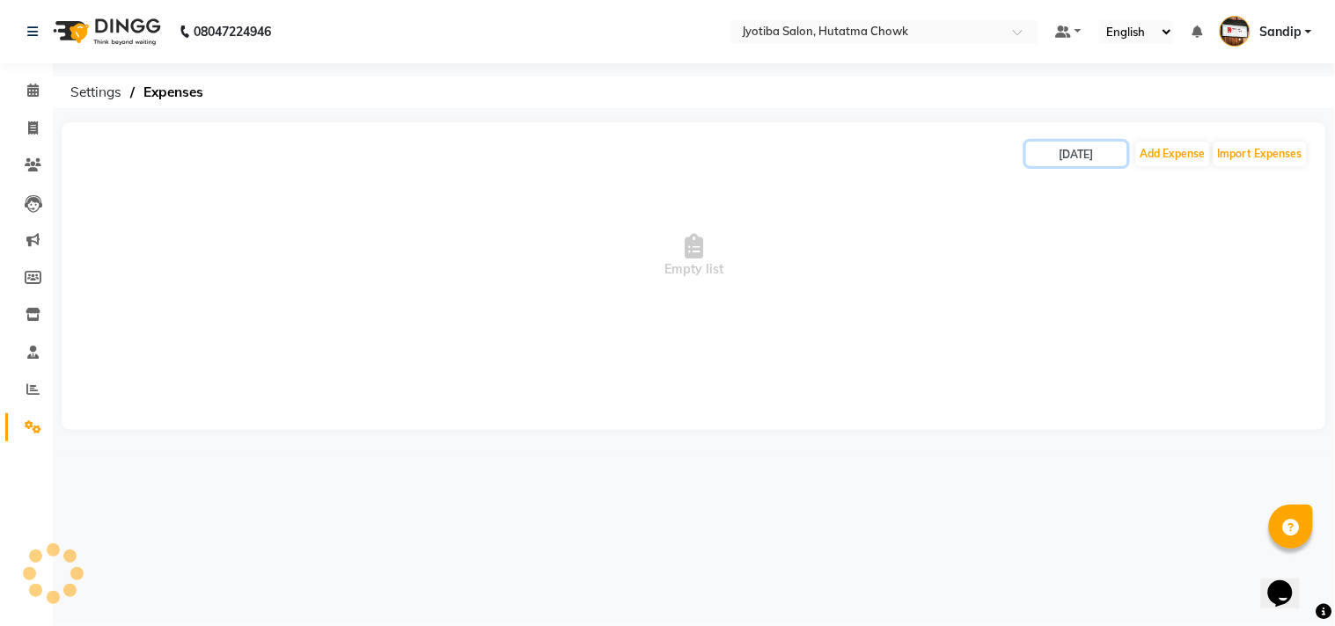
type input "28-08-2025"
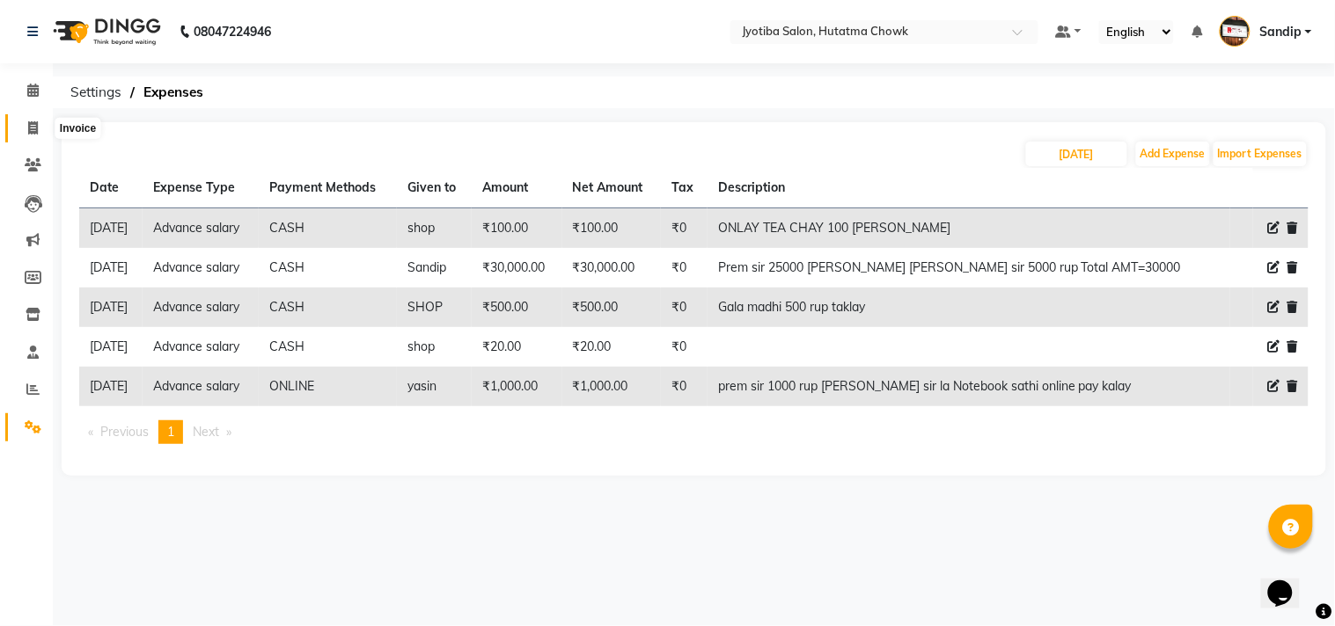
click at [28, 124] on icon at bounding box center [33, 127] width 10 height 13
select select "556"
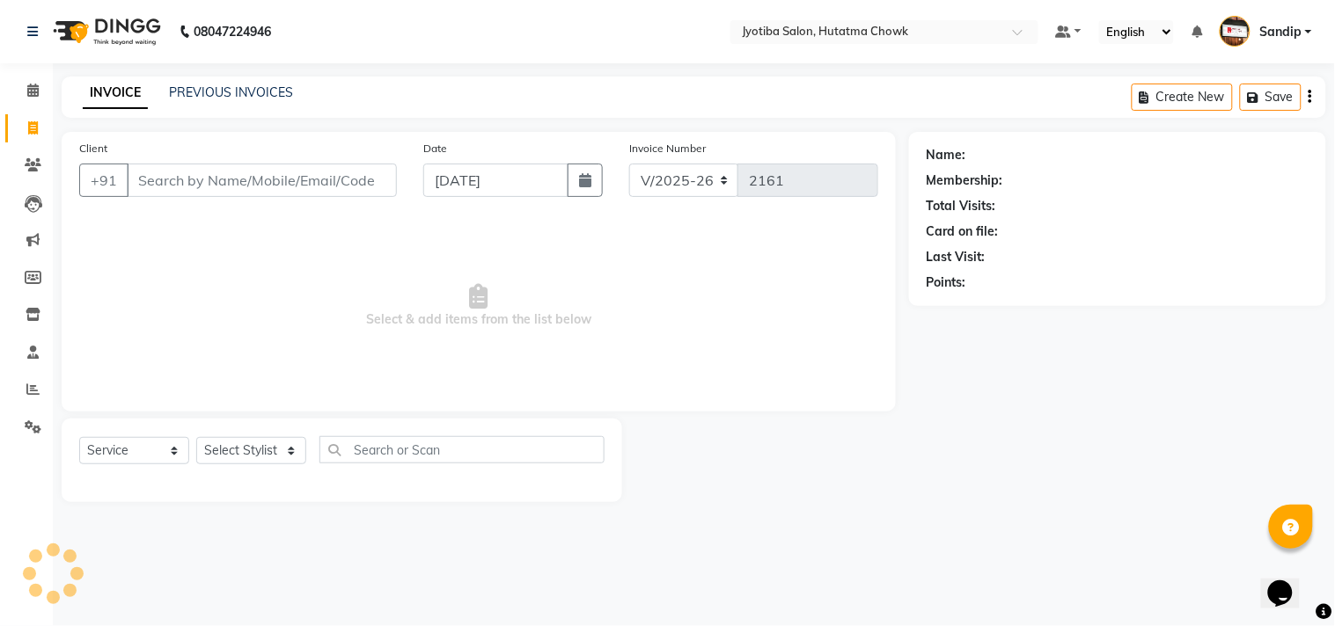
select select "membership"
click at [234, 95] on link "PREVIOUS INVOICES" at bounding box center [231, 92] width 124 height 16
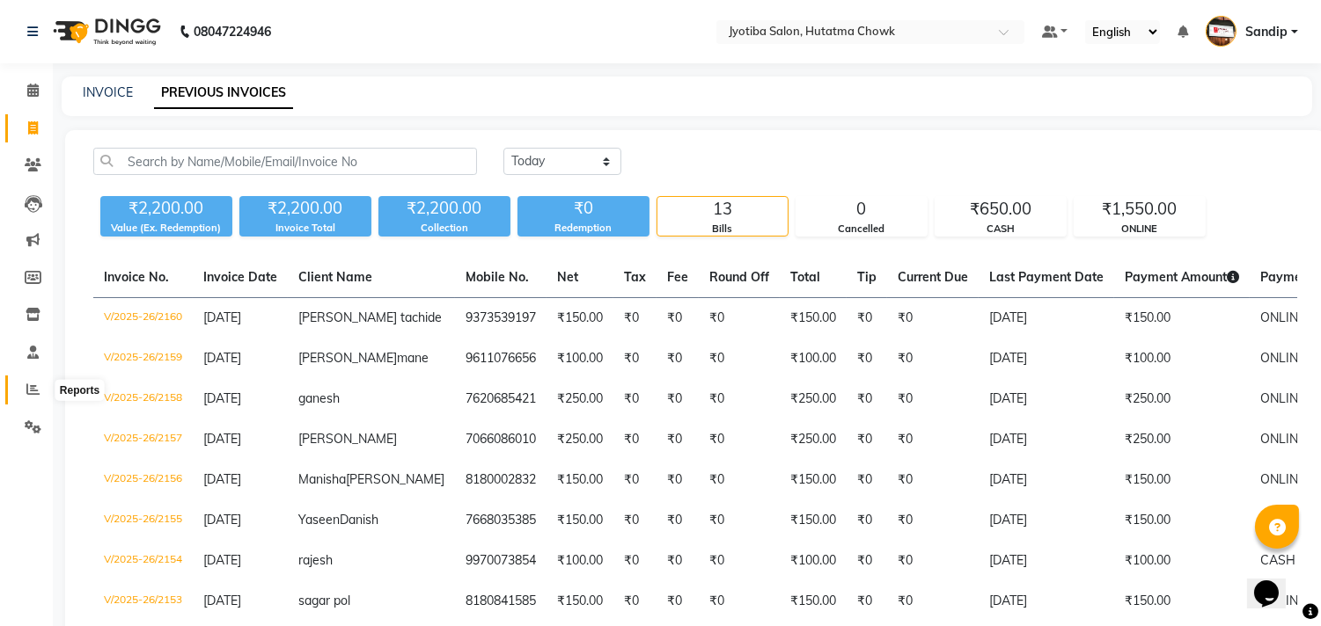
click at [33, 394] on icon at bounding box center [32, 389] width 13 height 13
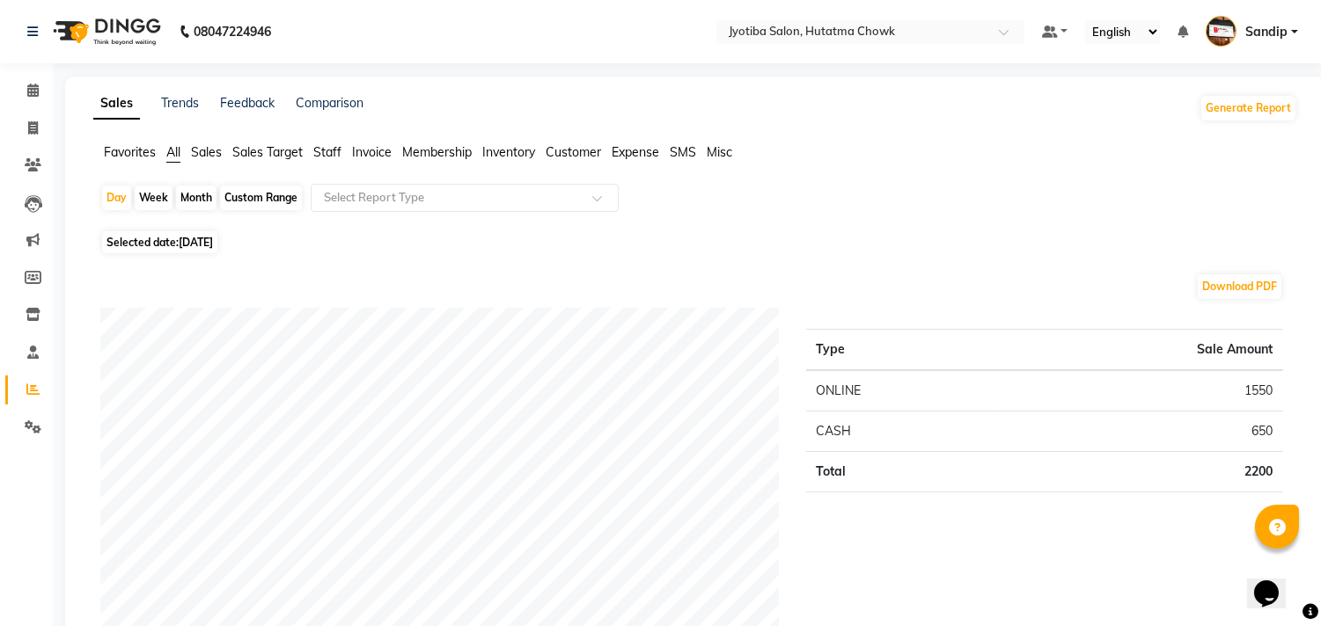
click at [640, 148] on span "Expense" at bounding box center [635, 152] width 48 height 16
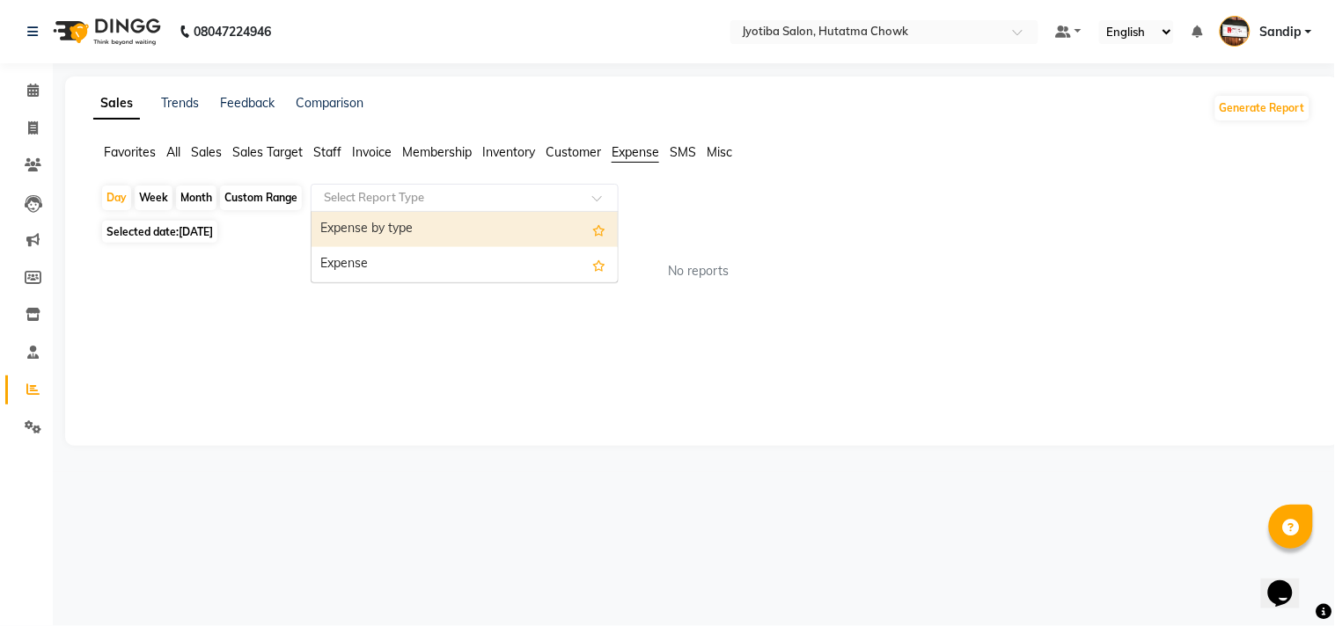
click at [447, 198] on input "text" at bounding box center [446, 198] width 253 height 18
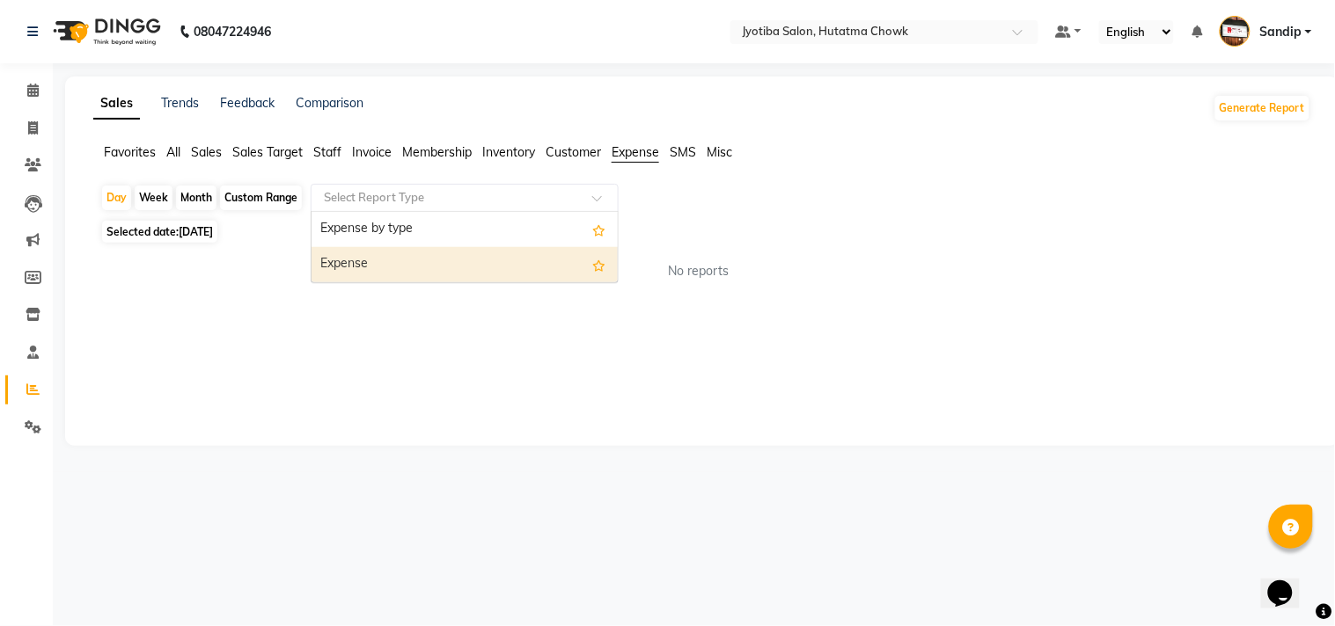
click at [454, 264] on div "Expense" at bounding box center [464, 264] width 306 height 35
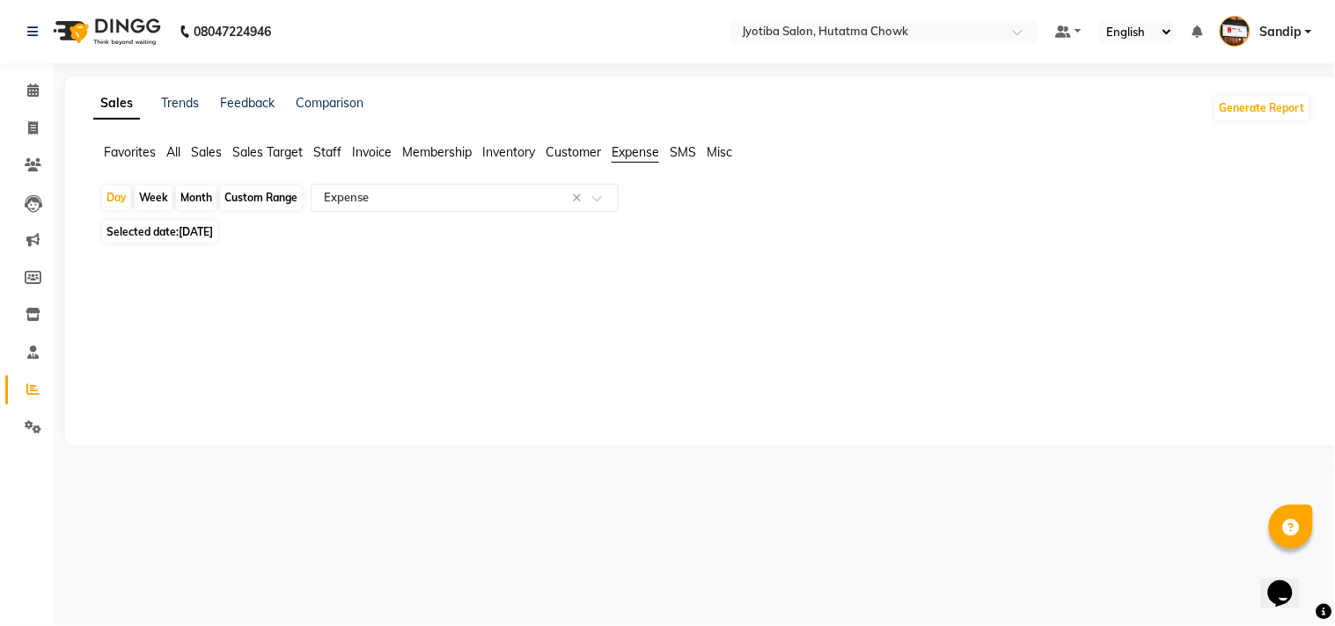
click at [197, 199] on div "Month" at bounding box center [196, 198] width 40 height 25
select select "9"
select select "2025"
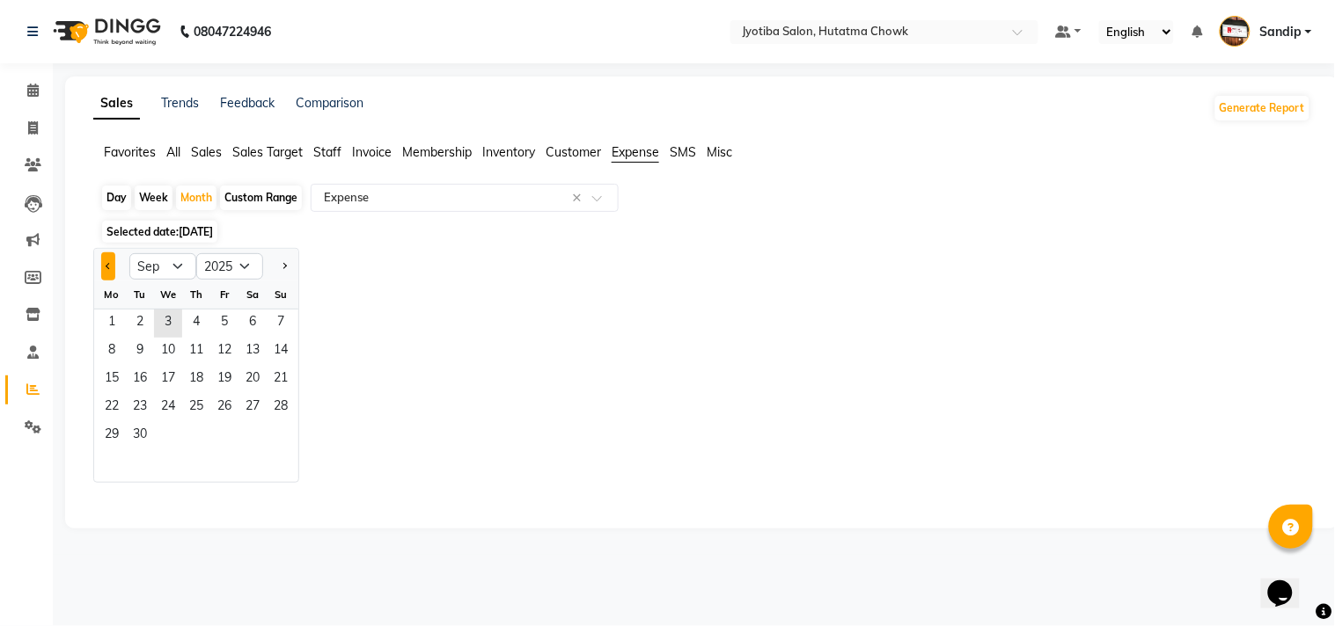
click at [106, 260] on button "Previous month" at bounding box center [108, 267] width 14 height 28
select select "8"
click at [225, 327] on span "1" at bounding box center [224, 324] width 28 height 28
select select "filtered_report"
select select "pdf"
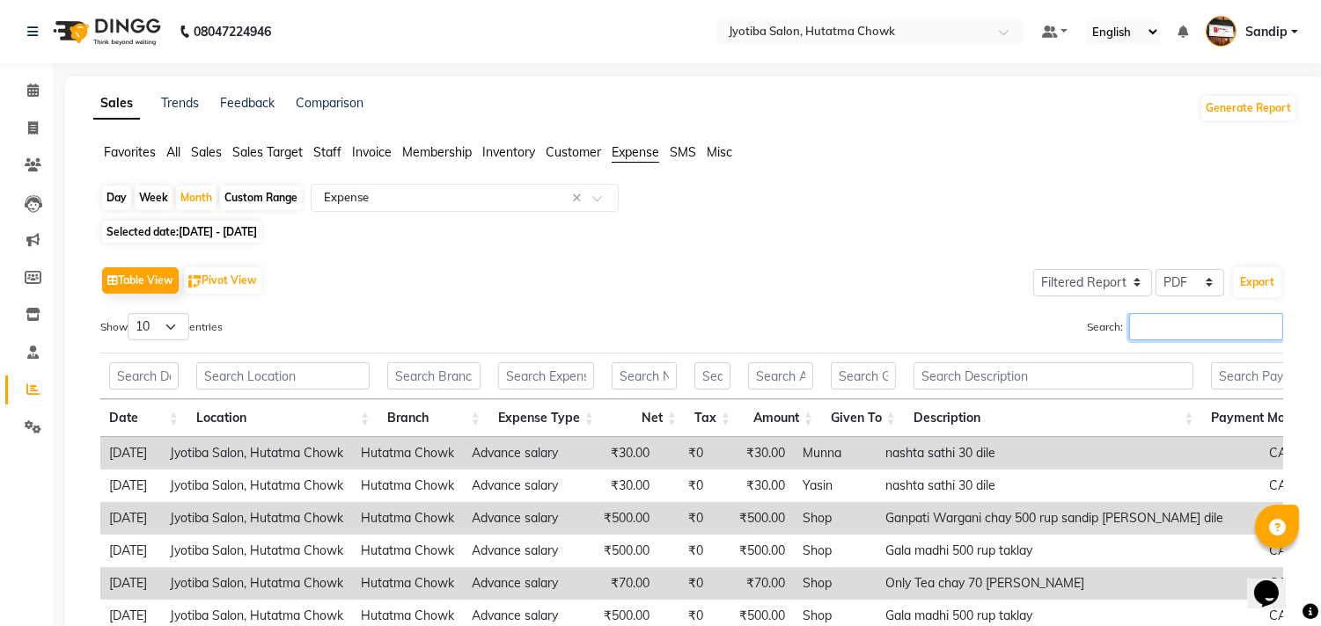
click at [1145, 333] on input "Search:" at bounding box center [1206, 326] width 154 height 27
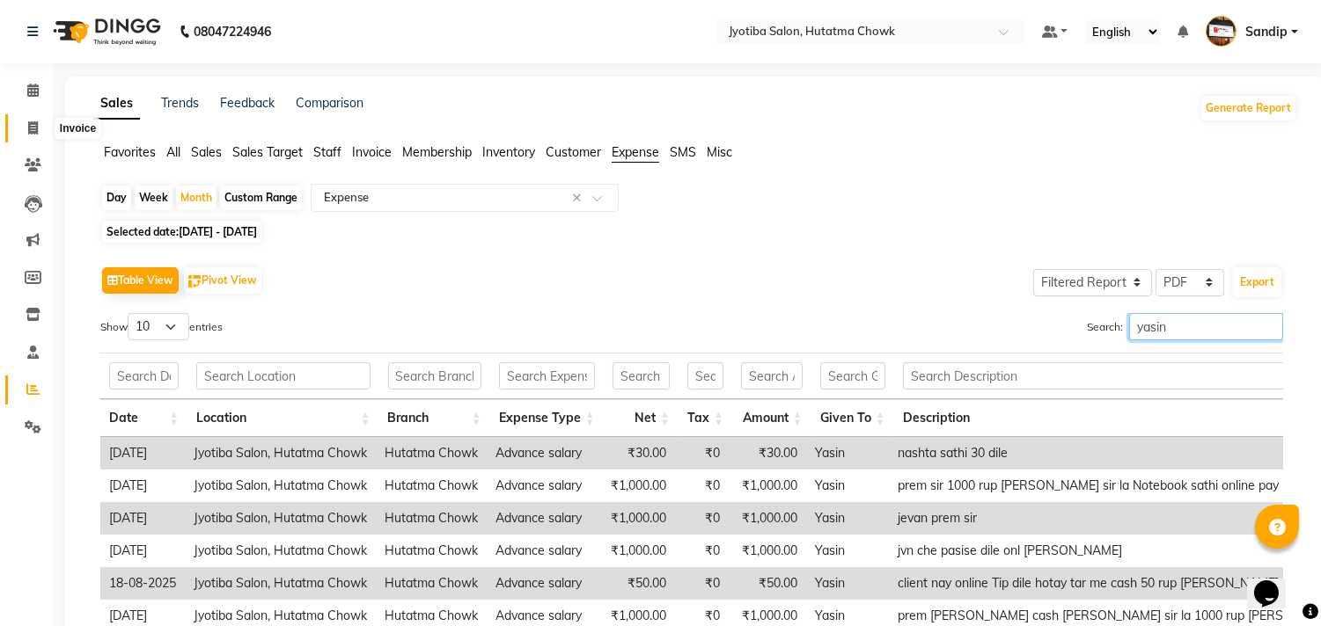
type input "yasin"
click at [31, 121] on icon at bounding box center [33, 127] width 10 height 13
select select "556"
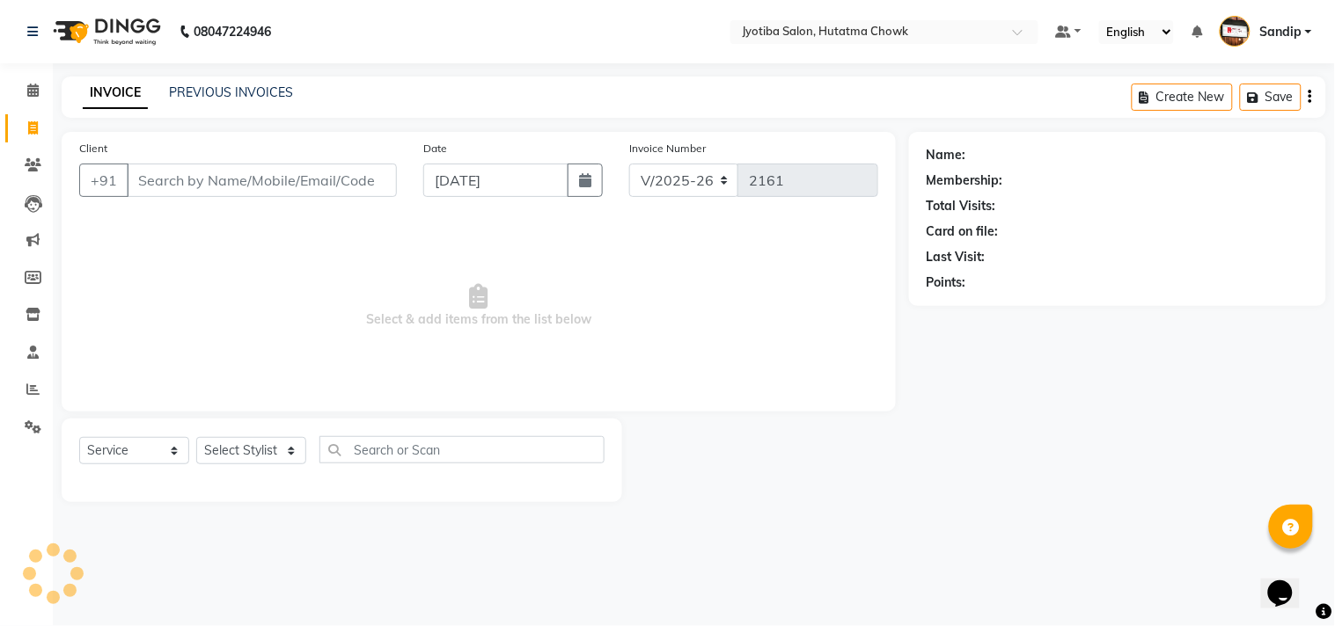
select select "membership"
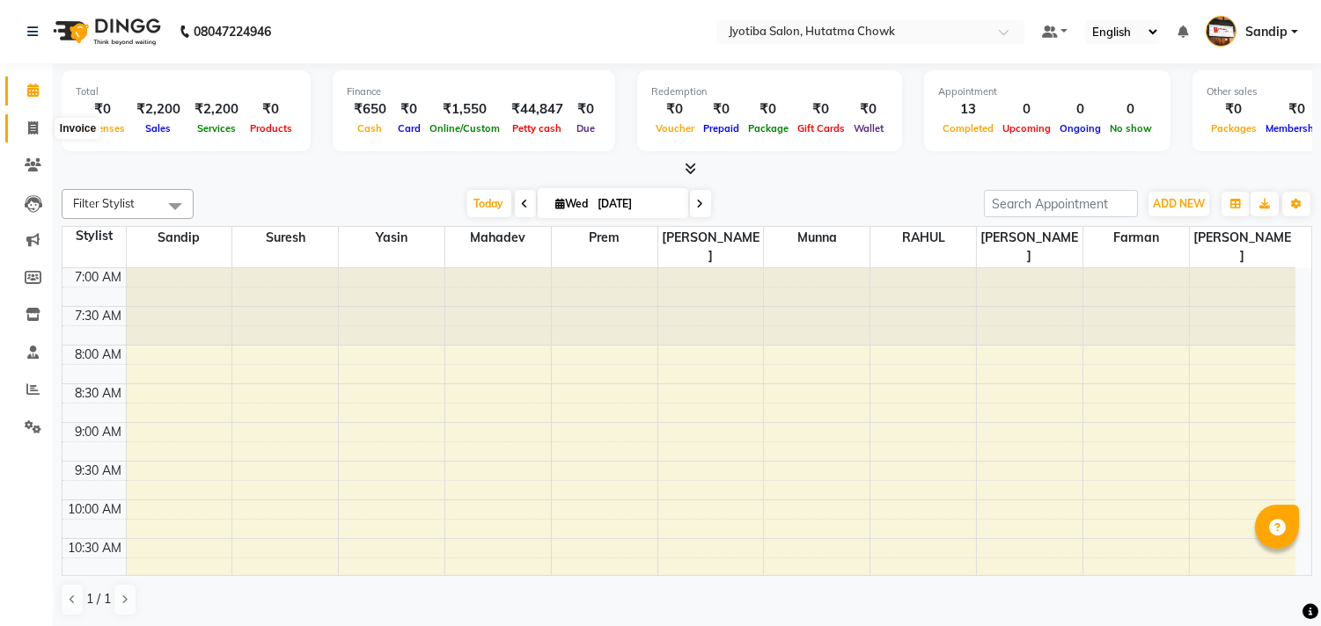
click at [33, 121] on icon at bounding box center [33, 127] width 10 height 13
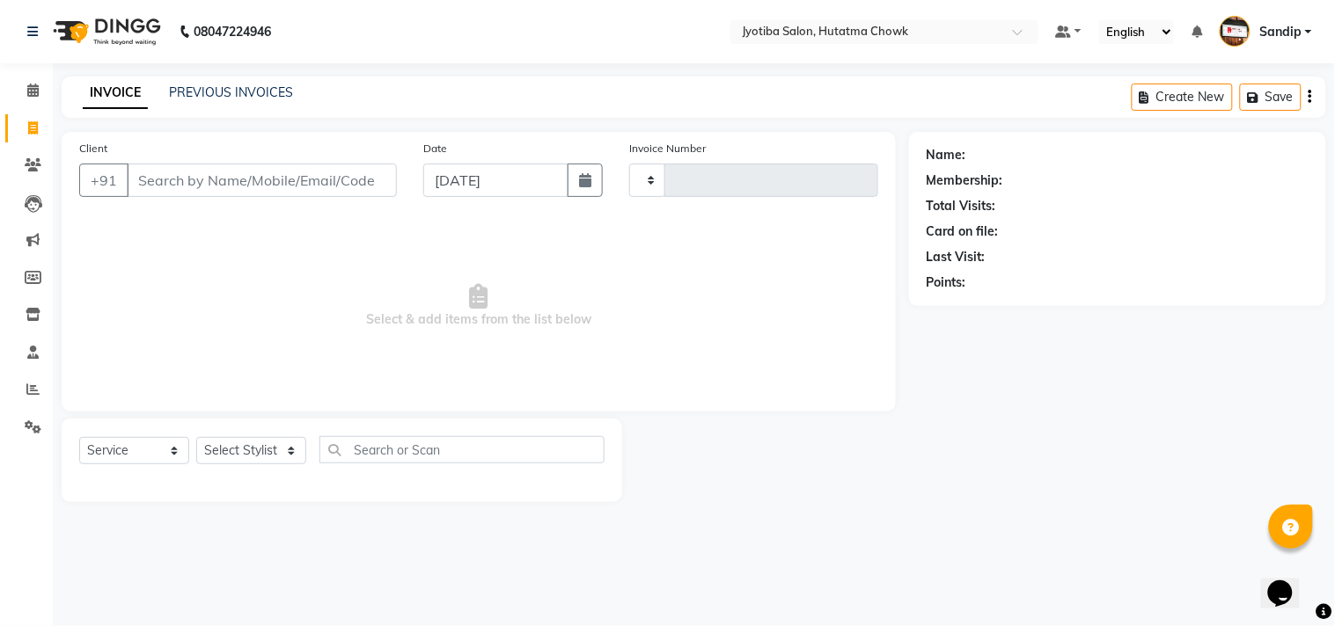
select select "membership"
click at [235, 408] on div "Client +91 Date [DATE] Invoice Number Select & add items from the list below" at bounding box center [479, 272] width 834 height 280
click at [232, 94] on link "PREVIOUS INVOICES" at bounding box center [231, 92] width 124 height 16
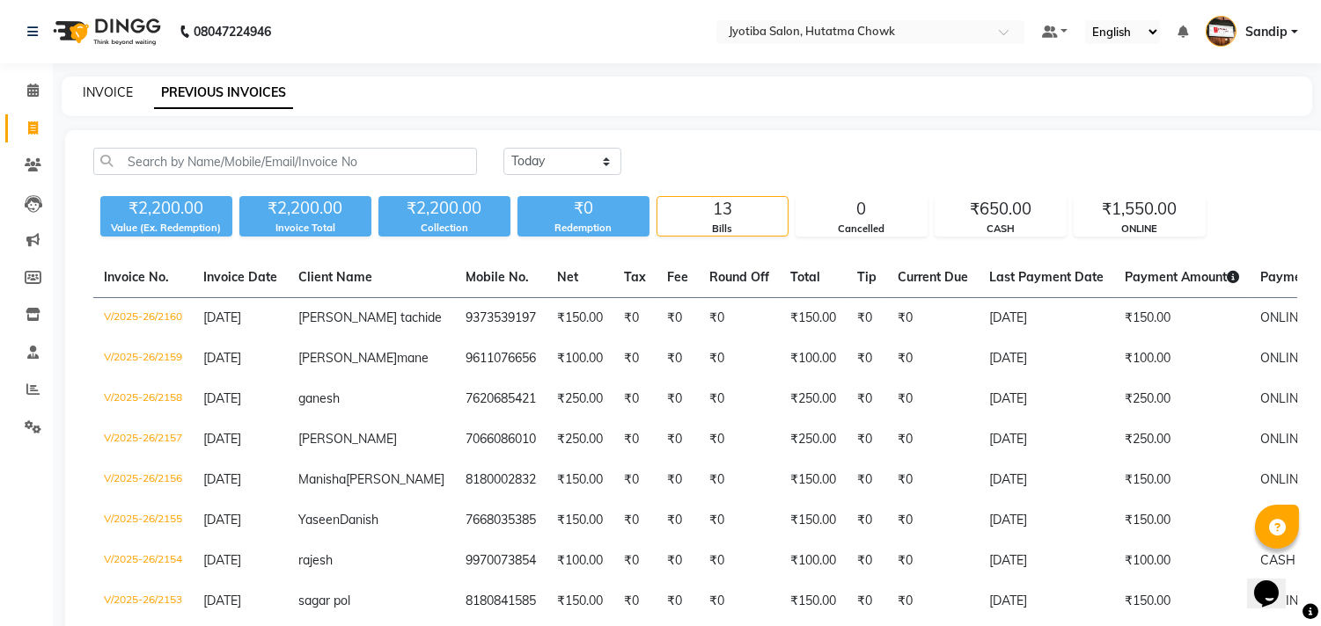
click at [103, 89] on link "INVOICE" at bounding box center [108, 92] width 50 height 16
select select "service"
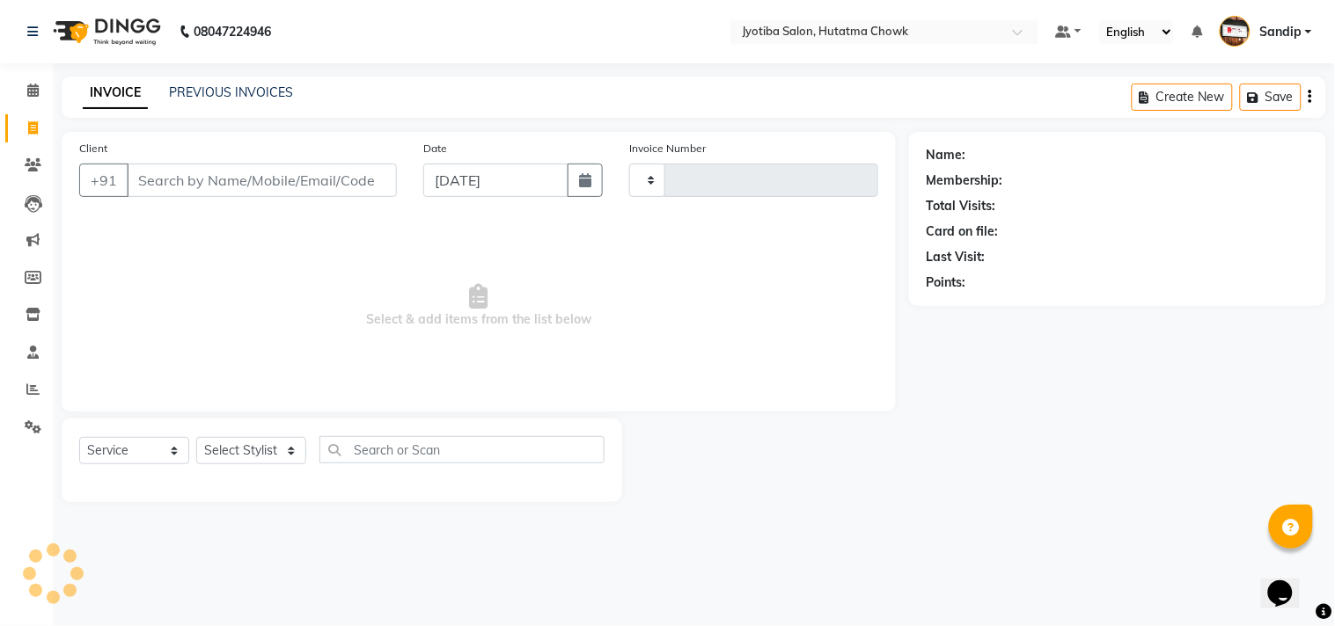
type input "2161"
select select "membership"
select select "556"
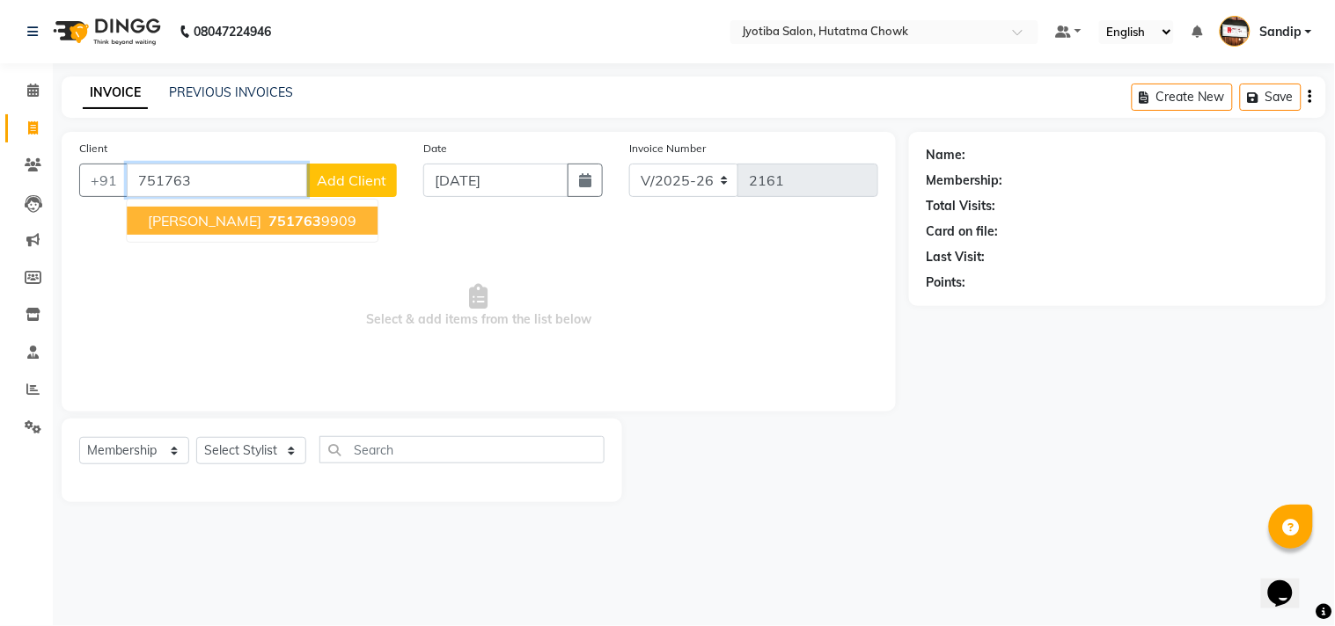
click at [268, 220] on span "751763" at bounding box center [294, 221] width 53 height 18
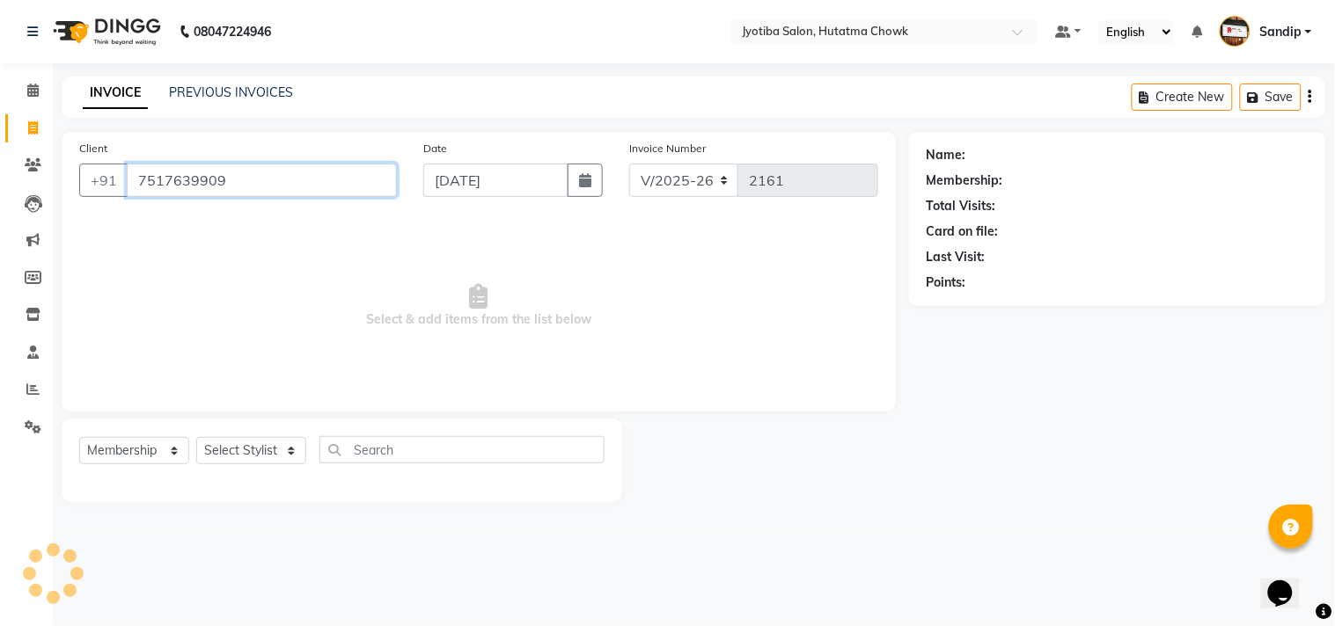
type input "7517639909"
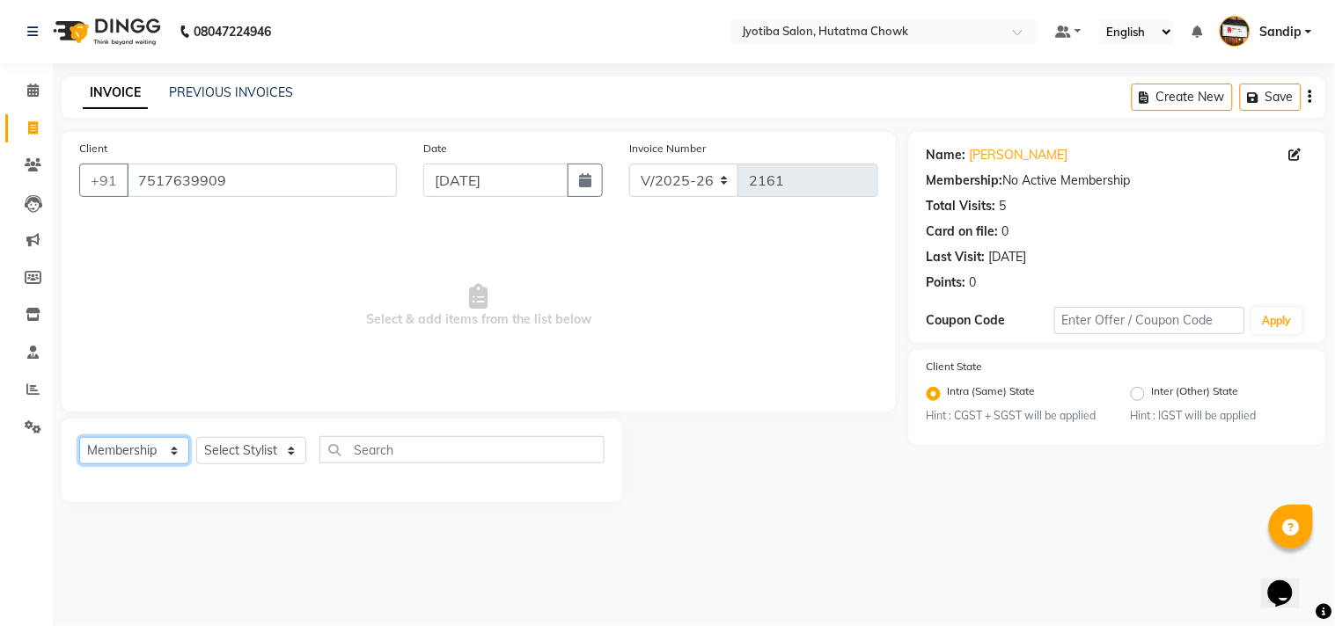
click at [125, 450] on select "Select Service Product Membership Package Voucher Prepaid Gift Card" at bounding box center [134, 450] width 110 height 27
select select "service"
click at [79, 438] on select "Select Service Product Membership Package Voucher Prepaid Gift Card" at bounding box center [134, 450] width 110 height 27
click at [240, 454] on select "Select Stylist [PERSON_NAME] [PERSON_NAME] [PERSON_NAME] [PERSON_NAME] prem RAH…" at bounding box center [251, 450] width 110 height 27
select select "36046"
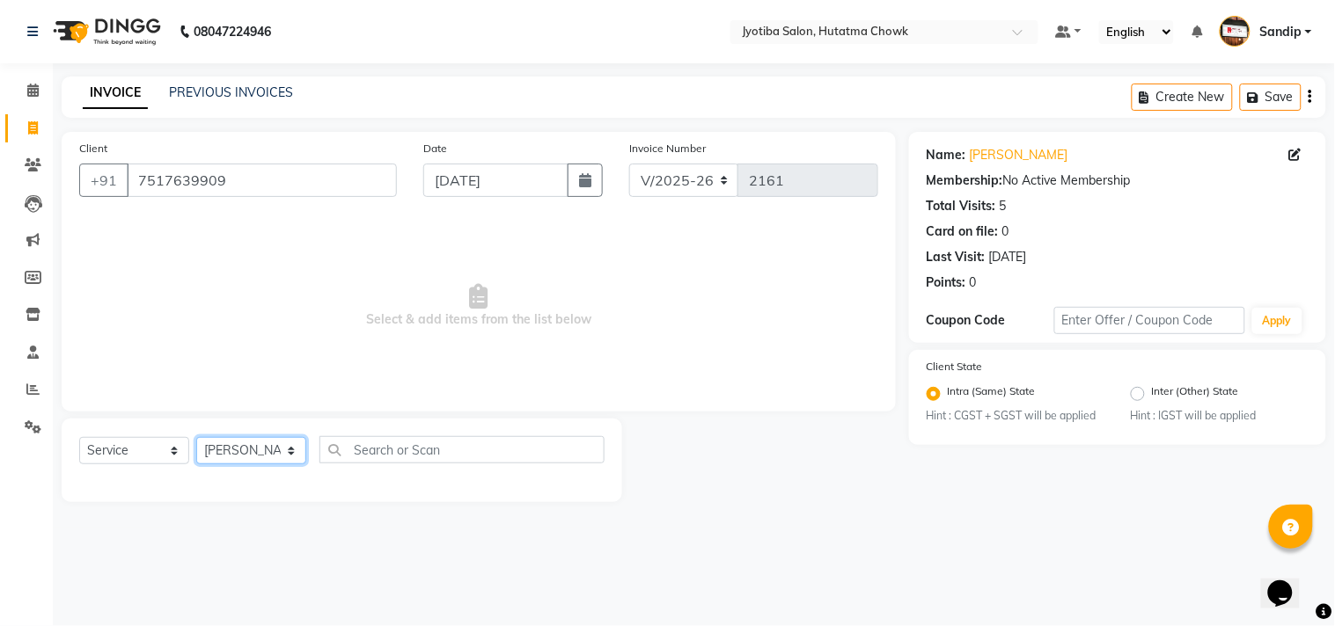
click at [196, 438] on select "Select Stylist Abdul Dinesh thakur Farman Juned mahadev Munna prem RAHUL Sandip…" at bounding box center [251, 450] width 110 height 27
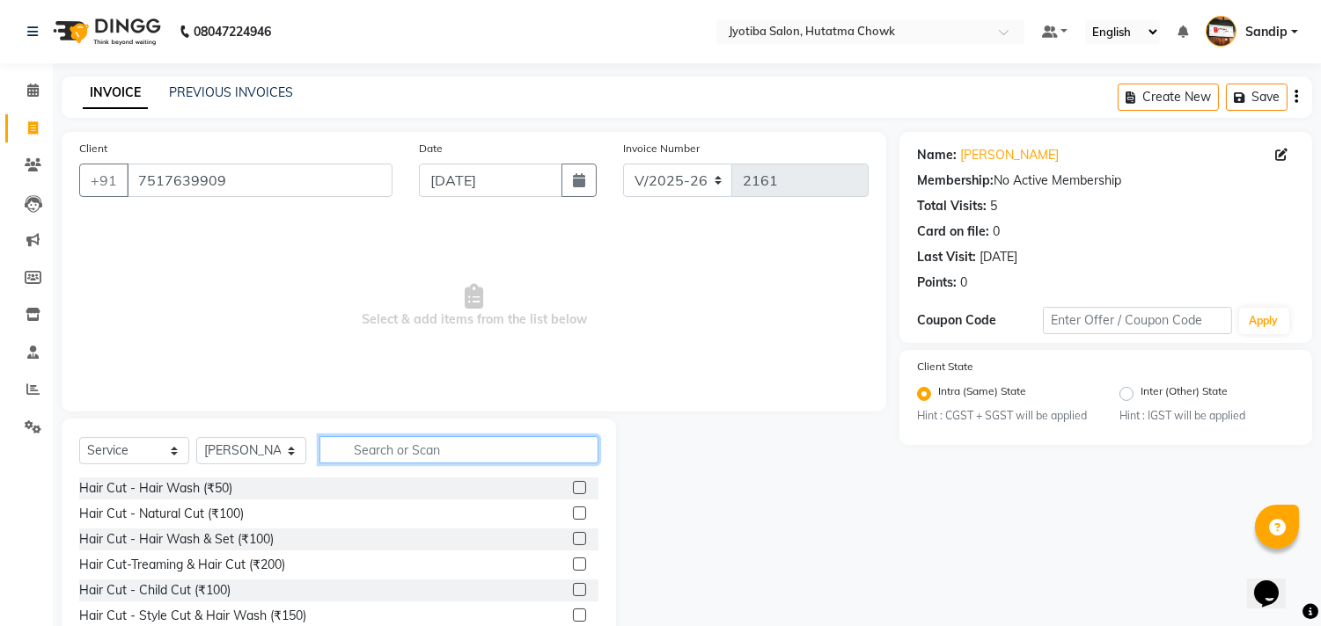
click at [376, 452] on input "text" at bounding box center [458, 449] width 279 height 27
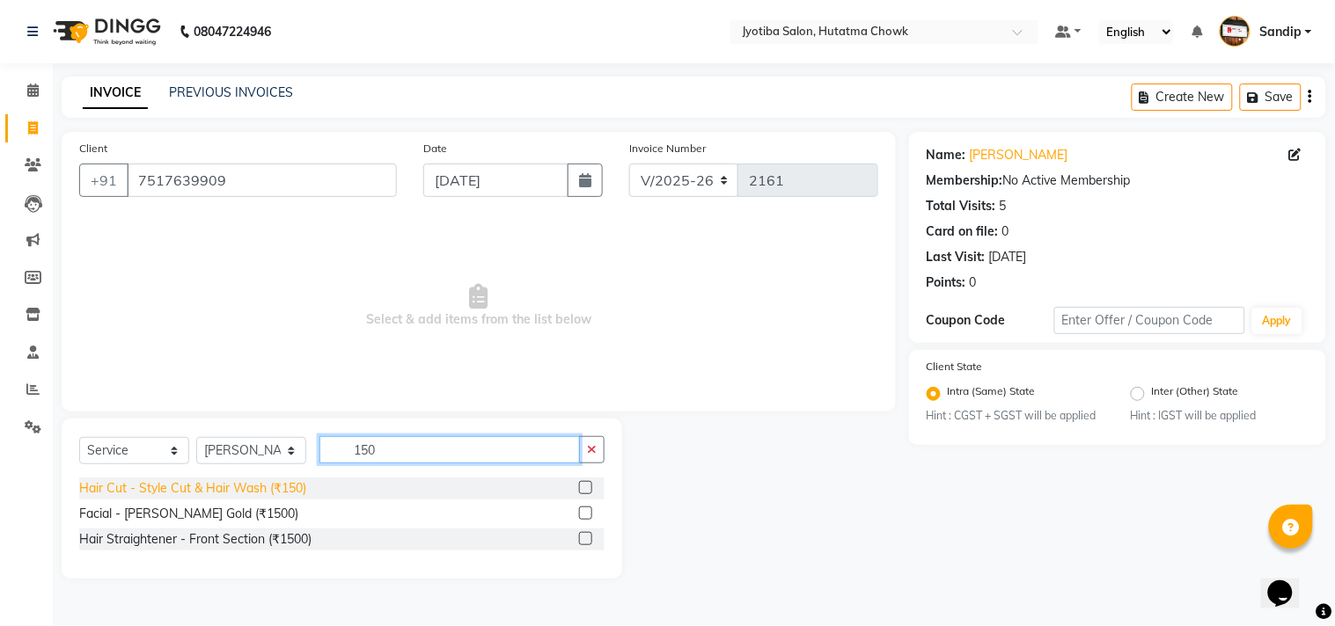
type input "150"
click at [227, 487] on div "Hair Cut - Style Cut & Hair Wash (₹150)" at bounding box center [192, 488] width 227 height 18
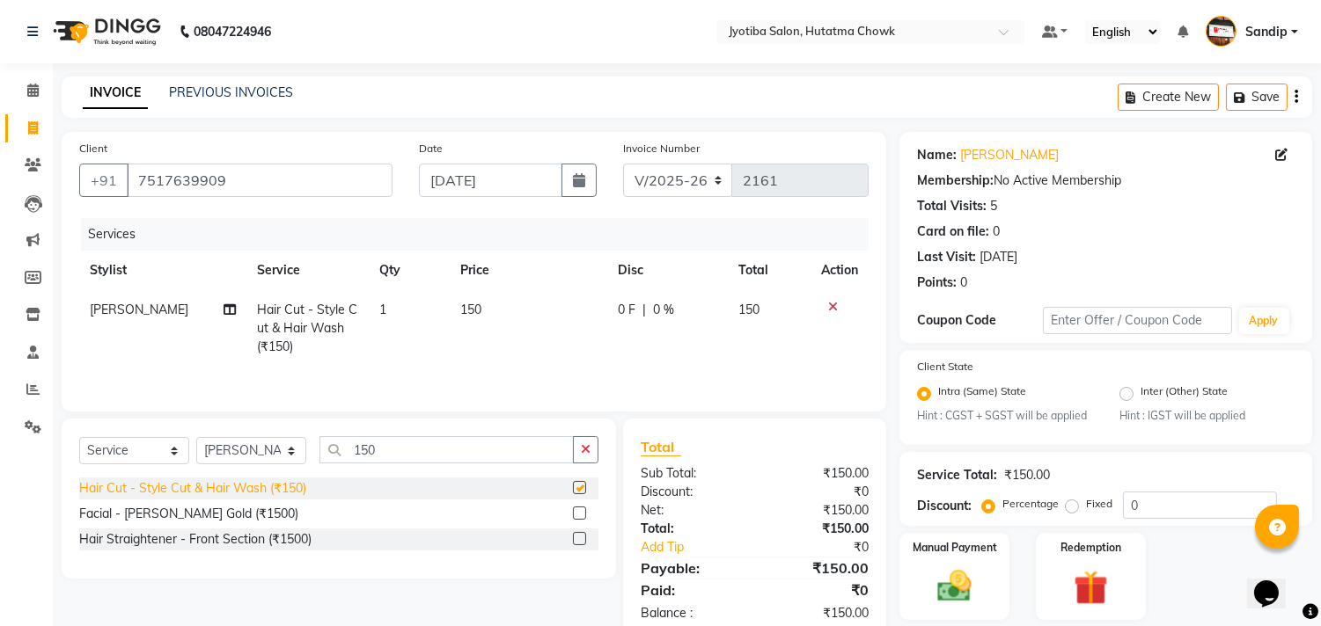
checkbox input "false"
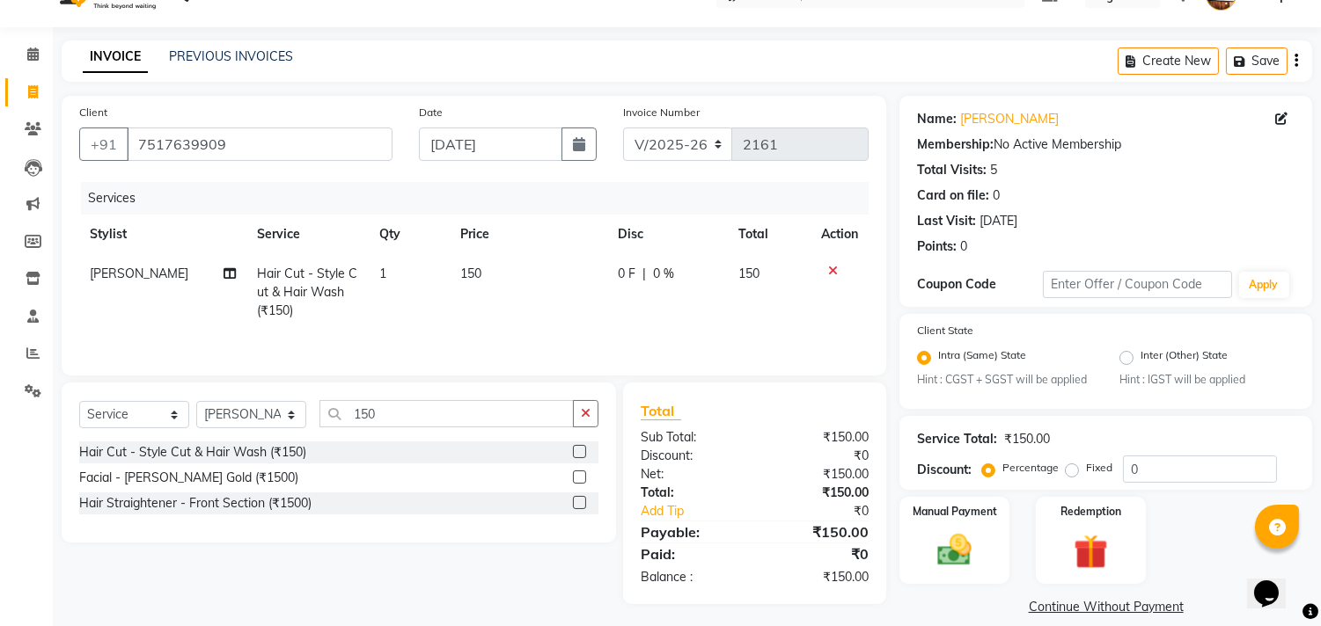
scroll to position [55, 0]
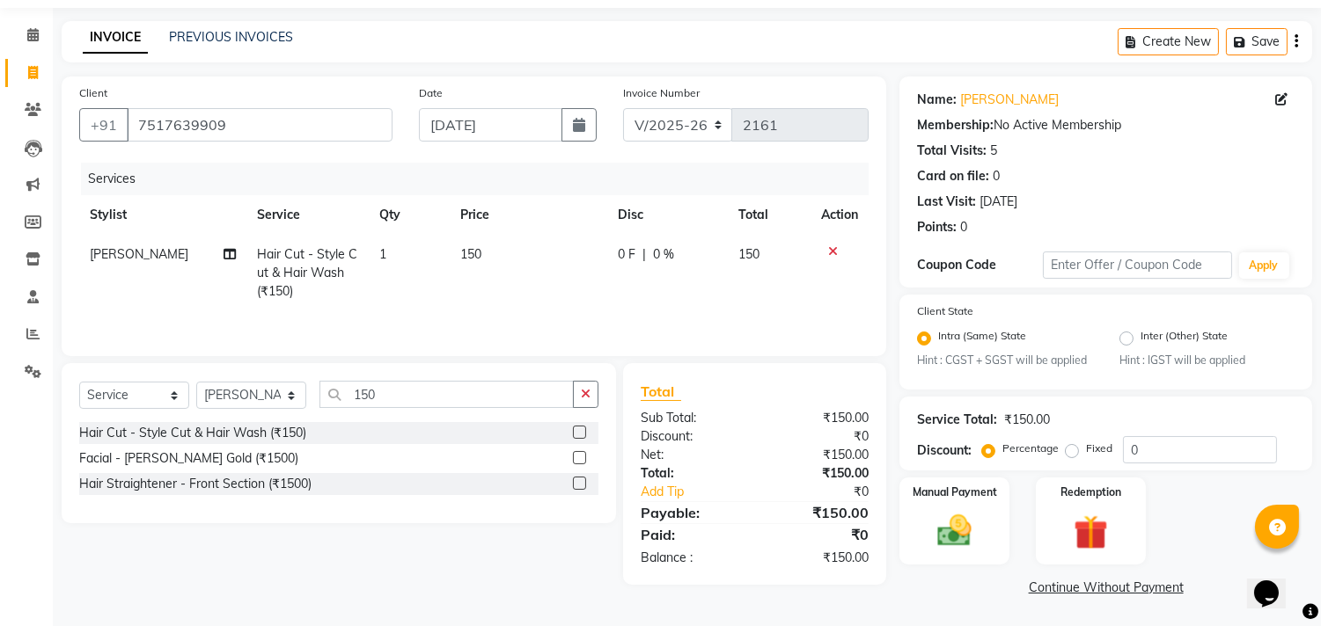
click at [1050, 585] on link "Continue Without Payment" at bounding box center [1106, 588] width 406 height 18
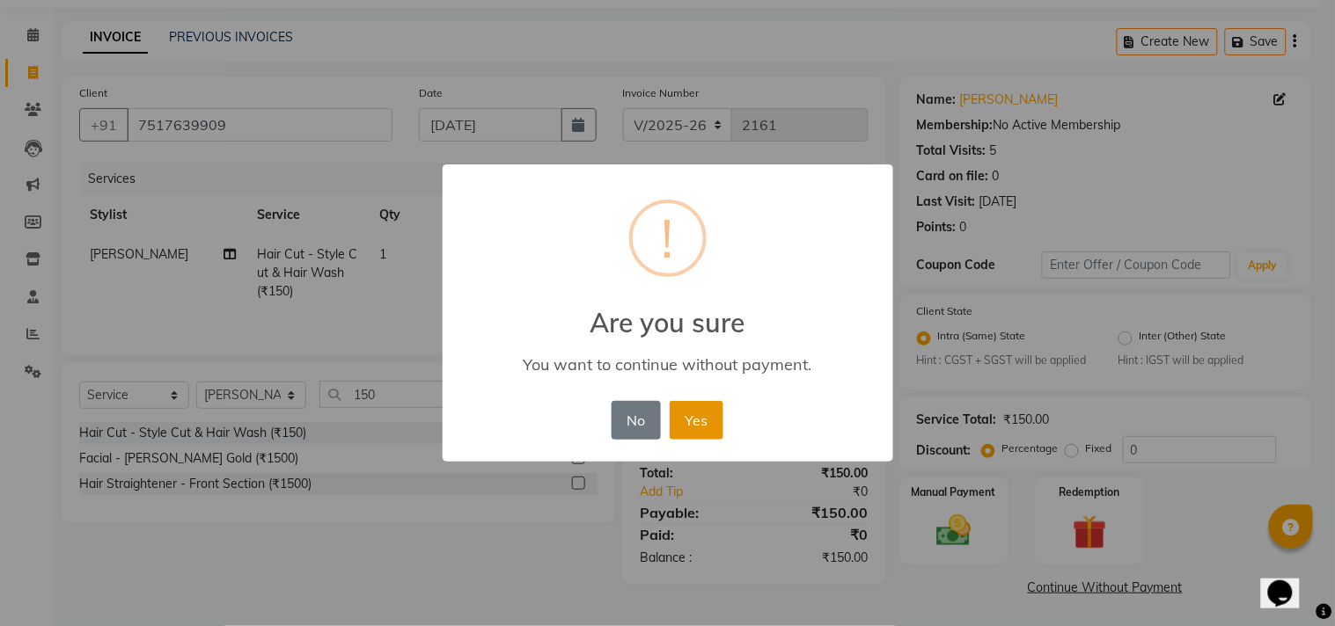
click at [702, 403] on button "Yes" at bounding box center [697, 420] width 54 height 39
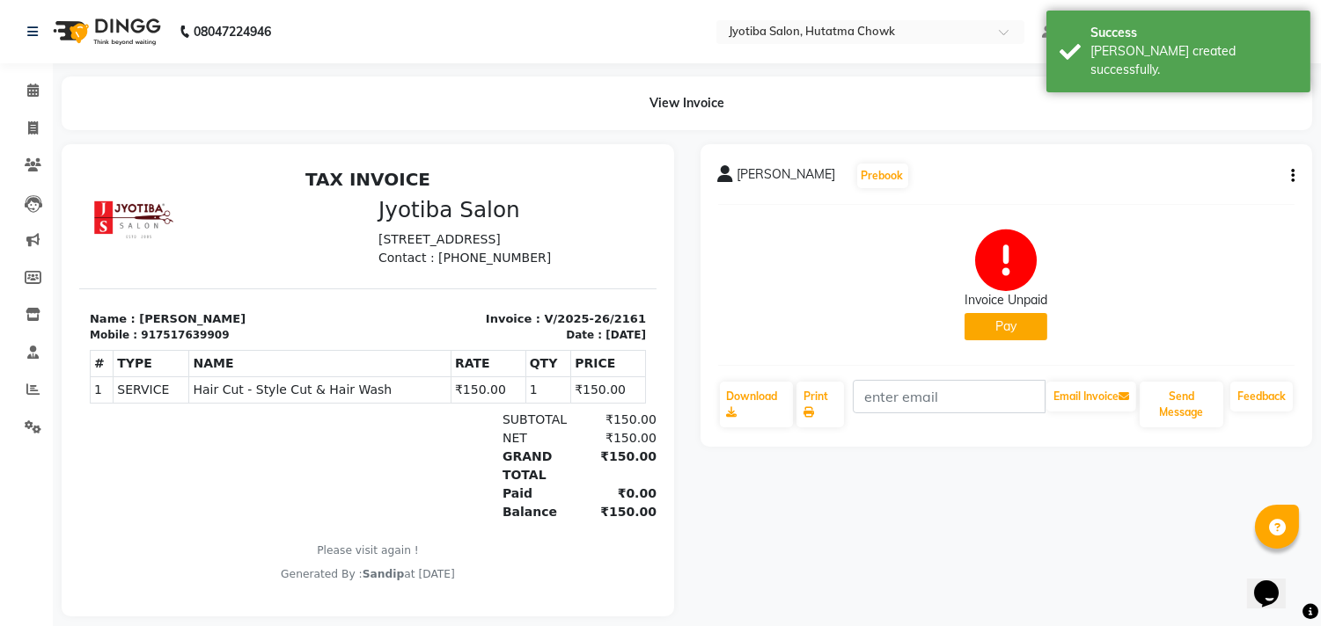
click at [1007, 332] on button "Pay" at bounding box center [1005, 326] width 83 height 27
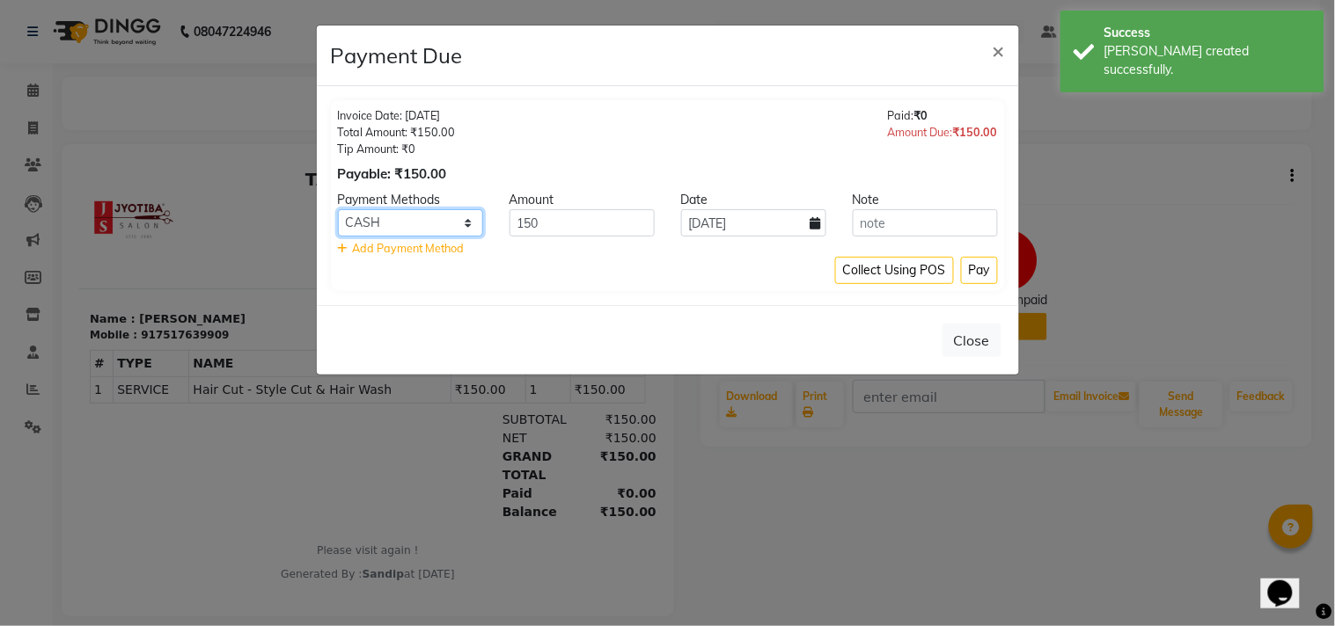
click at [377, 209] on select "CASH ONLINE CARD" at bounding box center [410, 222] width 145 height 27
select select "3"
click at [338, 209] on select "CASH ONLINE CARD" at bounding box center [410, 222] width 145 height 27
click at [975, 259] on button "Pay" at bounding box center [979, 270] width 37 height 27
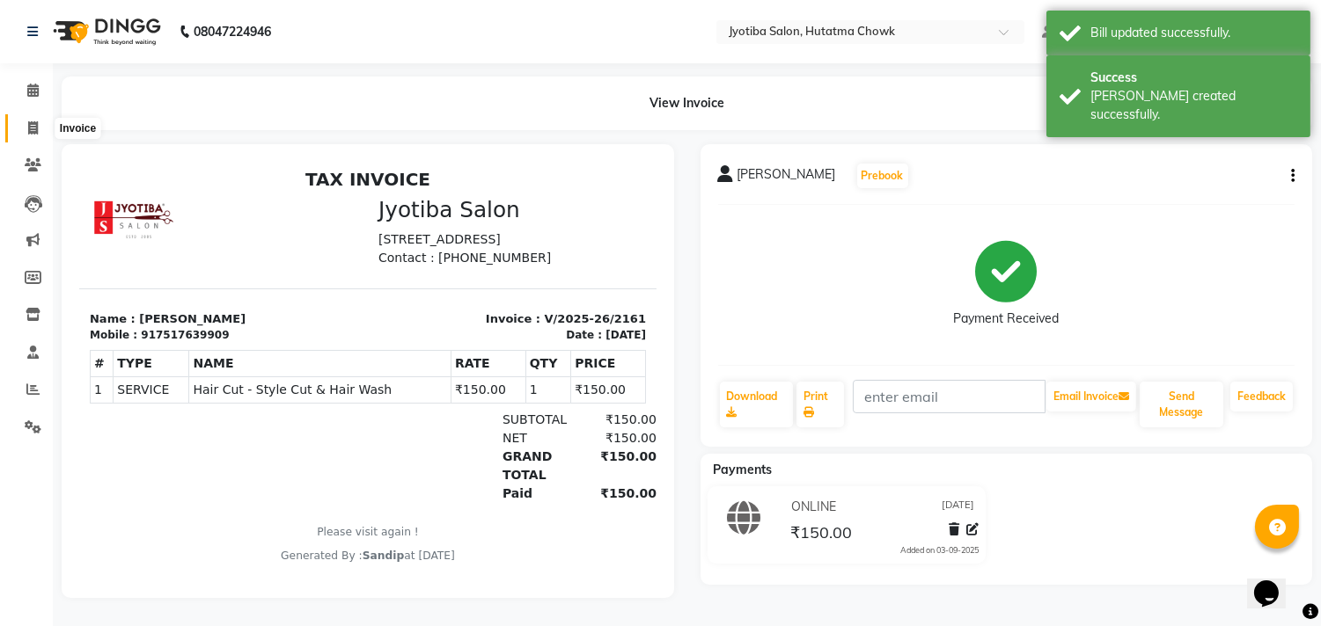
click at [32, 127] on icon at bounding box center [33, 127] width 10 height 13
select select "service"
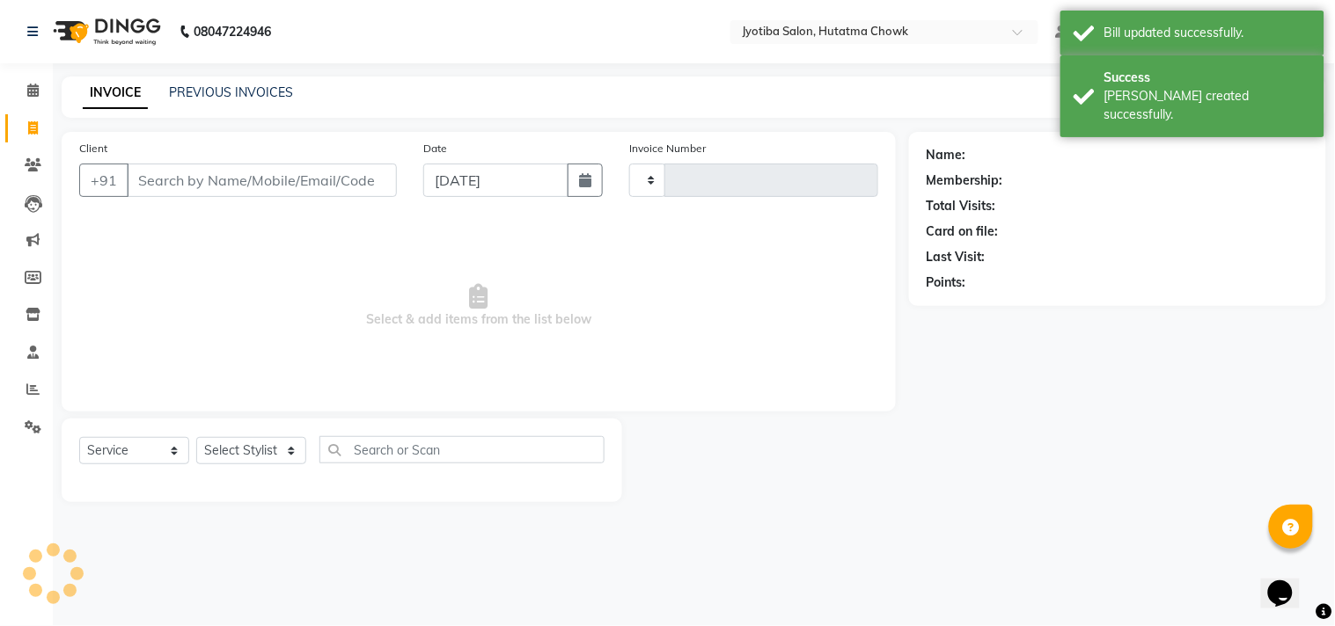
type input "2162"
select select "556"
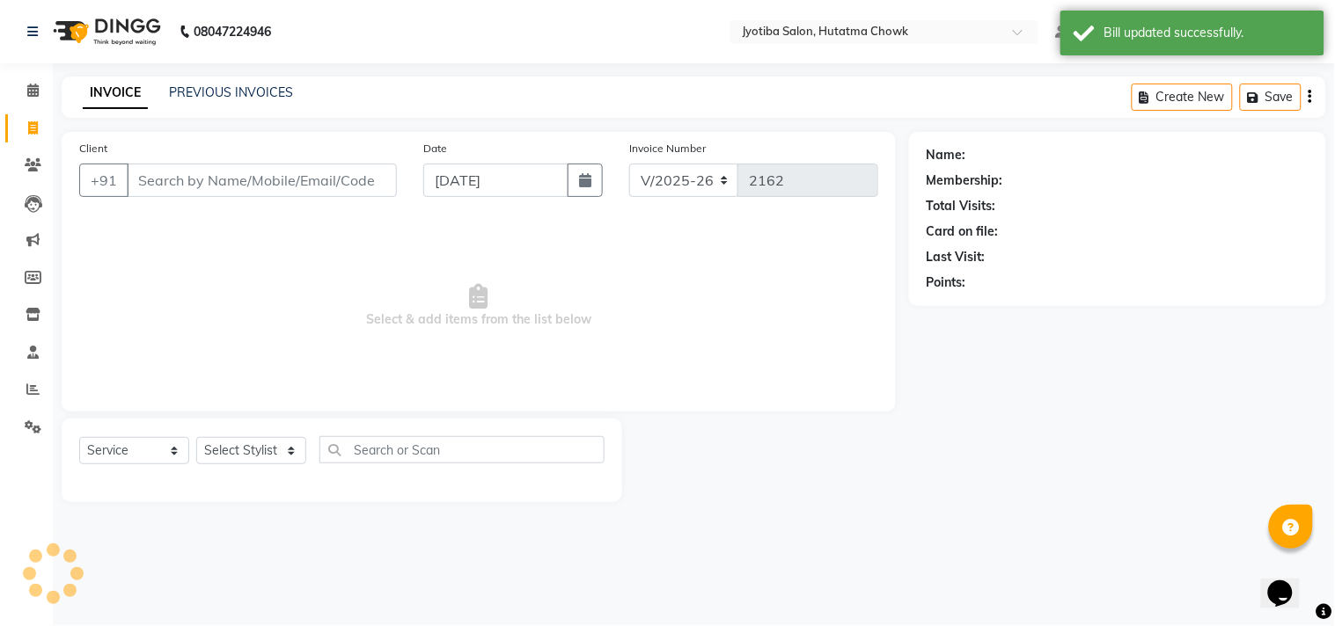
select select "membership"
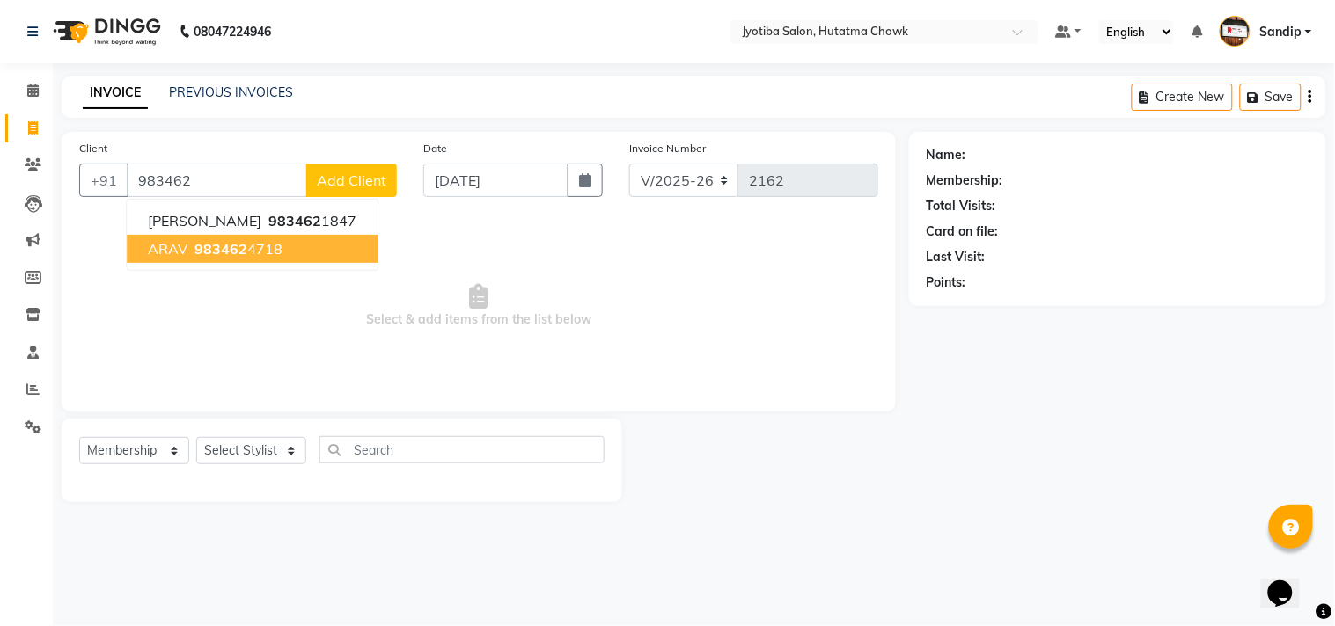
click at [257, 256] on ngb-highlight "983462 4718" at bounding box center [236, 249] width 91 height 18
type input "9834624718"
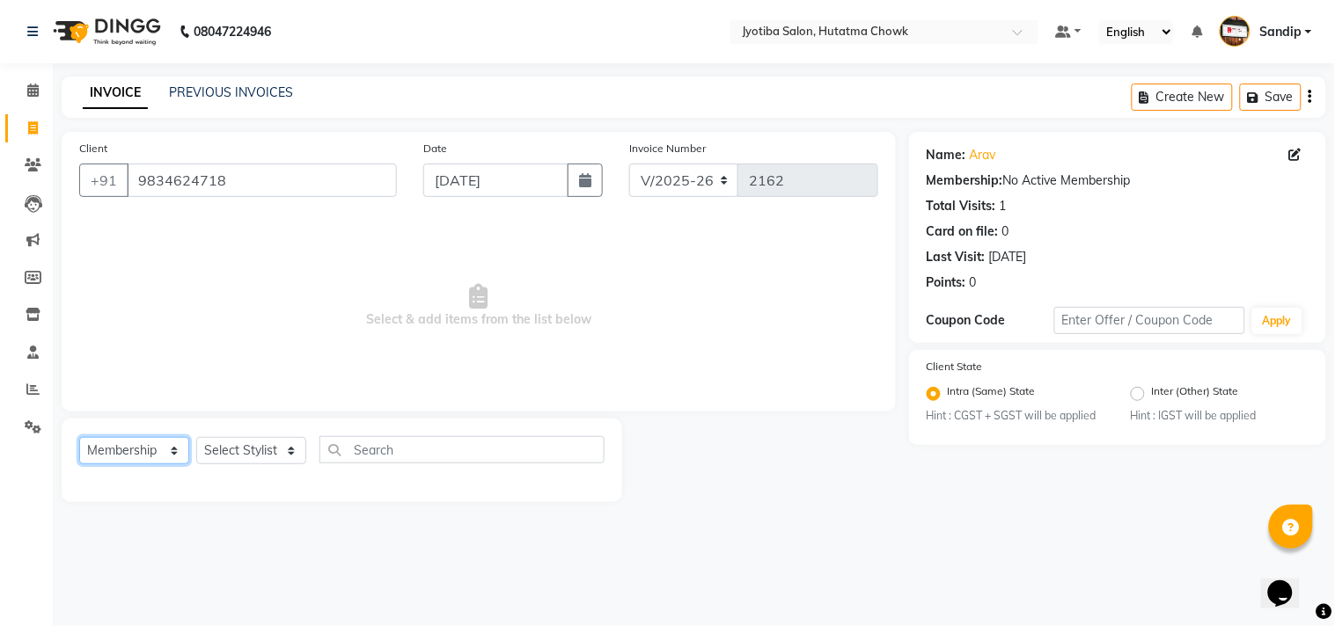
click at [130, 449] on select "Select Service Product Membership Package Voucher Prepaid Gift Card" at bounding box center [134, 450] width 110 height 27
select select "service"
click at [79, 438] on select "Select Service Product Membership Package Voucher Prepaid Gift Card" at bounding box center [134, 450] width 110 height 27
click at [238, 455] on select "Select Stylist Abdul Dinesh thakur Farman Juned mahadev Munna prem RAHUL Sandip…" at bounding box center [251, 450] width 110 height 27
select select "81229"
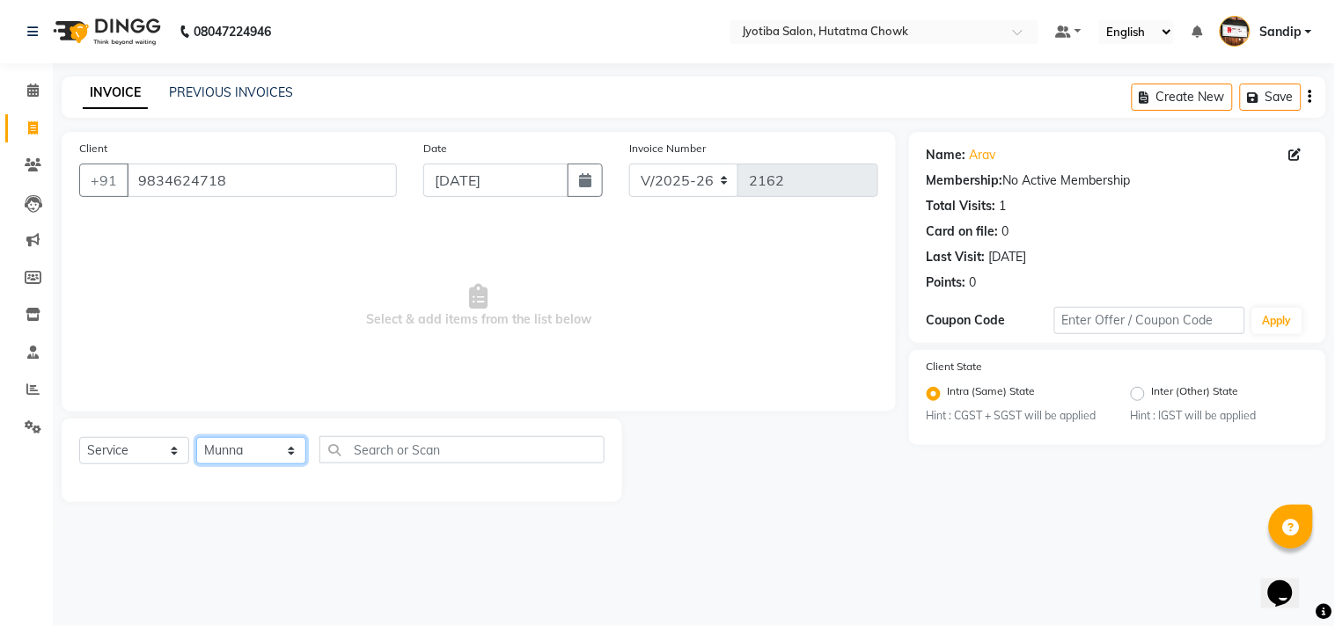
click at [196, 438] on select "Select Stylist Abdul Dinesh thakur Farman Juned mahadev Munna prem RAHUL Sandip…" at bounding box center [251, 450] width 110 height 27
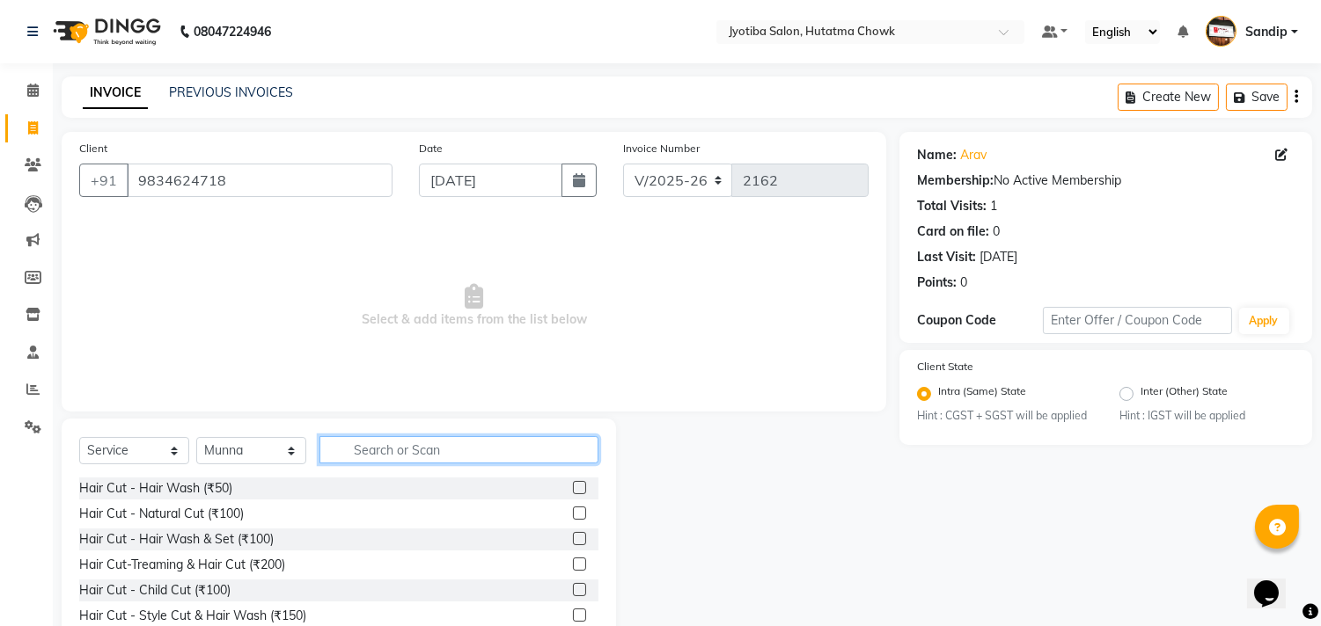
click at [378, 453] on input "text" at bounding box center [458, 449] width 279 height 27
type input "100"
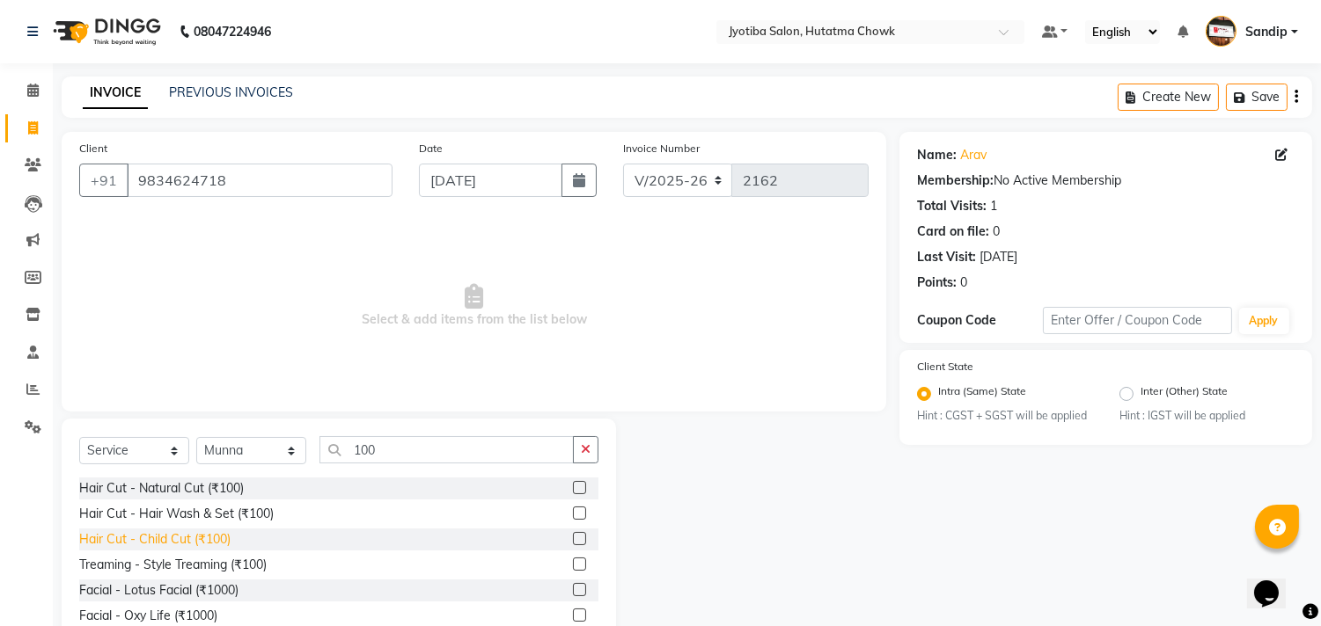
click at [172, 540] on div "Hair Cut - Child Cut (₹100)" at bounding box center [154, 540] width 151 height 18
checkbox input "false"
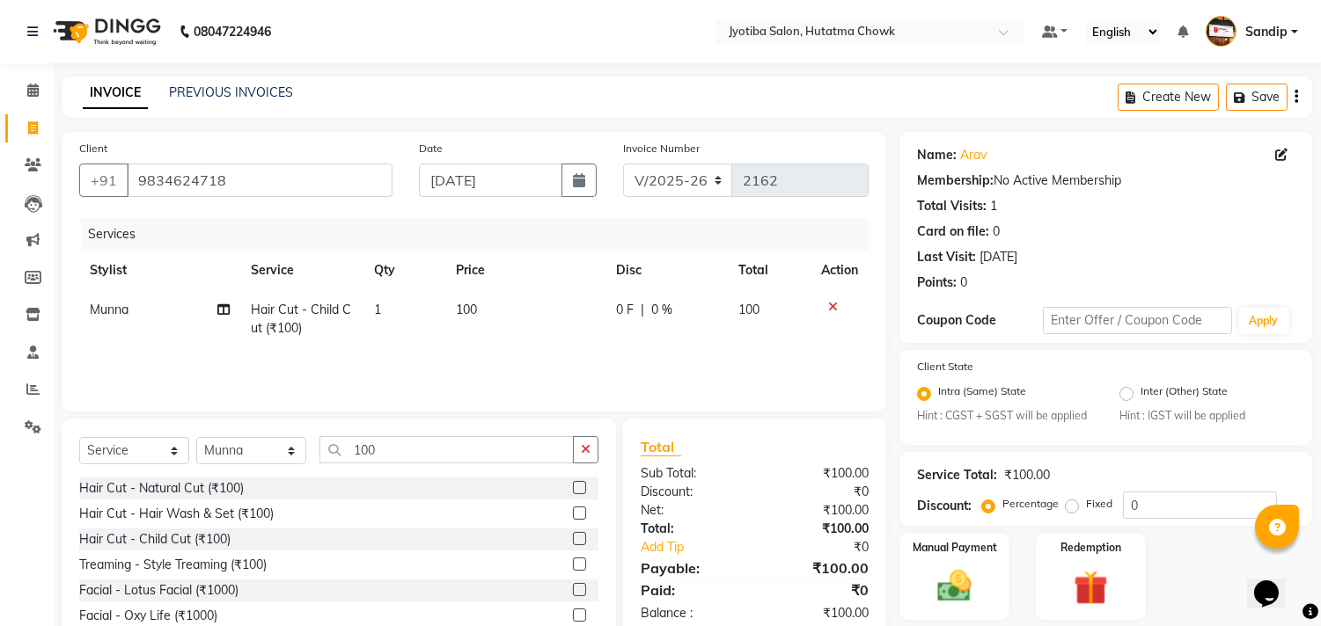
scroll to position [77, 0]
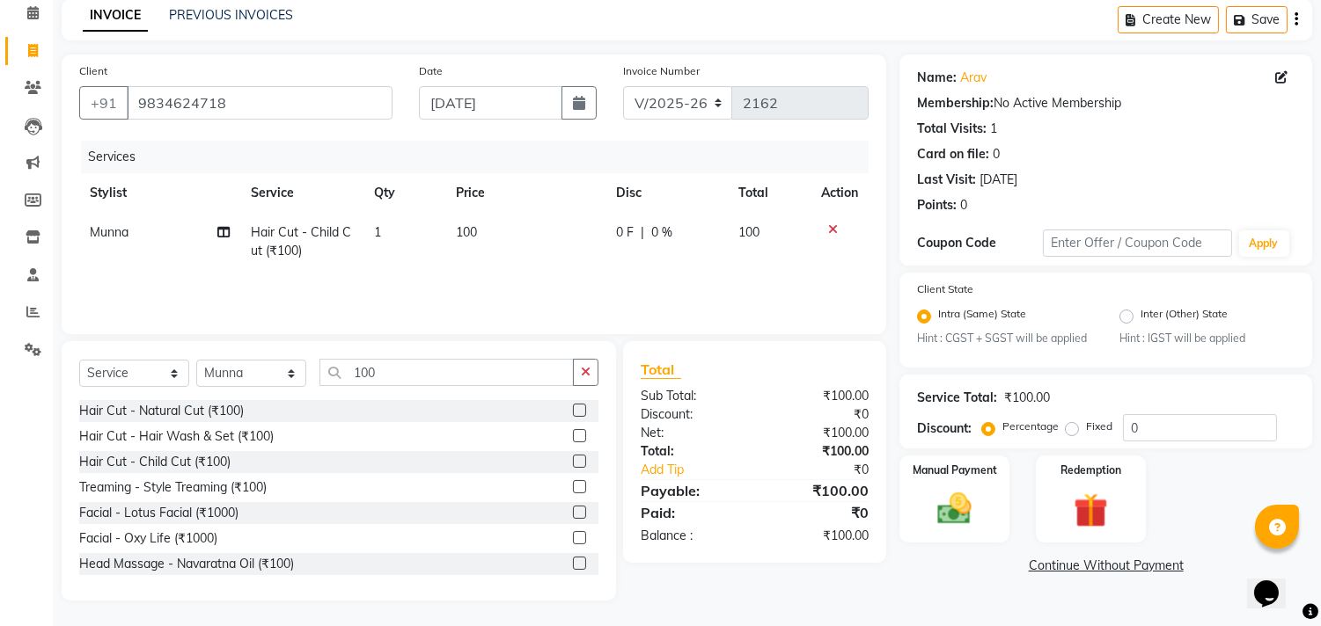
click at [1029, 559] on link "Continue Without Payment" at bounding box center [1106, 566] width 406 height 18
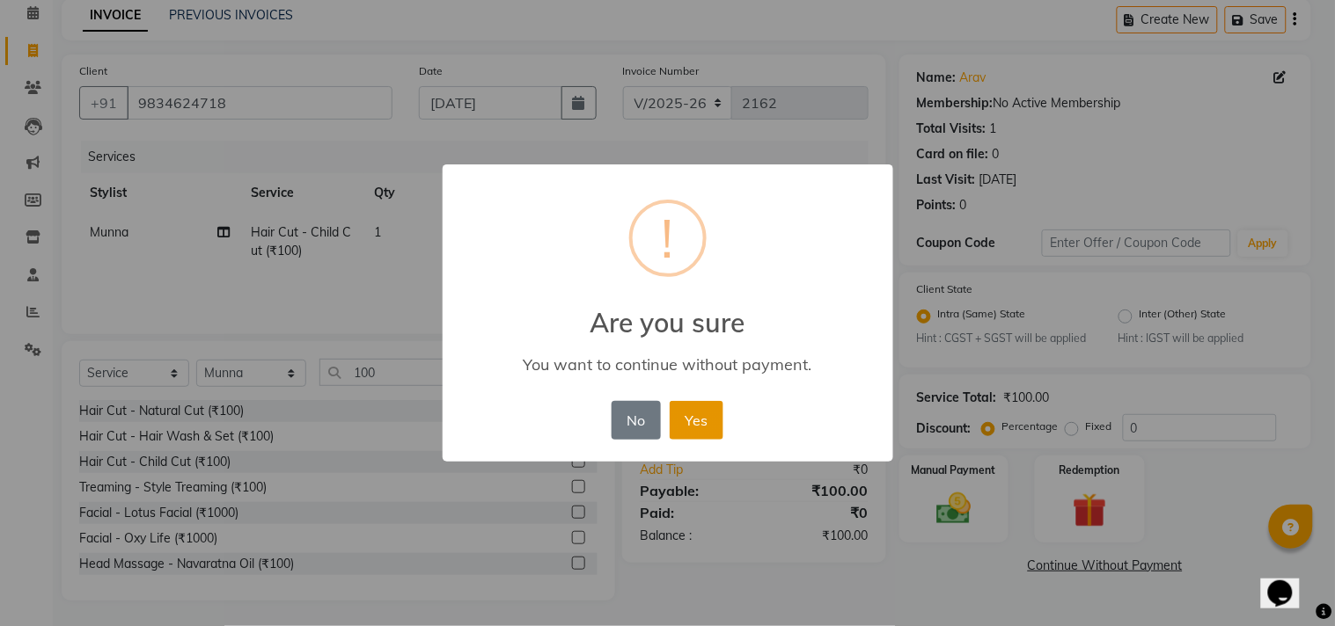
click at [691, 407] on button "Yes" at bounding box center [697, 420] width 54 height 39
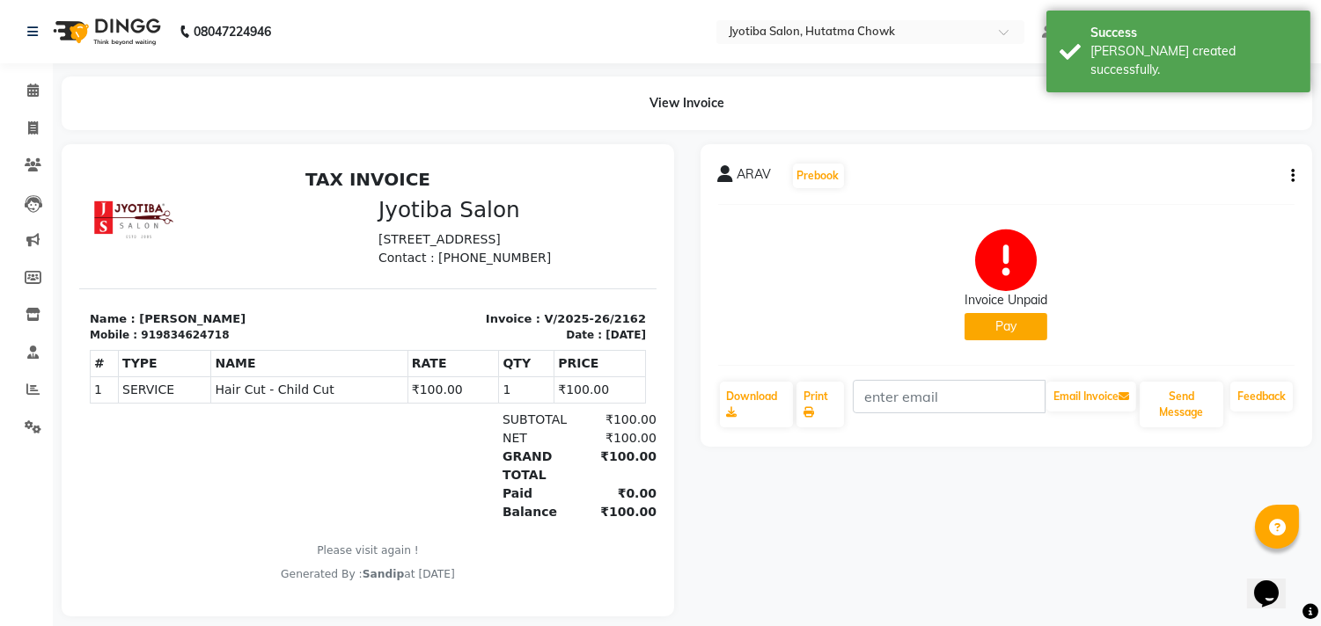
click at [1014, 309] on div "Invoice Unpaid" at bounding box center [1005, 300] width 83 height 18
click at [1010, 319] on button "Pay" at bounding box center [1005, 326] width 83 height 27
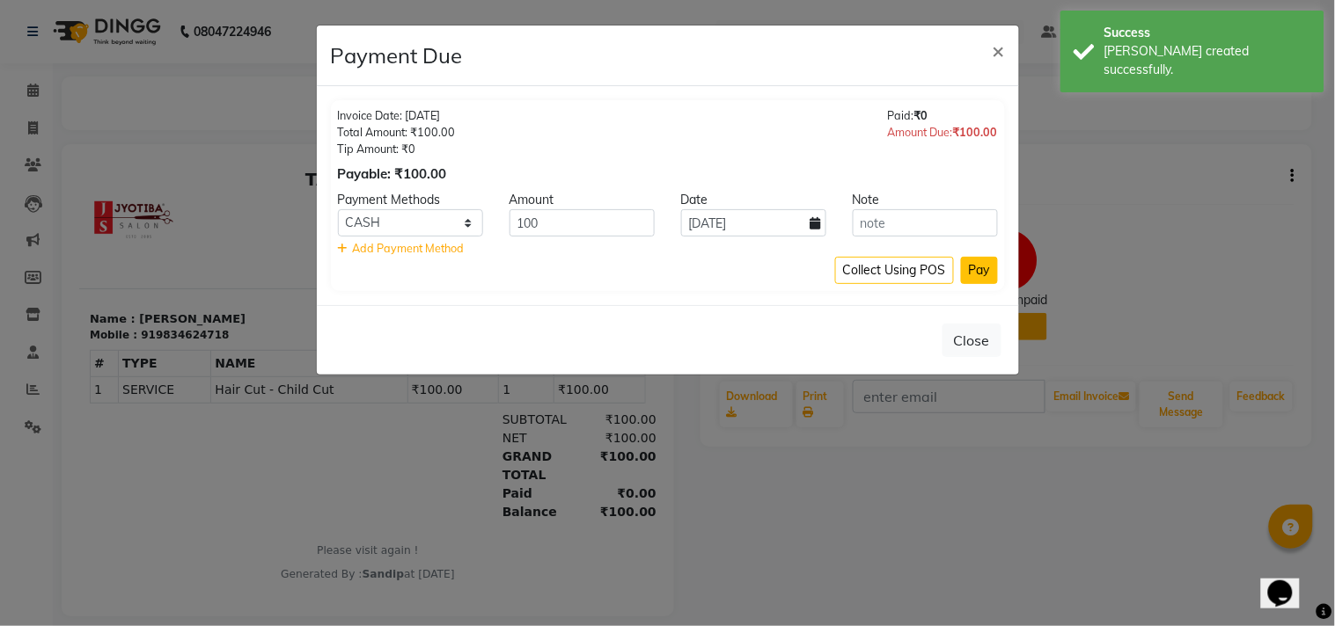
click at [968, 274] on button "Pay" at bounding box center [979, 270] width 37 height 27
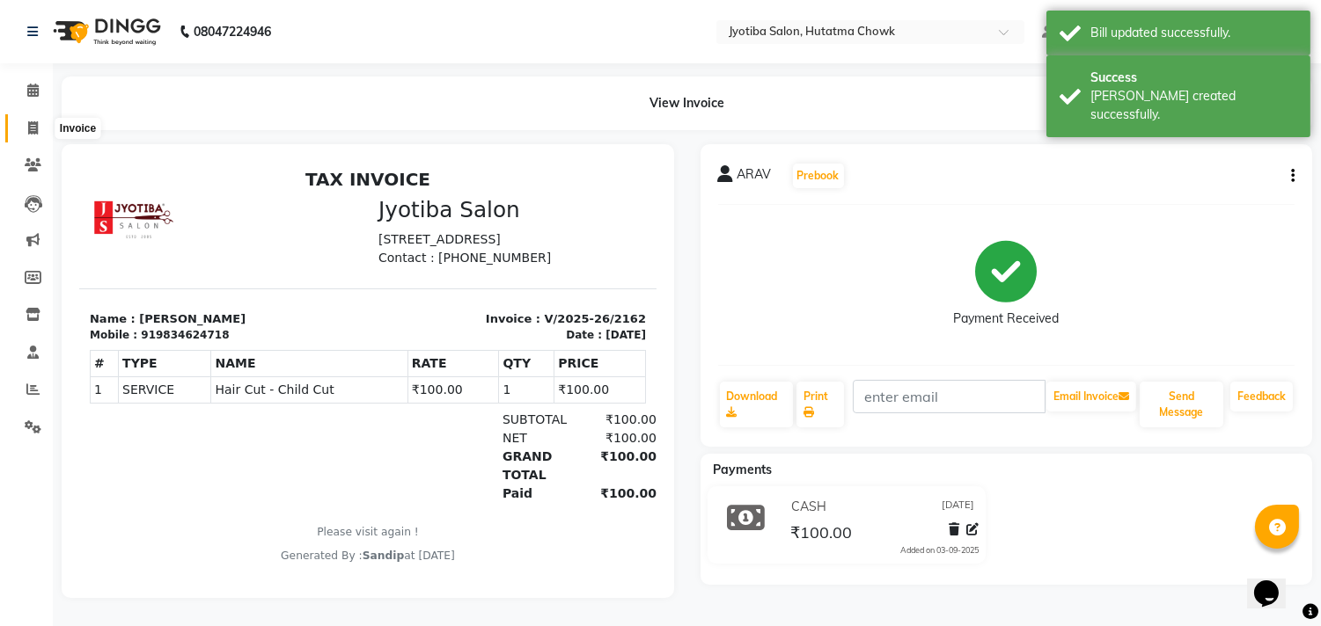
click at [32, 127] on icon at bounding box center [33, 127] width 10 height 13
select select "service"
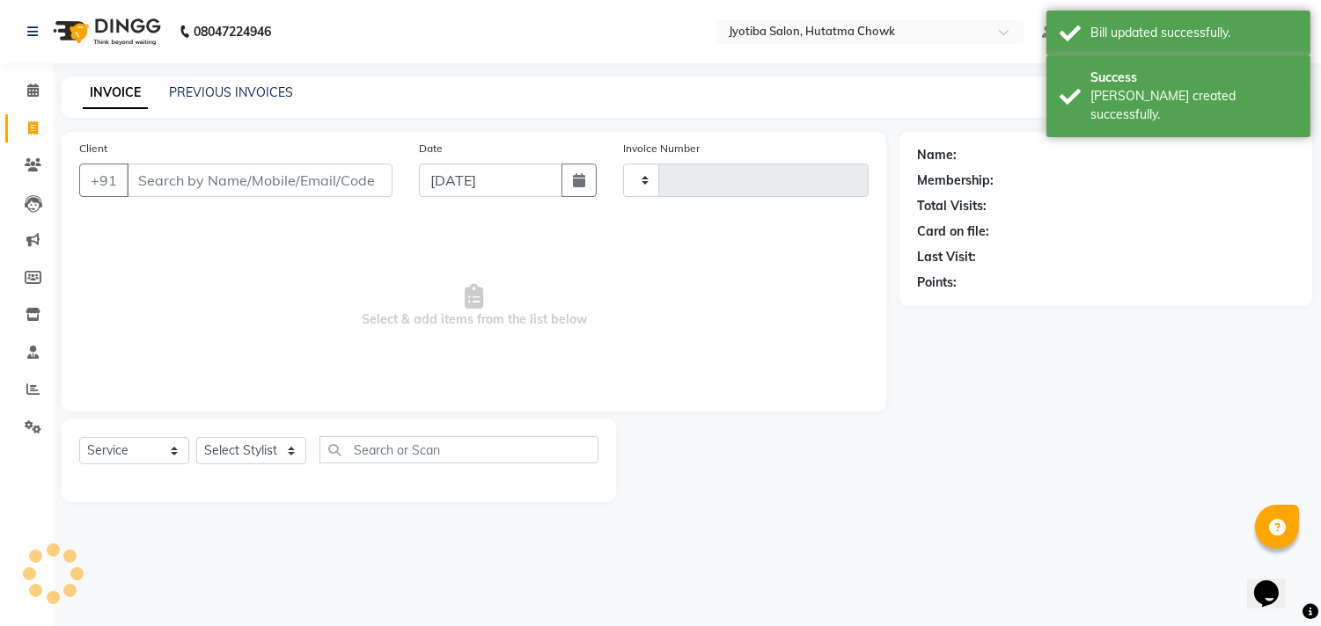
type input "2163"
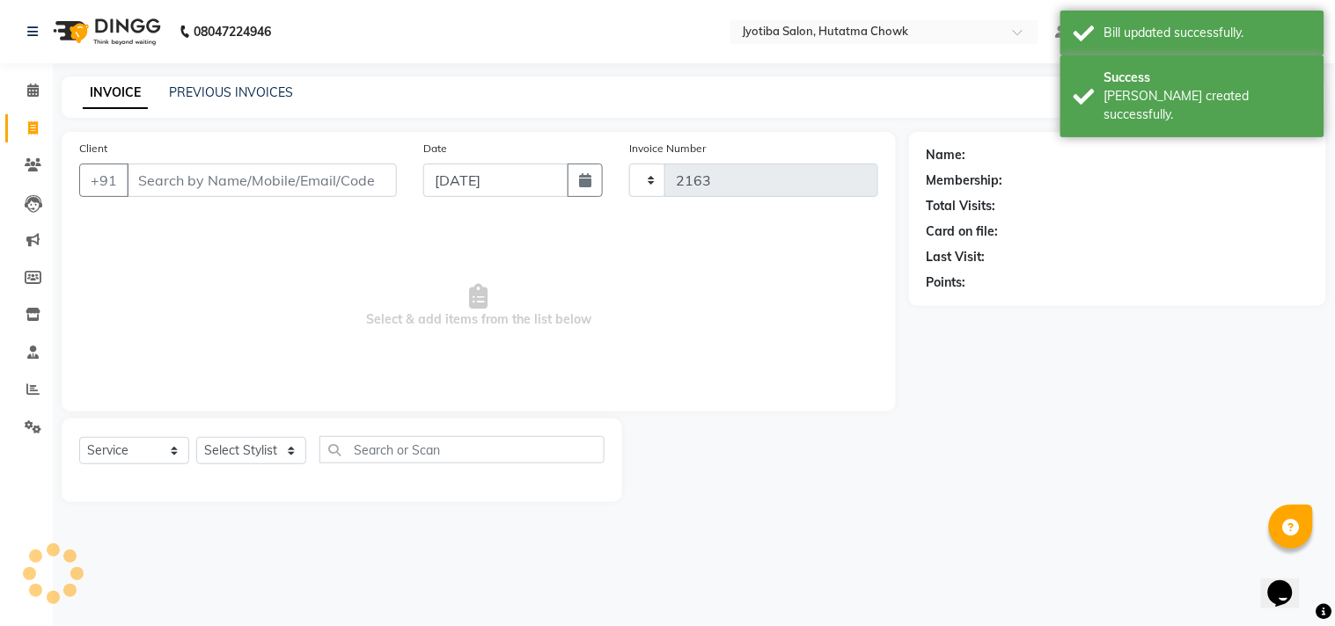
select select "556"
select select "membership"
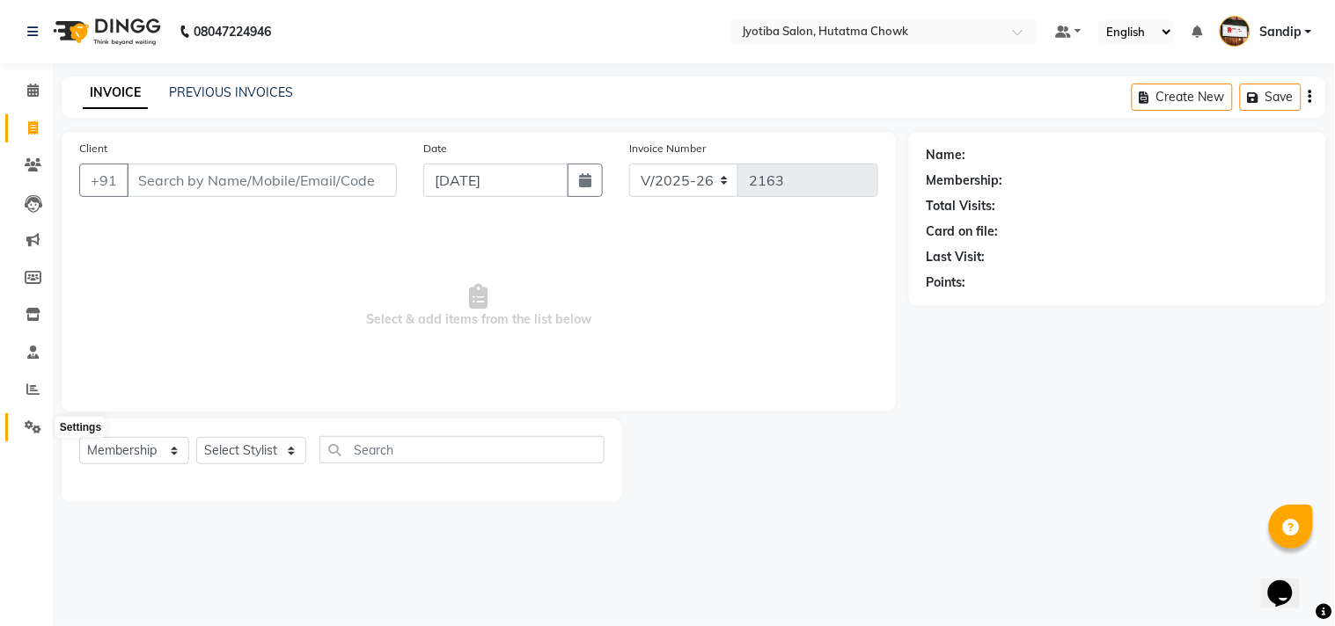
click at [35, 422] on icon at bounding box center [33, 427] width 17 height 13
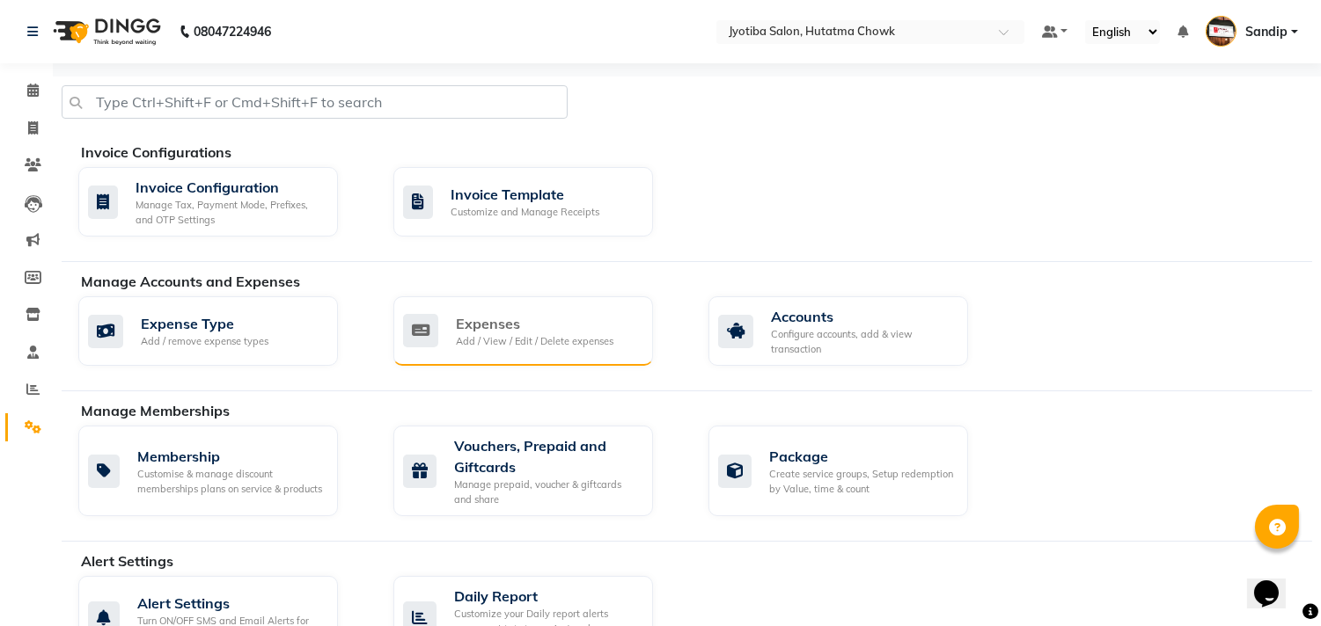
click at [545, 311] on div "Expenses Add / View / Edit / Delete expenses" at bounding box center [523, 331] width 260 height 70
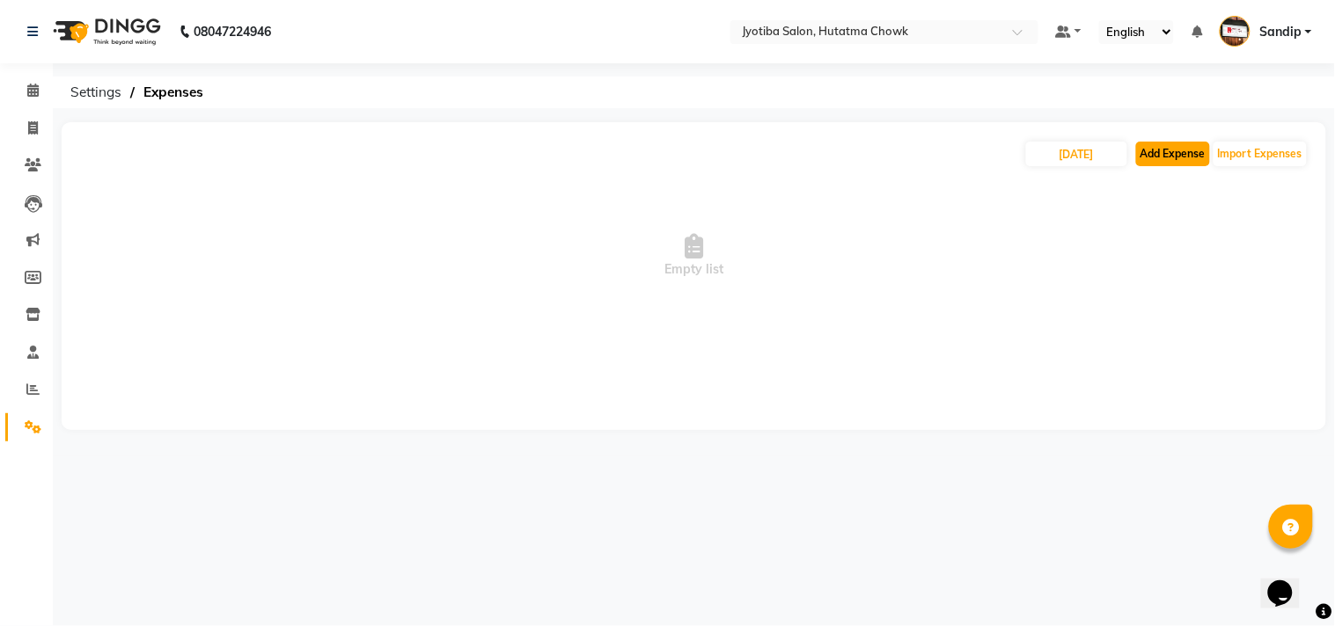
click at [1164, 157] on button "Add Expense" at bounding box center [1173, 154] width 74 height 25
select select "1"
select select "1663"
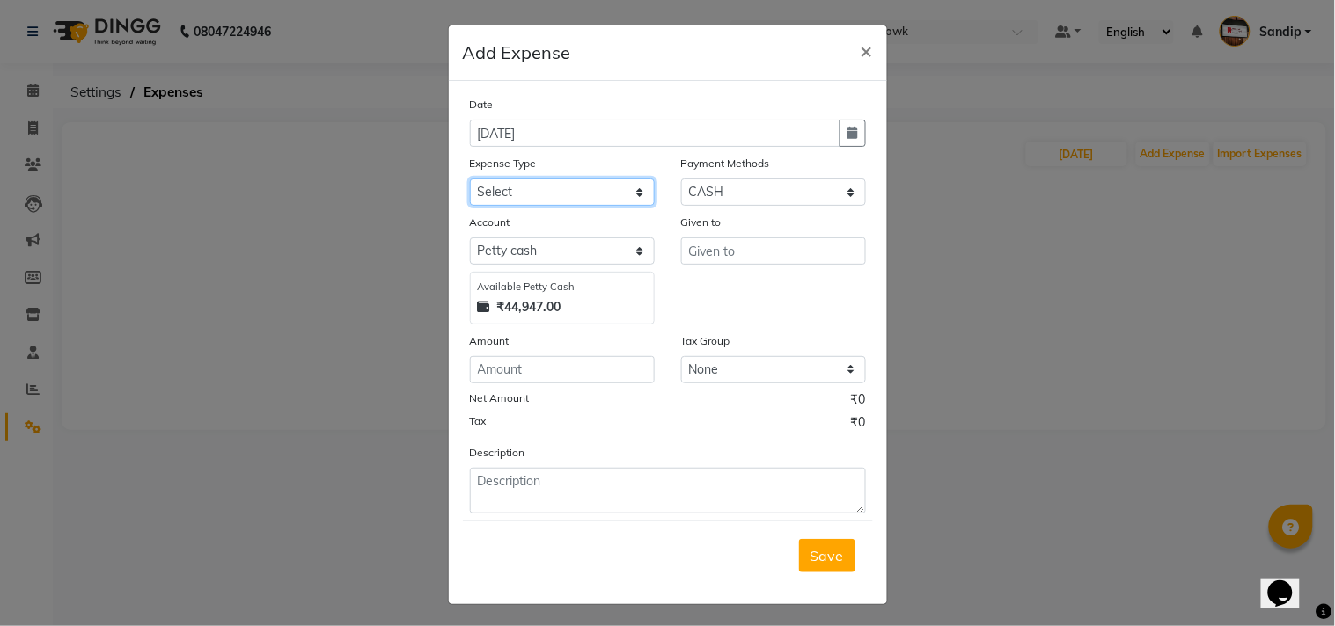
click at [561, 182] on select "Select Advance salary Advance salary ajaj Bank charges Car maintenance Cash tra…" at bounding box center [562, 192] width 185 height 27
select select "18043"
click at [470, 179] on select "Select Advance salary Advance salary ajaj Bank charges Car maintenance Cash tra…" at bounding box center [562, 192] width 185 height 27
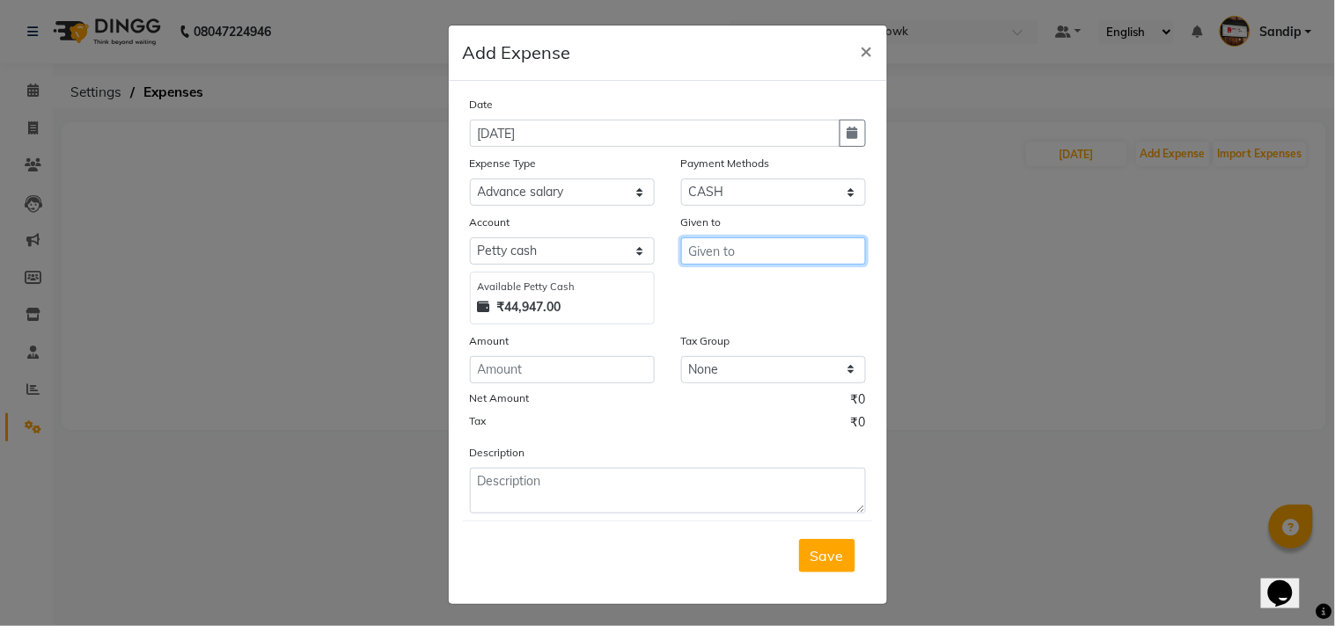
click at [715, 253] on input "text" at bounding box center [773, 251] width 185 height 27
type input "shop"
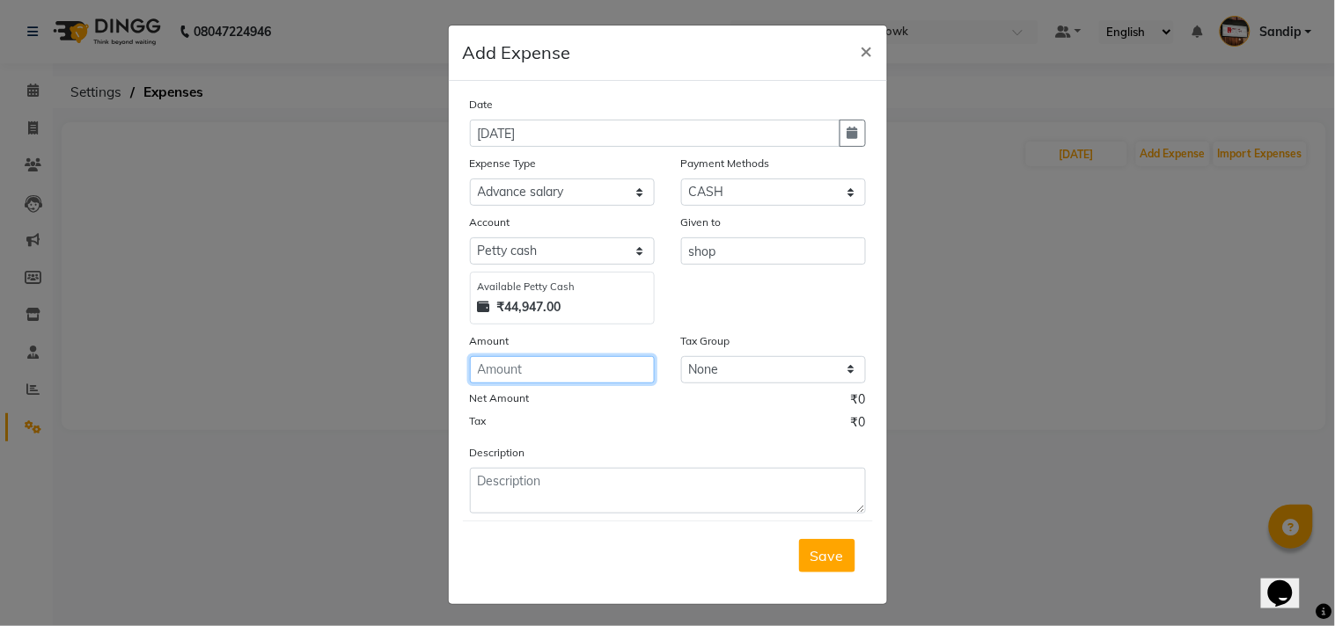
click at [520, 373] on input "number" at bounding box center [562, 369] width 185 height 27
type input "500"
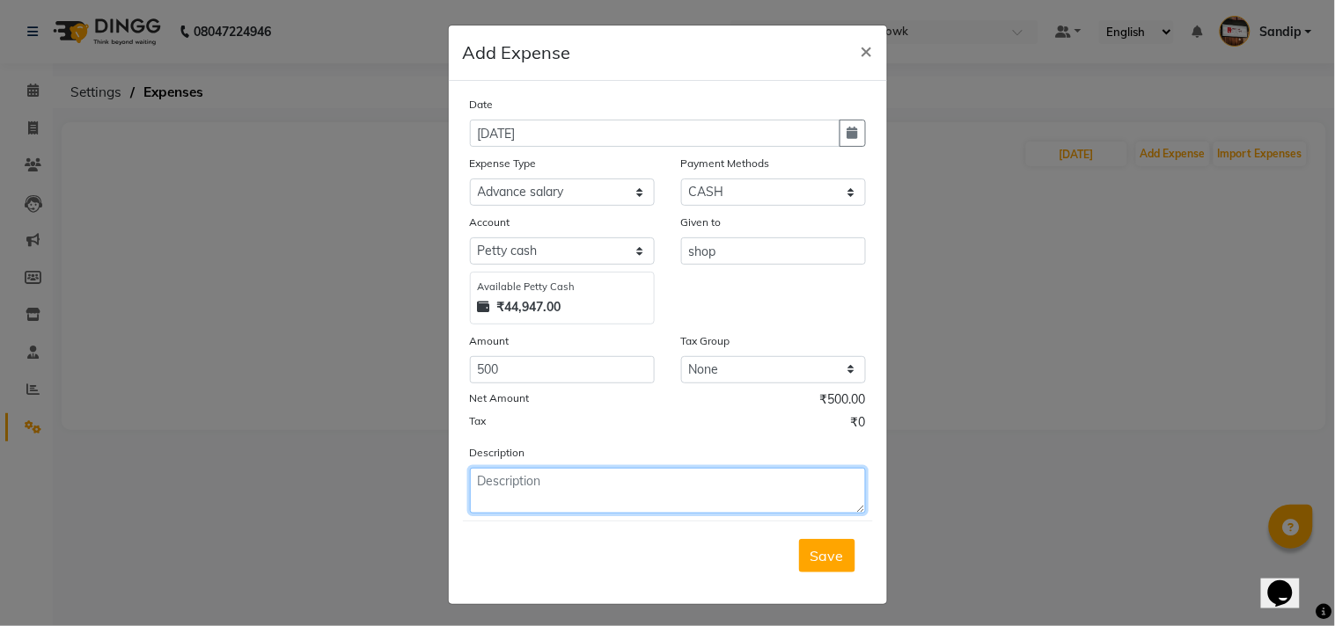
click at [500, 499] on textarea at bounding box center [668, 491] width 396 height 46
type textarea "Gala madhi 500 rup taklay"
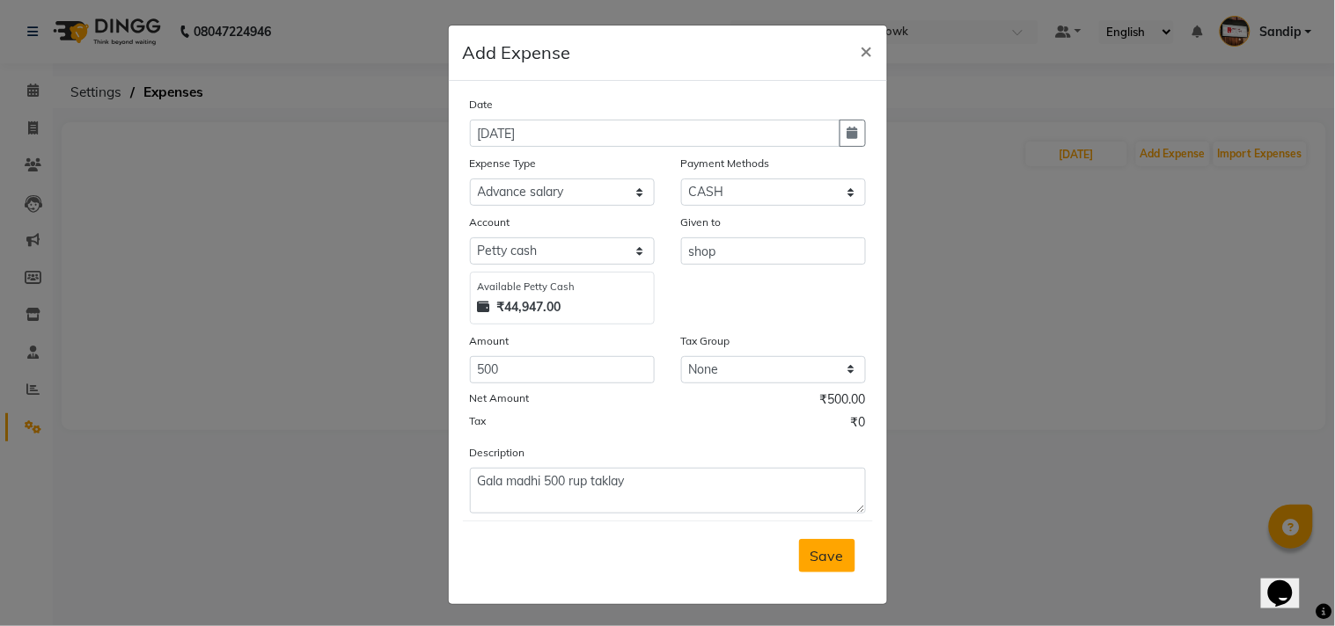
click at [819, 554] on span "Save" at bounding box center [826, 556] width 33 height 18
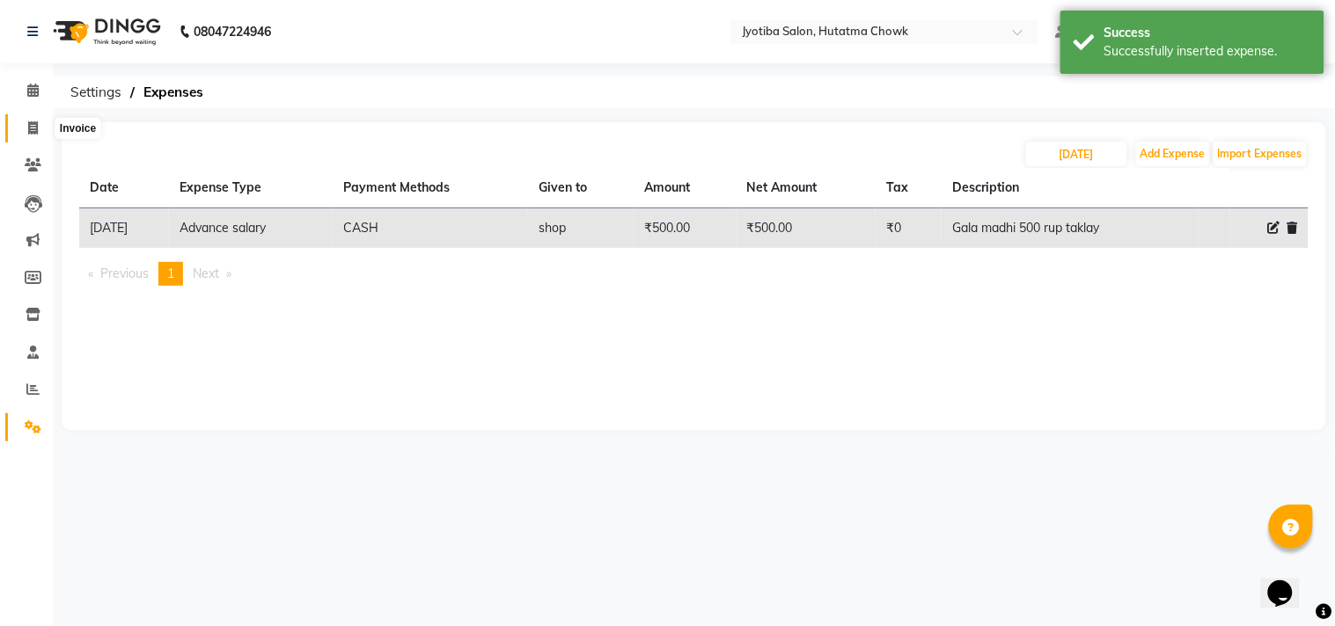
click at [33, 125] on icon at bounding box center [33, 127] width 10 height 13
select select "556"
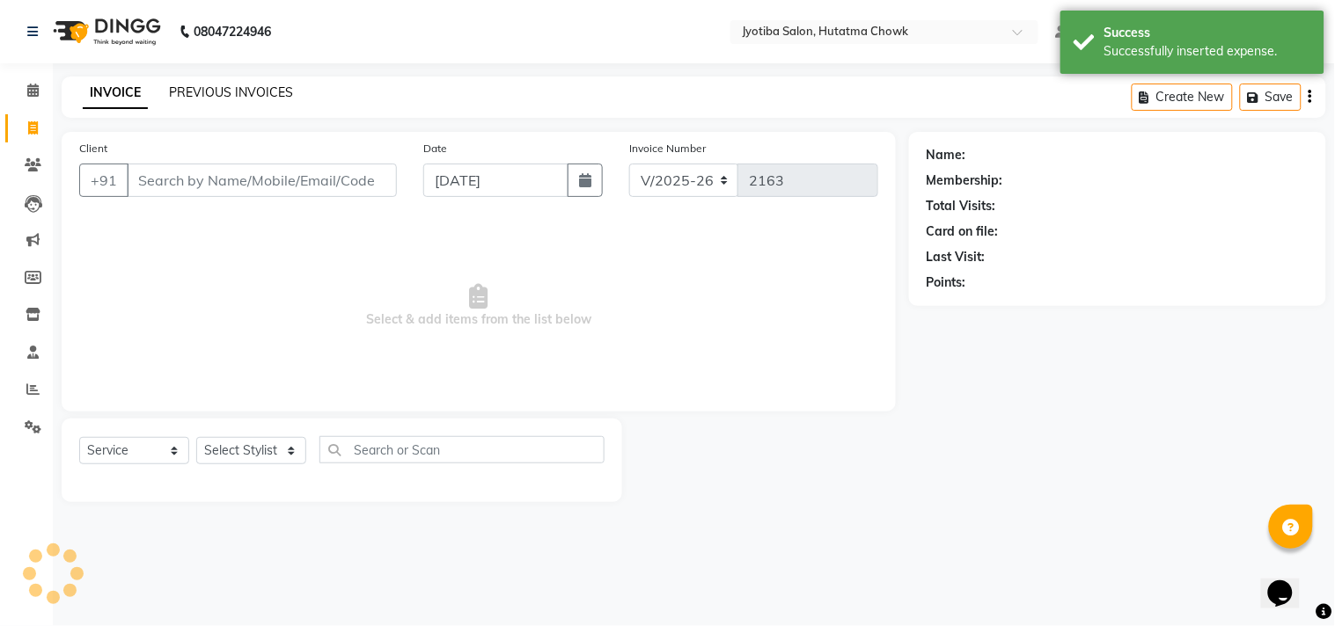
select select "membership"
click at [225, 97] on link "PREVIOUS INVOICES" at bounding box center [231, 92] width 124 height 16
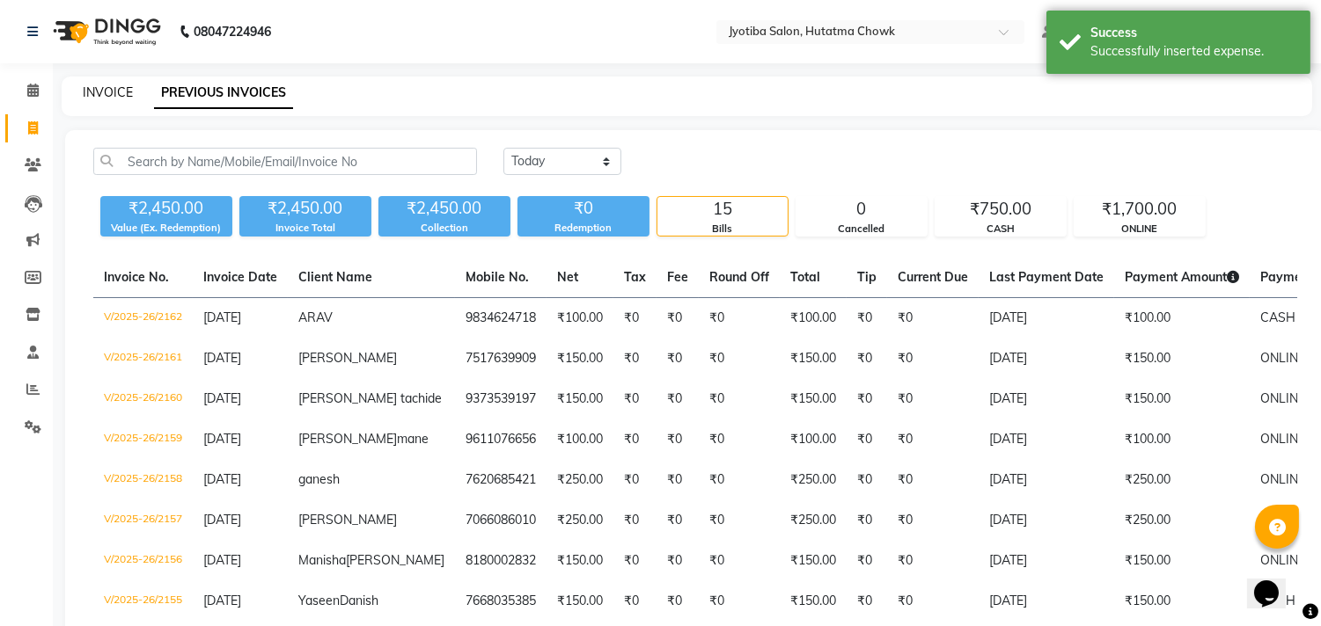
click at [106, 92] on link "INVOICE" at bounding box center [108, 92] width 50 height 16
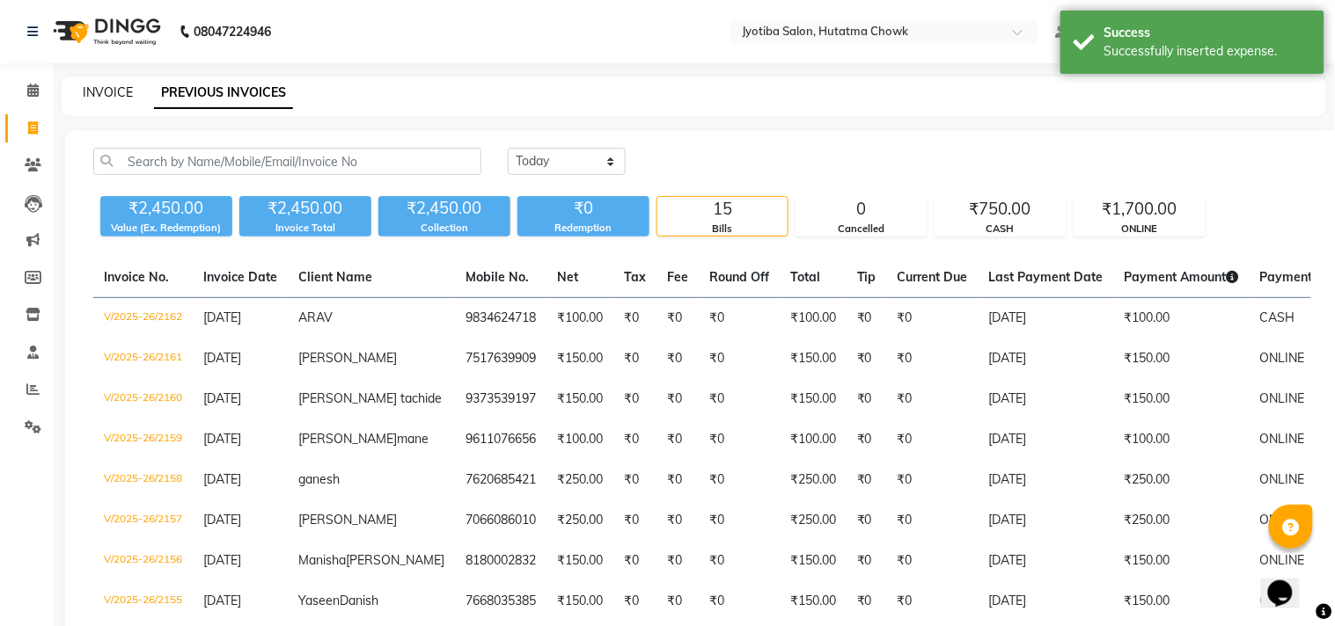
select select "556"
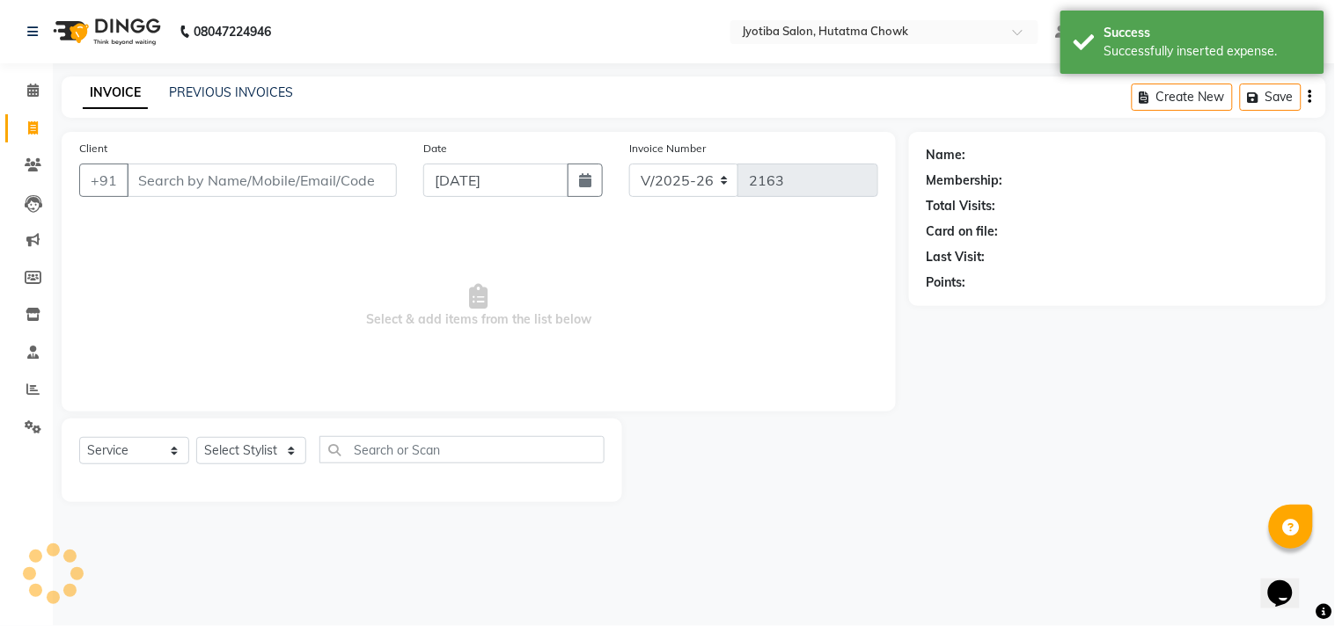
select select "membership"
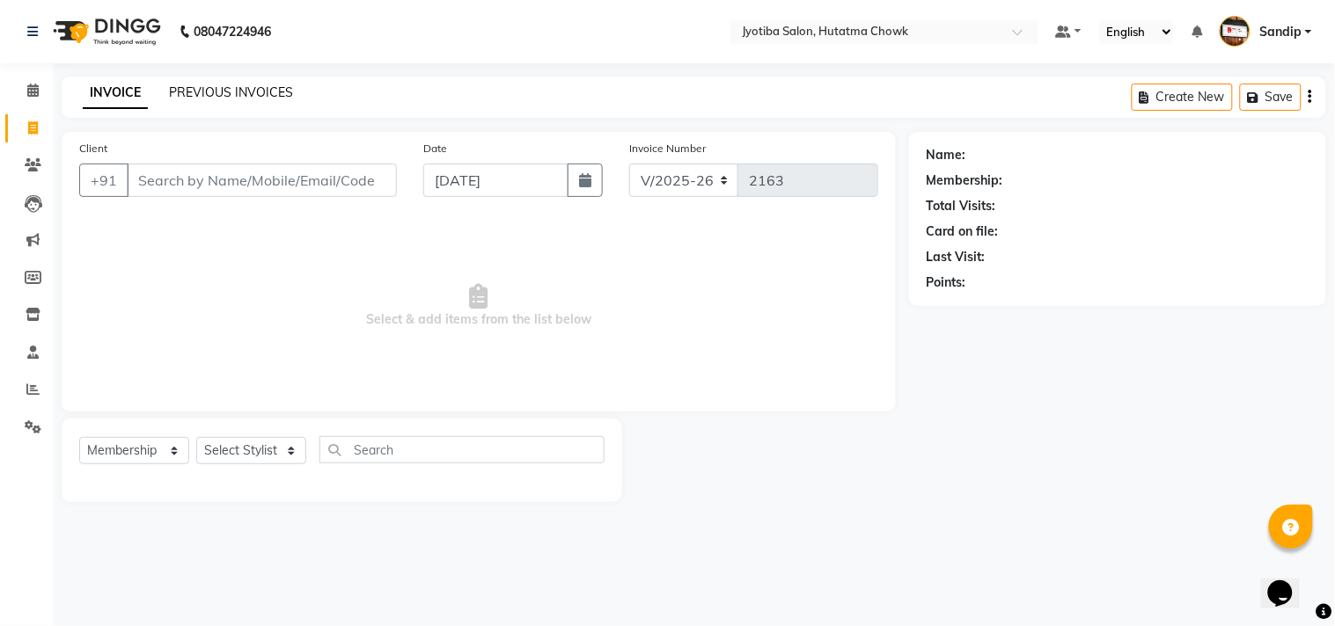
click at [231, 85] on link "PREVIOUS INVOICES" at bounding box center [231, 92] width 124 height 16
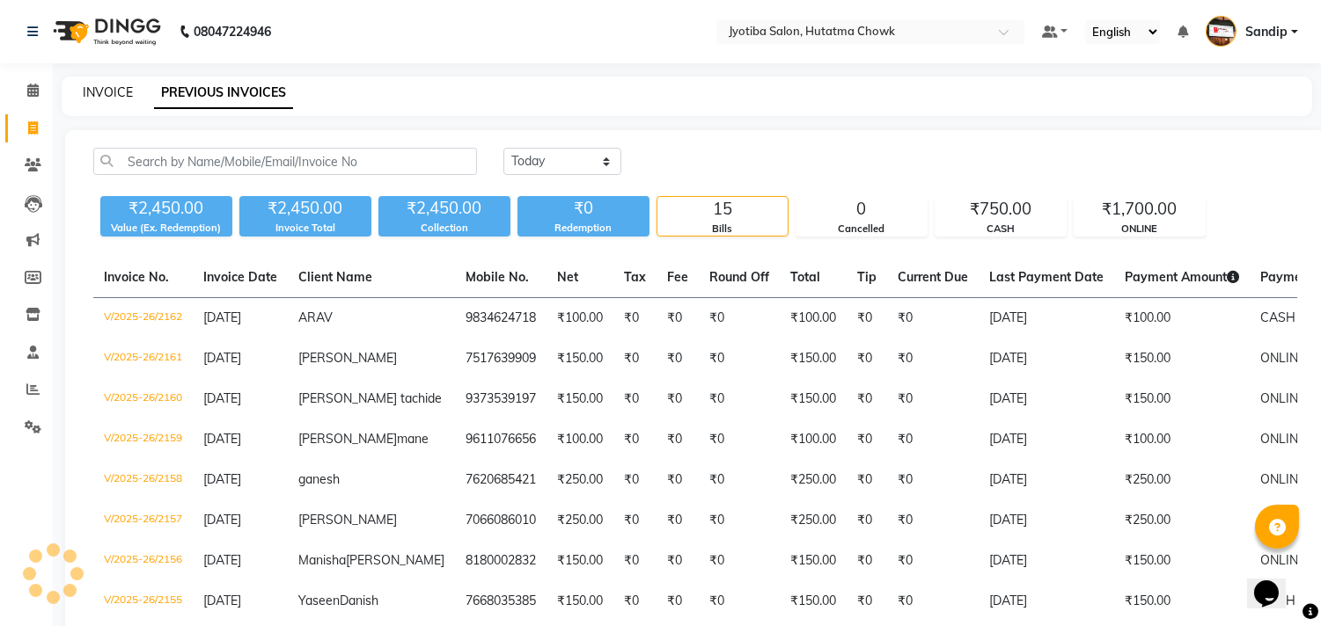
click at [108, 89] on link "INVOICE" at bounding box center [108, 92] width 50 height 16
select select "556"
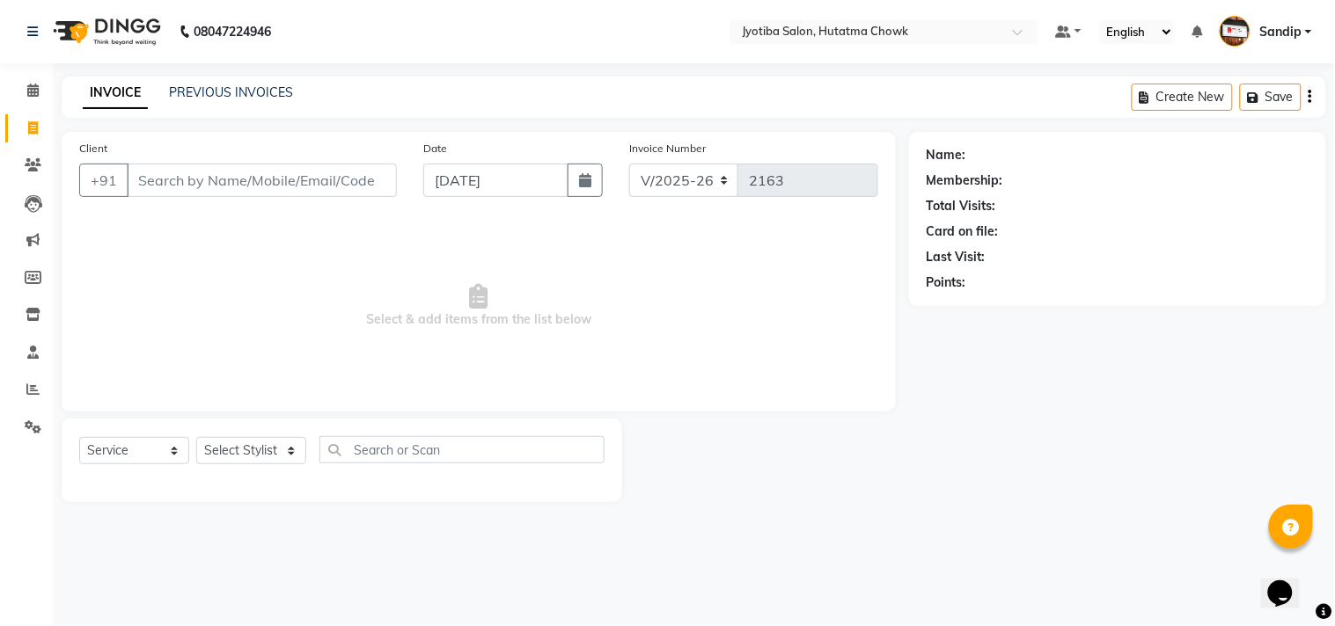
select select "membership"
click at [1103, 431] on div "Name: Membership: Total Visits: Card on file: Last Visit: Points:" at bounding box center [1124, 317] width 430 height 370
click at [223, 330] on span "Select & add items from the list below" at bounding box center [478, 306] width 799 height 176
click at [31, 314] on icon at bounding box center [33, 314] width 15 height 13
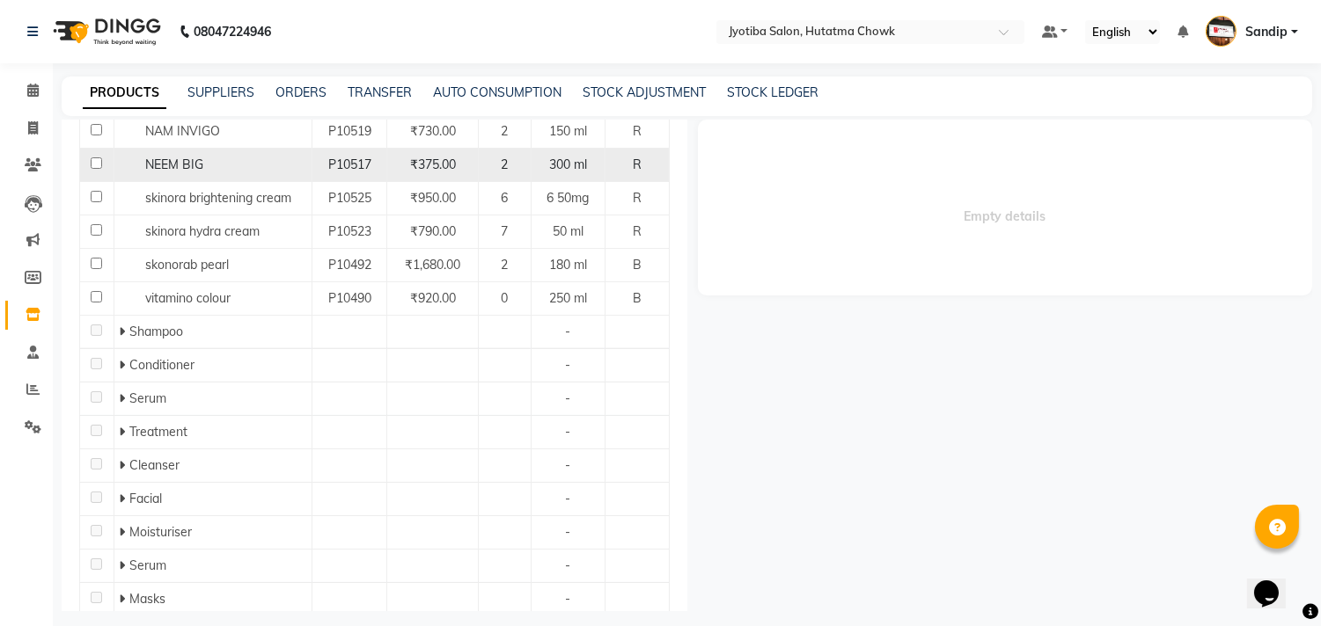
scroll to position [478, 0]
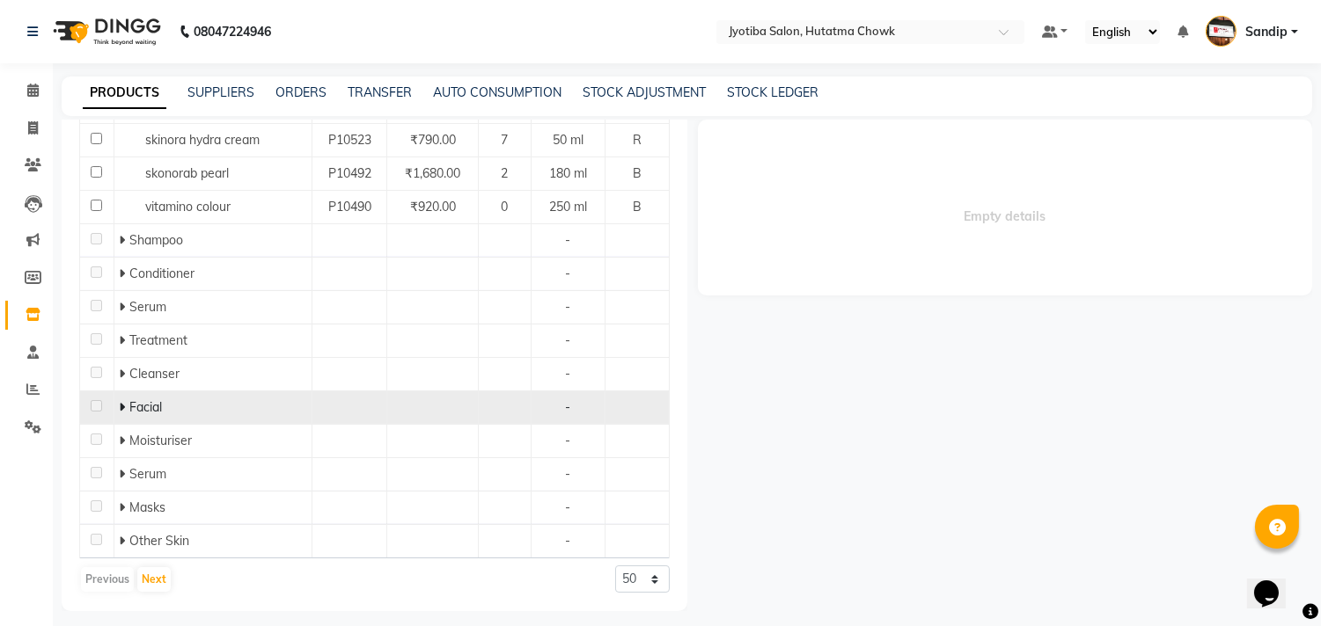
click at [121, 405] on icon at bounding box center [122, 407] width 6 height 12
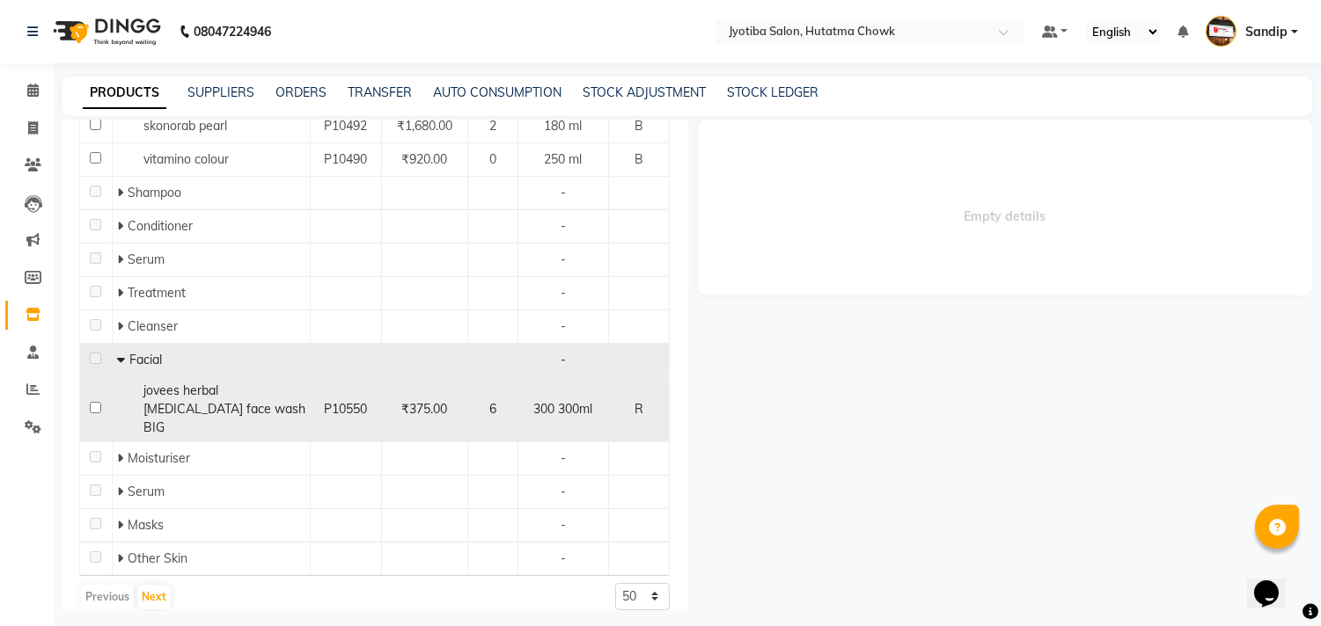
scroll to position [524, 0]
click at [146, 393] on span "jovees herbal [MEDICAL_DATA] face wash BIG" at bounding box center [224, 408] width 162 height 53
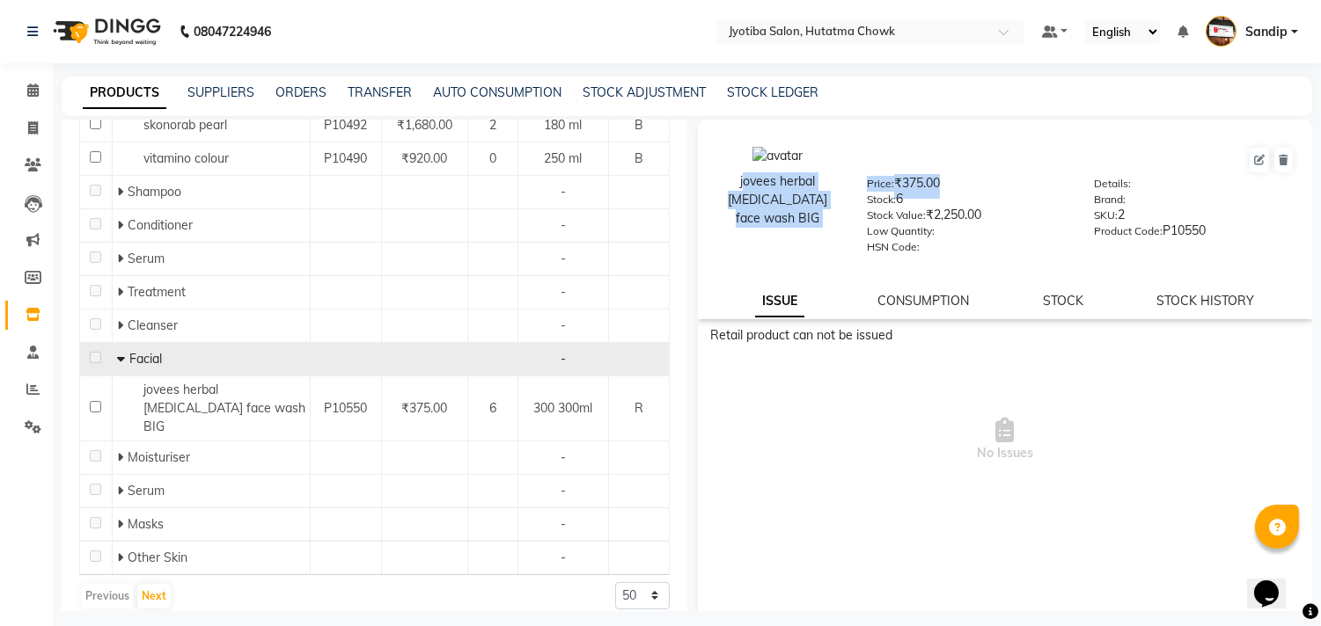
drag, startPoint x: 727, startPoint y: 177, endPoint x: 853, endPoint y: 207, distance: 130.2
click at [853, 207] on div "jovees herbal tea tree face wash BIG Price: ₹375.00 Stock: 6 Stock Value: ₹2,25…" at bounding box center [1004, 199] width 641 height 143
click at [853, 207] on div "Price: ₹375.00 Stock: 6 Stock Value: ₹2,250.00 Low Quantity: HSN Code:" at bounding box center [966, 213] width 227 height 79
click at [724, 169] on div "jovees herbal [MEDICAL_DATA] face wash BIG" at bounding box center [777, 199] width 151 height 107
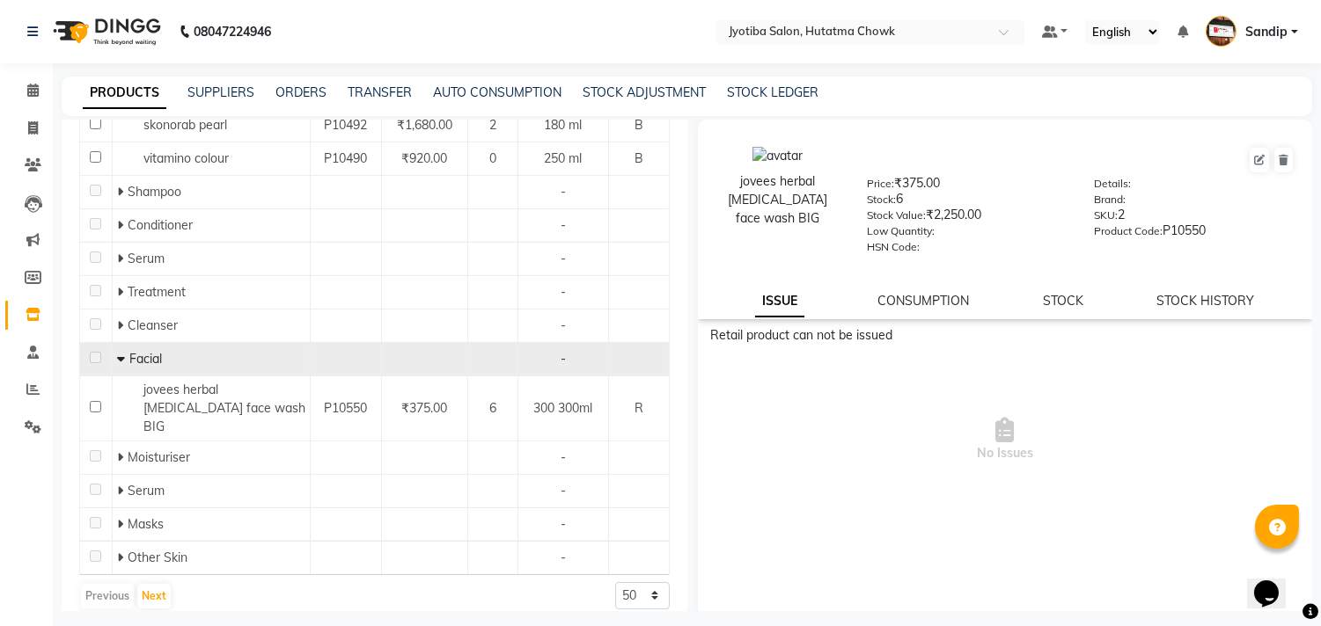
click at [812, 182] on div "jovees herbal [MEDICAL_DATA] face wash BIG" at bounding box center [777, 199] width 125 height 55
click at [822, 177] on div "jovees herbal [MEDICAL_DATA] face wash BIG" at bounding box center [777, 199] width 125 height 55
click at [734, 177] on div "jovees herbal [MEDICAL_DATA] face wash BIG" at bounding box center [777, 199] width 125 height 55
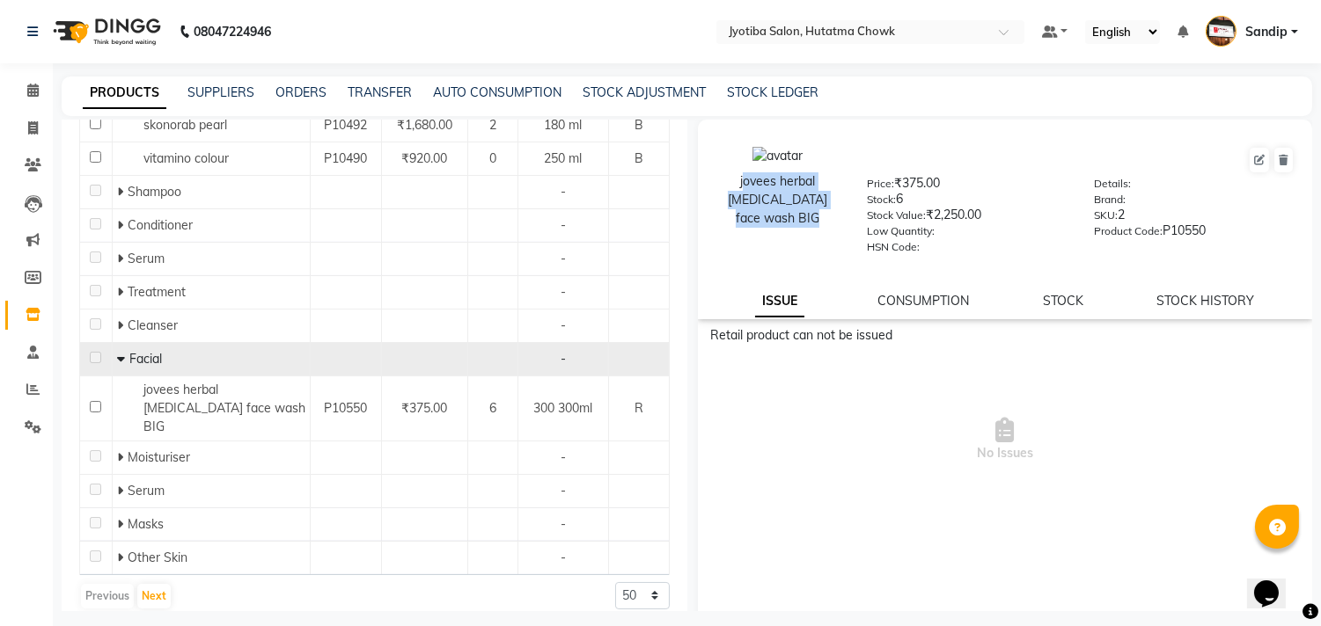
click at [734, 177] on div "jovees herbal [MEDICAL_DATA] face wash BIG" at bounding box center [777, 199] width 125 height 55
copy div "jovees herbal [MEDICAL_DATA] face wash BIG"
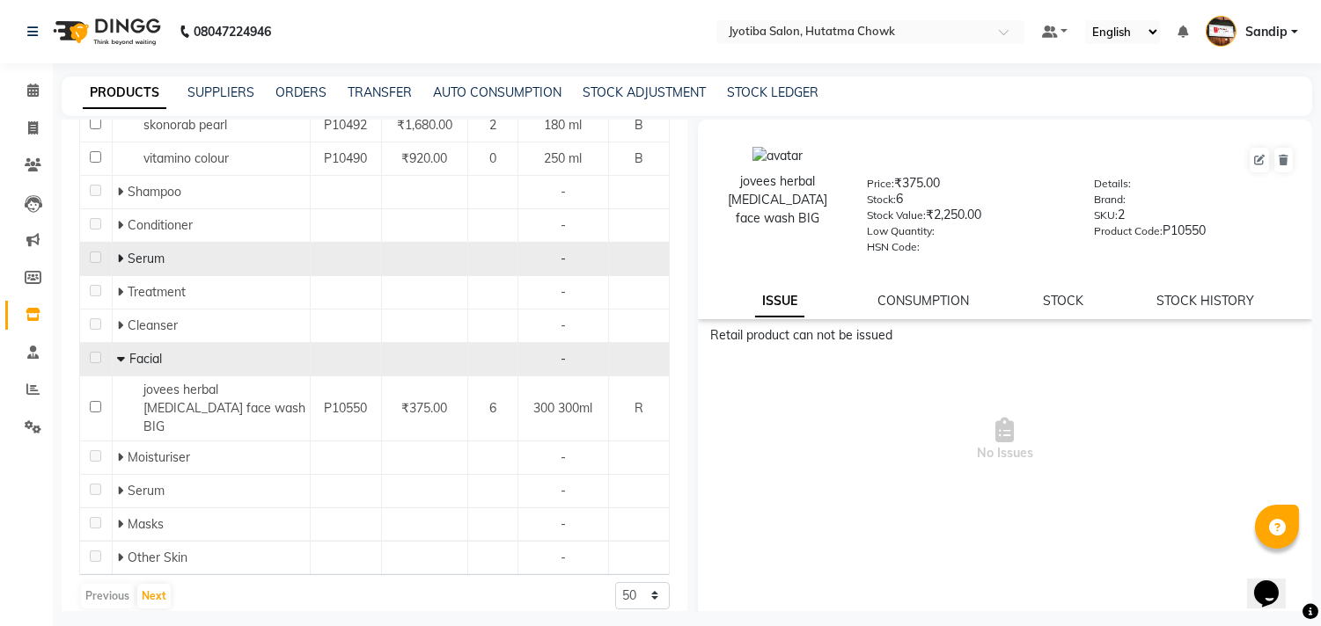
click at [425, 260] on td at bounding box center [424, 259] width 86 height 33
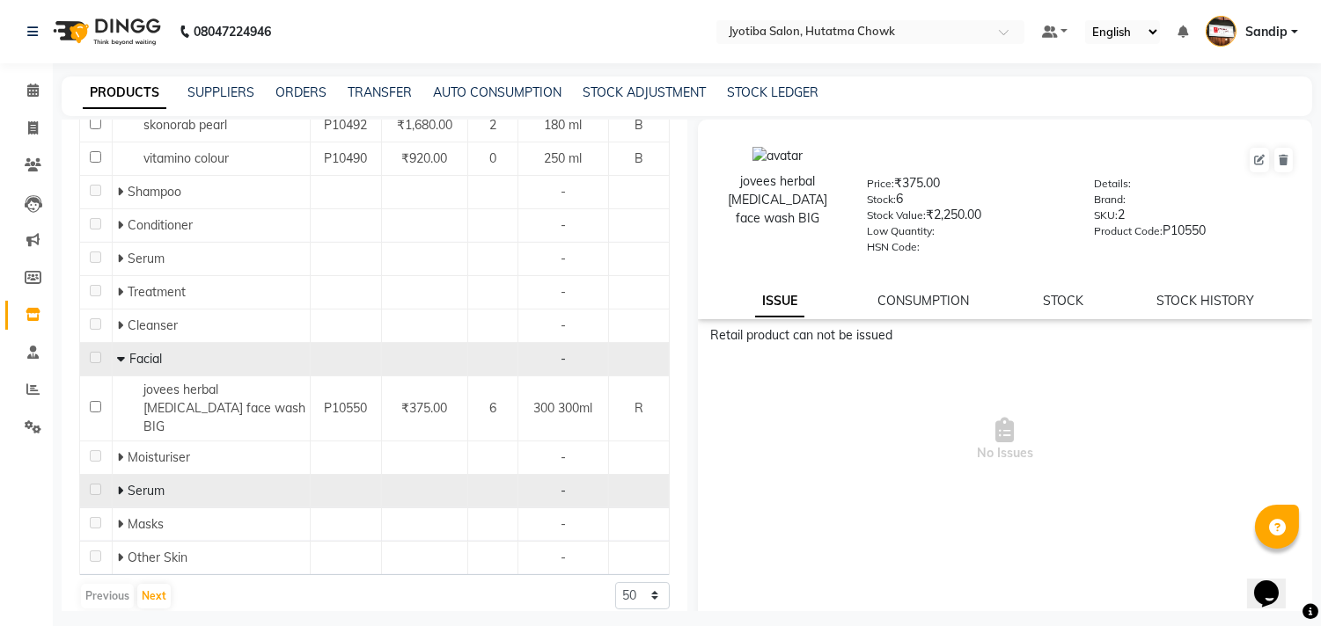
click at [119, 485] on icon at bounding box center [120, 491] width 6 height 12
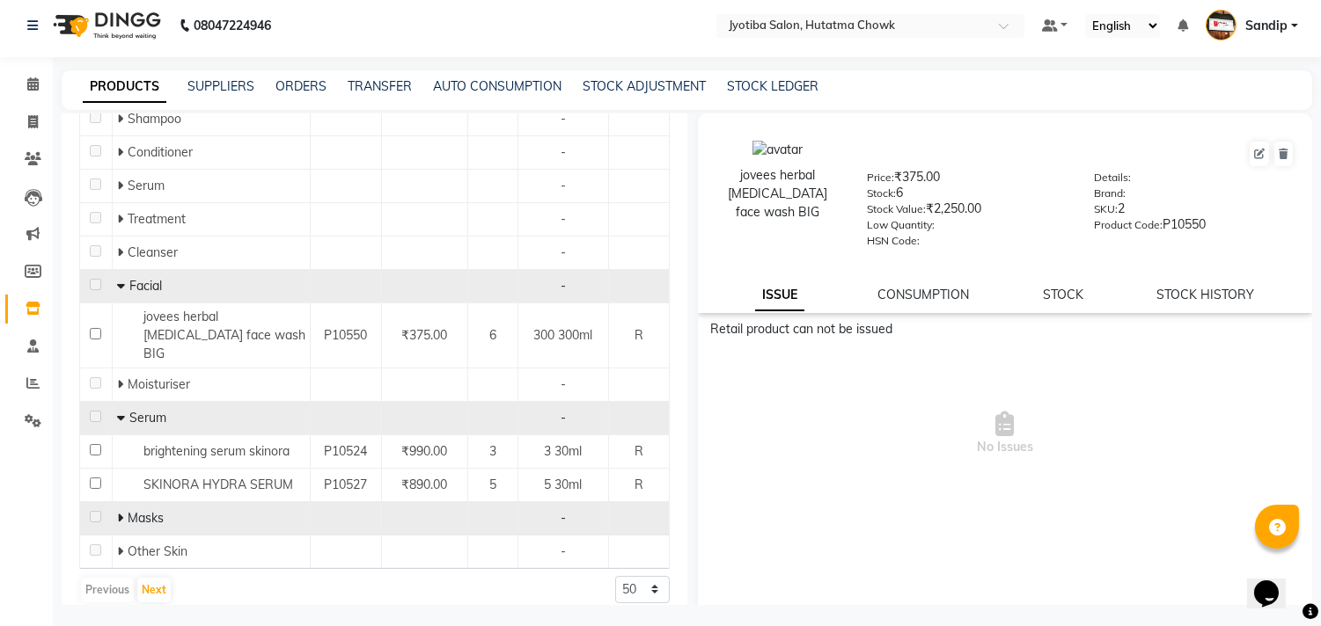
scroll to position [11, 0]
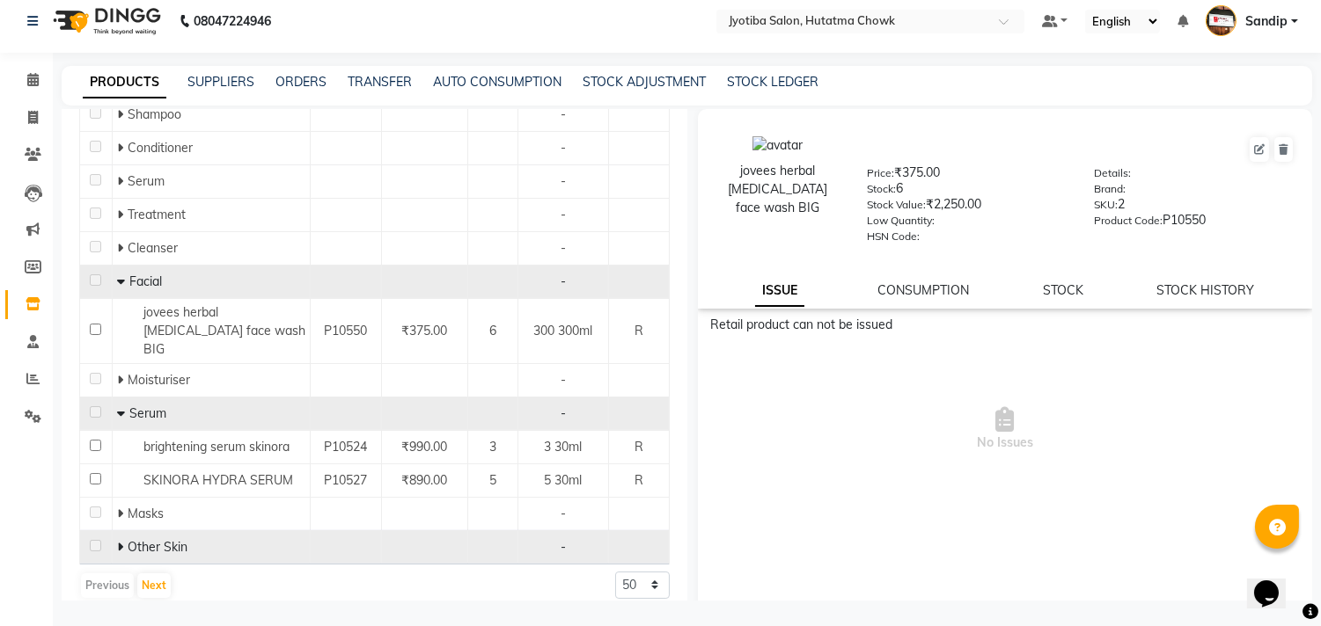
click at [118, 541] on icon at bounding box center [120, 547] width 6 height 12
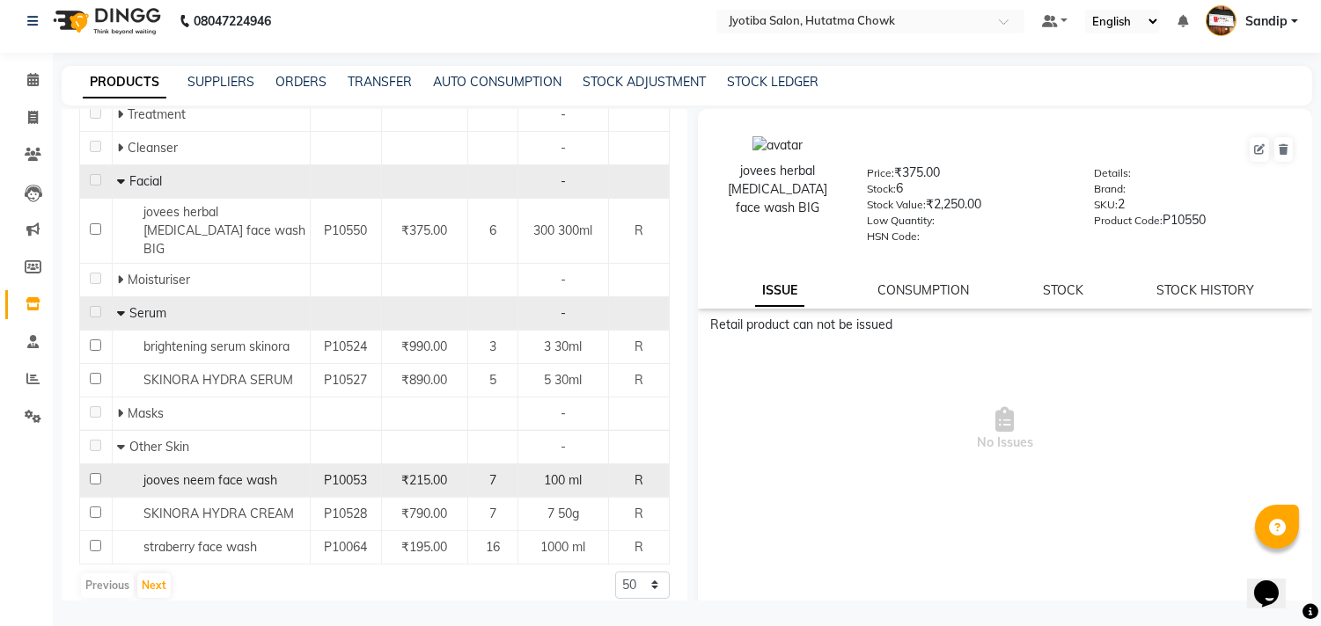
click at [295, 472] on div "jooves neem face wash" at bounding box center [211, 481] width 188 height 18
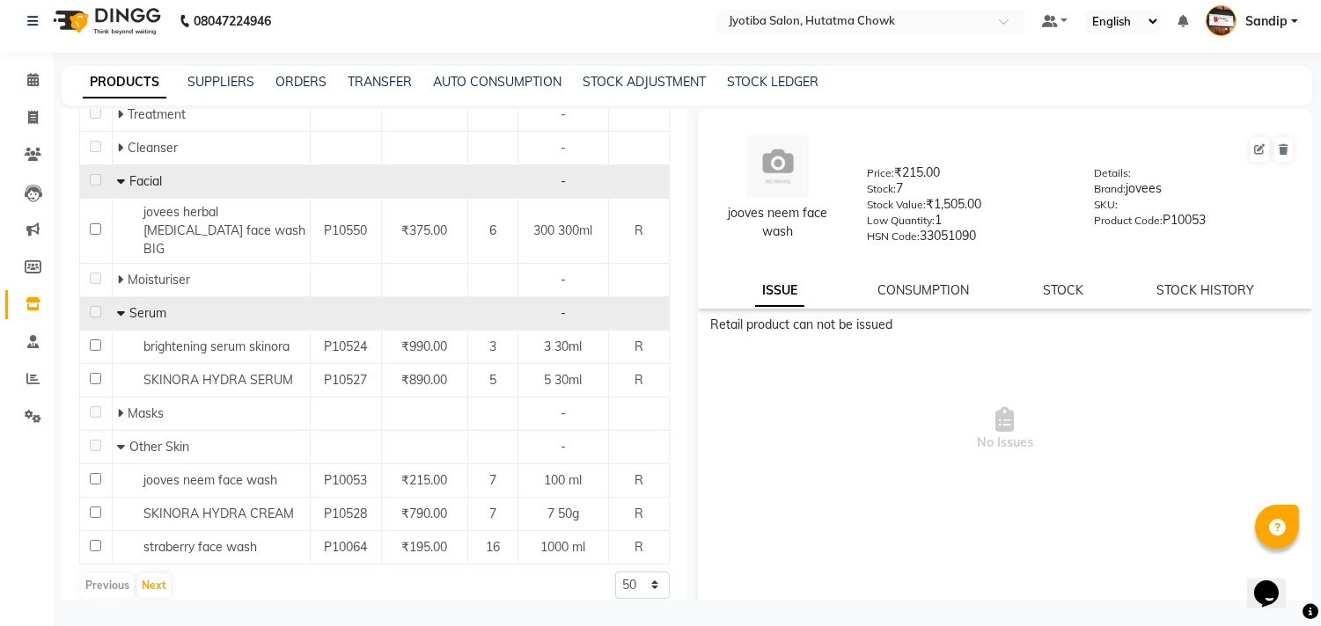
click at [757, 231] on div "jooves neem face wash" at bounding box center [777, 222] width 125 height 37
copy div "jooves neem face wash"
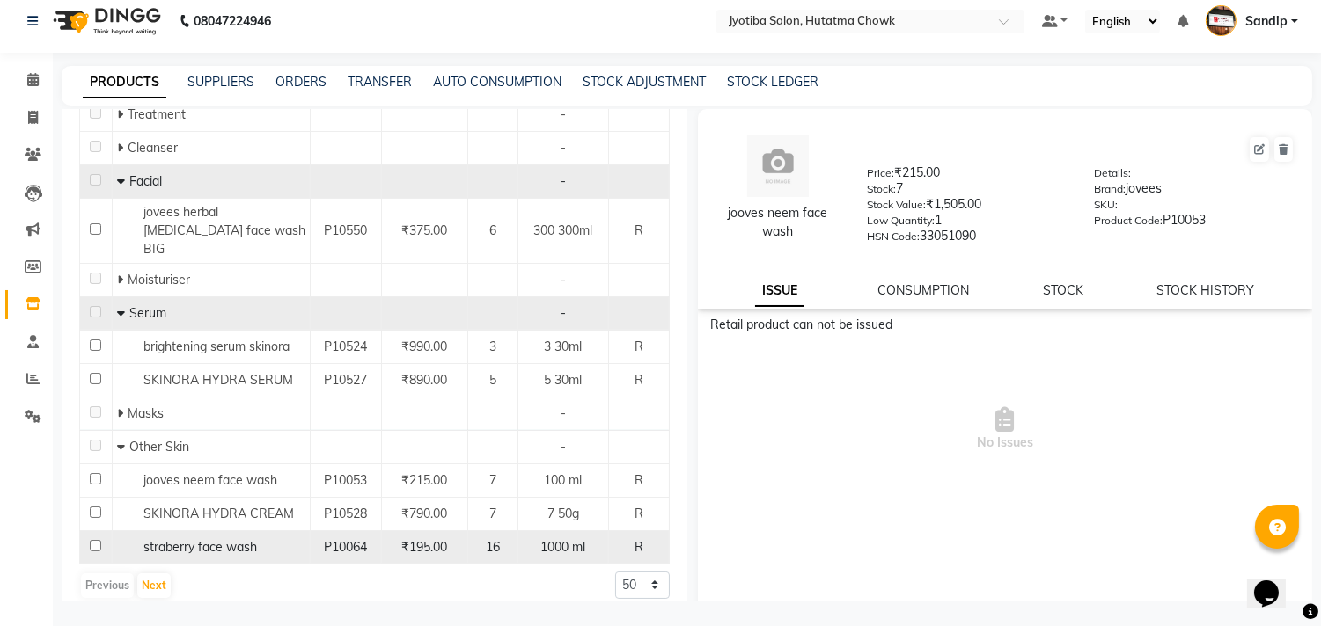
click at [332, 539] on span "P10064" at bounding box center [345, 547] width 43 height 16
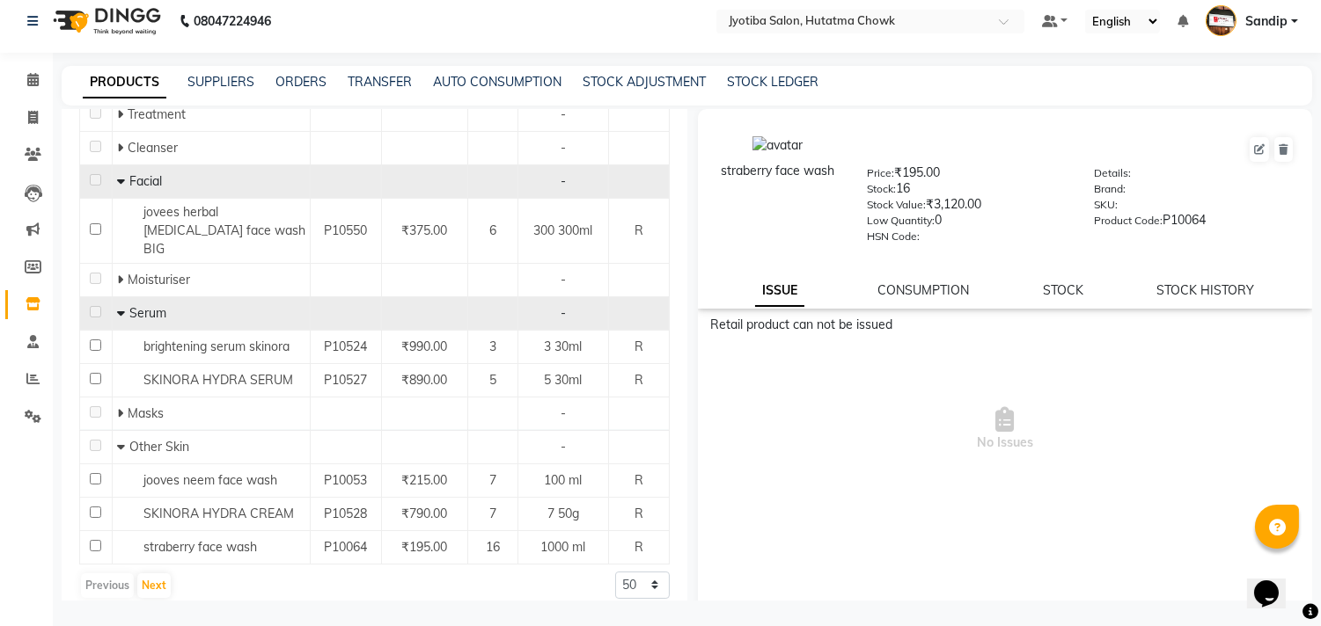
click at [769, 169] on div "straberry face wash" at bounding box center [777, 171] width 125 height 18
copy div "straberry face wash"
click at [153, 574] on button "Next" at bounding box center [153, 586] width 33 height 25
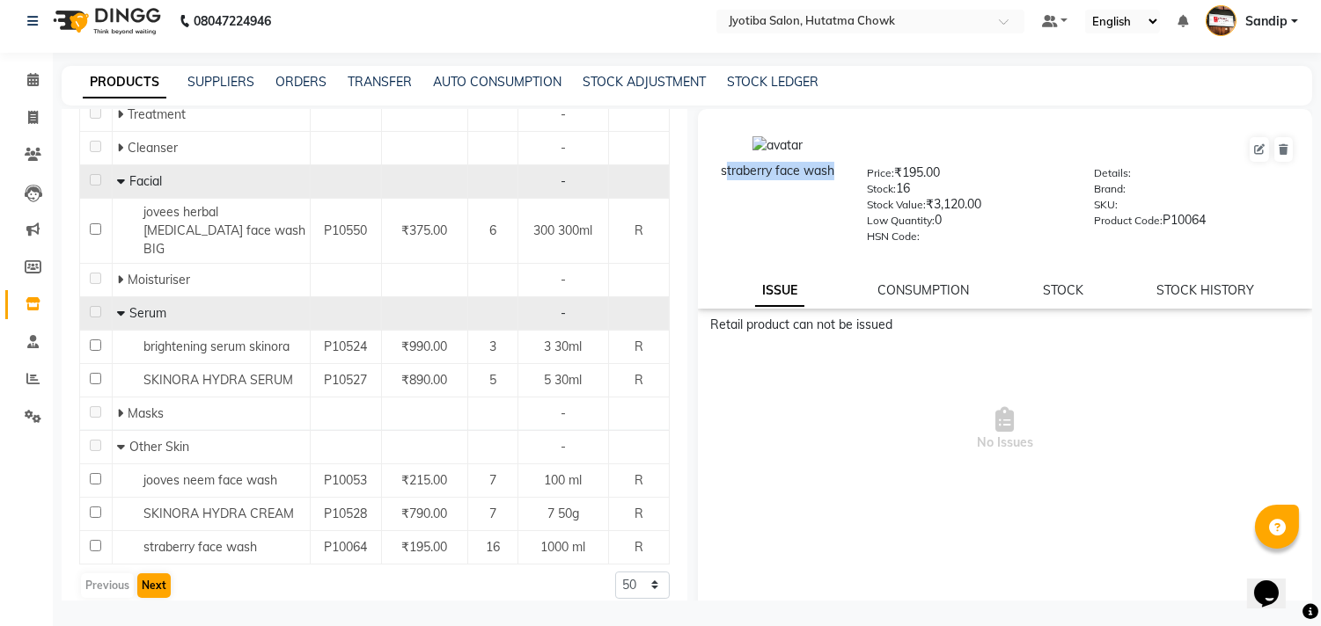
scroll to position [0, 0]
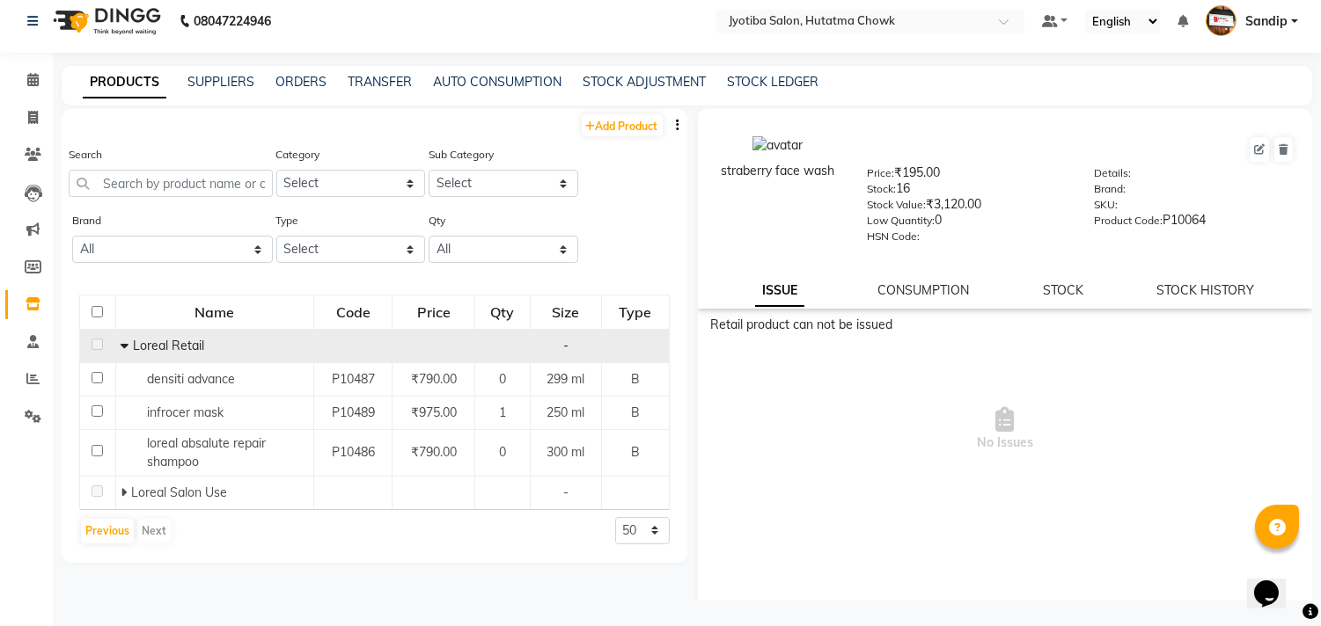
click at [117, 341] on td "Loreal Retail" at bounding box center [214, 346] width 198 height 33
click at [121, 348] on icon at bounding box center [125, 346] width 8 height 12
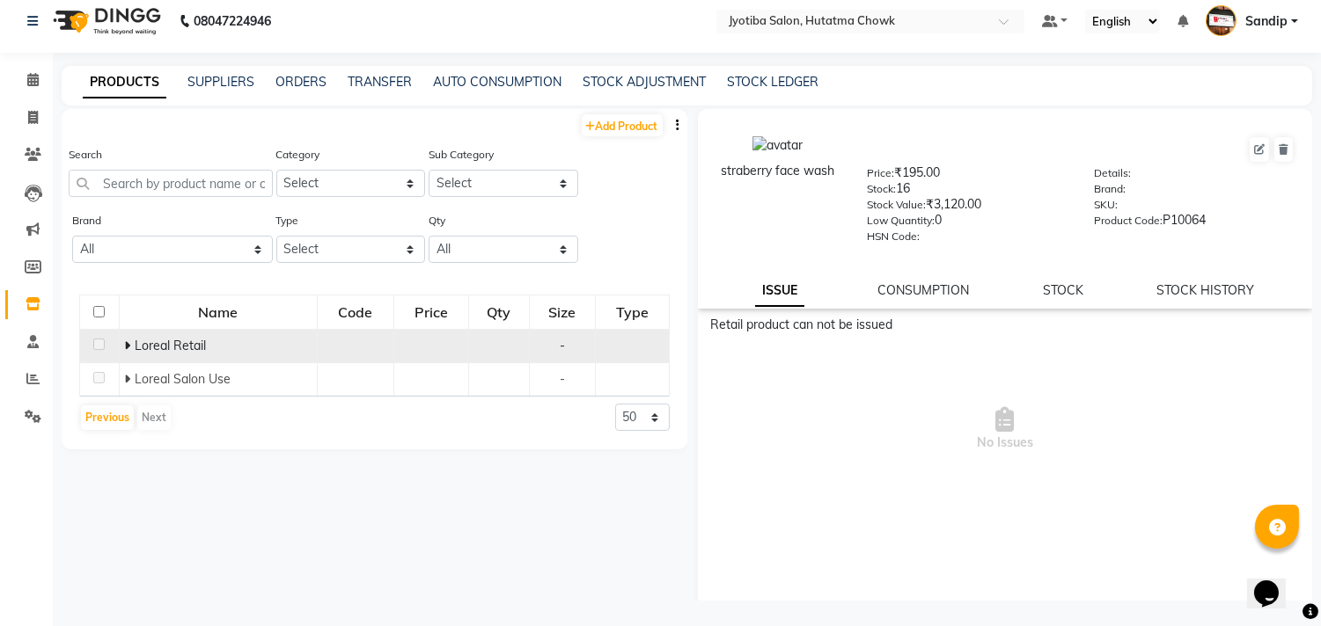
click at [127, 345] on icon at bounding box center [127, 346] width 6 height 12
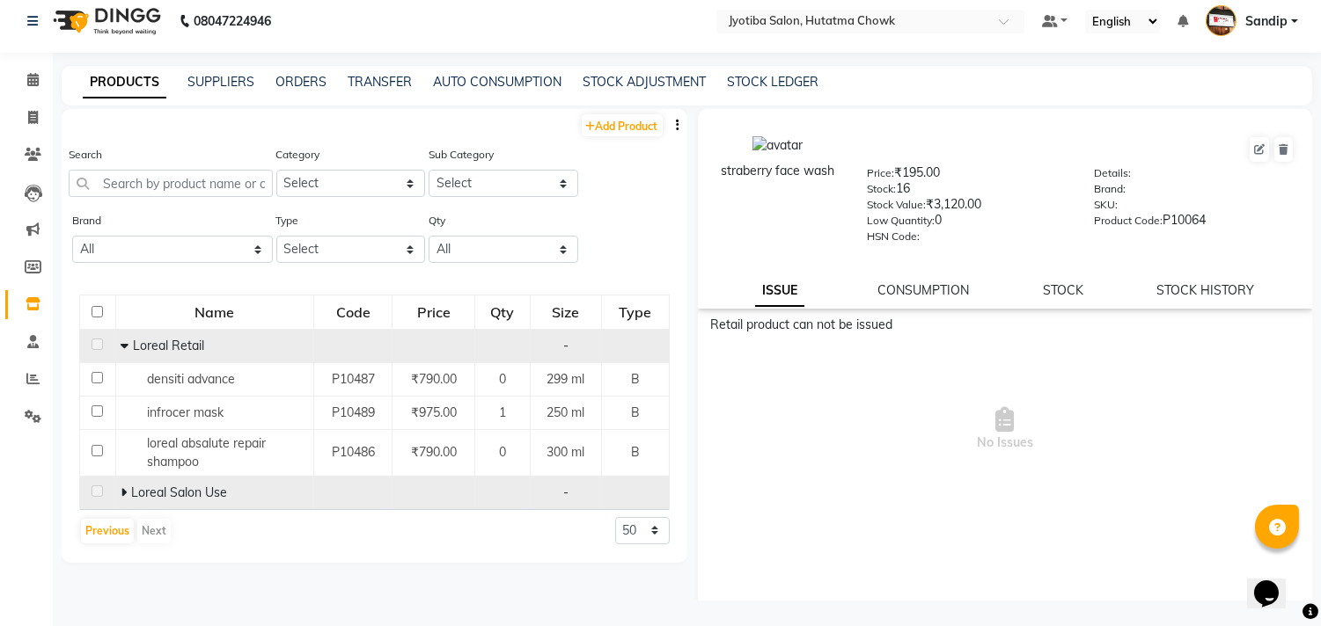
click at [121, 491] on icon at bounding box center [124, 493] width 6 height 12
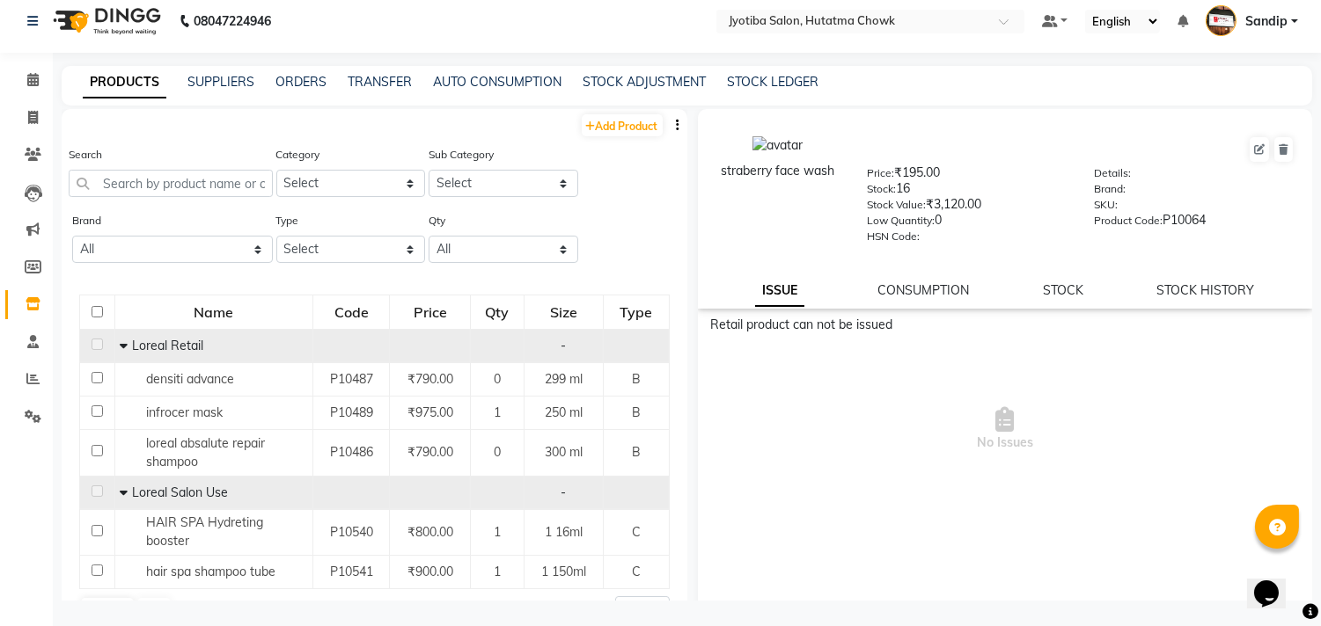
scroll to position [42, 0]
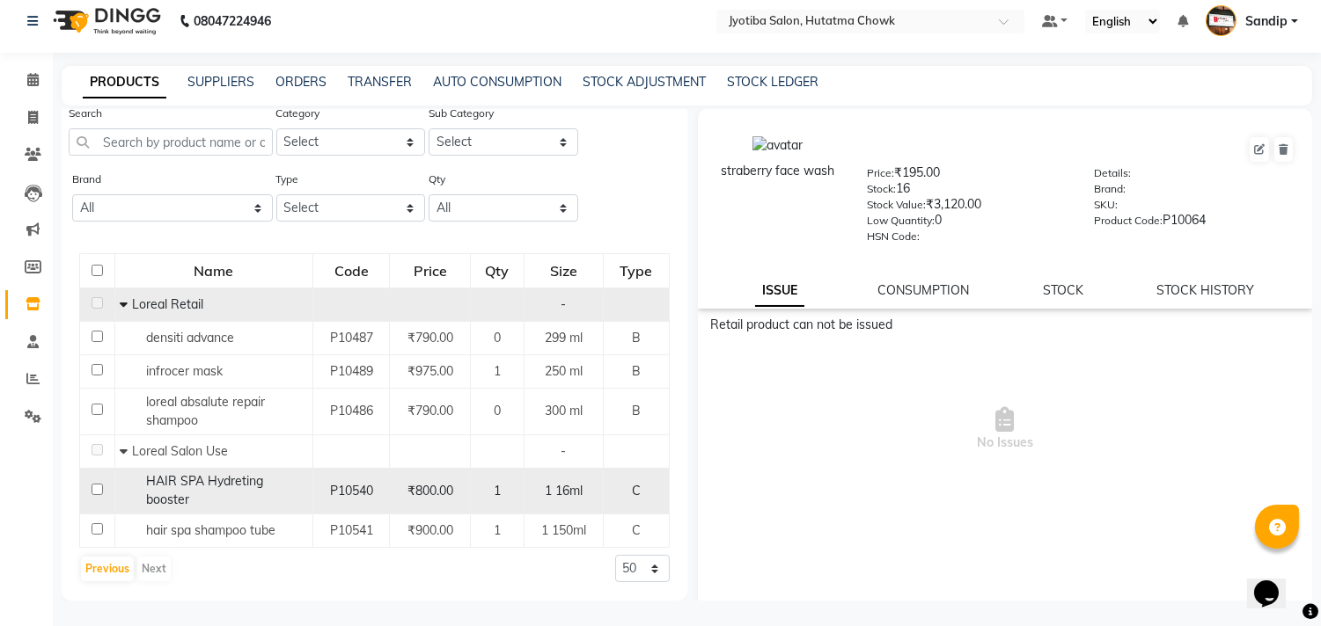
click at [234, 484] on span "HAIR SPA Hydreting booster" at bounding box center [204, 490] width 117 height 34
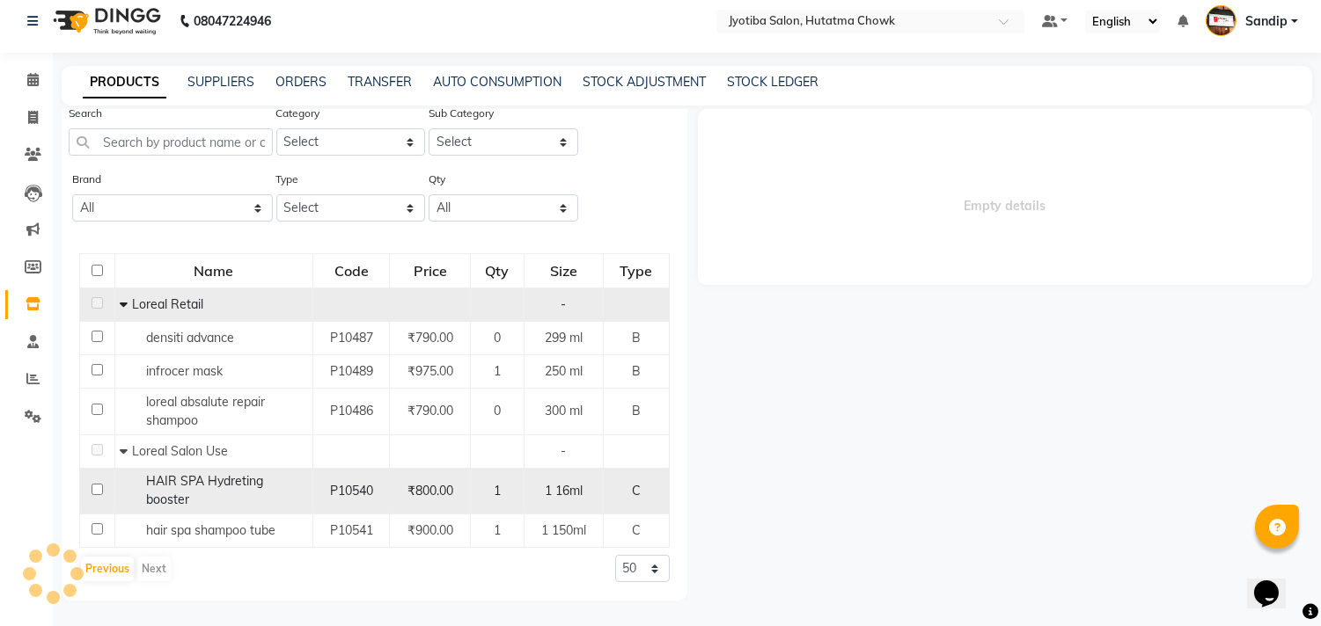
select select
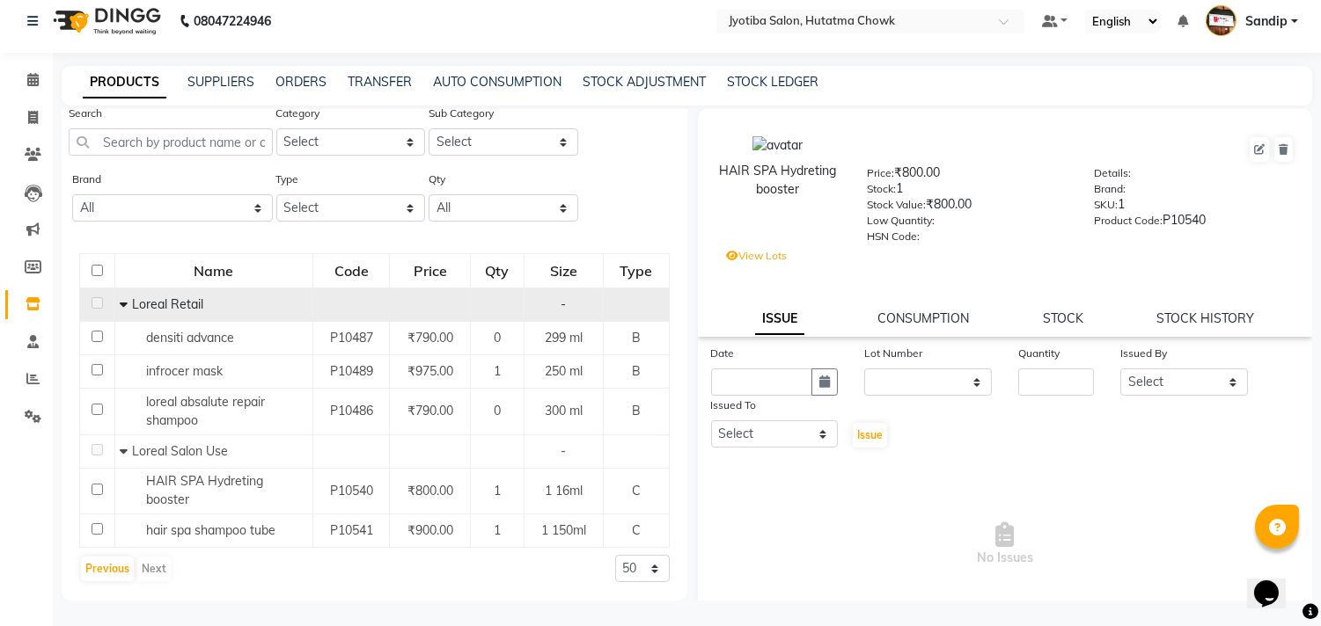
click at [777, 173] on div "HAIR SPA Hydreting booster" at bounding box center [777, 180] width 125 height 37
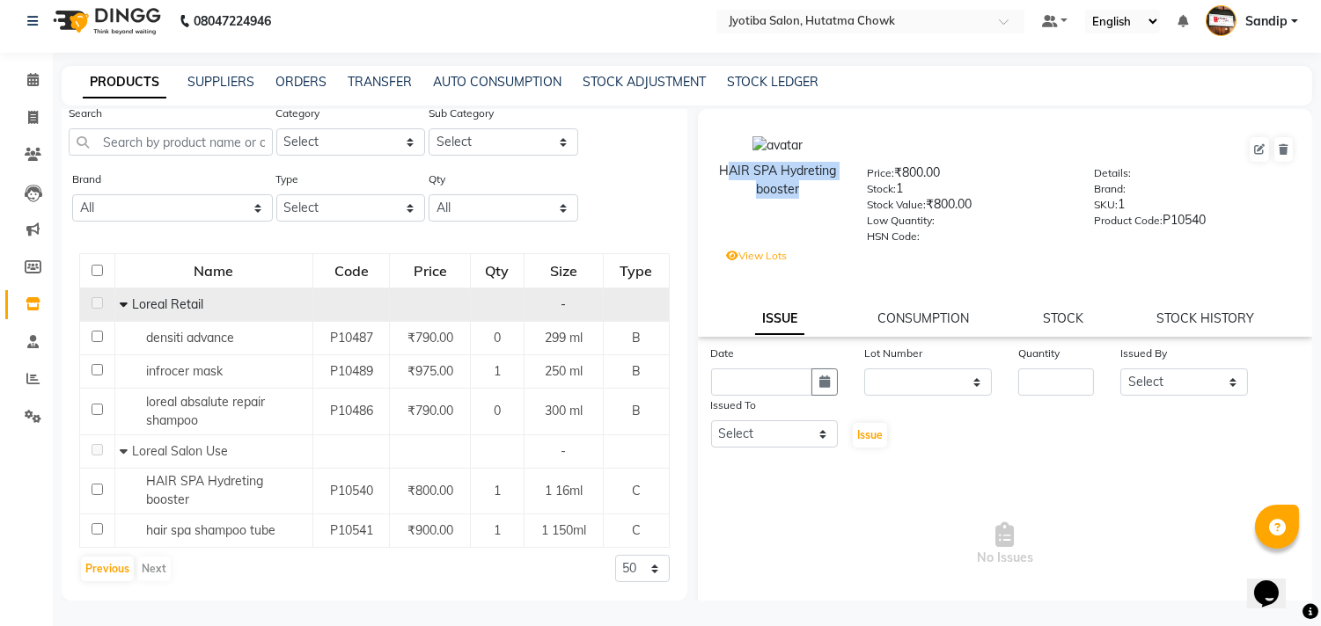
copy div "HAIR SPA Hydreting booster"
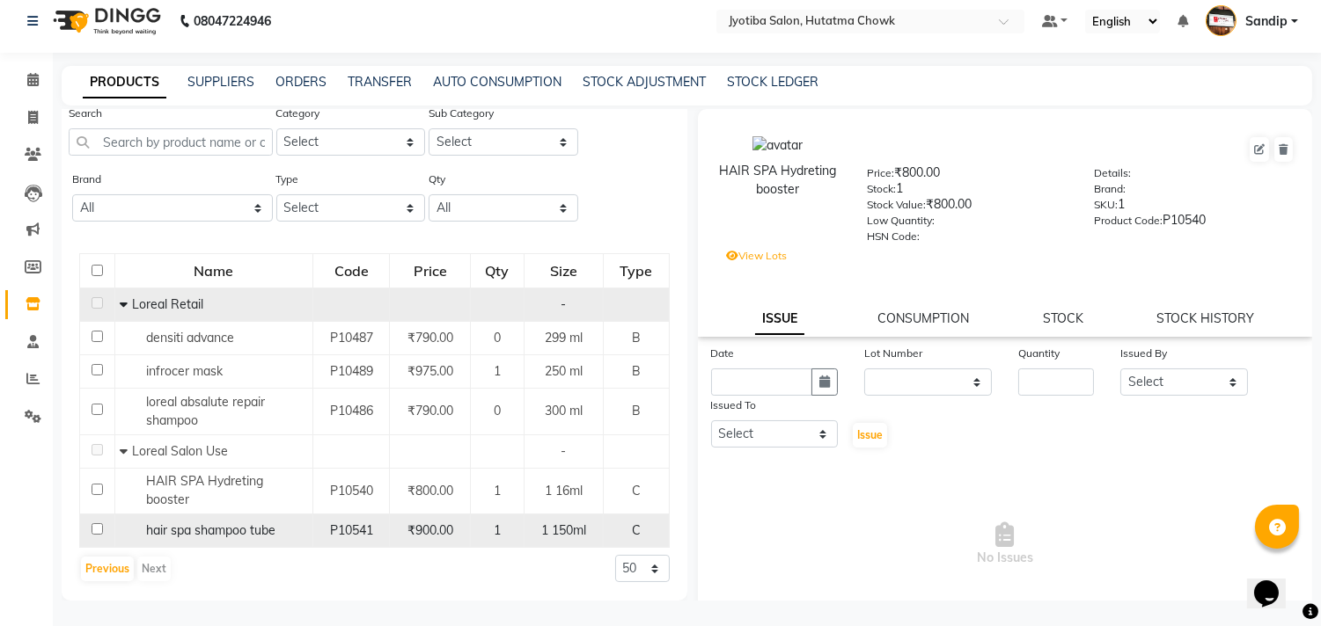
click at [248, 529] on span "hair spa shampoo tube" at bounding box center [210, 531] width 129 height 16
select select
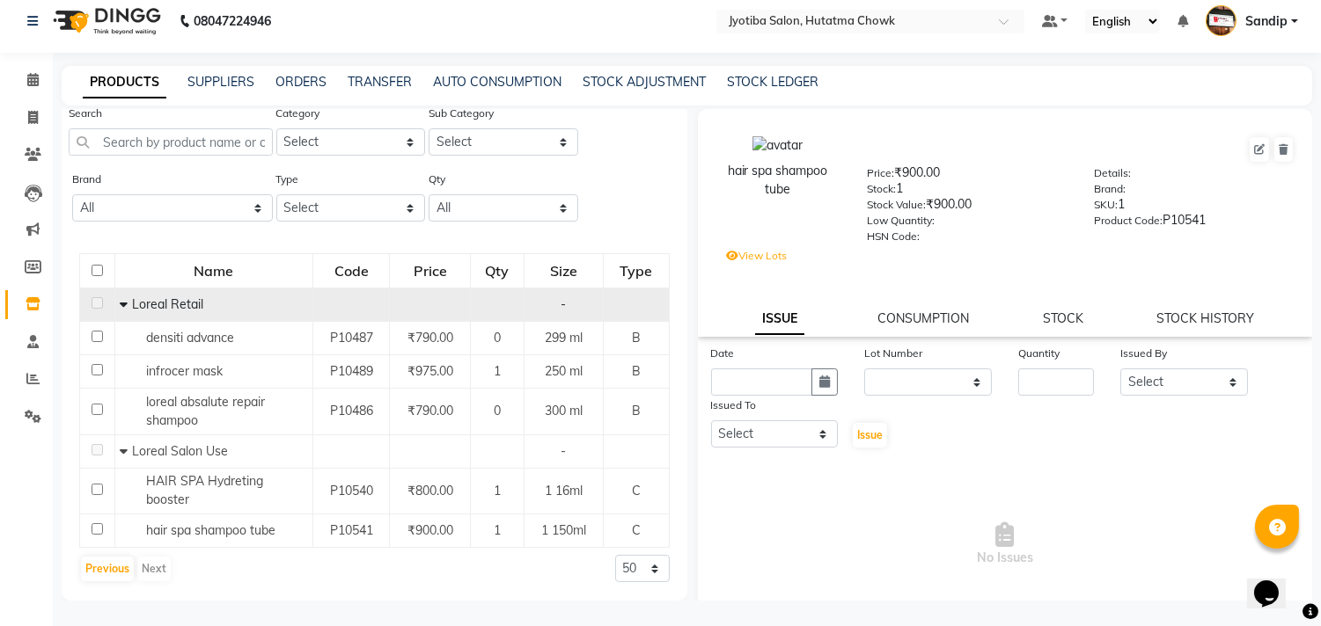
click at [778, 178] on div "hair spa shampoo tube" at bounding box center [777, 180] width 125 height 37
copy div "hair spa shampoo tube"
click at [93, 565] on button "Previous" at bounding box center [107, 569] width 53 height 25
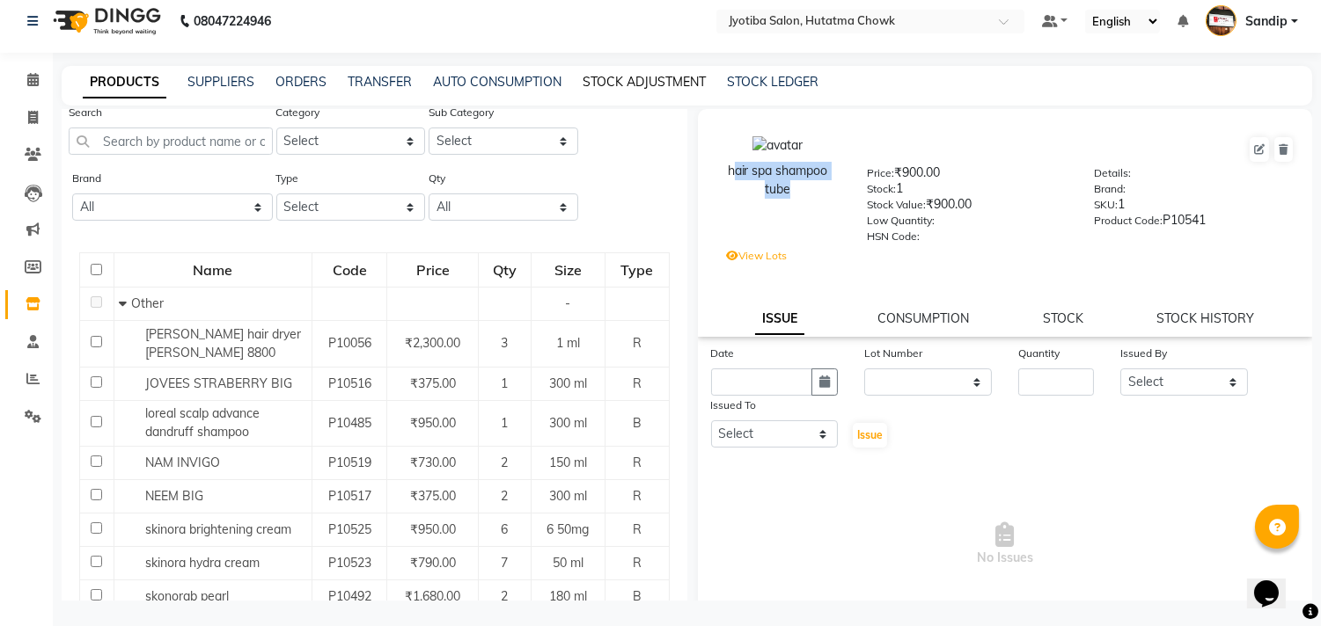
click at [628, 85] on link "STOCK ADJUSTMENT" at bounding box center [643, 82] width 123 height 16
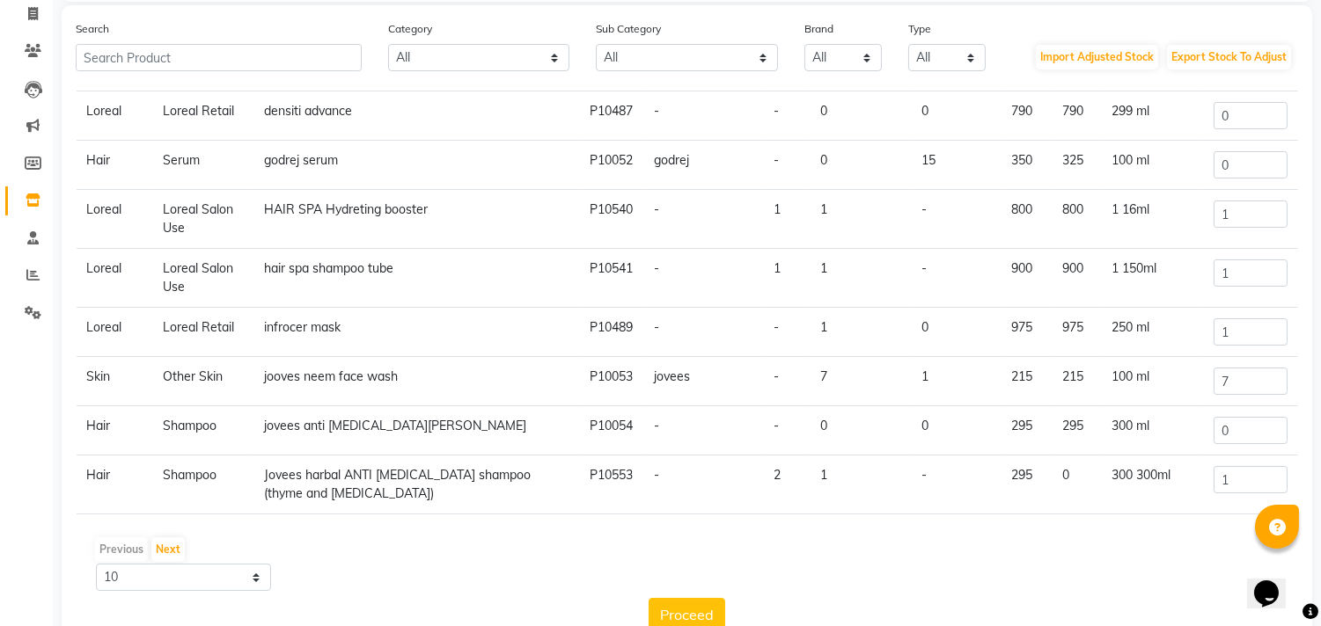
scroll to position [160, 0]
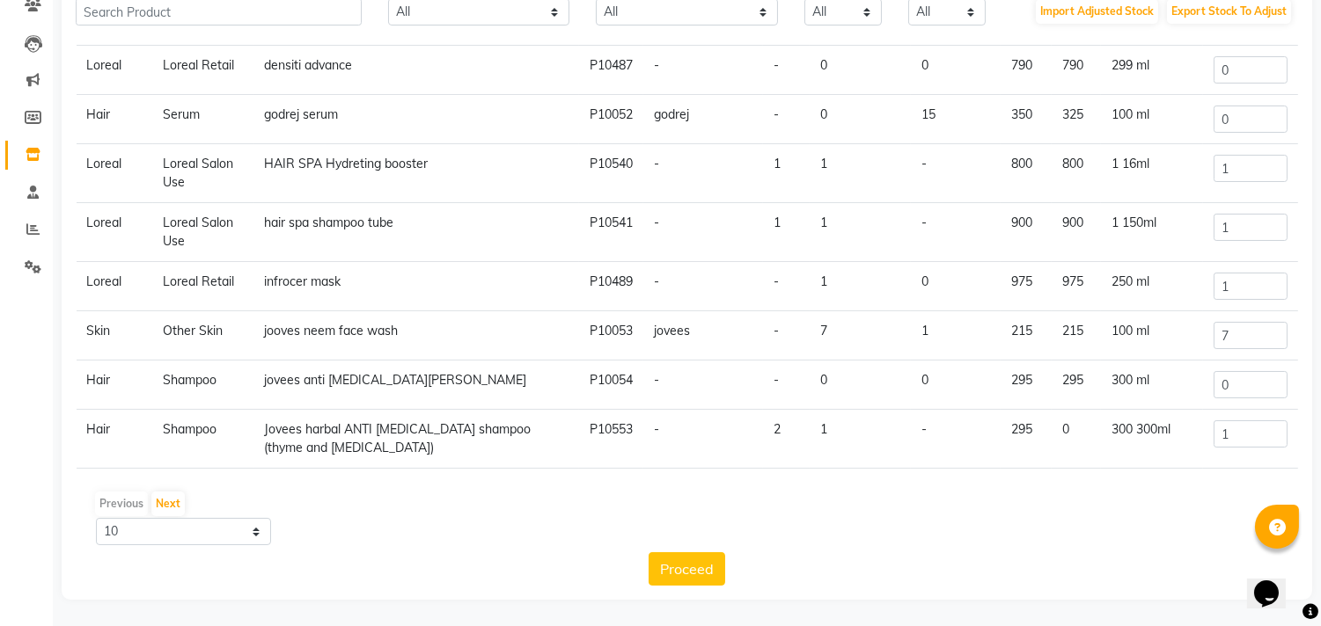
click at [314, 442] on td "Jovees harbal ANTI [MEDICAL_DATA] shampoo (thyme and [MEDICAL_DATA])" at bounding box center [416, 439] width 326 height 59
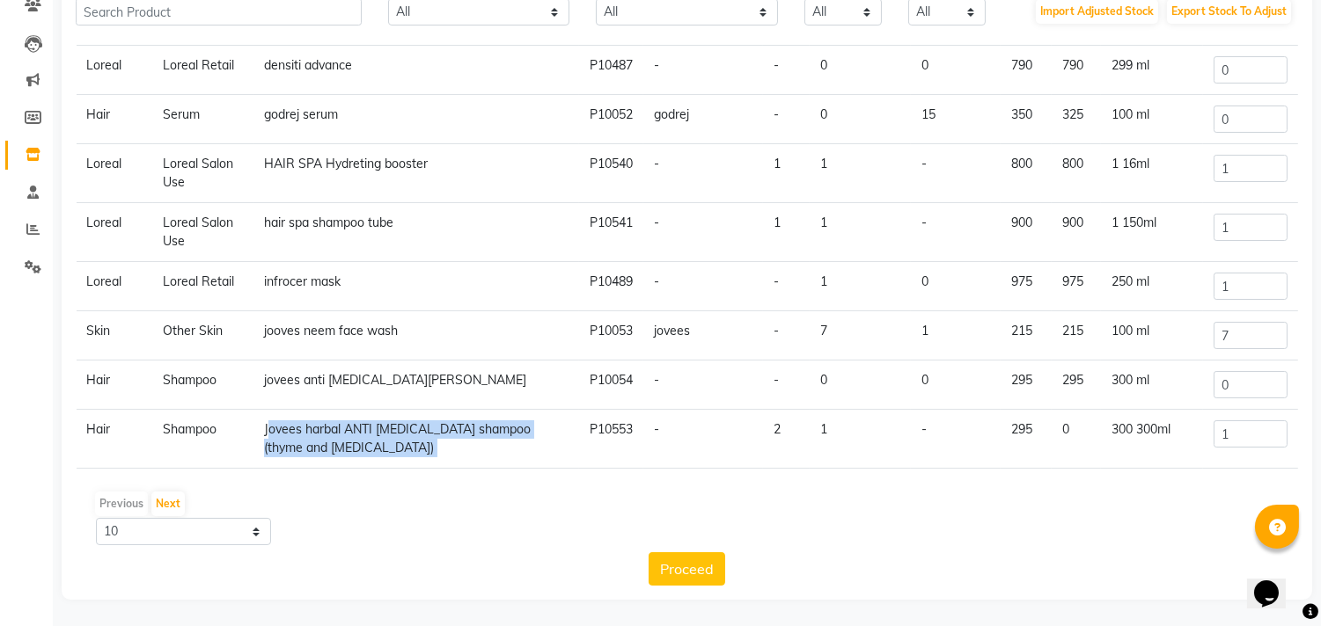
click at [314, 442] on td "Jovees harbal ANTI [MEDICAL_DATA] shampoo (thyme and [MEDICAL_DATA])" at bounding box center [416, 439] width 326 height 59
copy td "Jovees harbal ANTI [MEDICAL_DATA] shampoo (thyme and [MEDICAL_DATA])"
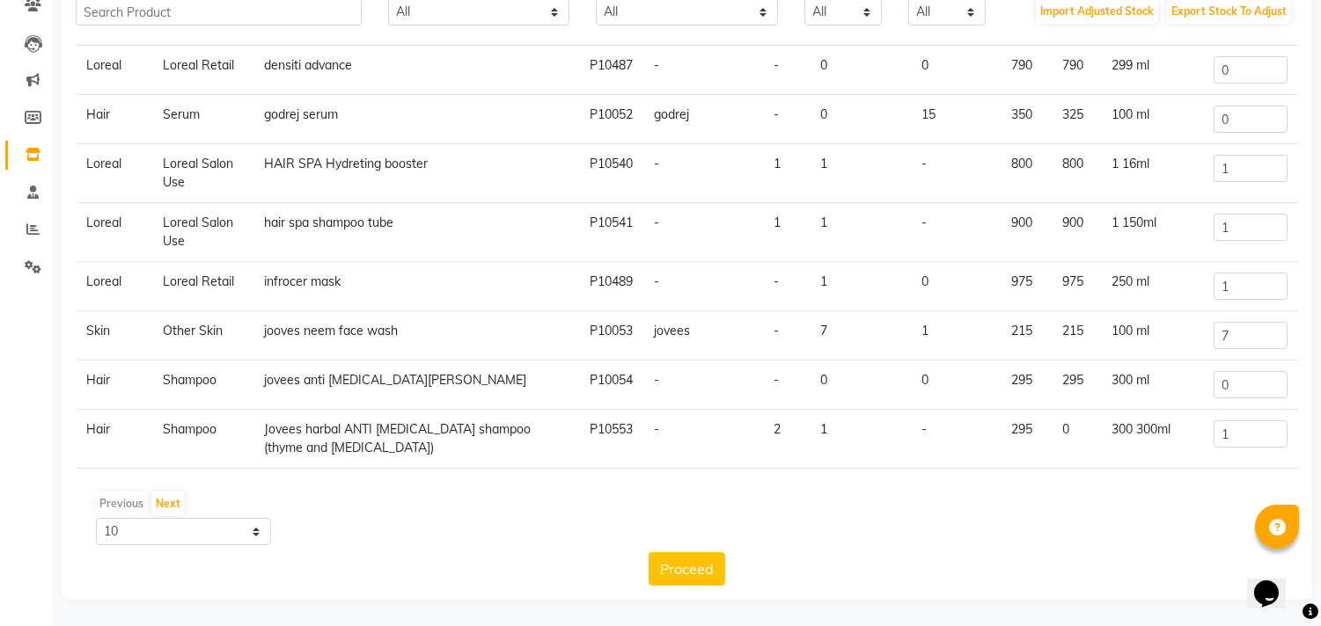
click at [304, 339] on td "jooves neem face wash" at bounding box center [416, 335] width 326 height 49
click at [158, 502] on button "Next" at bounding box center [167, 504] width 33 height 25
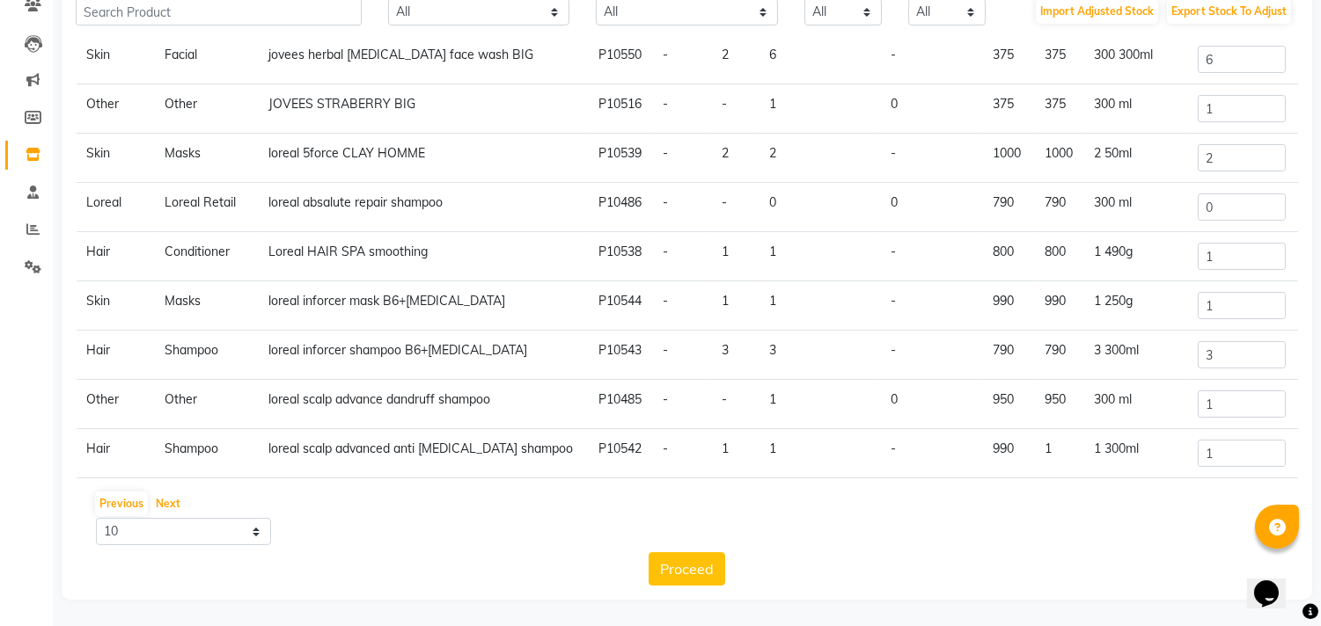
scroll to position [0, 0]
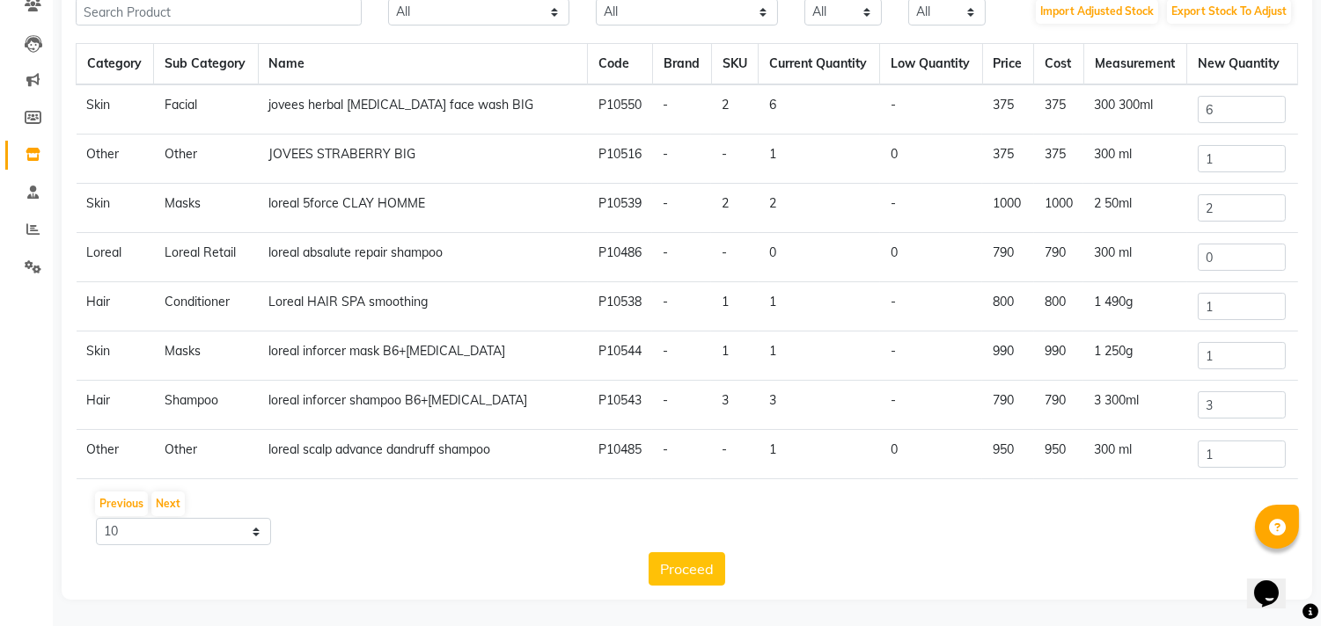
click at [381, 301] on td "Loreal HAIR SPA smoothing" at bounding box center [423, 306] width 330 height 49
copy td "Loreal HAIR SPA smoothing"
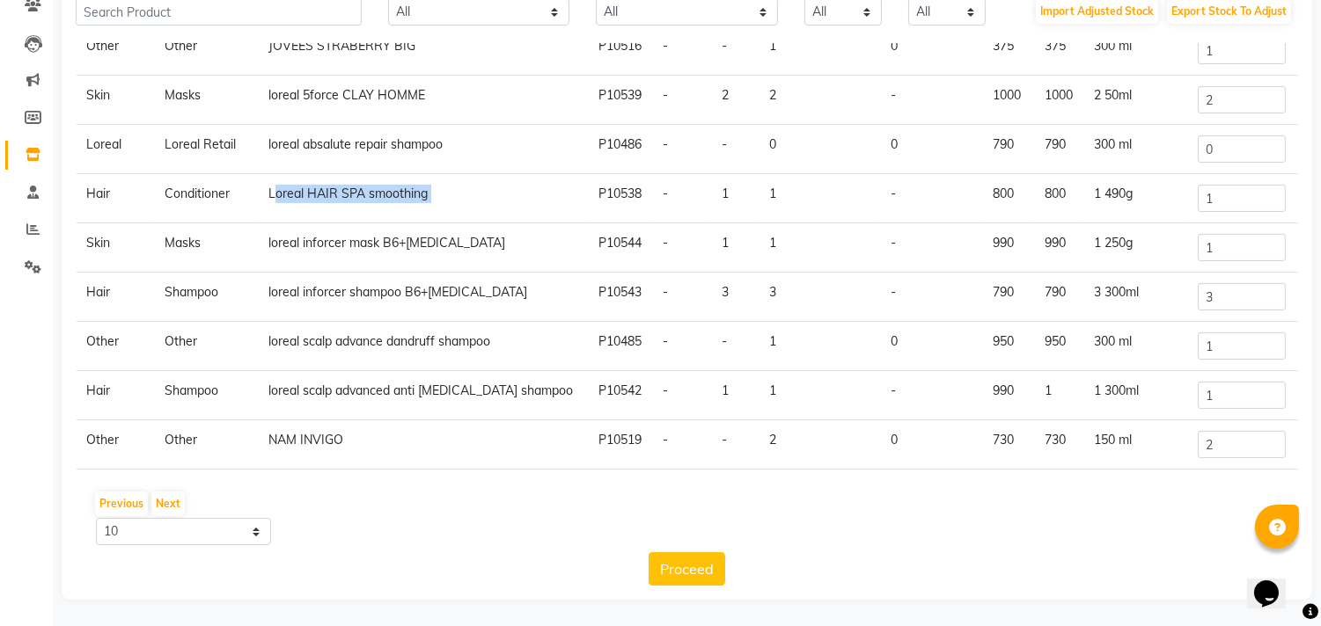
scroll to position [109, 0]
click at [381, 335] on td "loreal scalp advance dandruff shampoo" at bounding box center [423, 345] width 330 height 49
copy td "loreal scalp advance dandruff shampoo"
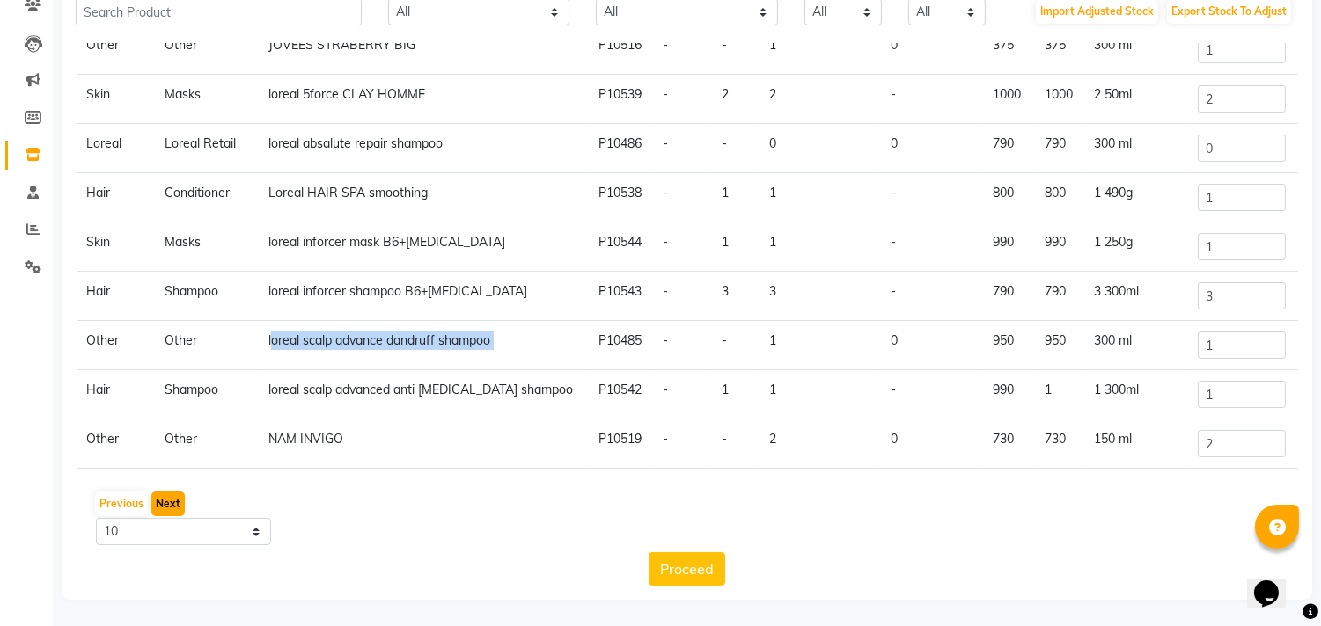
click at [179, 507] on button "Next" at bounding box center [167, 504] width 33 height 25
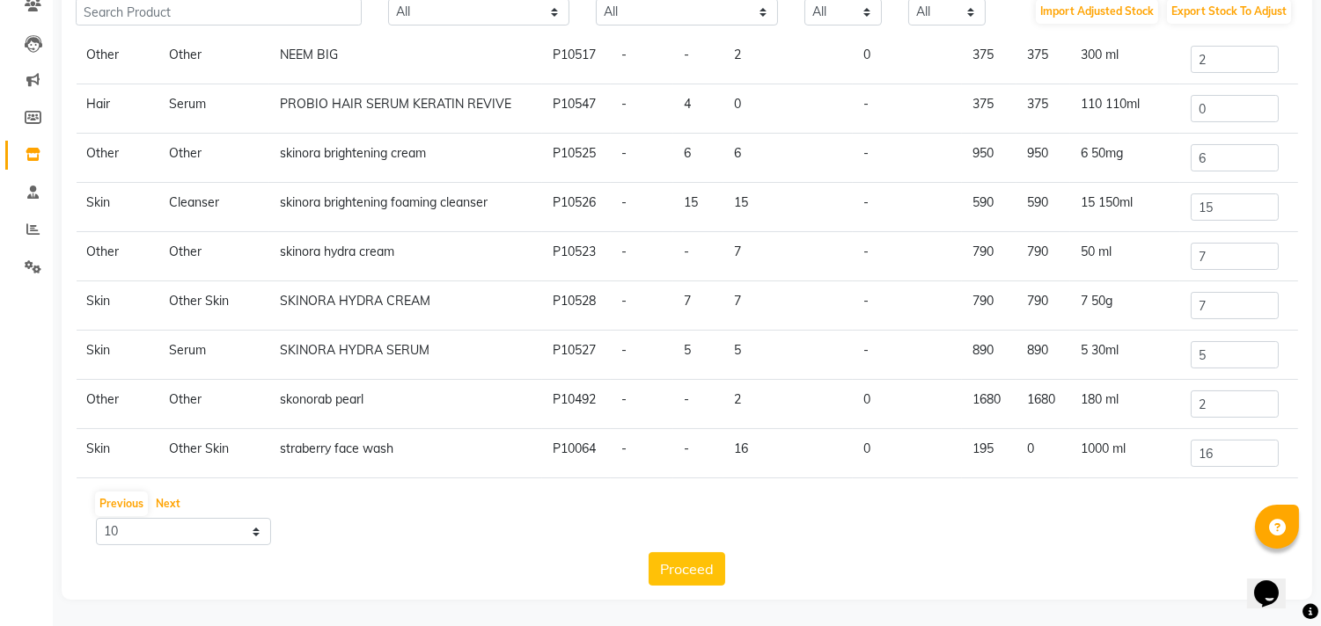
scroll to position [0, 0]
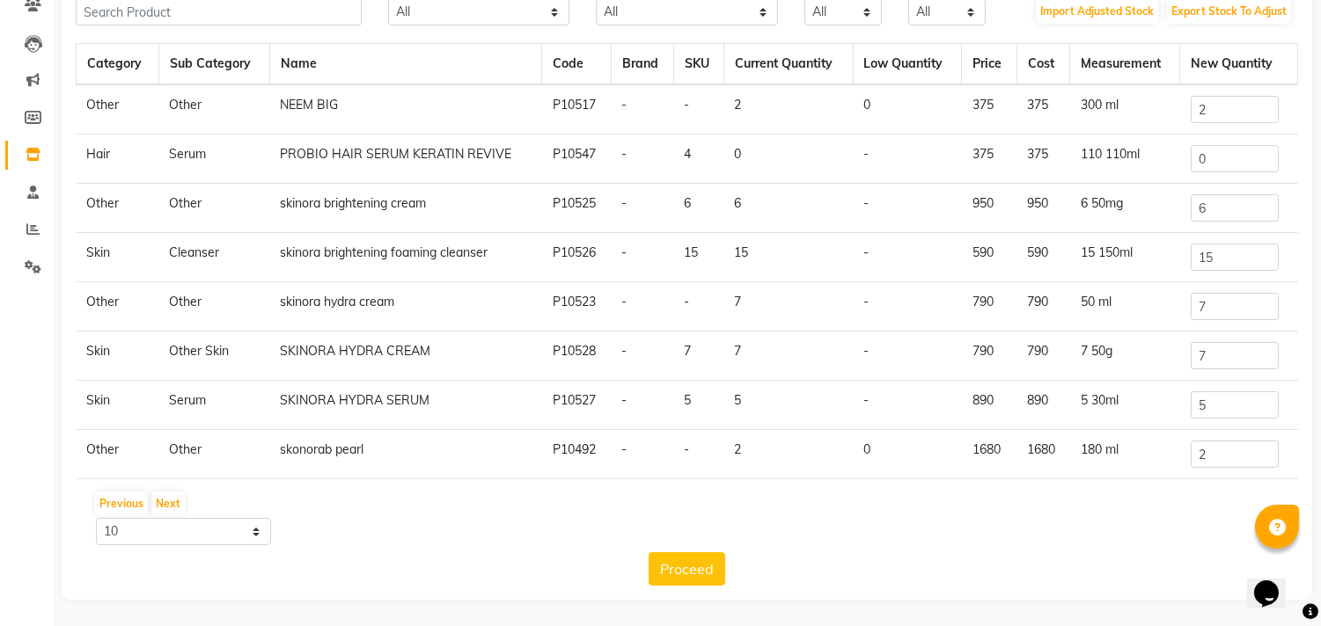
click at [384, 158] on td "PROBIO HAIR SERUM KERATIN REVIVE" at bounding box center [405, 159] width 272 height 49
copy td "PROBIO HAIR SERUM KERATIN REVIVE"
click at [163, 503] on button "Next" at bounding box center [167, 504] width 33 height 25
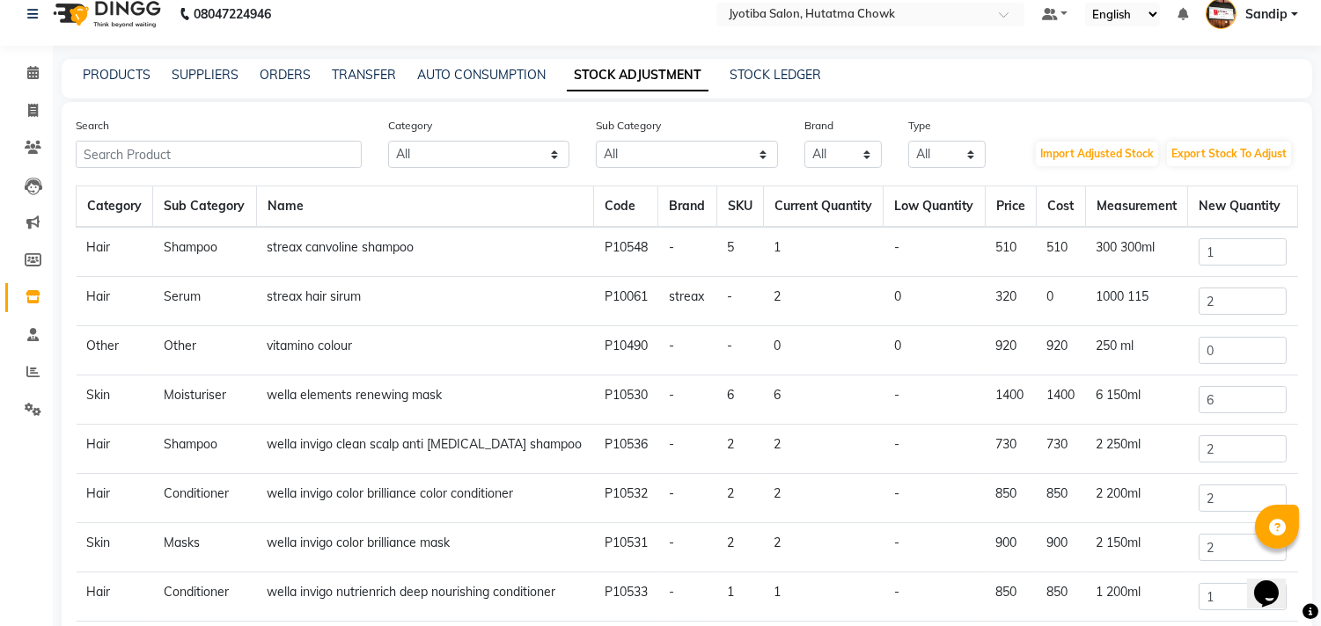
scroll to position [16, 0]
click at [341, 297] on td "streax hair sirum" at bounding box center [424, 303] width 337 height 49
copy td "streax hair sirum"
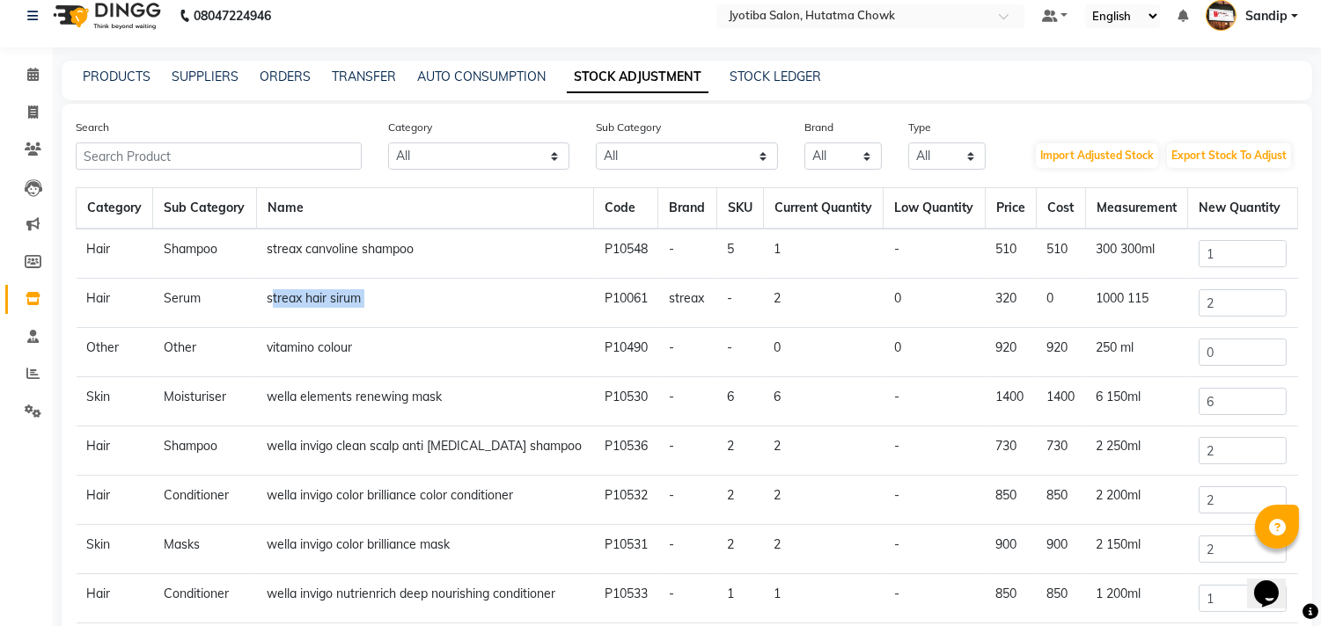
scroll to position [0, 0]
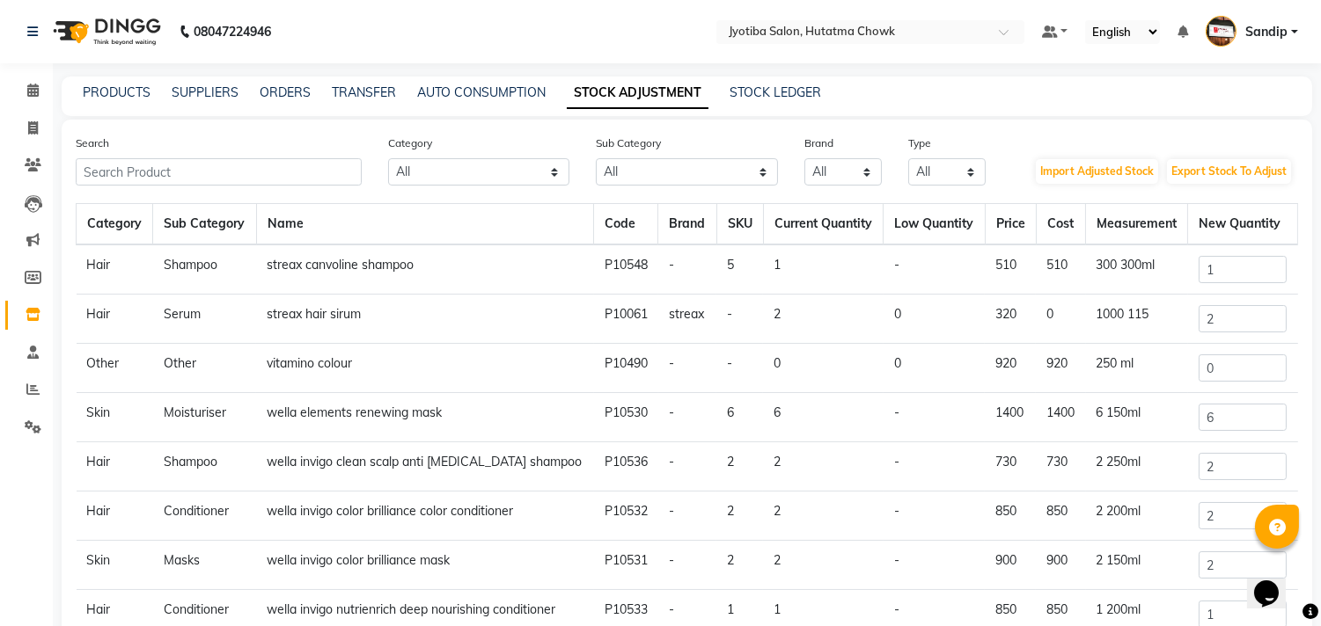
click at [355, 267] on td "streax canvoline shampoo" at bounding box center [424, 270] width 337 height 50
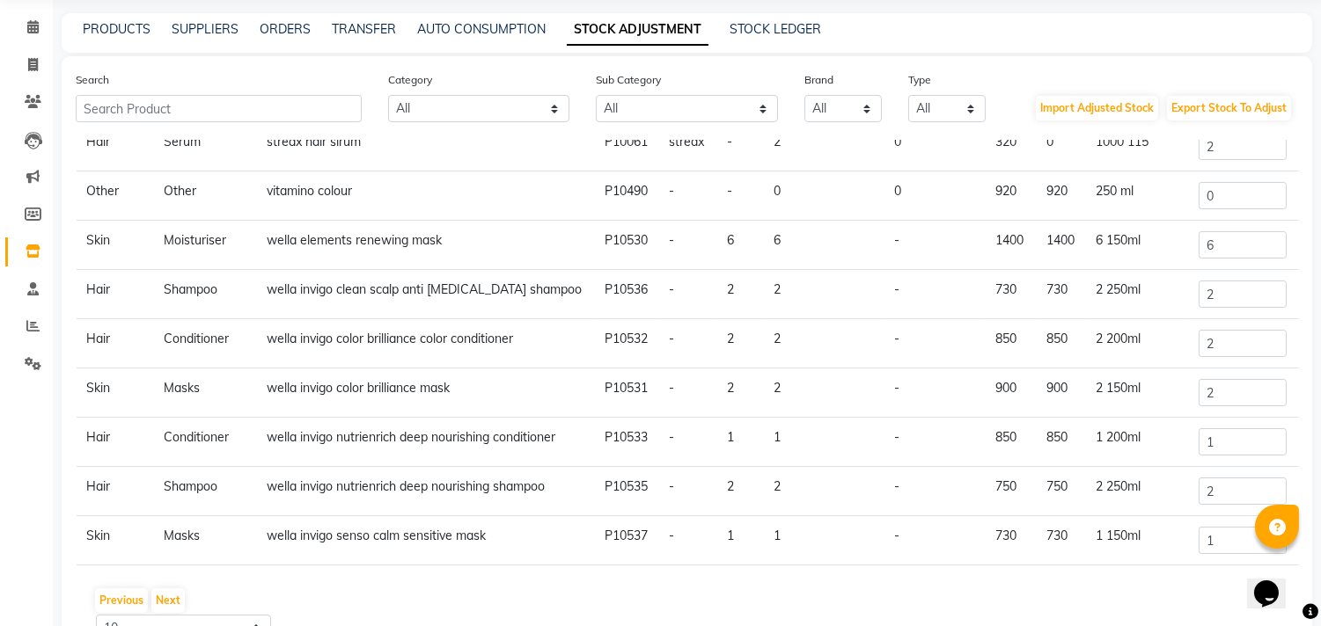
scroll to position [160, 0]
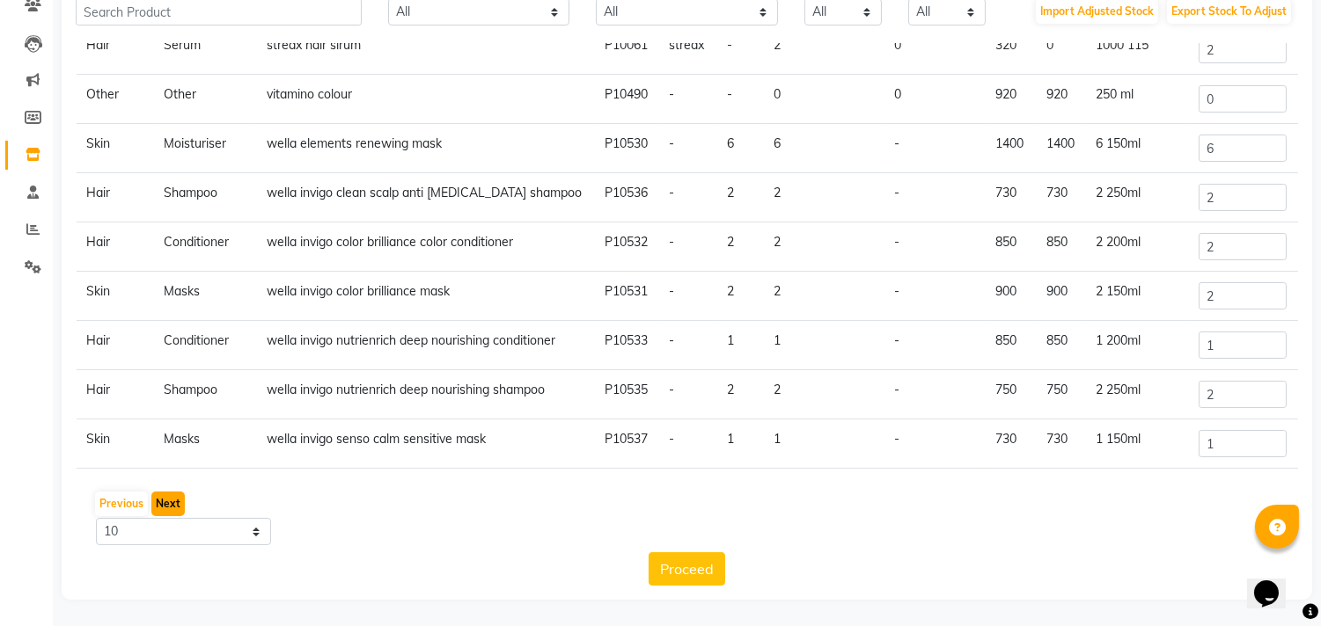
click at [172, 503] on button "Next" at bounding box center [167, 504] width 33 height 25
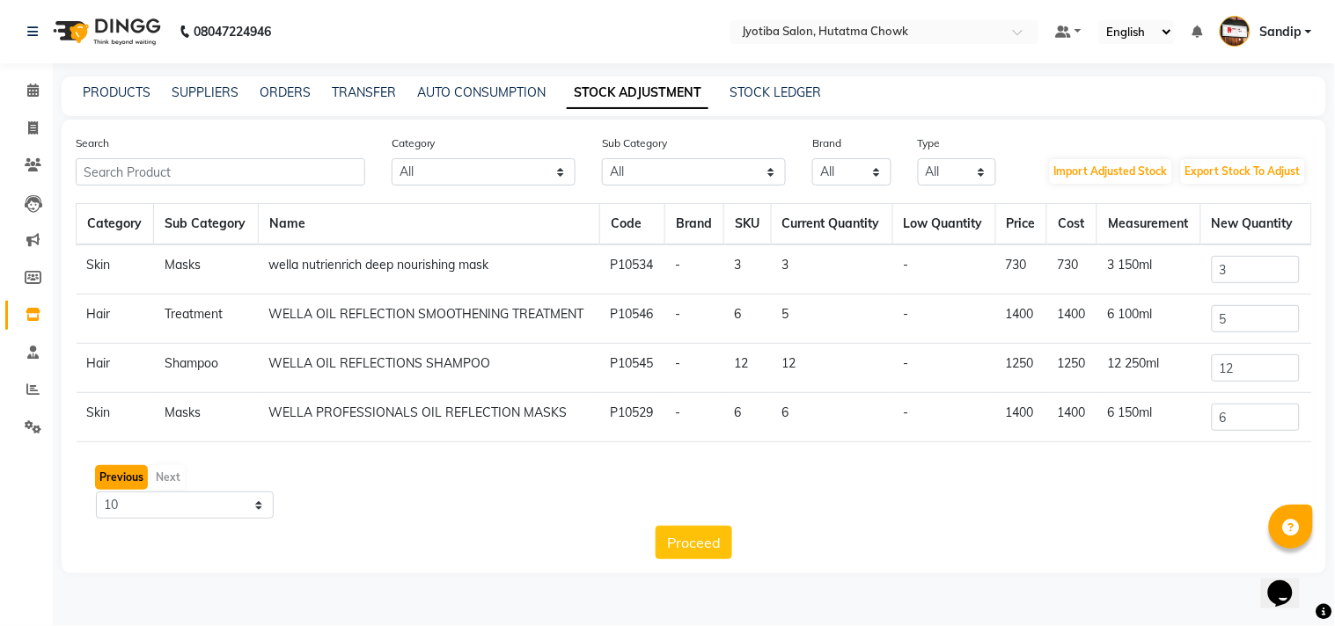
click at [134, 476] on button "Previous" at bounding box center [121, 477] width 53 height 25
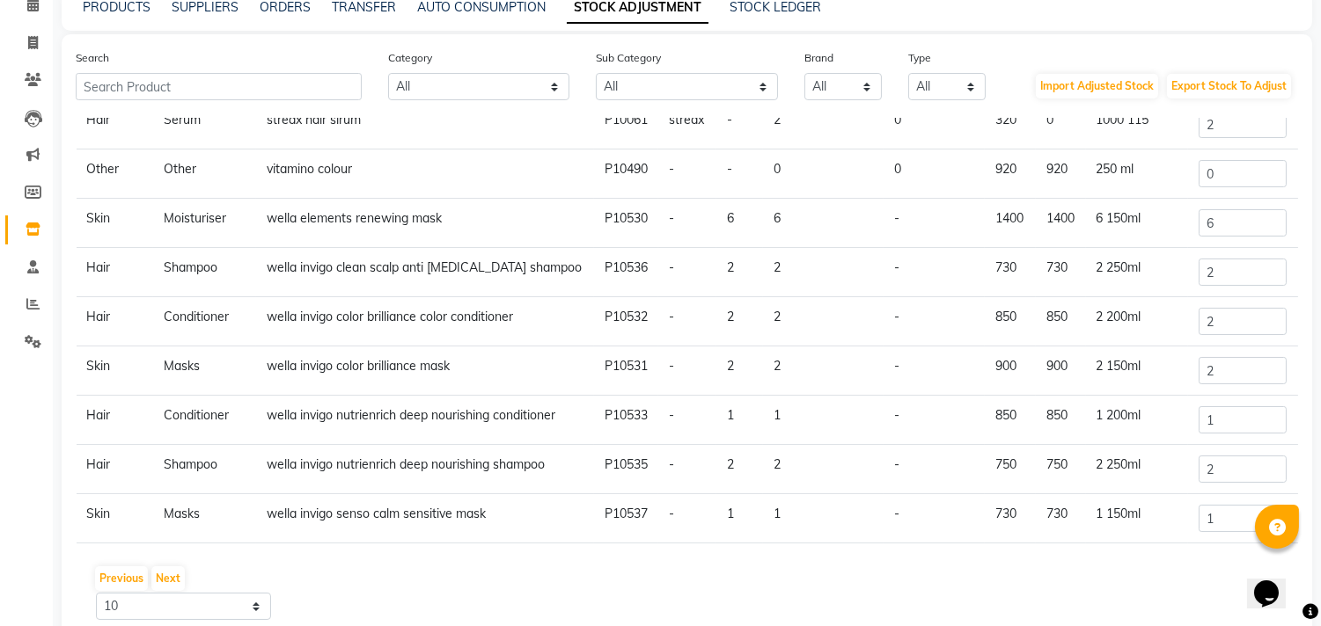
scroll to position [160, 0]
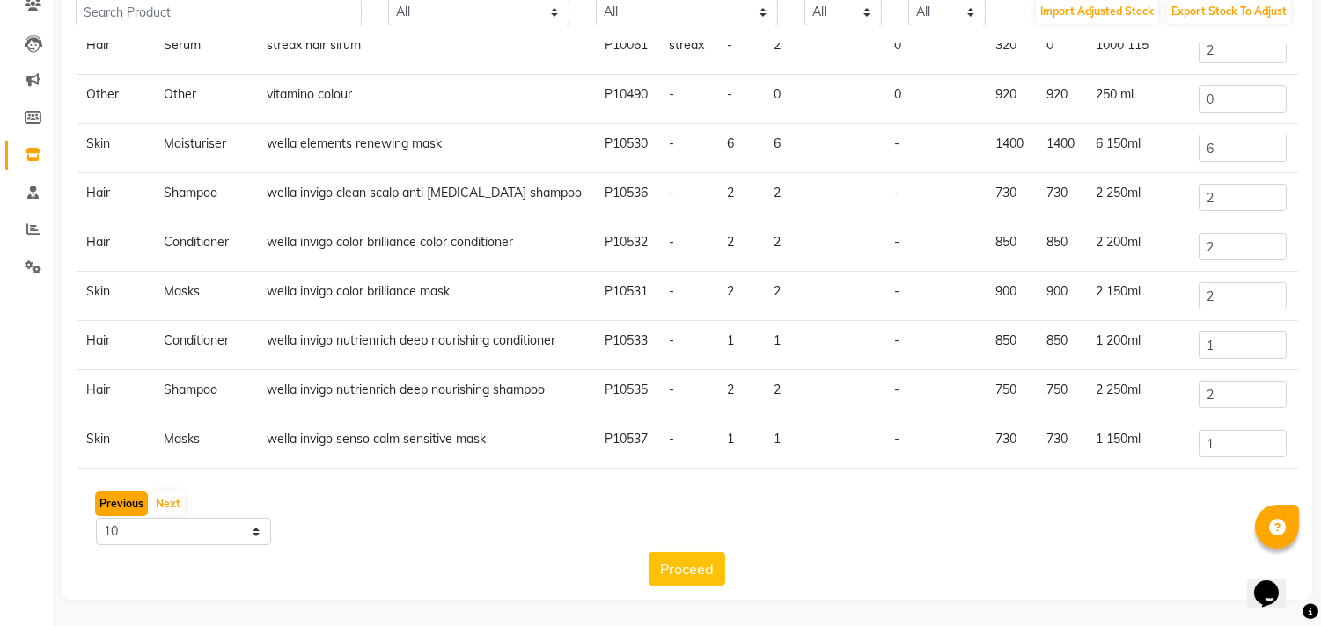
click at [109, 502] on button "Previous" at bounding box center [121, 504] width 53 height 25
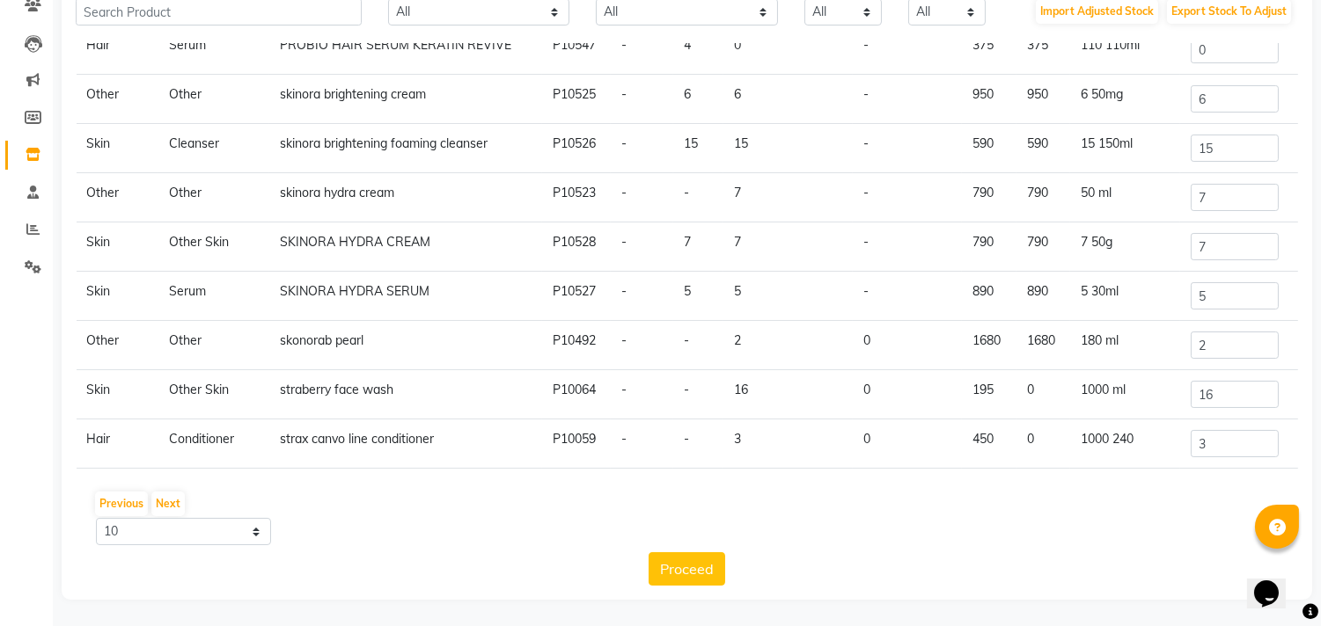
click at [394, 445] on td "strax canvo line conditioner" at bounding box center [405, 444] width 272 height 49
click at [436, 364] on td "skonorab pearl" at bounding box center [405, 345] width 272 height 49
click at [108, 504] on button "Previous" at bounding box center [121, 504] width 53 height 25
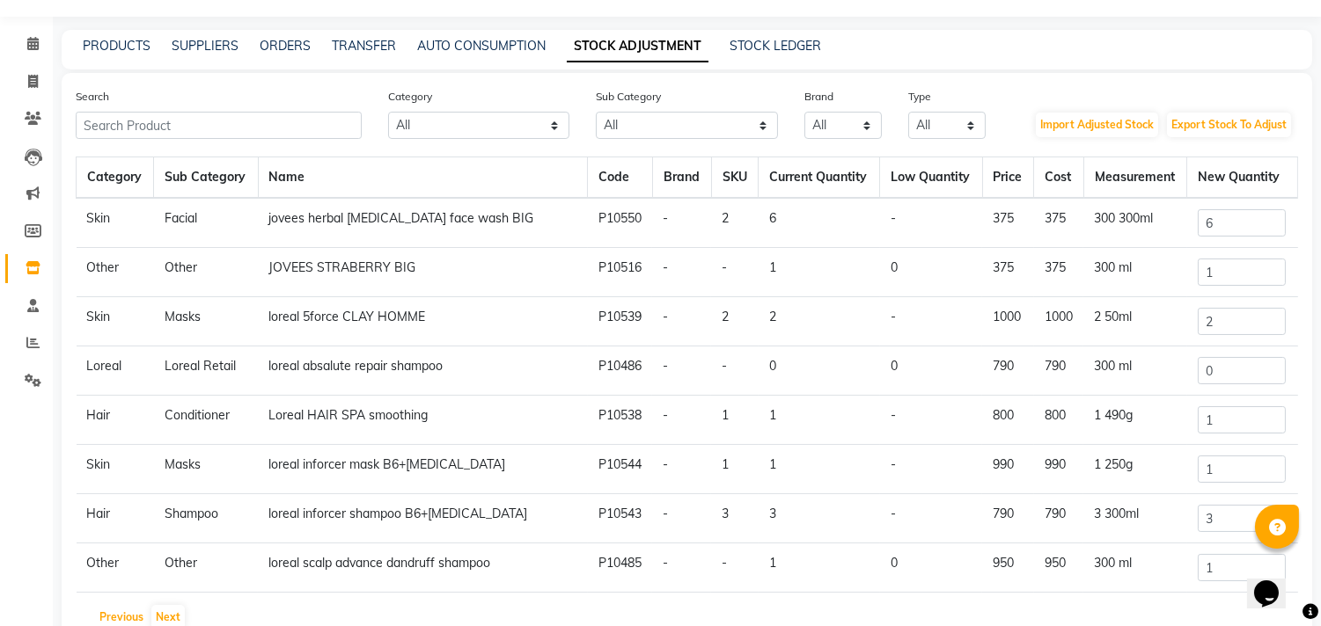
scroll to position [42, 0]
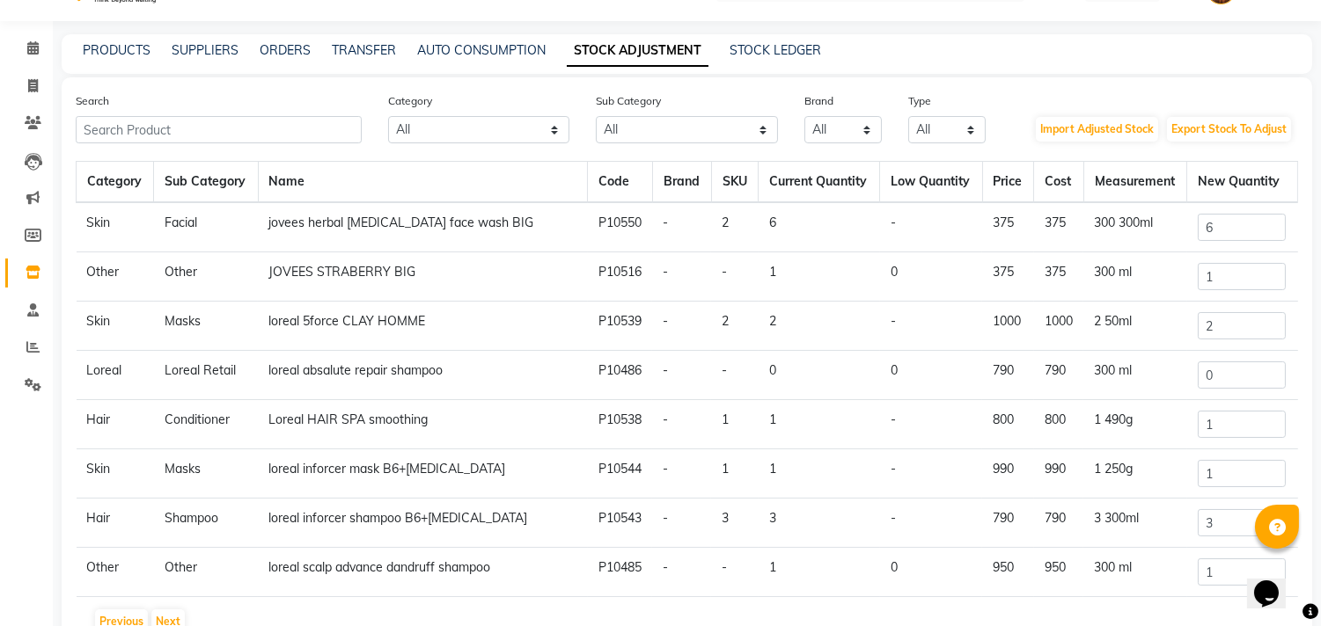
click at [383, 267] on td "JOVEES STRABERRY BIG" at bounding box center [423, 277] width 330 height 49
click at [393, 286] on td "JOVEES STRABERRY BIG" at bounding box center [423, 277] width 330 height 49
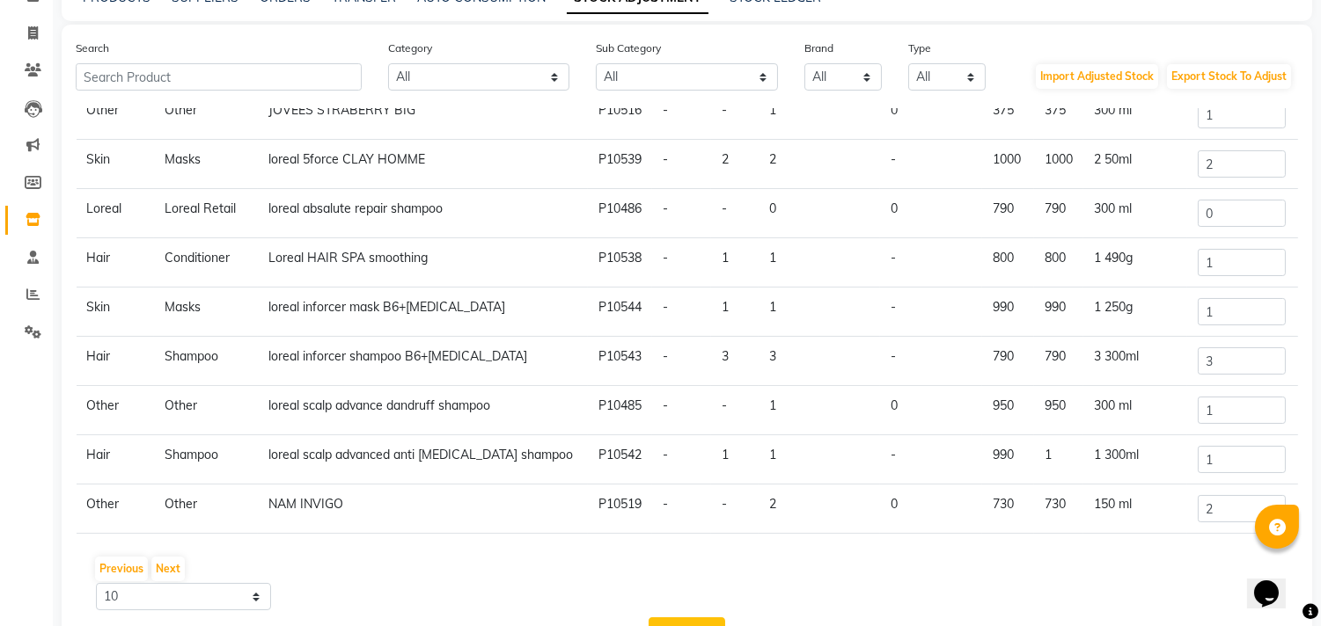
scroll to position [160, 0]
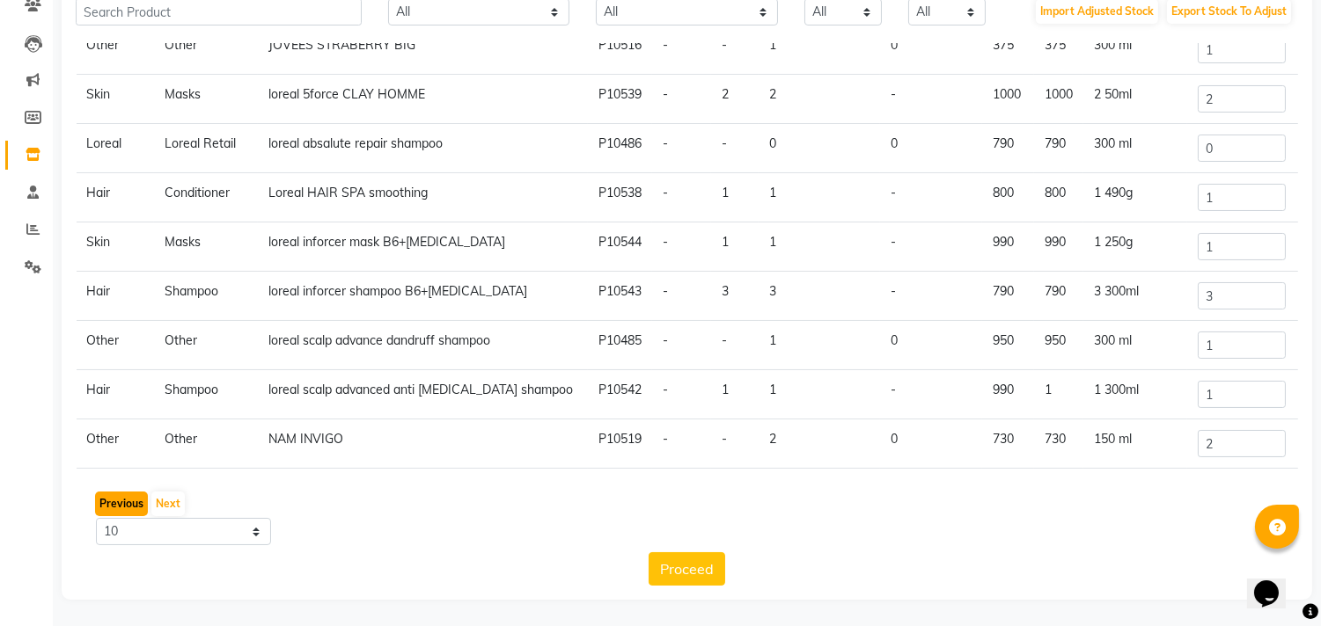
click at [120, 493] on button "Previous" at bounding box center [121, 504] width 53 height 25
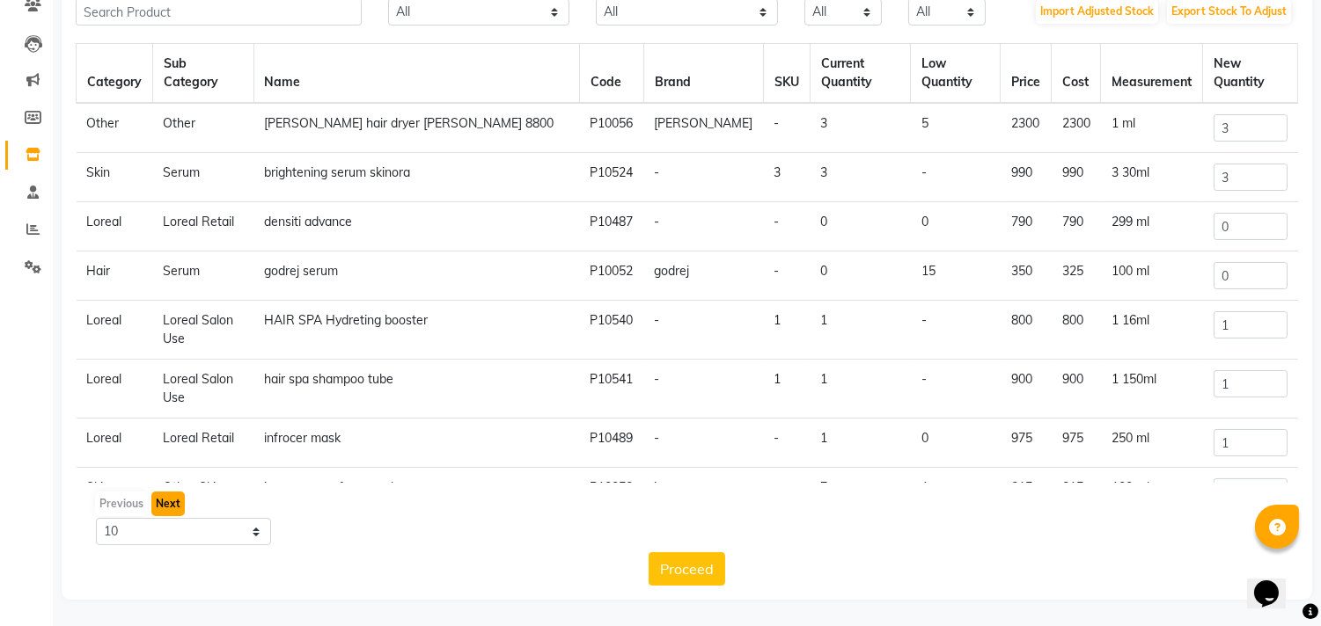
click at [165, 509] on button "Next" at bounding box center [167, 504] width 33 height 25
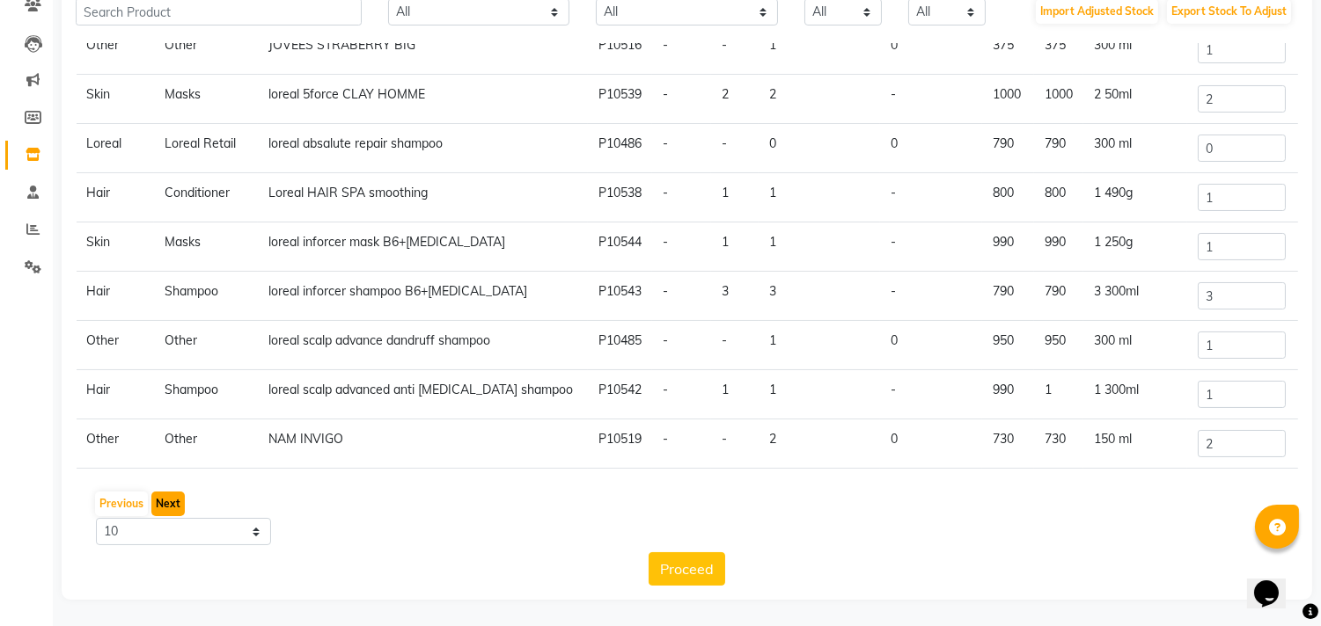
click at [176, 506] on button "Next" at bounding box center [167, 504] width 33 height 25
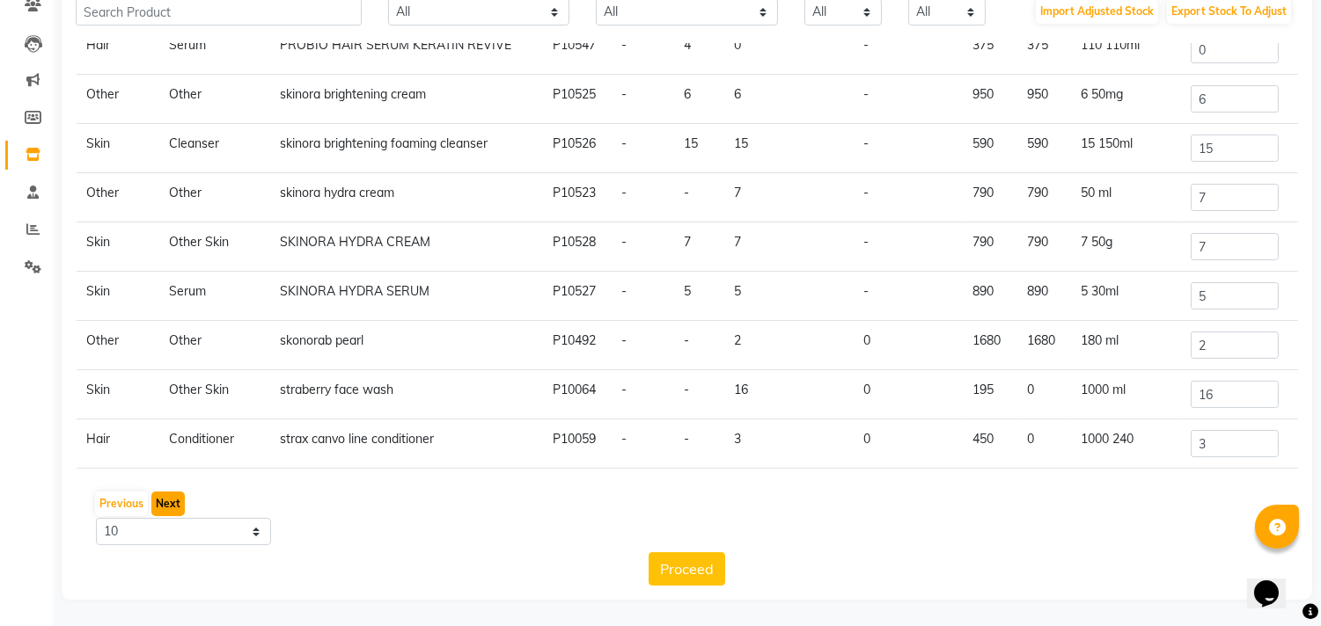
click at [176, 506] on button "Next" at bounding box center [167, 504] width 33 height 25
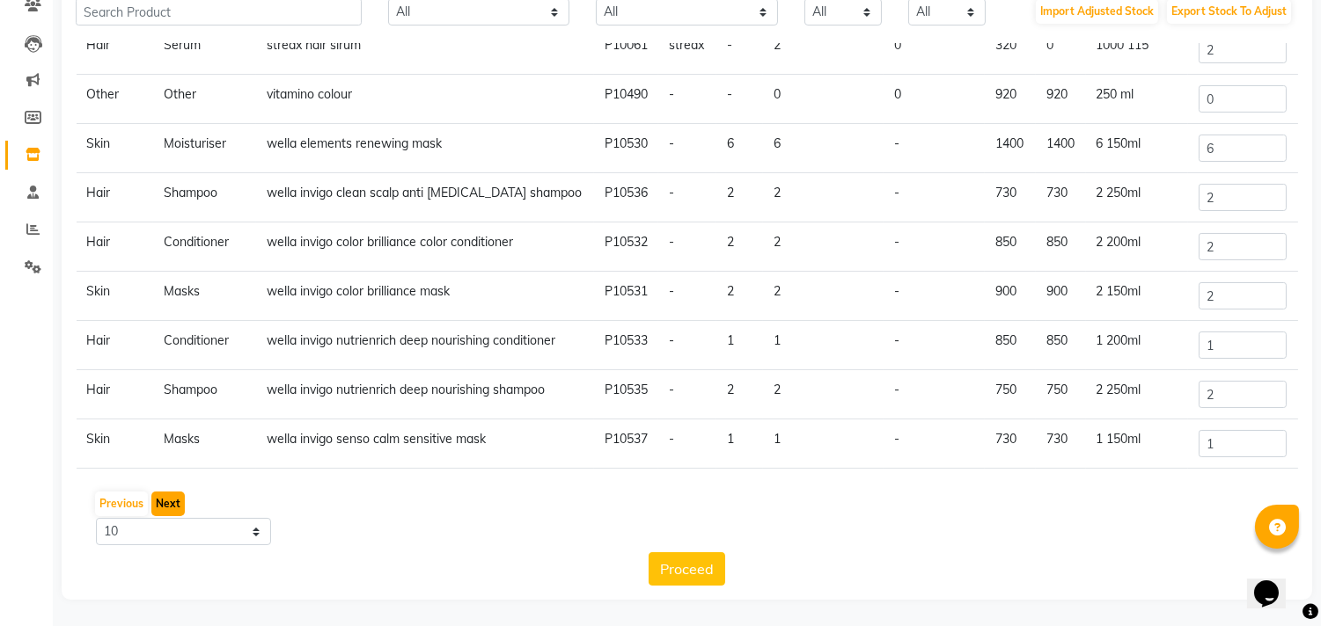
click at [176, 506] on button "Next" at bounding box center [167, 504] width 33 height 25
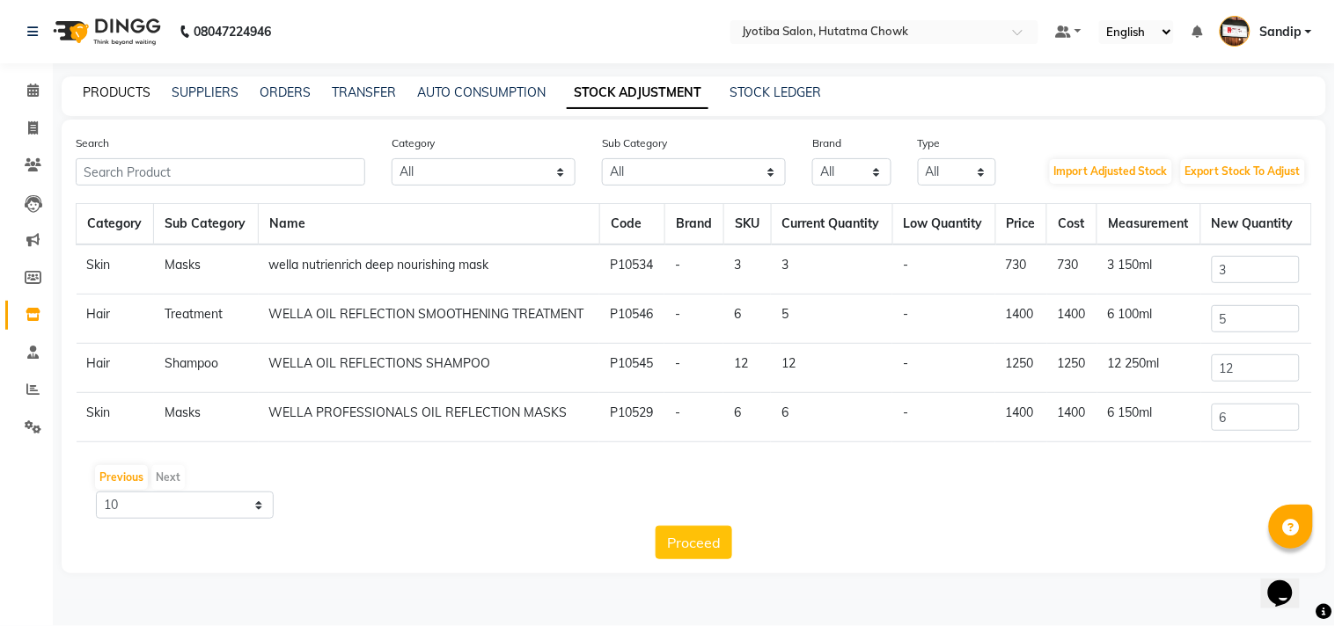
click at [114, 88] on link "PRODUCTS" at bounding box center [117, 92] width 68 height 16
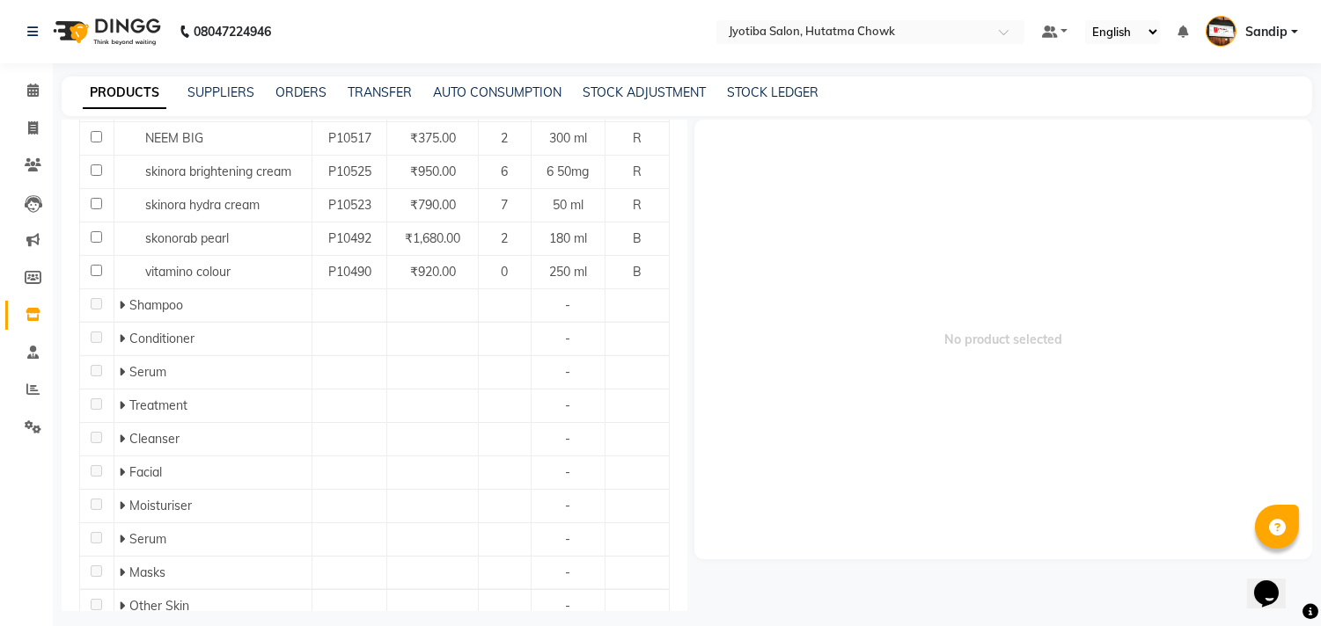
scroll to position [443, 0]
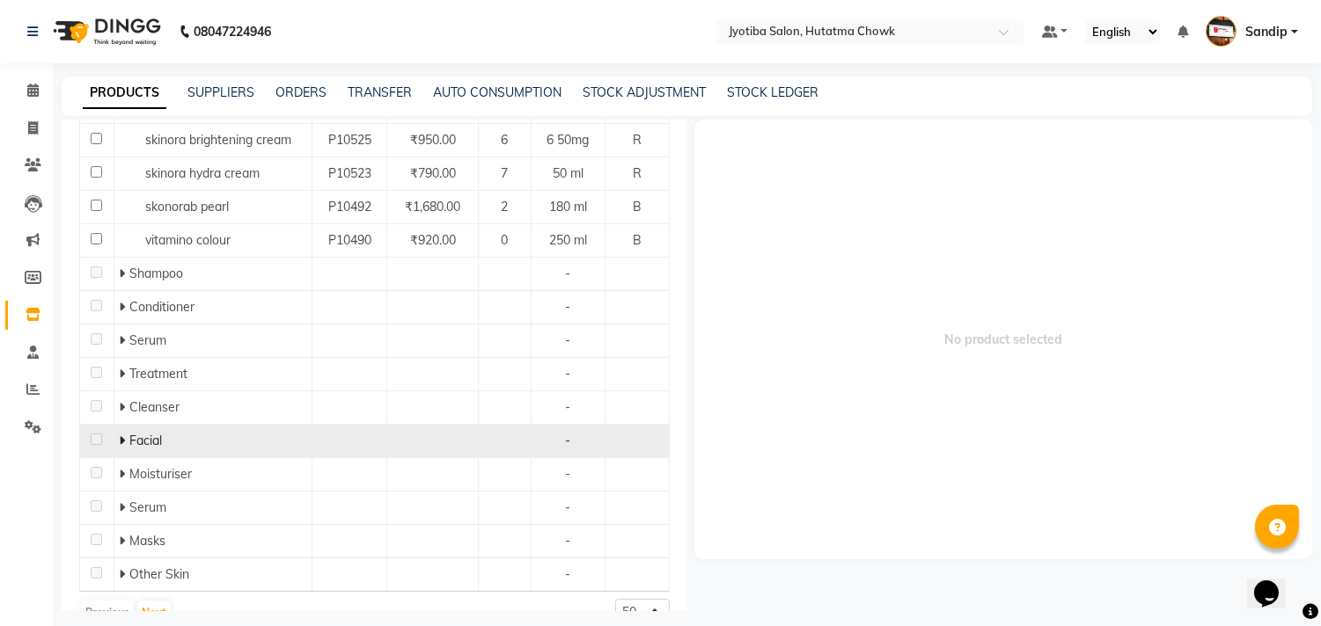
click at [120, 444] on icon at bounding box center [122, 441] width 6 height 12
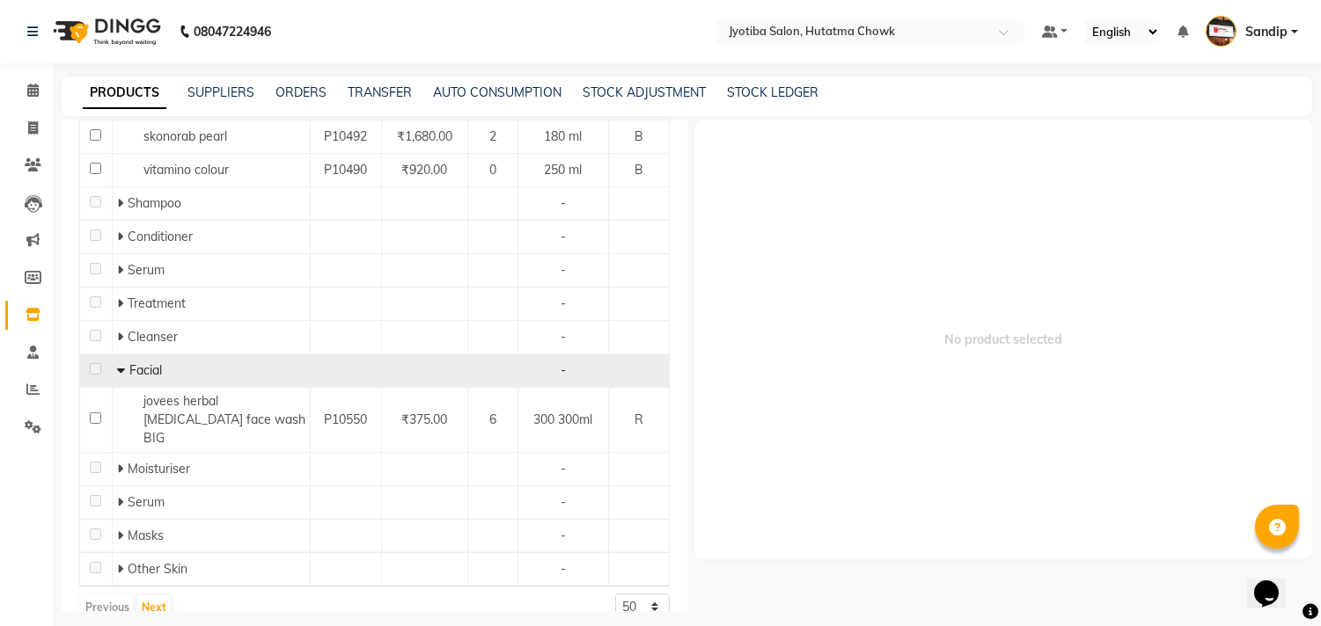
scroll to position [524, 0]
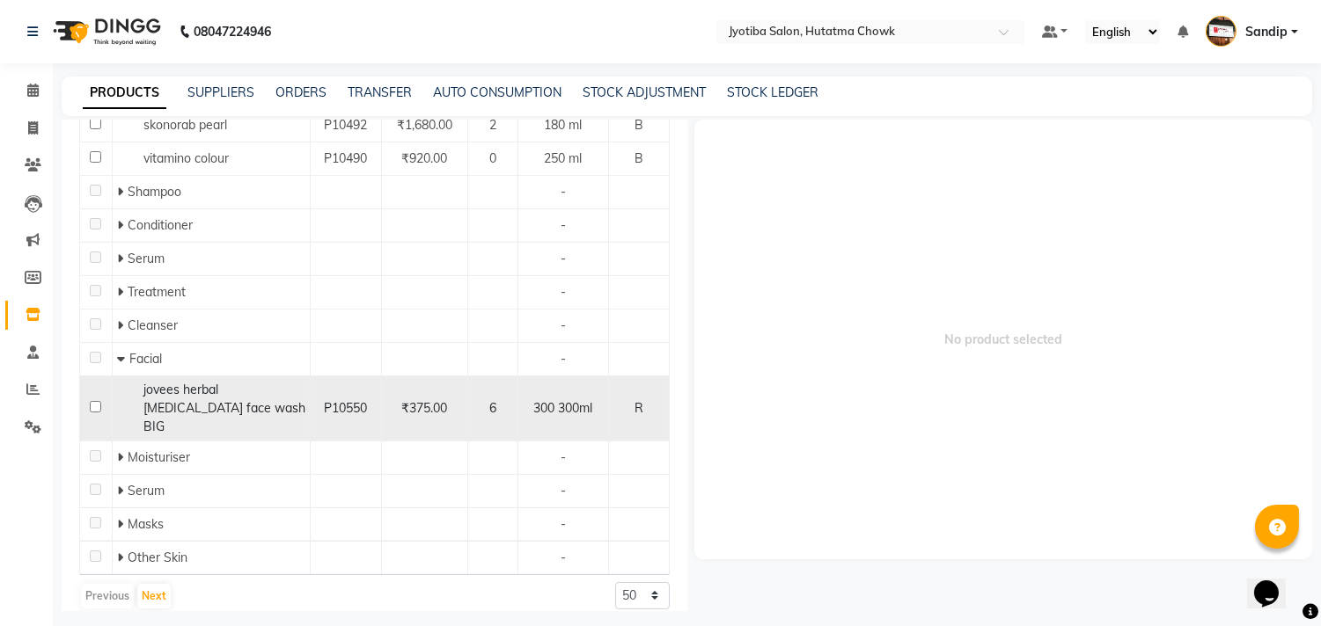
click at [91, 401] on input "checkbox" at bounding box center [95, 406] width 11 height 11
checkbox input "true"
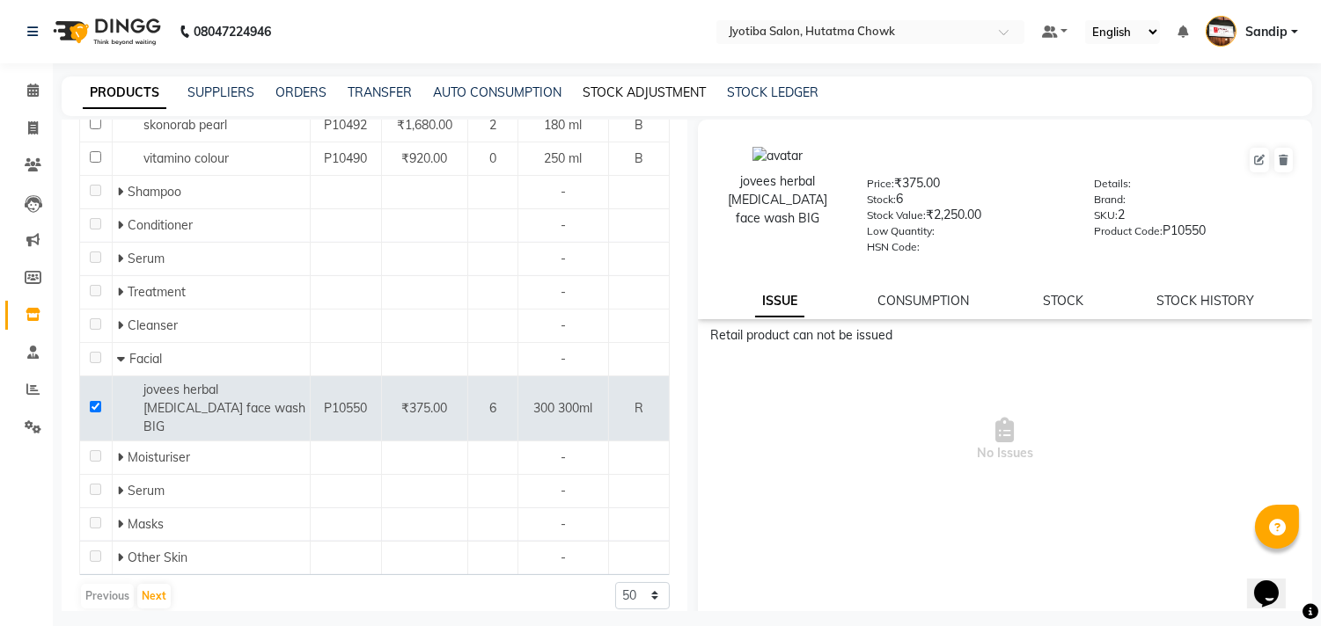
click at [640, 95] on link "STOCK ADJUSTMENT" at bounding box center [643, 92] width 123 height 16
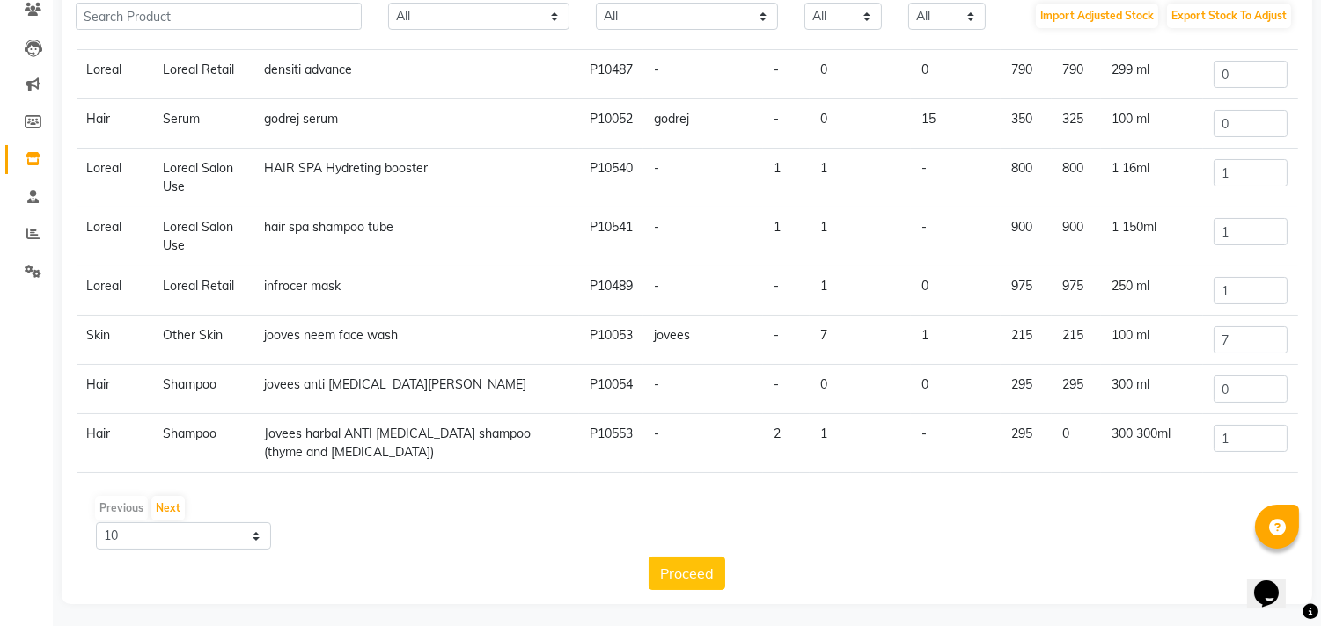
scroll to position [160, 0]
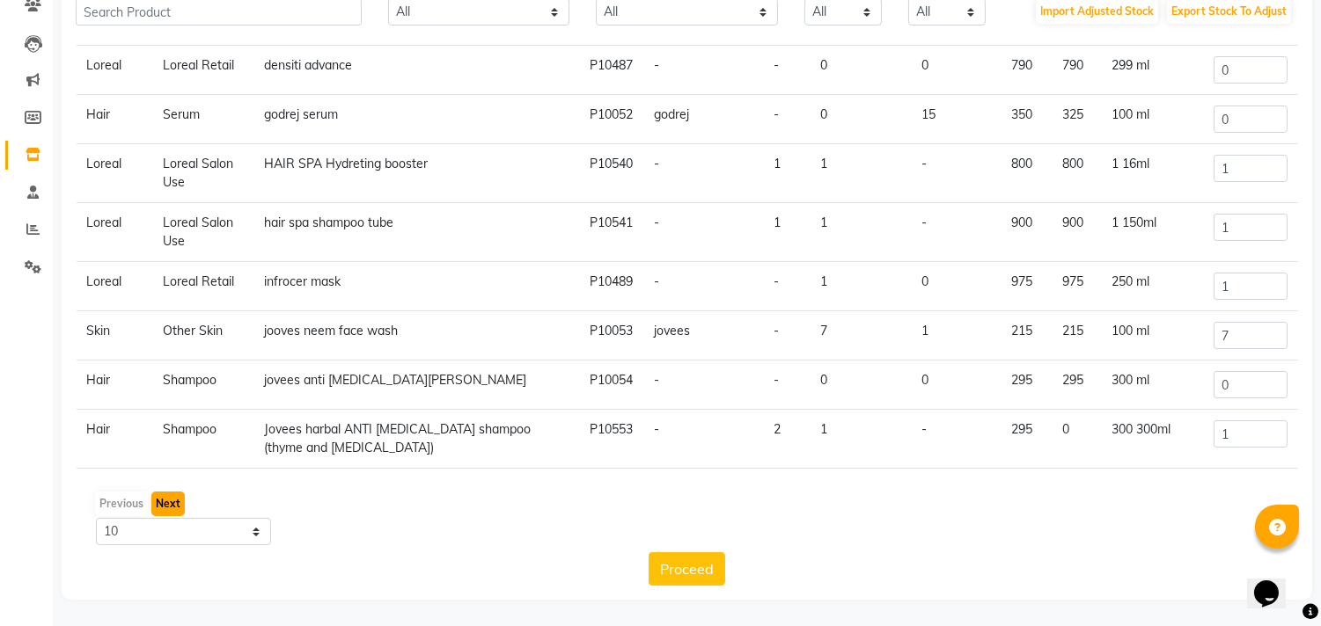
click at [168, 510] on button "Next" at bounding box center [167, 504] width 33 height 25
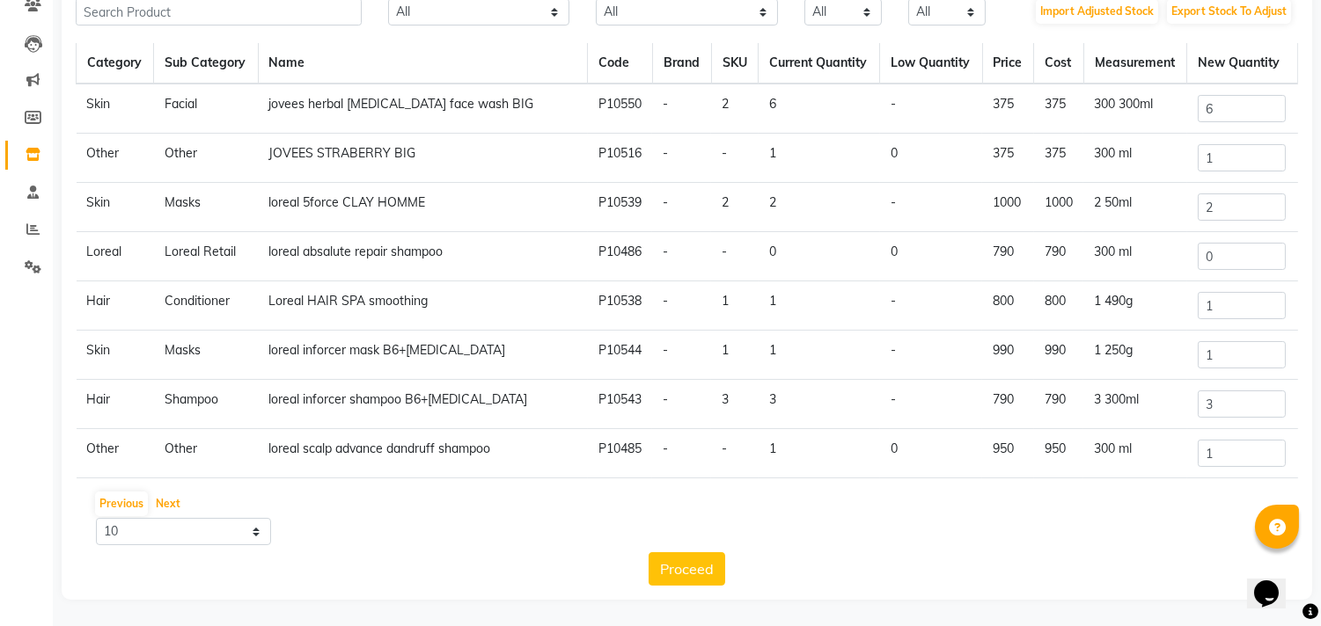
scroll to position [0, 0]
click at [1200, 118] on input "6" at bounding box center [1241, 109] width 88 height 27
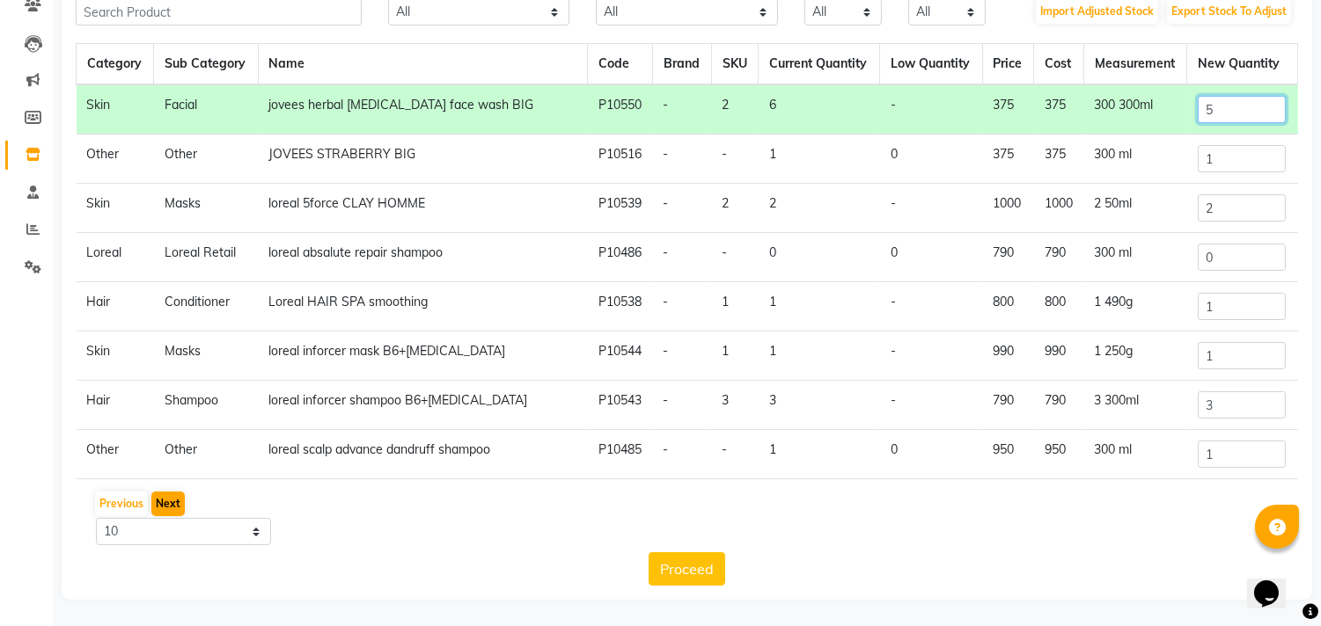
type input "5"
click at [170, 505] on button "Next" at bounding box center [167, 504] width 33 height 25
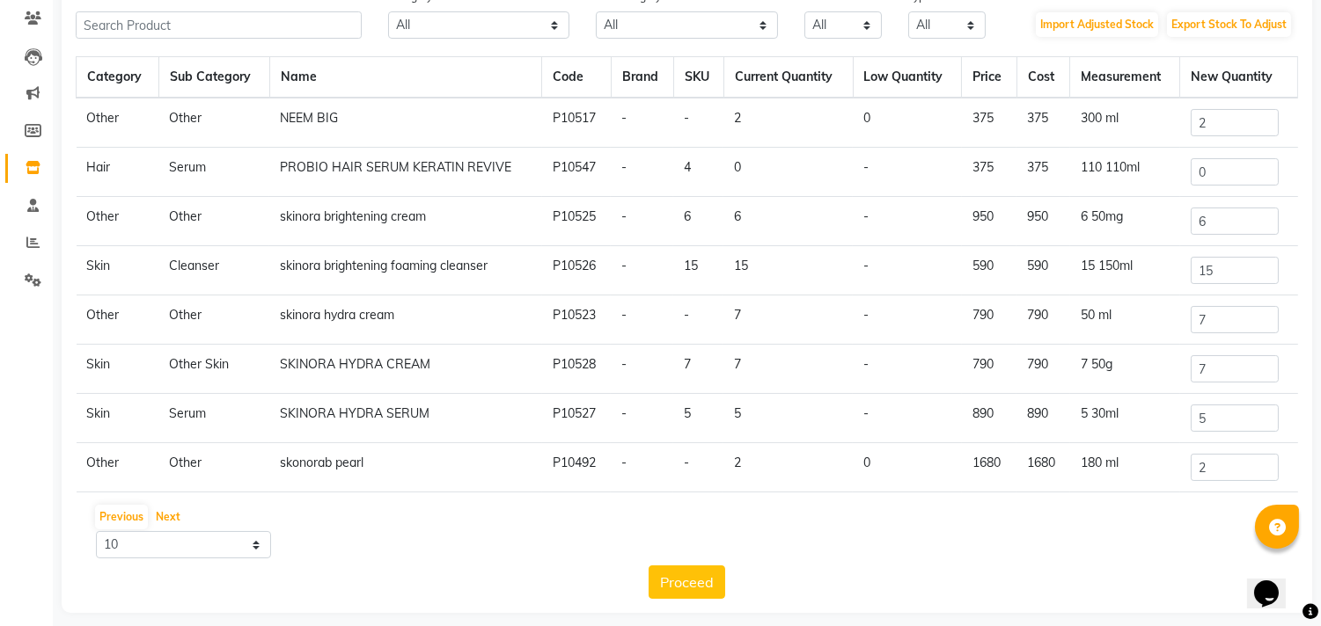
scroll to position [160, 0]
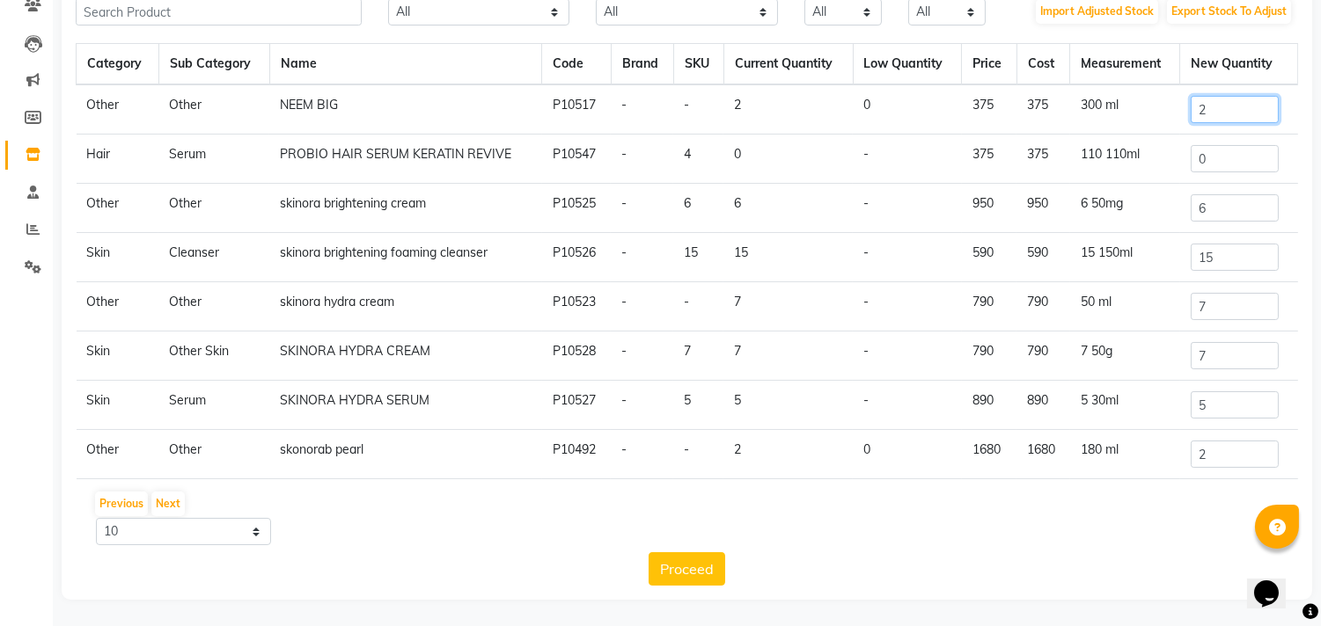
click at [1201, 99] on input "2" at bounding box center [1234, 109] width 88 height 27
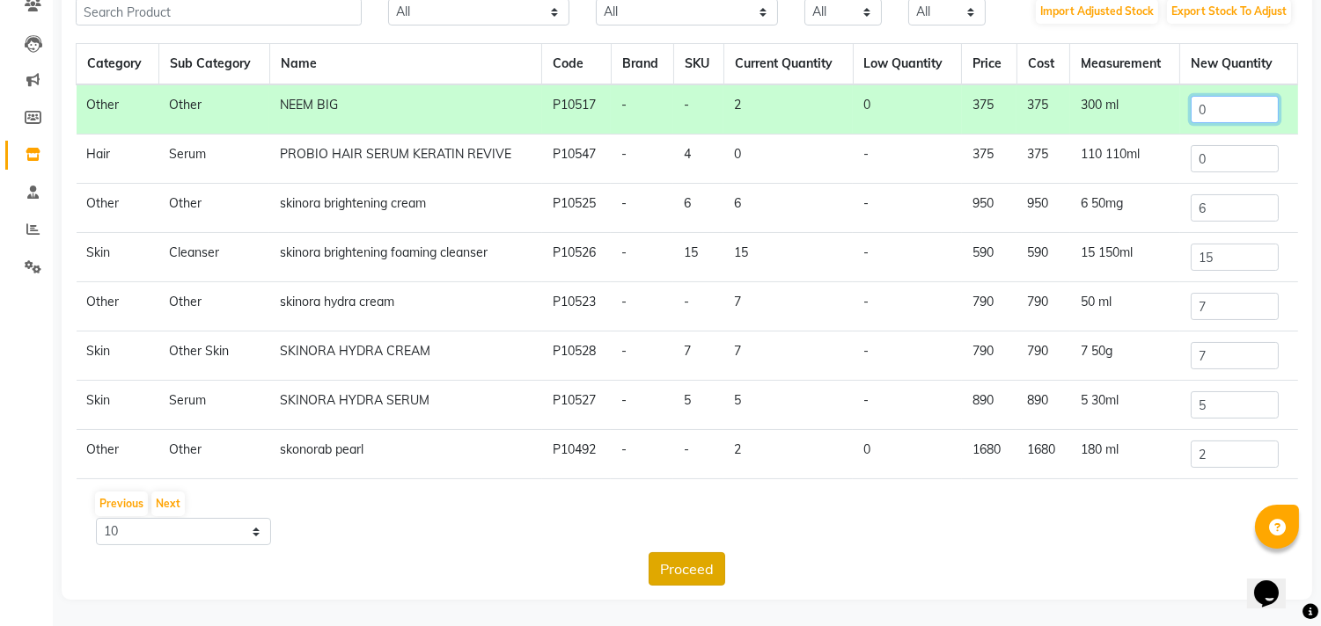
type input "0"
click at [686, 567] on button "Proceed" at bounding box center [686, 569] width 77 height 33
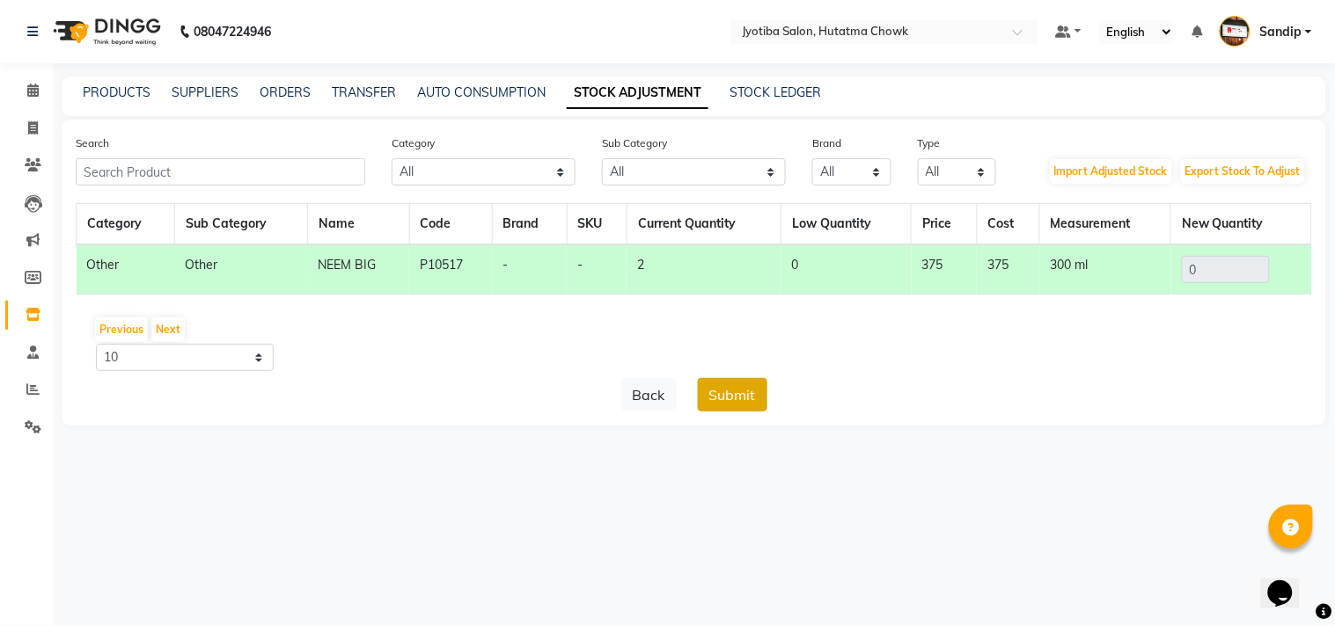
click at [731, 380] on button "Submit" at bounding box center [733, 394] width 70 height 33
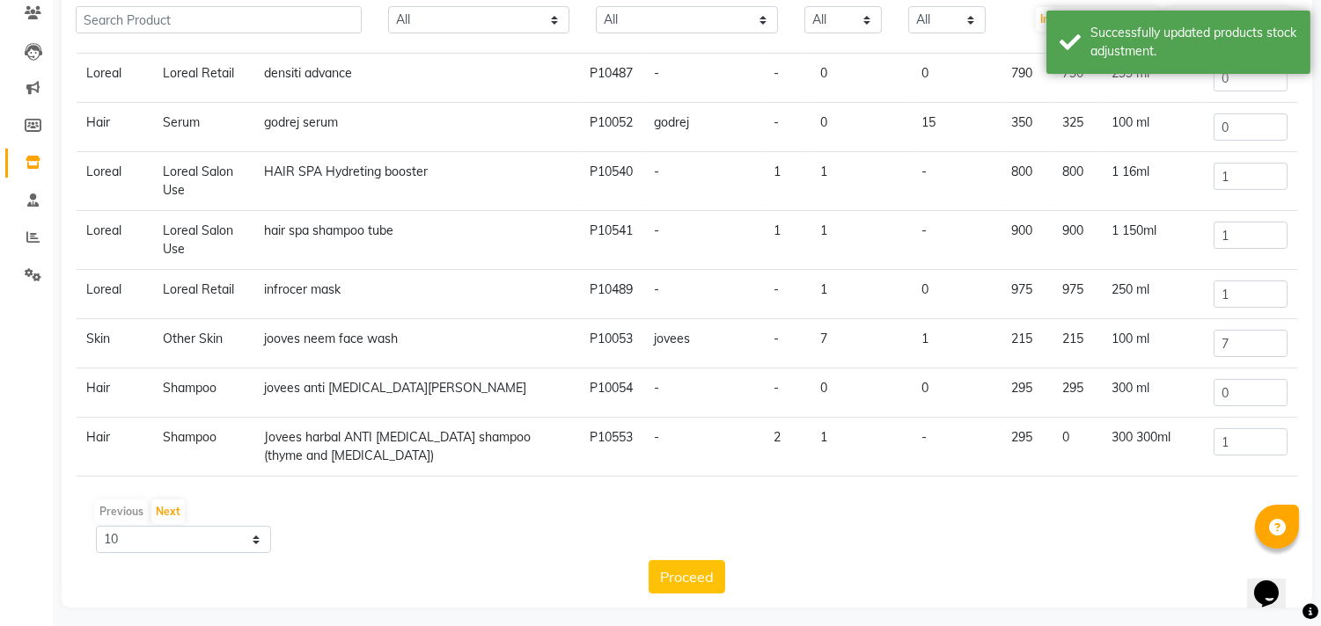
scroll to position [160, 0]
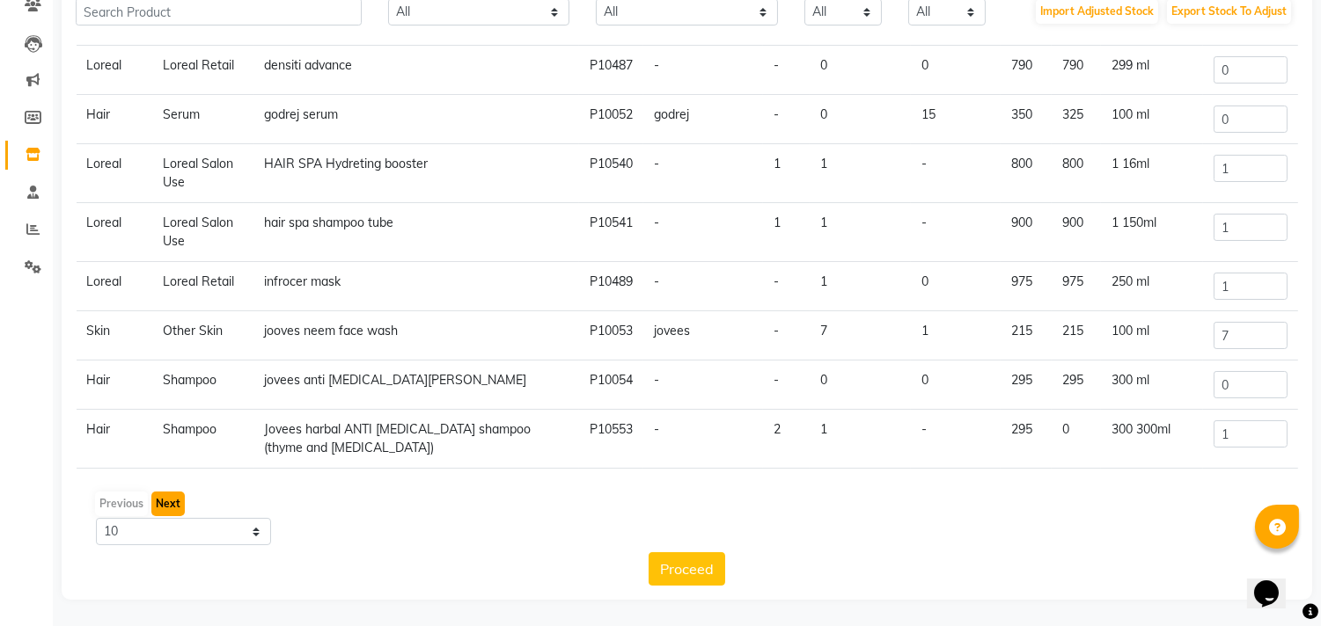
click at [158, 508] on button "Next" at bounding box center [167, 504] width 33 height 25
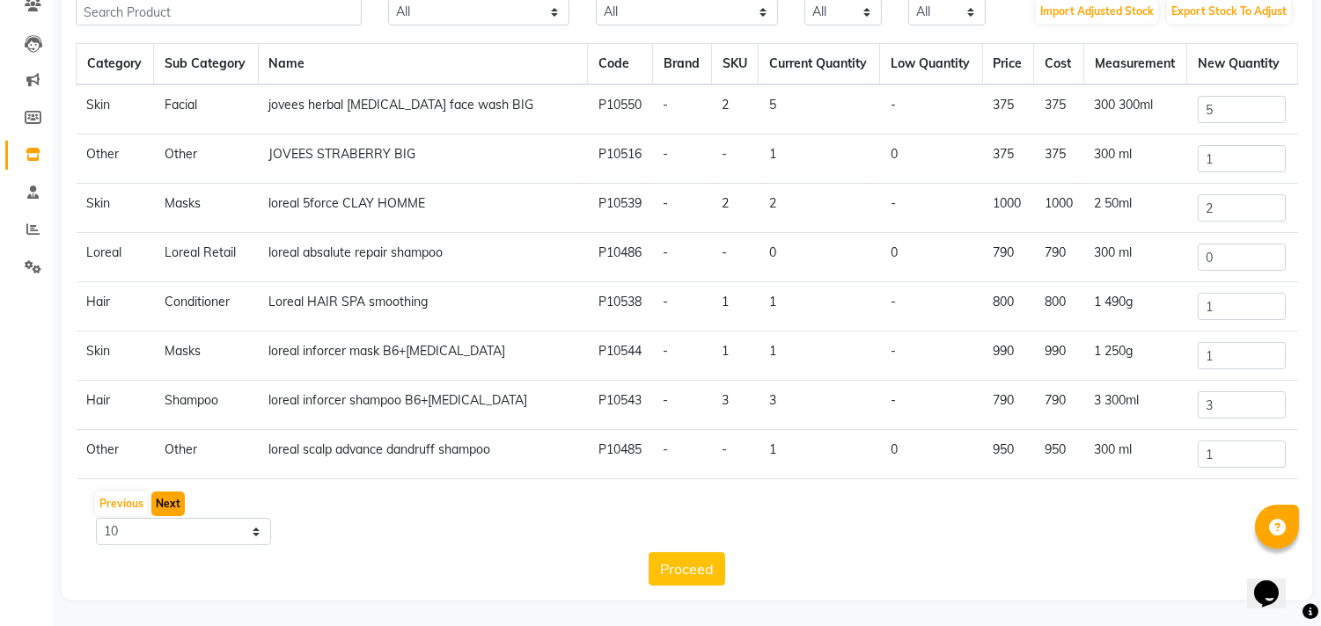
click at [165, 505] on button "Next" at bounding box center [167, 504] width 33 height 25
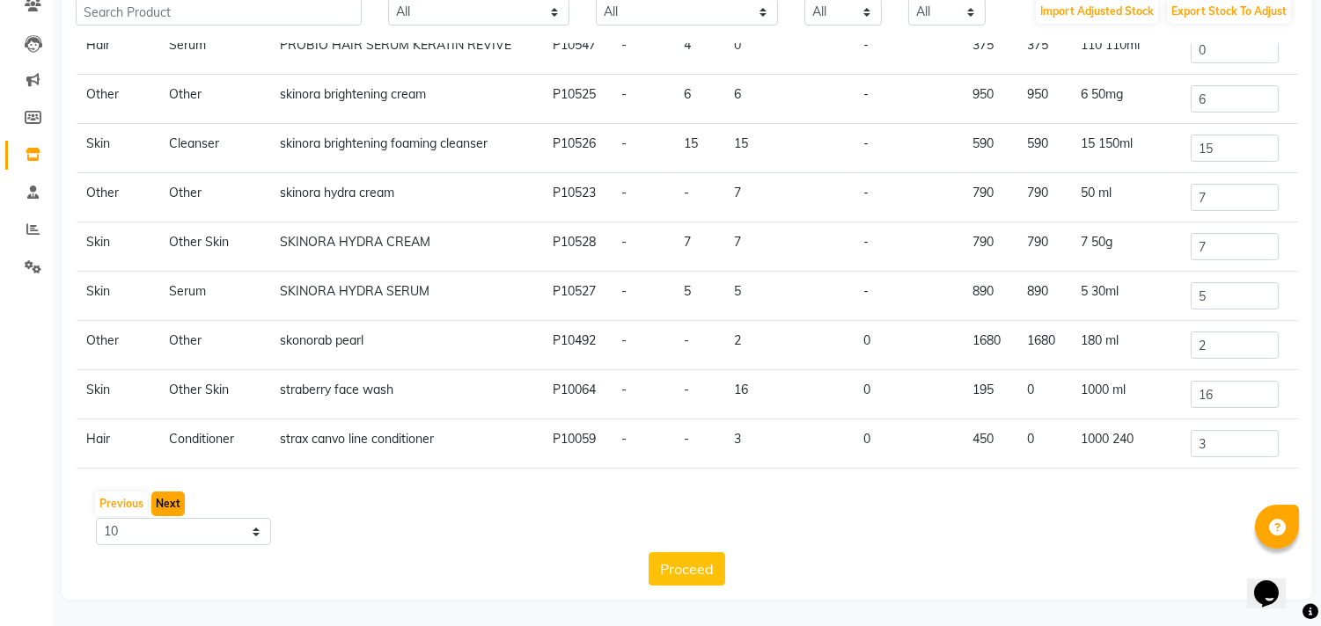
click at [165, 504] on button "Next" at bounding box center [167, 504] width 33 height 25
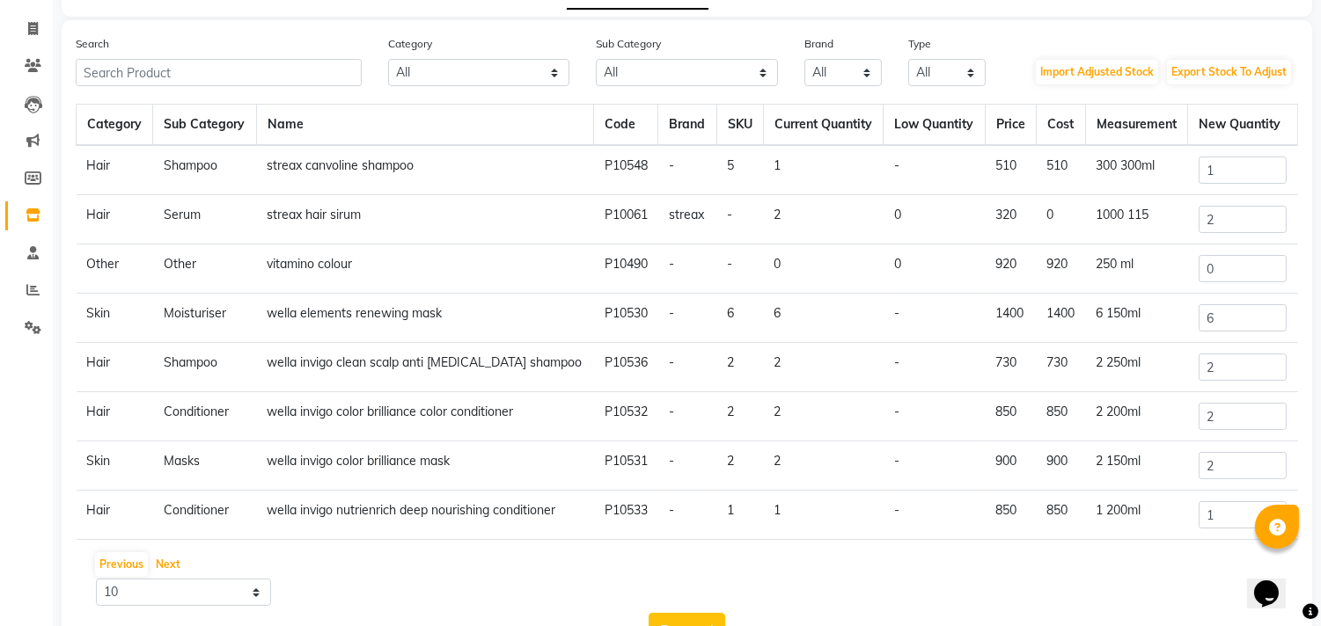
scroll to position [0, 0]
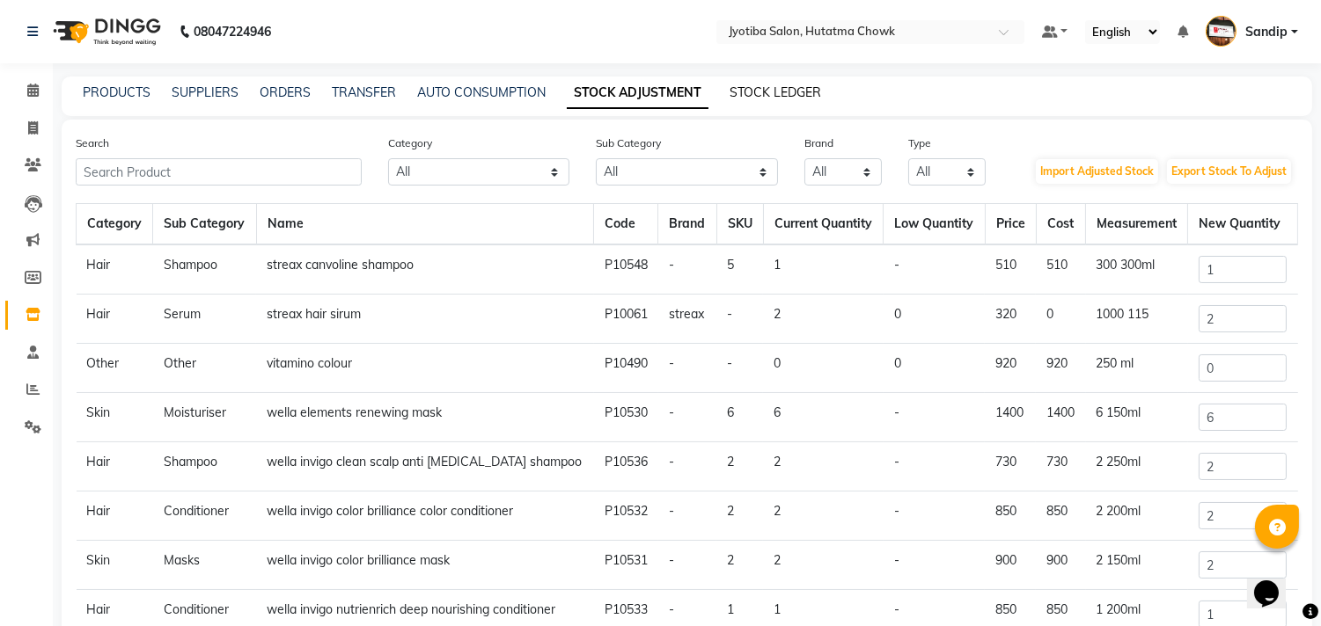
click at [774, 91] on link "STOCK LEDGER" at bounding box center [774, 92] width 91 height 16
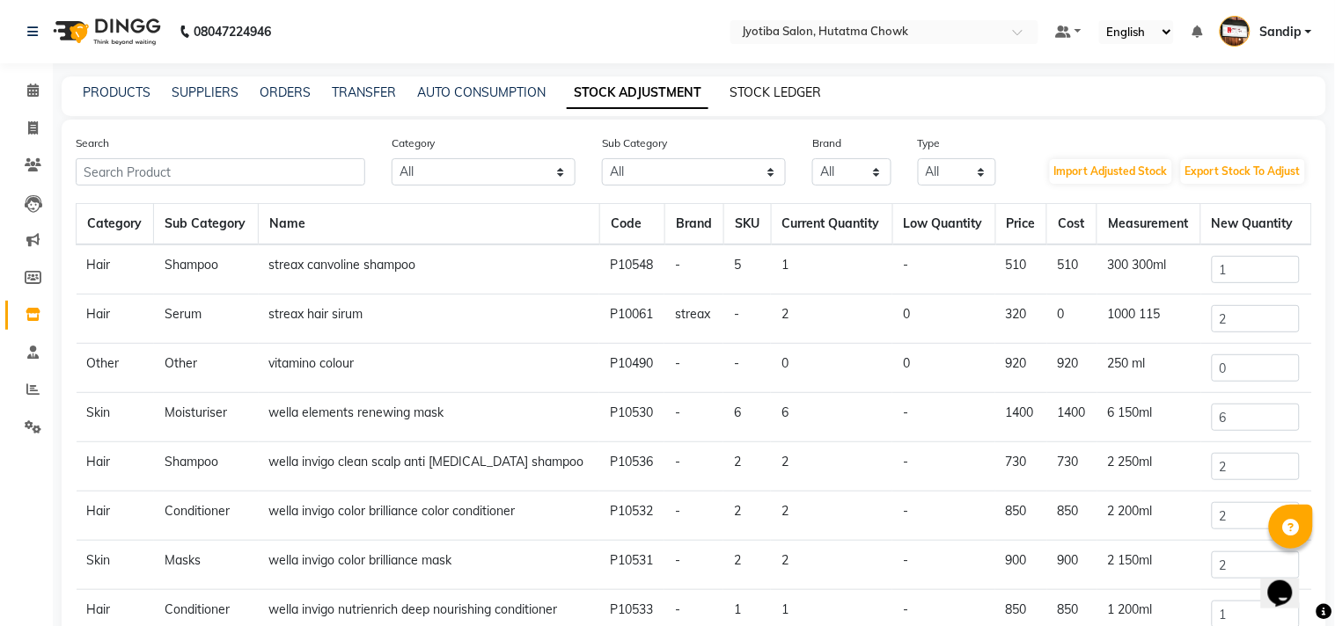
select select "all"
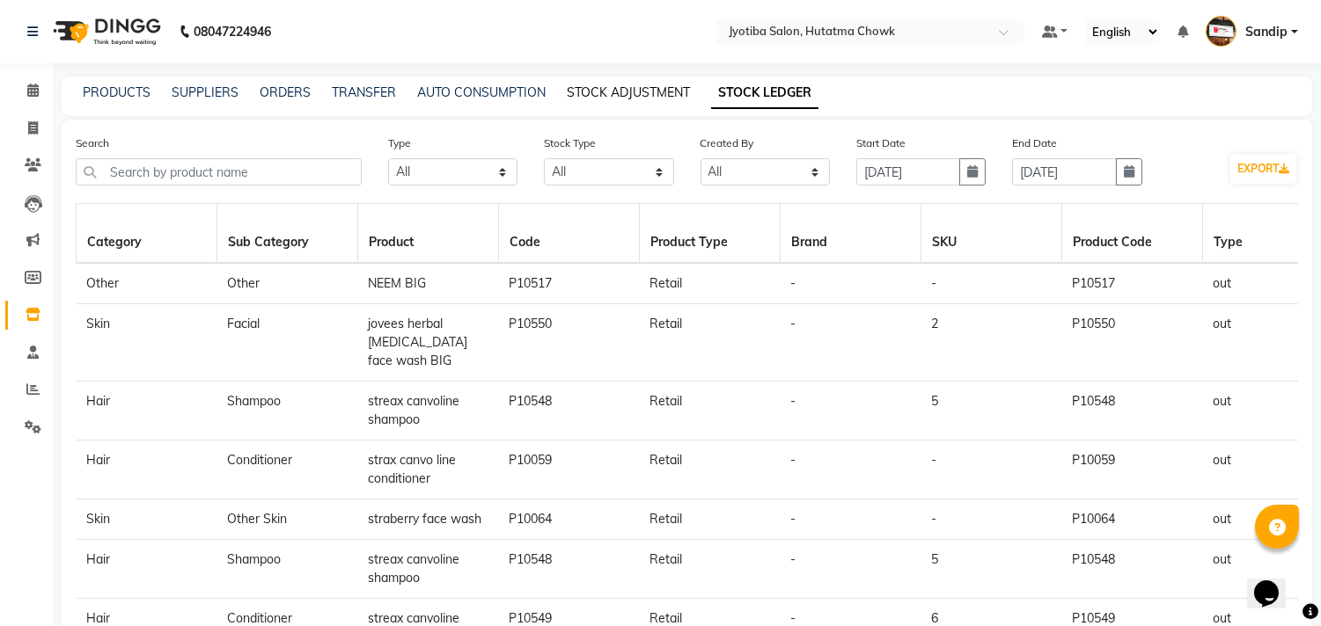
click at [625, 84] on link "STOCK ADJUSTMENT" at bounding box center [628, 92] width 123 height 16
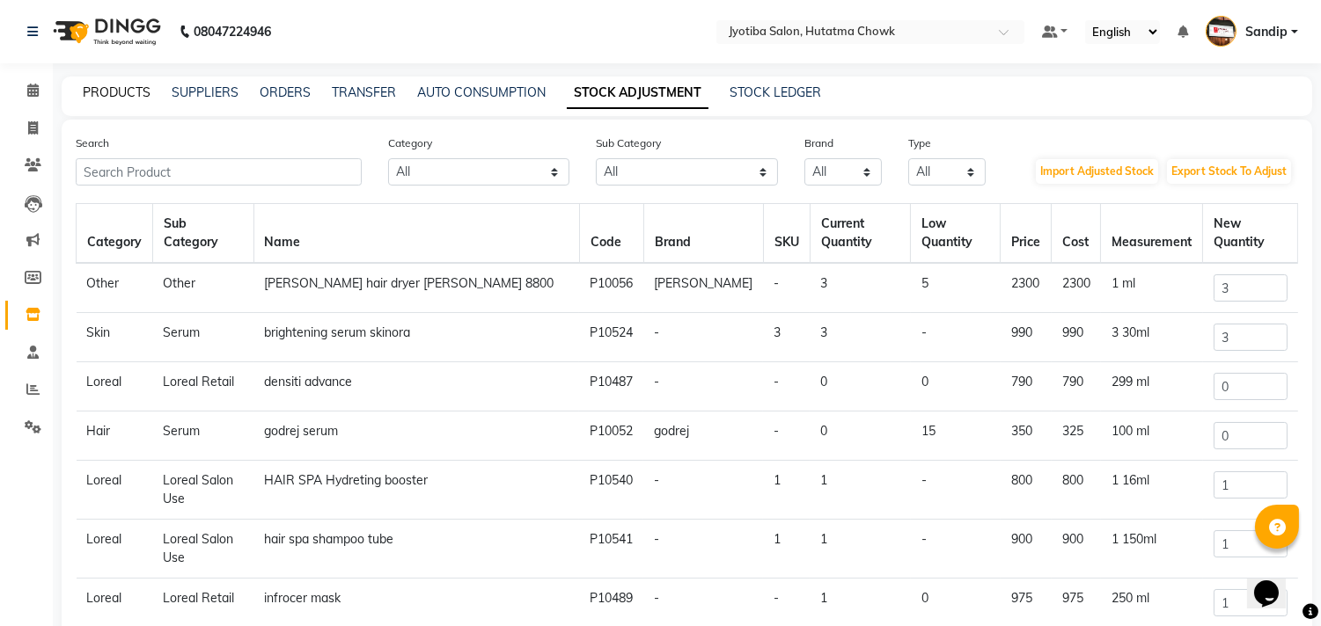
click at [118, 86] on link "PRODUCTS" at bounding box center [117, 92] width 68 height 16
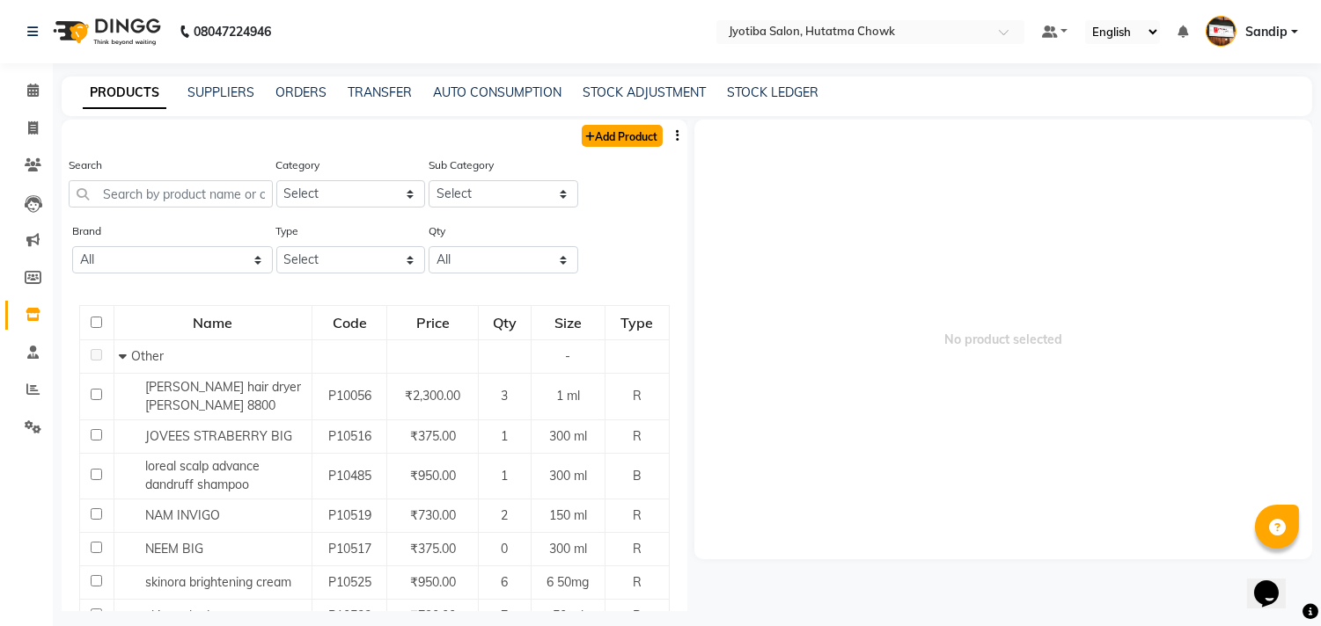
click at [640, 136] on link "Add Product" at bounding box center [622, 136] width 81 height 22
select select "true"
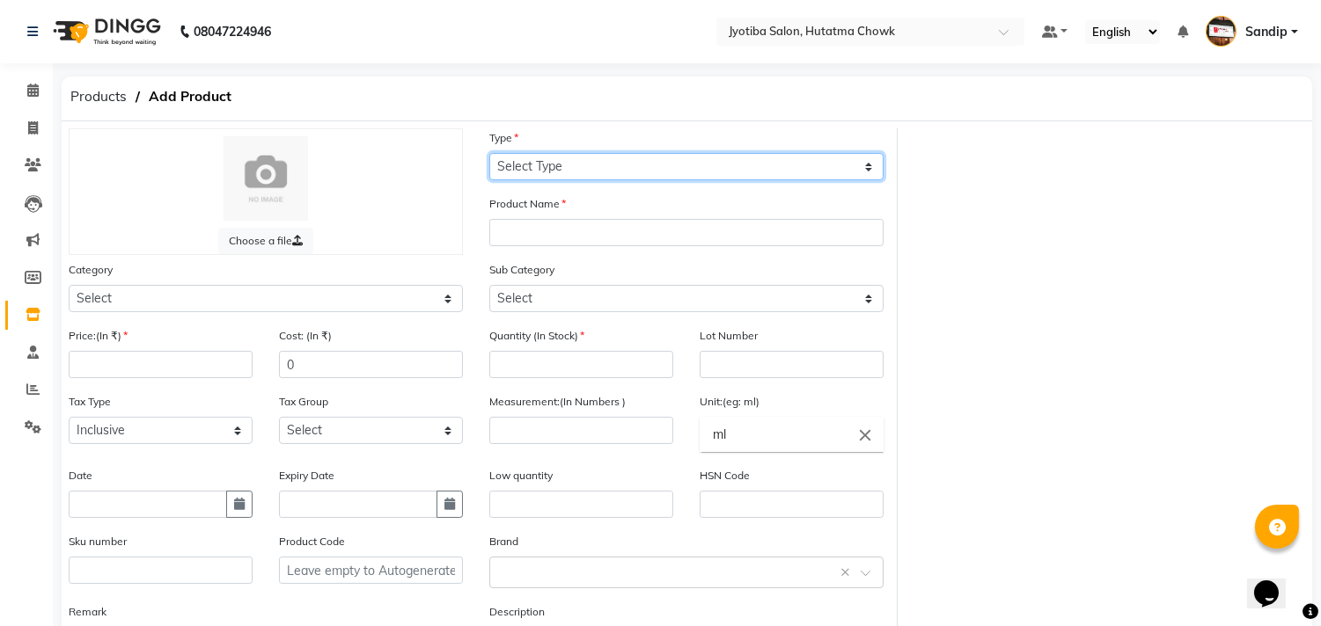
click at [589, 162] on select "Select Type Both Retail Consumable" at bounding box center [686, 166] width 394 height 27
click at [489, 153] on select "Select Type Both Retail Consumable" at bounding box center [686, 166] width 394 height 27
click at [564, 164] on select "Select Type Both Retail Consumable" at bounding box center [686, 166] width 394 height 27
select select "R"
click at [489, 153] on select "Select Type Both Retail Consumable" at bounding box center [686, 166] width 394 height 27
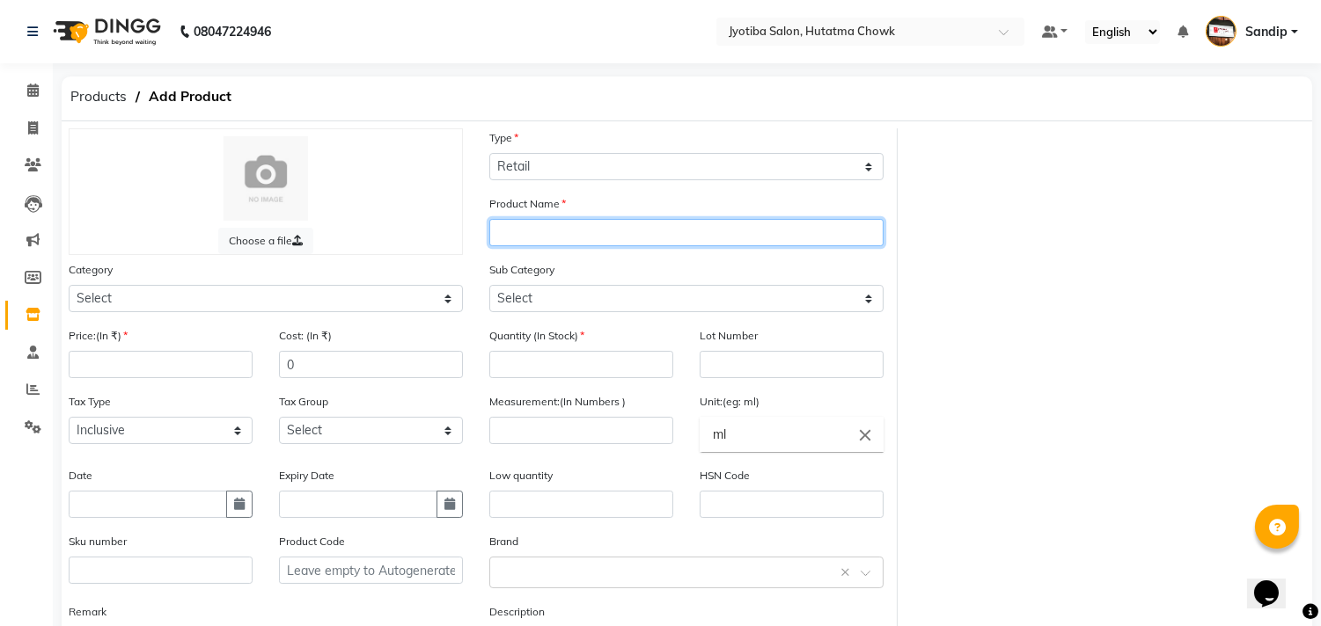
click at [553, 236] on input "text" at bounding box center [686, 232] width 394 height 27
type input "jovees herbal"
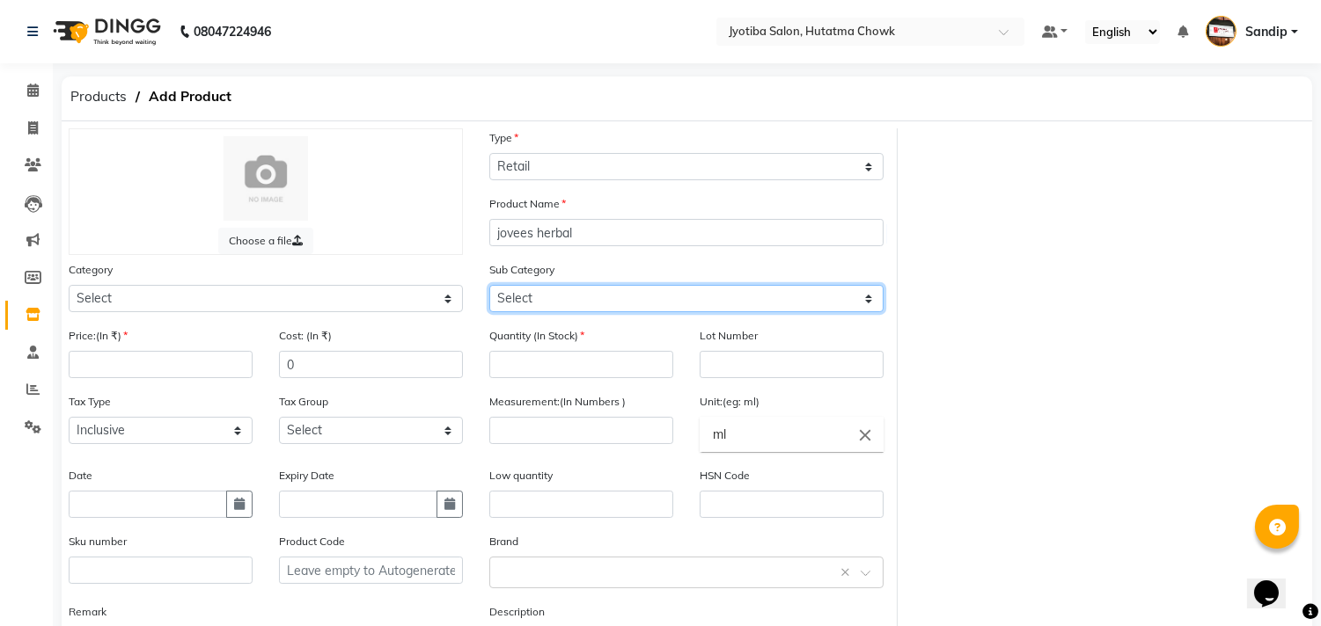
click at [534, 292] on select "Select" at bounding box center [686, 298] width 394 height 27
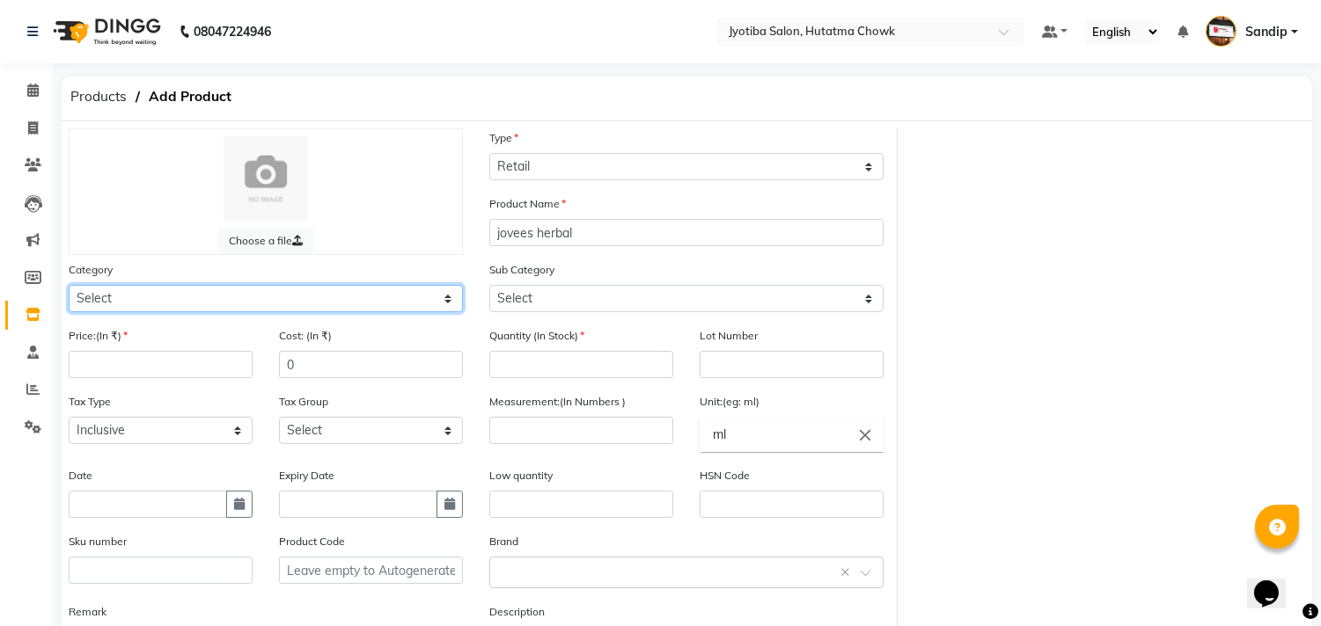
click at [246, 297] on select "Select Hair Skin Makeup Personal Care Appliances [PERSON_NAME] Waxing Disposabl…" at bounding box center [266, 298] width 394 height 27
select select "215201150"
click at [69, 285] on select "Select Hair Skin Makeup Personal Care Appliances [PERSON_NAME] Waxing Disposabl…" at bounding box center [266, 298] width 394 height 27
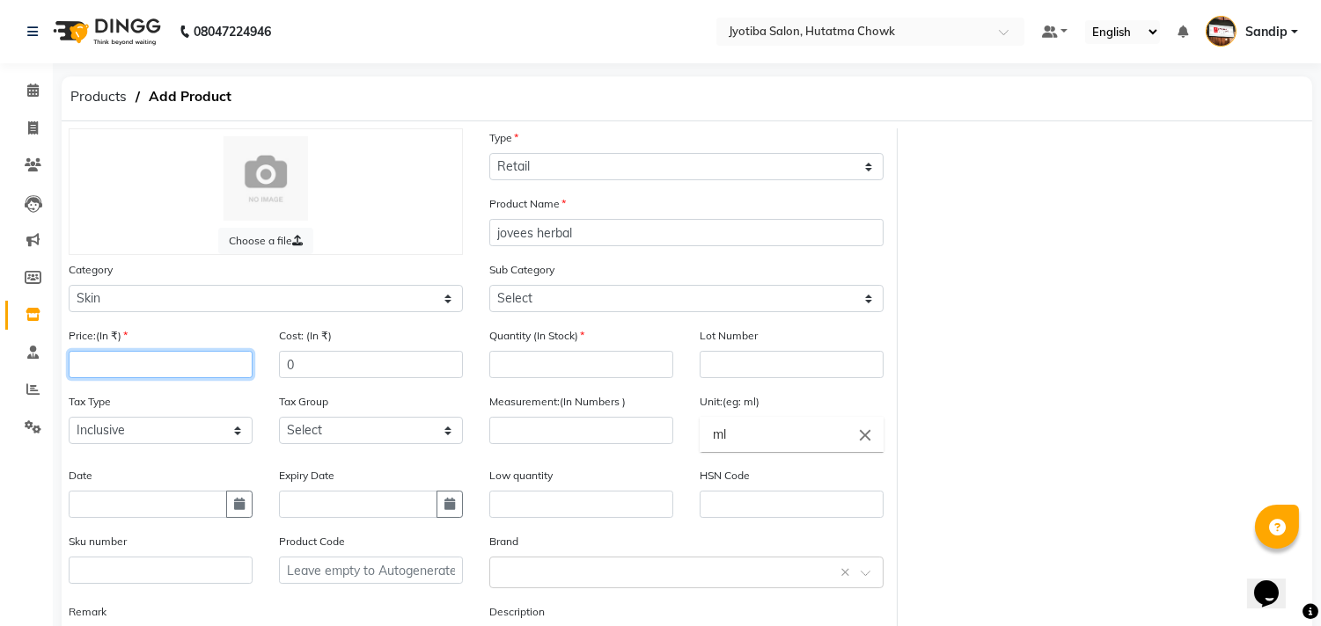
click at [142, 362] on input "number" at bounding box center [161, 364] width 184 height 27
type input "3"
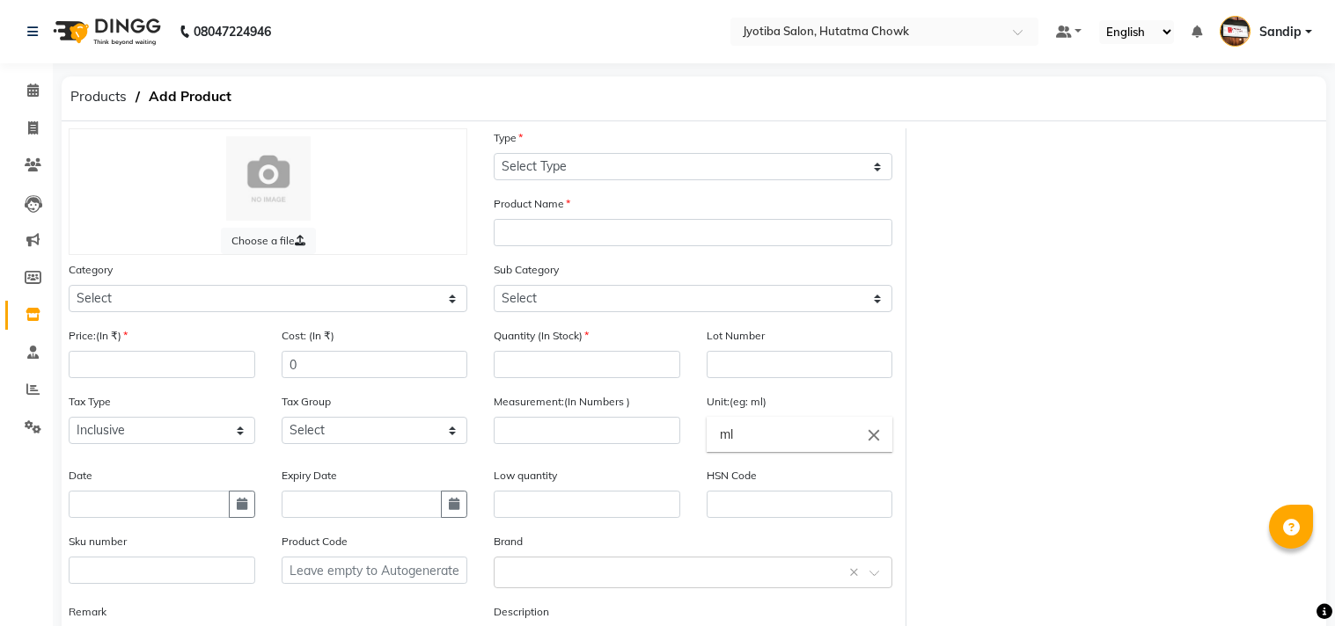
select select "true"
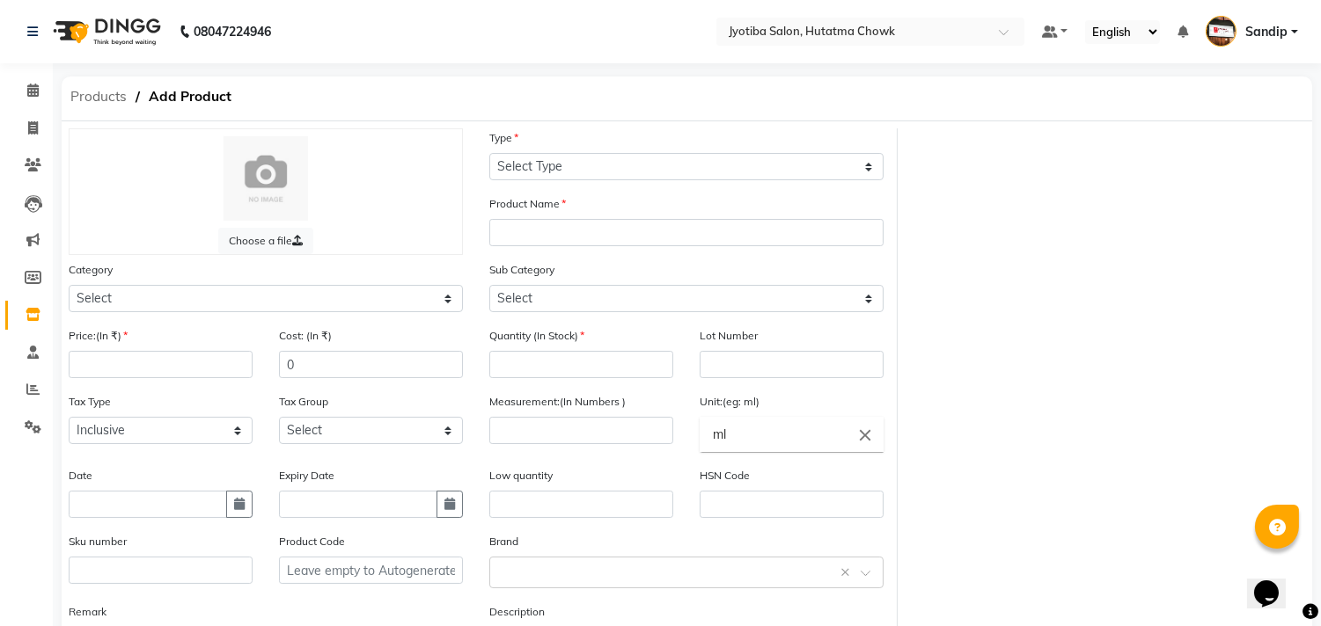
click at [108, 97] on span "Products" at bounding box center [99, 97] width 74 height 32
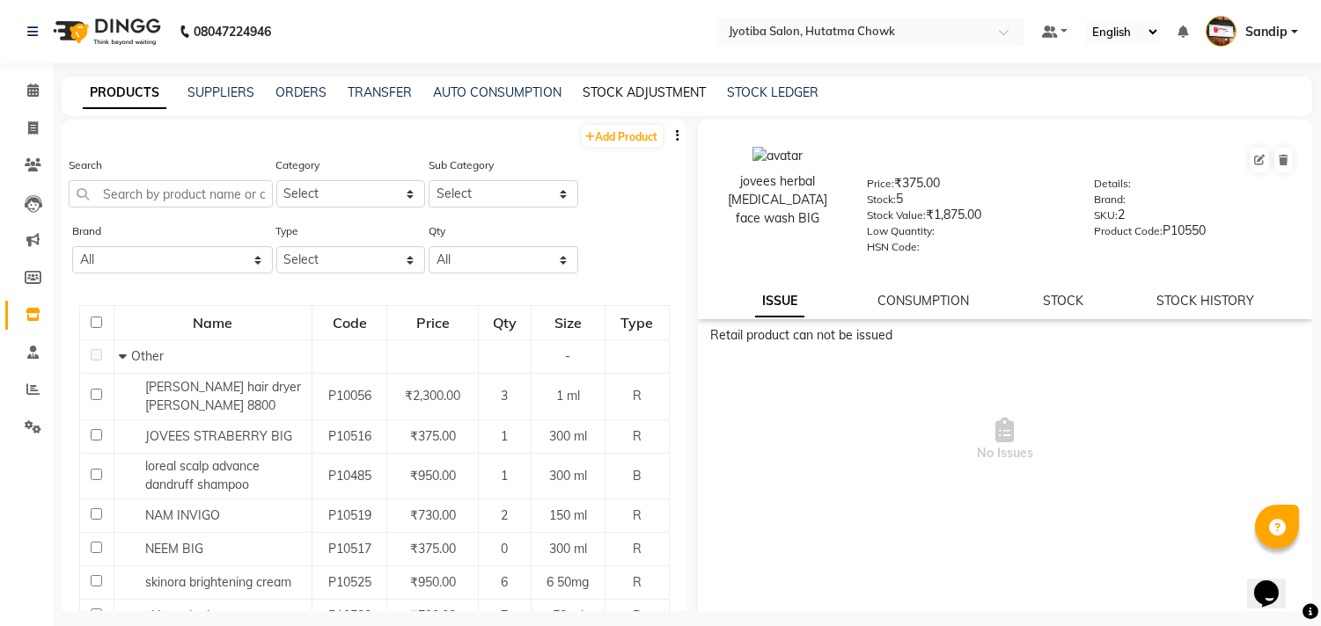
click at [644, 93] on link "STOCK ADJUSTMENT" at bounding box center [643, 92] width 123 height 16
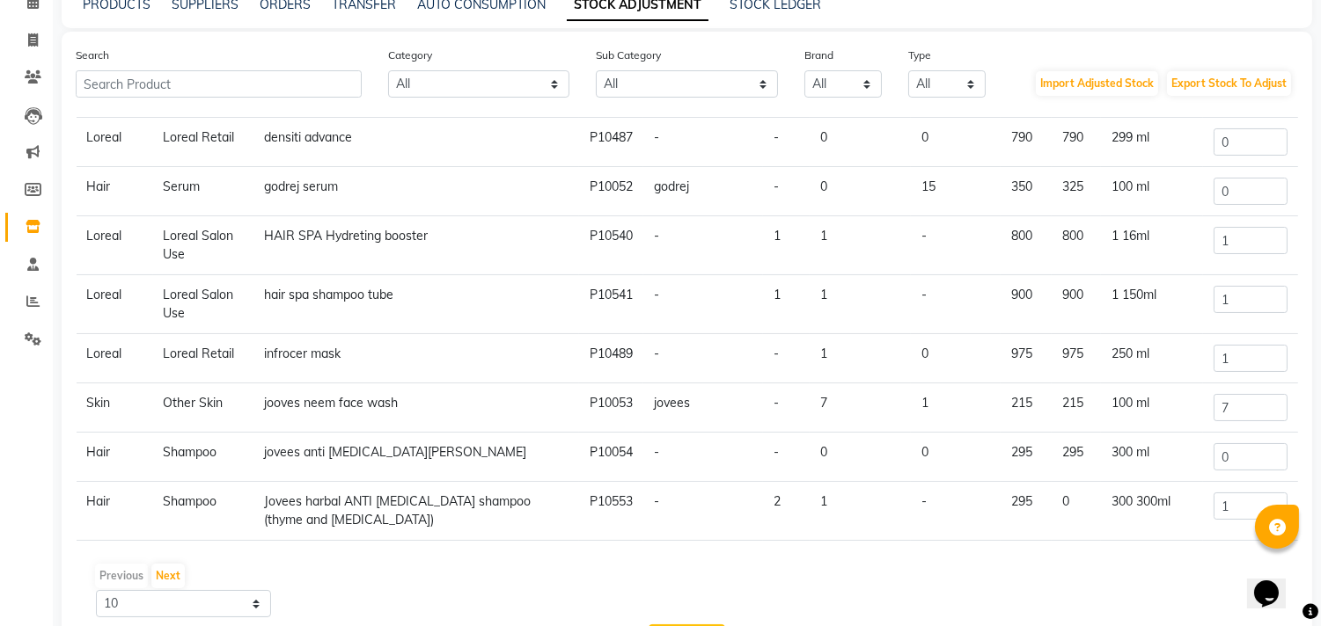
scroll to position [160, 0]
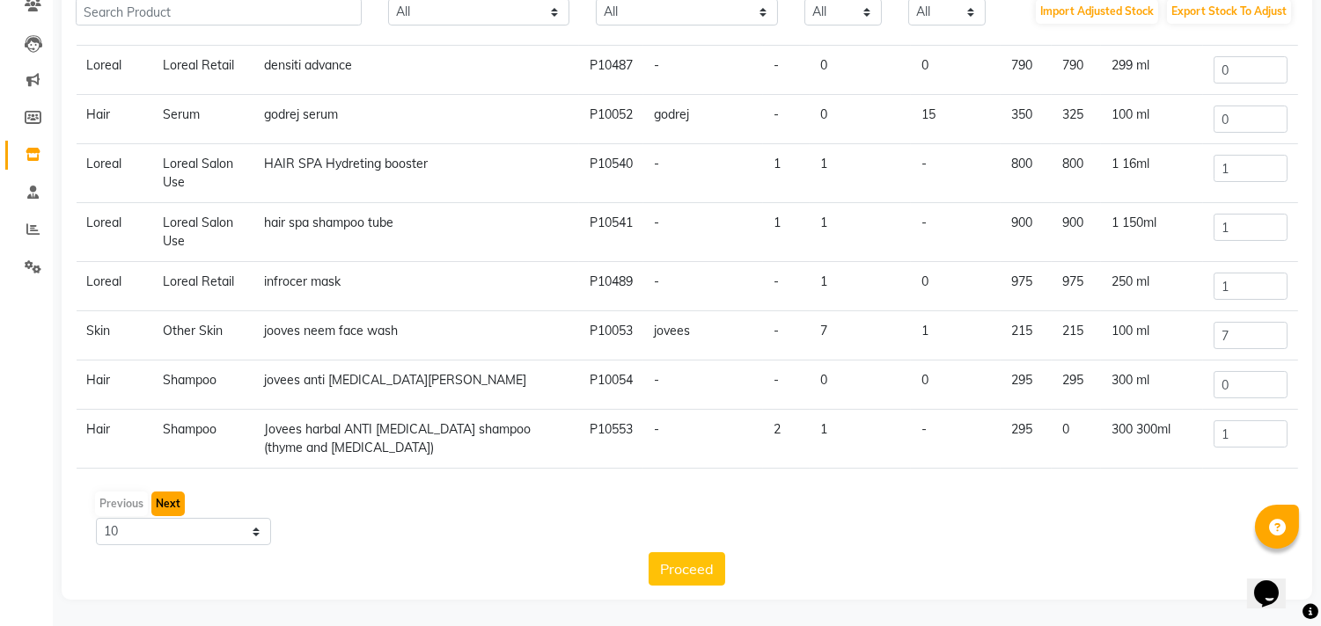
click at [171, 503] on button "Next" at bounding box center [167, 504] width 33 height 25
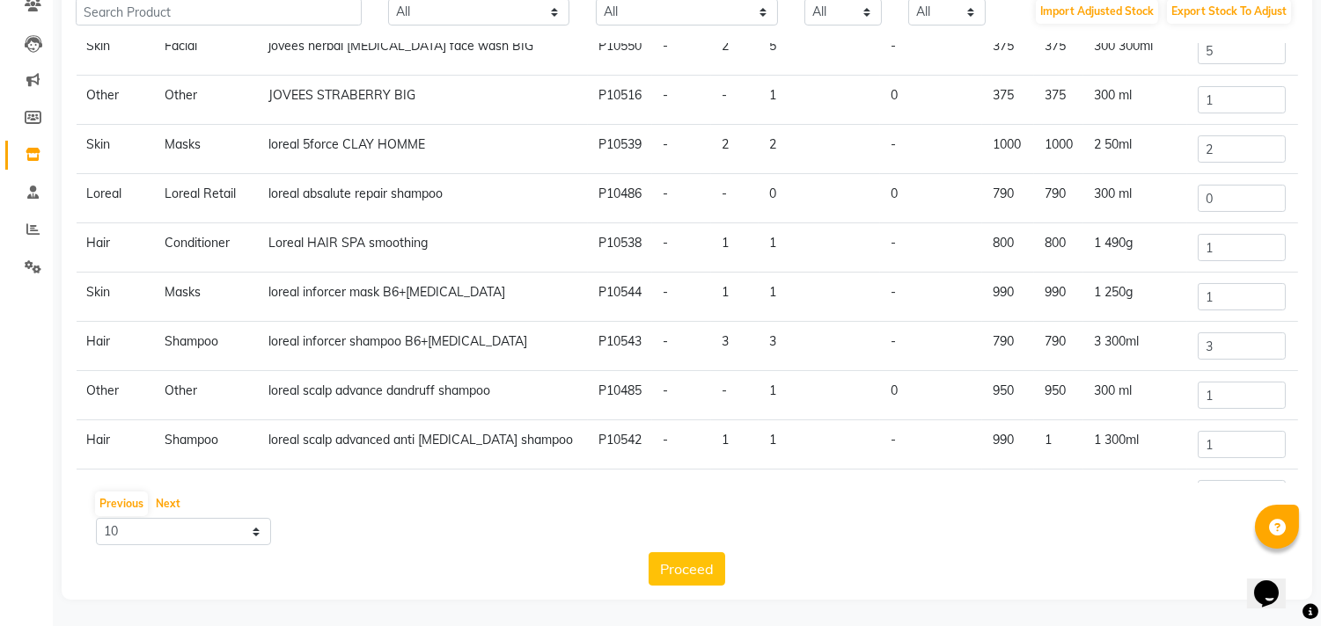
scroll to position [0, 0]
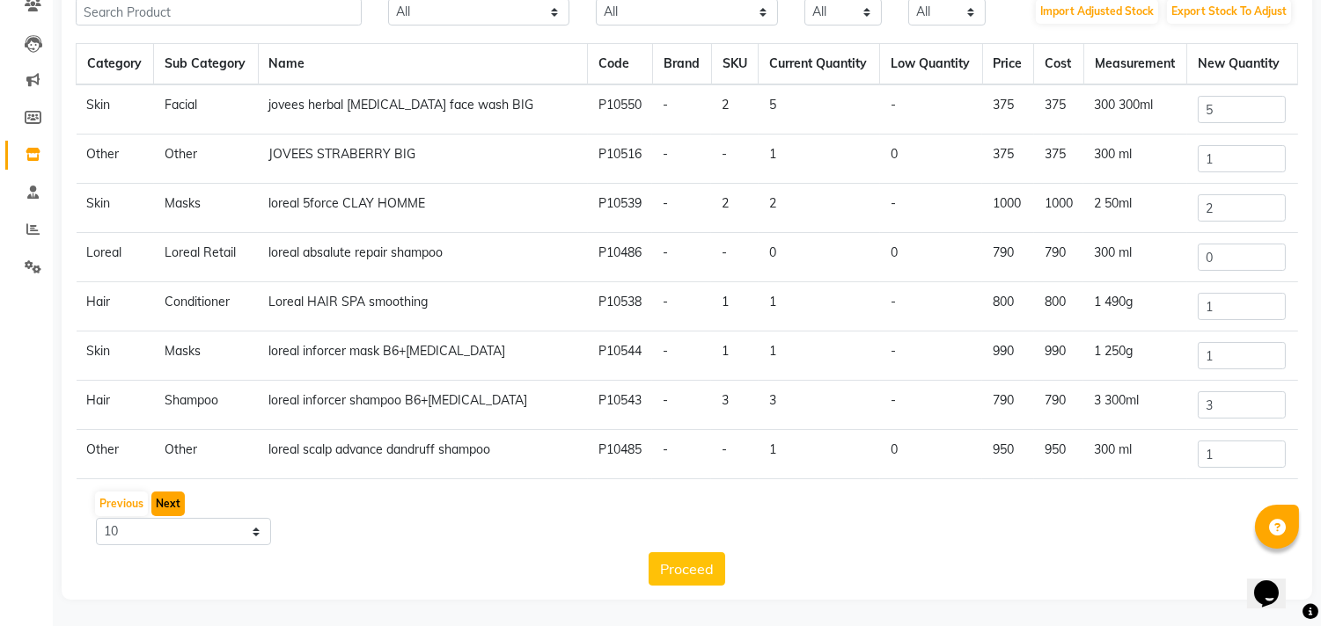
click at [163, 503] on button "Next" at bounding box center [167, 504] width 33 height 25
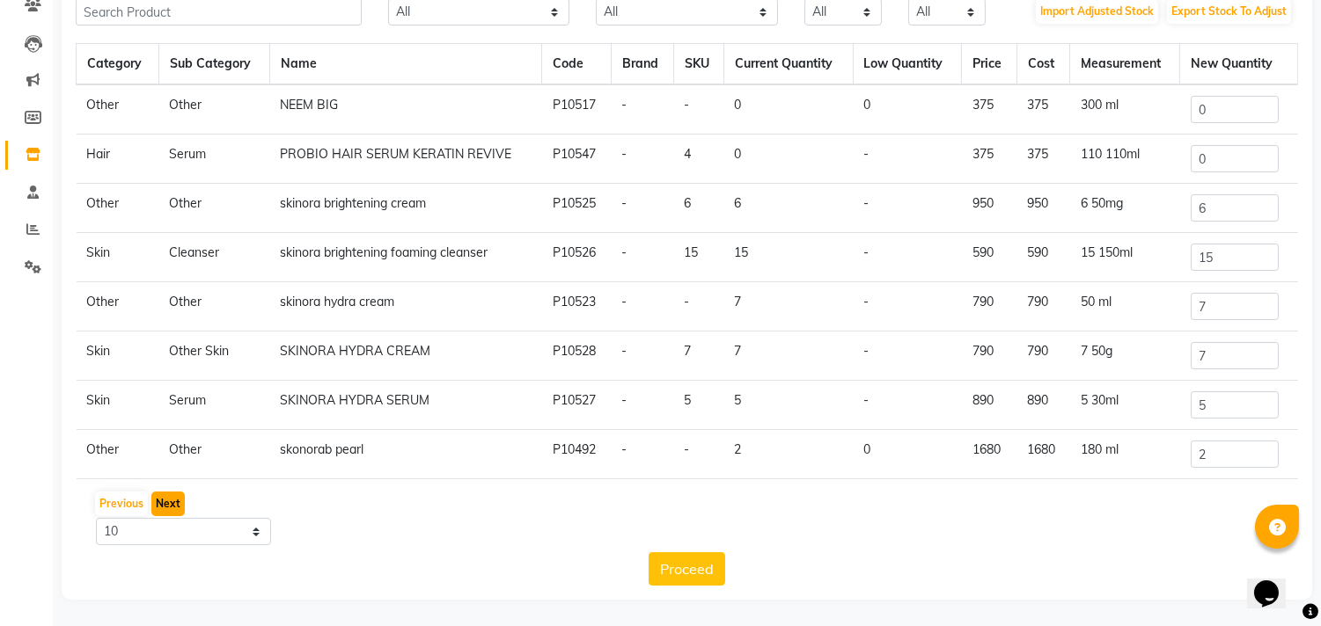
click at [168, 502] on button "Next" at bounding box center [167, 504] width 33 height 25
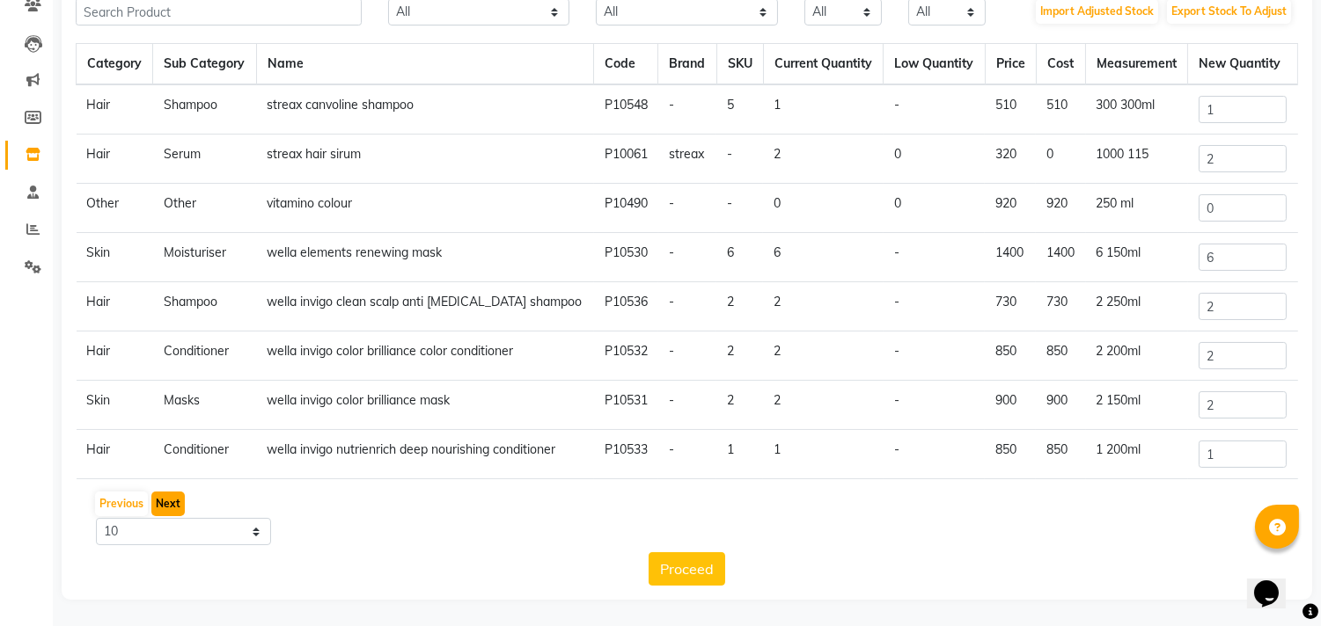
click at [161, 511] on button "Next" at bounding box center [167, 504] width 33 height 25
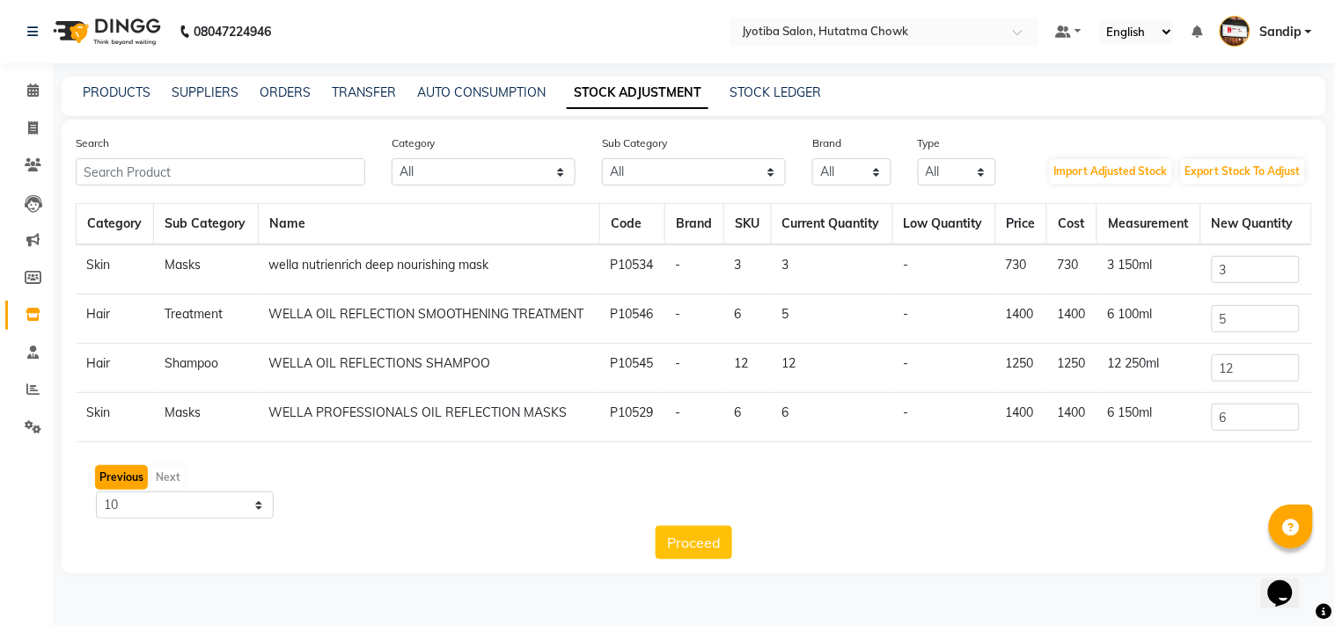
click at [120, 468] on button "Previous" at bounding box center [121, 477] width 53 height 25
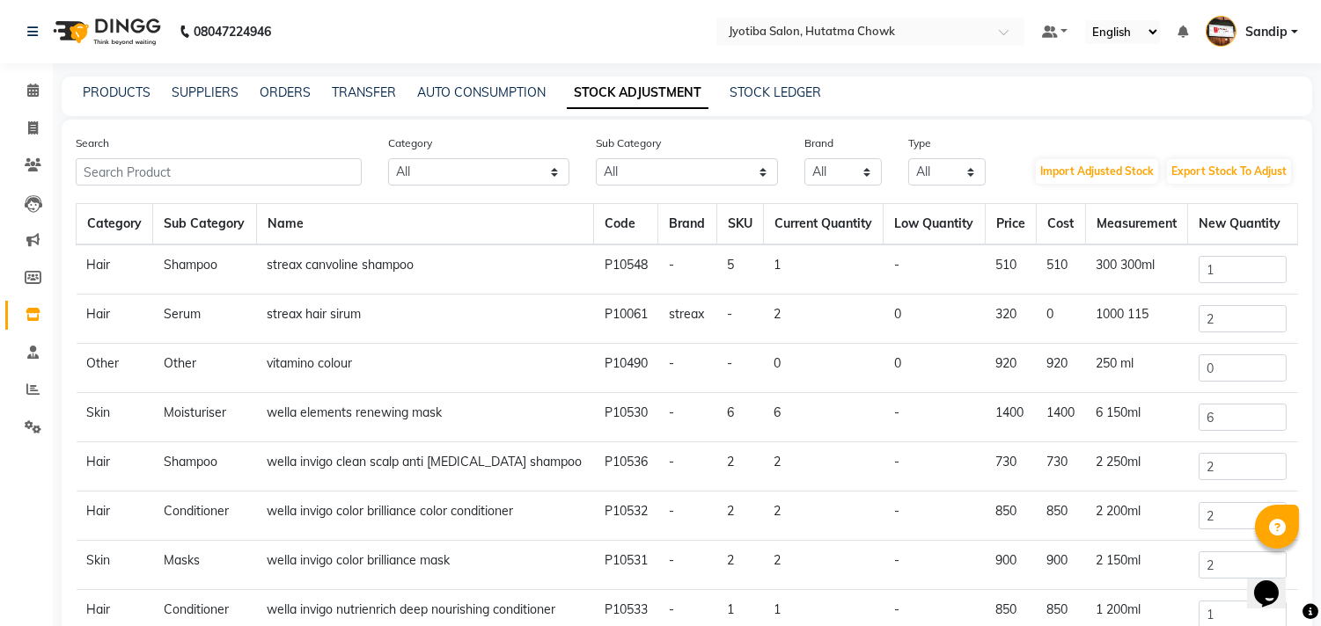
click at [605, 371] on td "P10490" at bounding box center [626, 368] width 64 height 49
click at [1211, 370] on input "0" at bounding box center [1242, 368] width 88 height 27
click at [1003, 376] on td "920" at bounding box center [1010, 368] width 51 height 49
click at [940, 358] on td "0" at bounding box center [933, 368] width 101 height 49
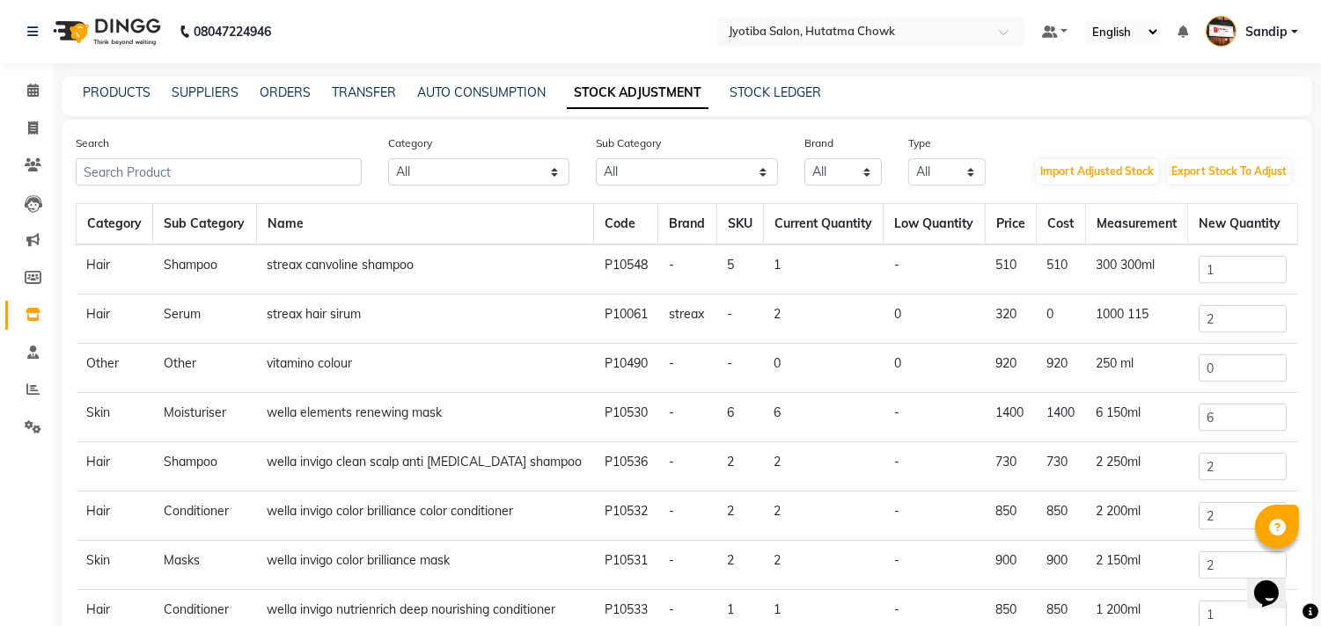
click at [940, 358] on td "0" at bounding box center [933, 368] width 101 height 49
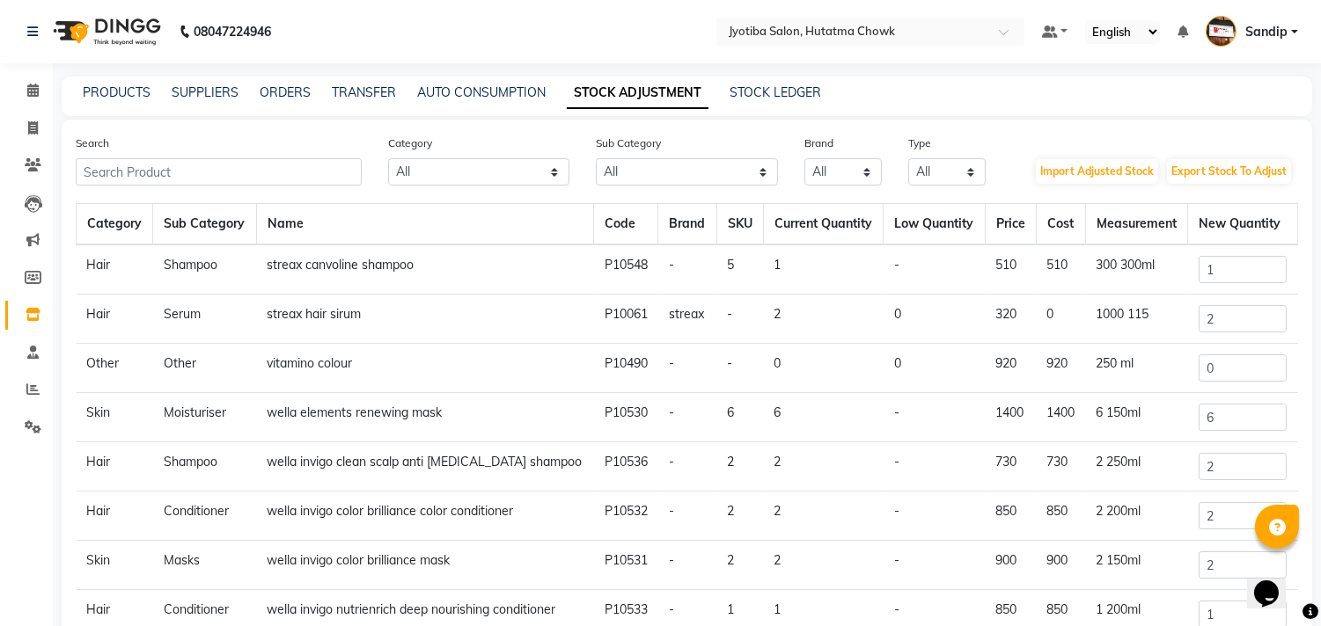
drag, startPoint x: 940, startPoint y: 358, endPoint x: 872, endPoint y: 417, distance: 89.8
click at [883, 417] on td "-" at bounding box center [933, 417] width 101 height 49
click at [106, 91] on link "PRODUCTS" at bounding box center [117, 92] width 68 height 16
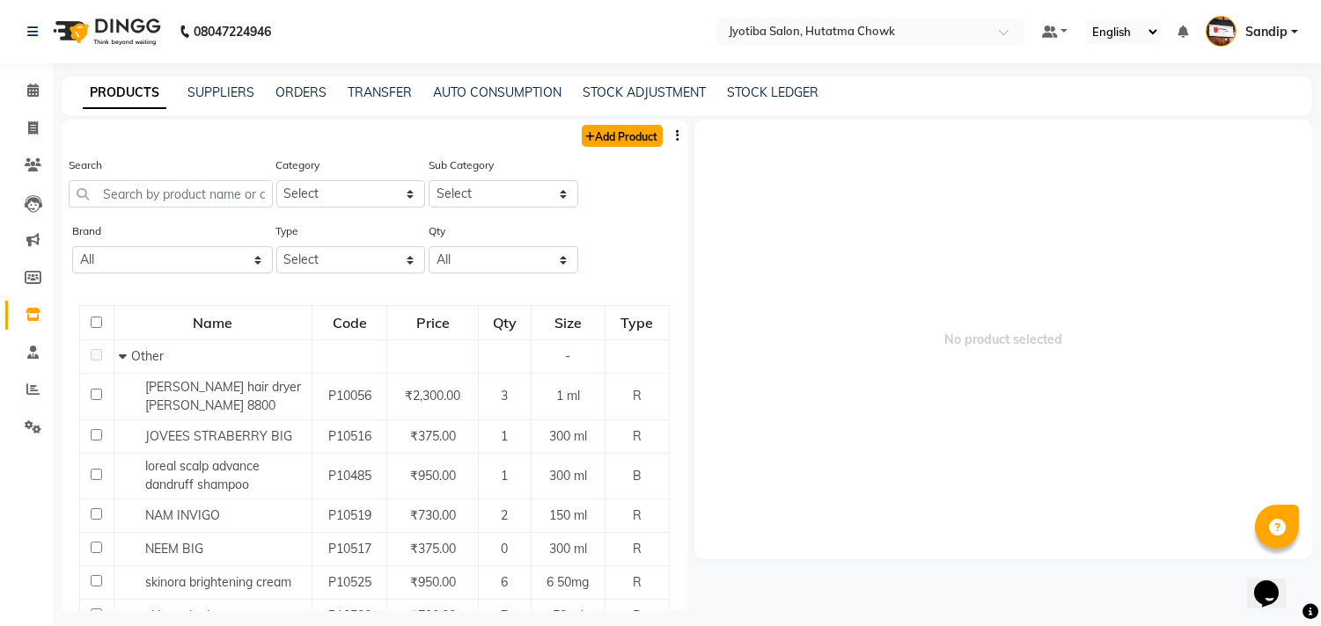
click at [629, 142] on link "Add Product" at bounding box center [622, 136] width 81 height 22
select select "true"
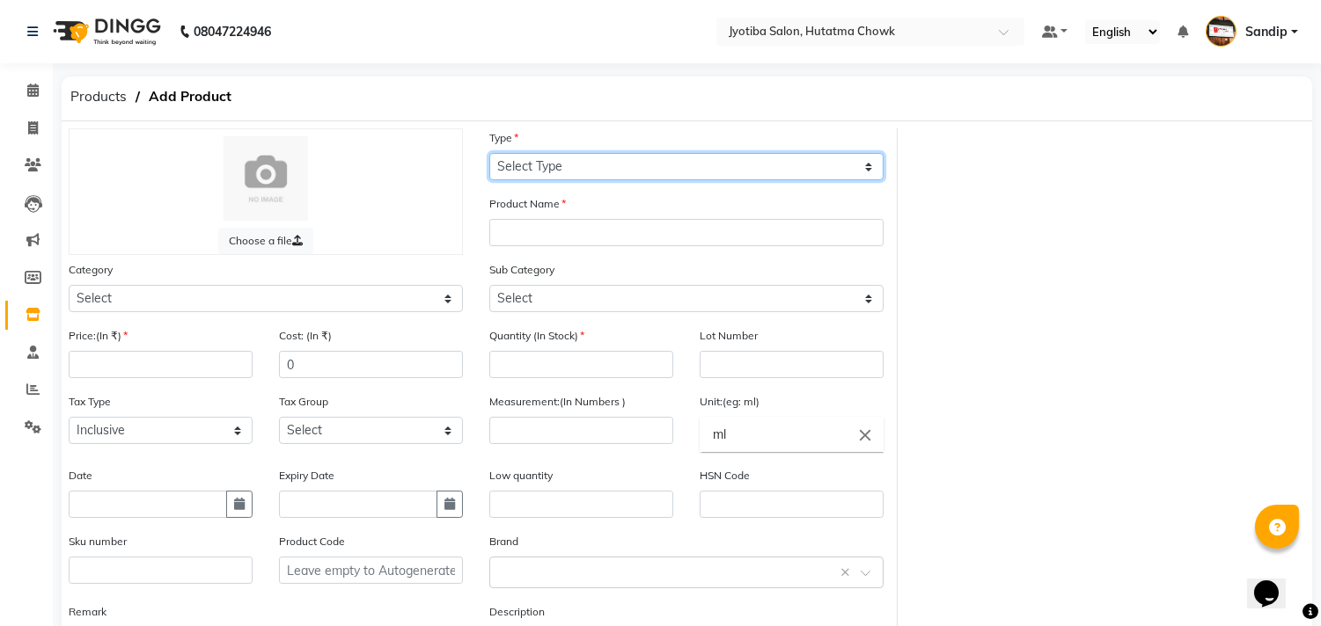
click at [553, 178] on select "Select Type Both Retail Consumable" at bounding box center [686, 166] width 394 height 27
click at [489, 153] on select "Select Type Both Retail Consumable" at bounding box center [686, 166] width 394 height 27
click at [560, 164] on select "Select Type Both Retail Consumable" at bounding box center [686, 166] width 394 height 27
select select "R"
click at [489, 153] on select "Select Type Both Retail Consumable" at bounding box center [686, 166] width 394 height 27
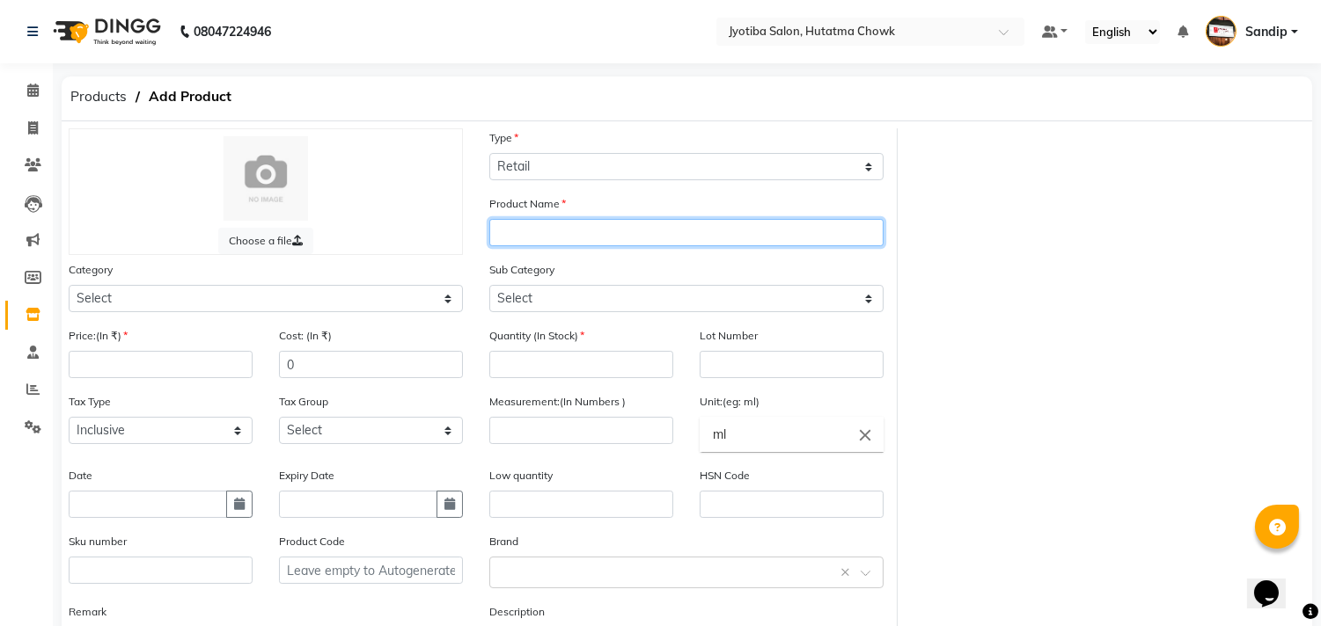
click at [572, 235] on input "text" at bounding box center [686, 232] width 394 height 27
type input "Jovees Herbal"
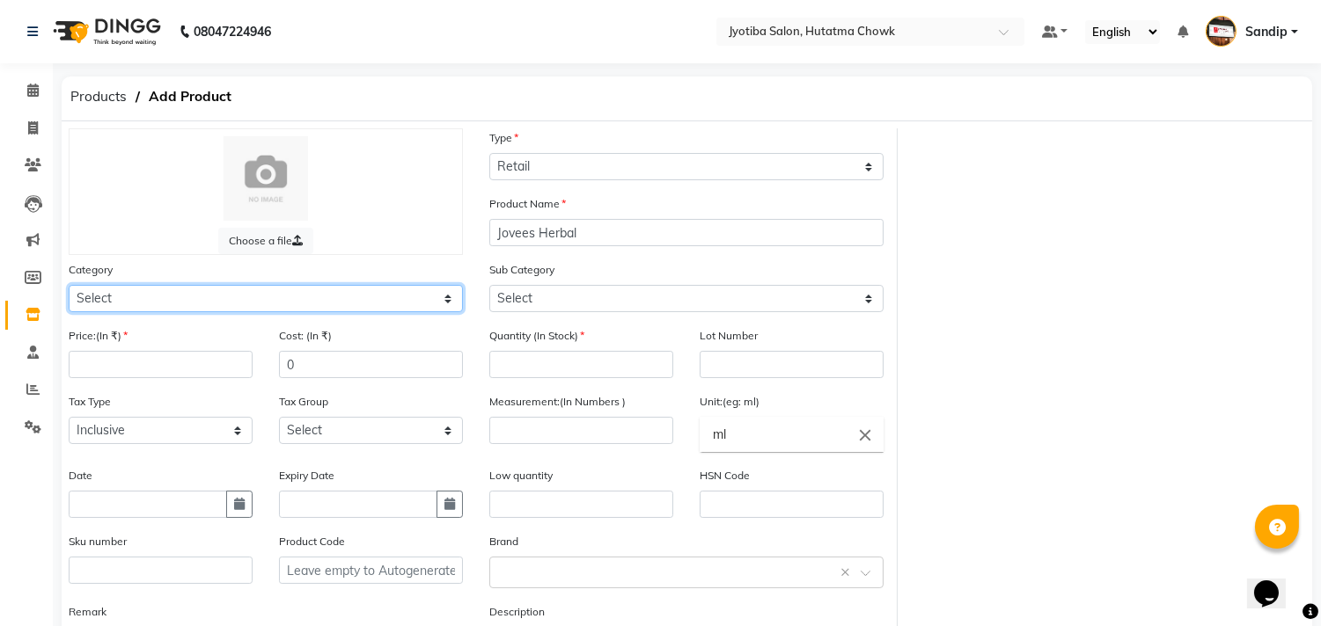
click at [223, 297] on select "Select Hair Skin Makeup Personal Care Appliances [PERSON_NAME] Waxing Disposabl…" at bounding box center [266, 298] width 394 height 27
select select "215201150"
click at [69, 285] on select "Select Hair Skin Makeup Personal Care Appliances [PERSON_NAME] Waxing Disposabl…" at bounding box center [266, 298] width 394 height 27
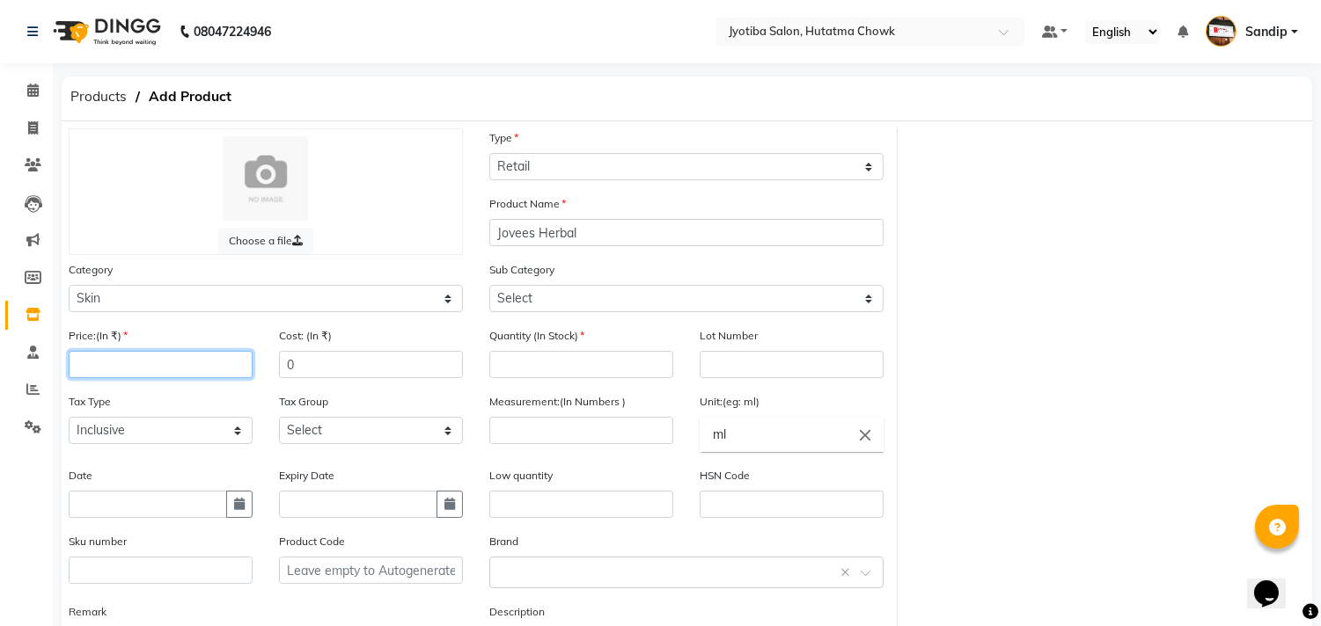
click at [165, 367] on input "number" at bounding box center [161, 364] width 184 height 27
type input "395"
click at [578, 367] on input "number" at bounding box center [581, 364] width 184 height 27
type input "1"
type input "2"
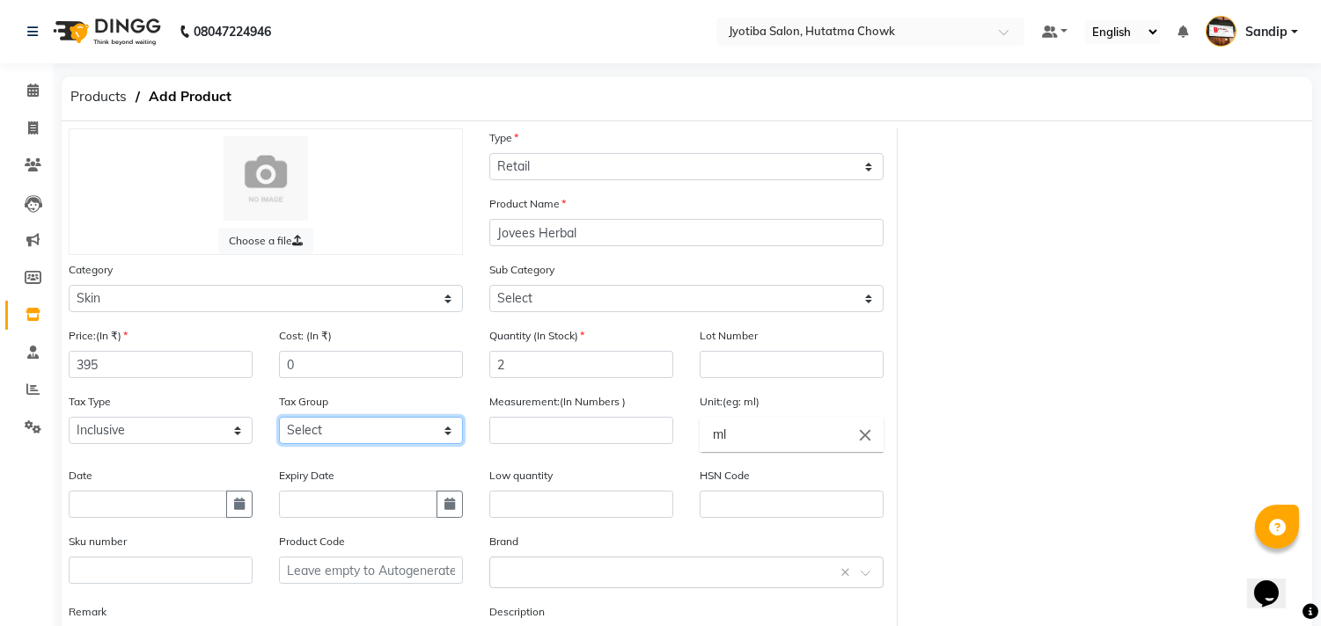
click at [348, 437] on select "Select" at bounding box center [371, 430] width 184 height 27
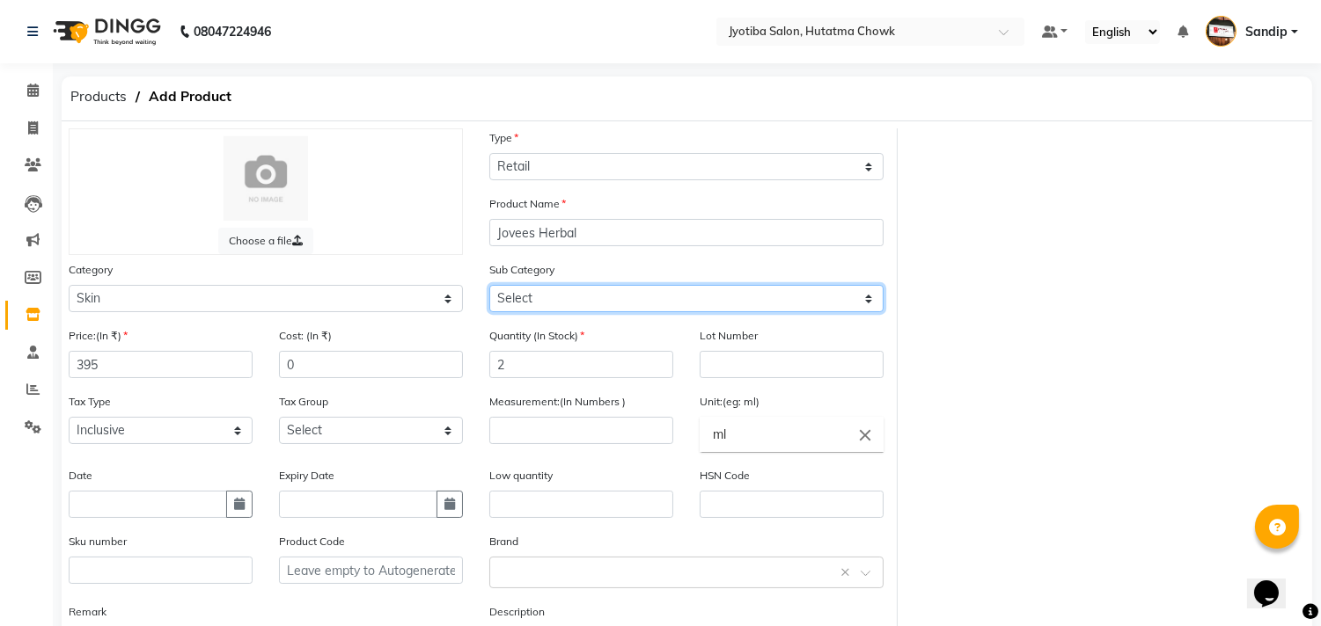
click at [603, 294] on select "Select Cleanser Facial Moisturiser Serum Toner Sun Care Masks Lip Care Eye Care…" at bounding box center [686, 298] width 394 height 27
select select "215201152"
click at [489, 285] on select "Select Cleanser Facial Moisturiser Serum Toner Sun Care Masks Lip Care Eye Care…" at bounding box center [686, 298] width 394 height 27
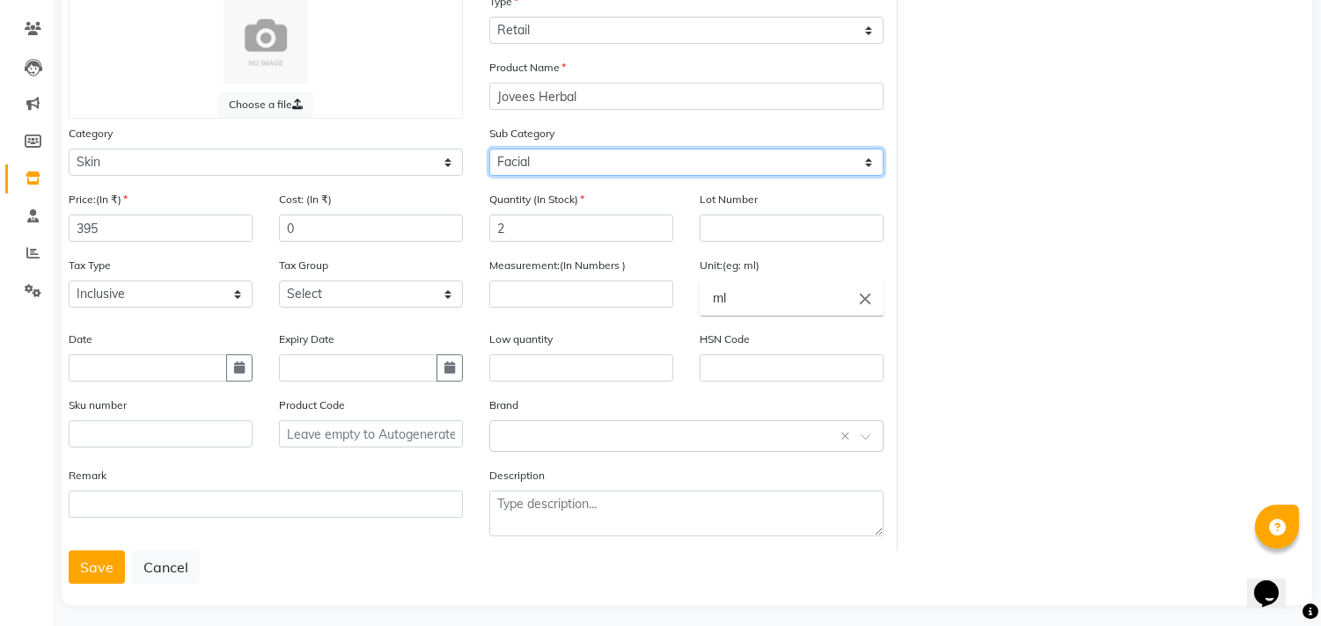
scroll to position [146, 0]
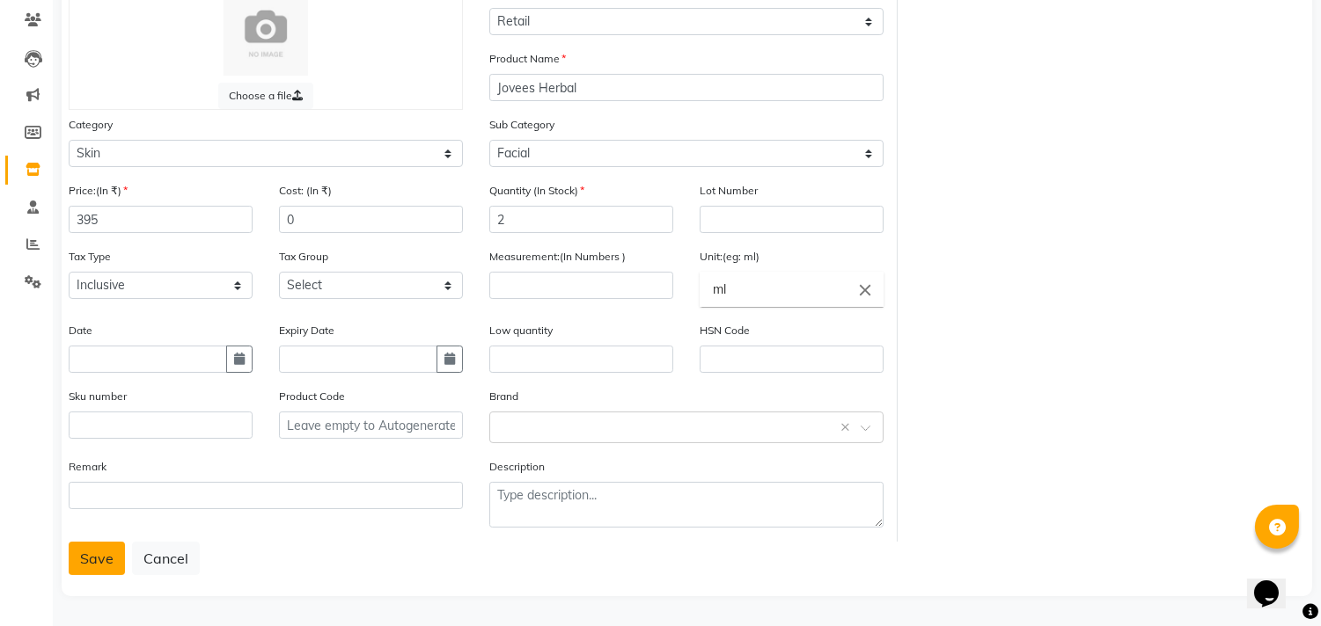
click at [98, 553] on button "Save" at bounding box center [97, 558] width 56 height 33
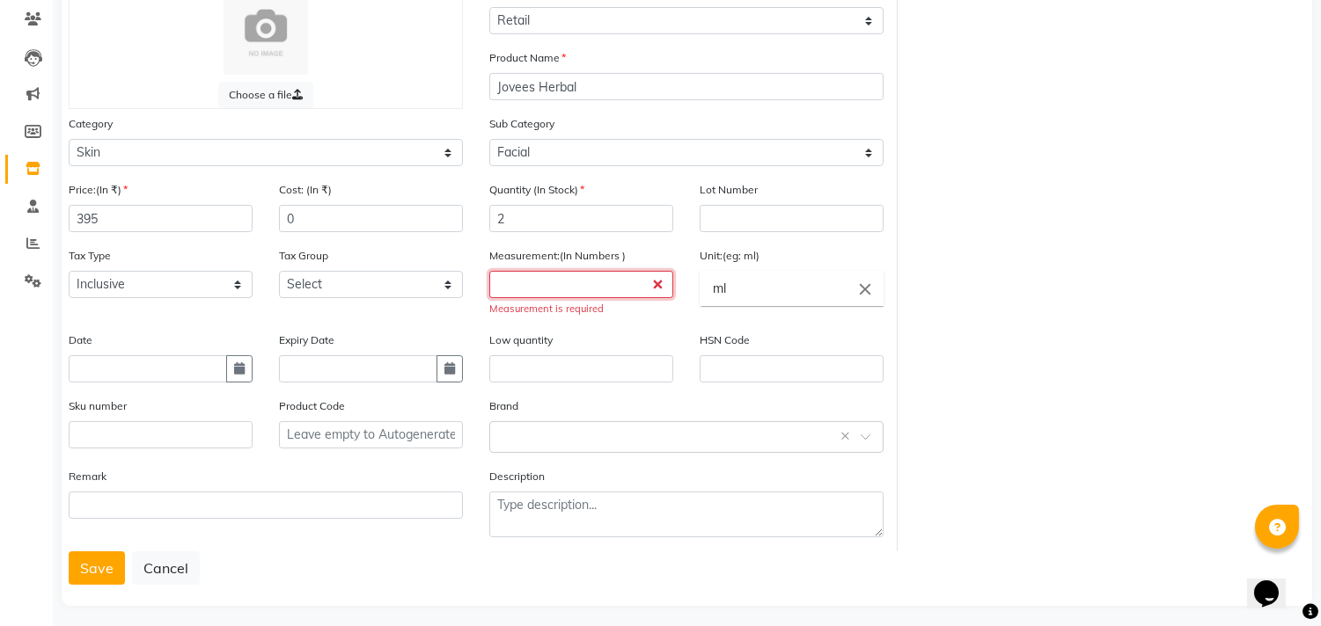
click at [560, 284] on input "number" at bounding box center [581, 284] width 184 height 27
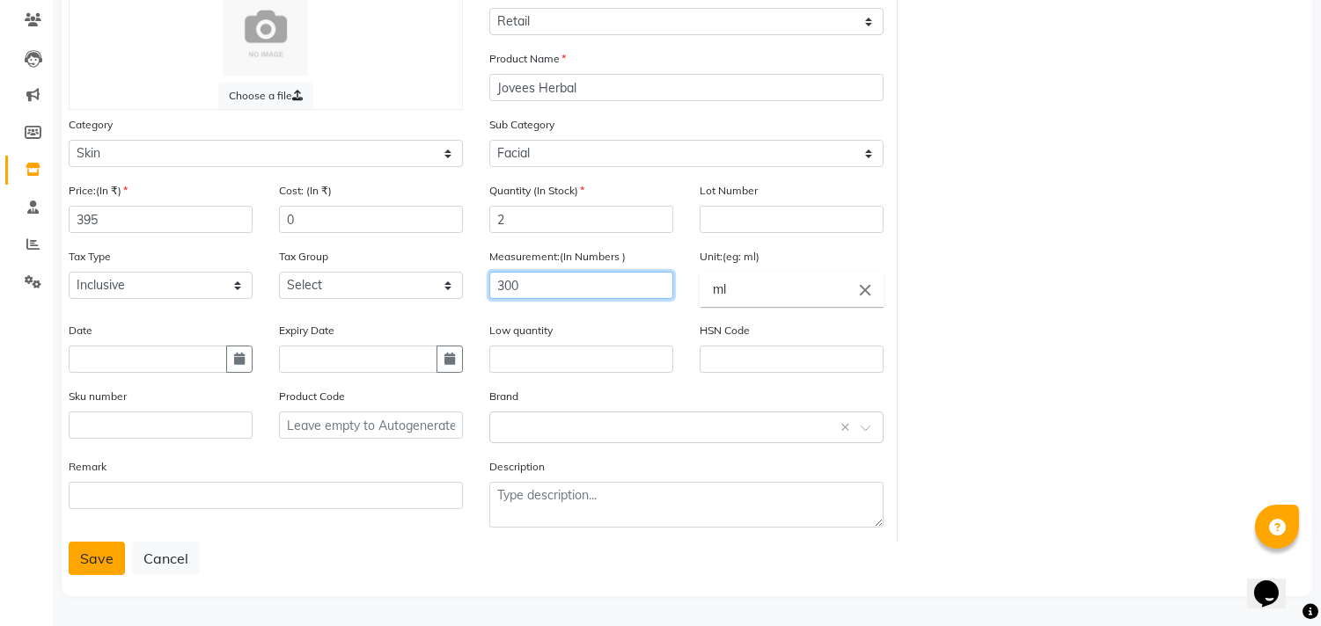
type input "300"
click at [100, 553] on button "Save" at bounding box center [97, 558] width 56 height 33
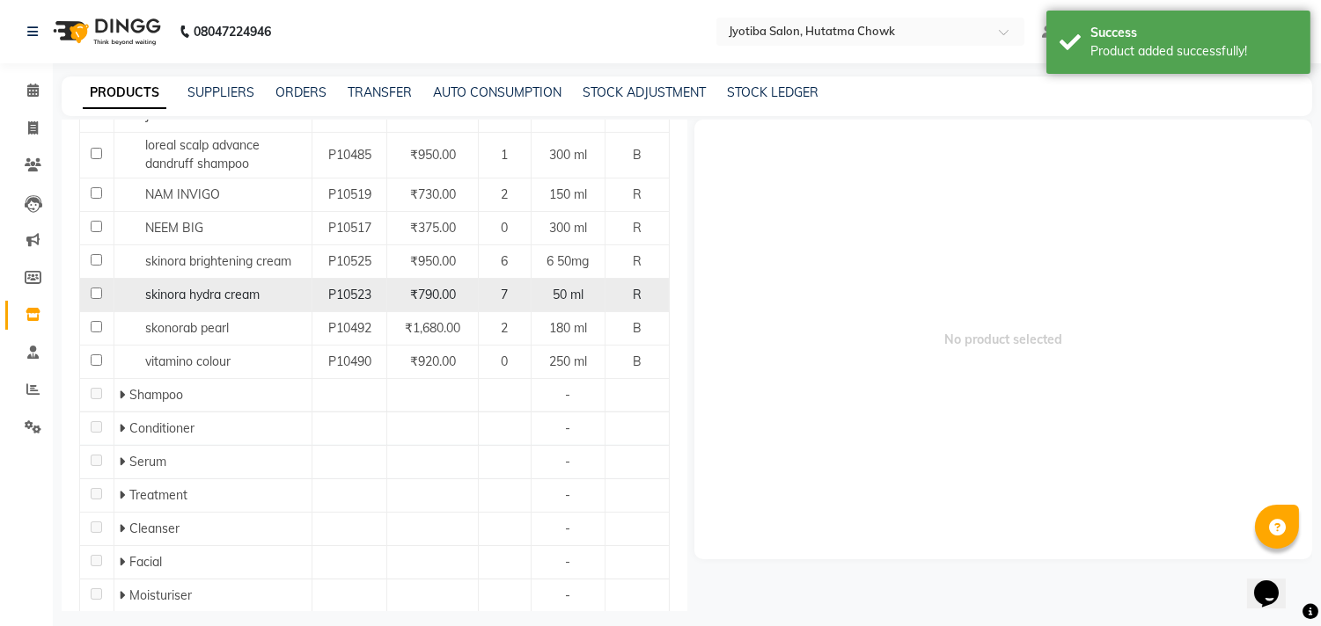
scroll to position [384, 0]
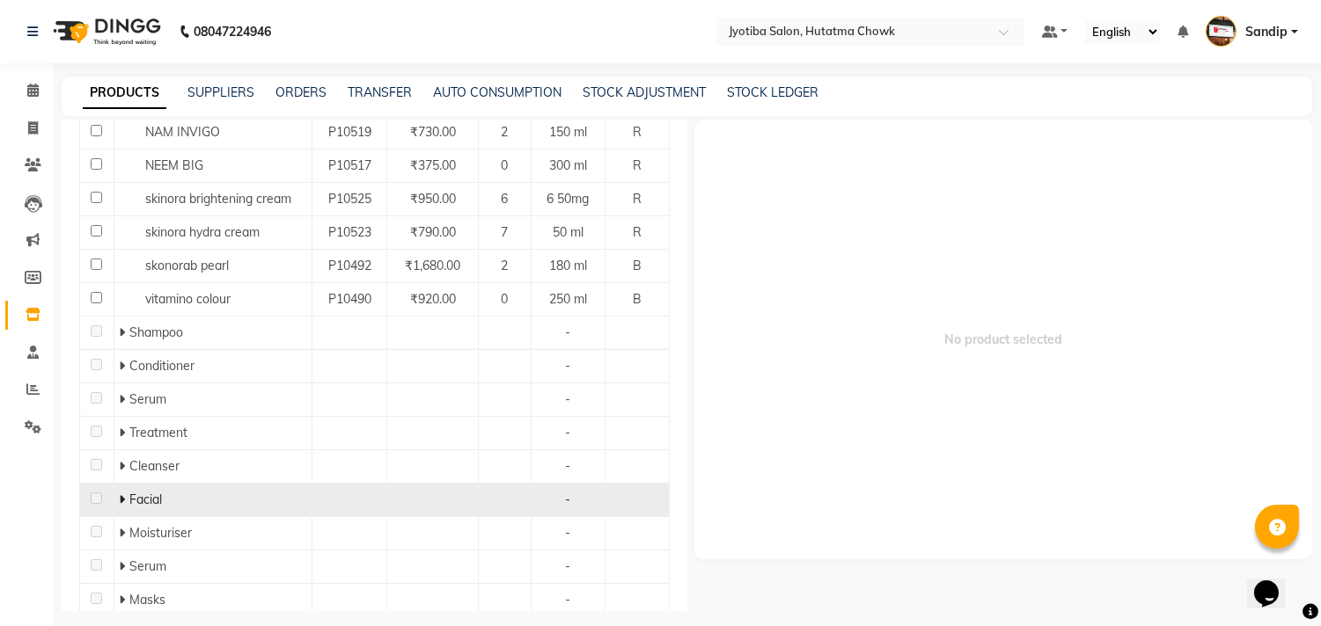
click at [120, 502] on icon at bounding box center [122, 500] width 6 height 12
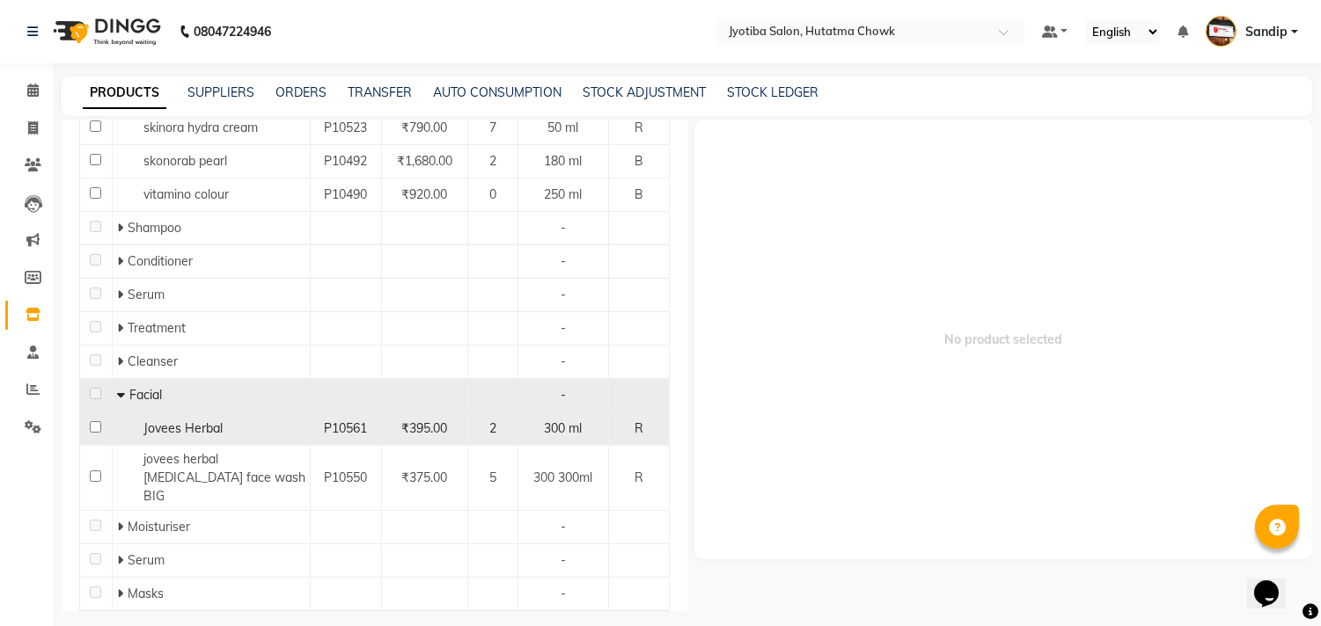
scroll to position [521, 0]
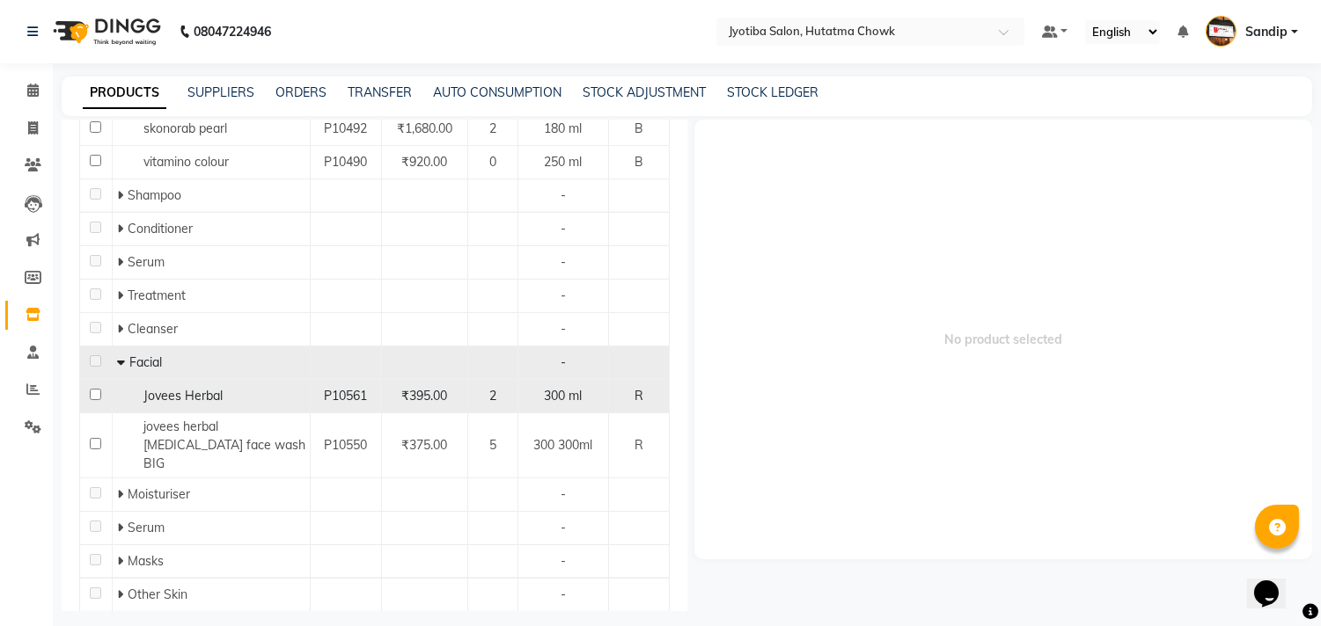
click at [268, 398] on div "Jovees Herbal" at bounding box center [211, 396] width 188 height 18
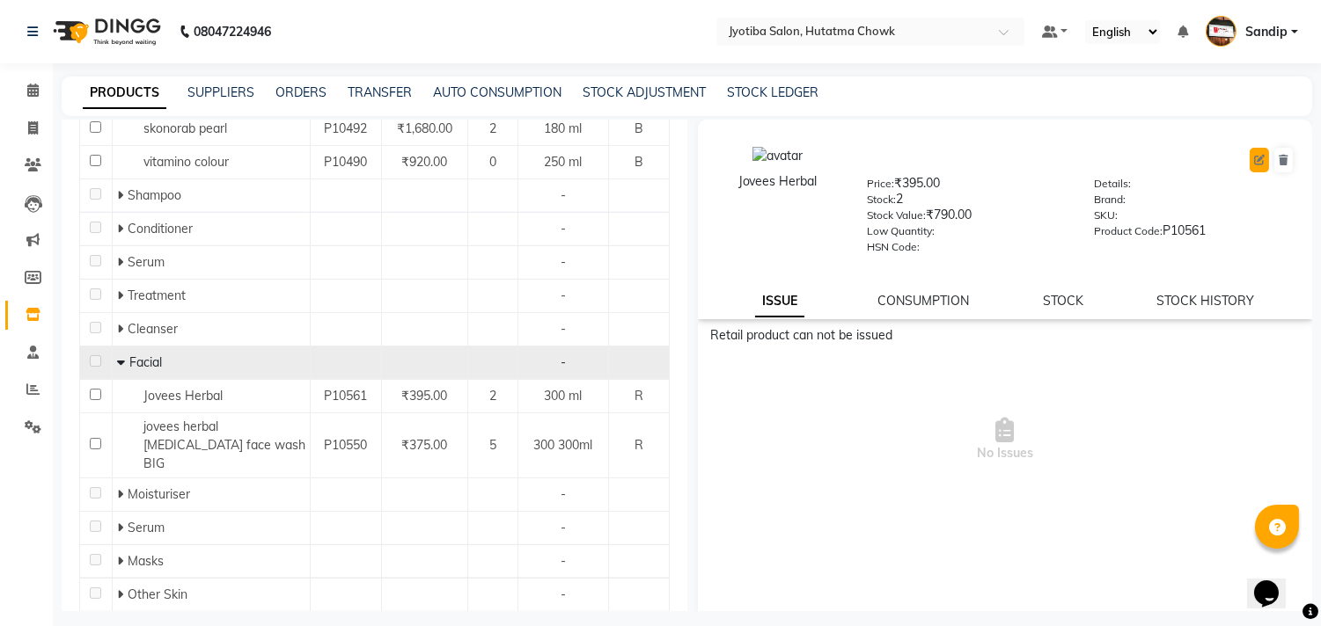
click at [1254, 155] on icon at bounding box center [1259, 160] width 11 height 11
select select "R"
select select "true"
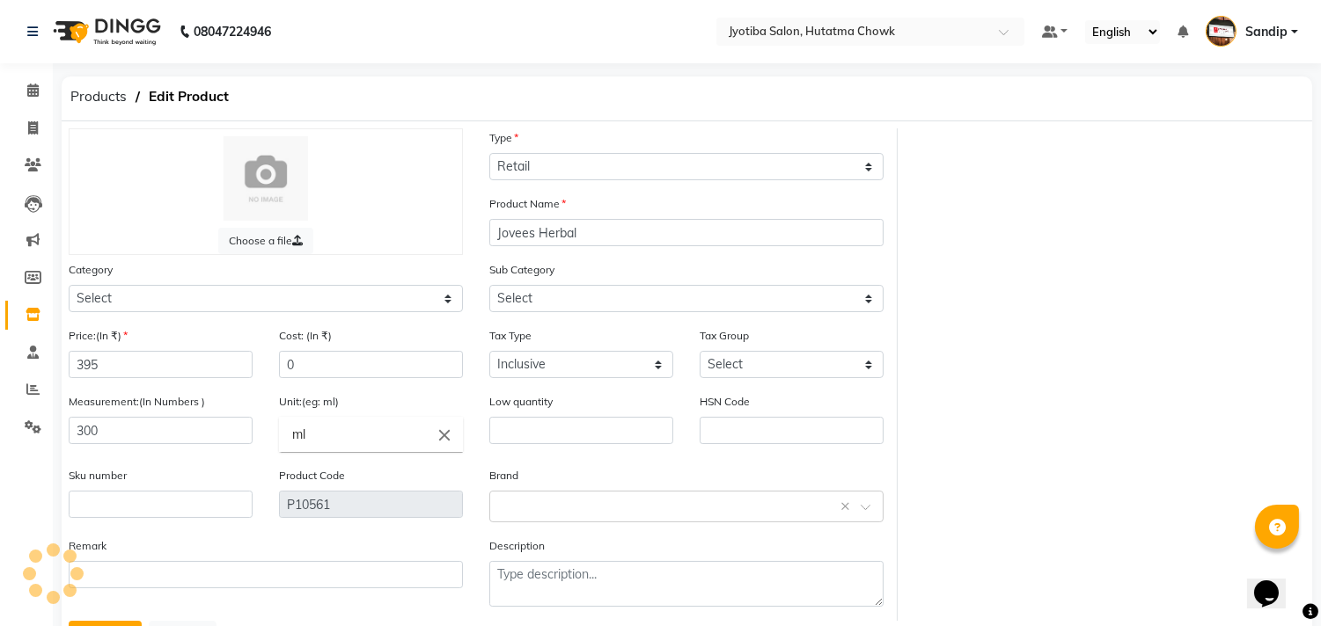
select select "215201152"
select select "215201150"
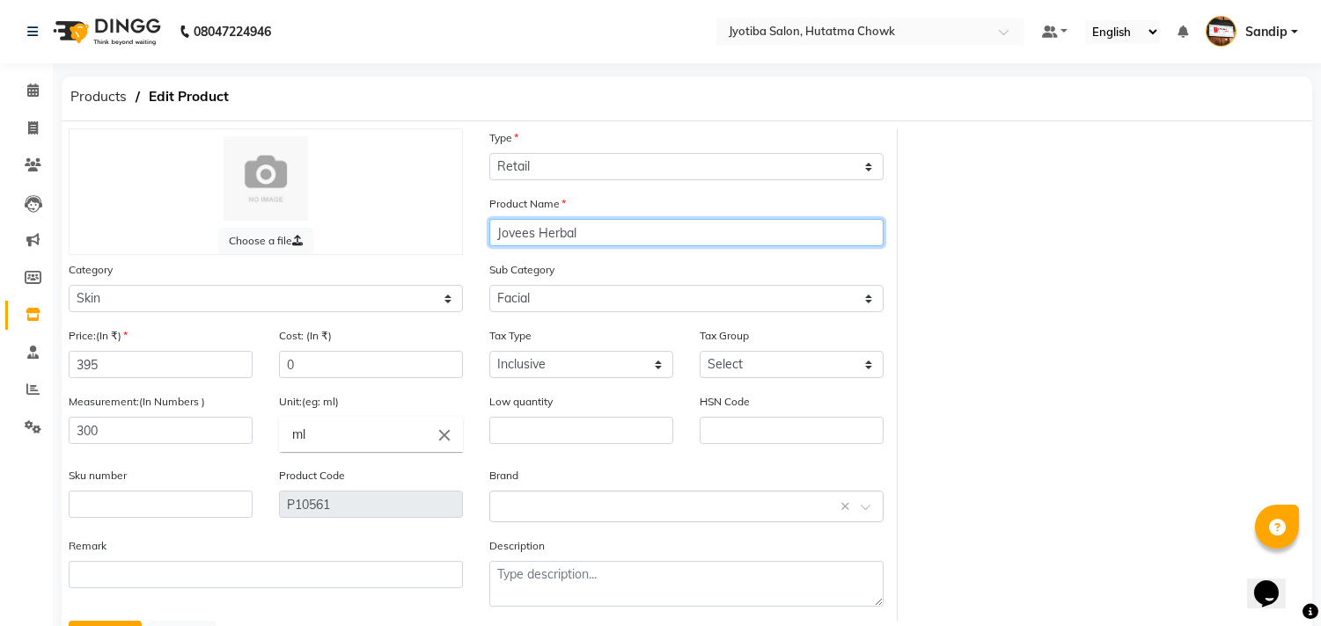
click at [629, 221] on input "Jovees Herbal" at bounding box center [686, 232] width 394 height 27
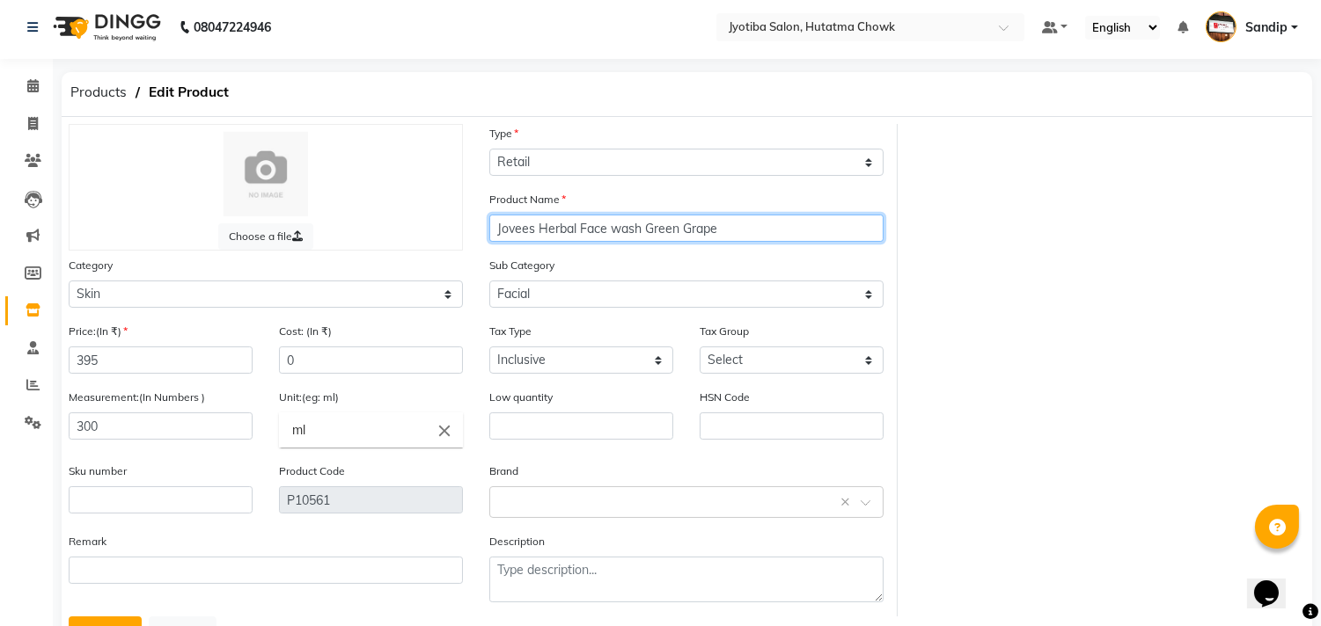
scroll to position [80, 0]
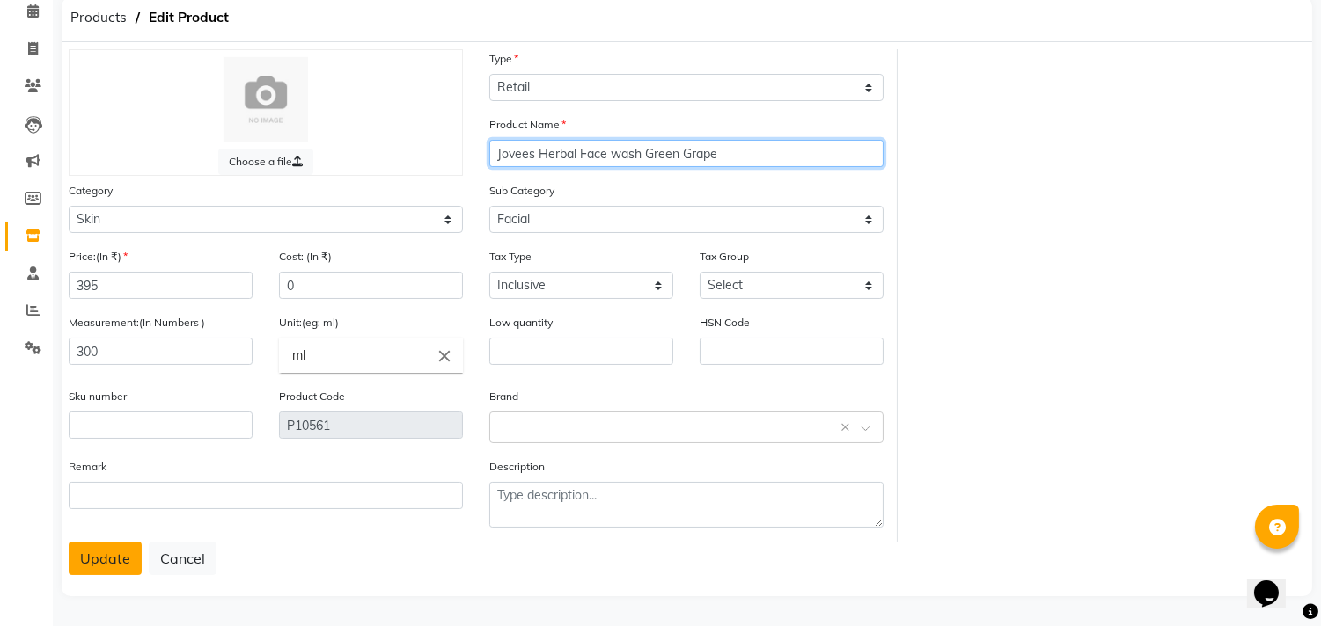
type input "Jovees Herbal Face wash Green Grape"
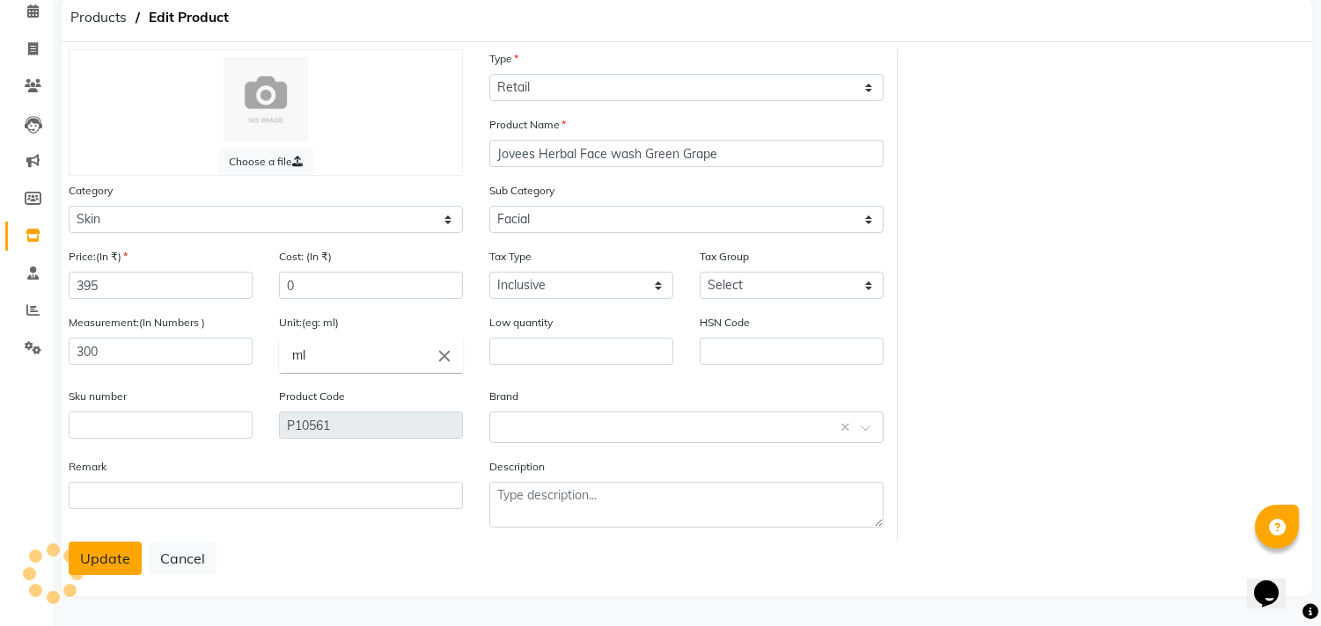
click at [91, 566] on button "Update" at bounding box center [105, 558] width 73 height 33
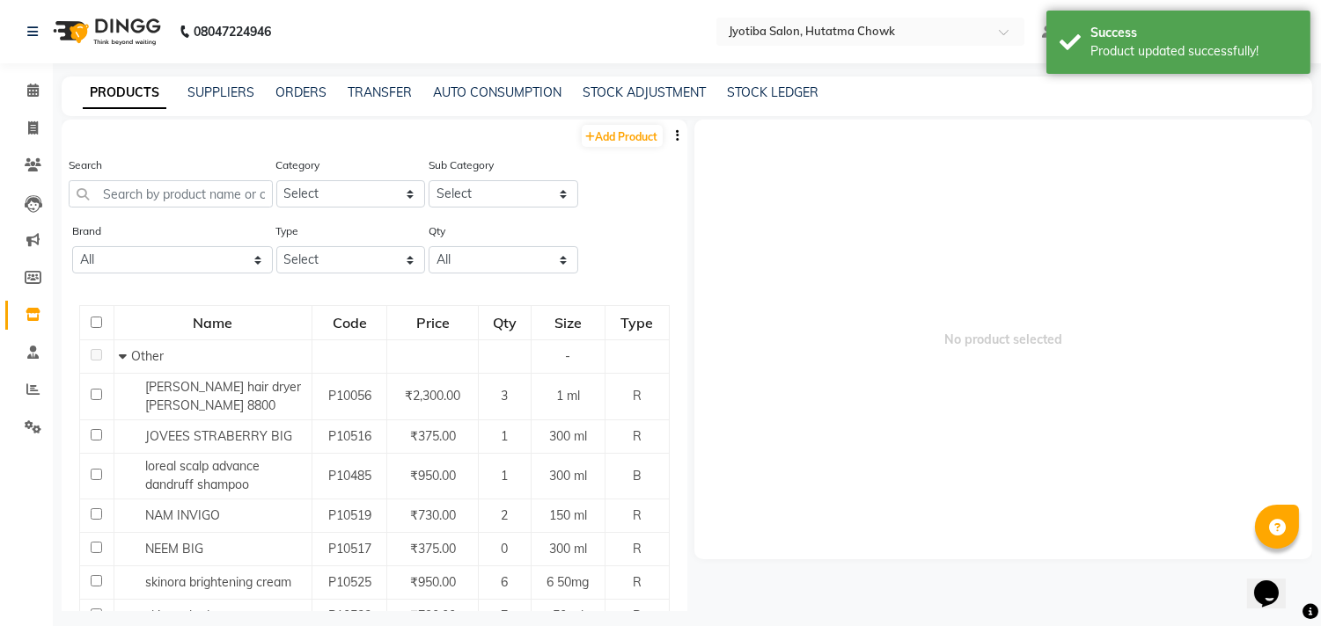
click at [607, 120] on div "Add Product" at bounding box center [375, 134] width 626 height 29
click at [605, 129] on link "Add Product" at bounding box center [622, 136] width 81 height 22
select select "true"
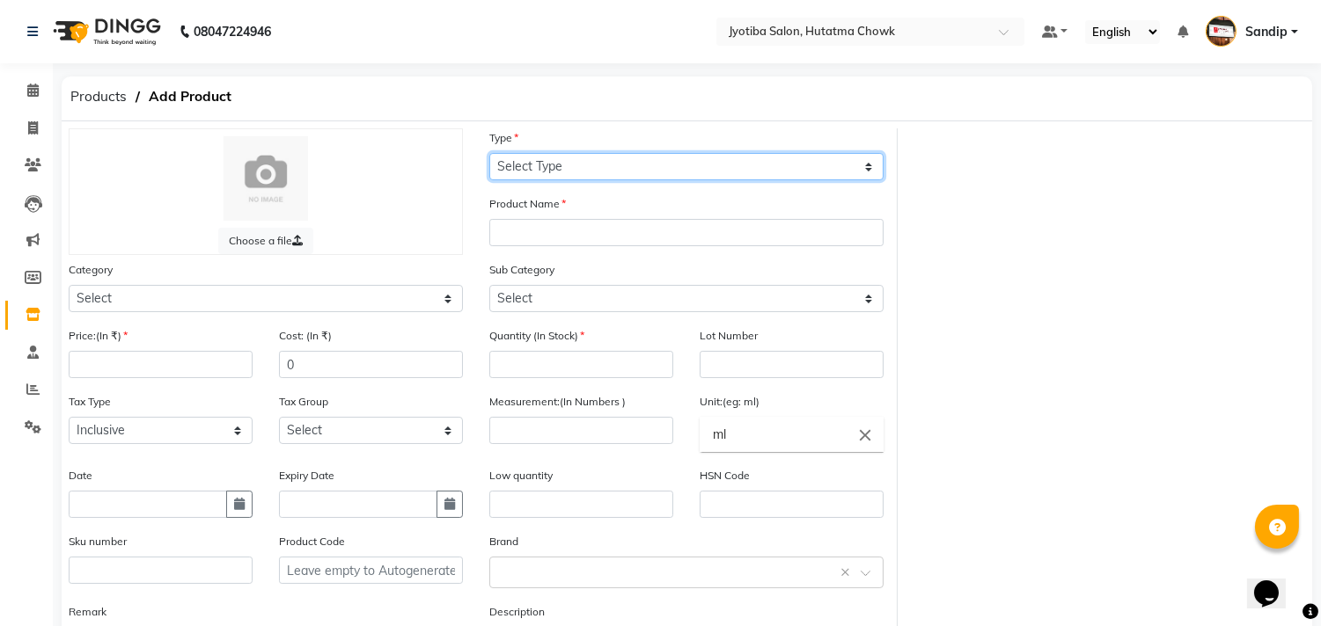
click at [522, 179] on select "Select Type Both Retail Consumable" at bounding box center [686, 166] width 394 height 27
select select "R"
click at [489, 153] on select "Select Type Both Retail Consumable" at bounding box center [686, 166] width 394 height 27
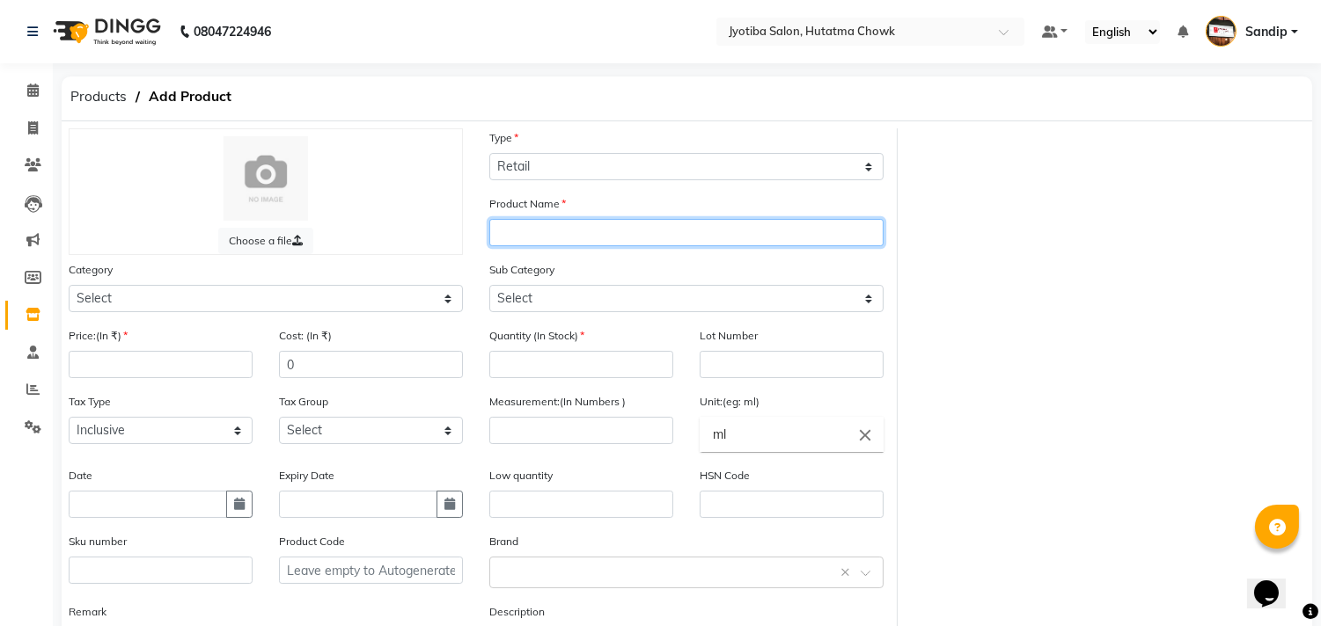
click at [538, 225] on input "text" at bounding box center [686, 232] width 394 height 27
type input "Jovees Herbal"
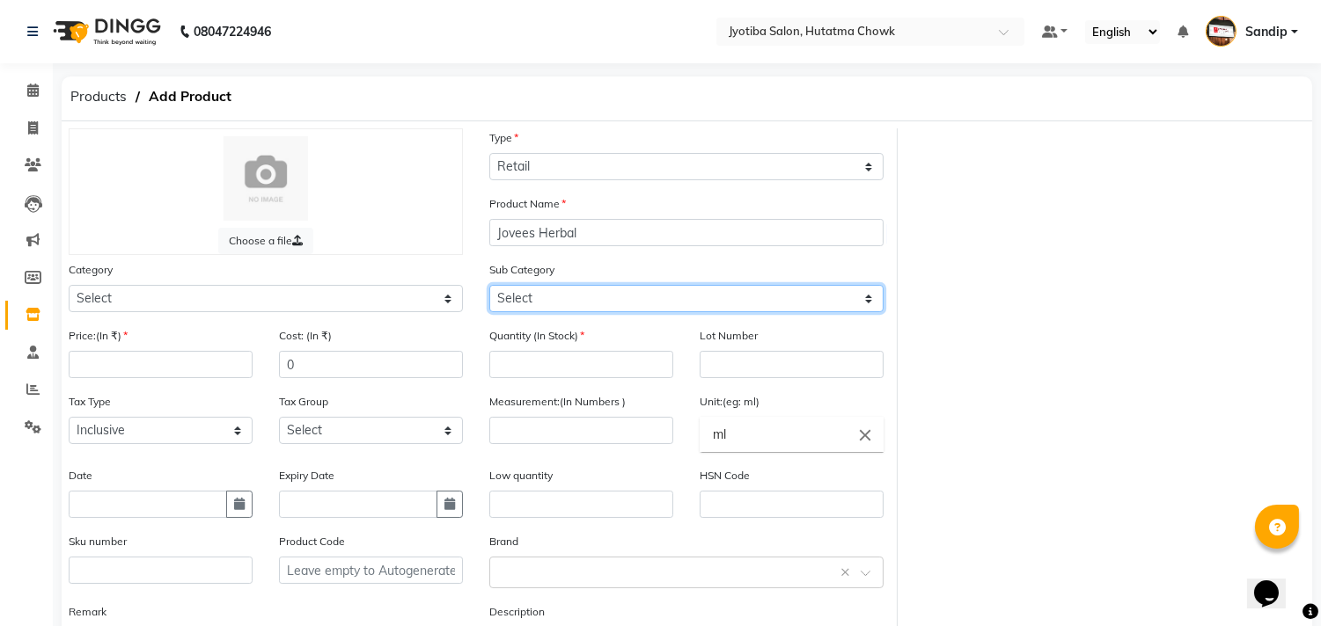
click at [549, 296] on select "Select" at bounding box center [686, 298] width 394 height 27
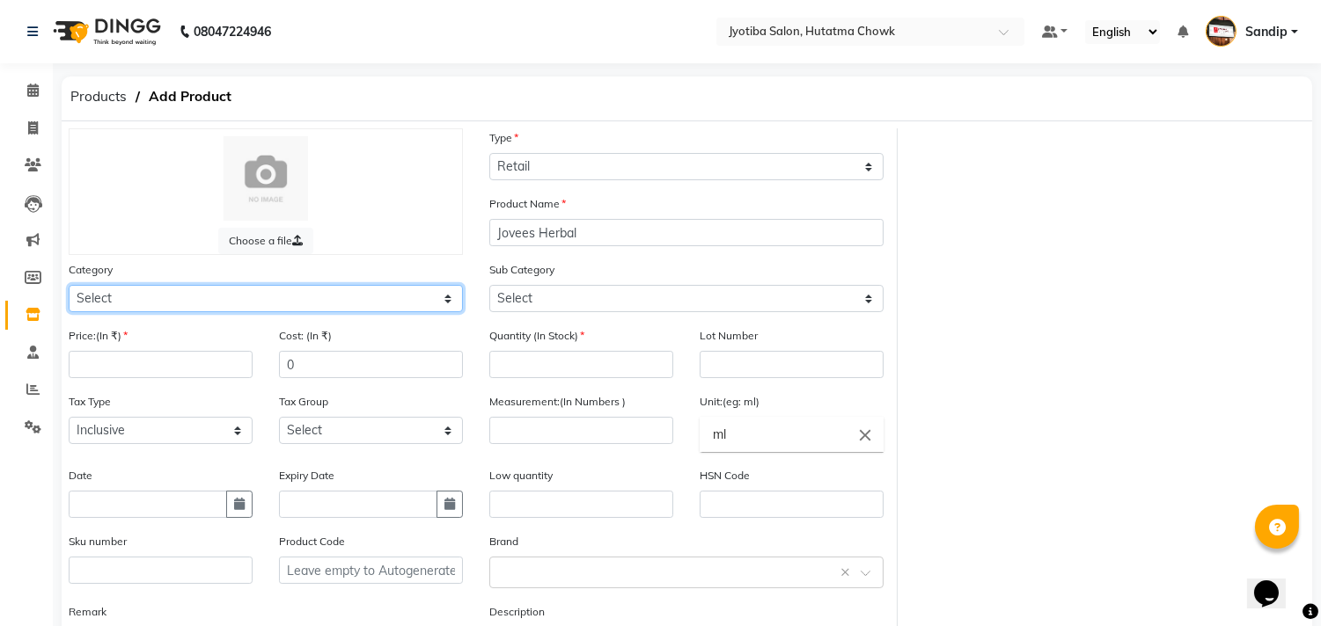
click at [217, 293] on select "Select Hair Skin Makeup Personal Care Appliances [PERSON_NAME] Waxing Disposabl…" at bounding box center [266, 298] width 394 height 27
select select "215201150"
click at [69, 285] on select "Select Hair Skin Makeup Personal Care Appliances [PERSON_NAME] Waxing Disposabl…" at bounding box center [266, 298] width 394 height 27
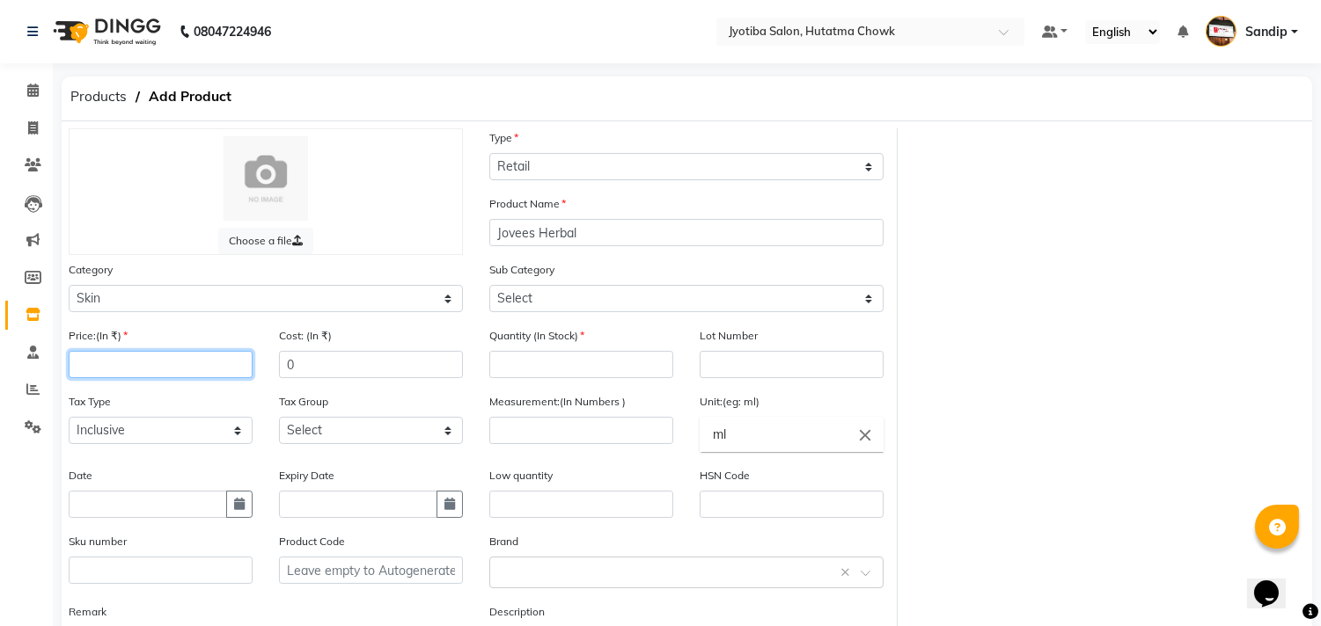
click at [155, 359] on input "number" at bounding box center [161, 364] width 184 height 27
type input "415"
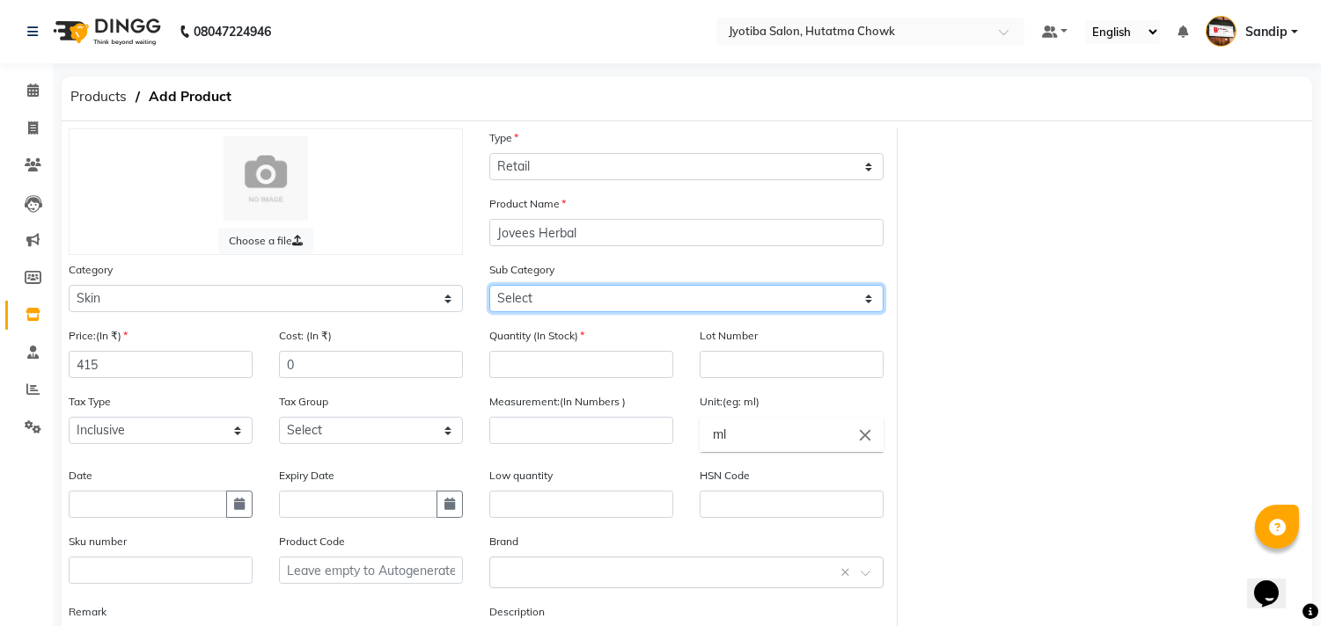
click at [553, 290] on select "Select Cleanser Facial Moisturiser Serum Toner Sun Care Masks Lip Care Eye Care…" at bounding box center [686, 298] width 394 height 27
select select "215201152"
click at [489, 285] on select "Select Cleanser Facial Moisturiser Serum Toner Sun Care Masks Lip Care Eye Care…" at bounding box center [686, 298] width 394 height 27
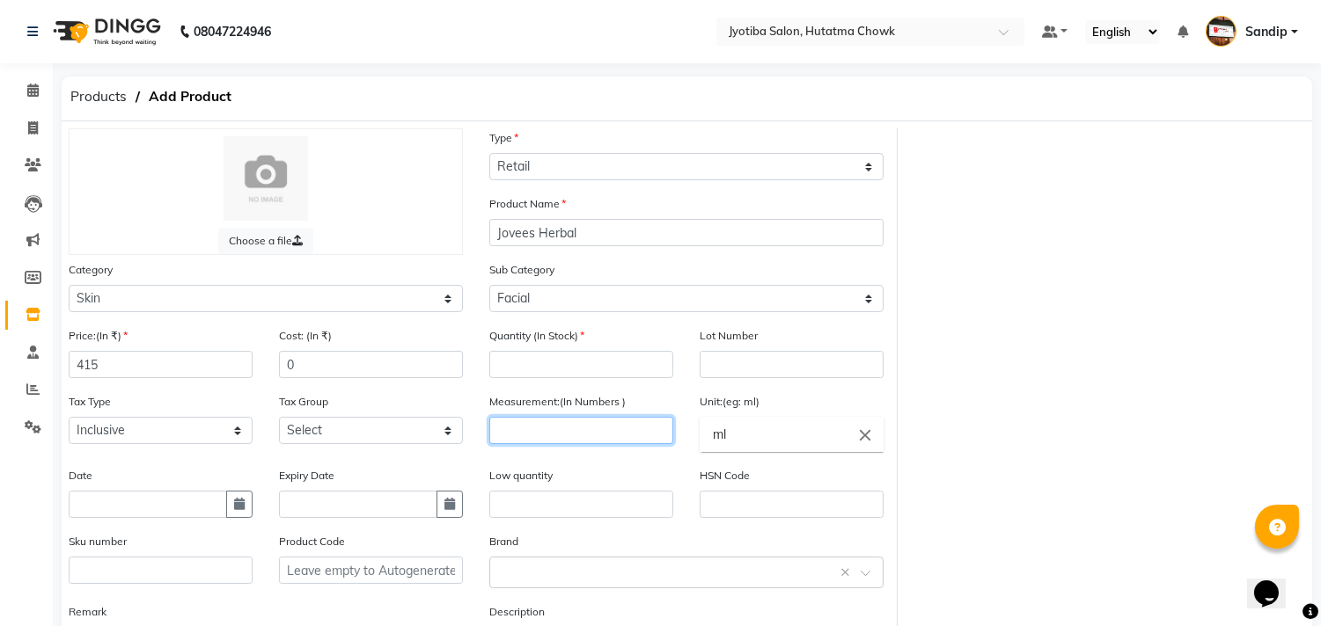
click at [524, 427] on input "number" at bounding box center [581, 430] width 184 height 27
type input "300"
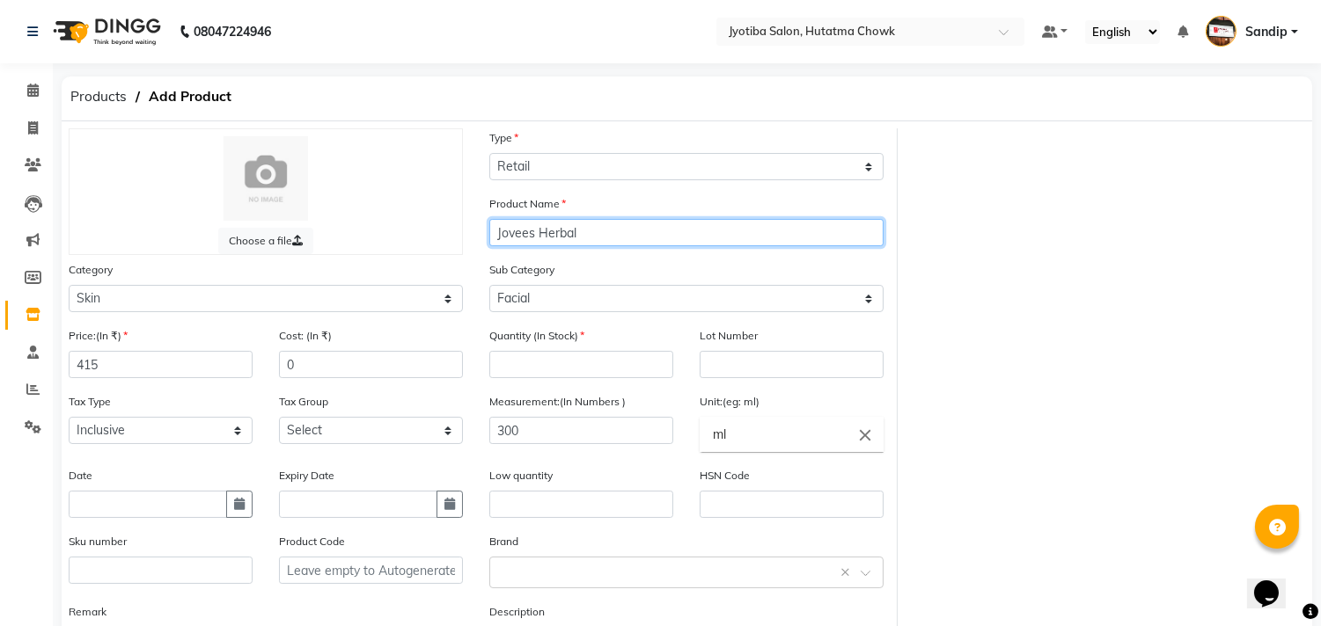
click at [617, 224] on input "Jovees Herbal" at bounding box center [686, 232] width 394 height 27
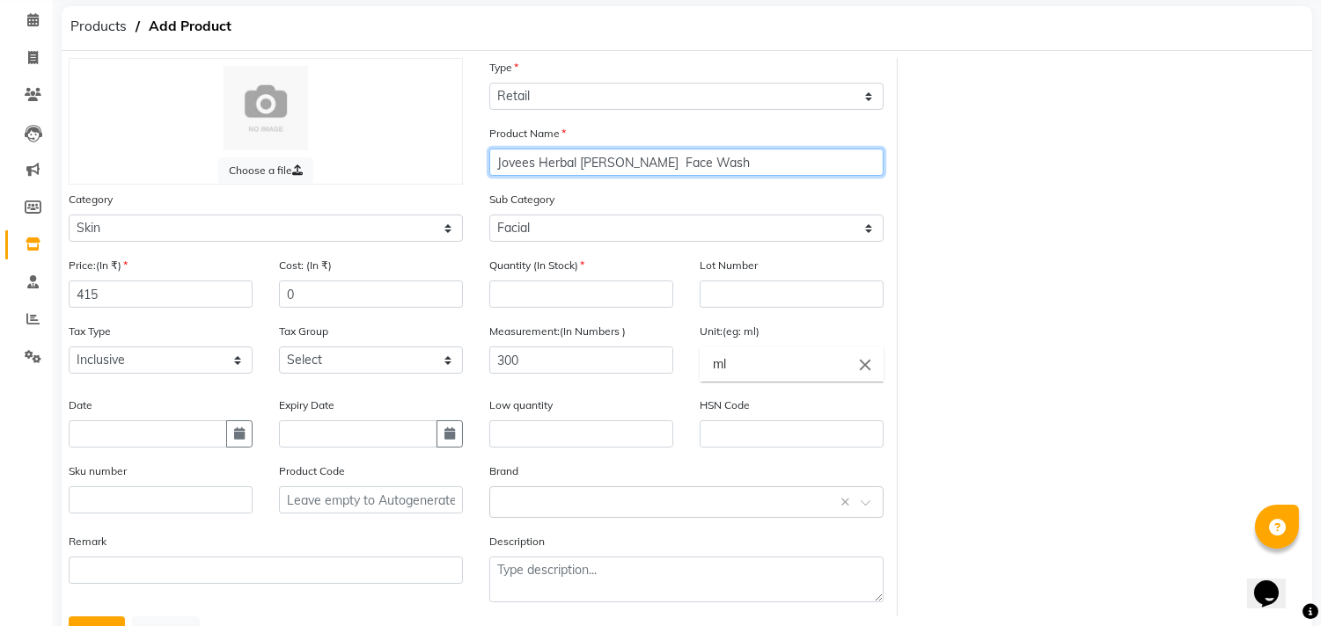
scroll to position [146, 0]
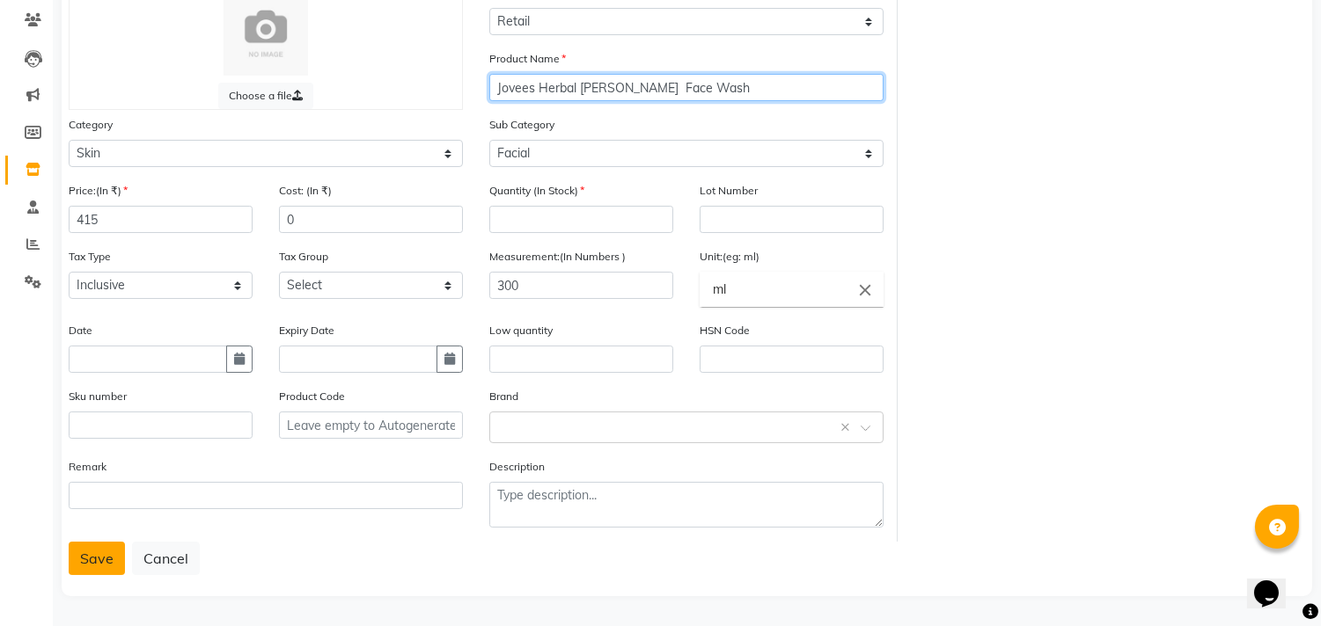
type input "Jovees Herbal [PERSON_NAME] Face Wash"
click at [92, 559] on button "Save" at bounding box center [97, 558] width 56 height 33
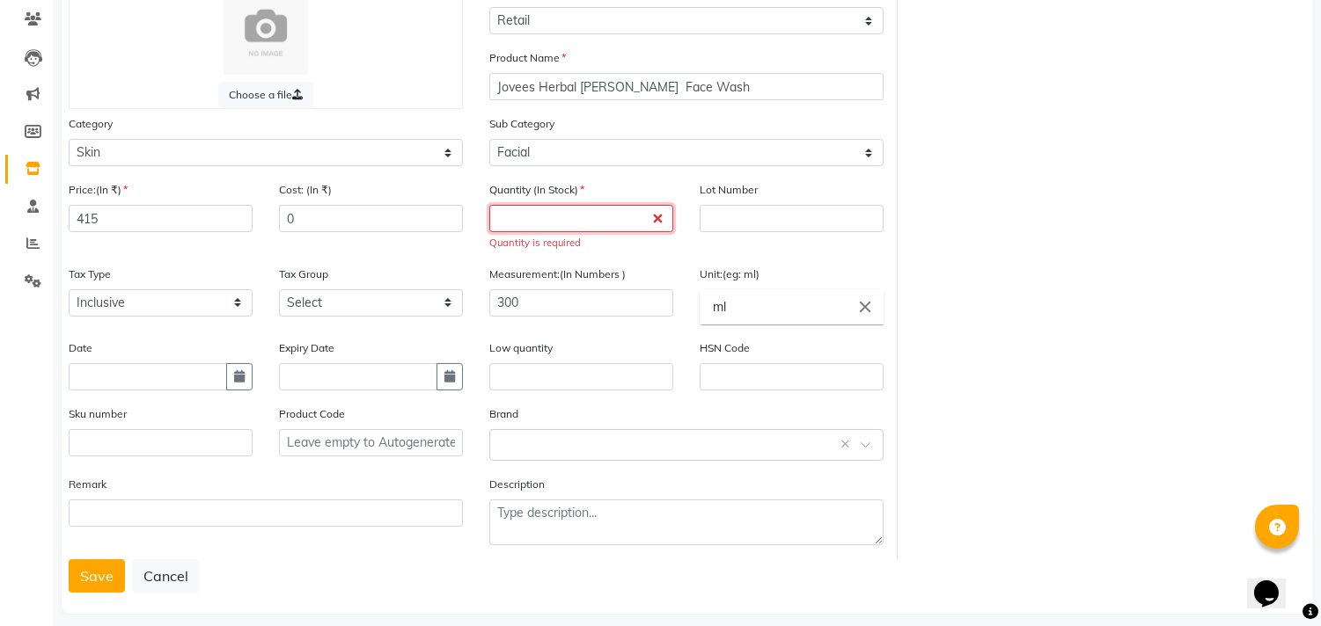
click at [523, 225] on input "number" at bounding box center [581, 218] width 184 height 27
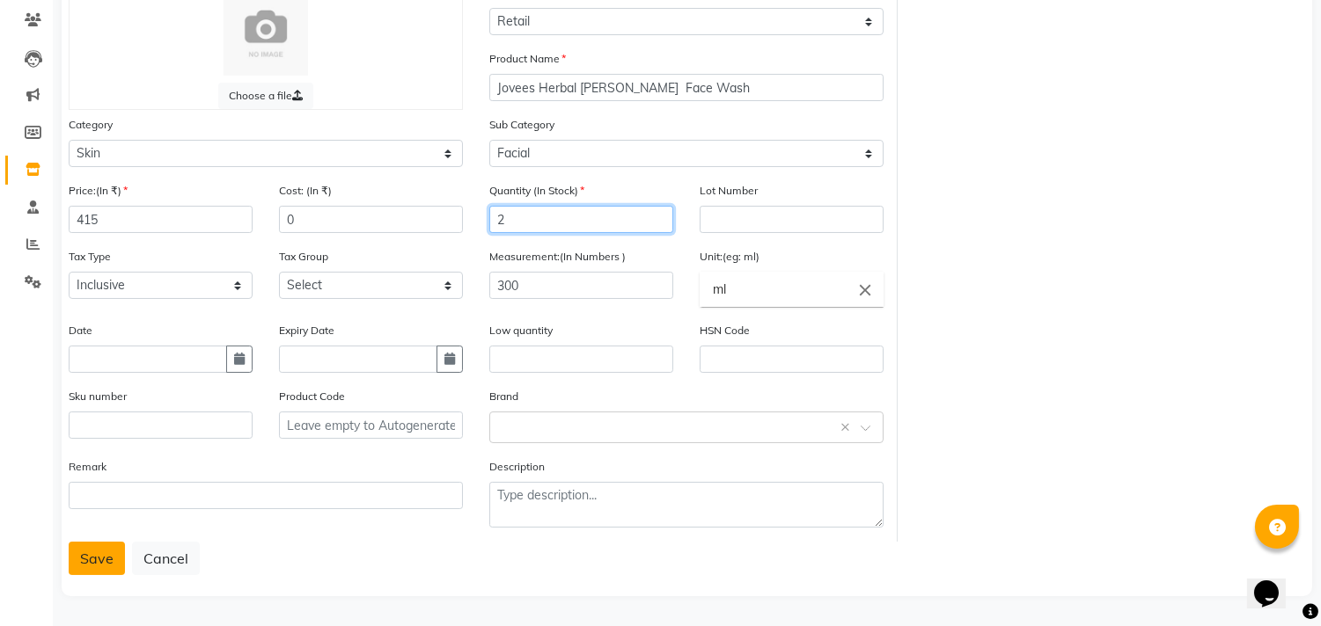
type input "2"
click at [90, 560] on button "Save" at bounding box center [97, 558] width 56 height 33
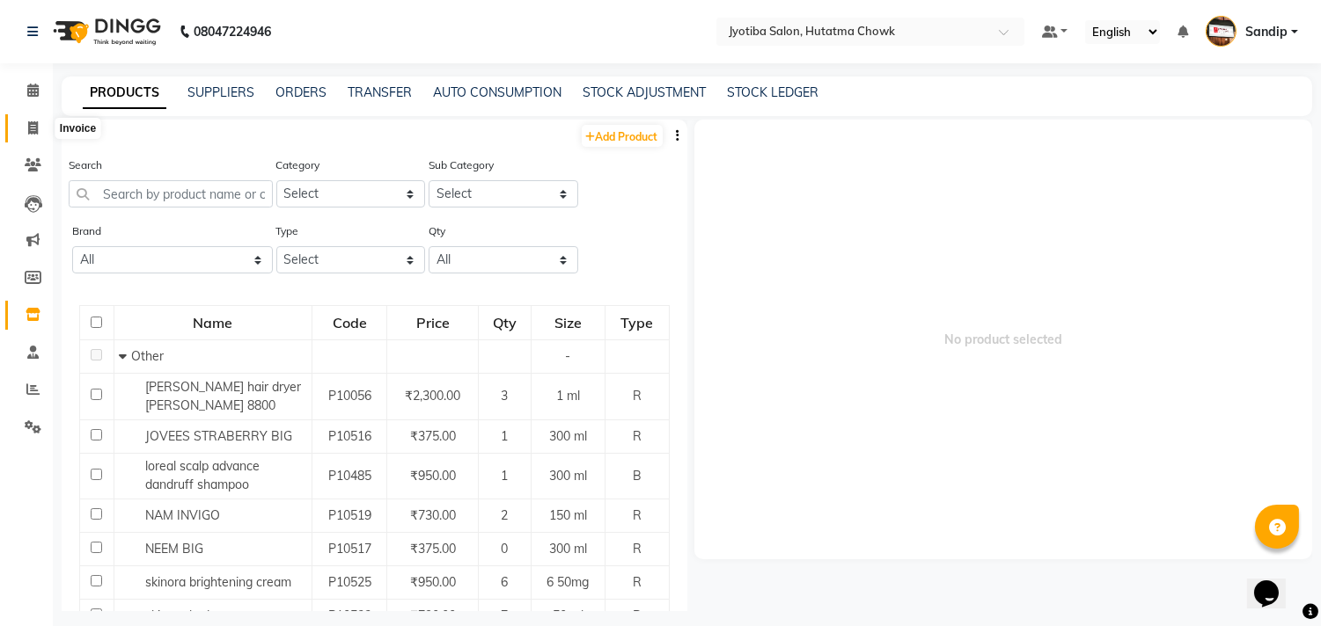
click at [32, 128] on icon at bounding box center [33, 127] width 10 height 13
select select "556"
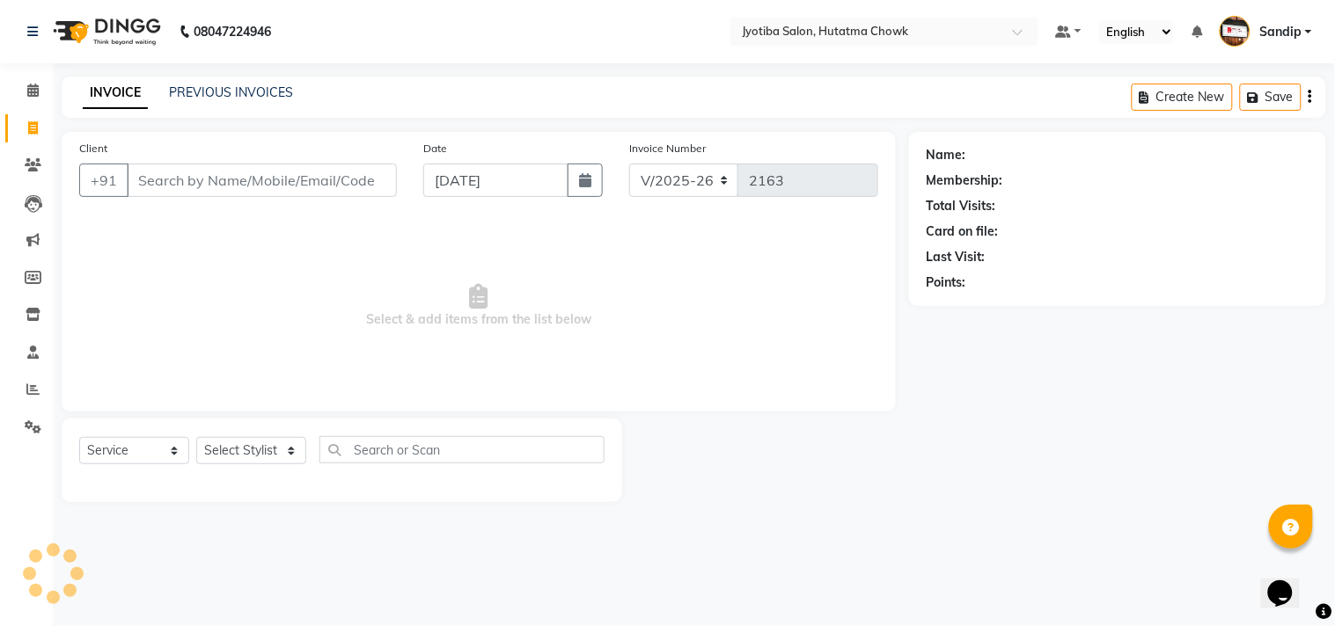
select select "membership"
click at [224, 88] on link "PREVIOUS INVOICES" at bounding box center [231, 92] width 124 height 16
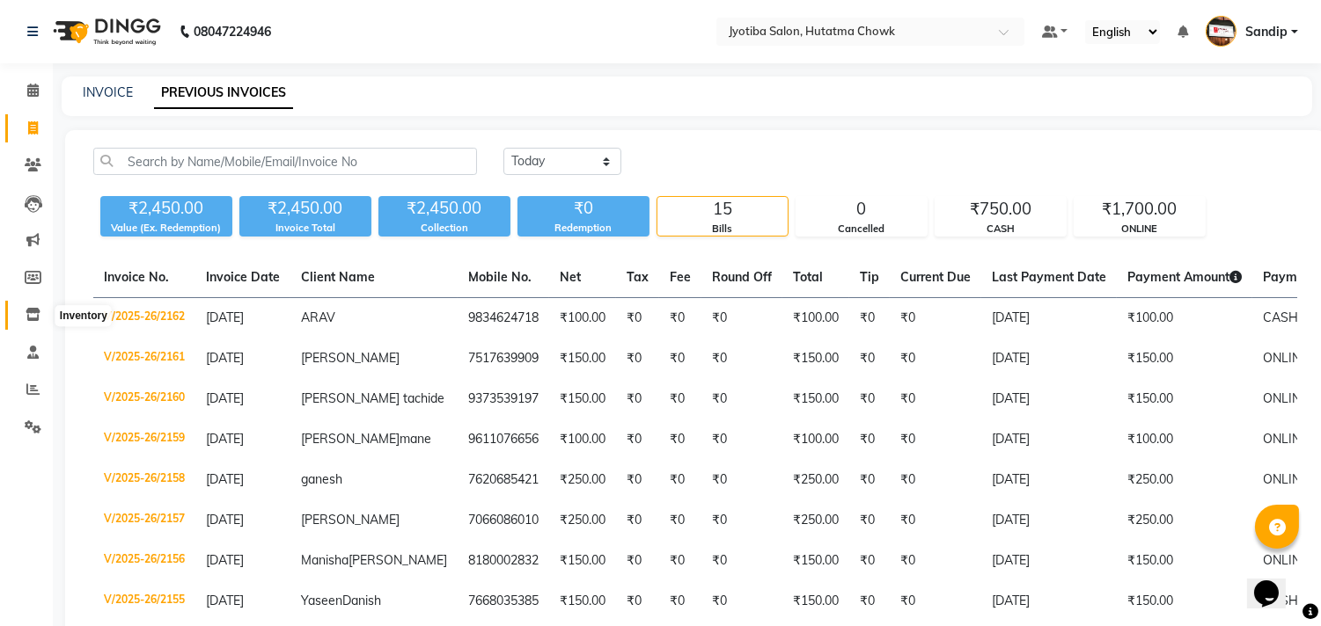
click at [27, 318] on icon at bounding box center [33, 314] width 15 height 13
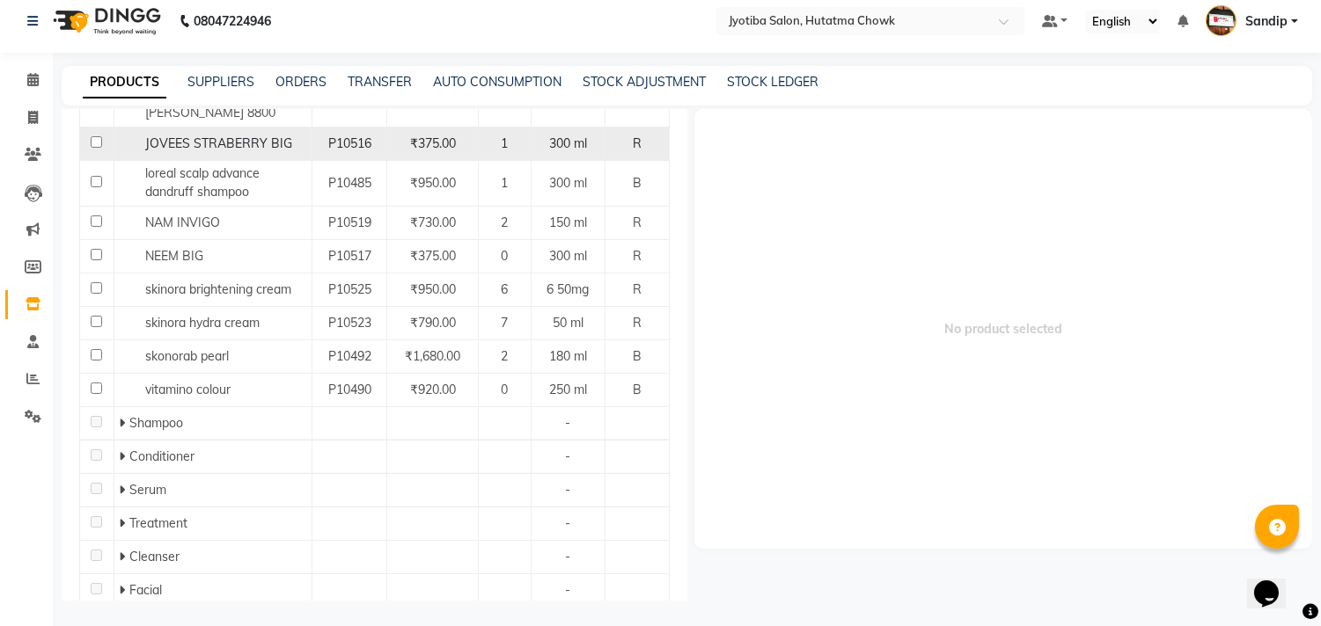
scroll to position [478, 0]
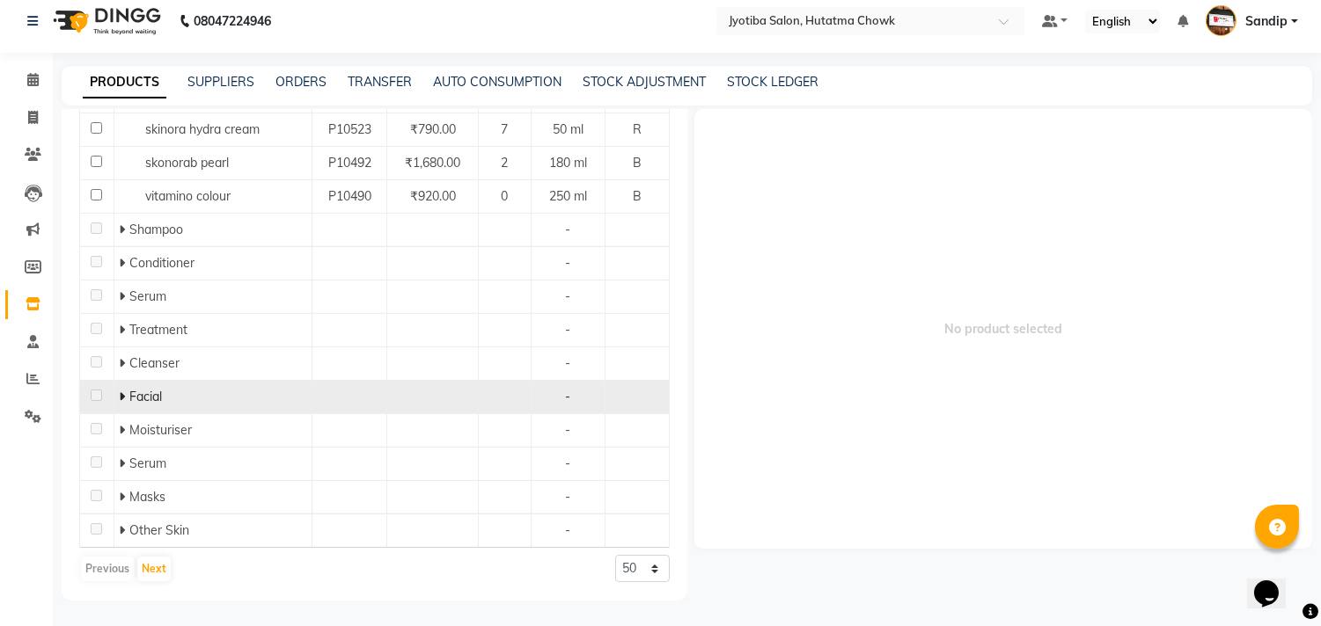
click at [119, 399] on icon at bounding box center [122, 397] width 6 height 12
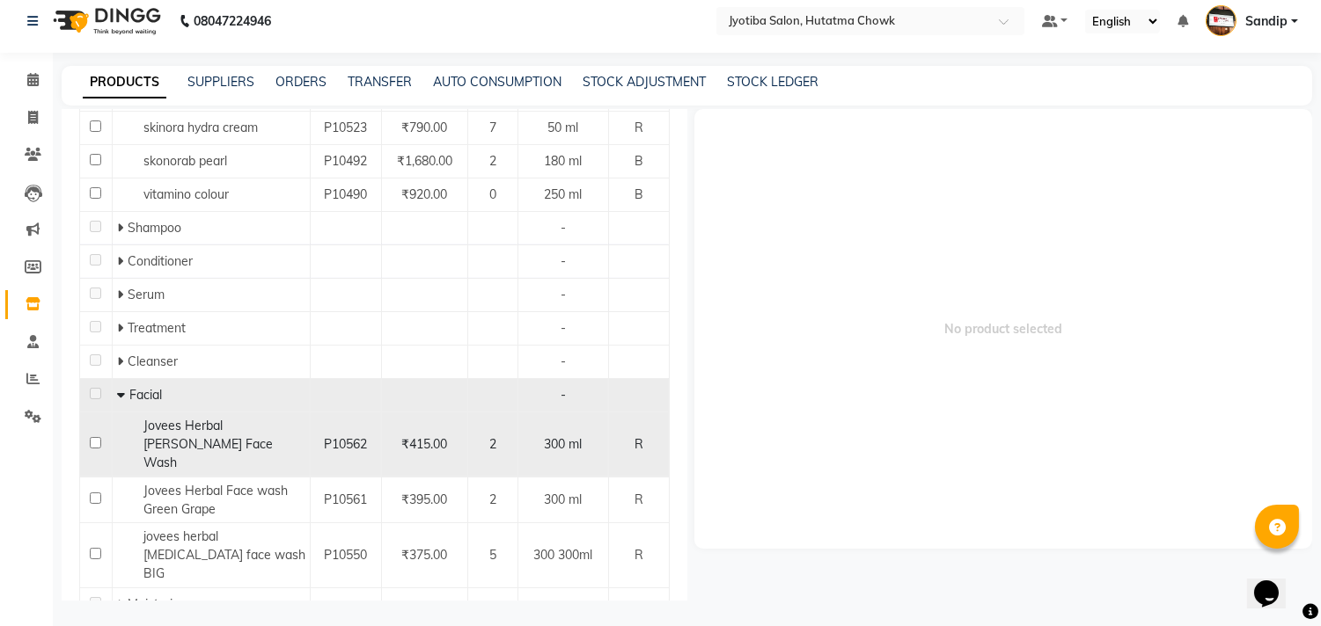
click at [267, 436] on div "Jovees Herbal [PERSON_NAME] Face Wash" at bounding box center [211, 444] width 188 height 55
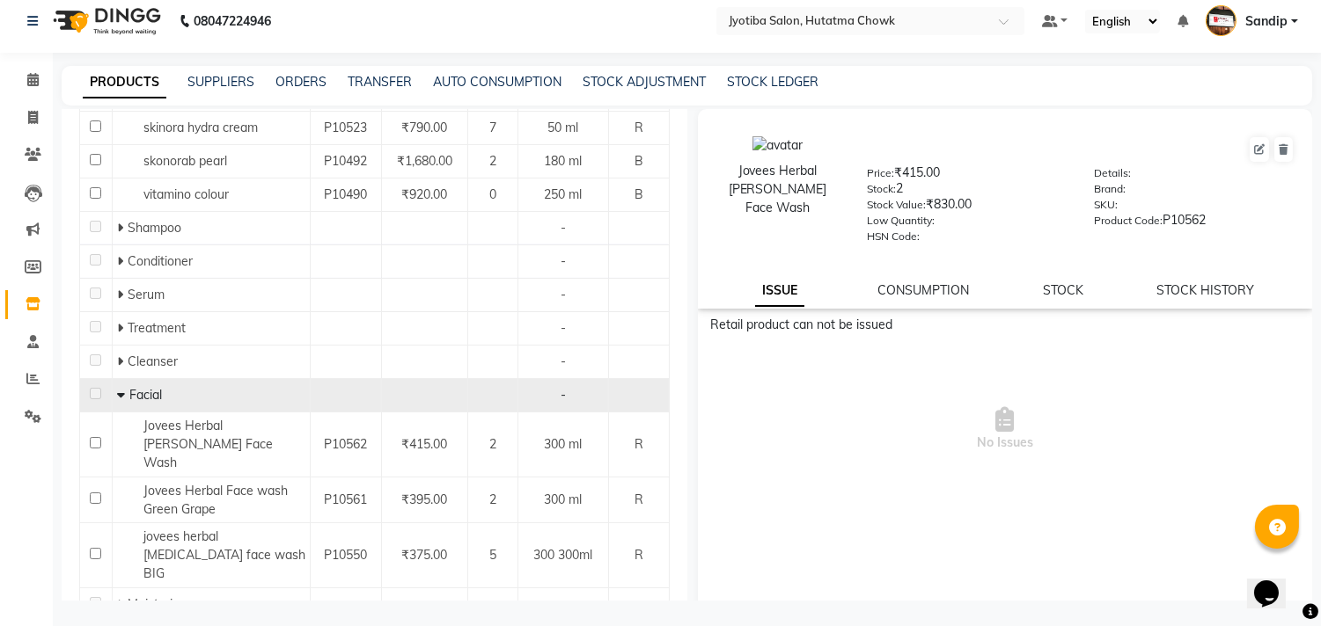
click at [775, 185] on div "Jovees Herbal [PERSON_NAME] Face Wash" at bounding box center [777, 189] width 125 height 55
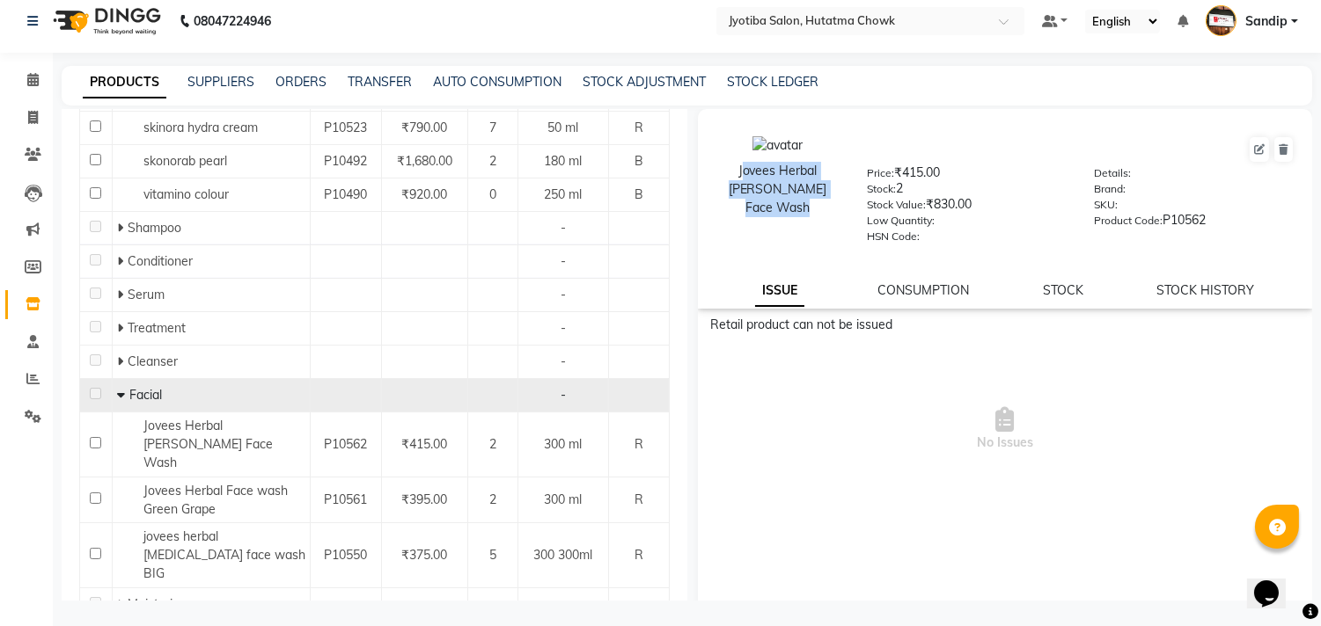
copy div "Jovees Herbal [PERSON_NAME] Face Wash"
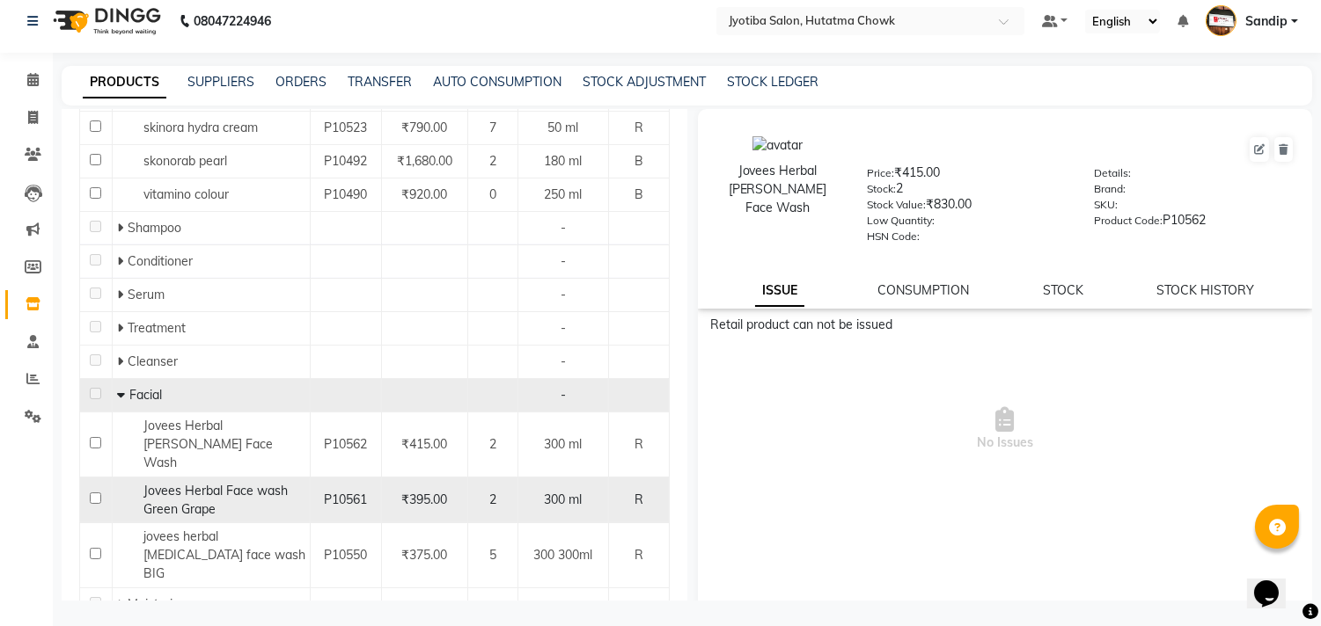
click at [277, 489] on div "Jovees Herbal Face wash Green Grape" at bounding box center [211, 500] width 188 height 37
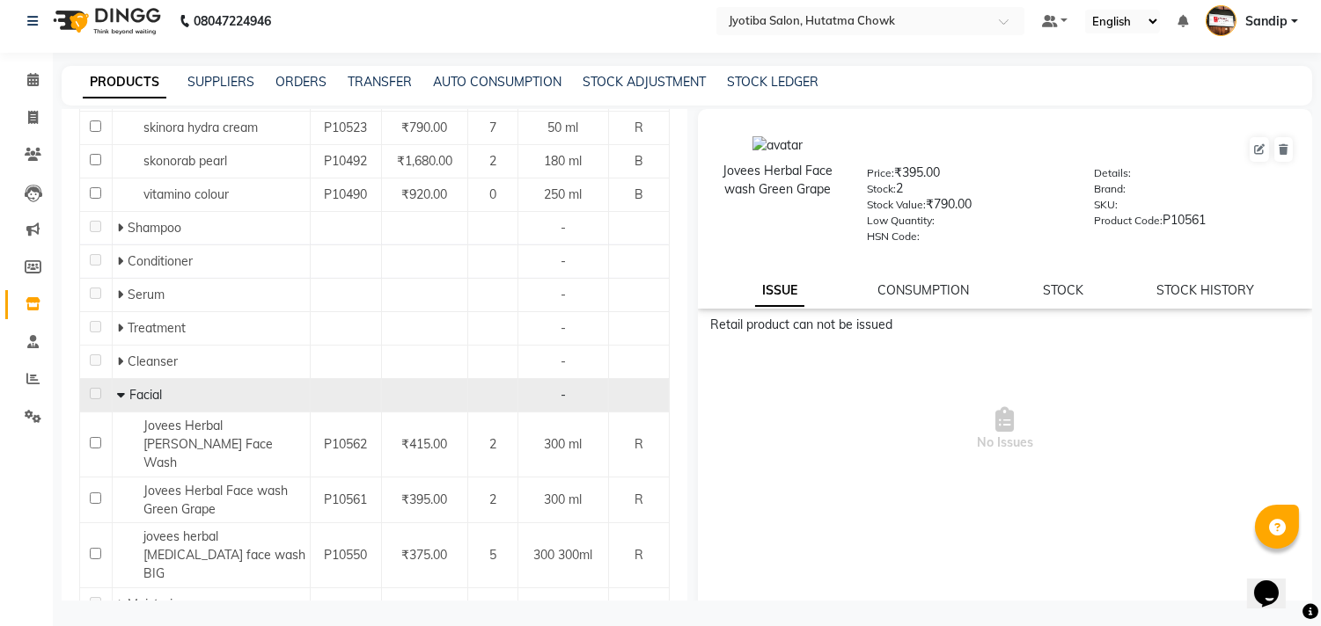
click at [778, 180] on div "Jovees Herbal Face wash Green Grape" at bounding box center [777, 180] width 125 height 37
copy div "Jovees Herbal Face wash Green Grape"
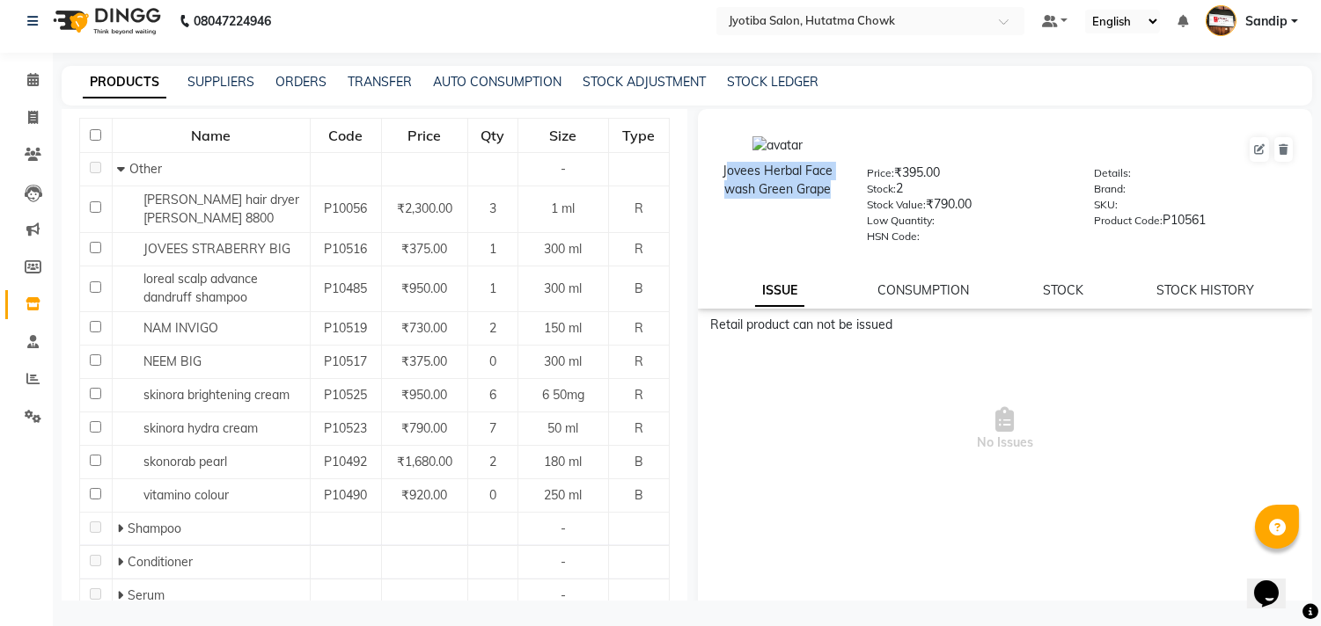
scroll to position [0, 0]
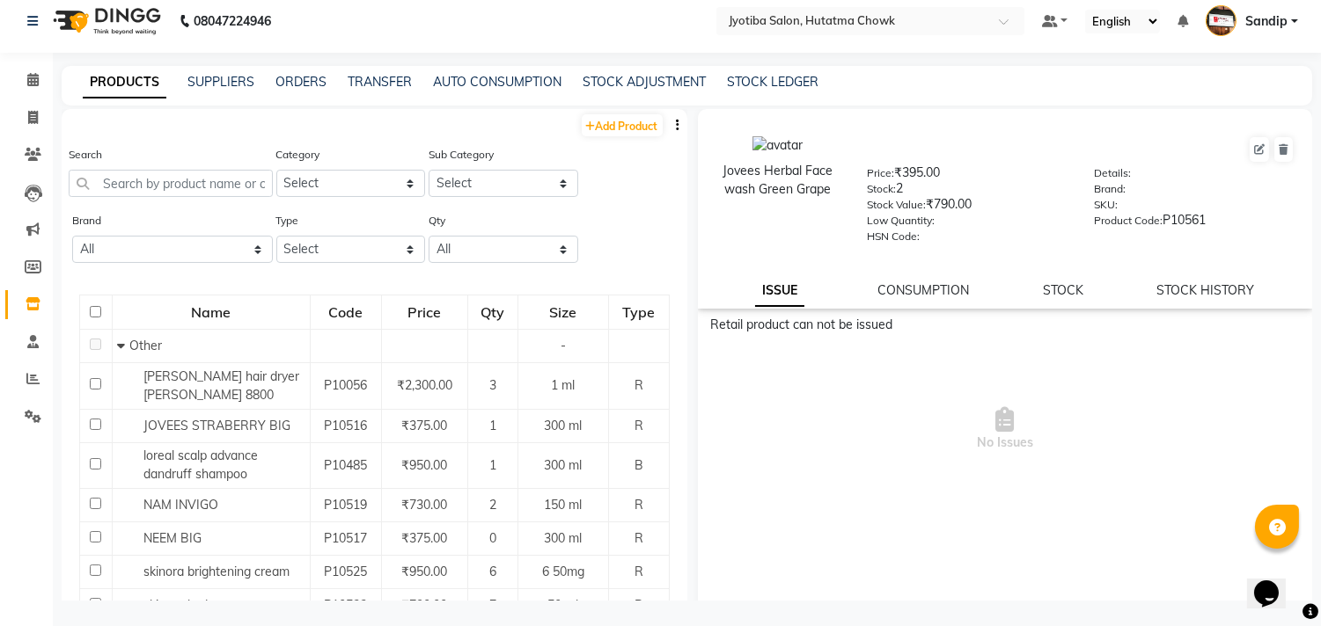
click at [728, 396] on span "No Issues" at bounding box center [1005, 429] width 589 height 176
click at [620, 77] on link "STOCK ADJUSTMENT" at bounding box center [643, 82] width 123 height 16
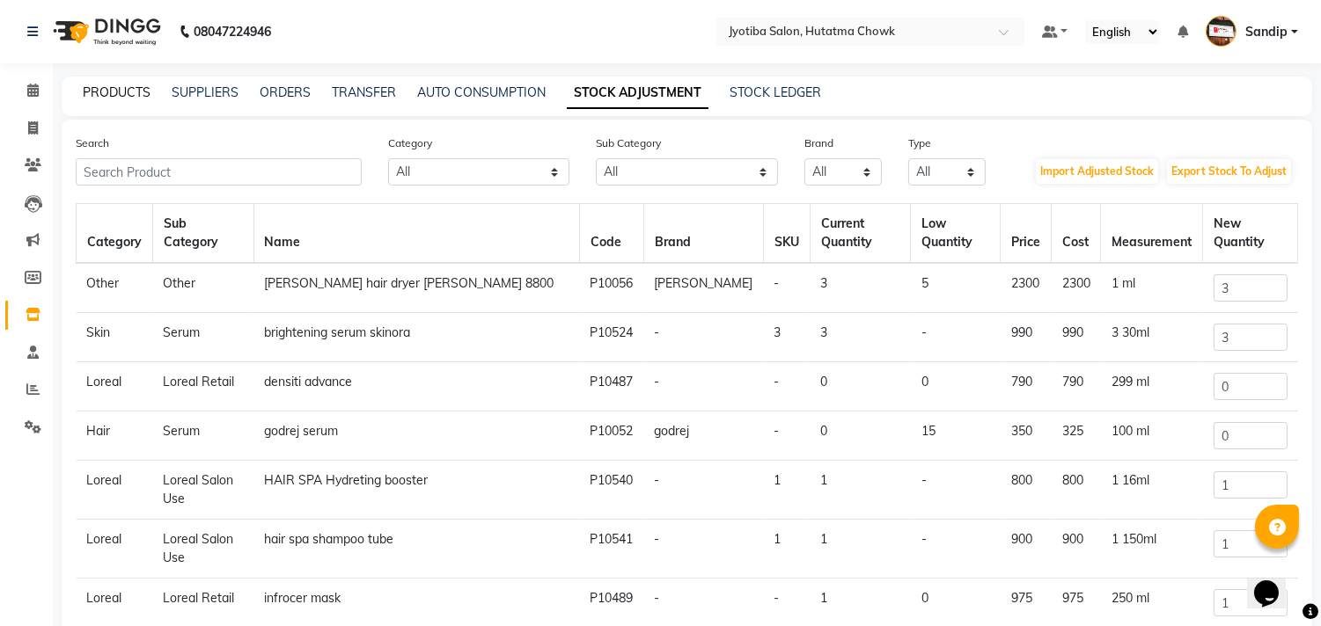
click at [112, 88] on link "PRODUCTS" at bounding box center [117, 92] width 68 height 16
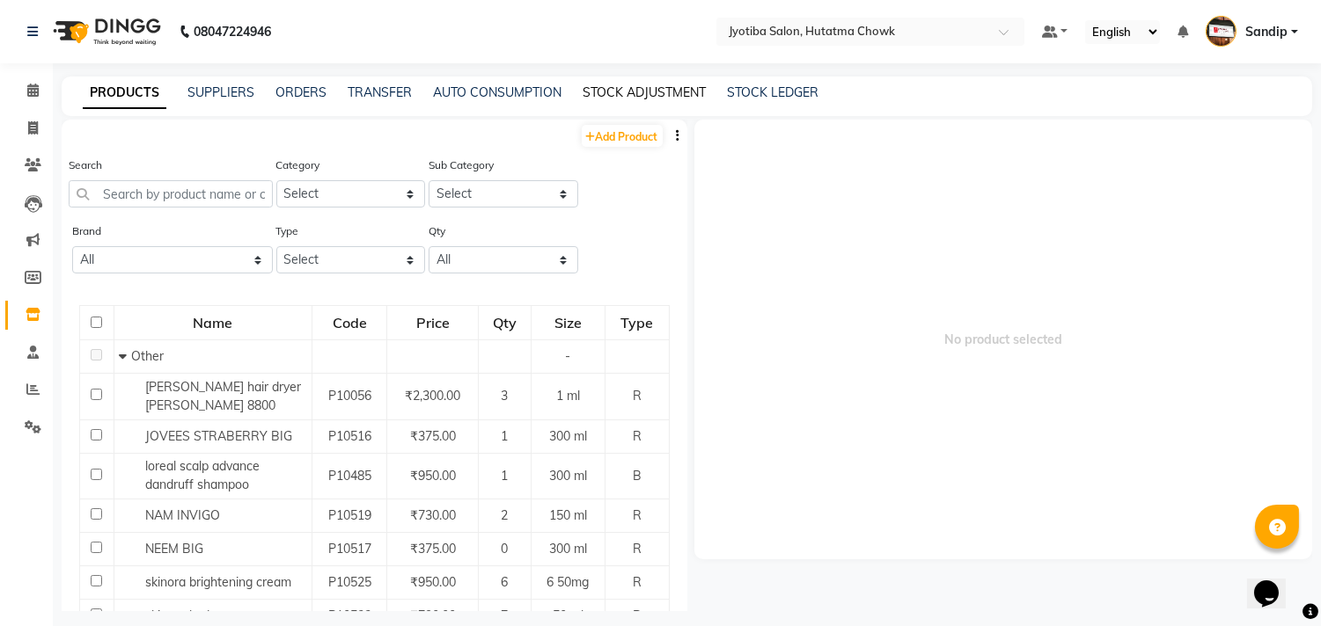
click at [622, 89] on link "STOCK ADJUSTMENT" at bounding box center [643, 92] width 123 height 16
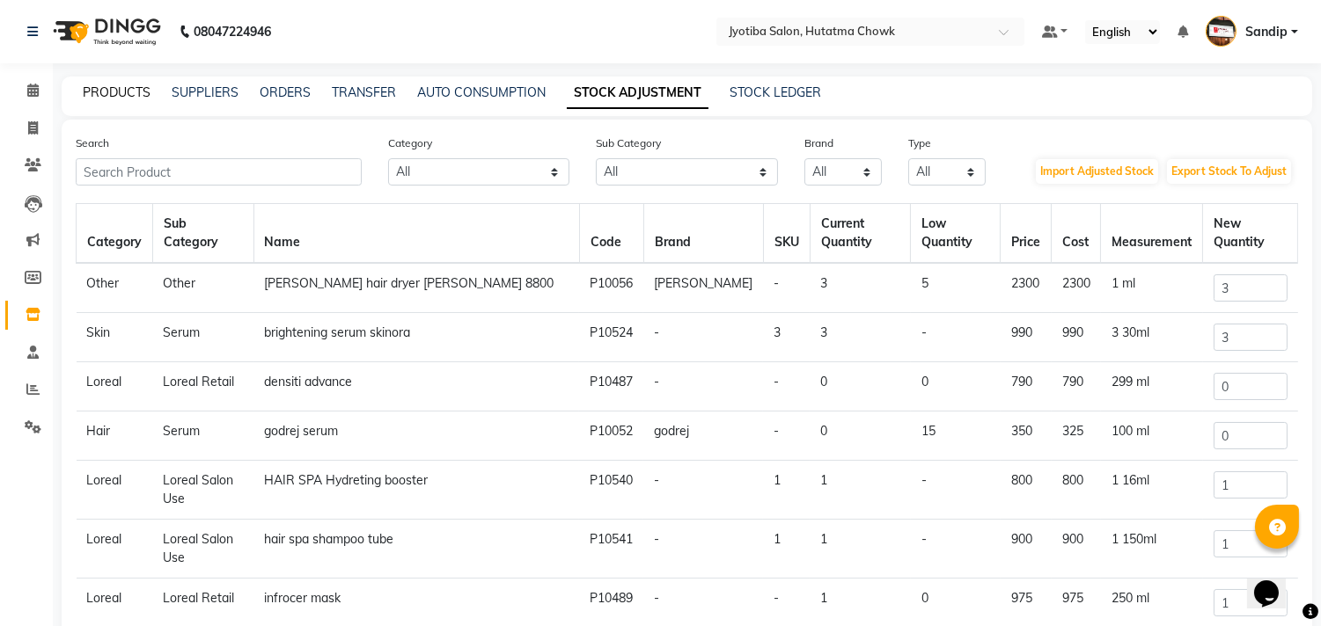
click at [112, 89] on link "PRODUCTS" at bounding box center [117, 92] width 68 height 16
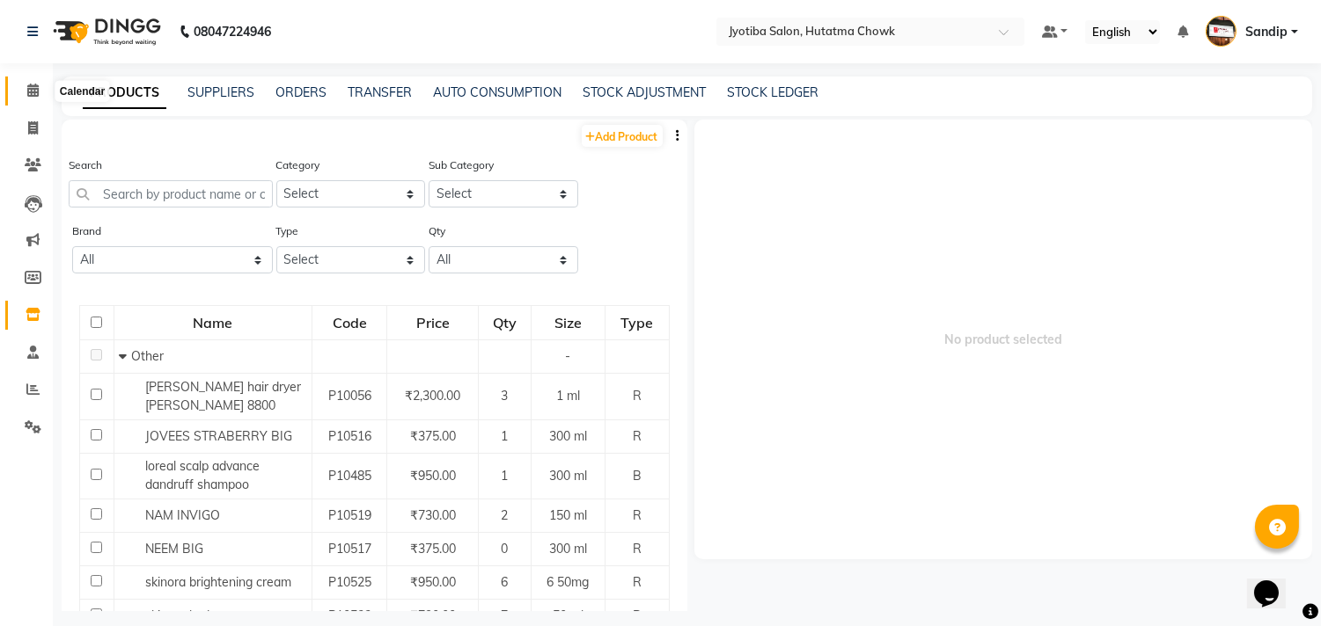
click at [30, 97] on icon at bounding box center [32, 90] width 11 height 13
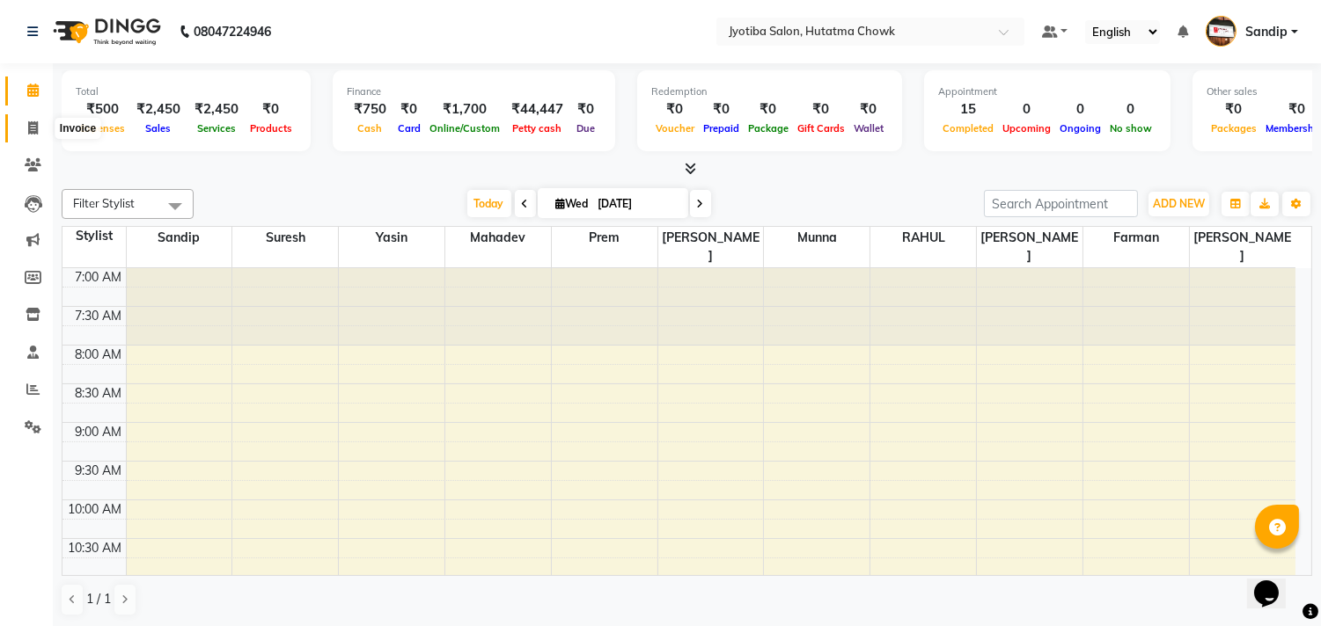
click at [30, 128] on icon at bounding box center [33, 127] width 10 height 13
select select "556"
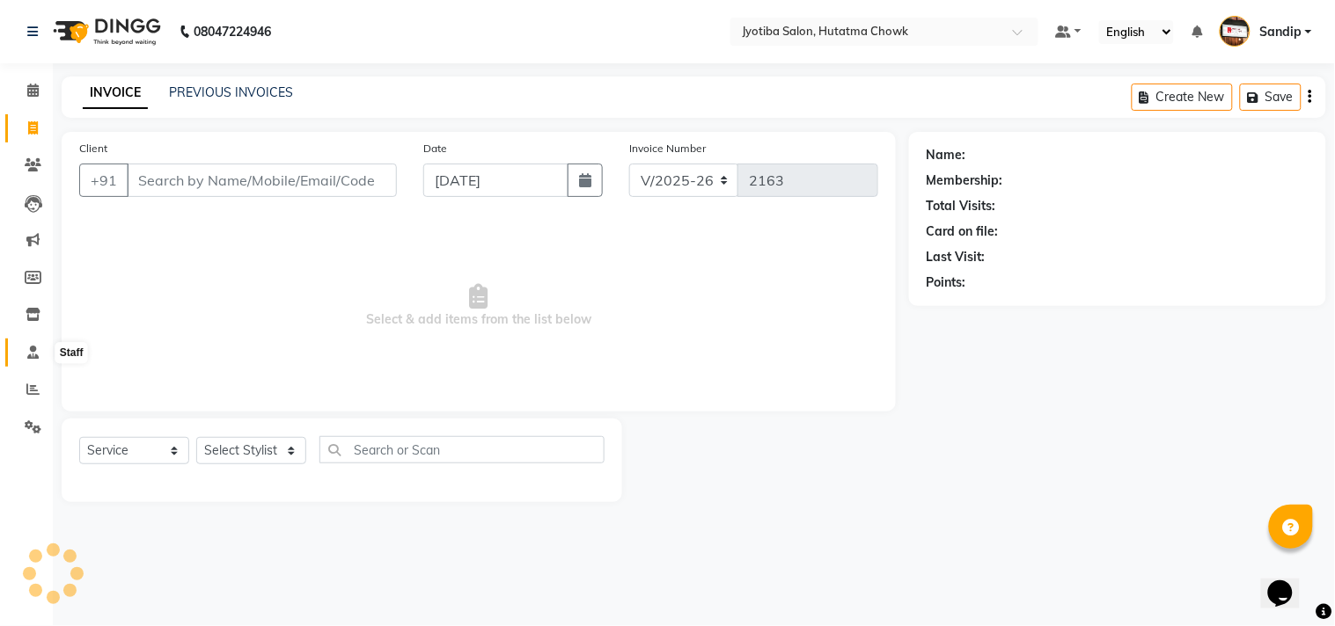
select select "membership"
click at [32, 317] on icon at bounding box center [33, 314] width 15 height 13
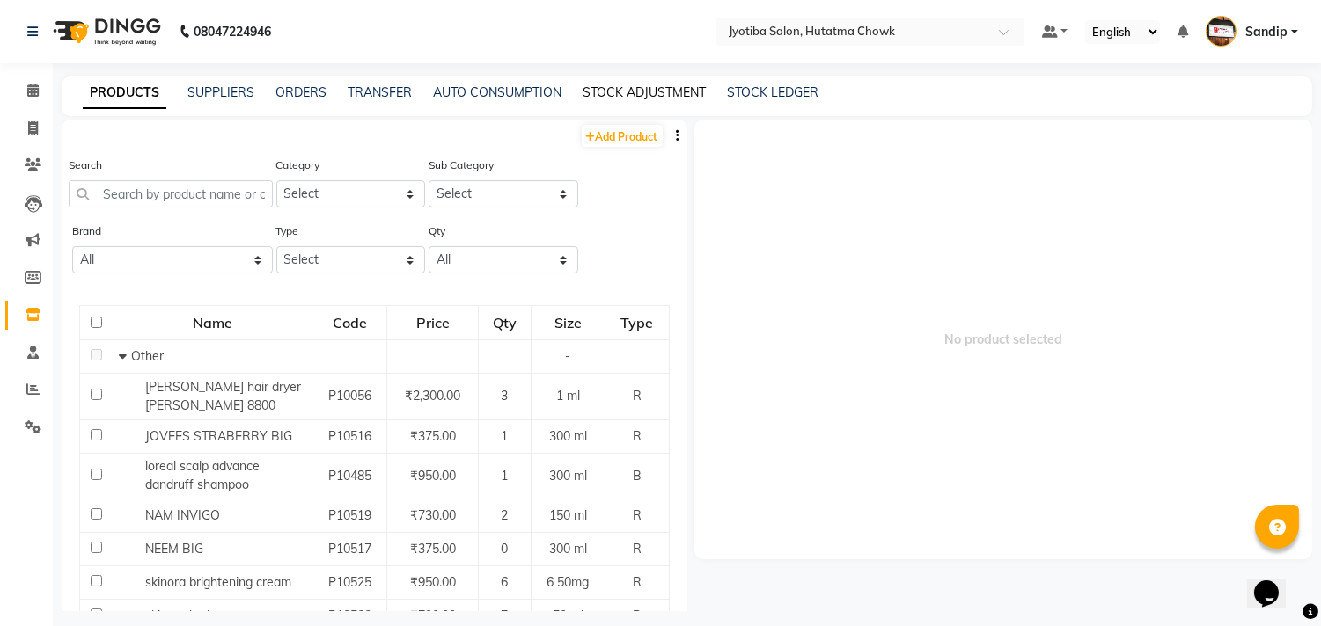
click at [621, 86] on link "STOCK ADJUSTMENT" at bounding box center [643, 92] width 123 height 16
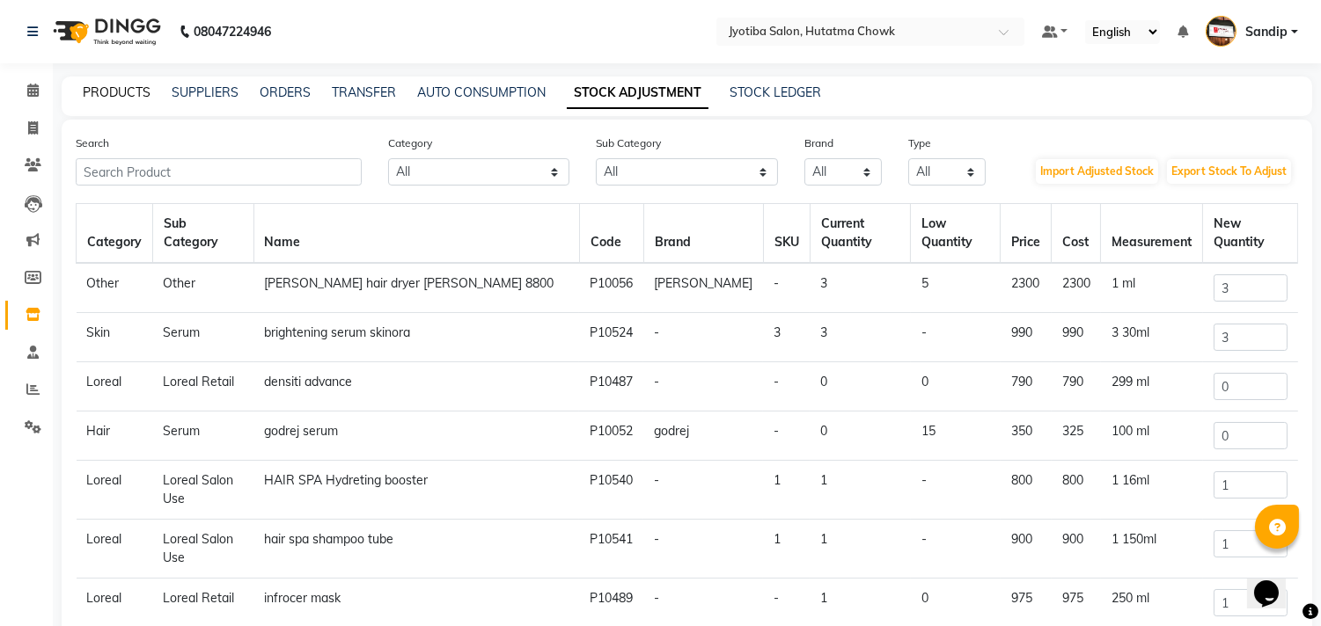
click at [112, 89] on link "PRODUCTS" at bounding box center [117, 92] width 68 height 16
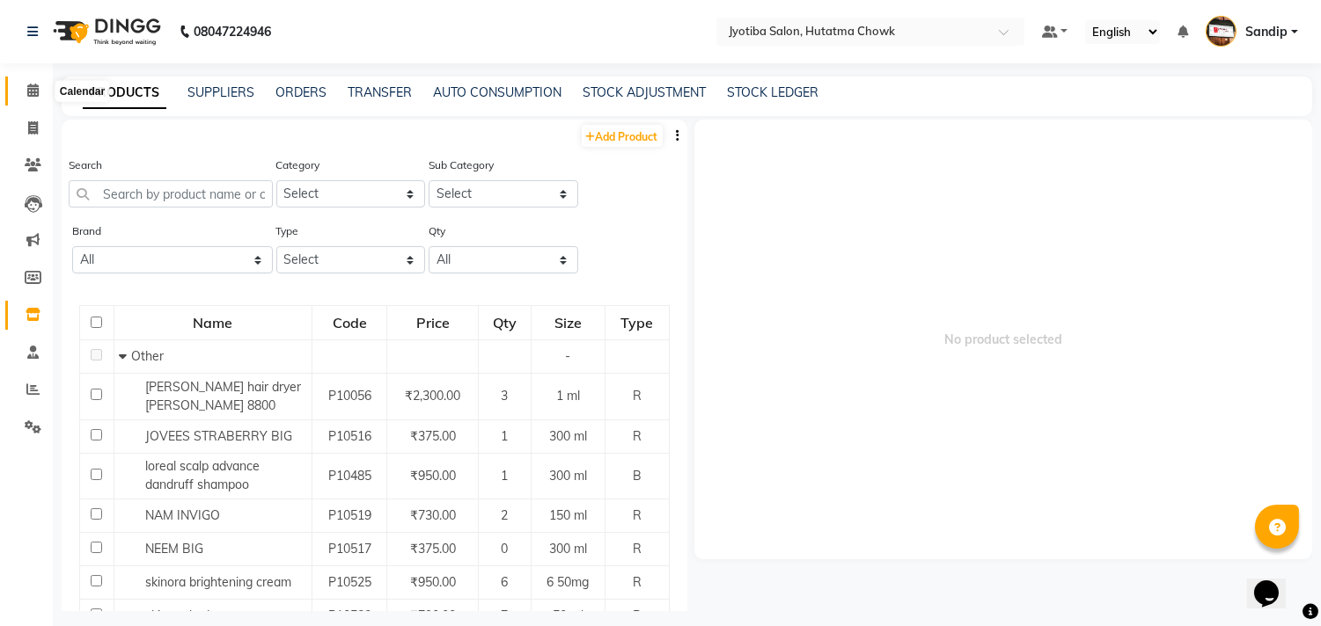
click at [29, 97] on icon at bounding box center [32, 90] width 11 height 13
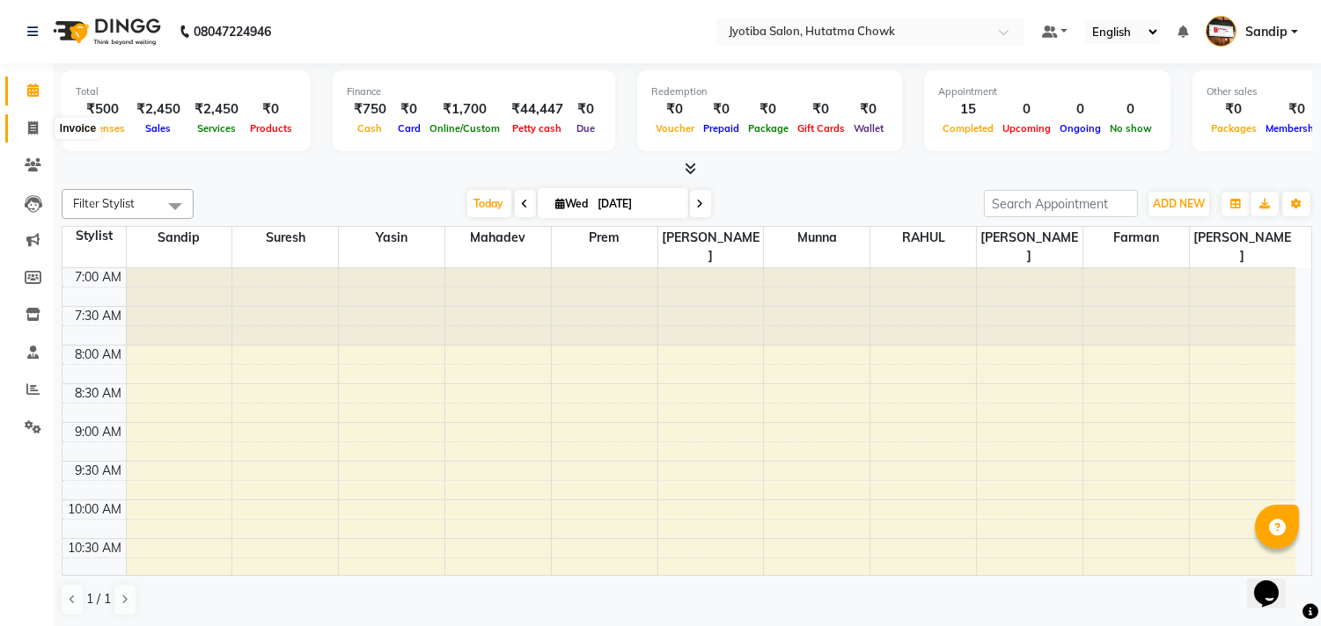
click at [30, 127] on icon at bounding box center [33, 127] width 10 height 13
select select "service"
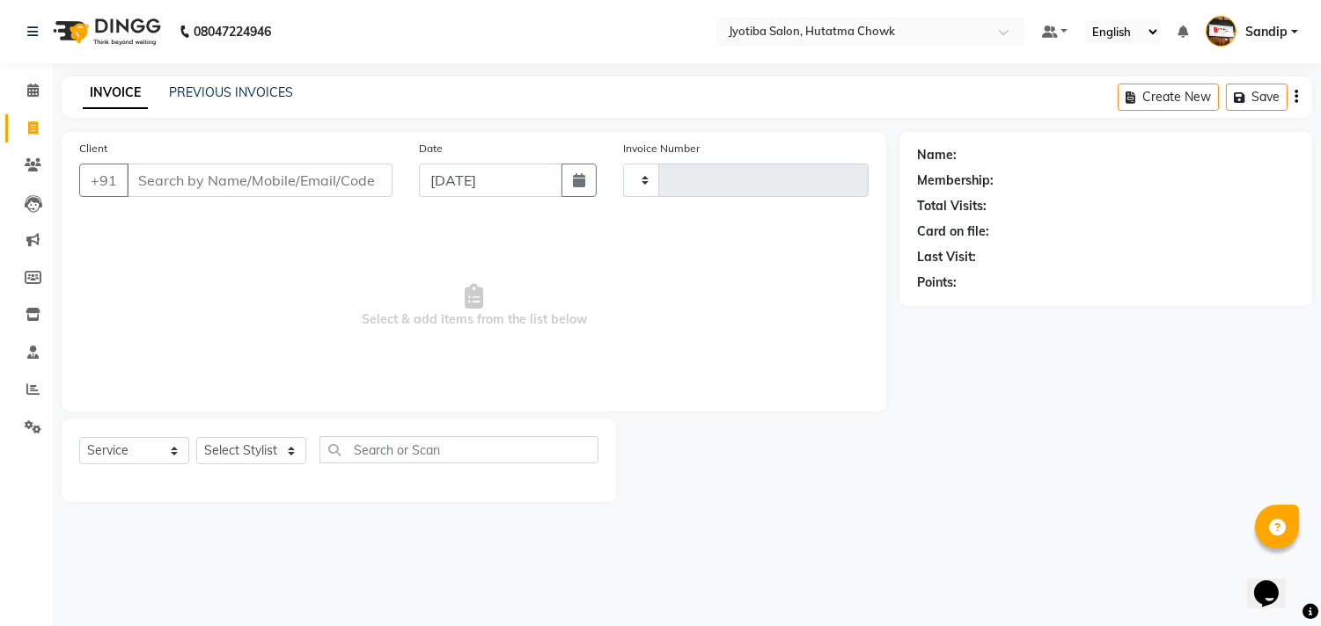
type input "2163"
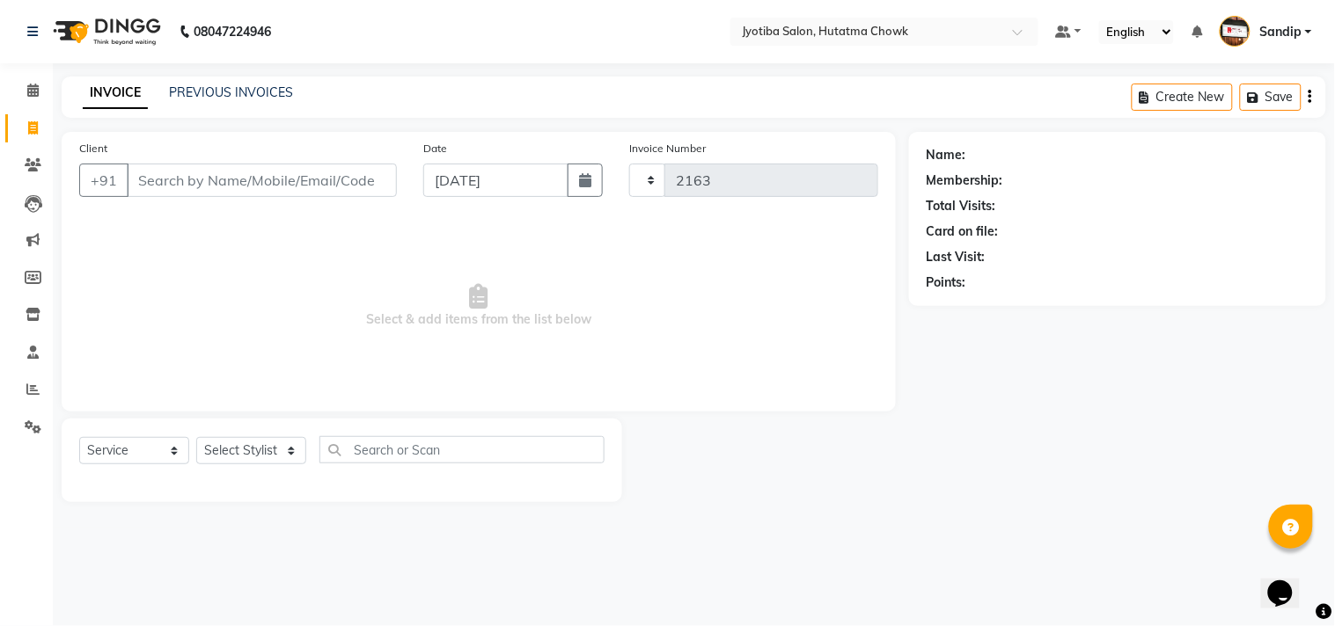
select select "556"
select select "membership"
click at [232, 81] on div "INVOICE PREVIOUS INVOICES Create New Save" at bounding box center [694, 97] width 1264 height 41
click at [231, 89] on link "PREVIOUS INVOICES" at bounding box center [231, 92] width 124 height 16
